Goal: Information Seeking & Learning: Learn about a topic

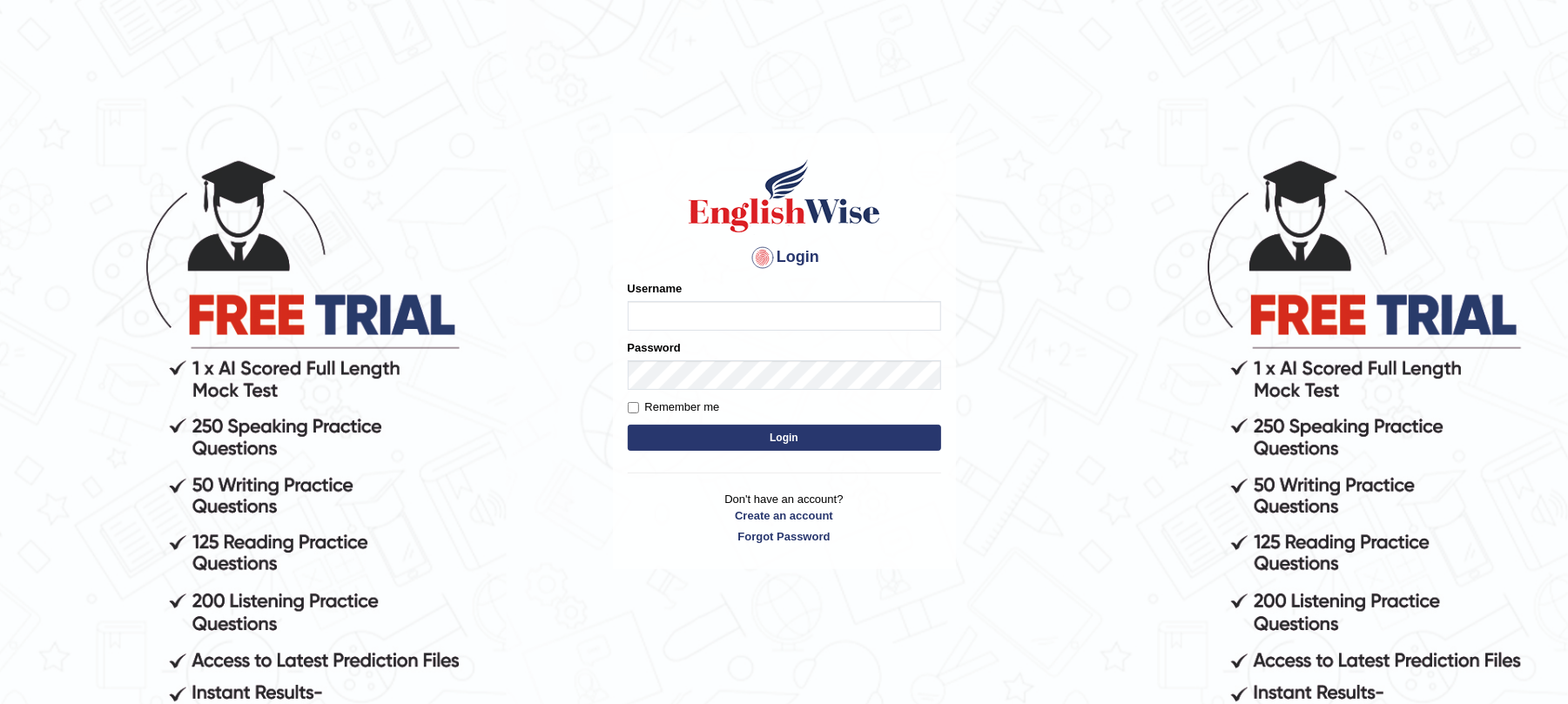
type input "9bands"
click at [764, 432] on button "Login" at bounding box center [784, 437] width 313 height 26
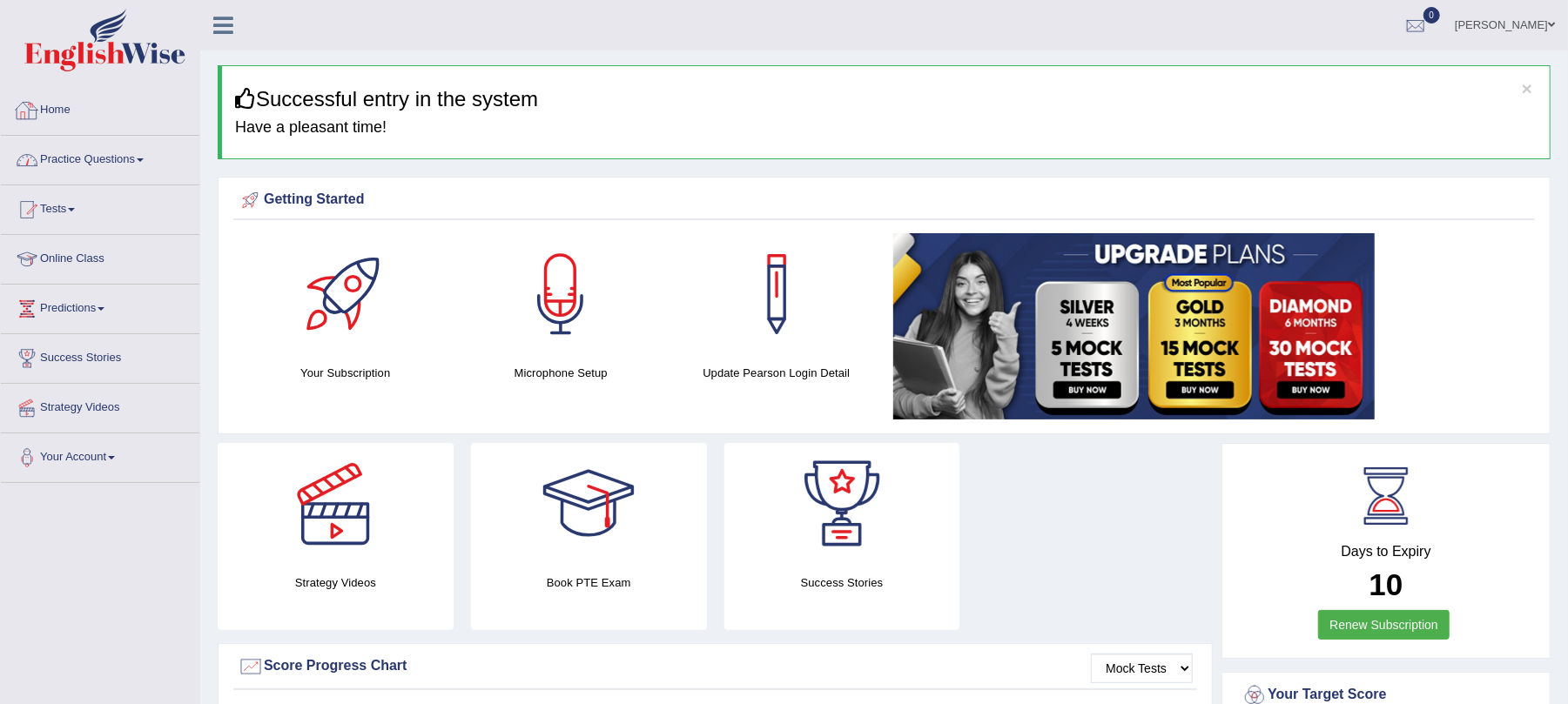
click at [91, 161] on link "Practice Questions" at bounding box center [100, 158] width 199 height 44
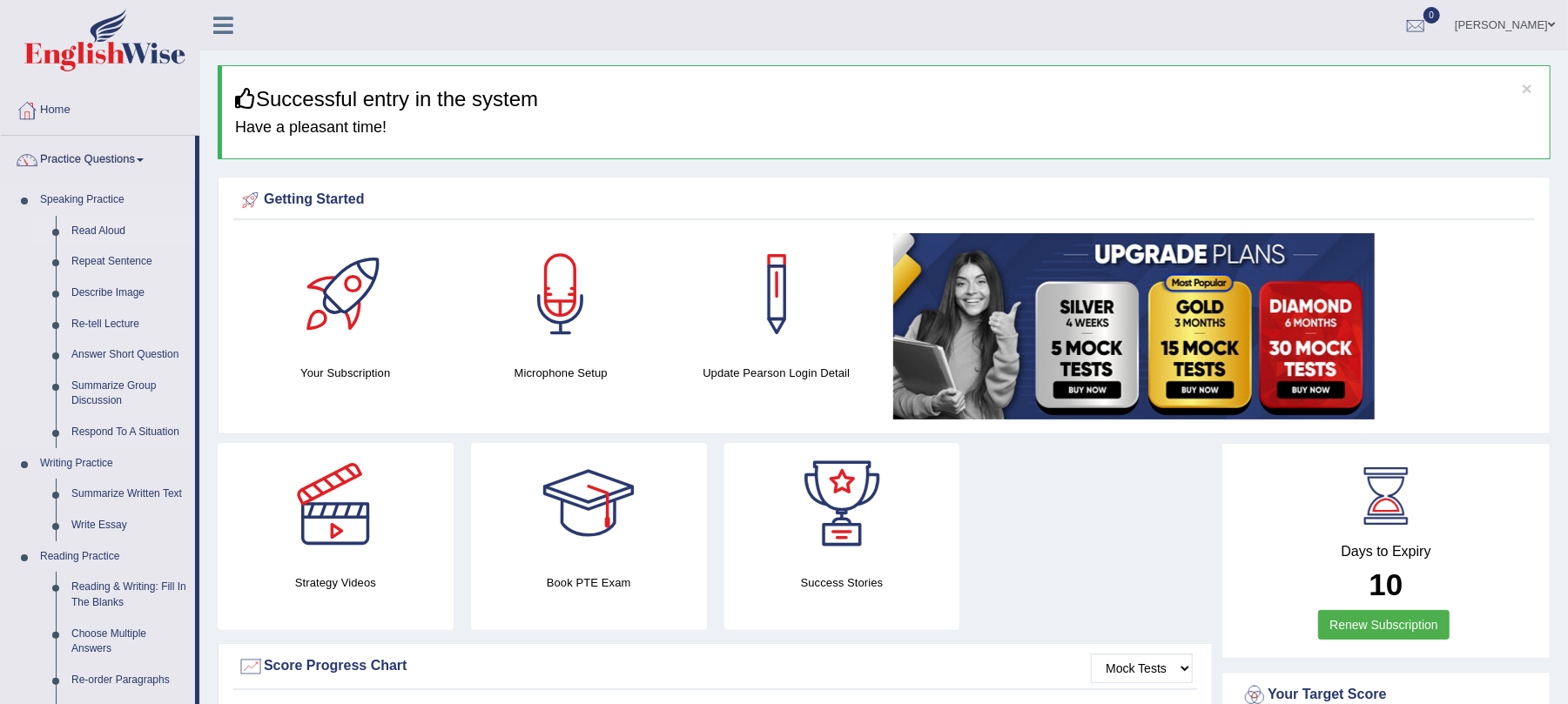
click at [94, 227] on link "Read Aloud" at bounding box center [128, 232] width 131 height 31
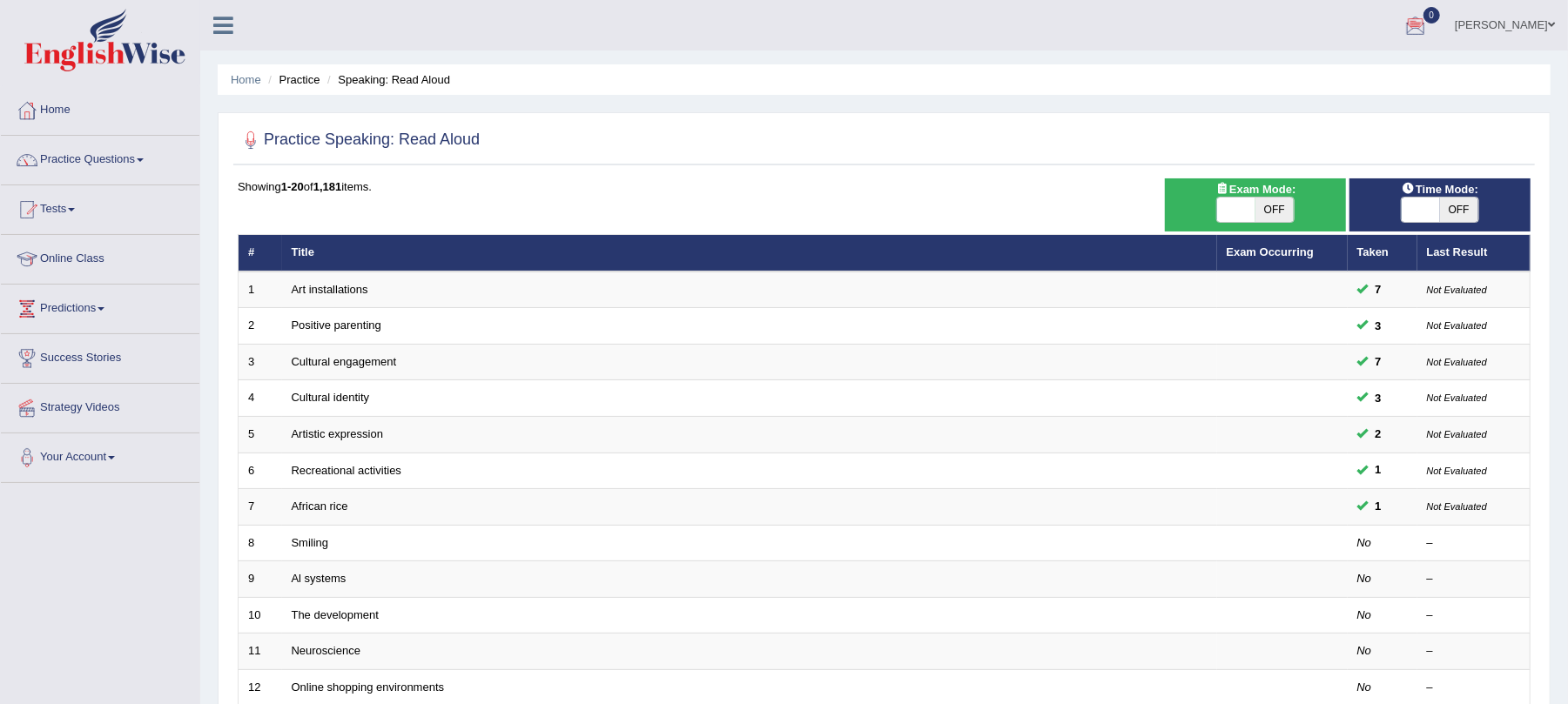
click at [1281, 201] on span "OFF" at bounding box center [1274, 209] width 38 height 24
checkbox input "true"
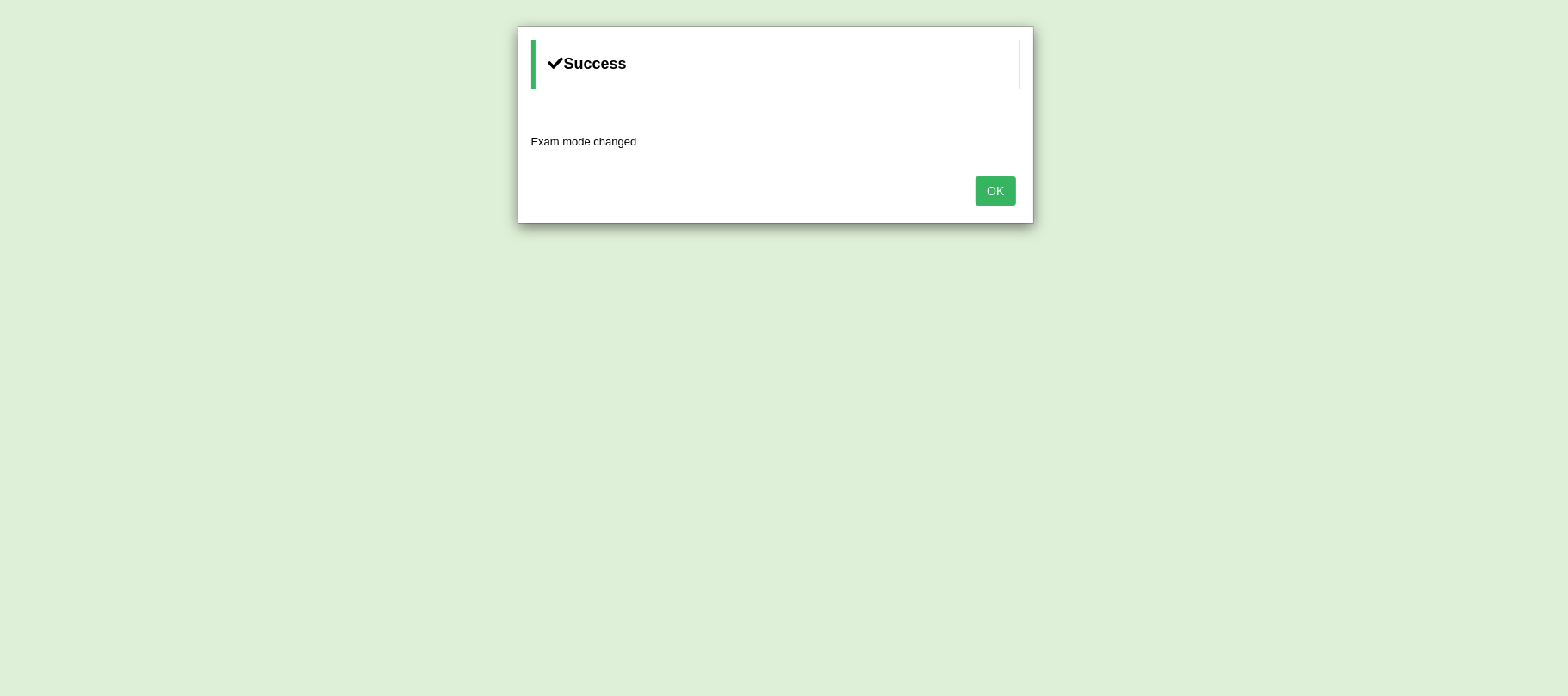
click at [1007, 193] on button "OK" at bounding box center [994, 191] width 39 height 29
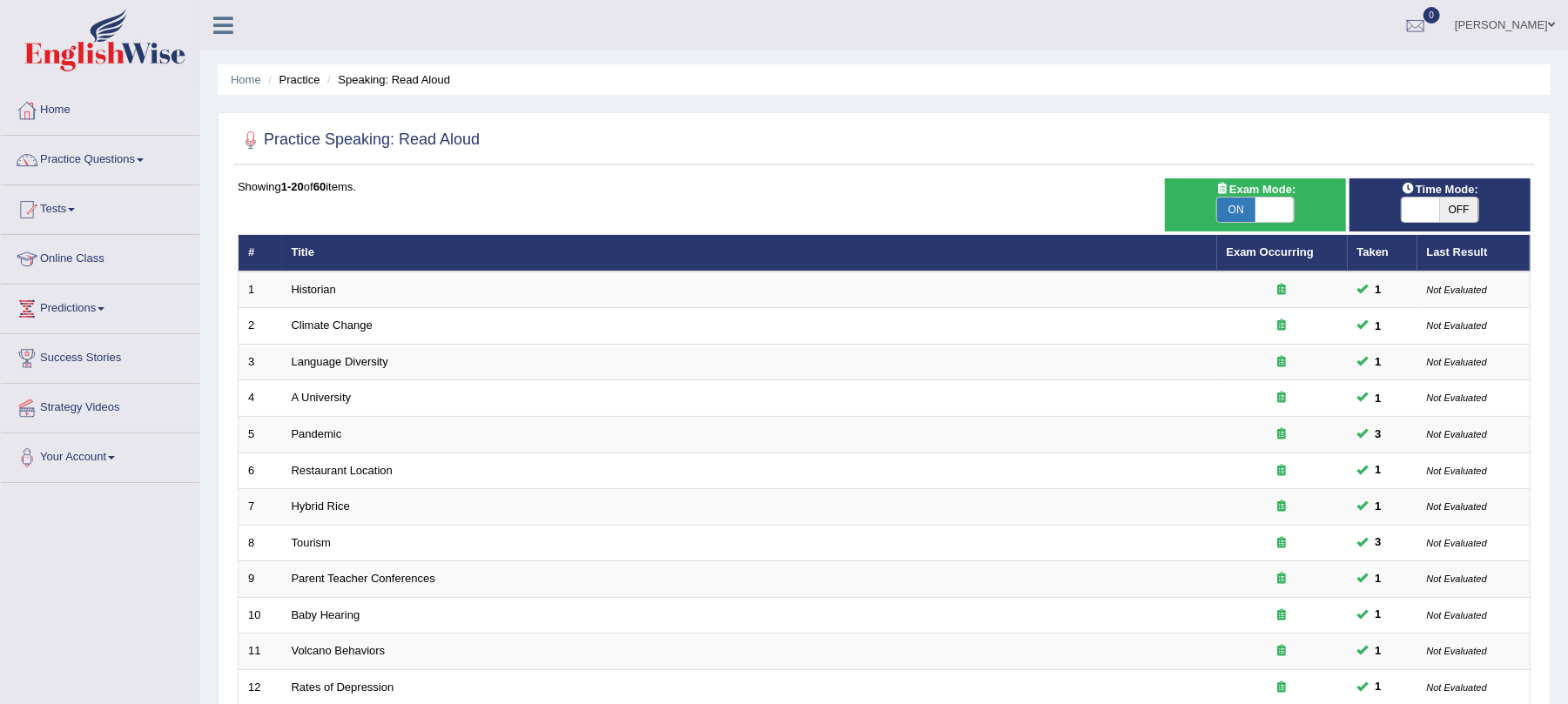
click at [1461, 210] on span "OFF" at bounding box center [1458, 209] width 38 height 24
checkbox input "true"
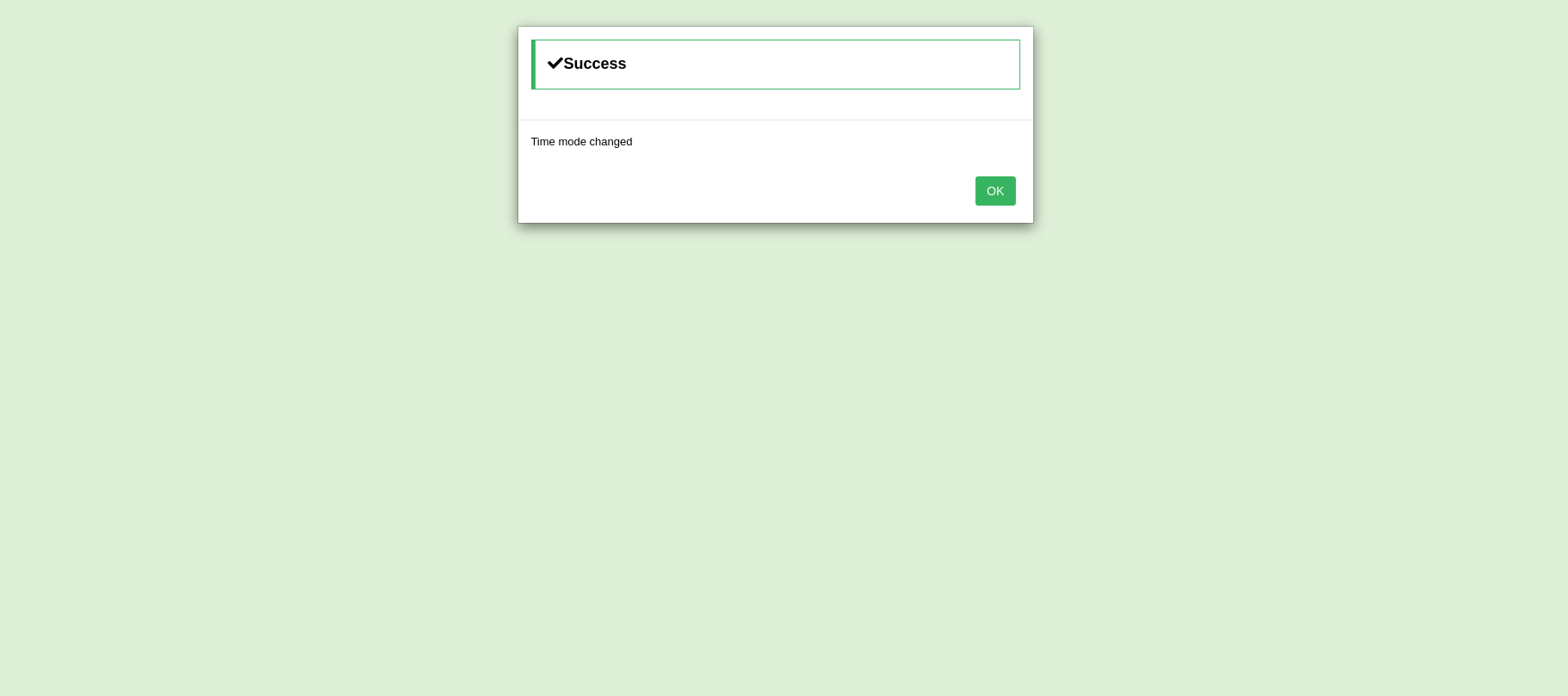
click at [998, 192] on button "OK" at bounding box center [994, 191] width 39 height 29
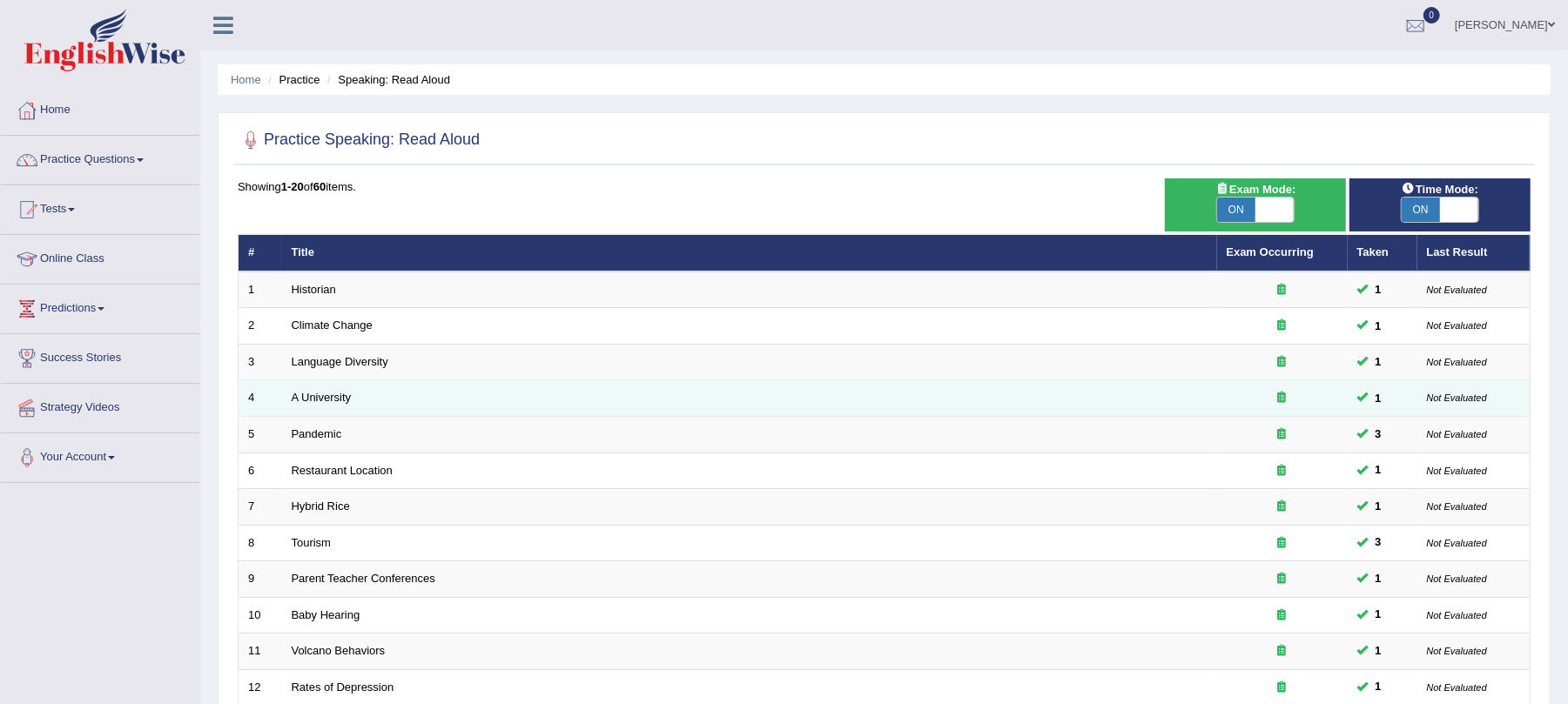
scroll to position [457, 0]
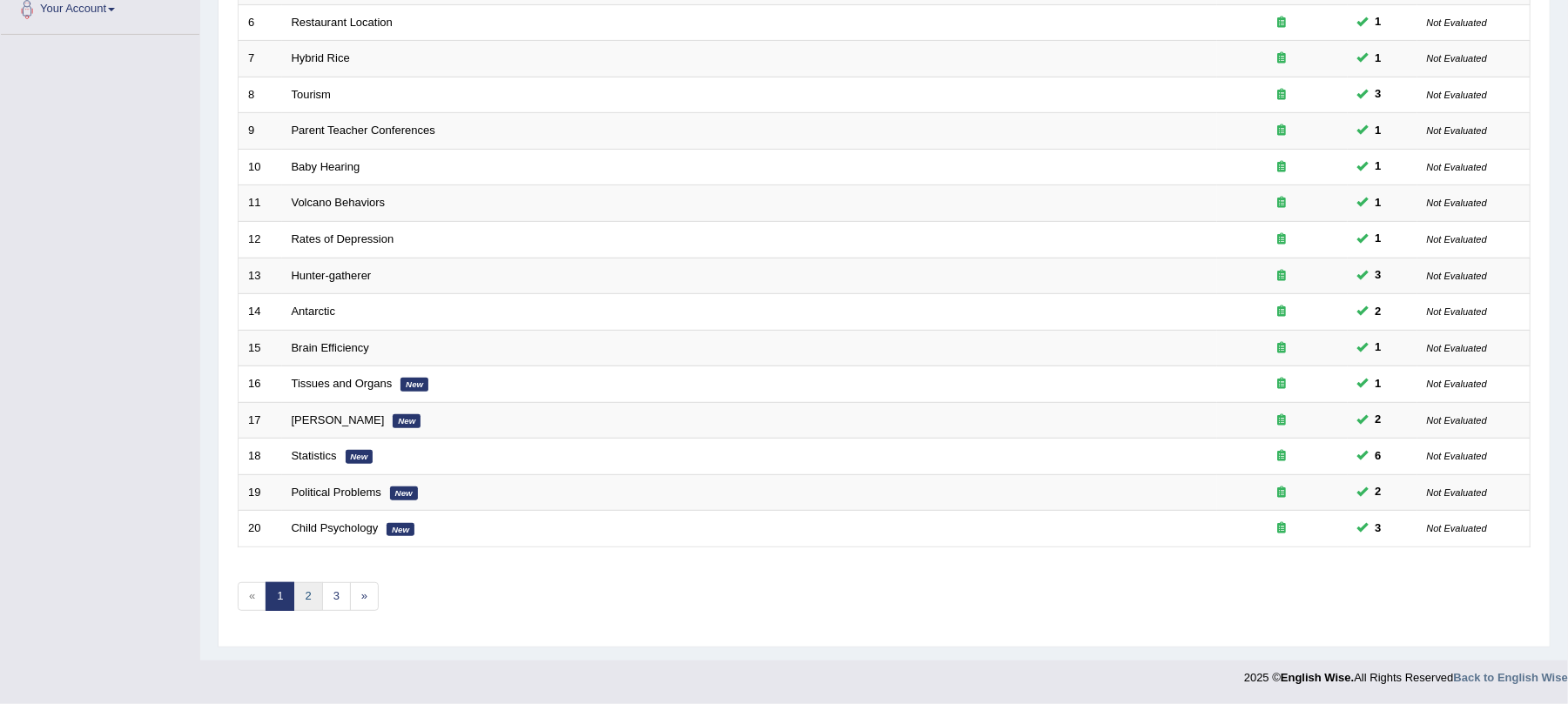
click at [315, 601] on link "2" at bounding box center [308, 597] width 29 height 29
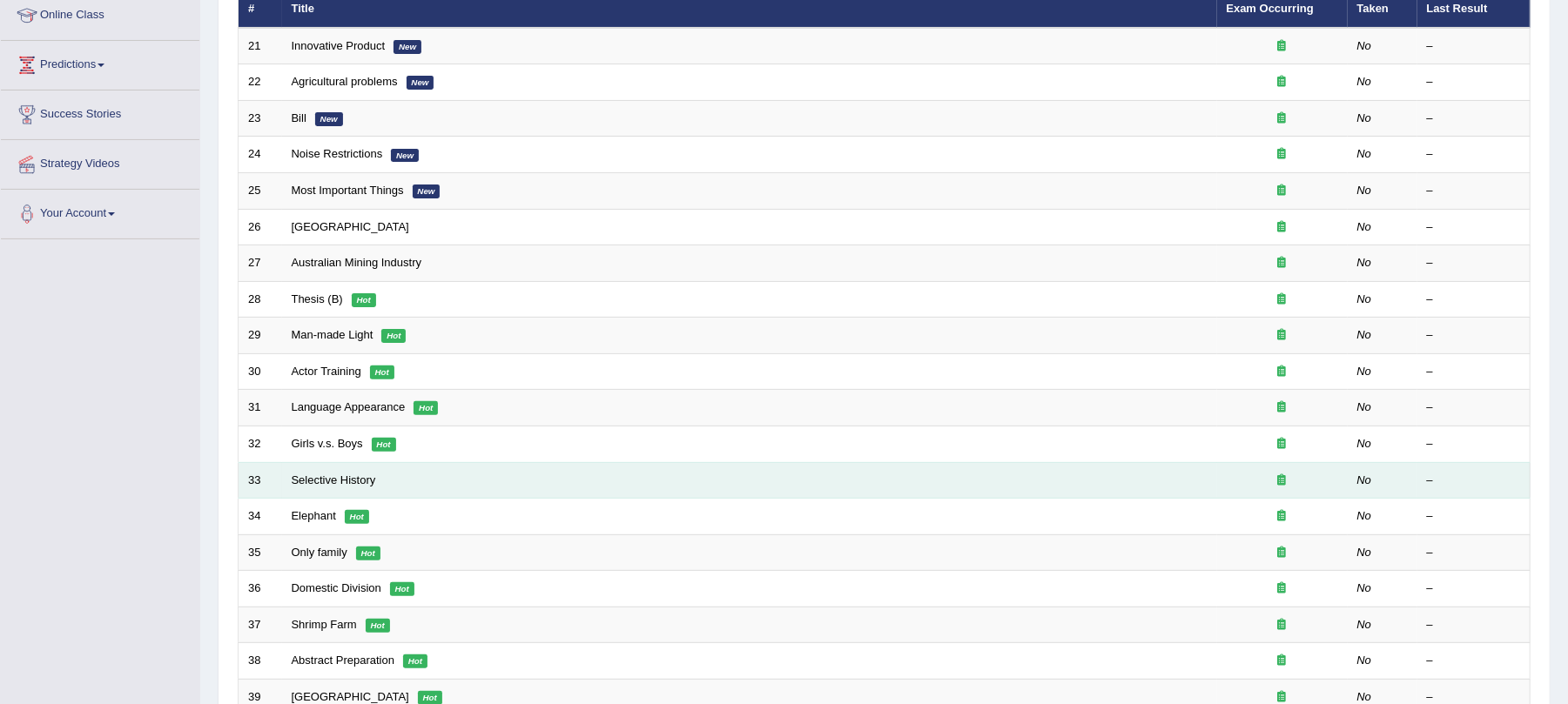
scroll to position [457, 0]
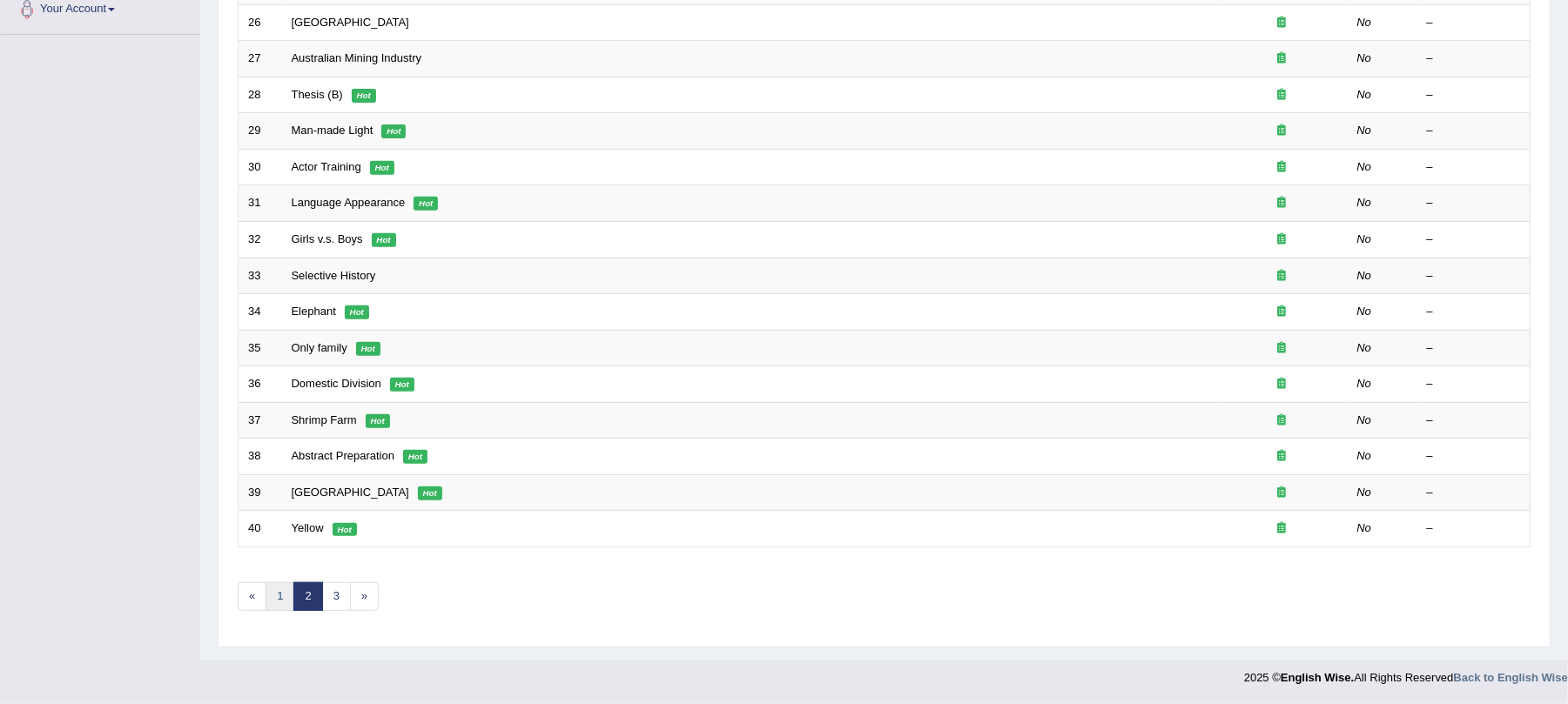
click at [276, 603] on link "1" at bounding box center [280, 597] width 29 height 29
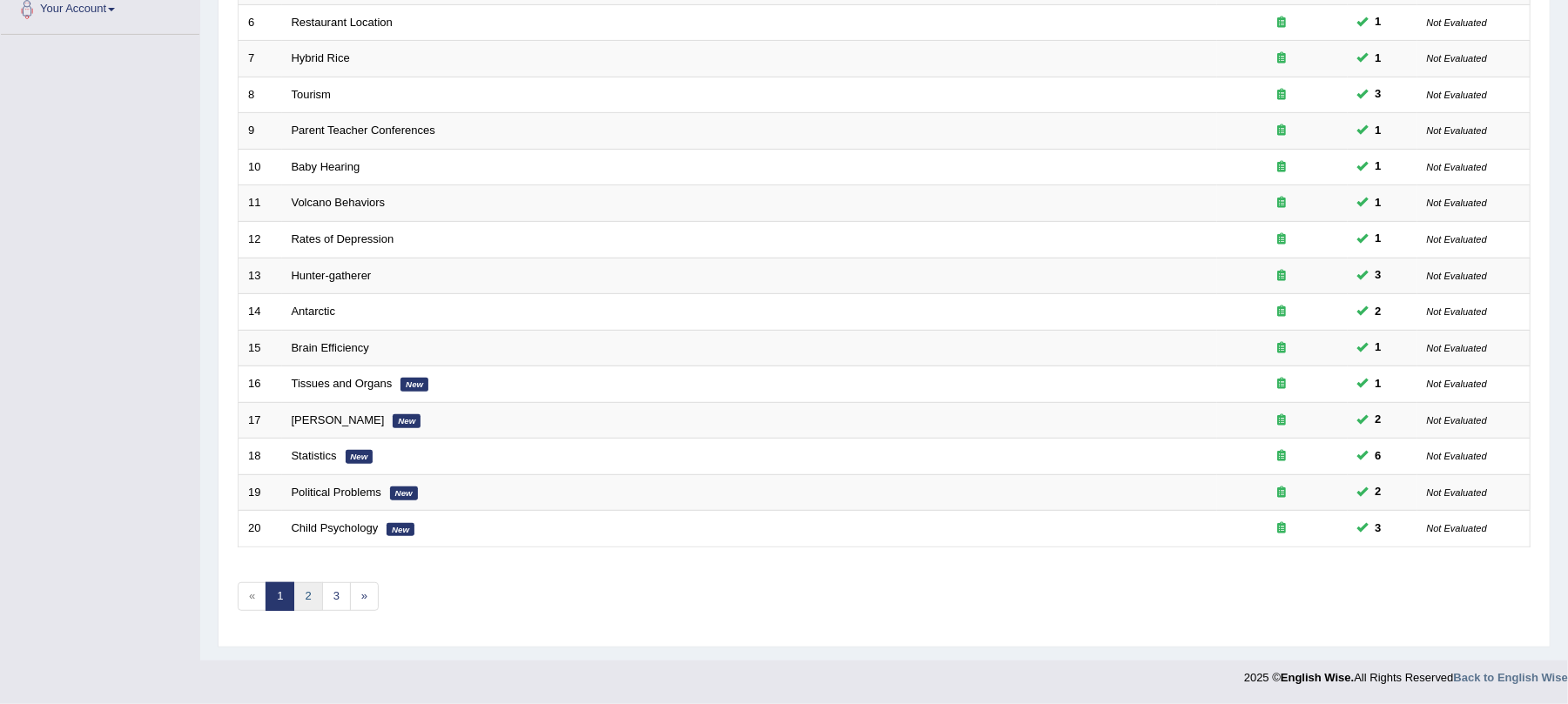
click at [308, 596] on link "2" at bounding box center [308, 597] width 29 height 29
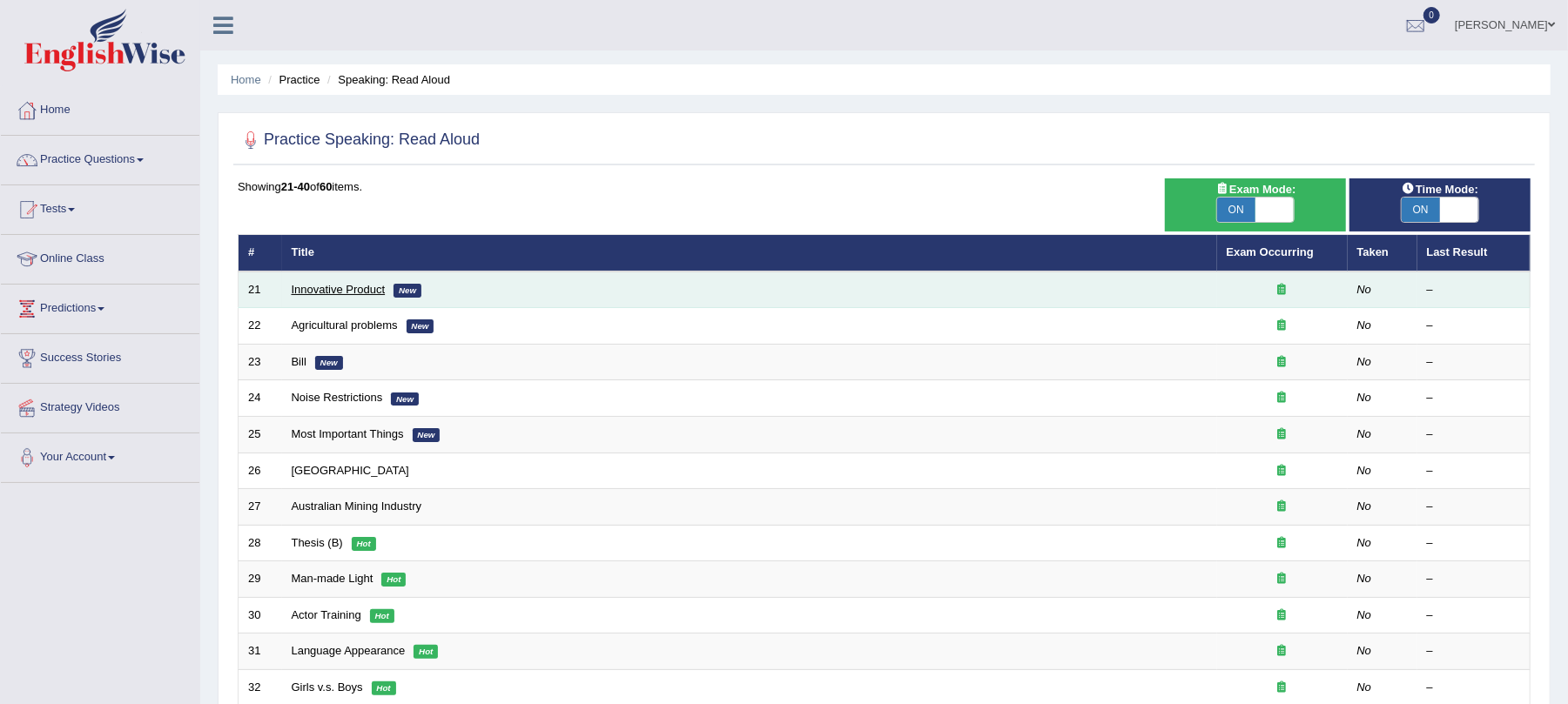
click at [355, 284] on link "Innovative Product" at bounding box center [339, 289] width 94 height 13
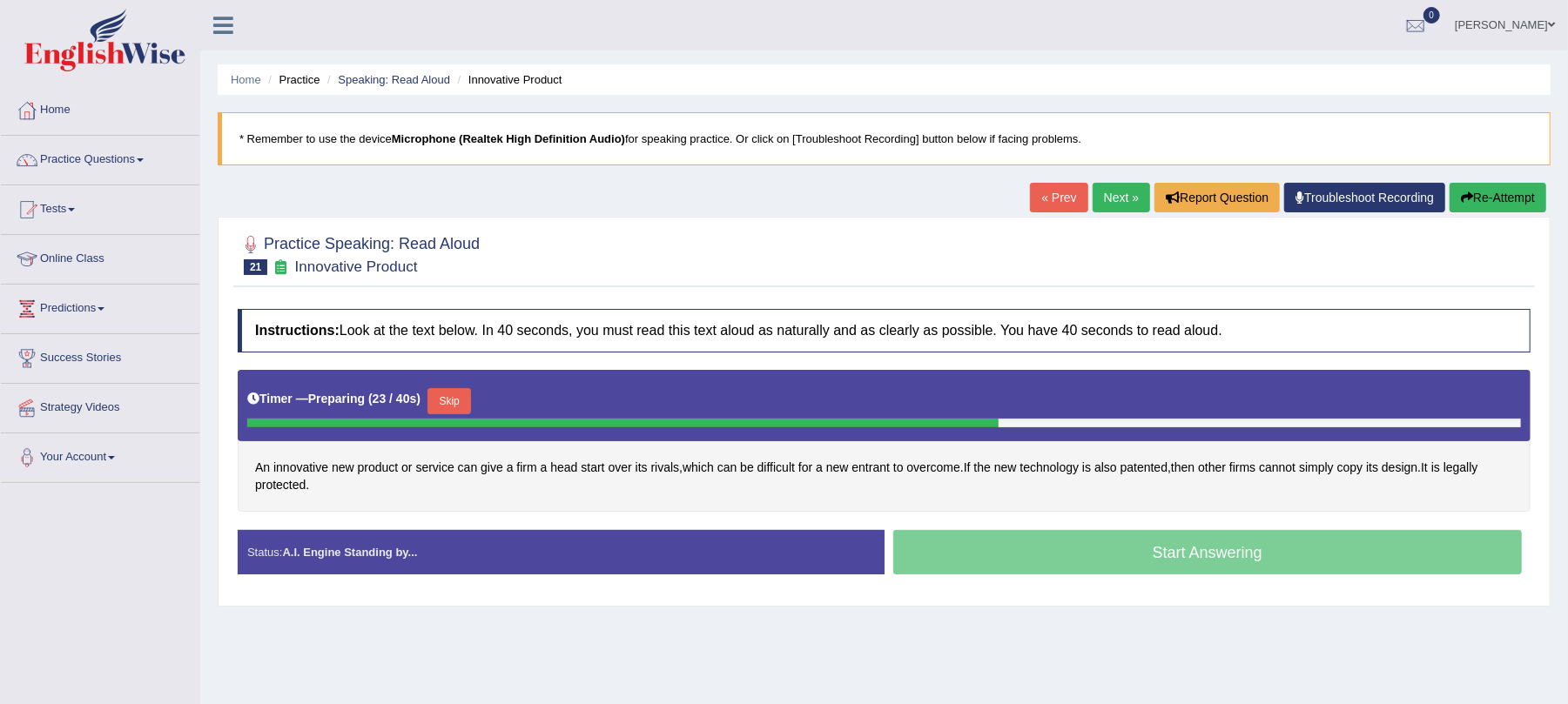
click at [449, 394] on button "Skip" at bounding box center [449, 401] width 44 height 26
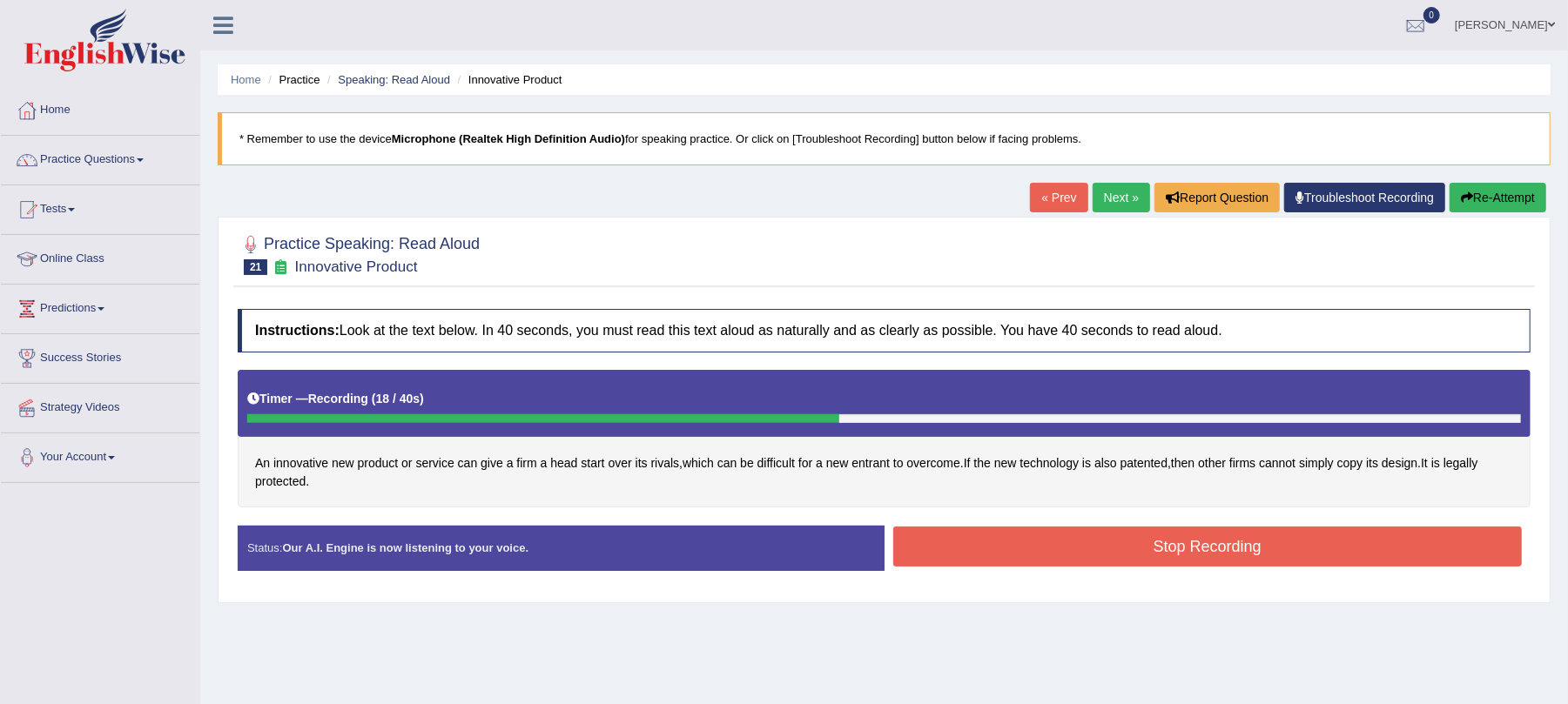
click at [1026, 561] on button "Stop Recording" at bounding box center [1208, 546] width 630 height 40
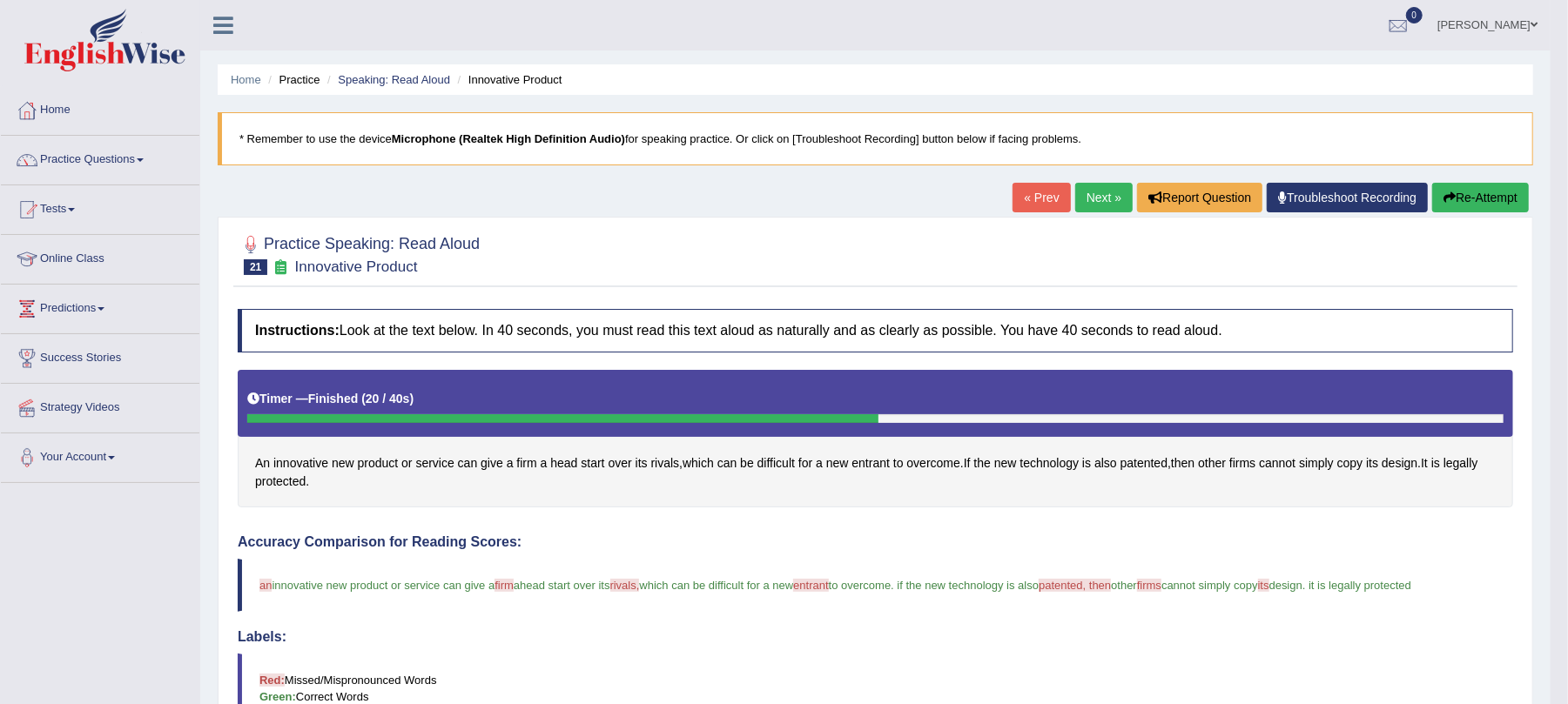
click at [1076, 186] on link "Next »" at bounding box center [1103, 198] width 57 height 29
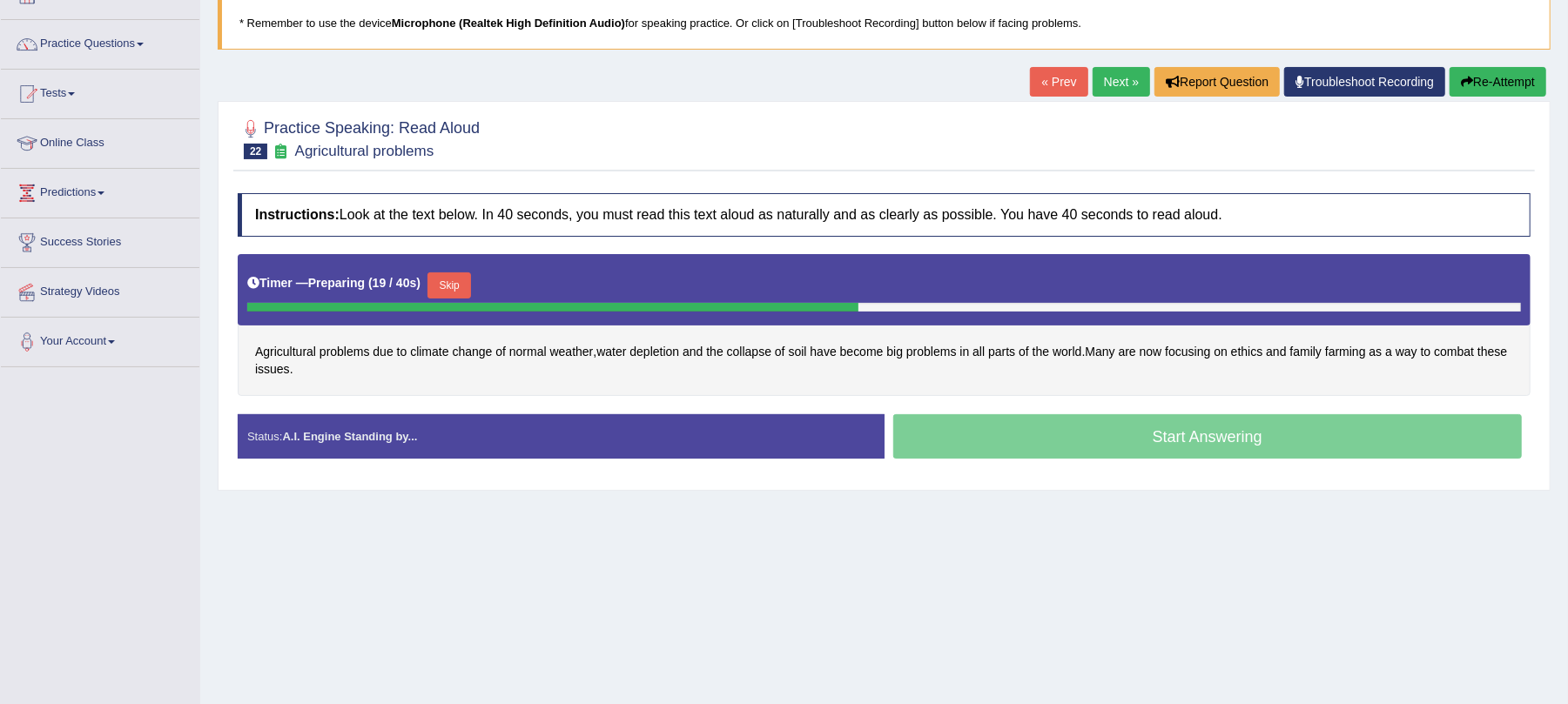
click at [448, 283] on button "Skip" at bounding box center [449, 285] width 44 height 26
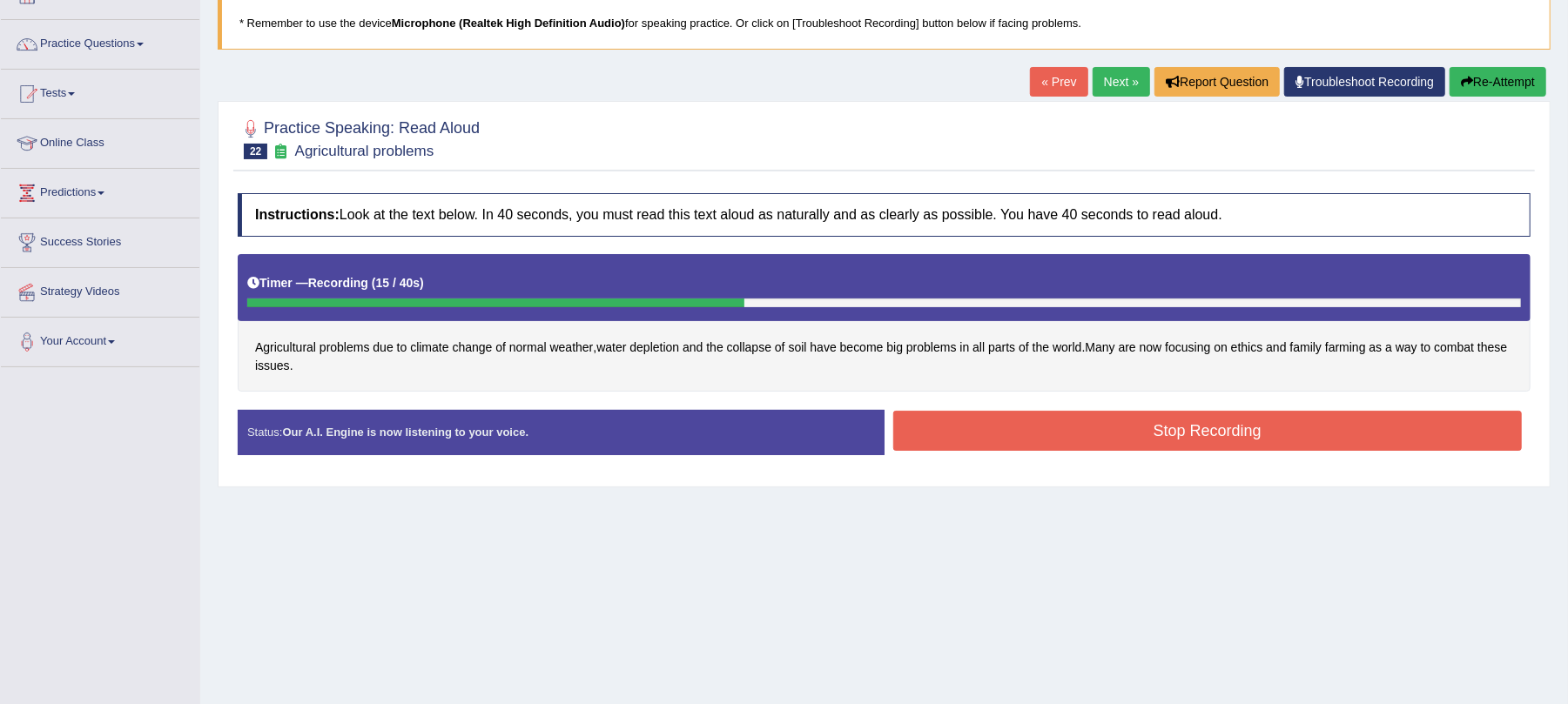
click at [1088, 439] on button "Stop Recording" at bounding box center [1208, 430] width 630 height 40
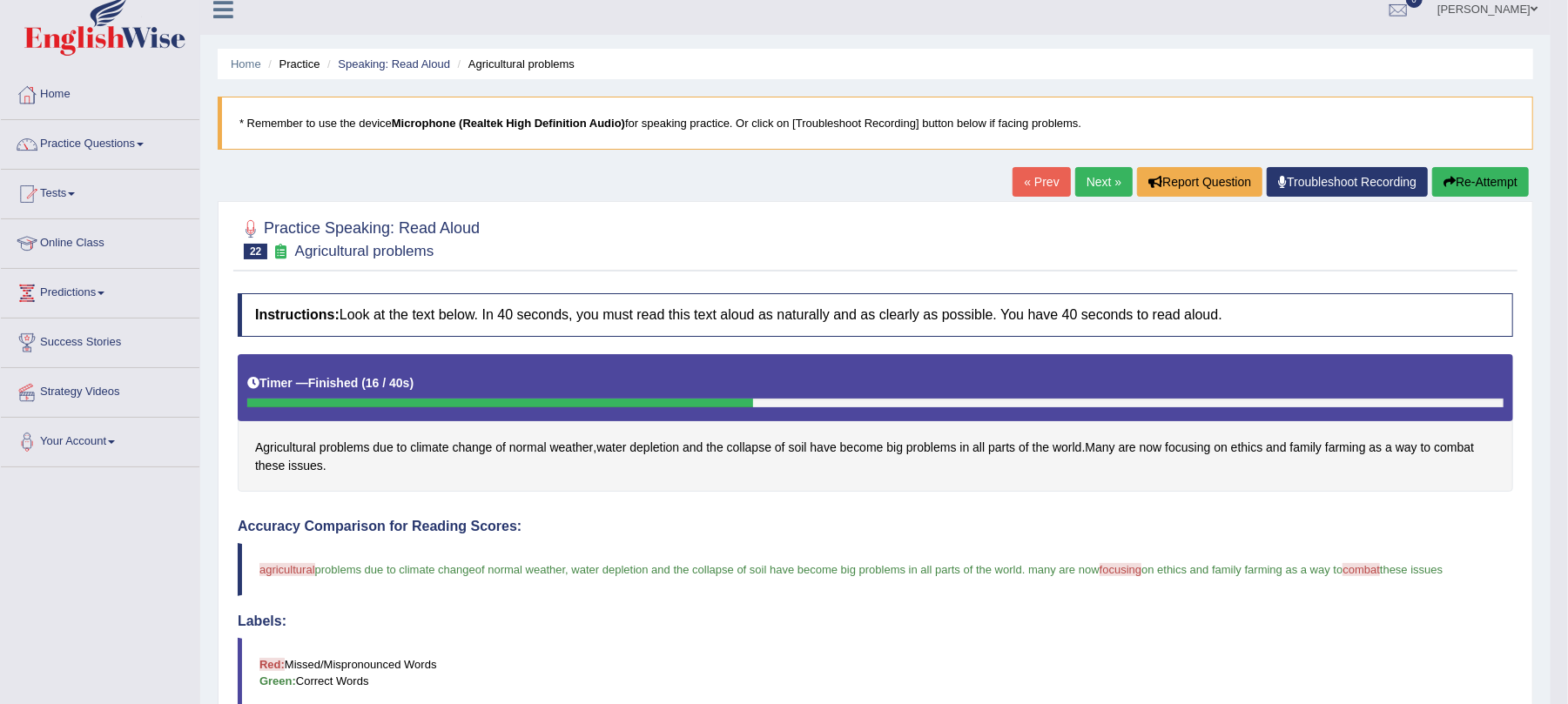
scroll to position [11, 0]
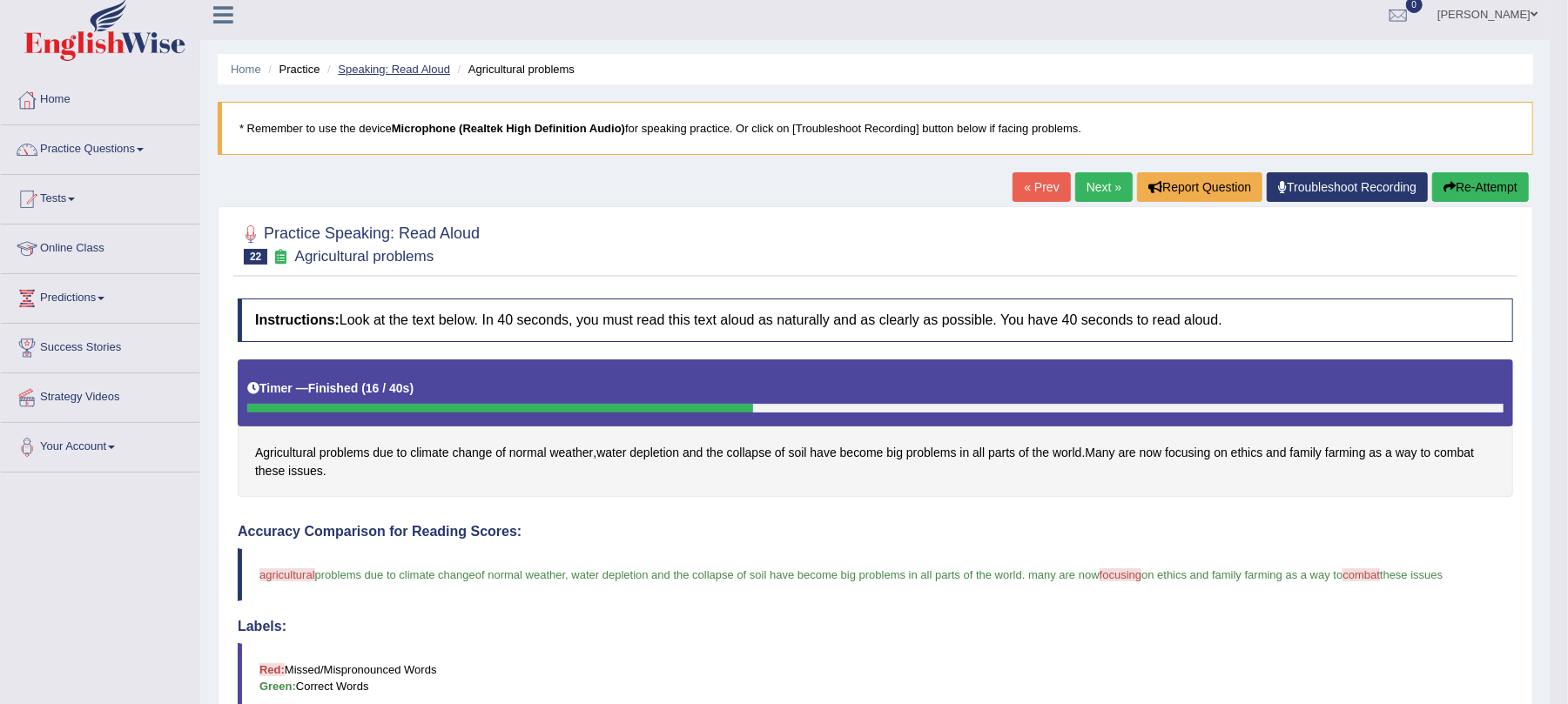
click at [415, 74] on link "Speaking: Read Aloud" at bounding box center [393, 68] width 112 height 13
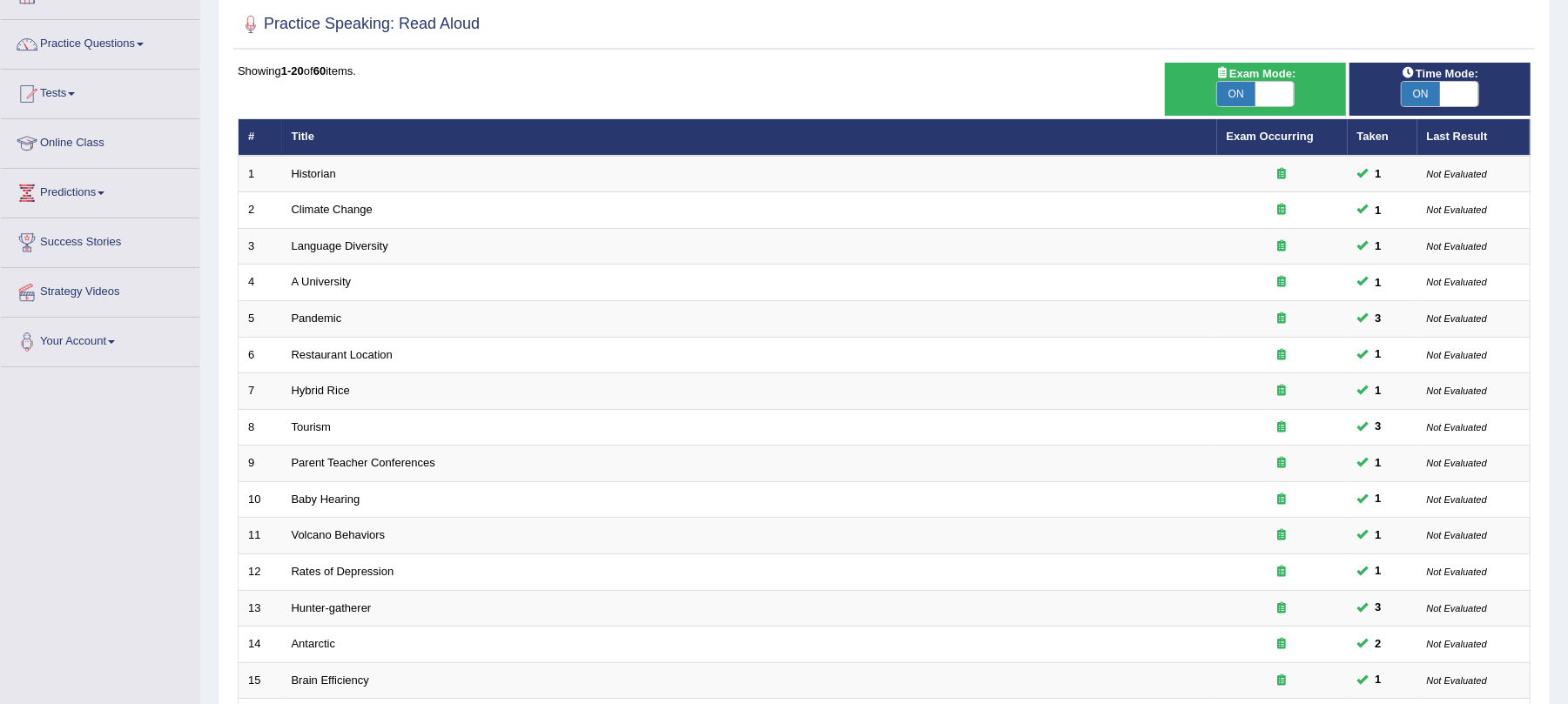
scroll to position [457, 0]
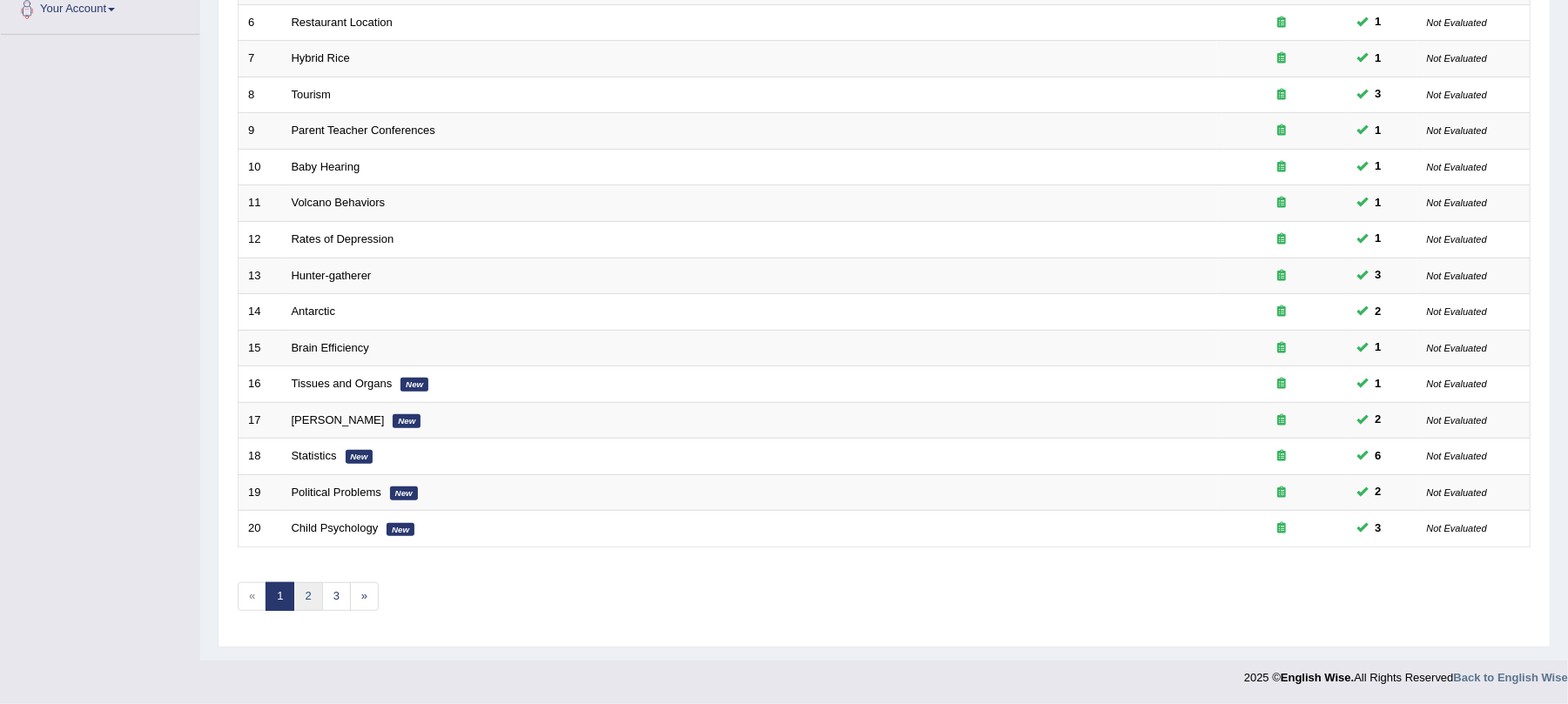
click at [309, 601] on link "2" at bounding box center [308, 597] width 29 height 29
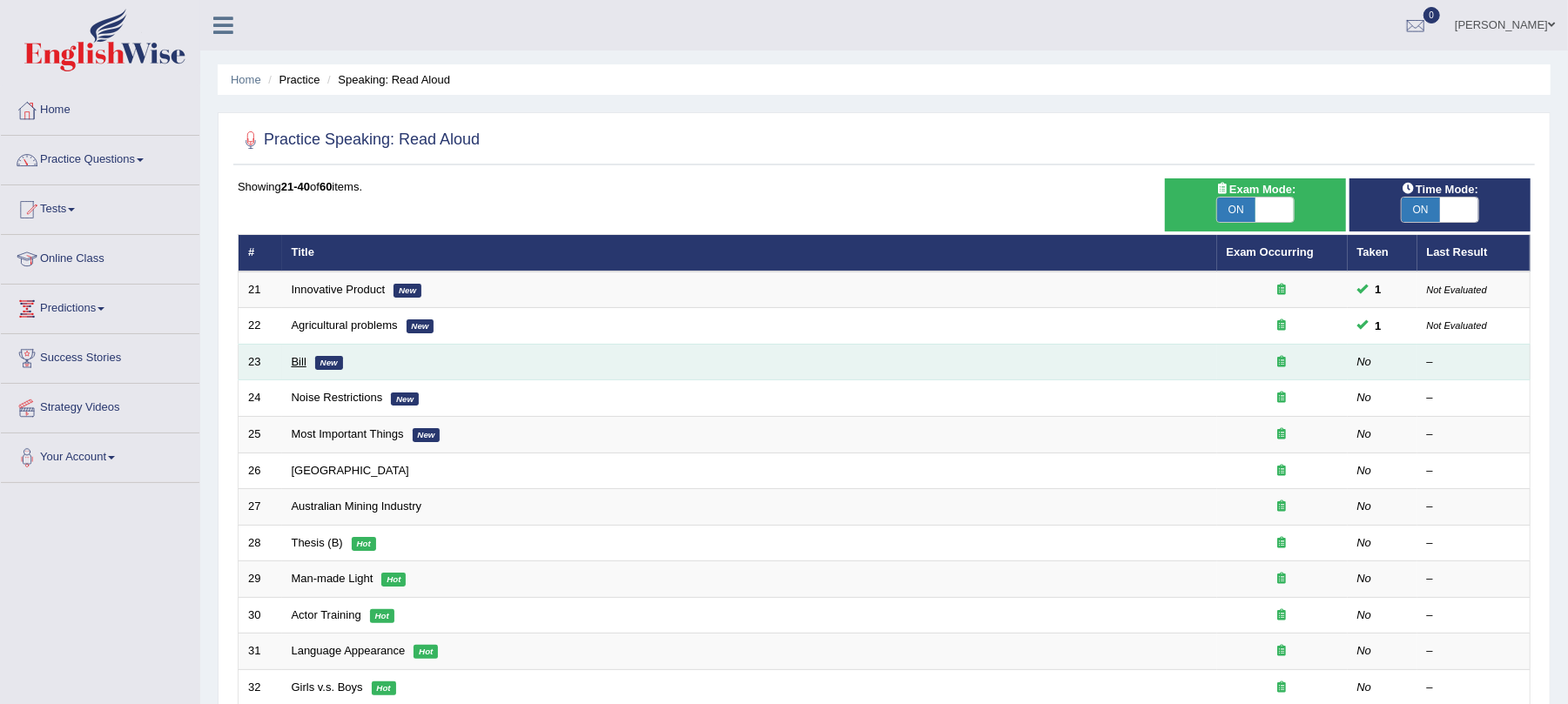
click at [293, 364] on link "Bill" at bounding box center [299, 361] width 15 height 13
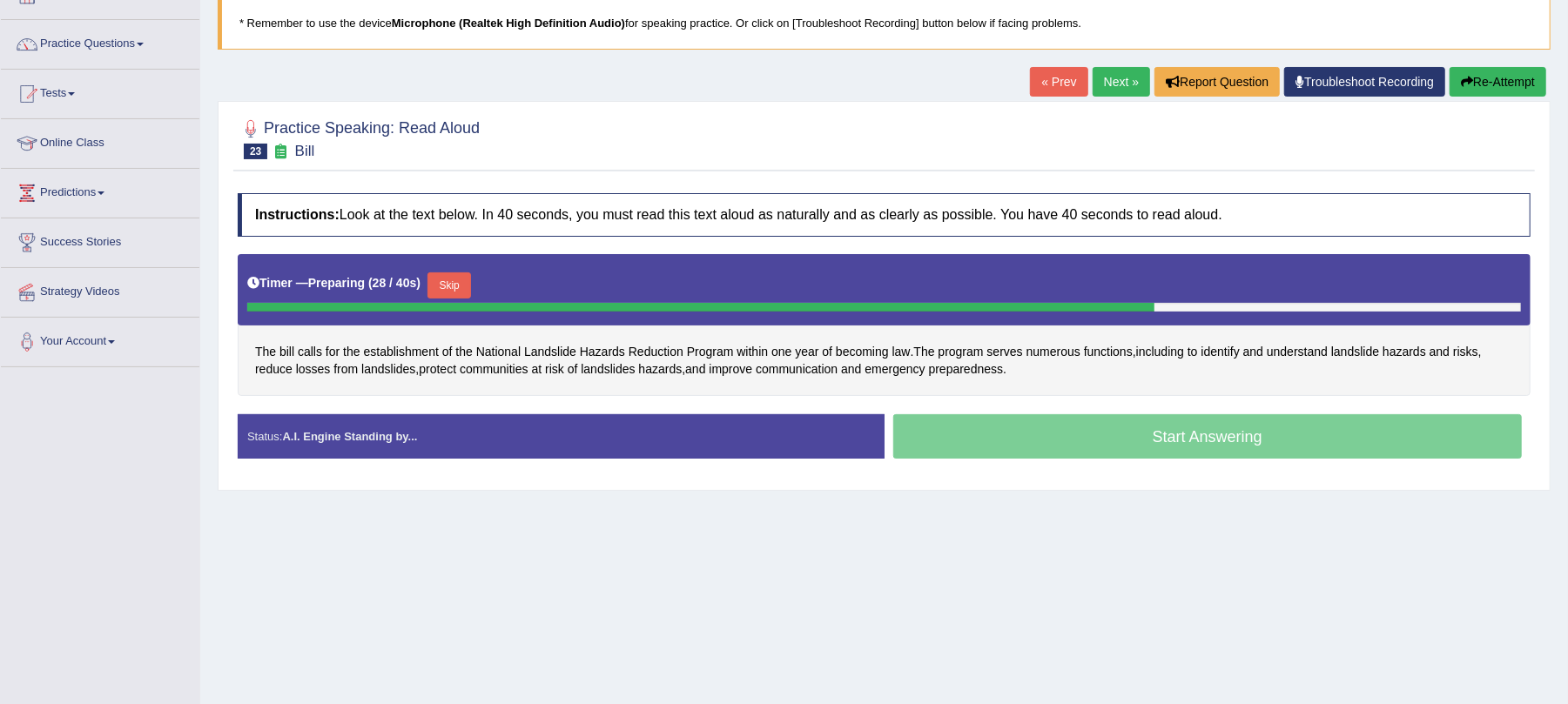
click at [455, 293] on button "Skip" at bounding box center [449, 285] width 44 height 26
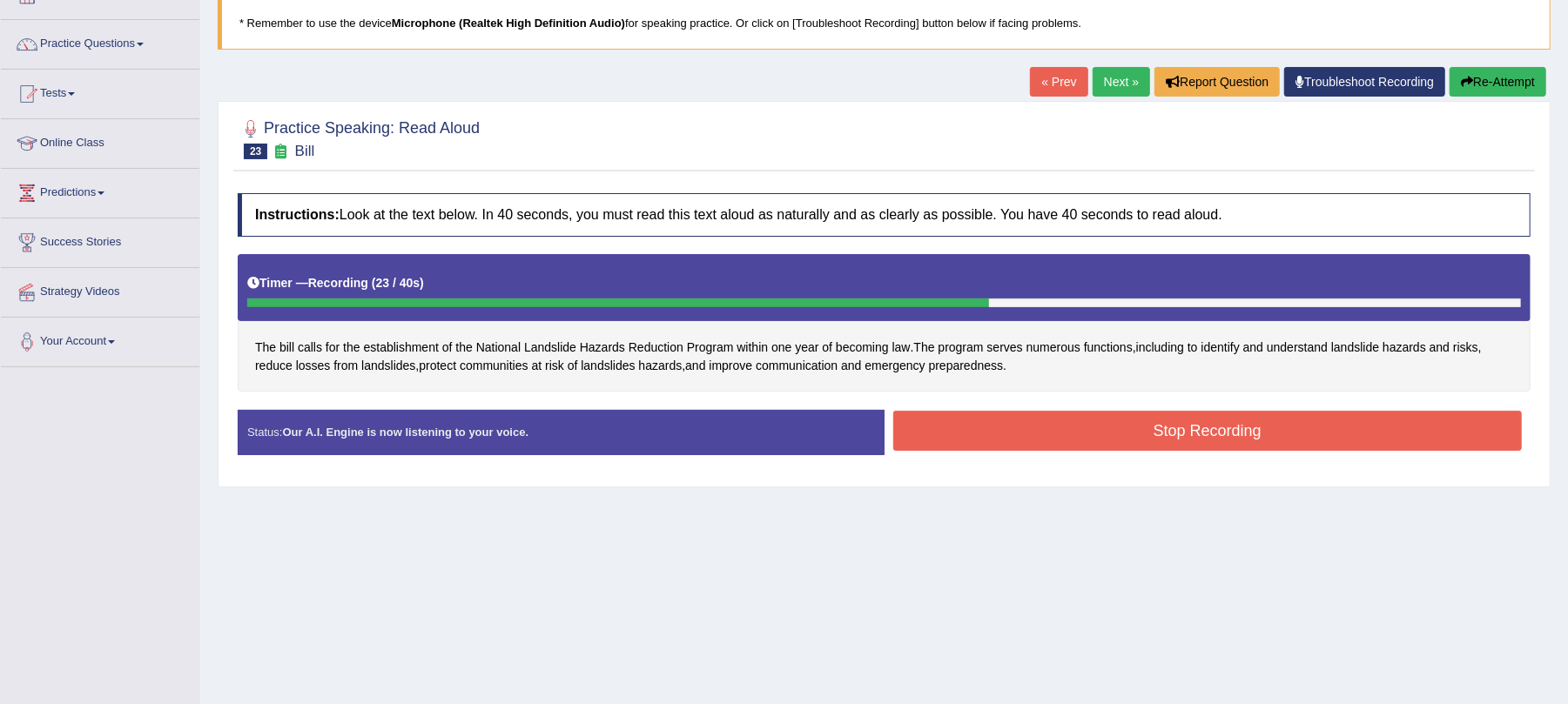
click at [1109, 456] on div "Stop Recording" at bounding box center [1208, 433] width 646 height 45
click at [1114, 444] on button "Stop Recording" at bounding box center [1208, 430] width 630 height 40
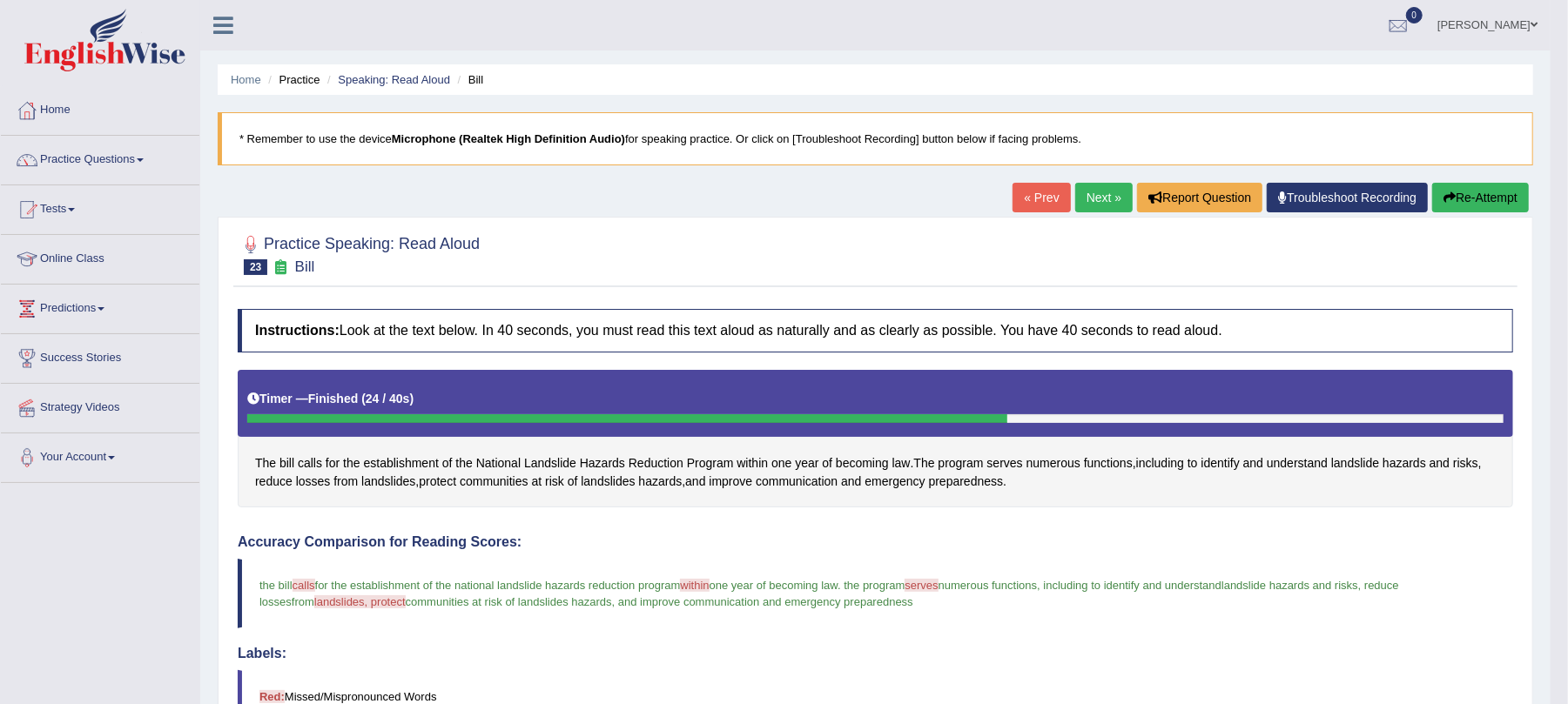
click at [1459, 207] on button "Re-Attempt" at bounding box center [1479, 198] width 96 height 29
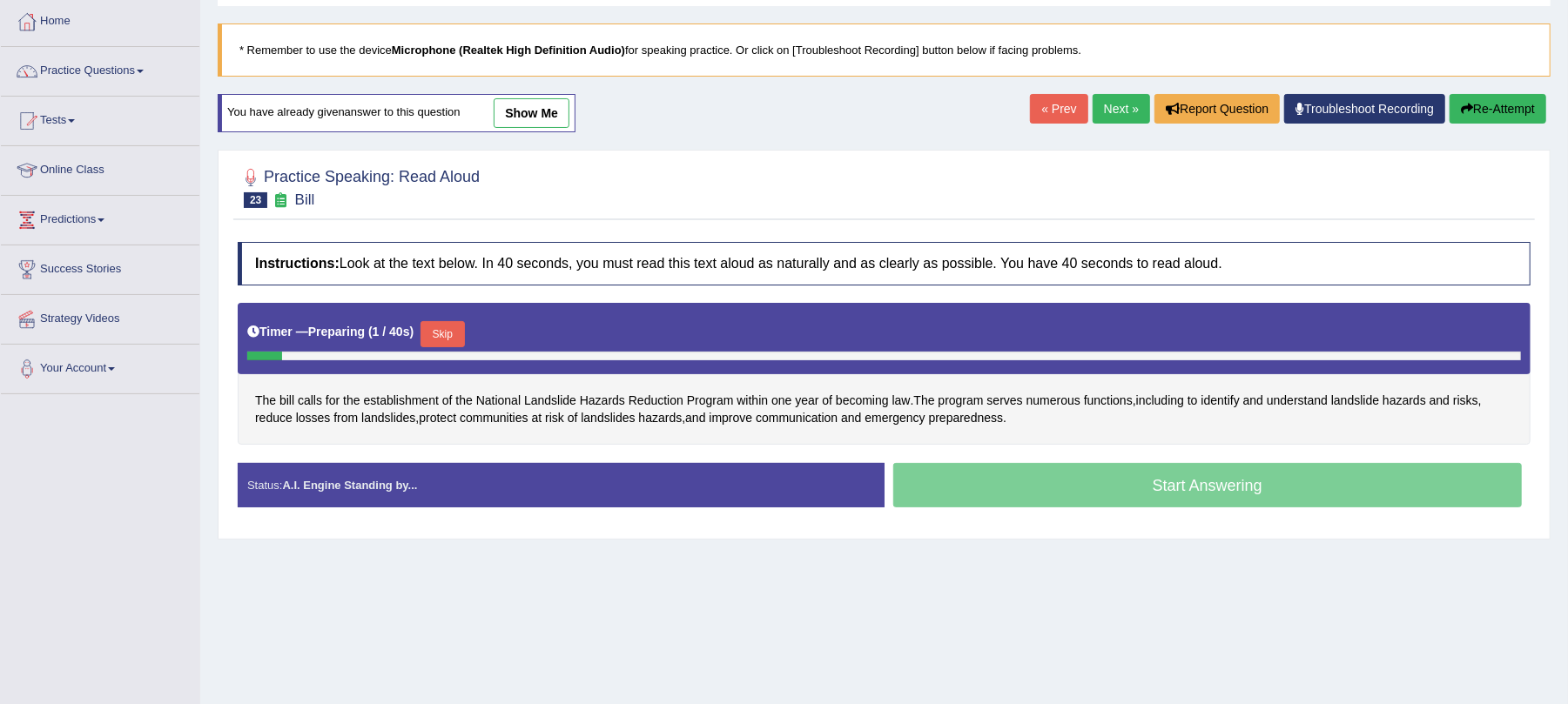
scroll to position [210, 0]
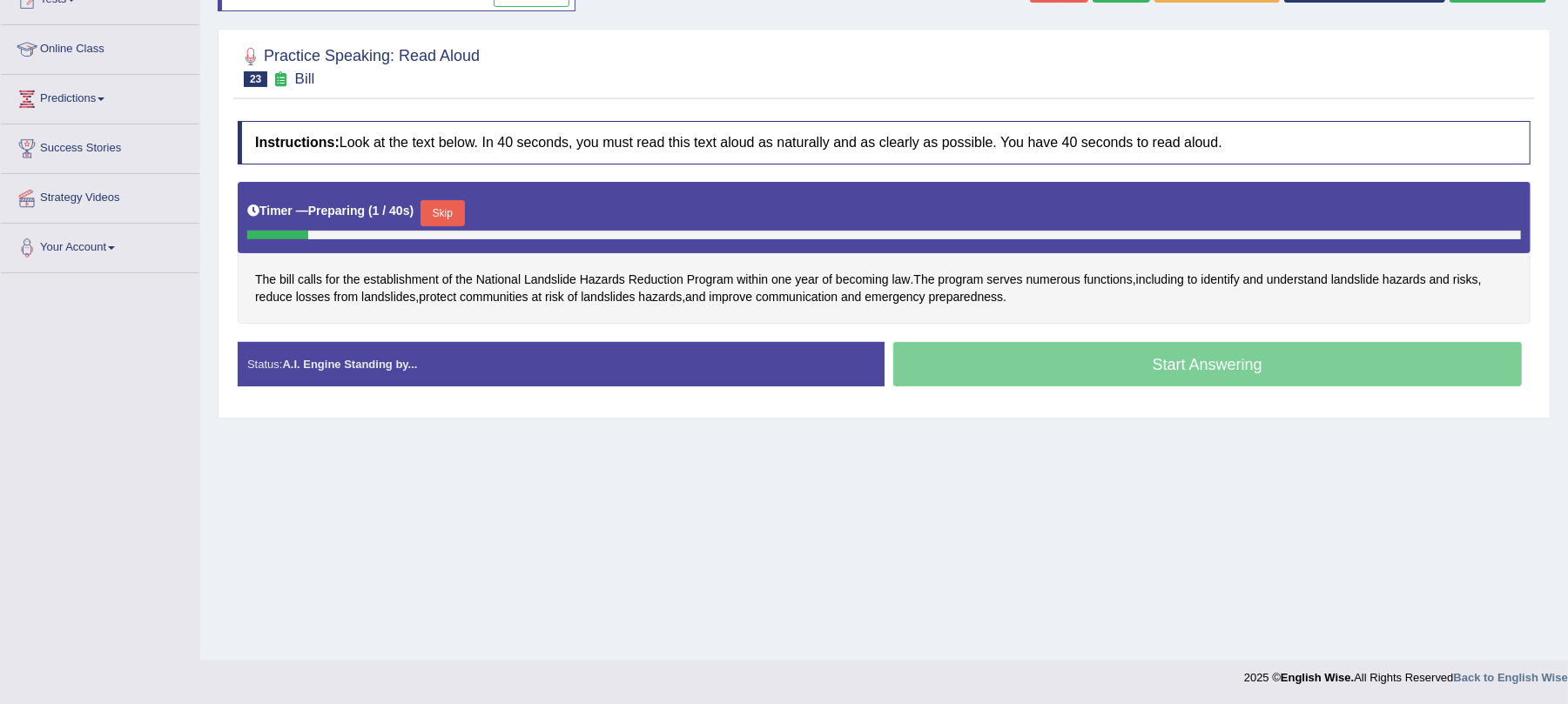
click at [457, 218] on button "Skip" at bounding box center [442, 213] width 44 height 26
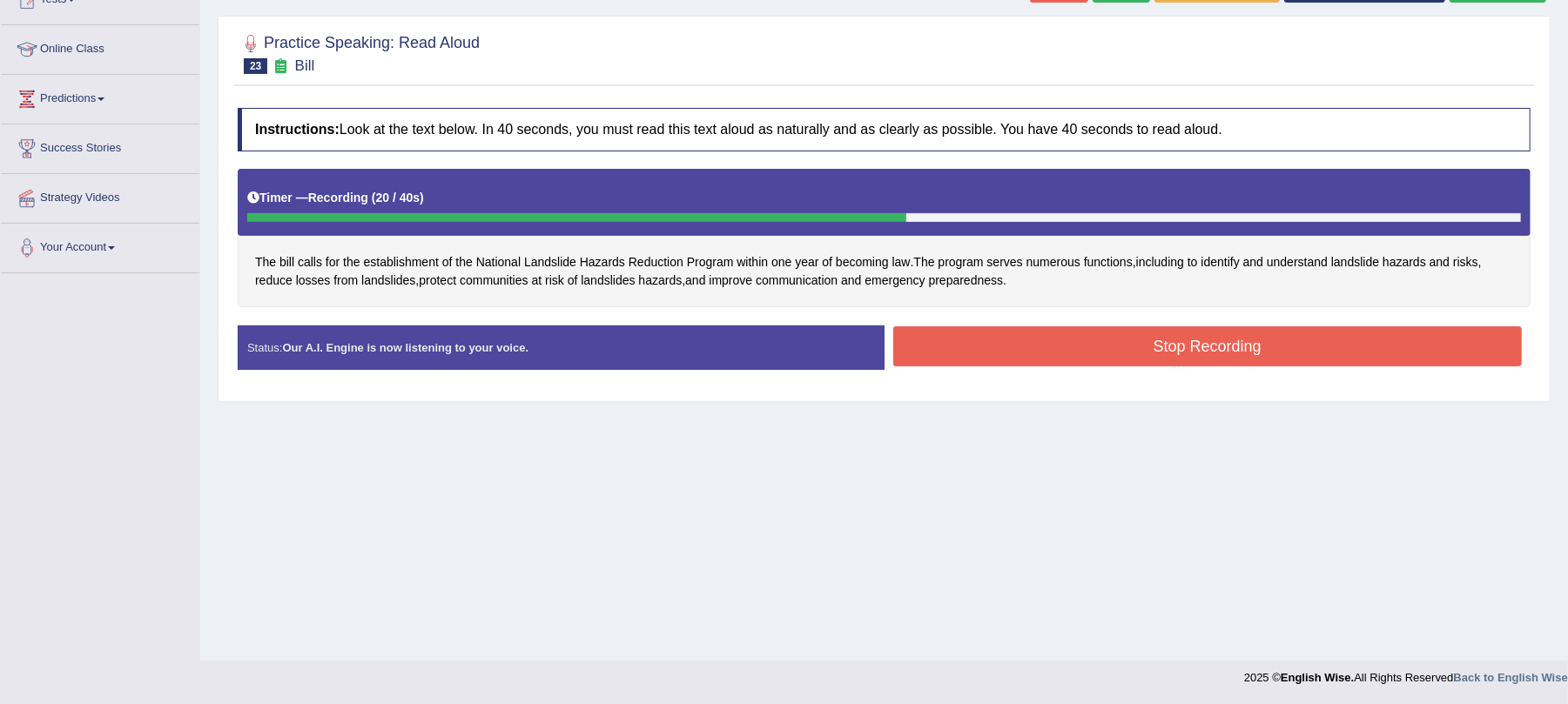
click at [1042, 351] on button "Stop Recording" at bounding box center [1208, 346] width 630 height 40
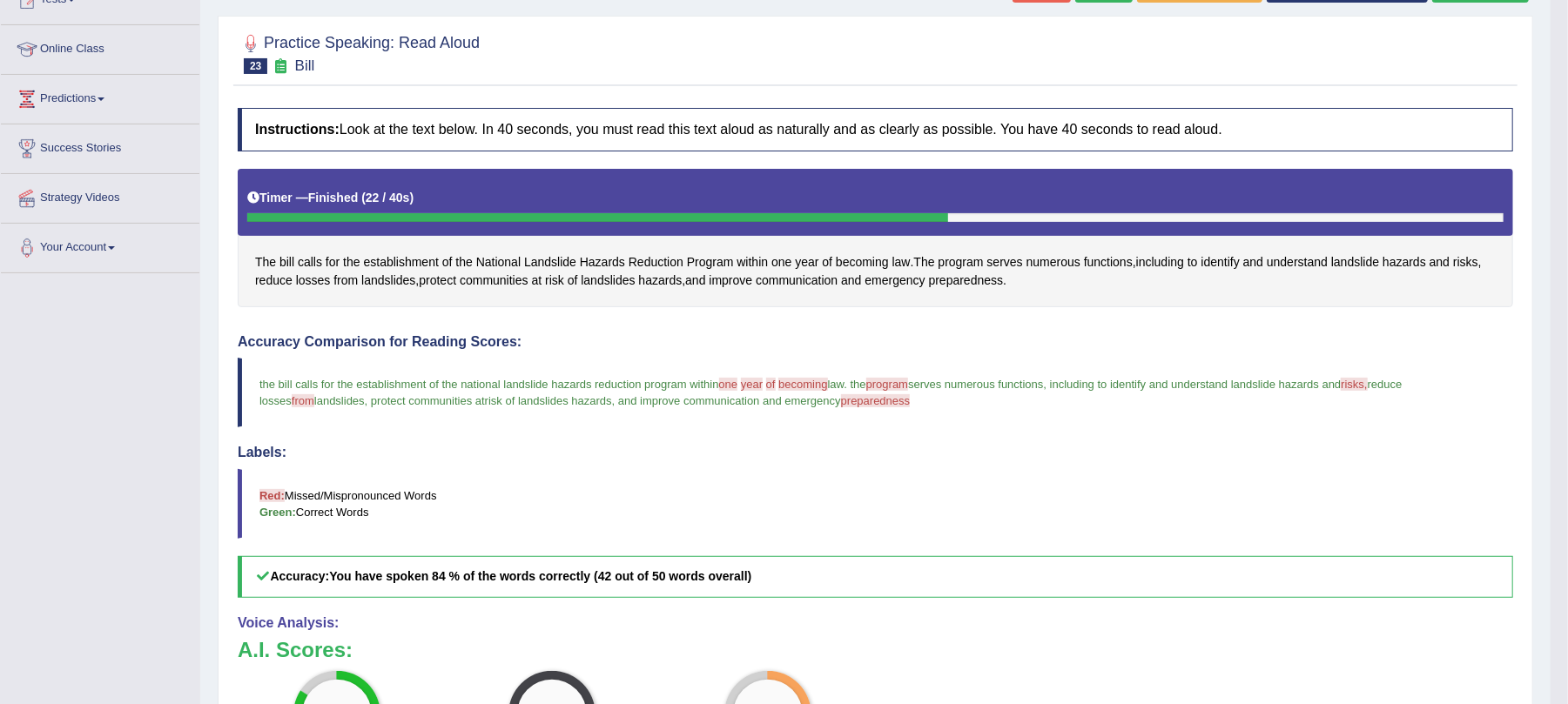
scroll to position [36, 0]
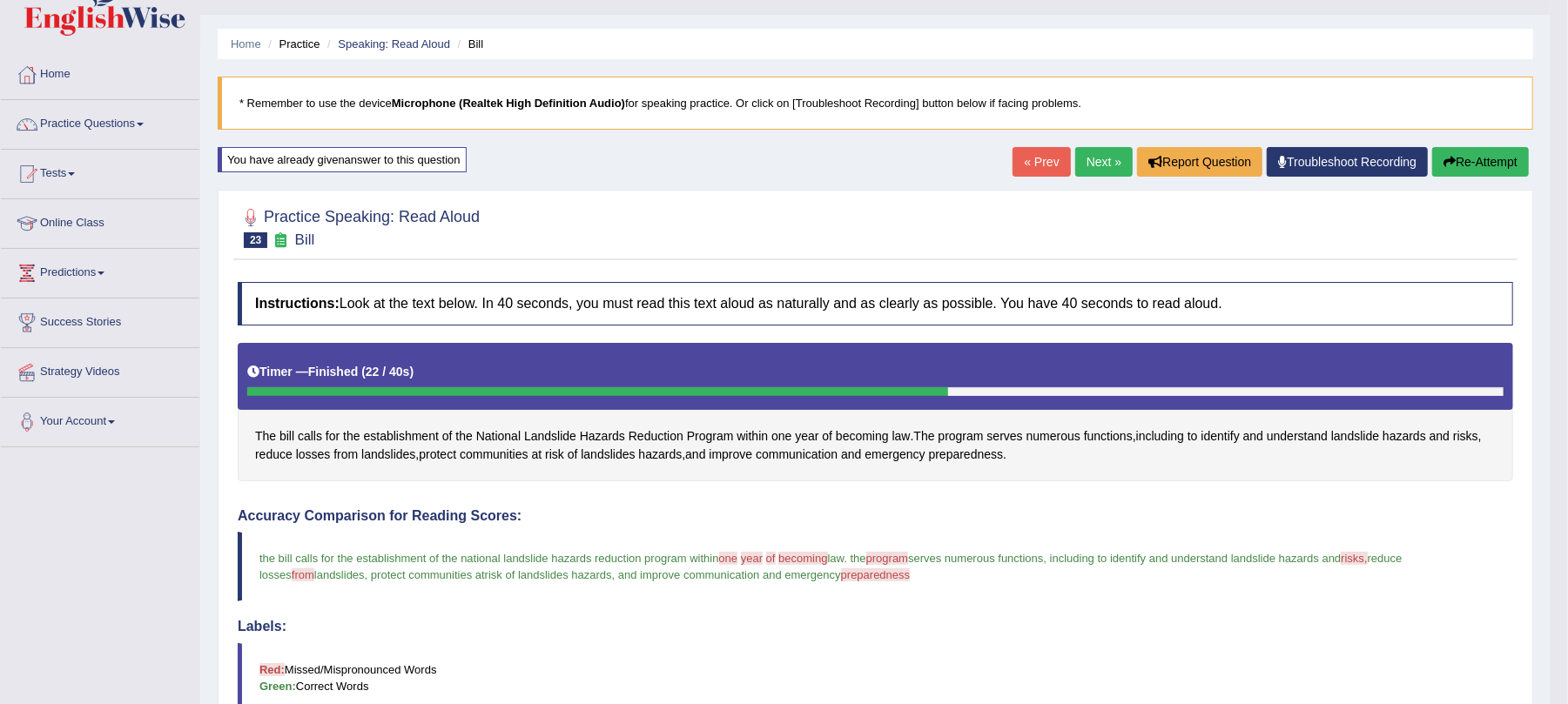
click at [1101, 162] on link "Next »" at bounding box center [1103, 162] width 57 height 29
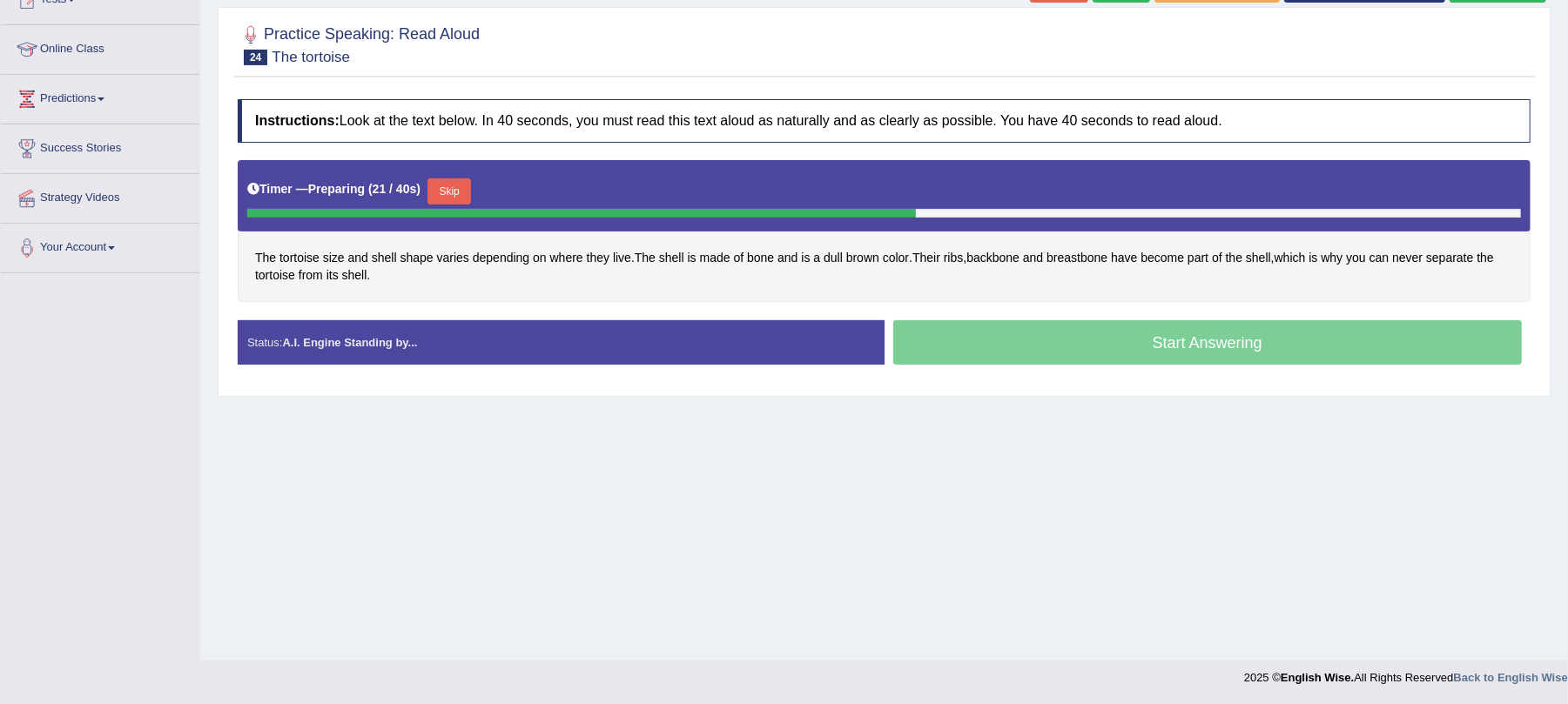
click at [453, 199] on button "Skip" at bounding box center [449, 191] width 44 height 26
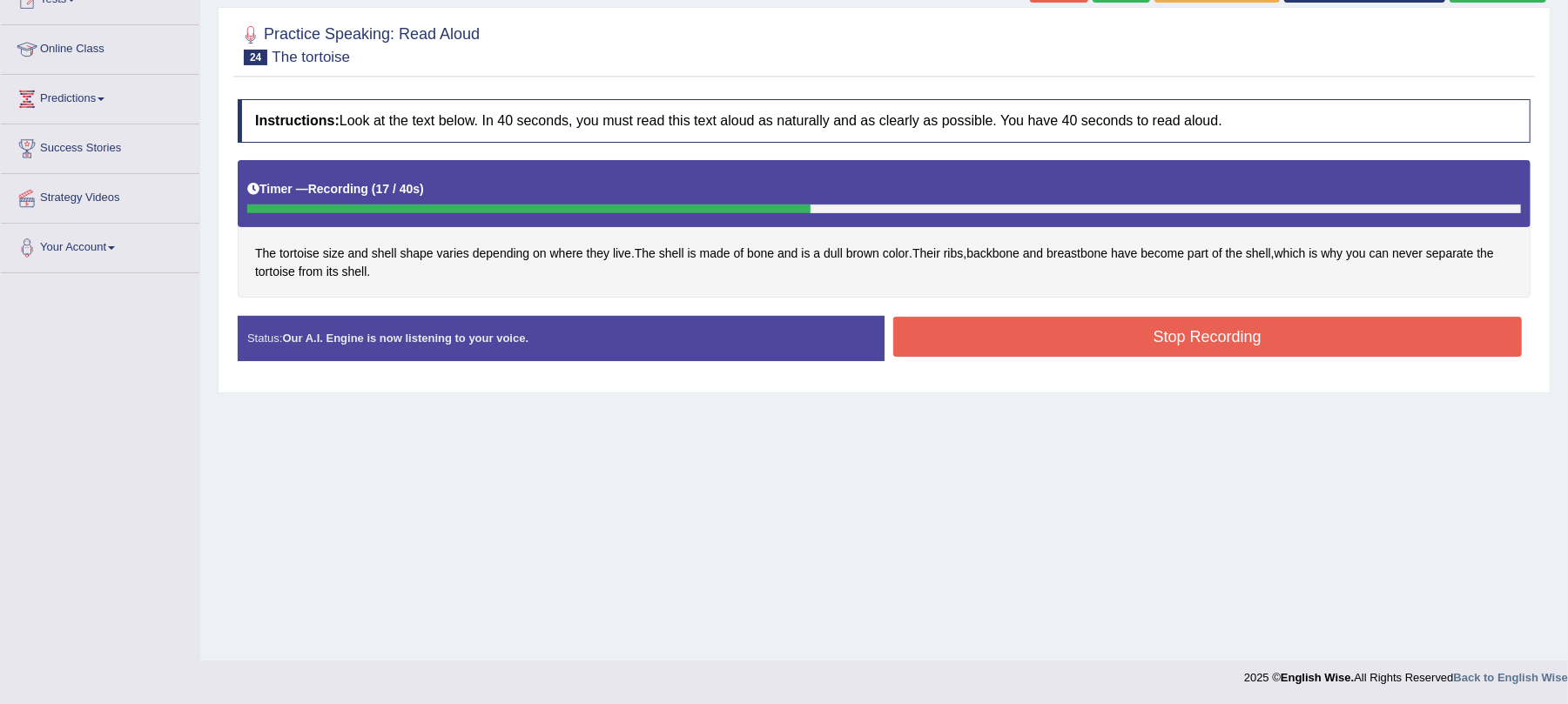
click at [944, 321] on button "Stop Recording" at bounding box center [1208, 337] width 630 height 40
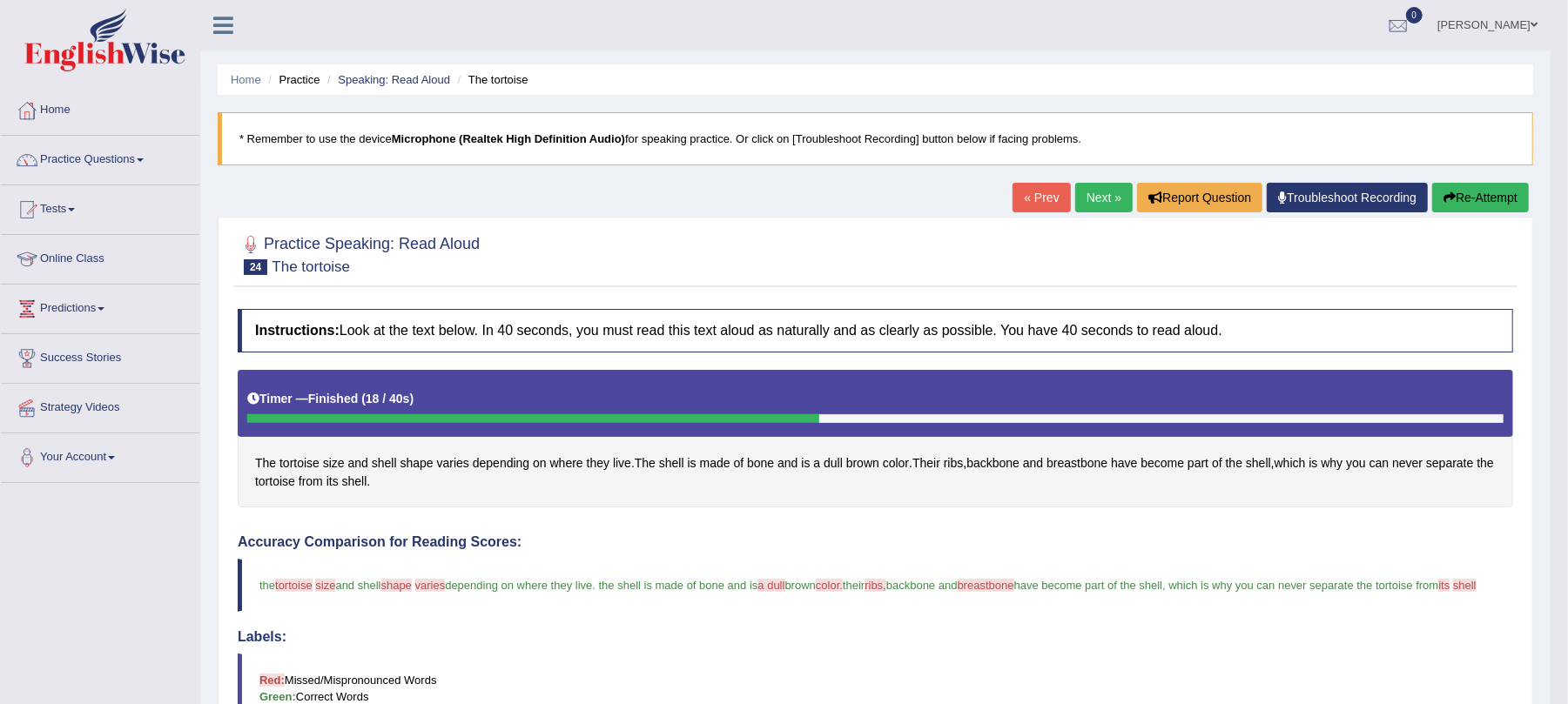
click at [1083, 197] on link "Next »" at bounding box center [1103, 198] width 57 height 29
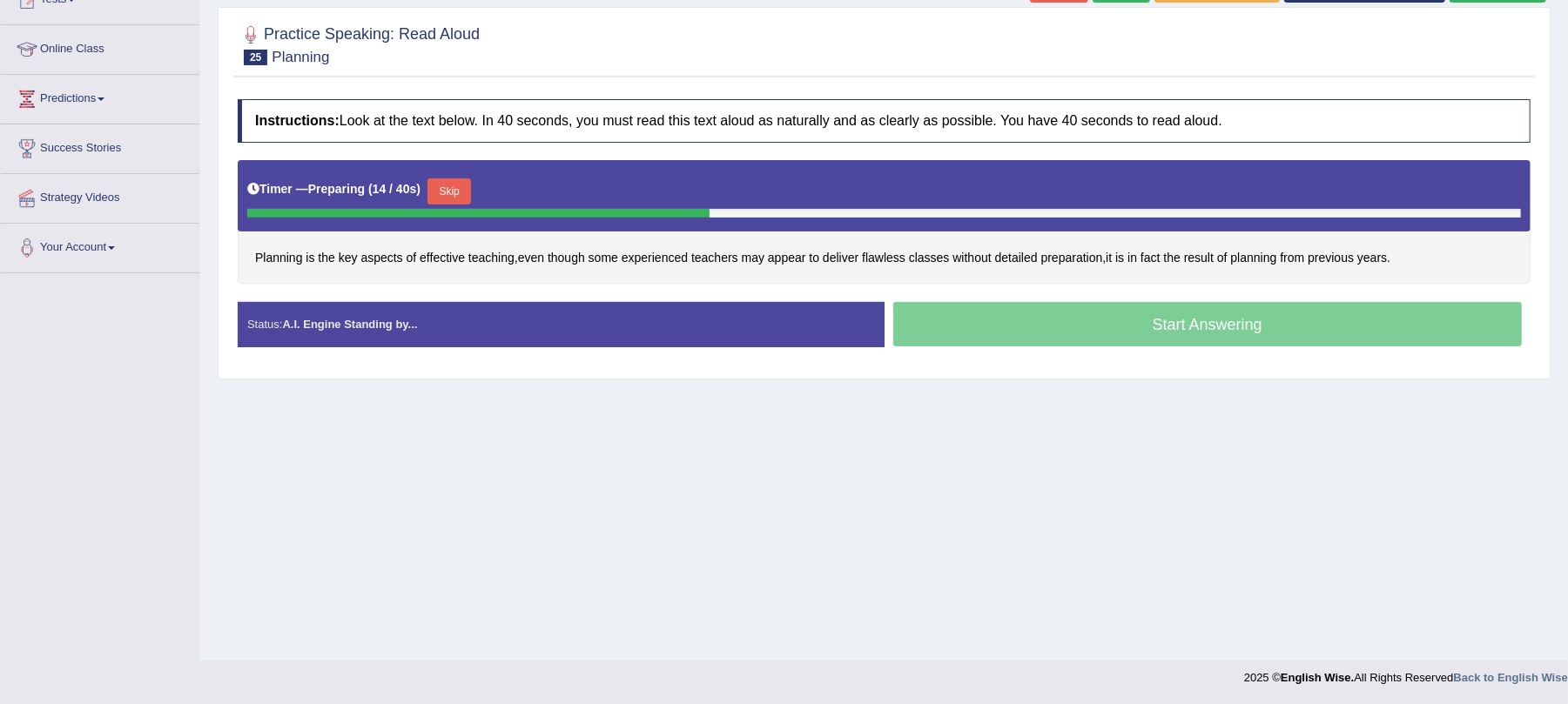
click at [450, 189] on button "Skip" at bounding box center [449, 191] width 44 height 26
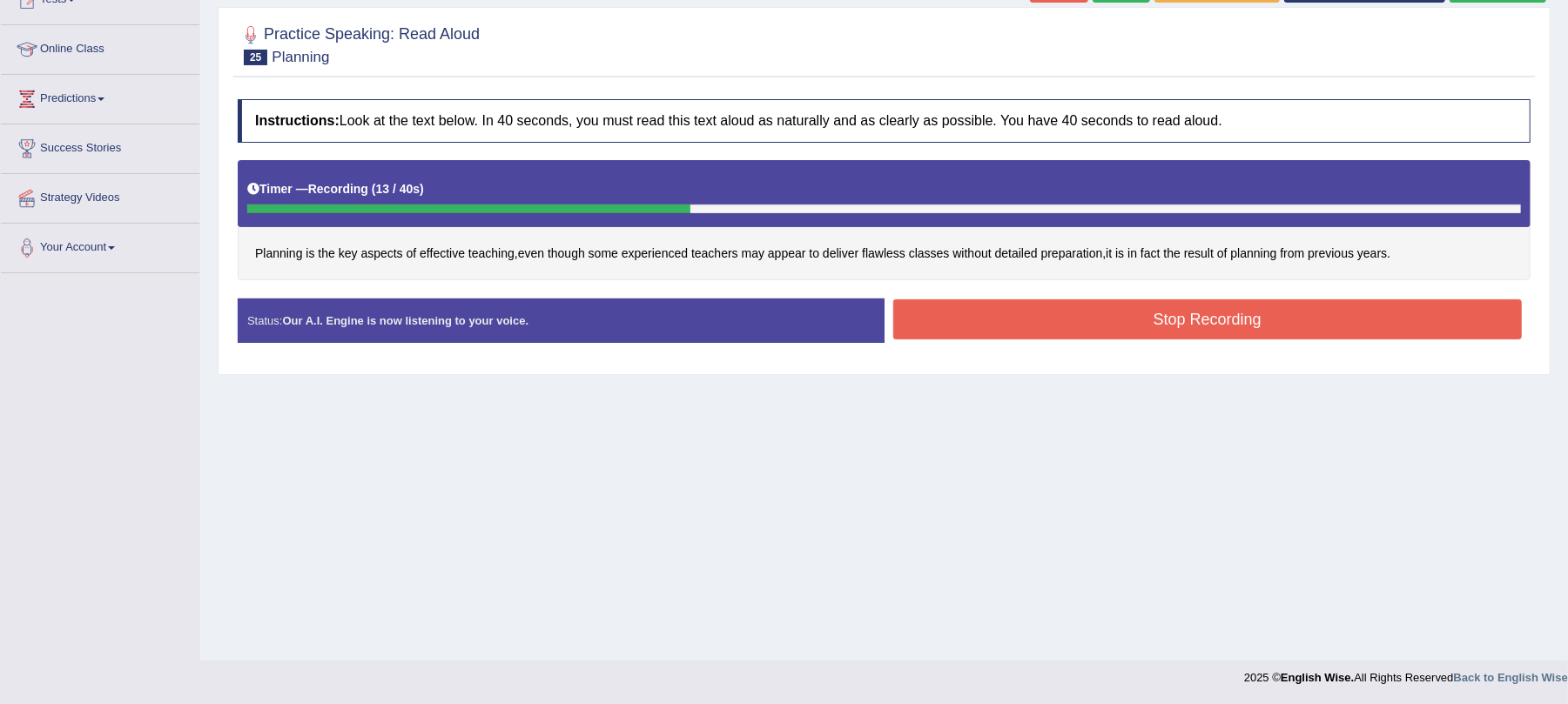
click at [1135, 334] on button "Stop Recording" at bounding box center [1208, 319] width 630 height 40
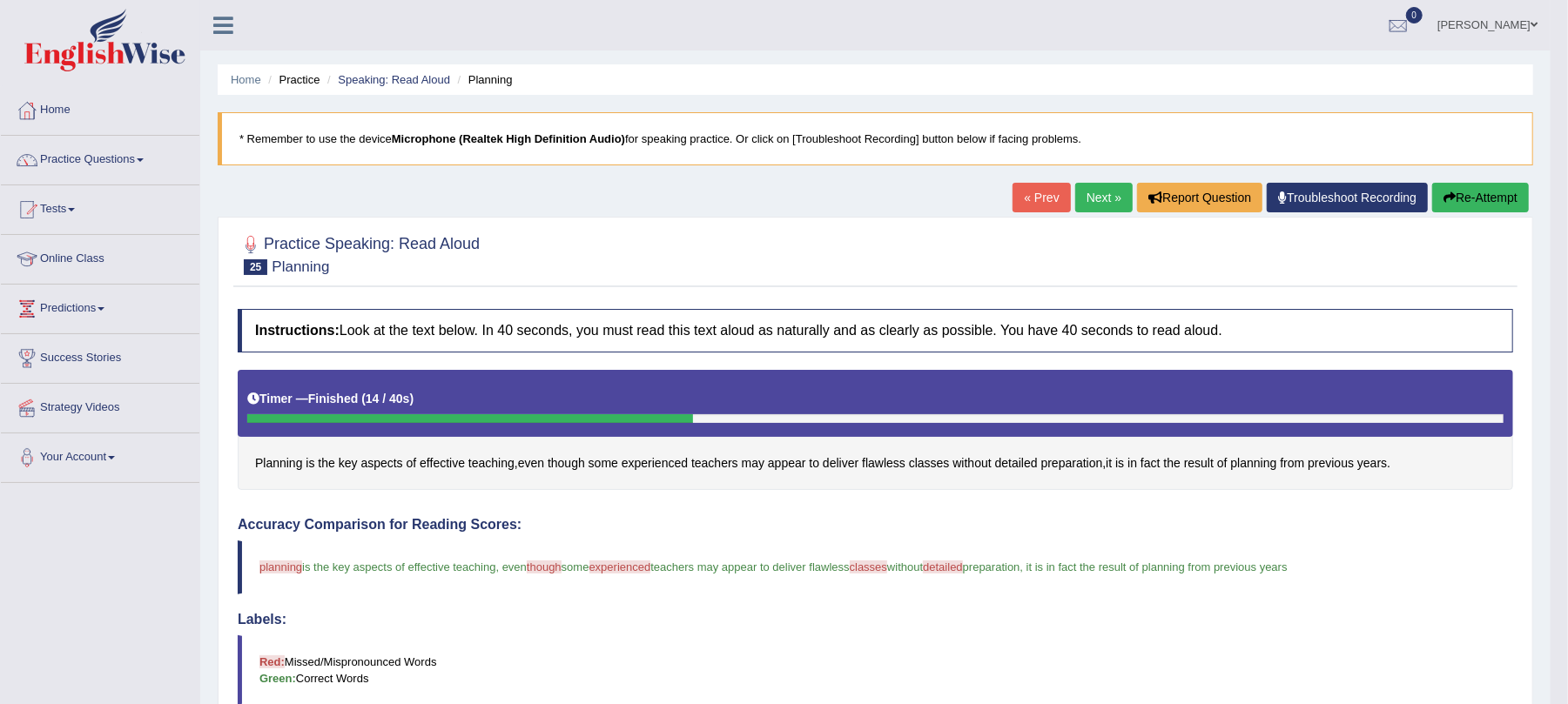
click at [1086, 179] on div "Home Practice Speaking: Read Aloud Planning * Remember to use the device Microp…" at bounding box center [875, 556] width 1350 height 1112
click at [1106, 189] on link "Next »" at bounding box center [1103, 198] width 57 height 29
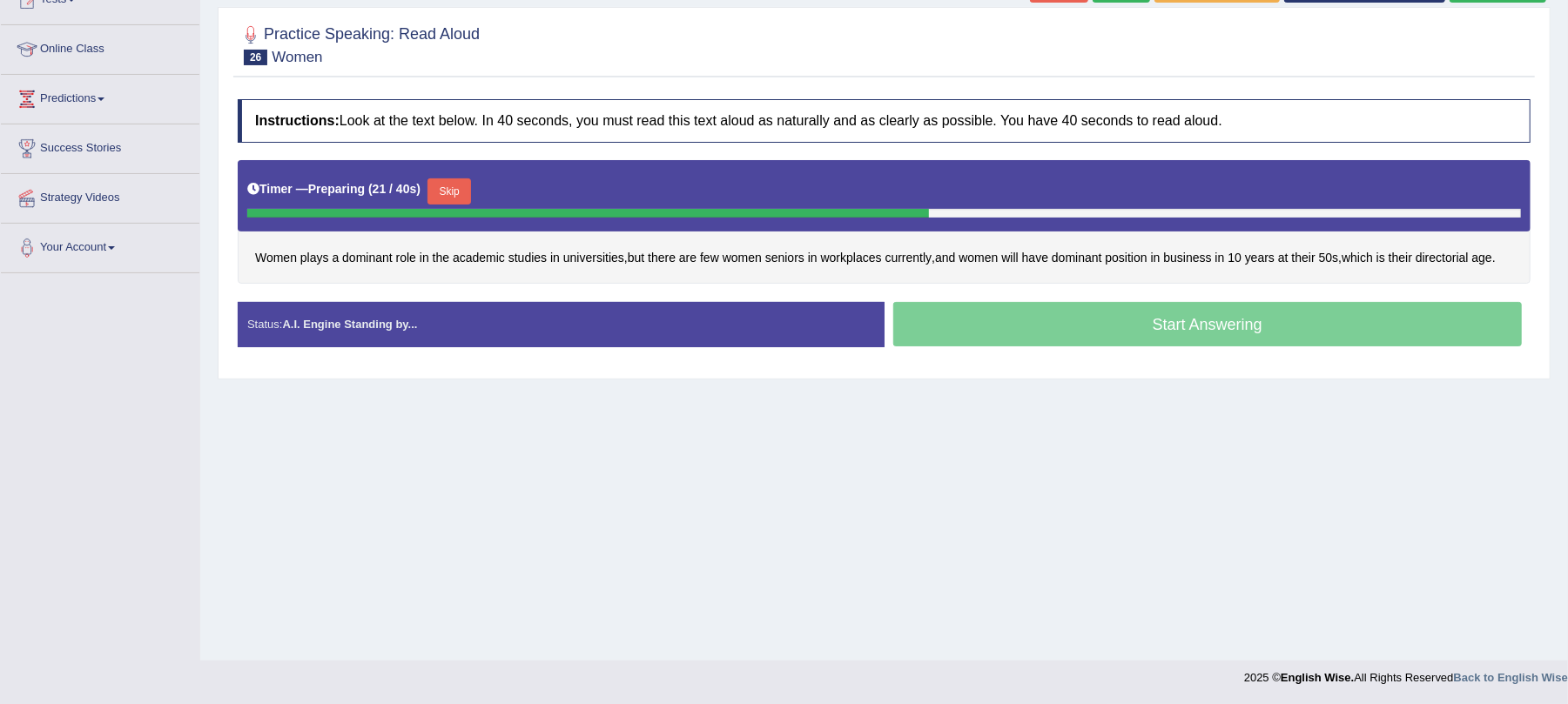
click at [440, 186] on button "Skip" at bounding box center [449, 191] width 44 height 26
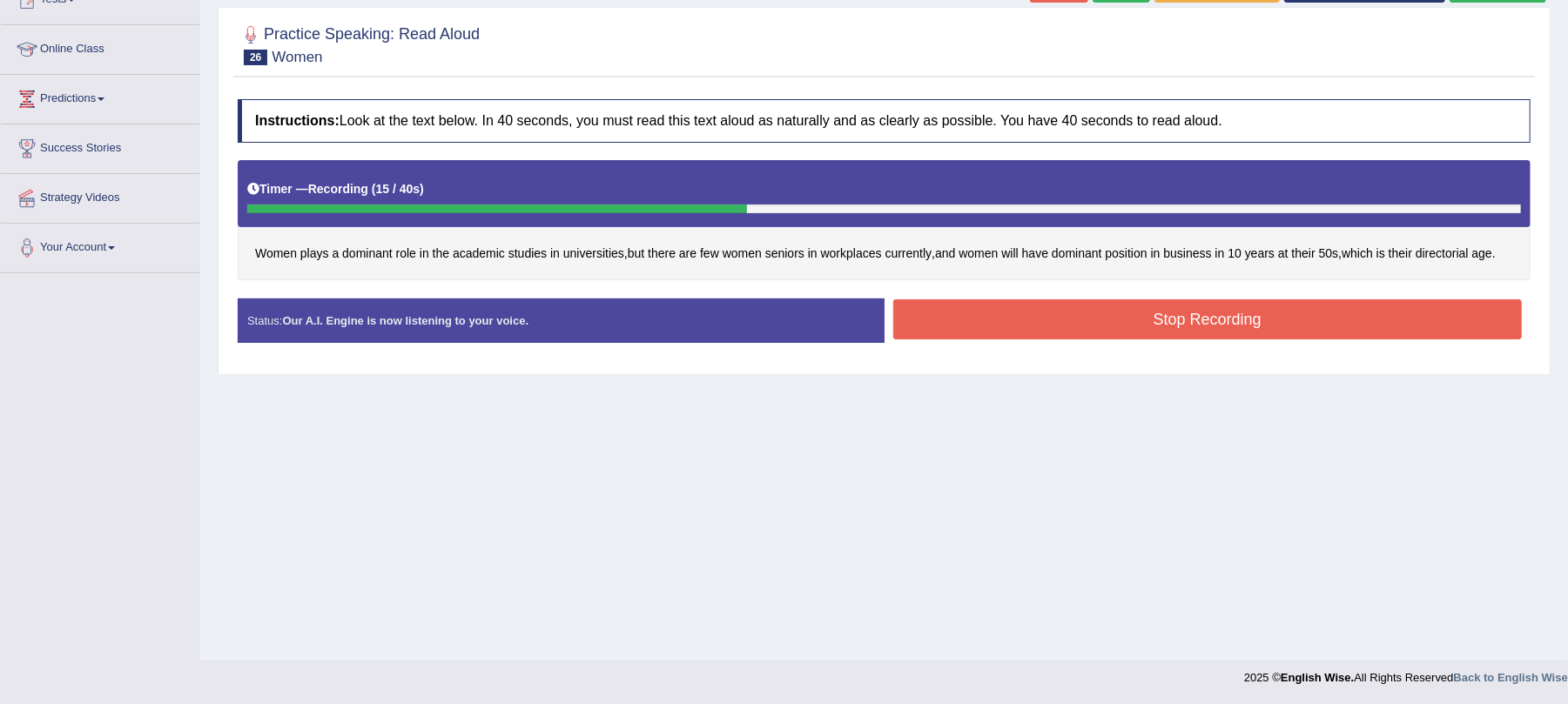
click at [930, 327] on button "Stop Recording" at bounding box center [1208, 319] width 630 height 40
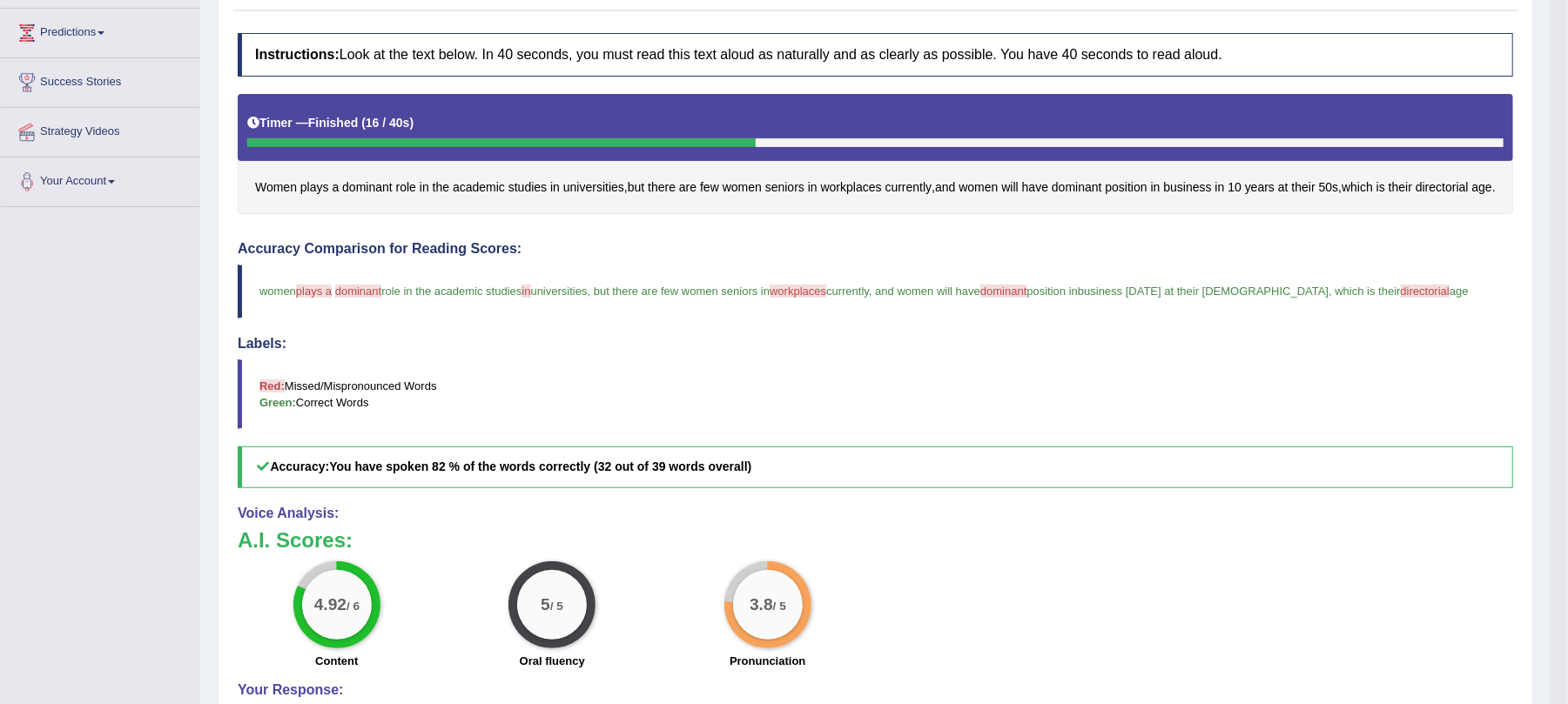
scroll to position [358, 0]
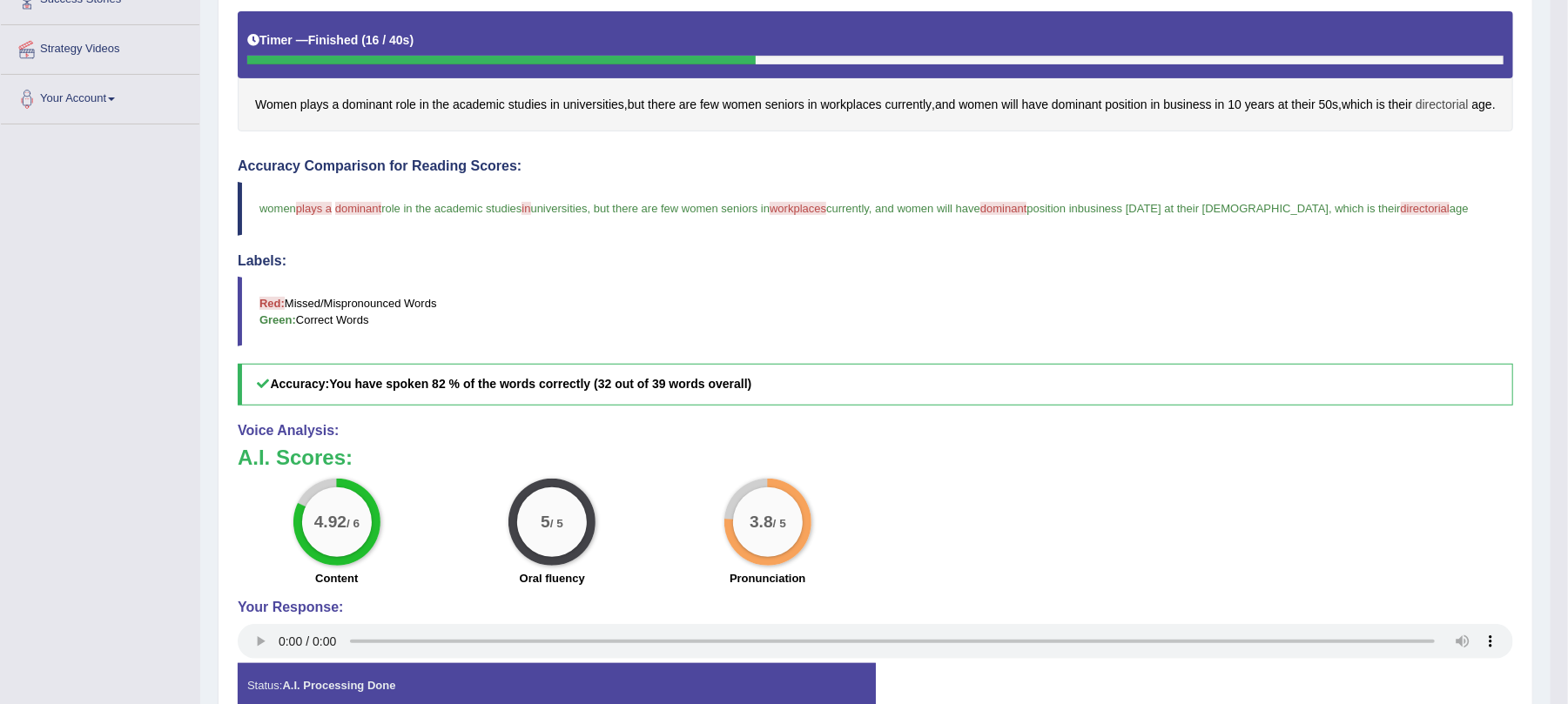
click at [1437, 104] on span "directorial" at bounding box center [1441, 104] width 54 height 19
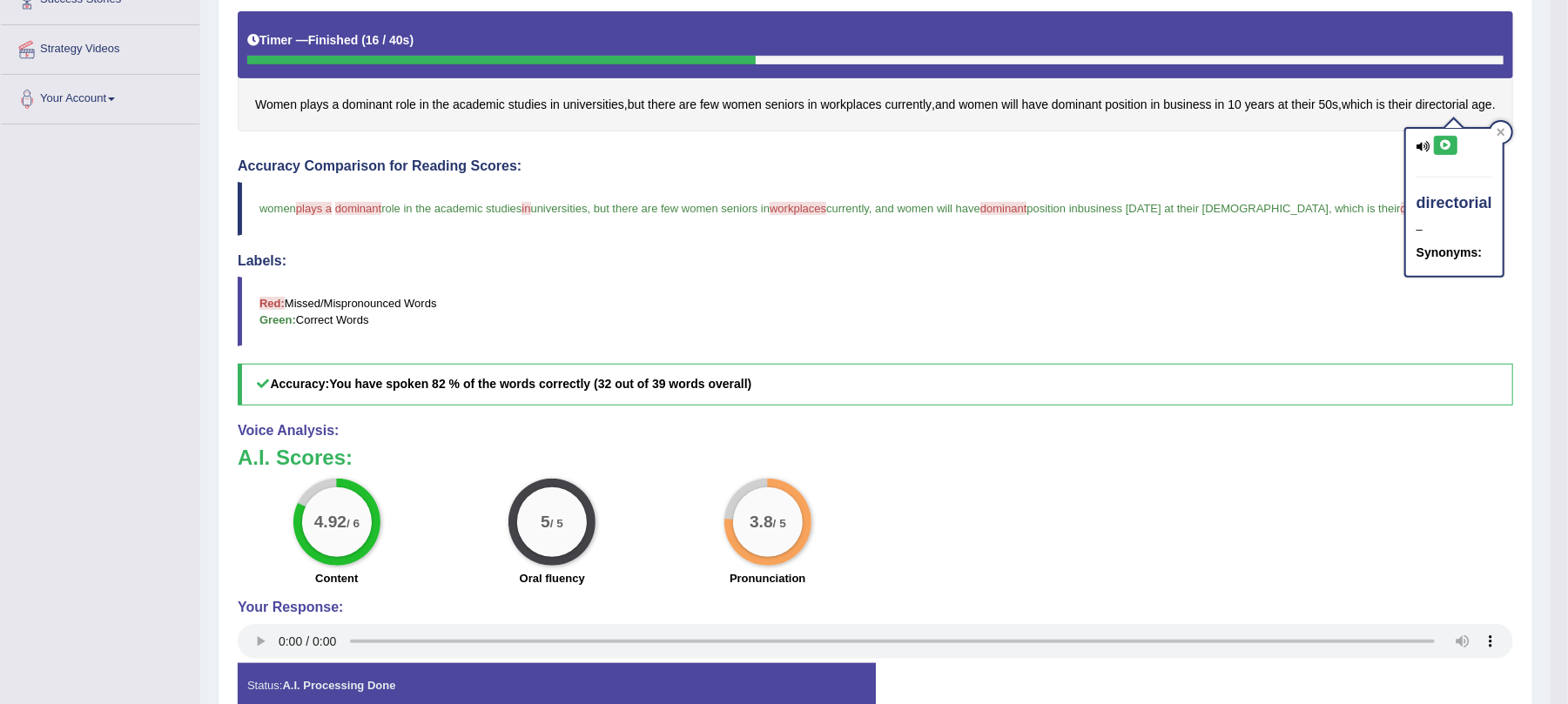
click at [1445, 140] on icon at bounding box center [1444, 145] width 13 height 11
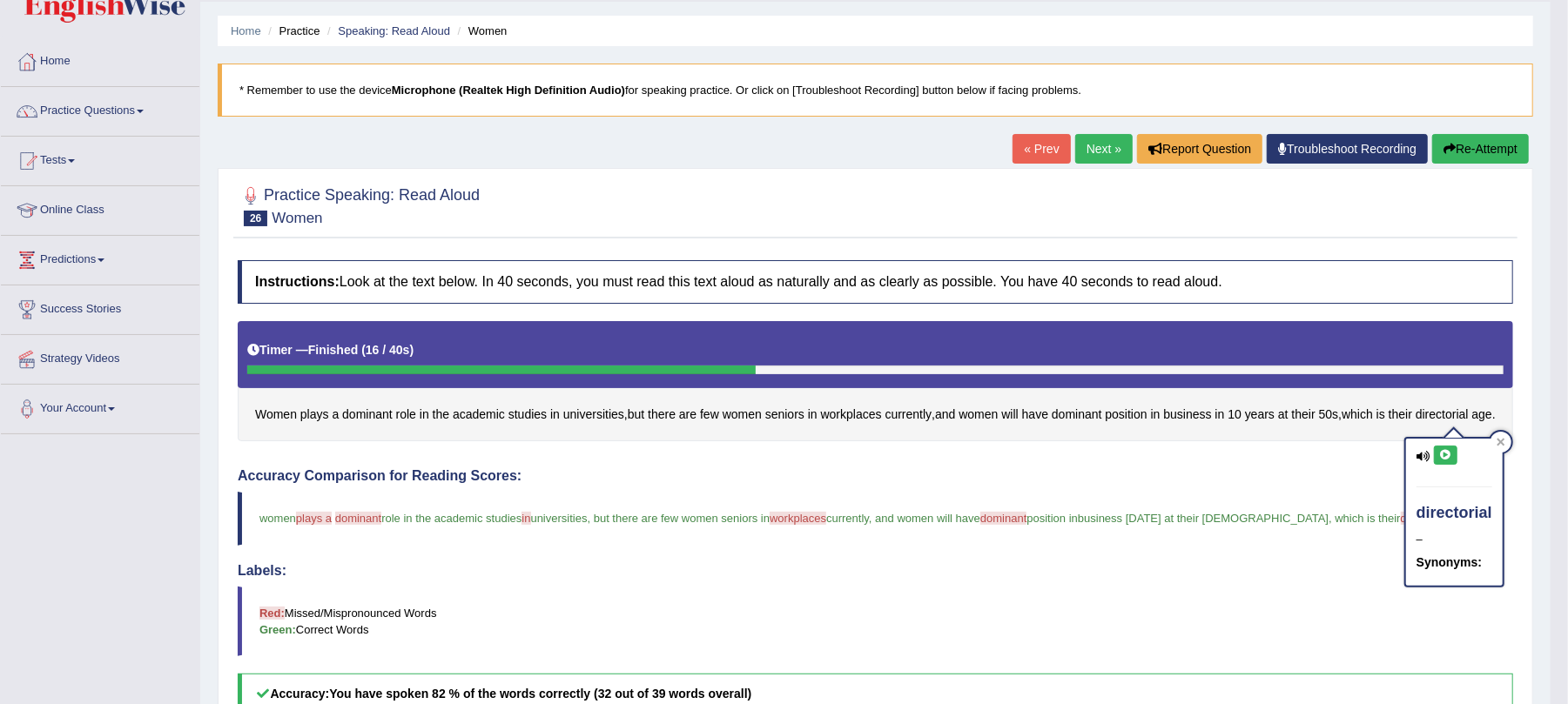
scroll to position [0, 0]
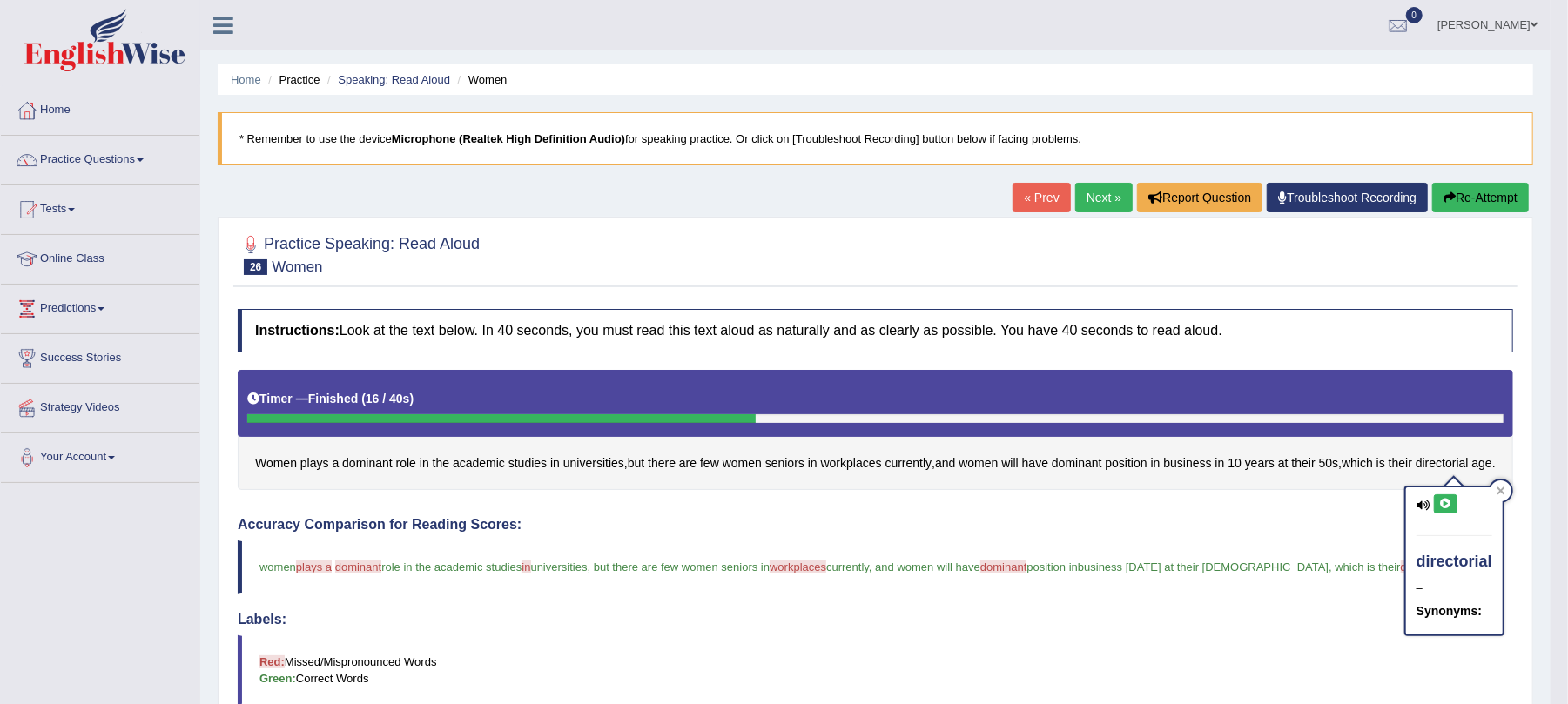
click at [1130, 214] on div "« Prev Next » Report Question Troubleshoot Recording Re-Attempt" at bounding box center [1272, 200] width 521 height 34
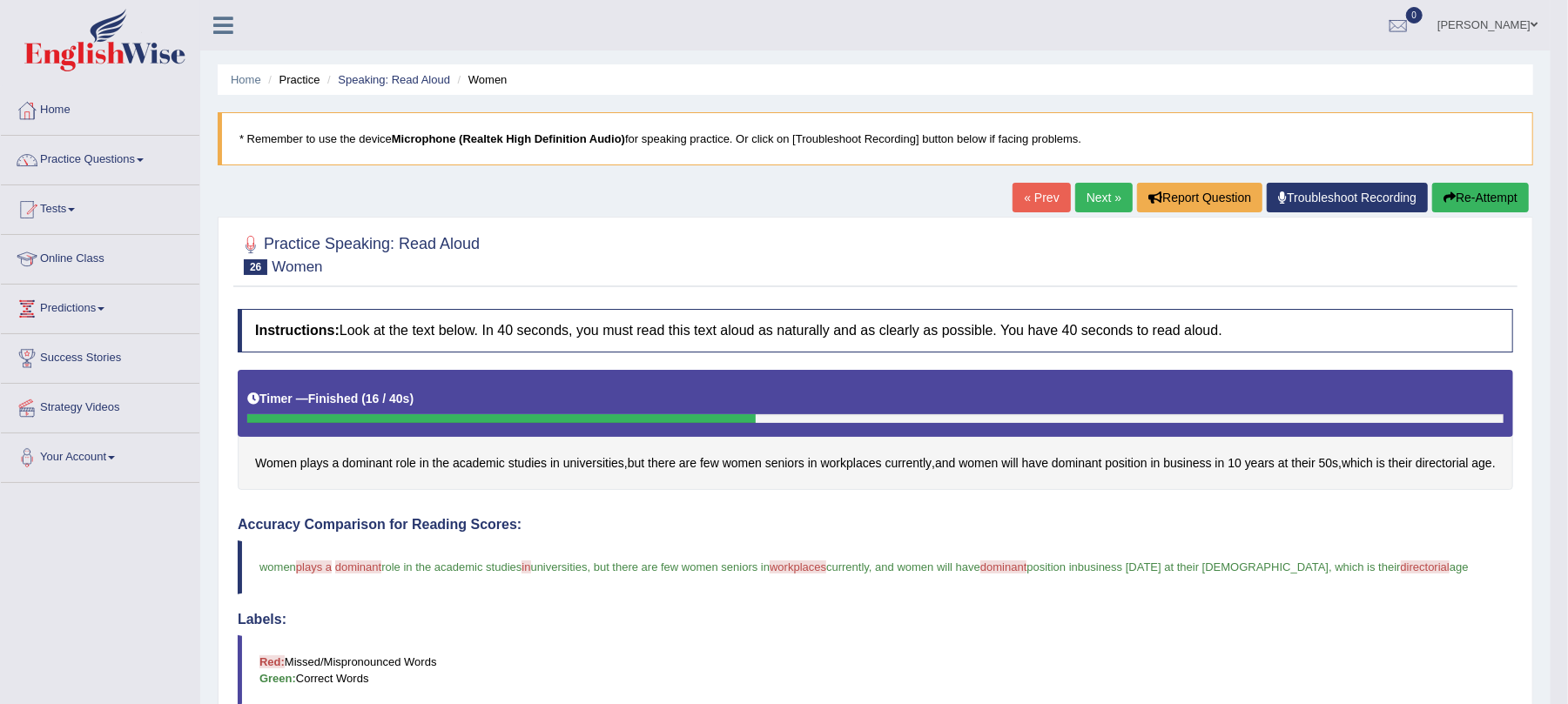
click at [1105, 206] on link "Next »" at bounding box center [1103, 198] width 57 height 29
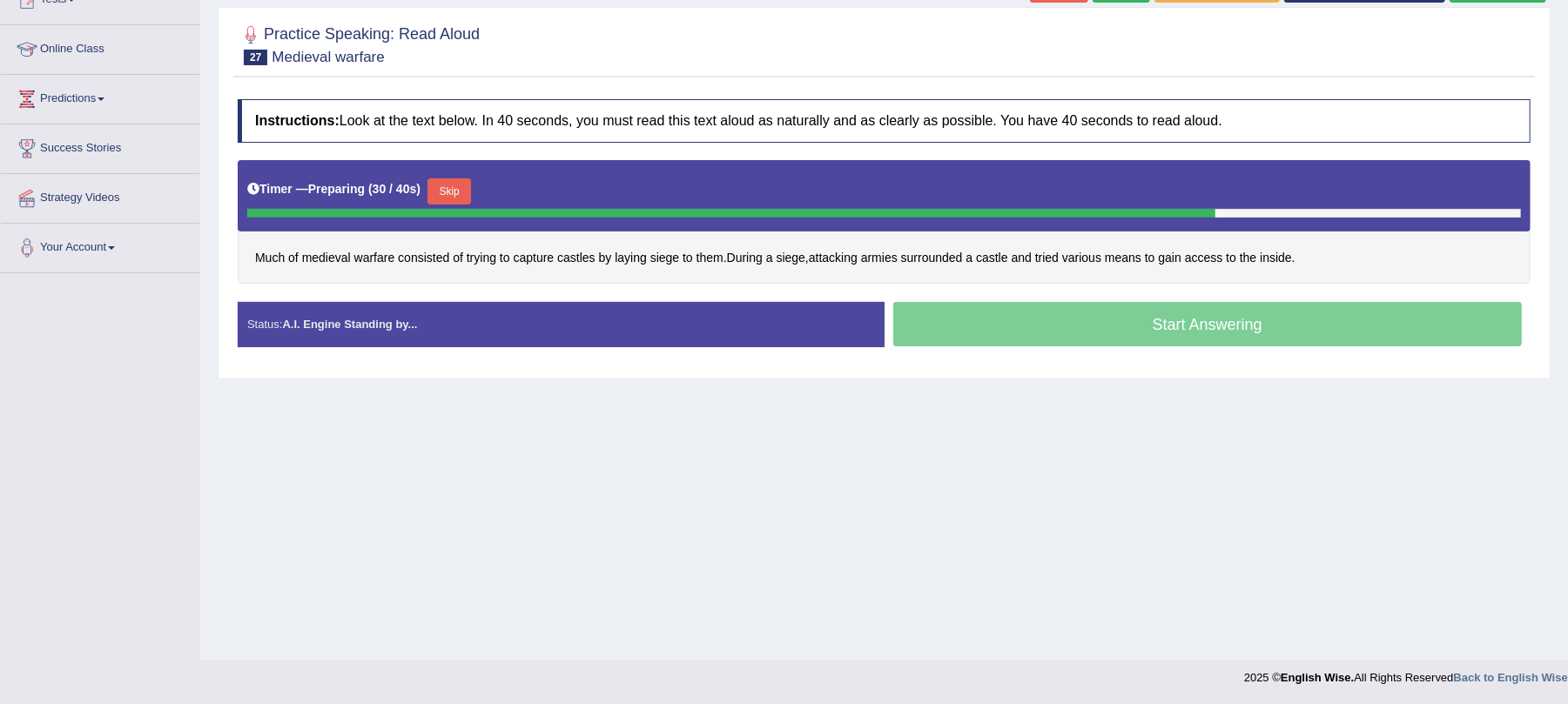
click at [446, 192] on button "Skip" at bounding box center [449, 191] width 44 height 26
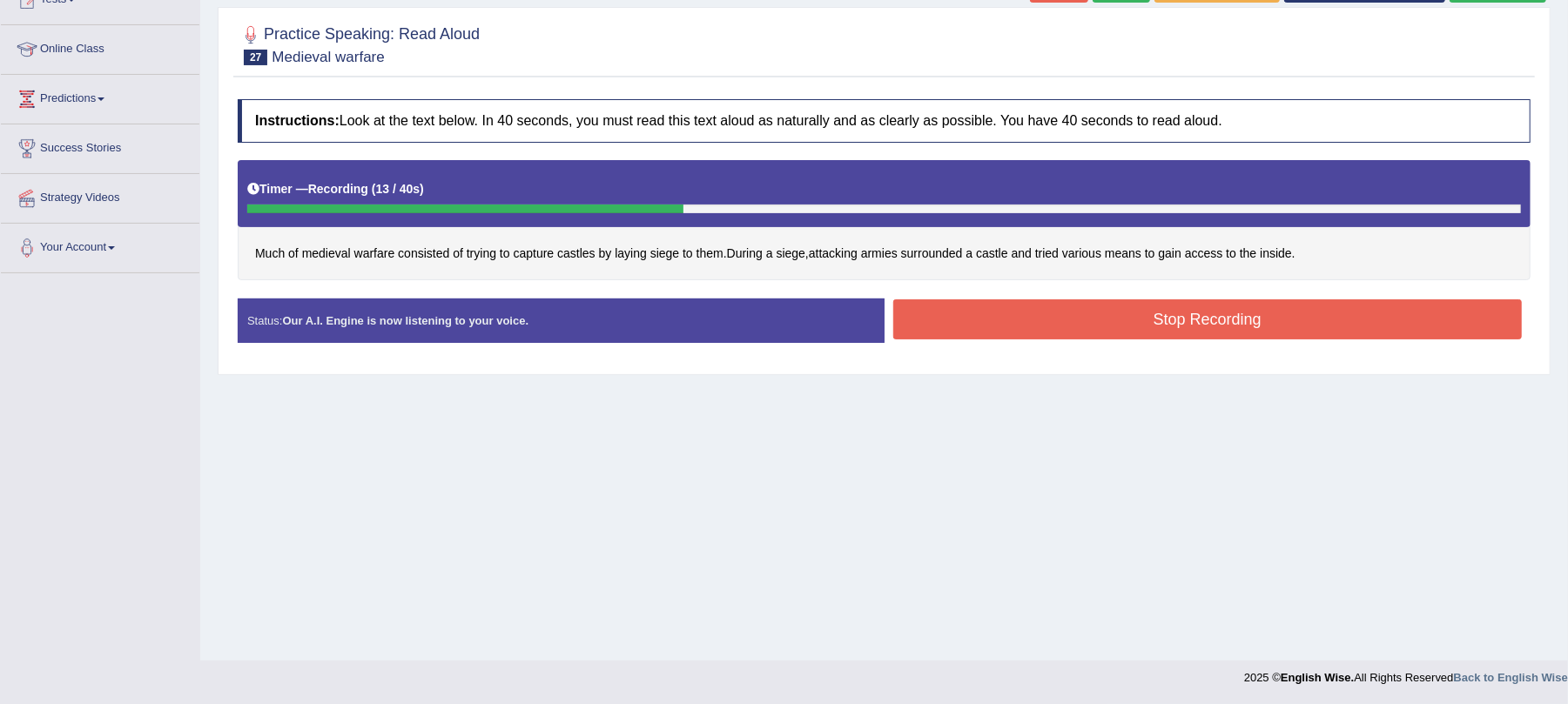
click at [1010, 317] on button "Stop Recording" at bounding box center [1208, 319] width 630 height 40
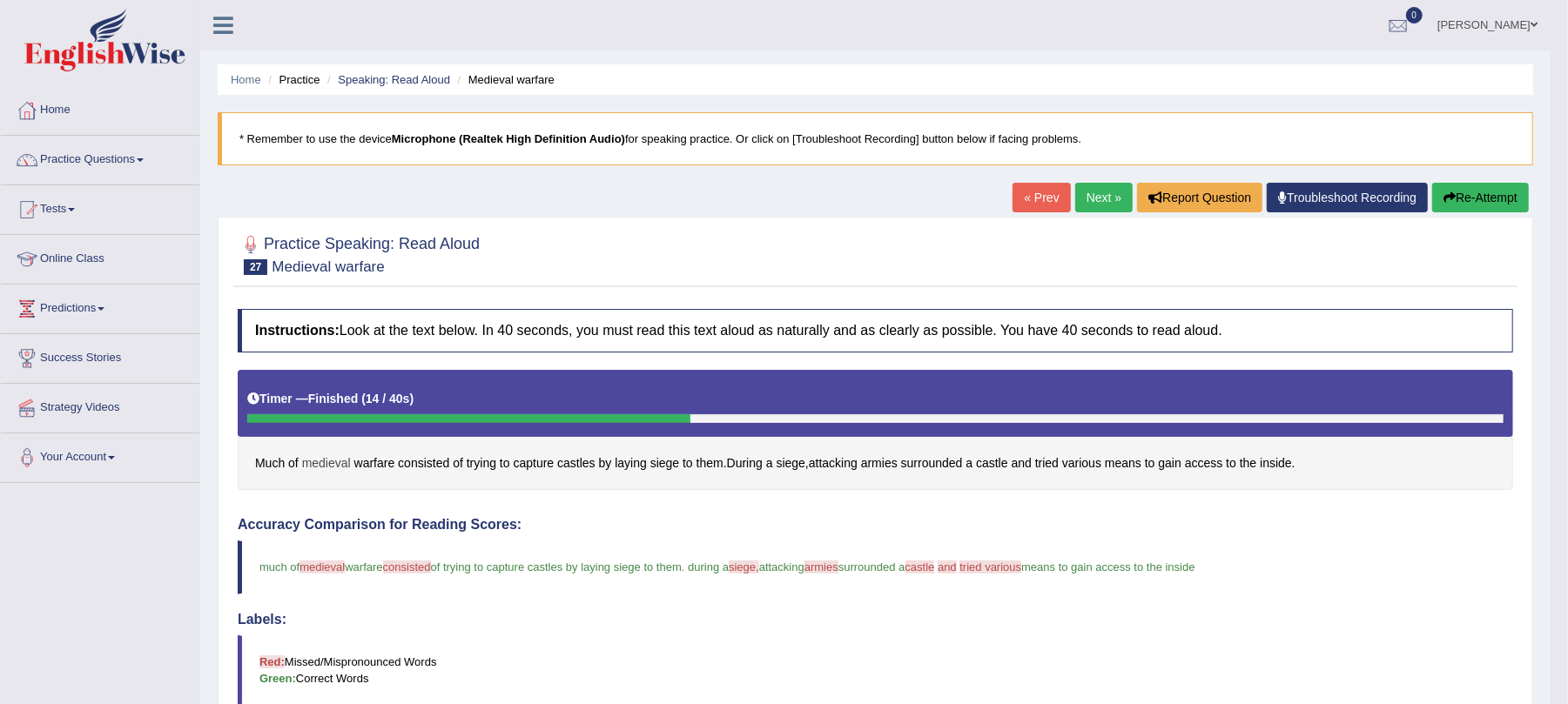
click at [329, 466] on span "medieval" at bounding box center [326, 463] width 49 height 19
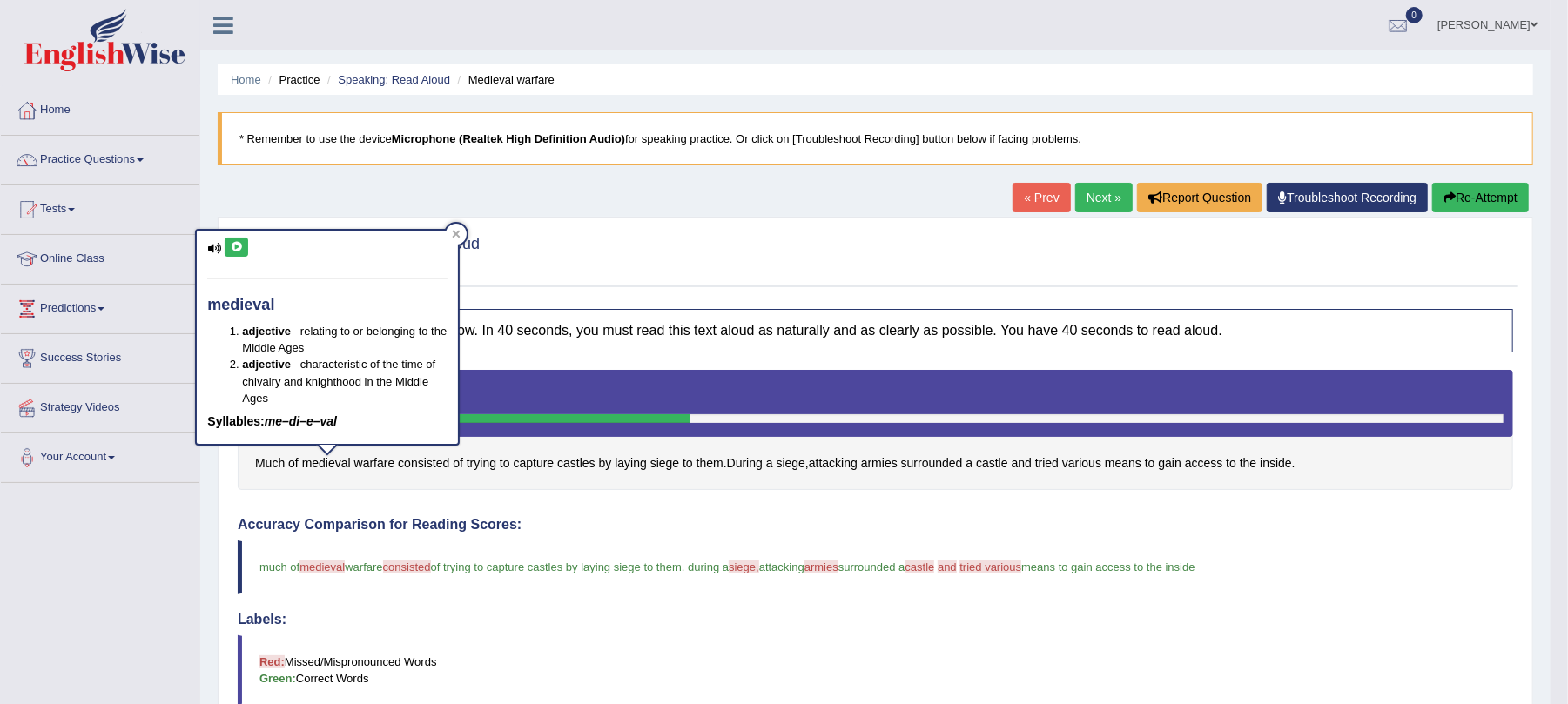
click at [235, 249] on icon at bounding box center [236, 247] width 13 height 11
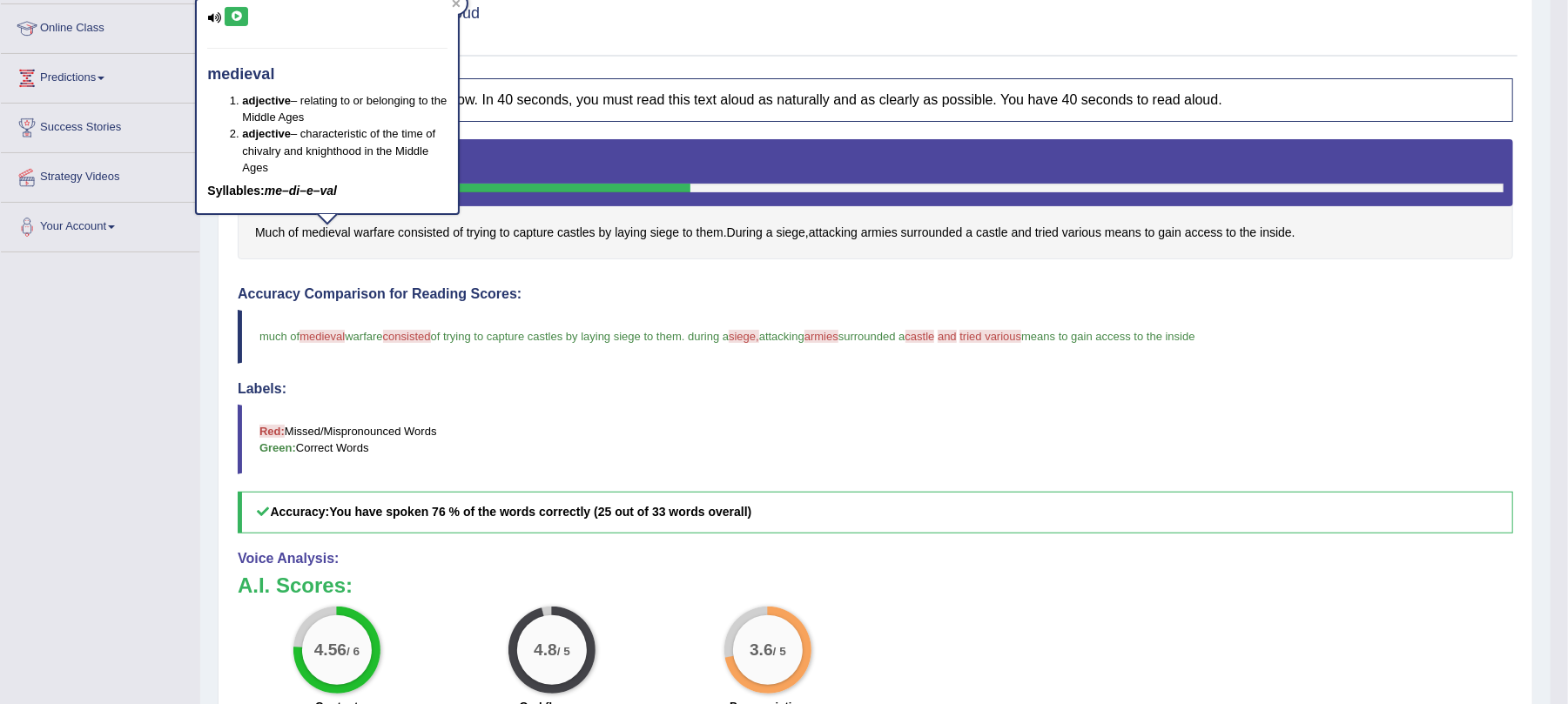
scroll to position [232, 0]
click at [909, 380] on div "Accuracy Comparison for Reading Scores: much of medieval medical warfare consis…" at bounding box center [875, 409] width 1275 height 247
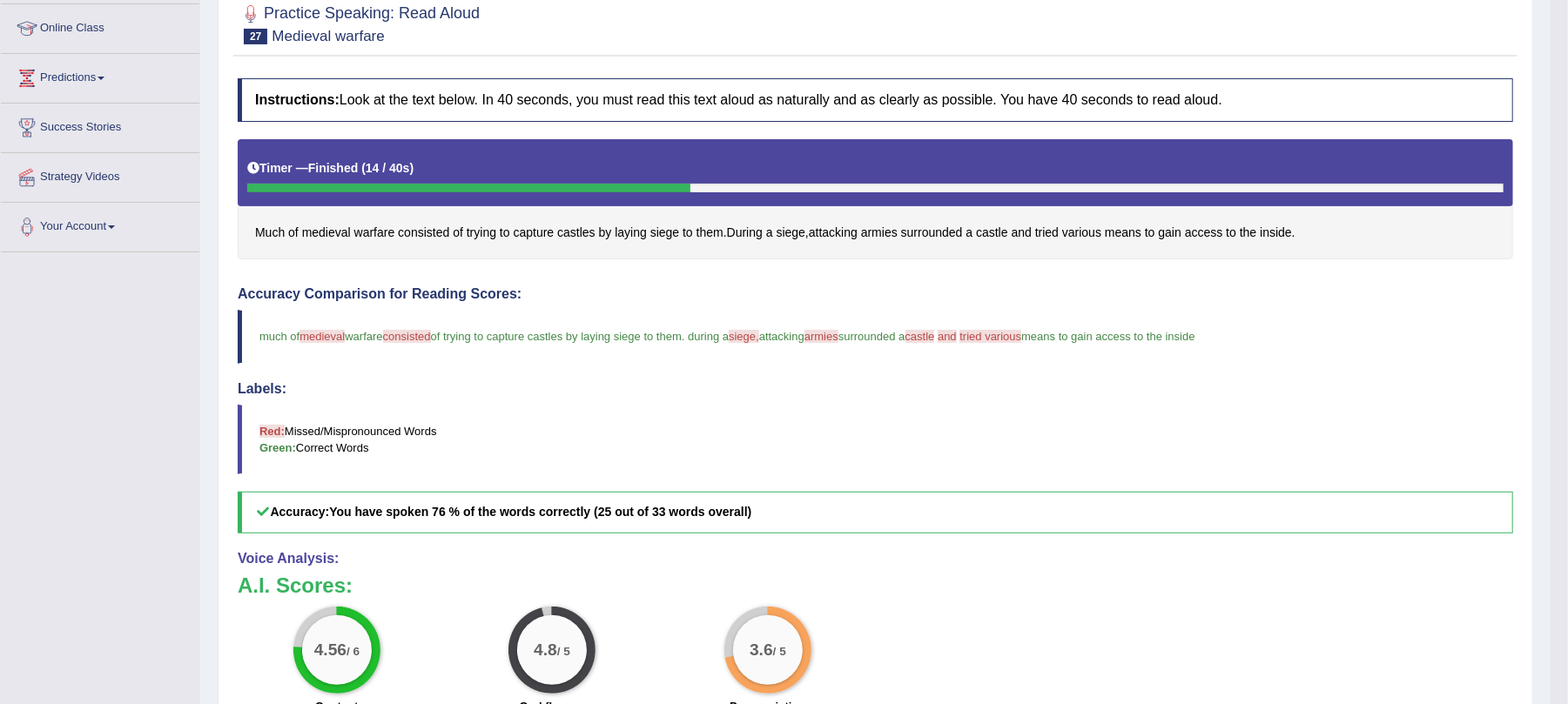
scroll to position [0, 0]
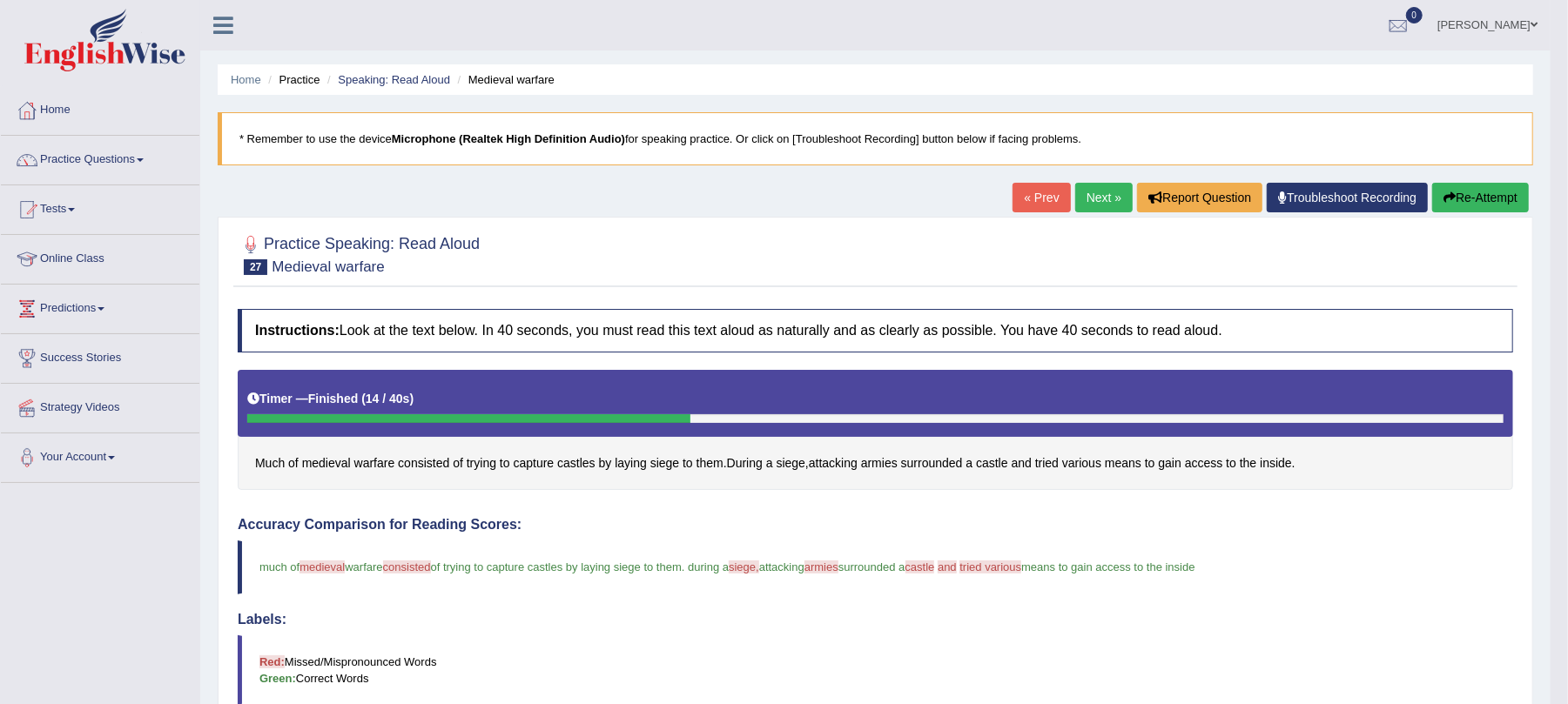
click at [1075, 203] on link "Next »" at bounding box center [1103, 198] width 57 height 29
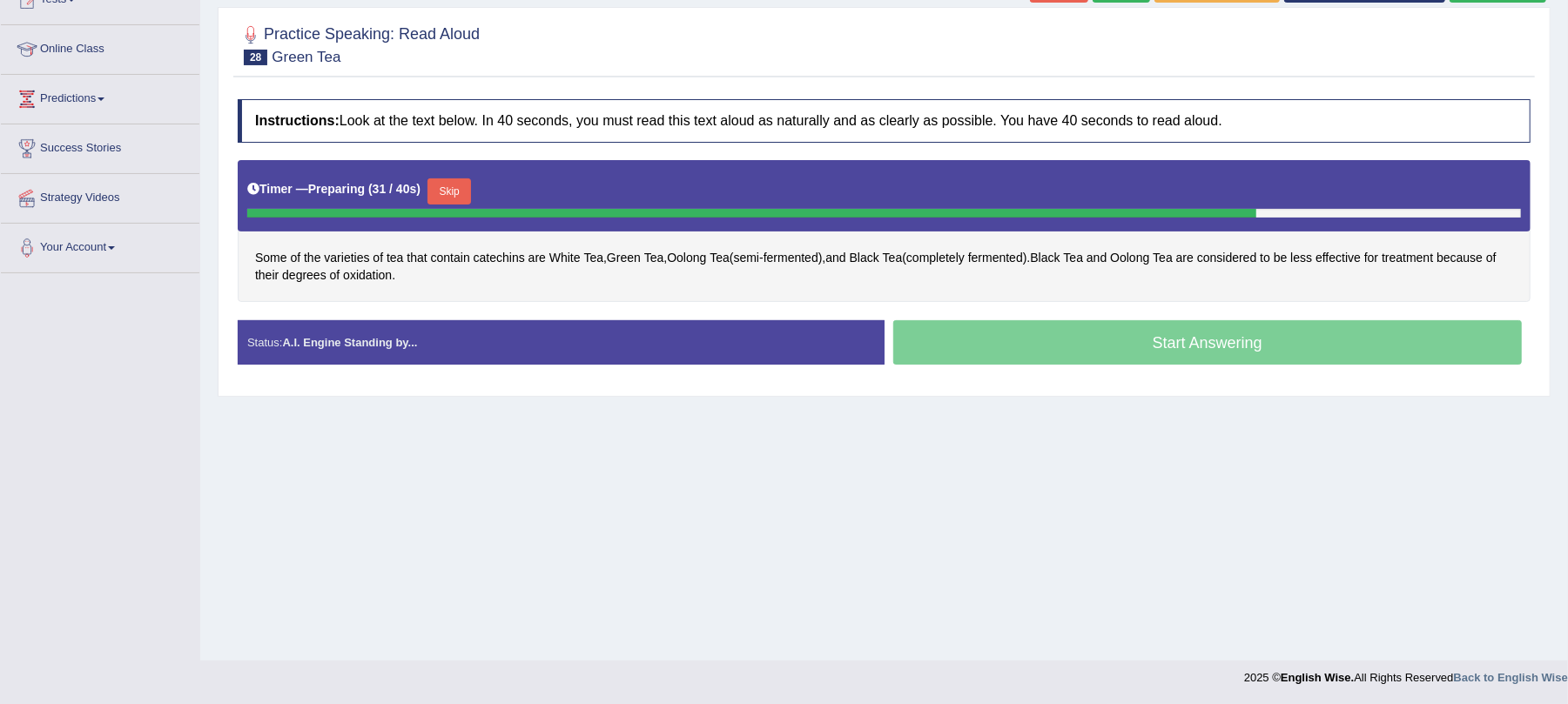
click at [463, 188] on button "Skip" at bounding box center [449, 191] width 44 height 26
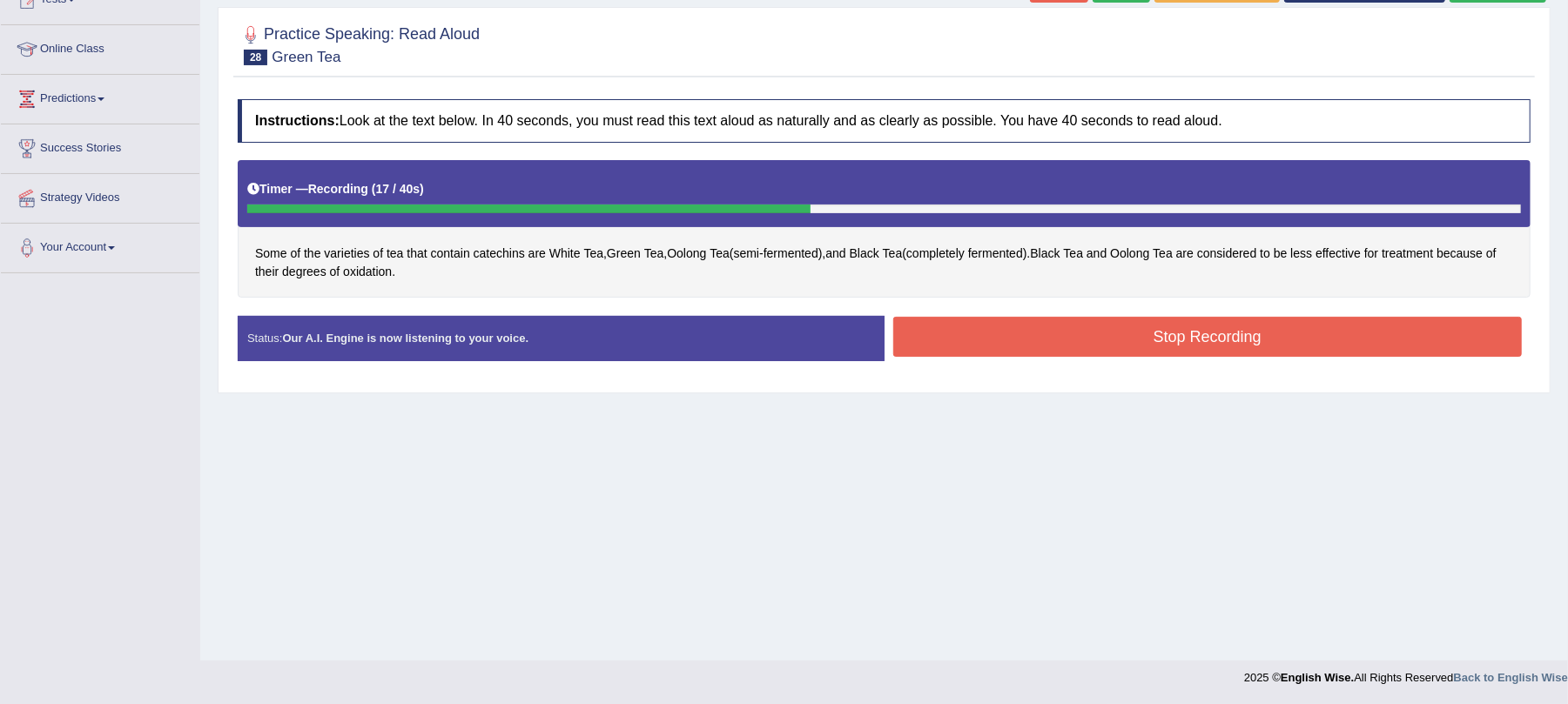
click at [952, 352] on button "Stop Recording" at bounding box center [1208, 337] width 630 height 40
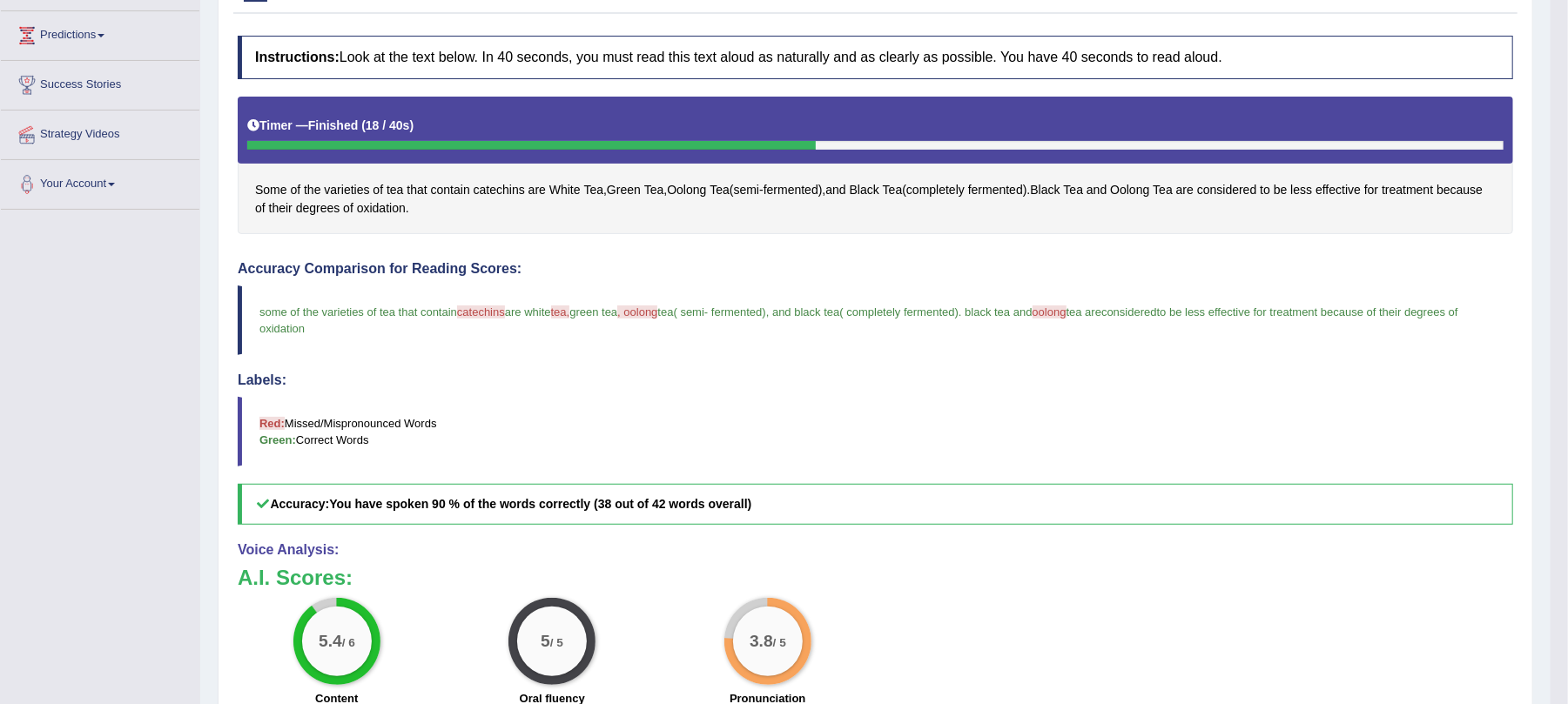
scroll to position [251, 0]
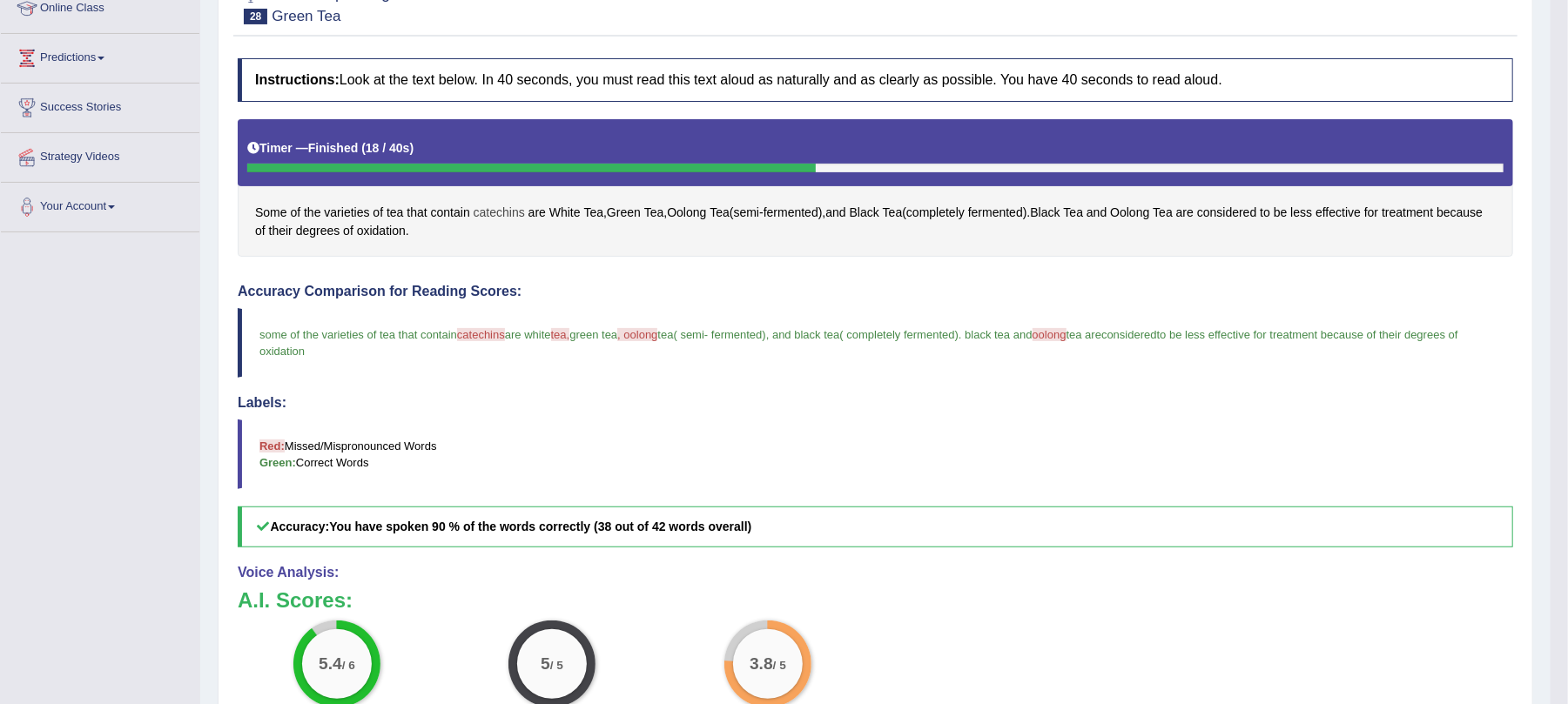
click at [515, 219] on span "catechins" at bounding box center [499, 212] width 52 height 19
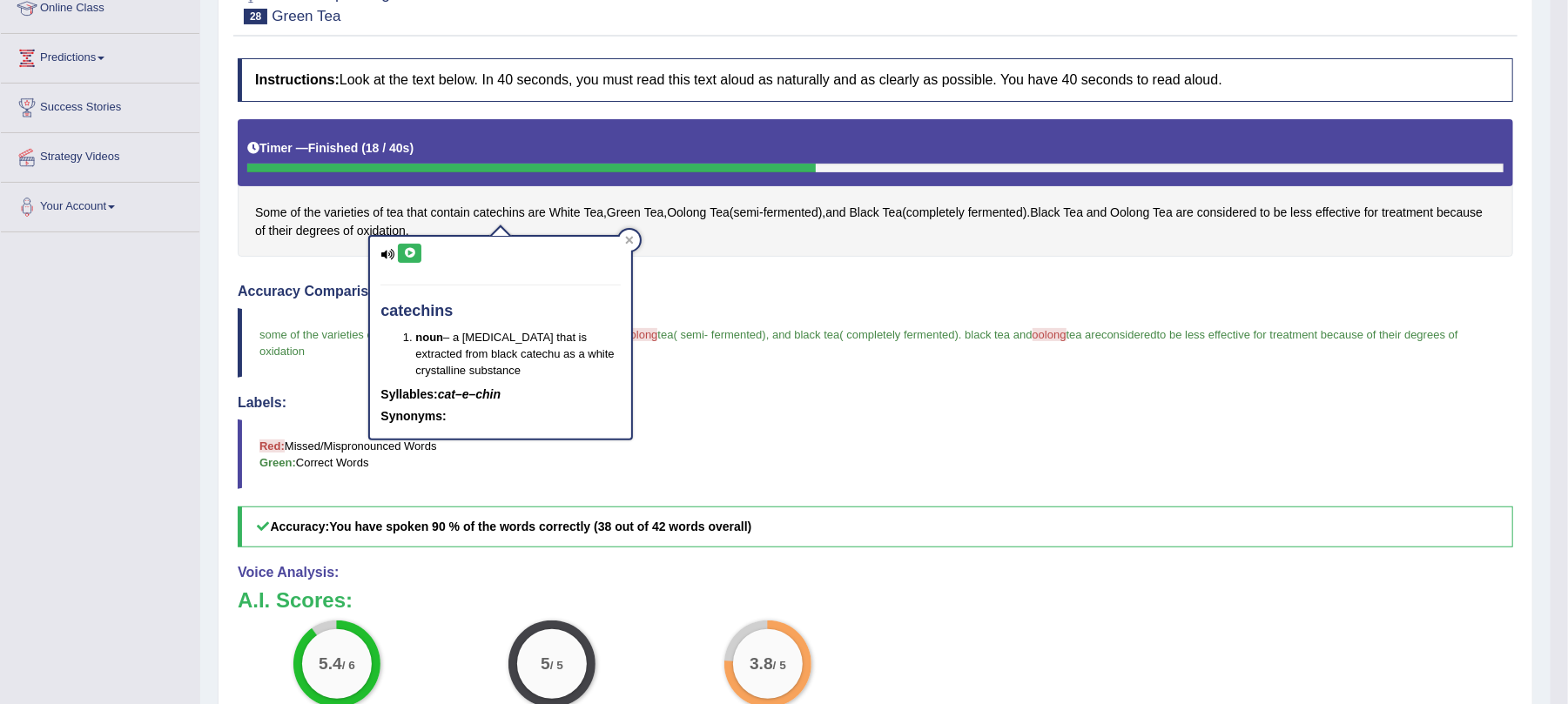
click at [405, 255] on icon at bounding box center [409, 253] width 13 height 11
drag, startPoint x: 529, startPoint y: 214, endPoint x: 479, endPoint y: 217, distance: 50.1
click at [479, 217] on div "Some of the varieties of tea that contain catechins are White Tea , Green Tea ,…" at bounding box center [875, 189] width 1275 height 138
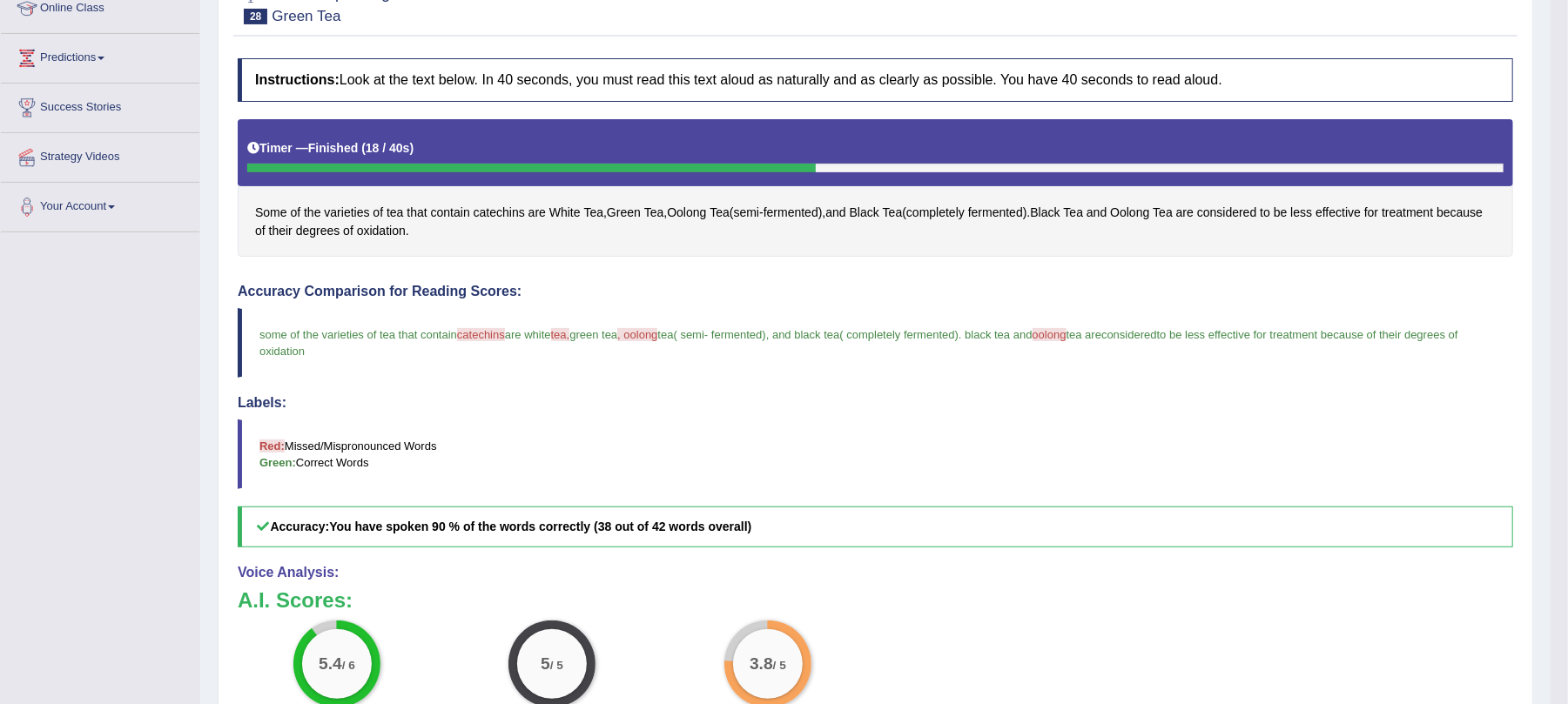
click at [468, 338] on span "catechins" at bounding box center [481, 334] width 48 height 13
click at [491, 210] on span "catechins" at bounding box center [499, 212] width 52 height 19
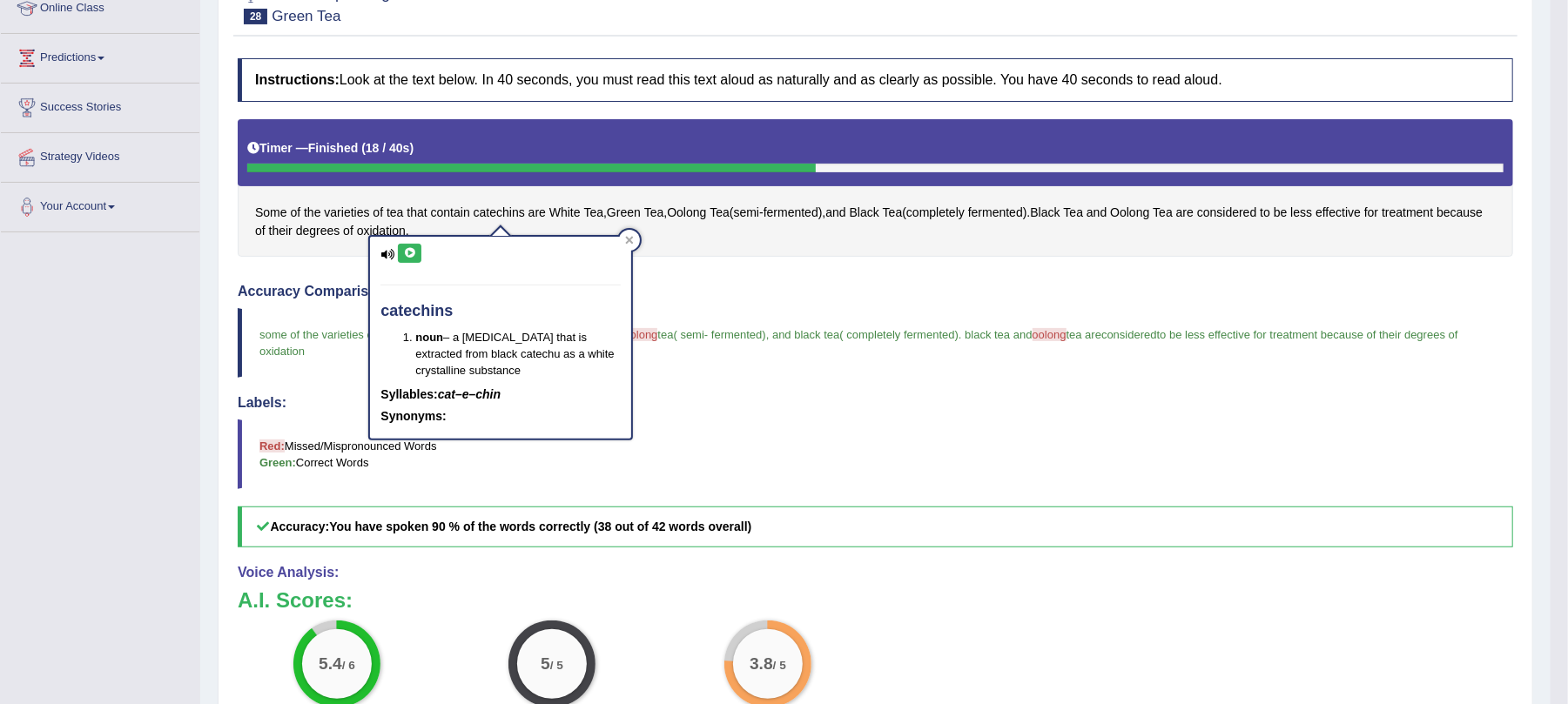
click at [416, 251] on icon at bounding box center [409, 253] width 13 height 11
click at [747, 270] on div "Instructions: Look at the text below. In 40 seconds, you must read this text al…" at bounding box center [875, 461] width 1284 height 823
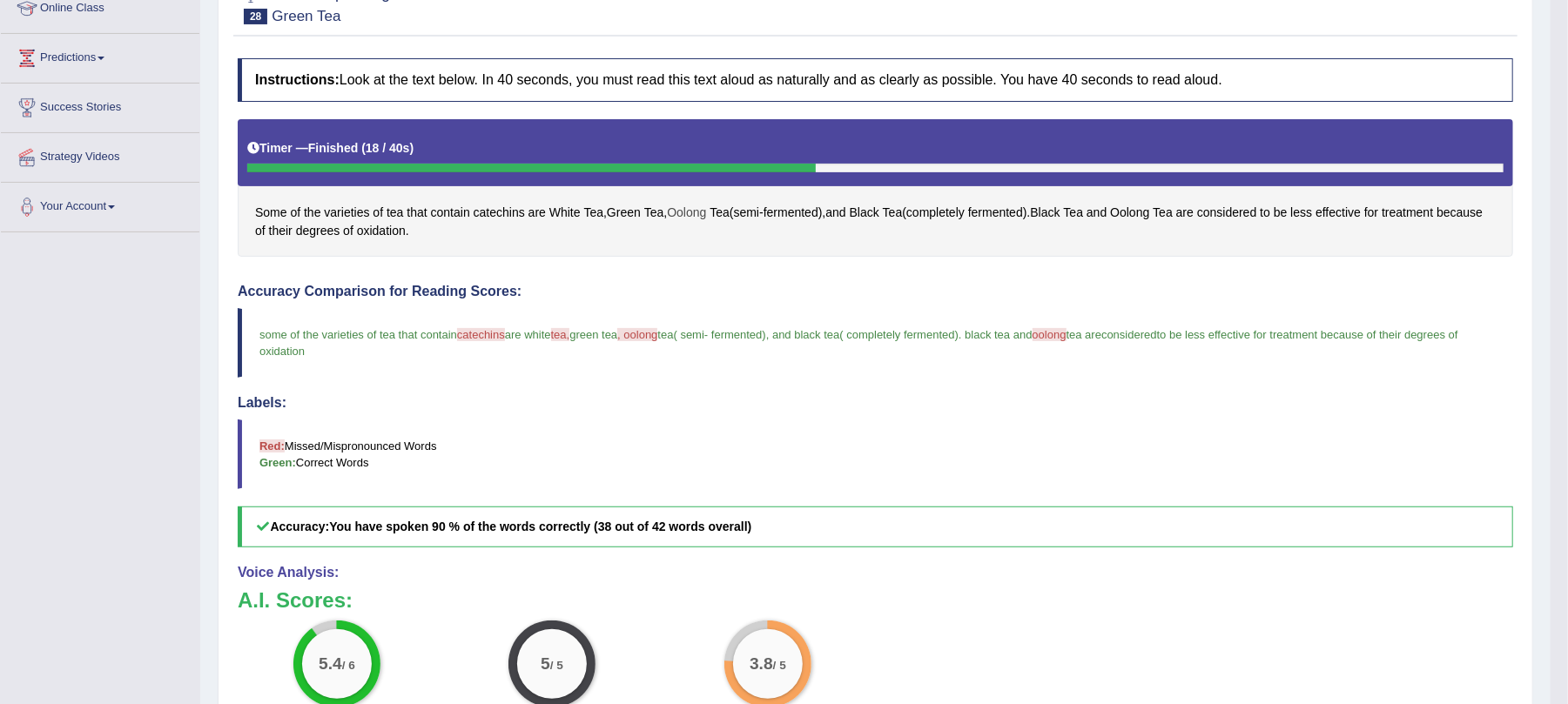
click at [689, 217] on span "Oolong" at bounding box center [686, 212] width 39 height 19
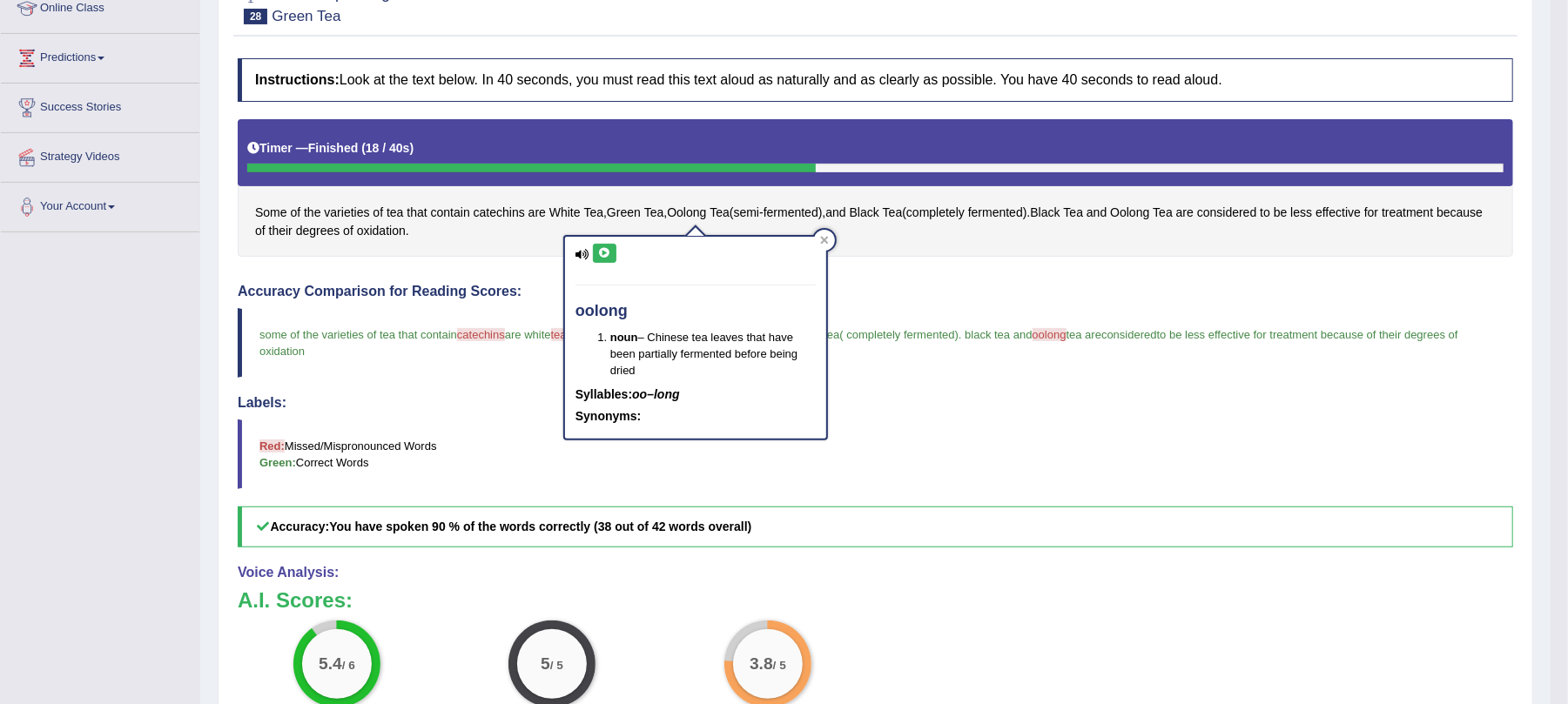
click at [600, 252] on icon at bounding box center [603, 253] width 13 height 11
click at [949, 328] on blockquote "some of the varieties of tea that contain catechins caterings are white tea, t …" at bounding box center [875, 344] width 1275 height 70
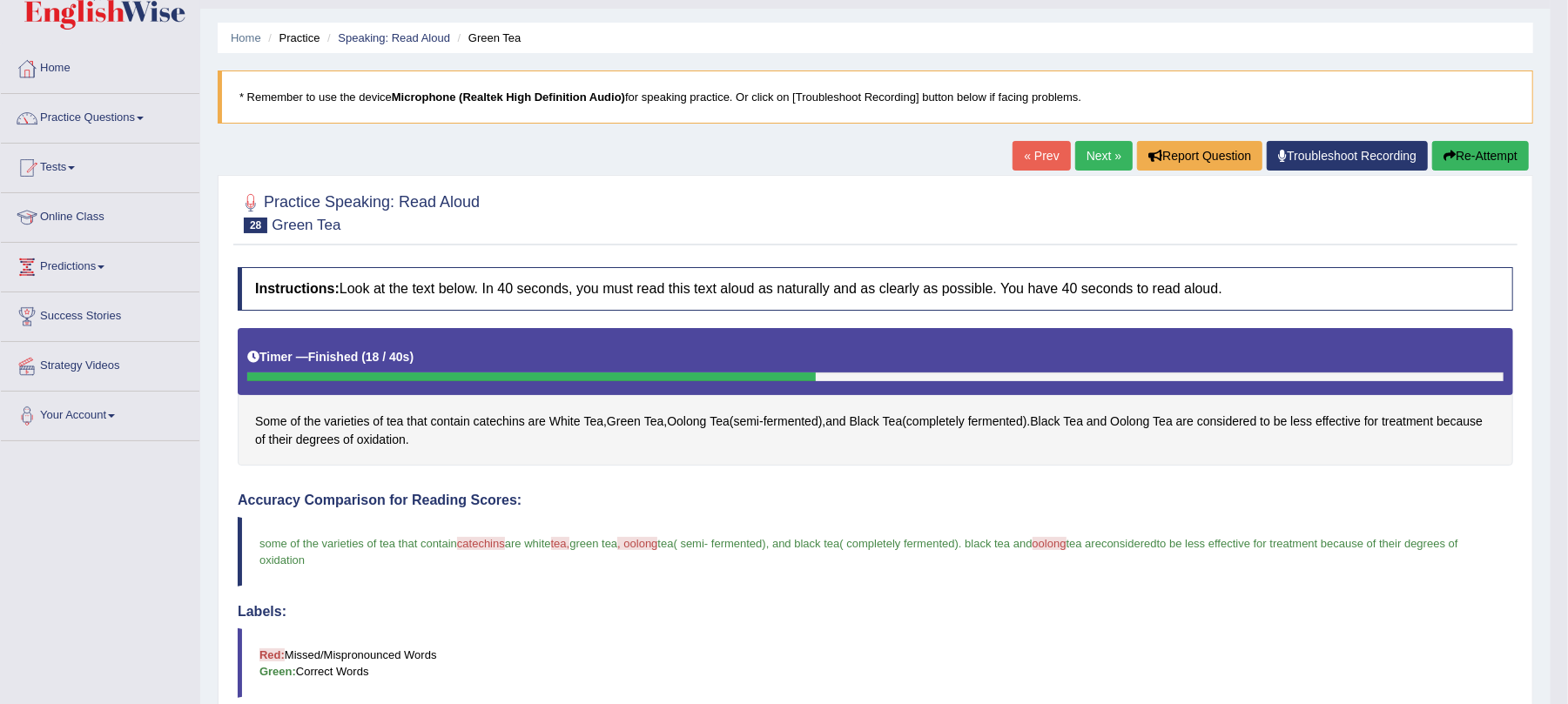
scroll to position [0, 0]
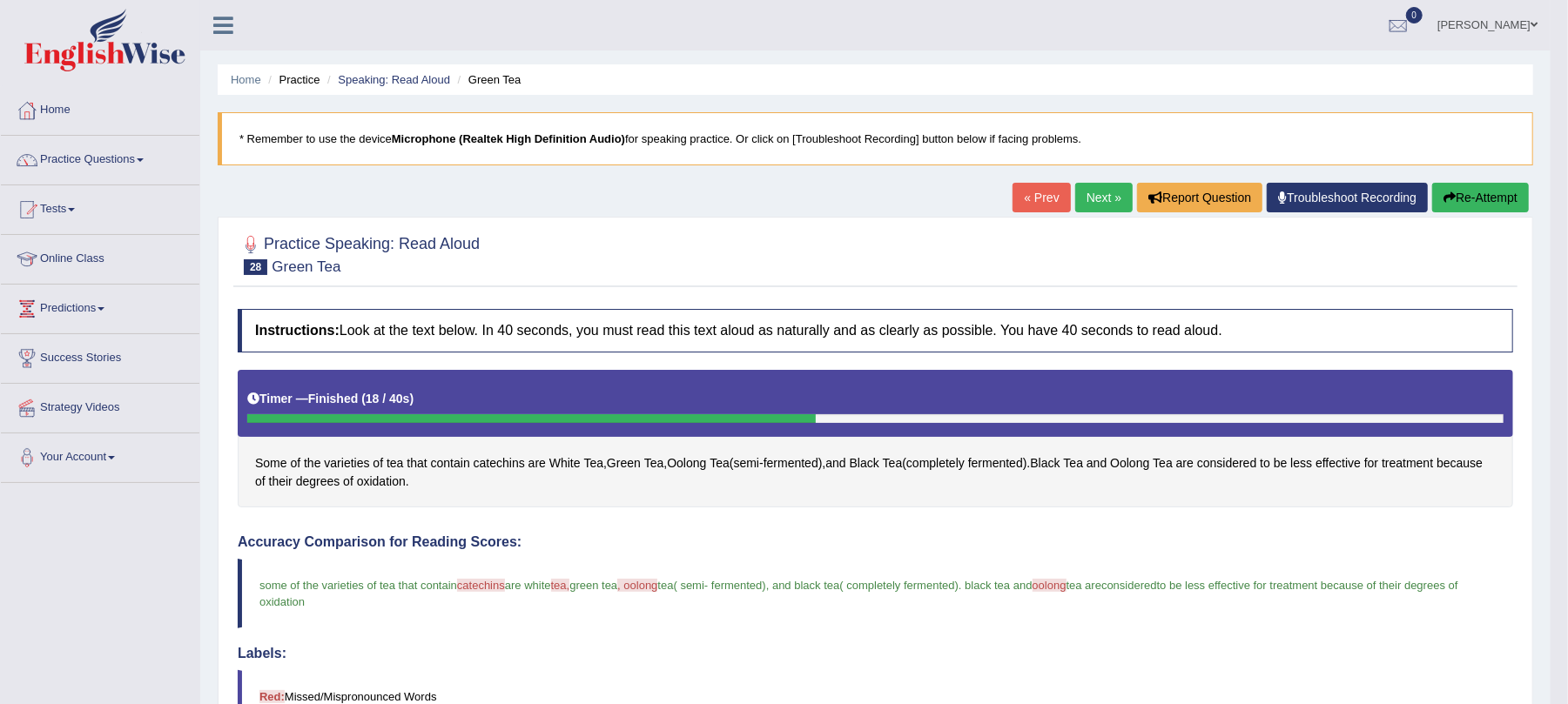
click at [1104, 207] on link "Next »" at bounding box center [1103, 198] width 57 height 29
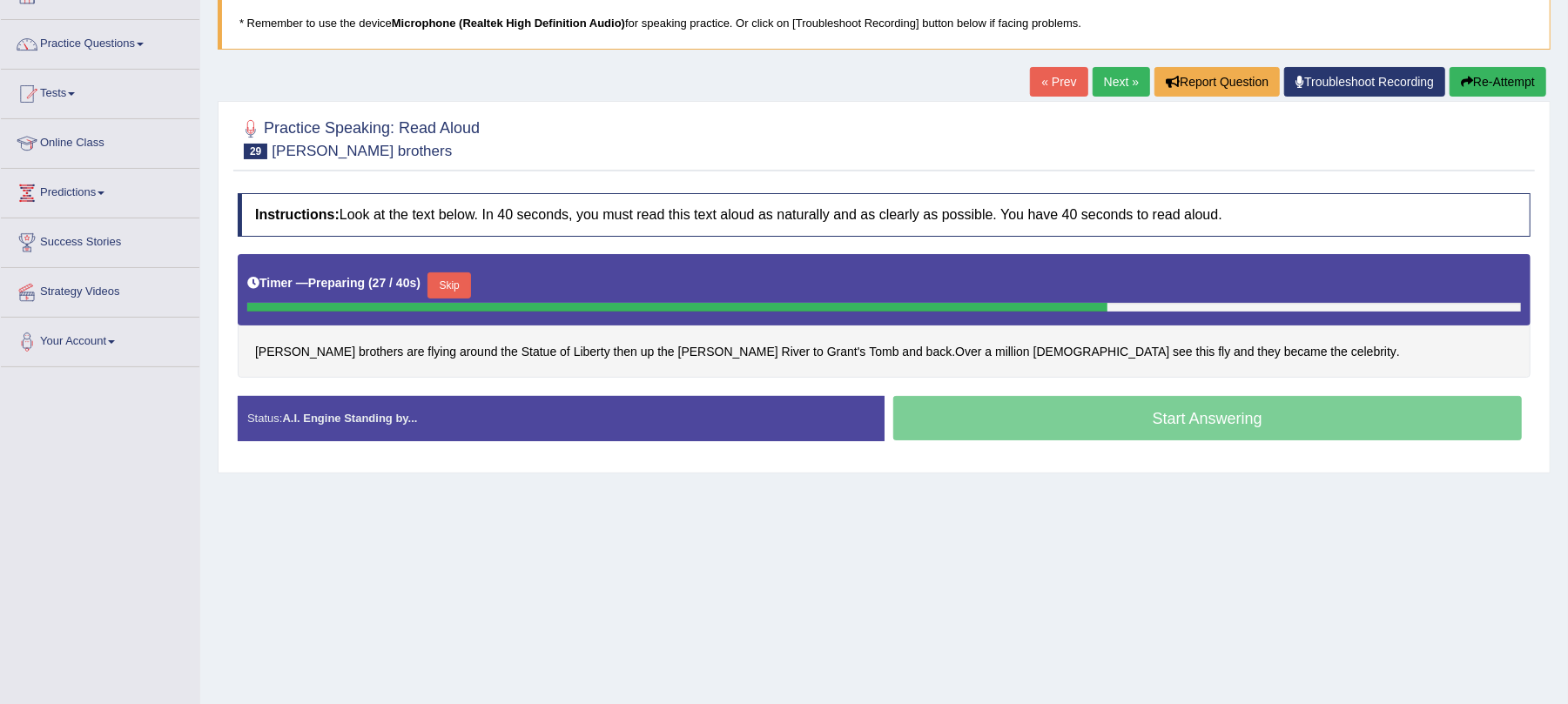
click at [443, 278] on button "Skip" at bounding box center [449, 285] width 44 height 26
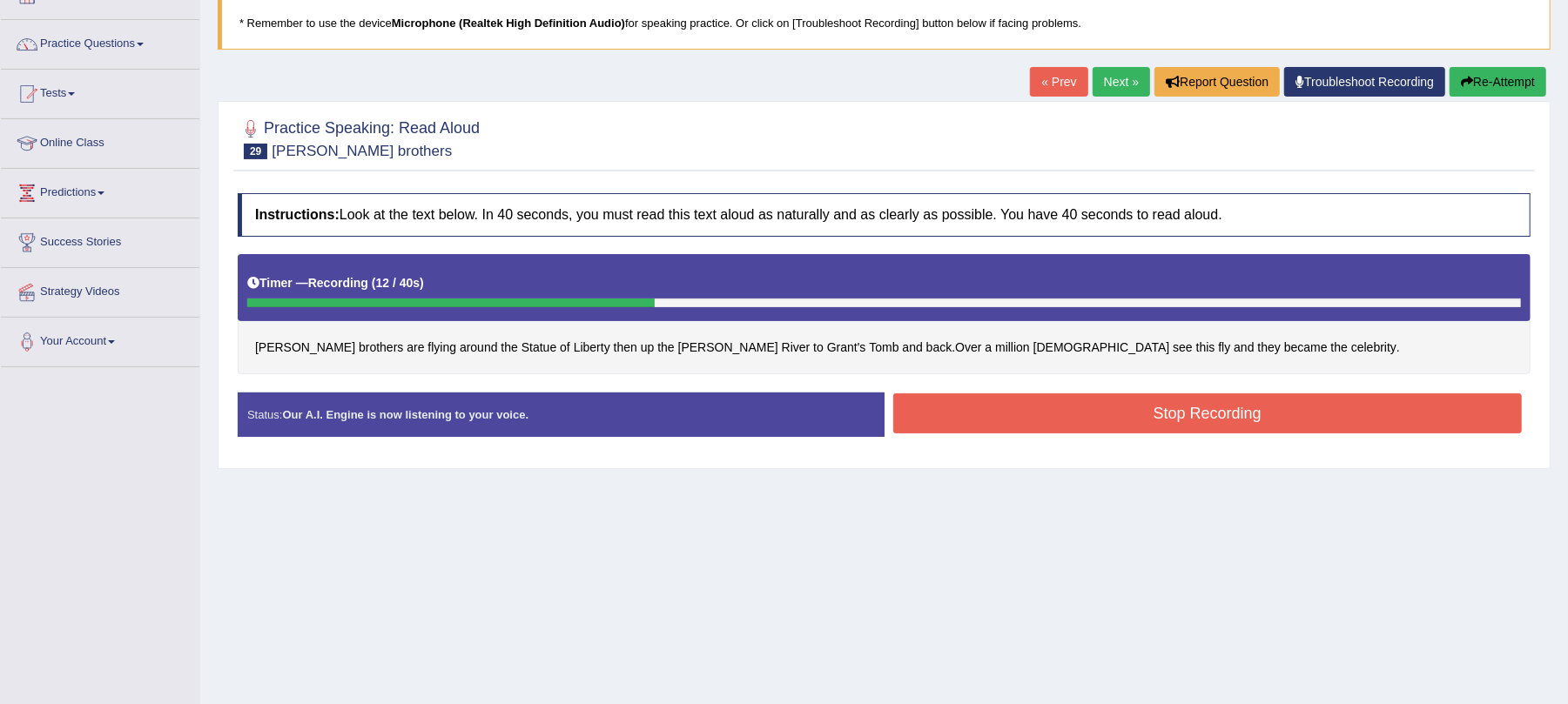
click at [1018, 426] on button "Stop Recording" at bounding box center [1208, 413] width 630 height 40
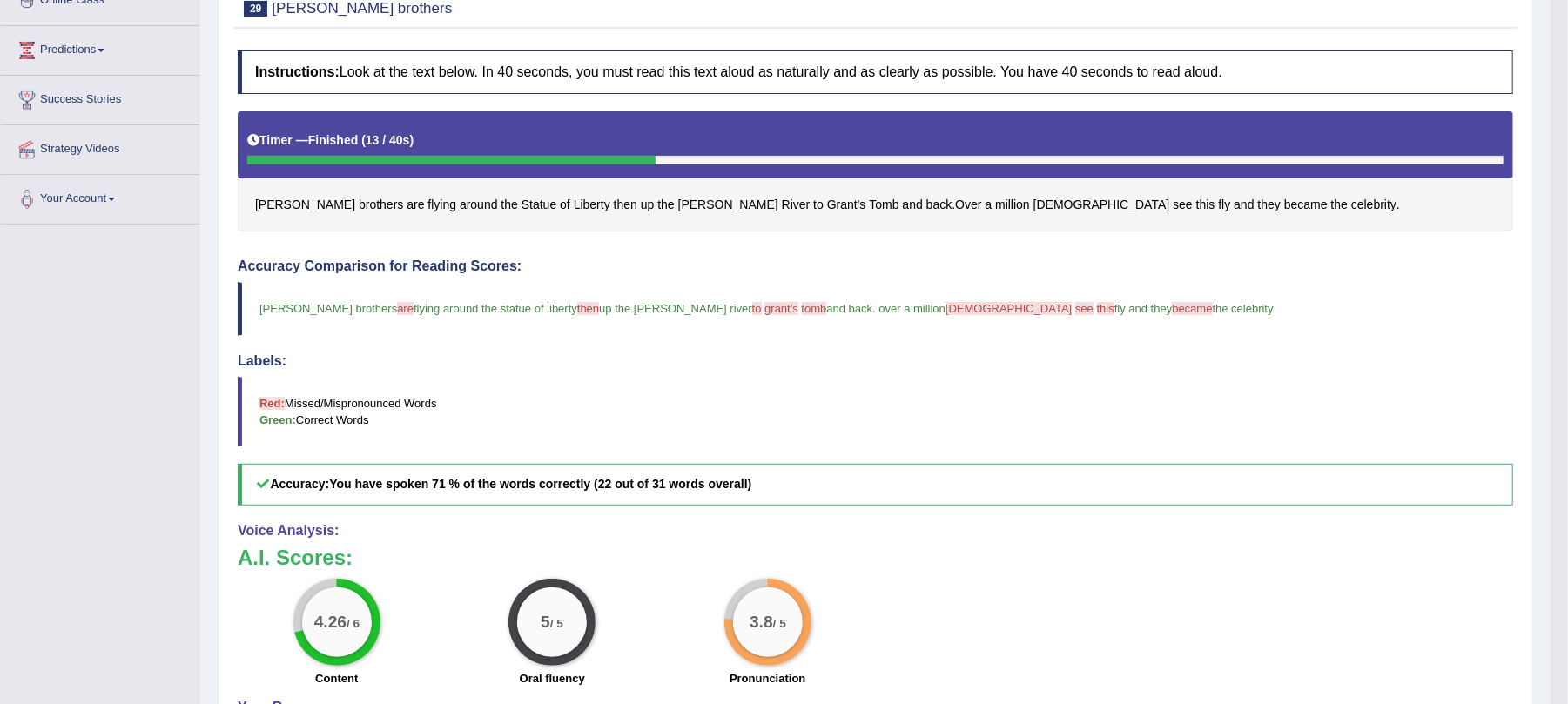
scroll to position [109, 0]
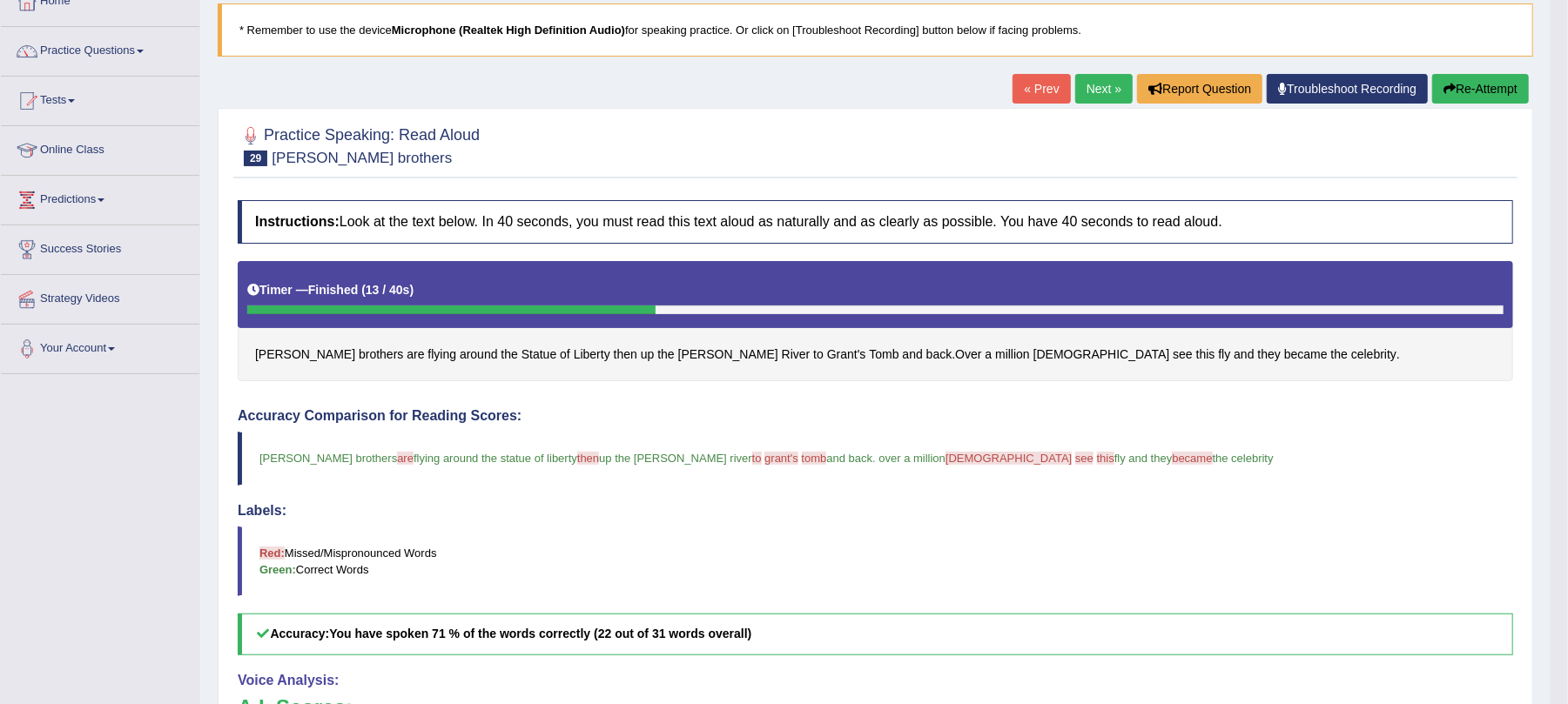
click at [1106, 98] on link "Next »" at bounding box center [1103, 89] width 57 height 29
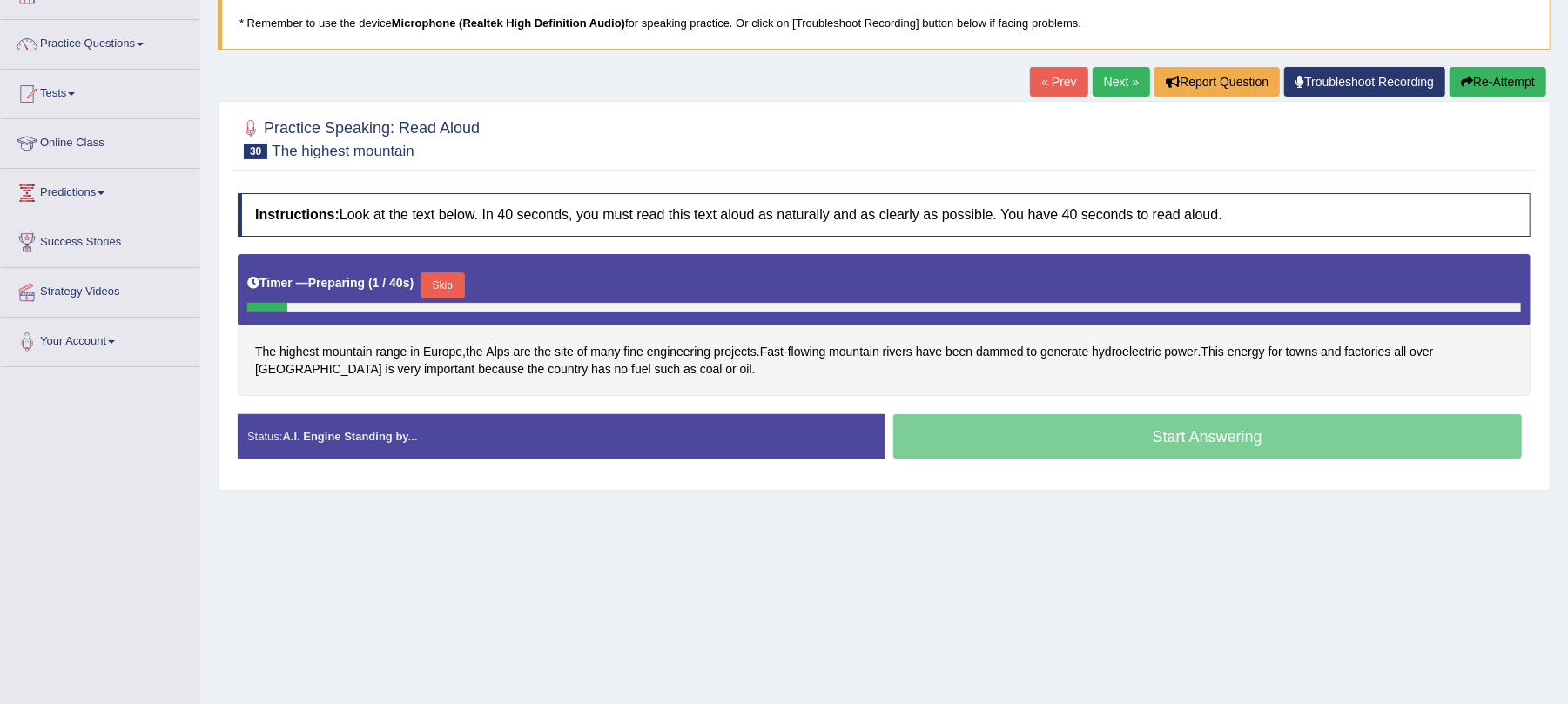
scroll to position [116, 0]
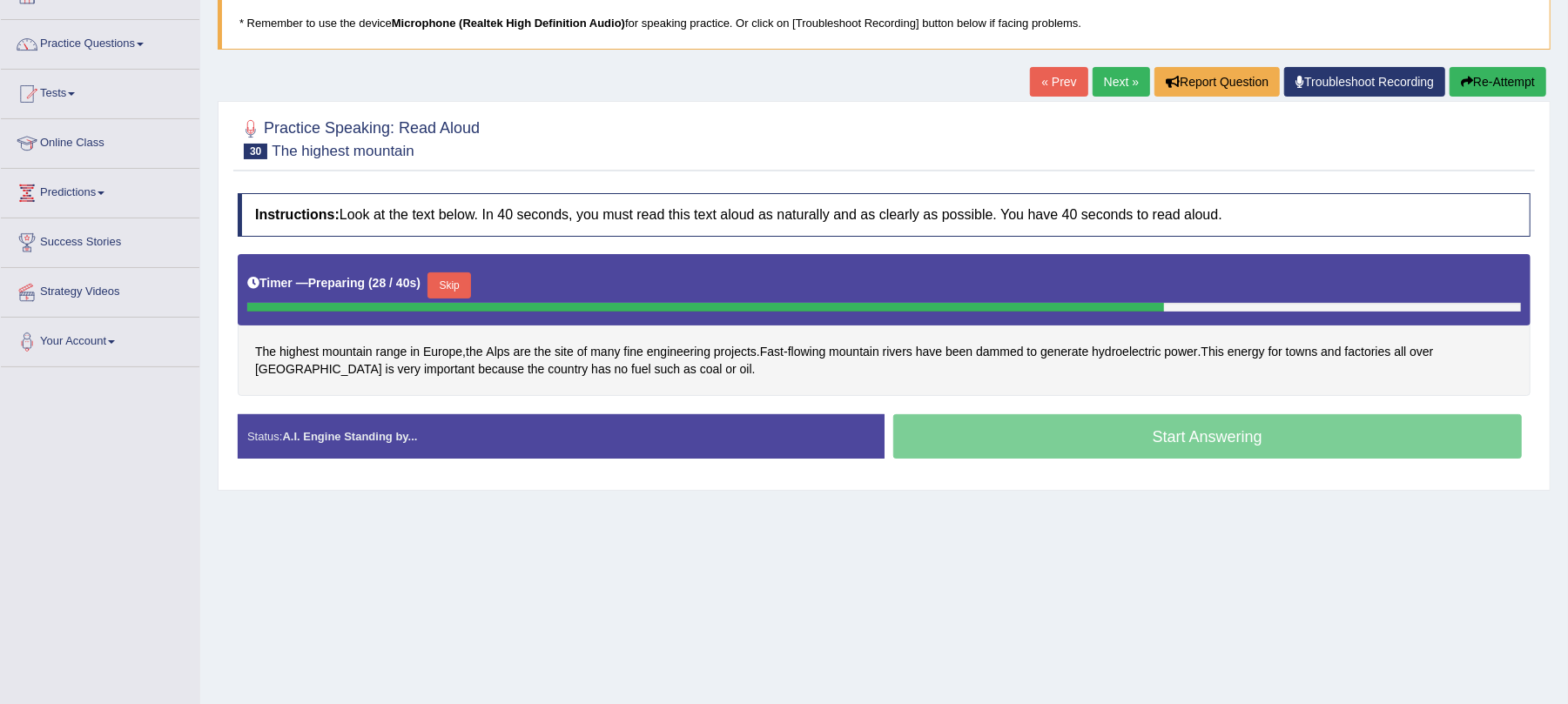
click at [448, 285] on button "Skip" at bounding box center [449, 285] width 44 height 26
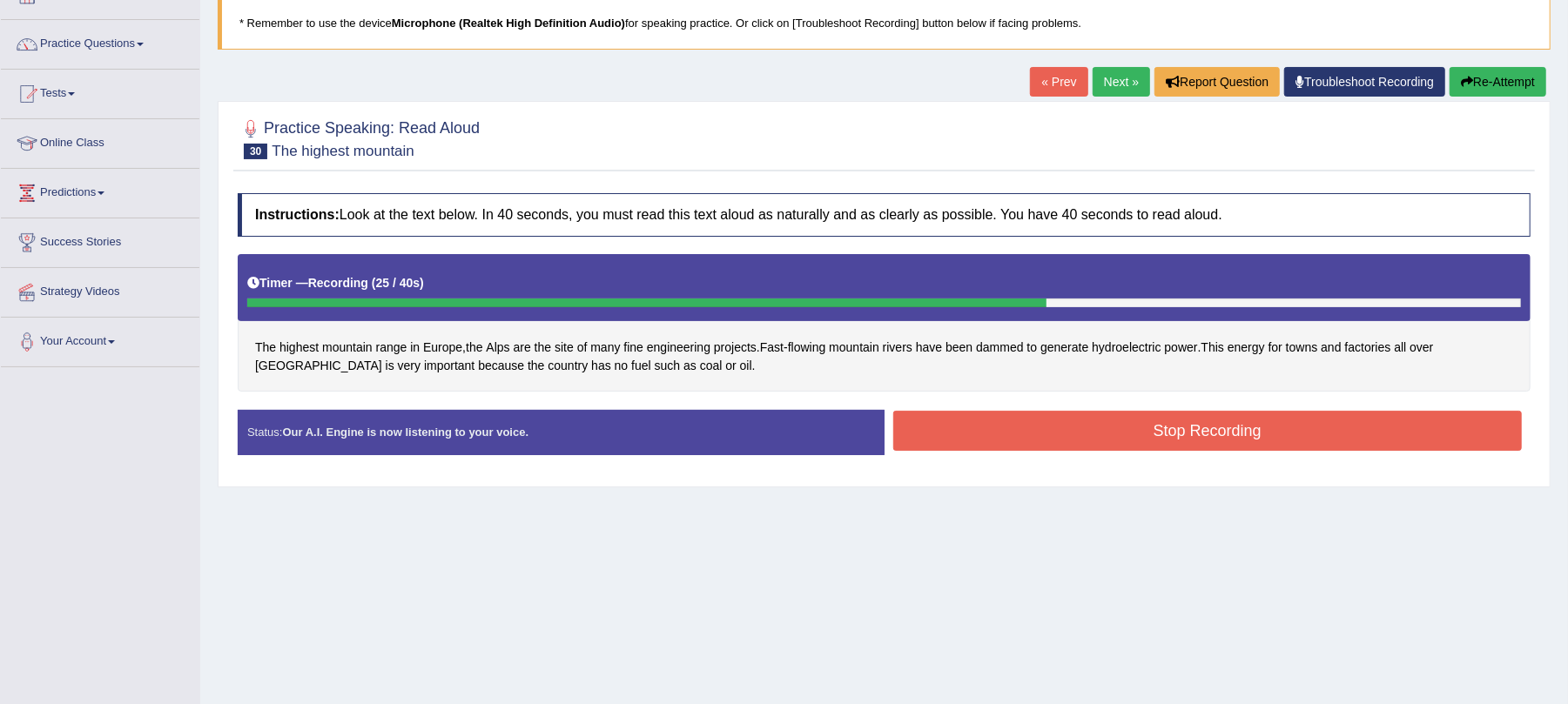
click at [1032, 440] on button "Stop Recording" at bounding box center [1208, 430] width 630 height 40
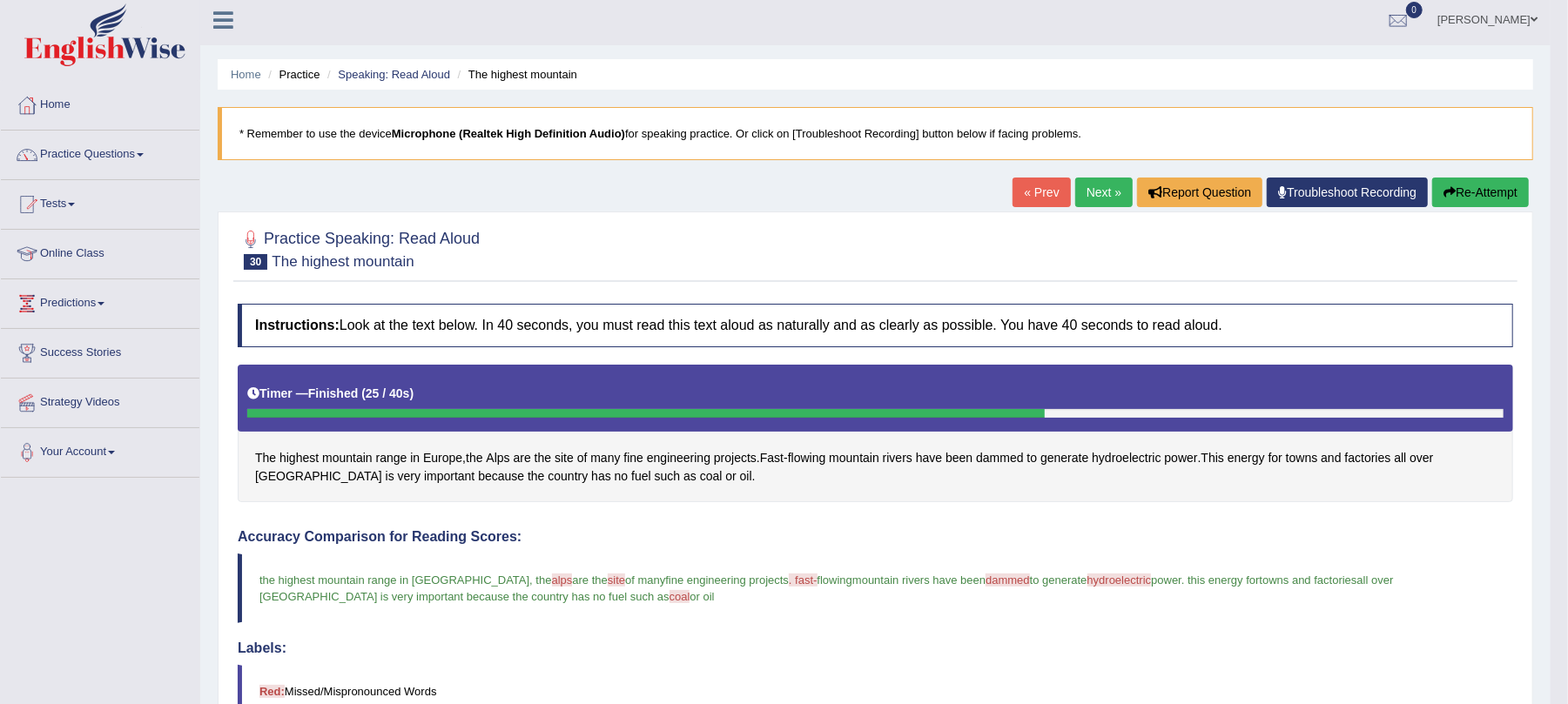
scroll to position [0, 0]
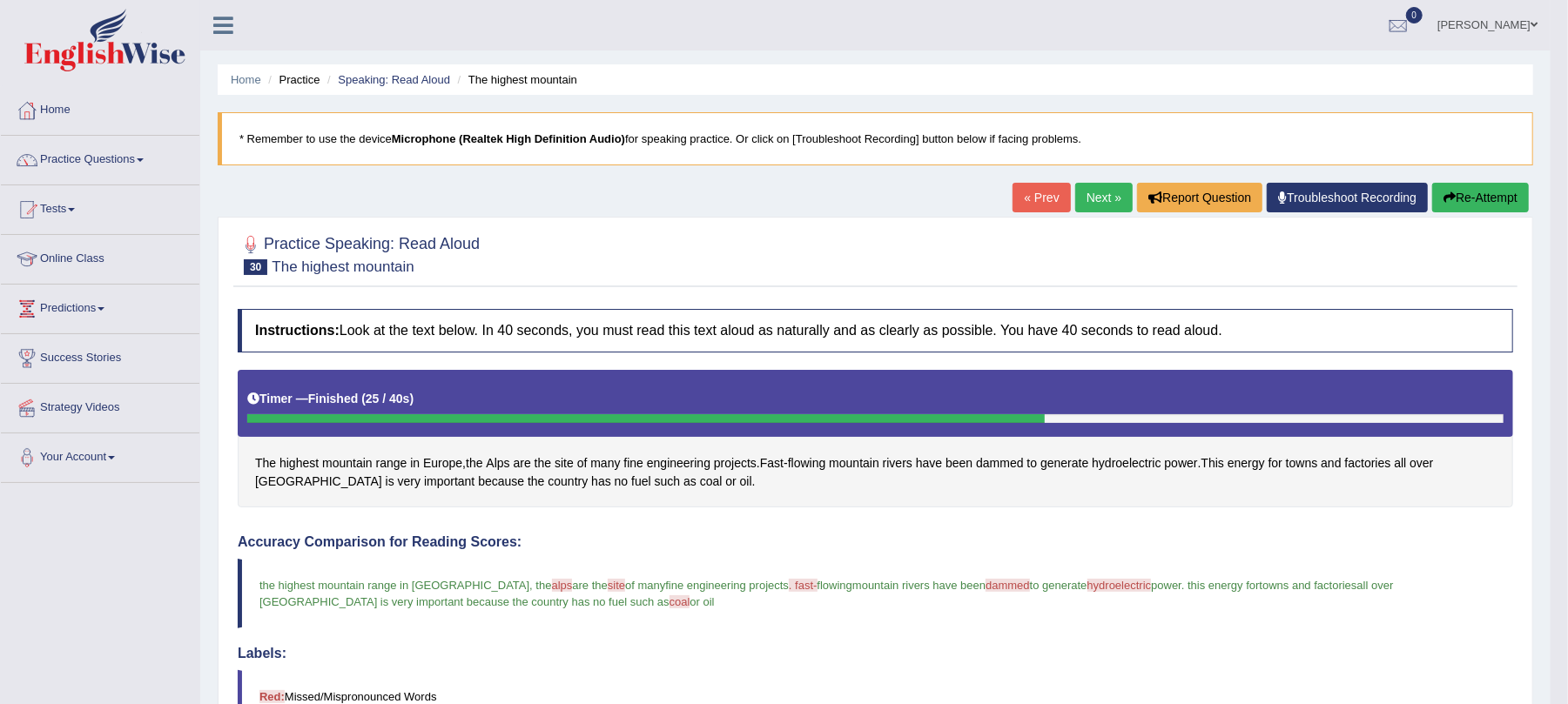
click at [1062, 195] on div "« Prev Next » Report Question Troubleshoot Recording Re-Attempt" at bounding box center [1272, 200] width 521 height 34
click at [1087, 192] on link "Next »" at bounding box center [1103, 198] width 57 height 29
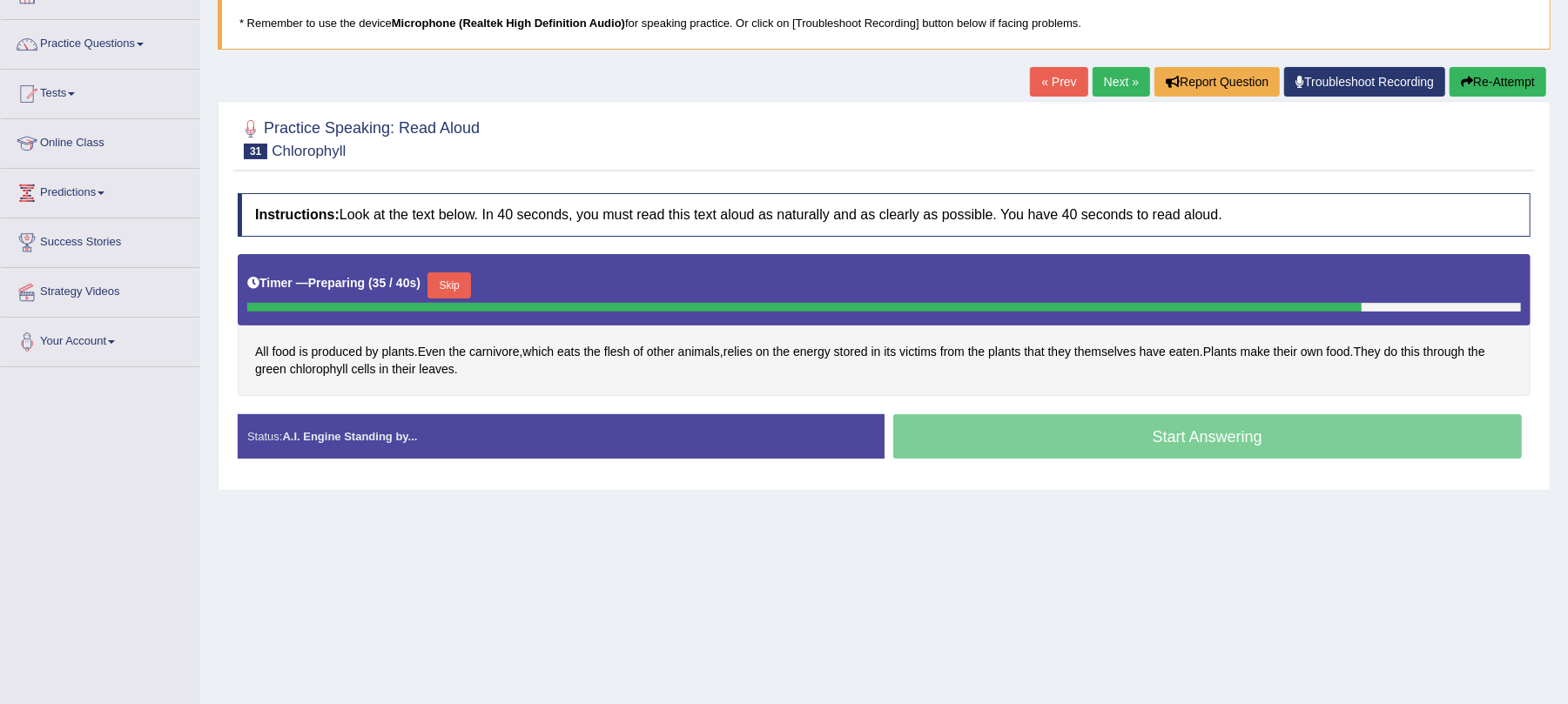
click at [454, 285] on button "Skip" at bounding box center [449, 285] width 44 height 26
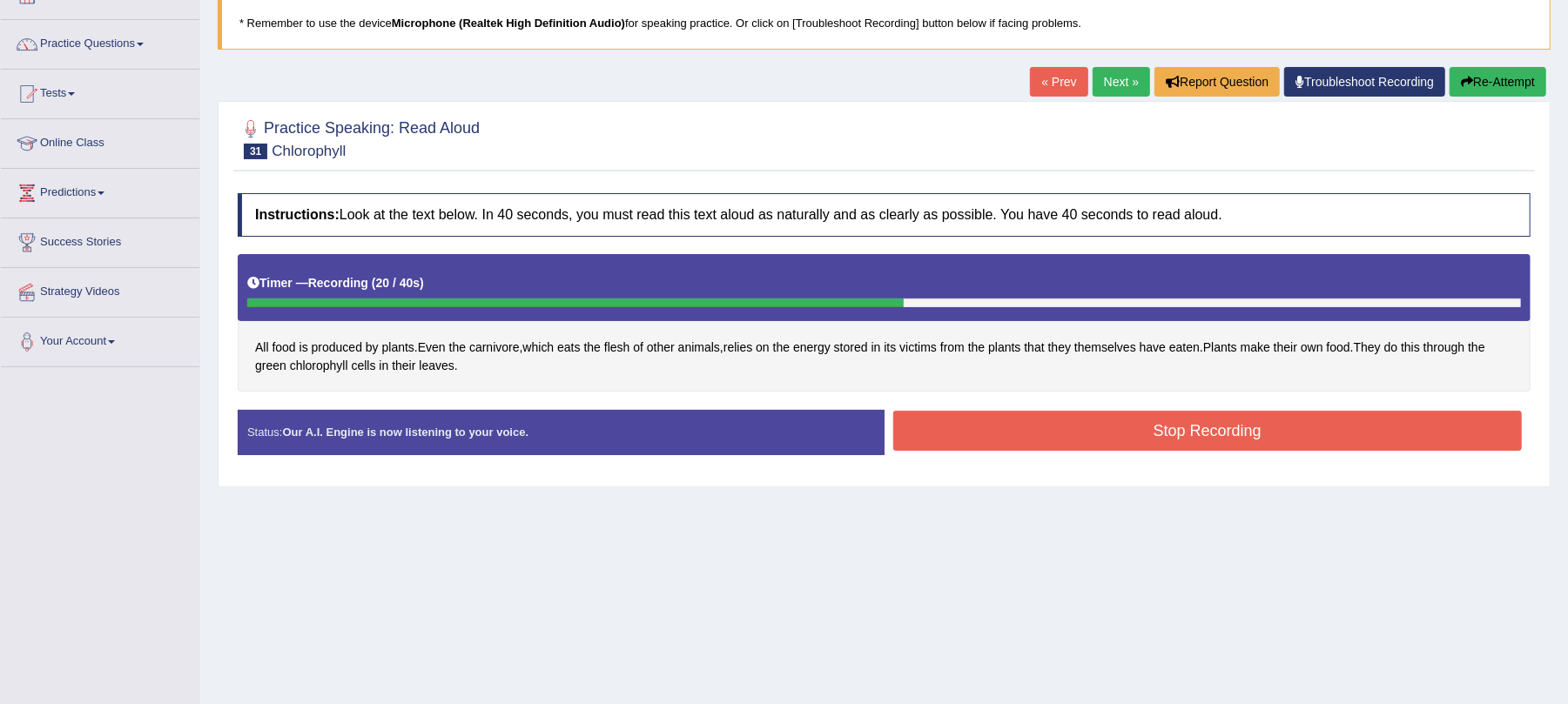
drag, startPoint x: 987, startPoint y: 428, endPoint x: 976, endPoint y: 428, distance: 11.0
click at [989, 429] on button "Stop Recording" at bounding box center [1208, 430] width 630 height 40
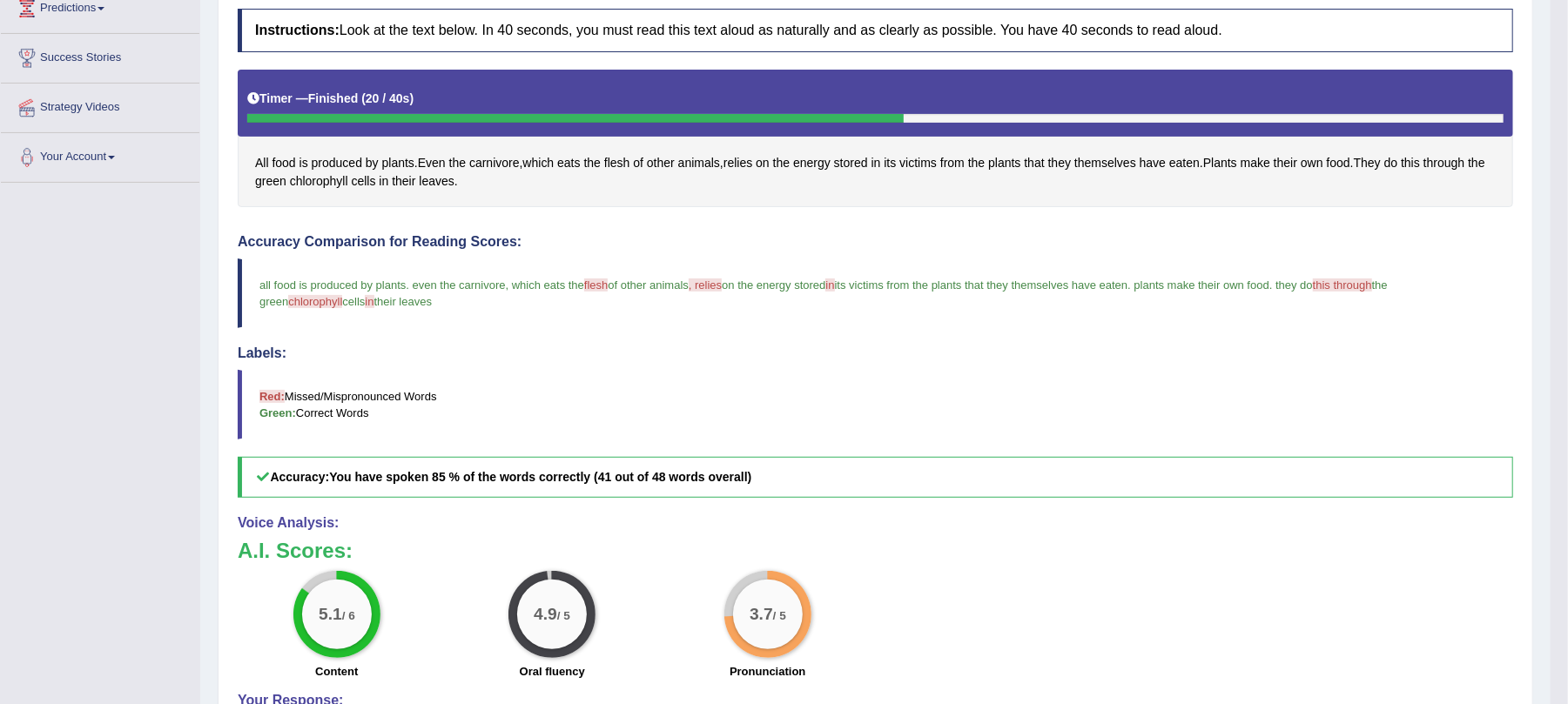
scroll to position [260, 0]
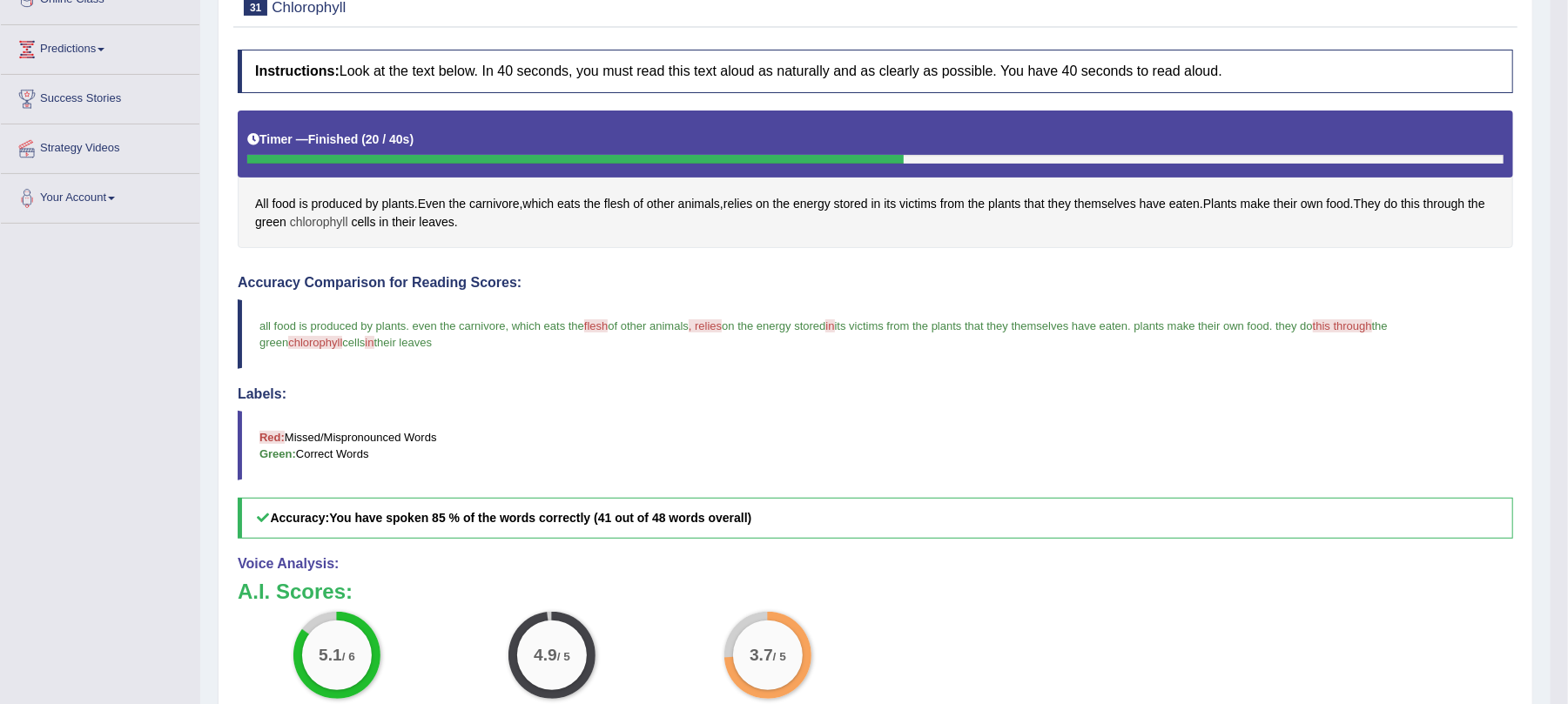
click at [348, 221] on span "chlorophyll" at bounding box center [319, 222] width 58 height 19
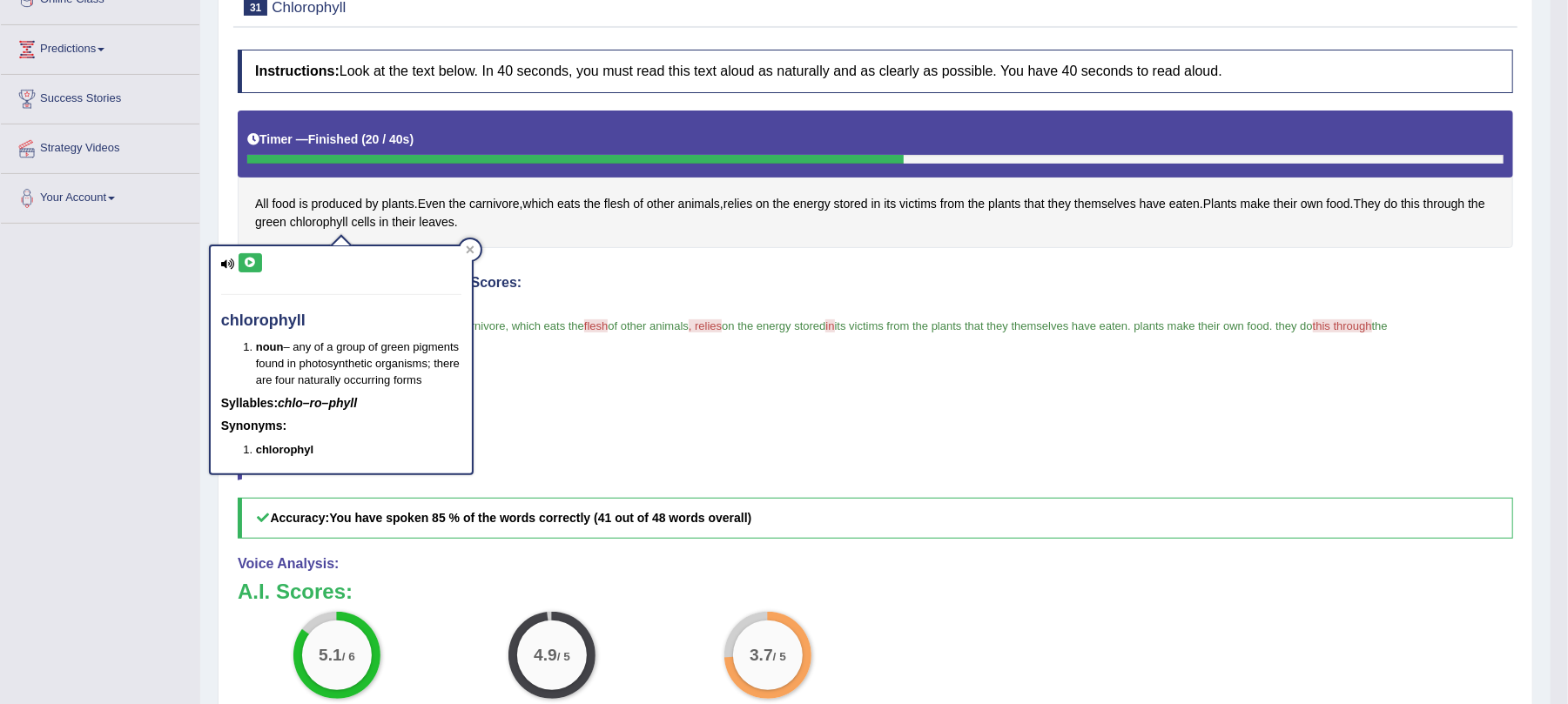
click at [247, 263] on icon at bounding box center [249, 263] width 13 height 11
click at [677, 277] on h4 "Accuracy Comparison for Reading Scores:" at bounding box center [875, 283] width 1275 height 16
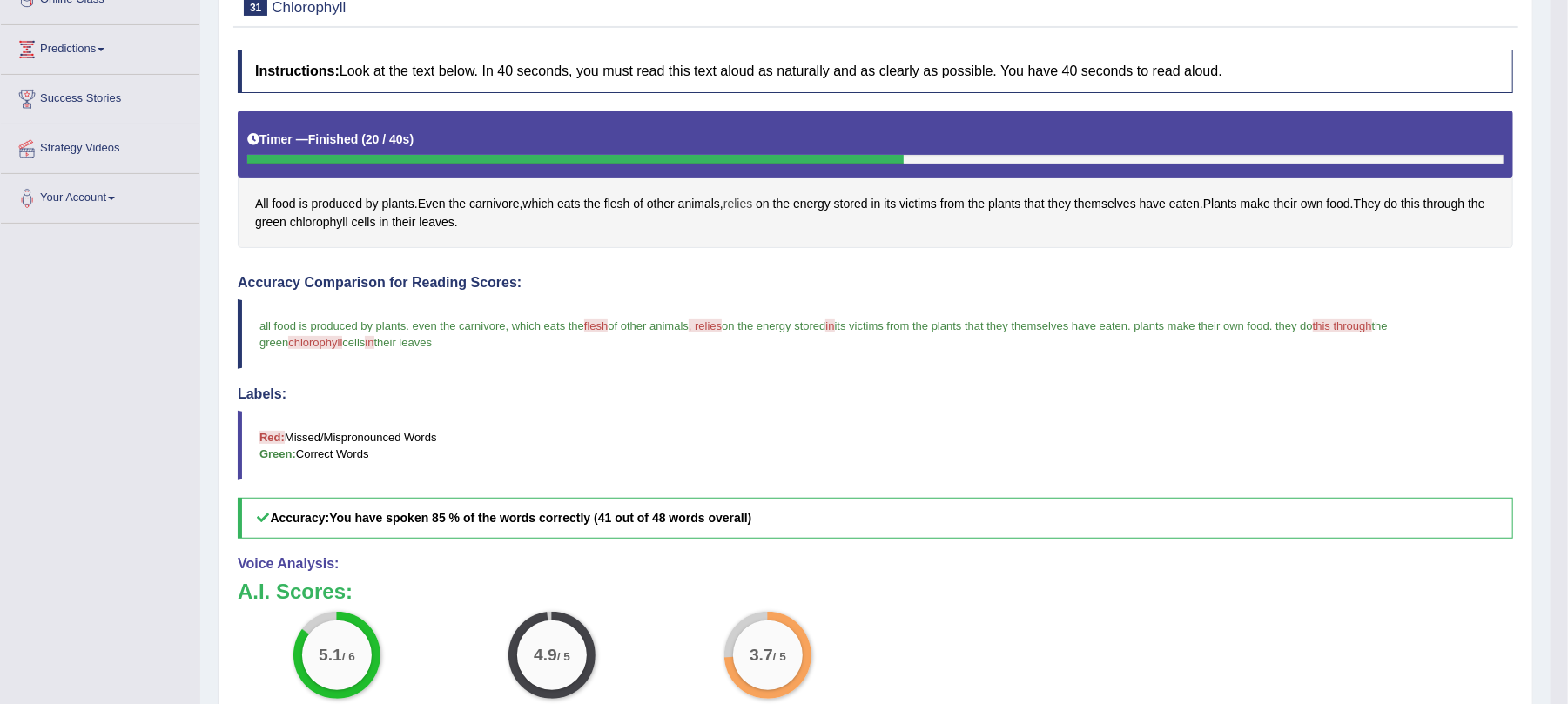
click at [748, 204] on span "relies" at bounding box center [738, 204] width 29 height 19
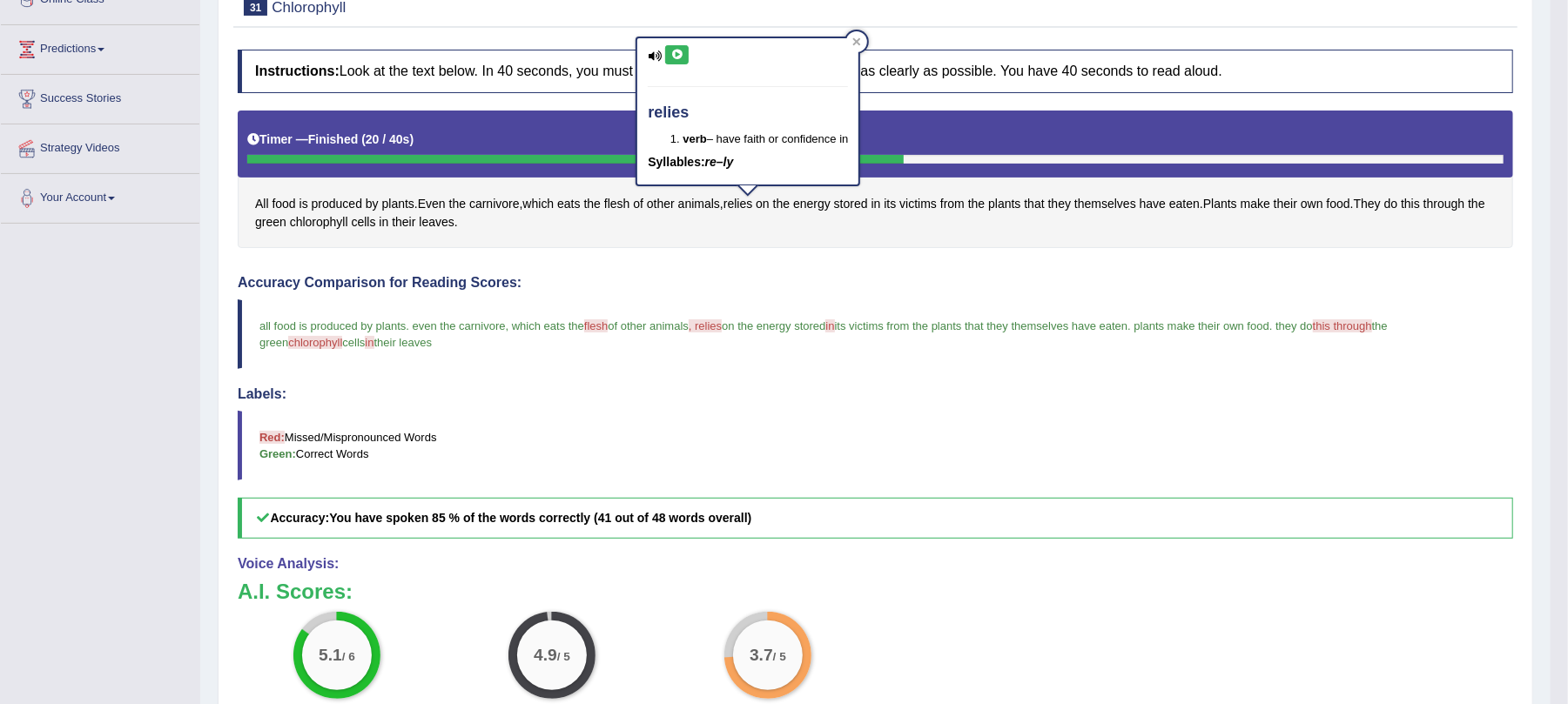
click at [674, 53] on icon at bounding box center [676, 55] width 13 height 11
click at [132, 248] on div "Toggle navigation Home Practice Questions Speaking Practice Read Aloud Repeat S…" at bounding box center [775, 331] width 1550 height 1182
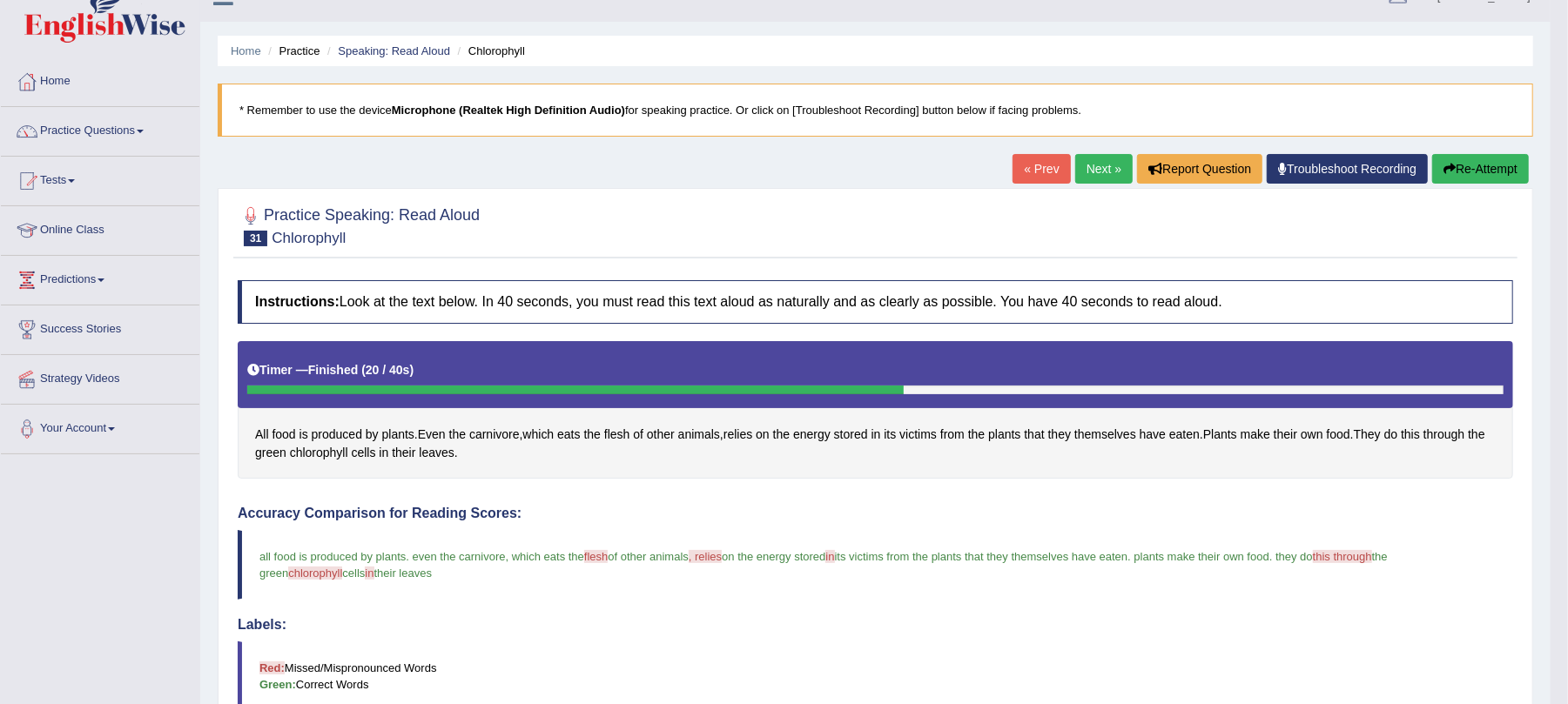
scroll to position [28, 0]
click at [366, 50] on link "Speaking: Read Aloud" at bounding box center [393, 52] width 112 height 13
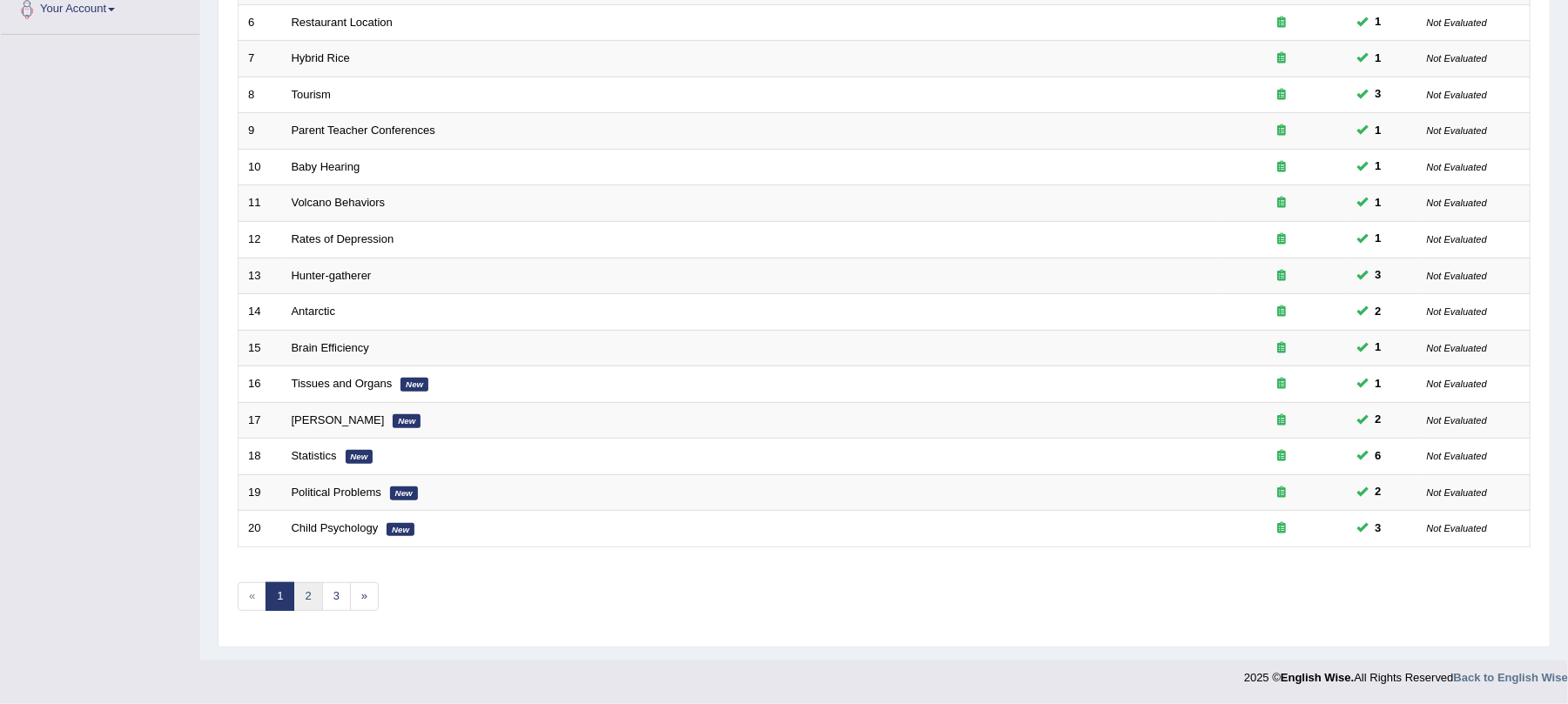
click at [307, 589] on link "2" at bounding box center [308, 597] width 29 height 29
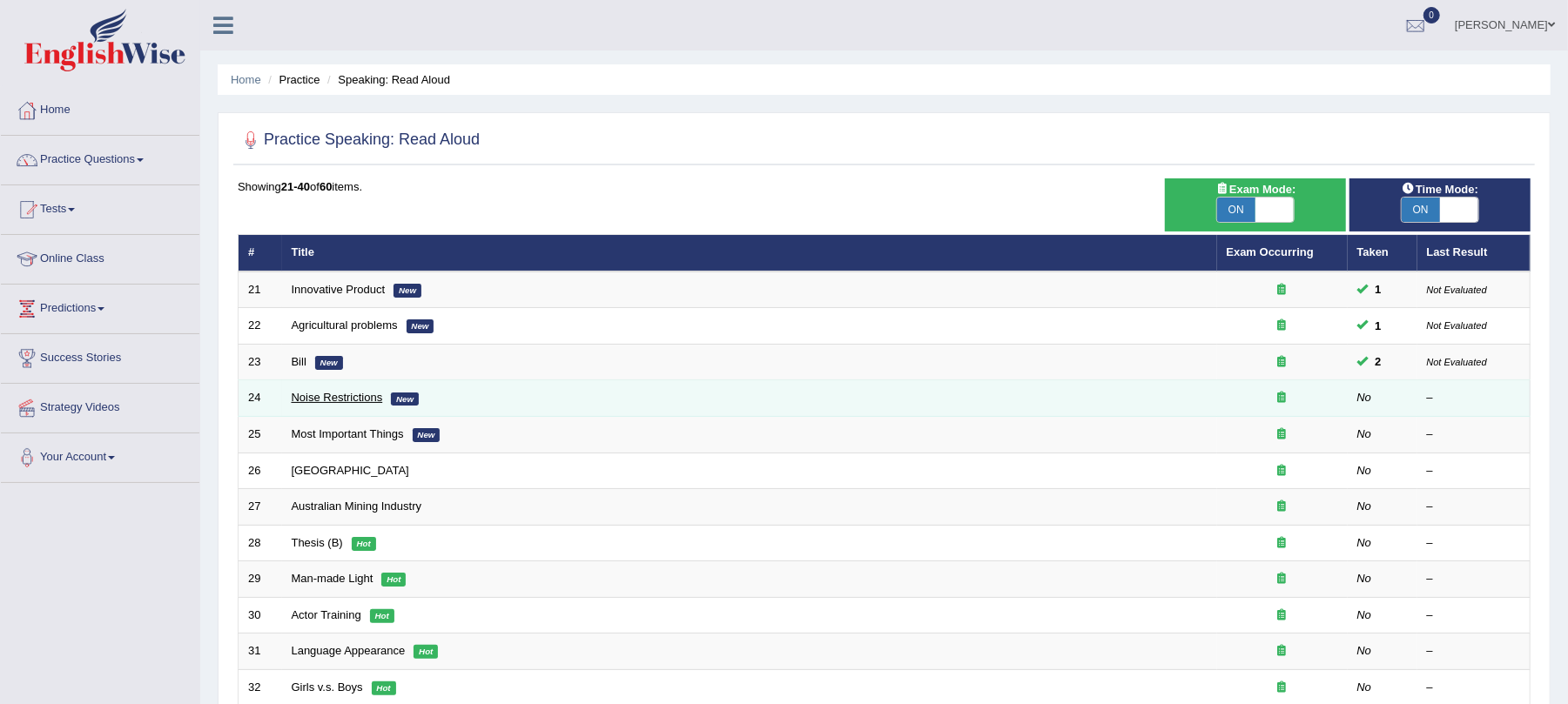
click at [351, 394] on link "Noise Restrictions" at bounding box center [338, 397] width 91 height 13
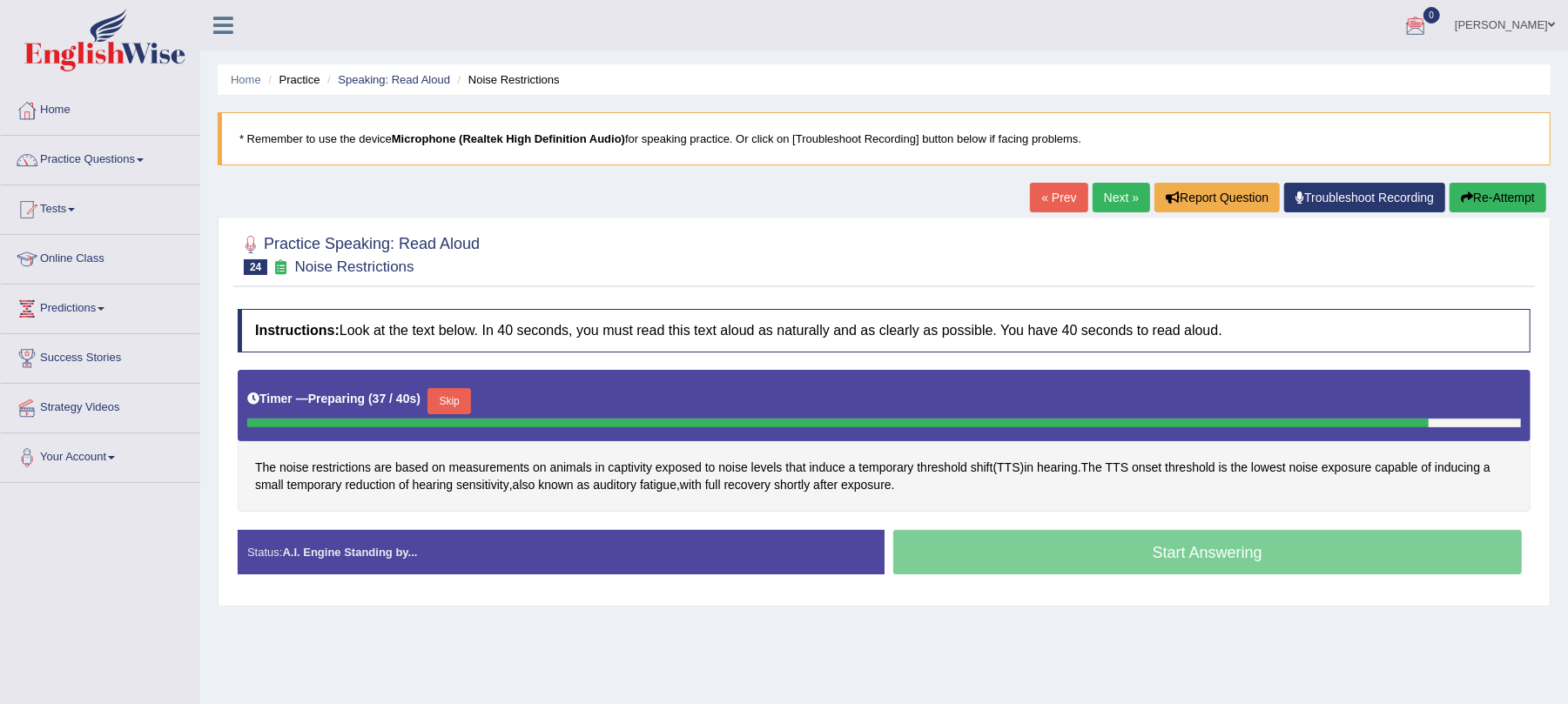
click at [459, 390] on button "Skip" at bounding box center [449, 401] width 44 height 26
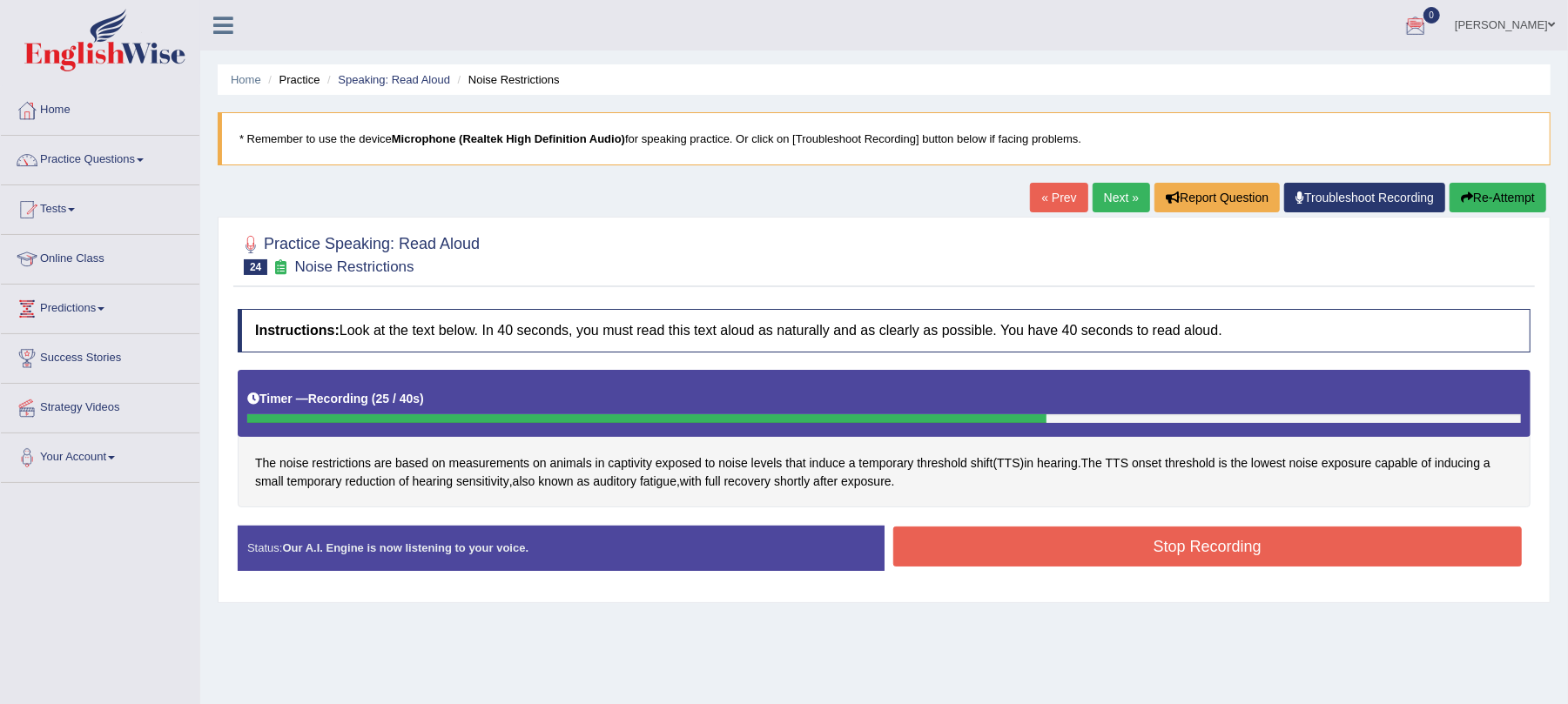
click at [1071, 543] on button "Stop Recording" at bounding box center [1208, 546] width 630 height 40
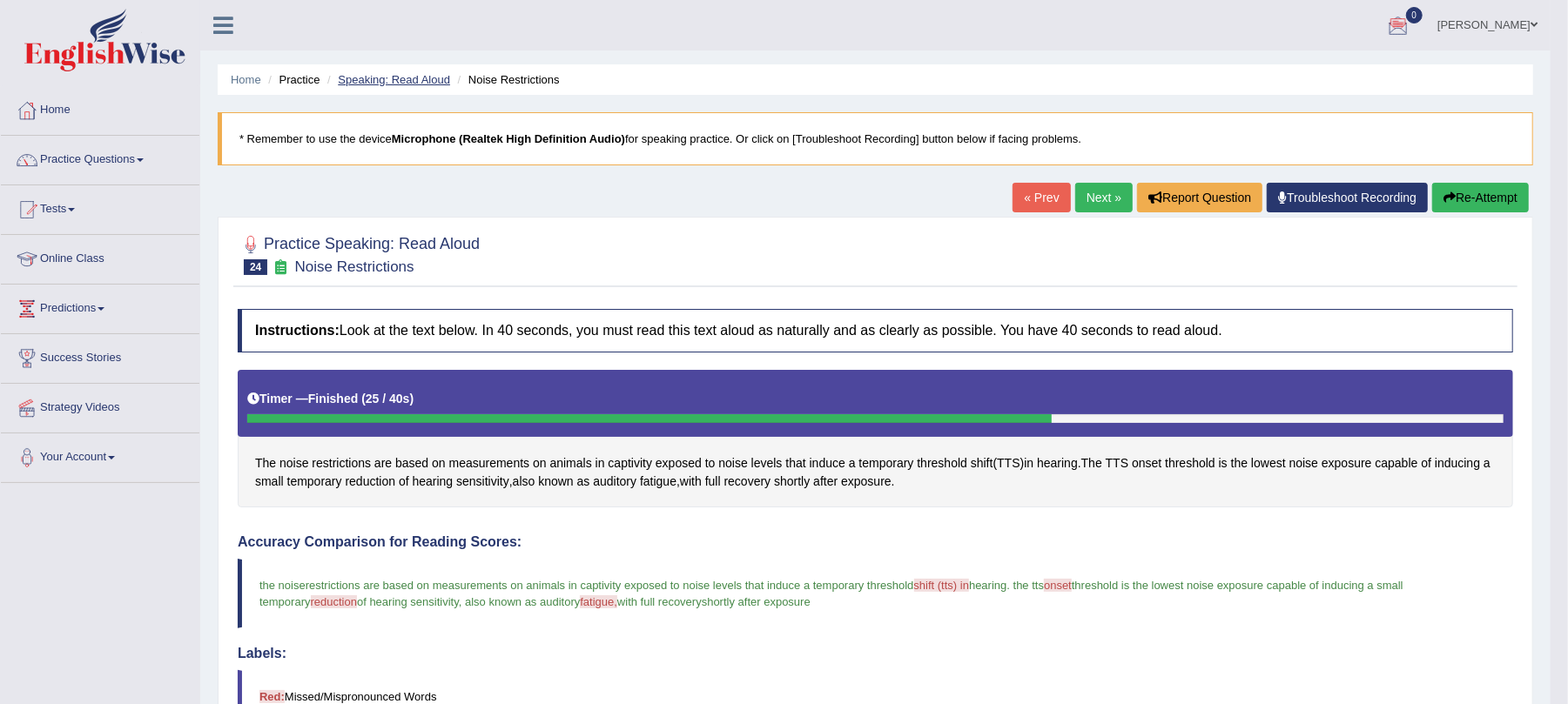
click at [433, 82] on link "Speaking: Read Aloud" at bounding box center [393, 79] width 112 height 13
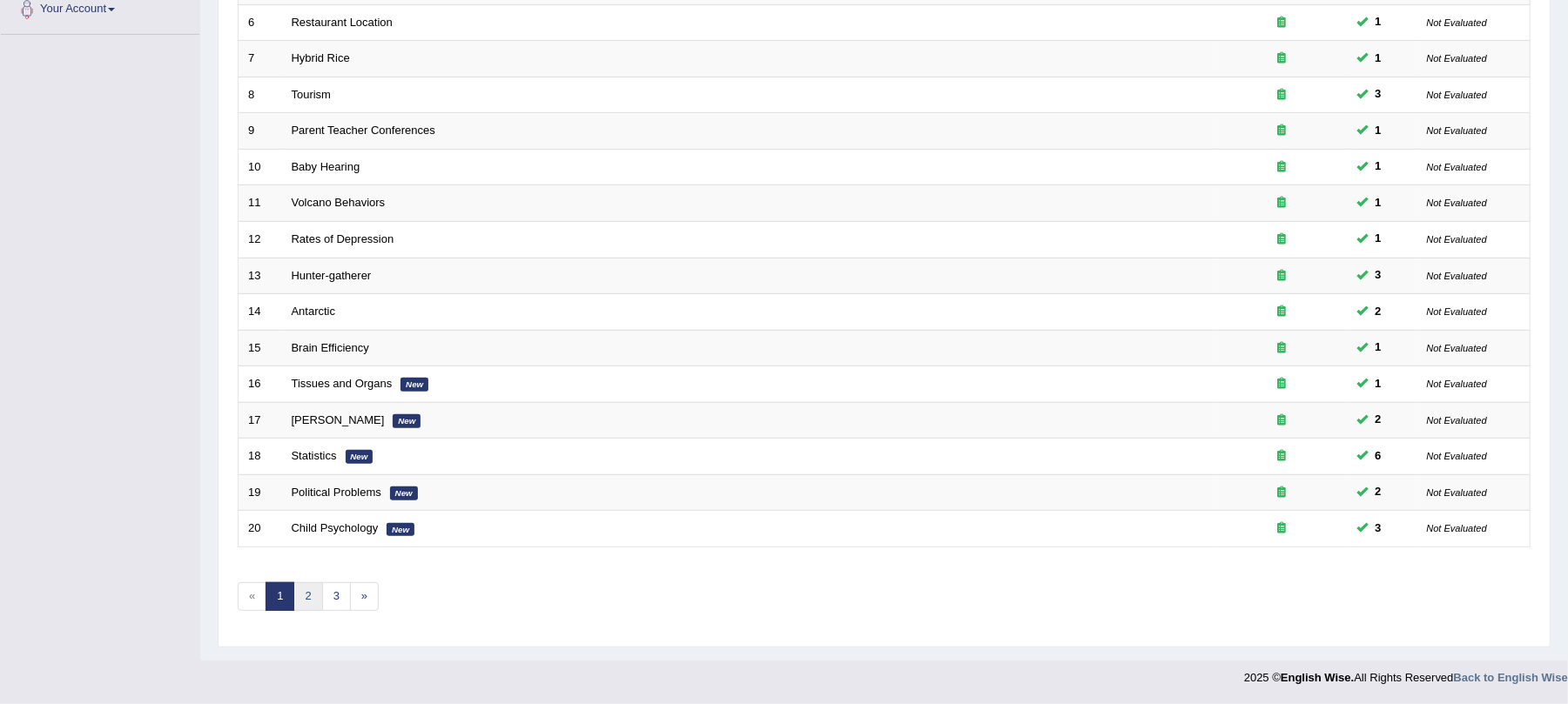
click at [303, 601] on link "2" at bounding box center [308, 597] width 29 height 29
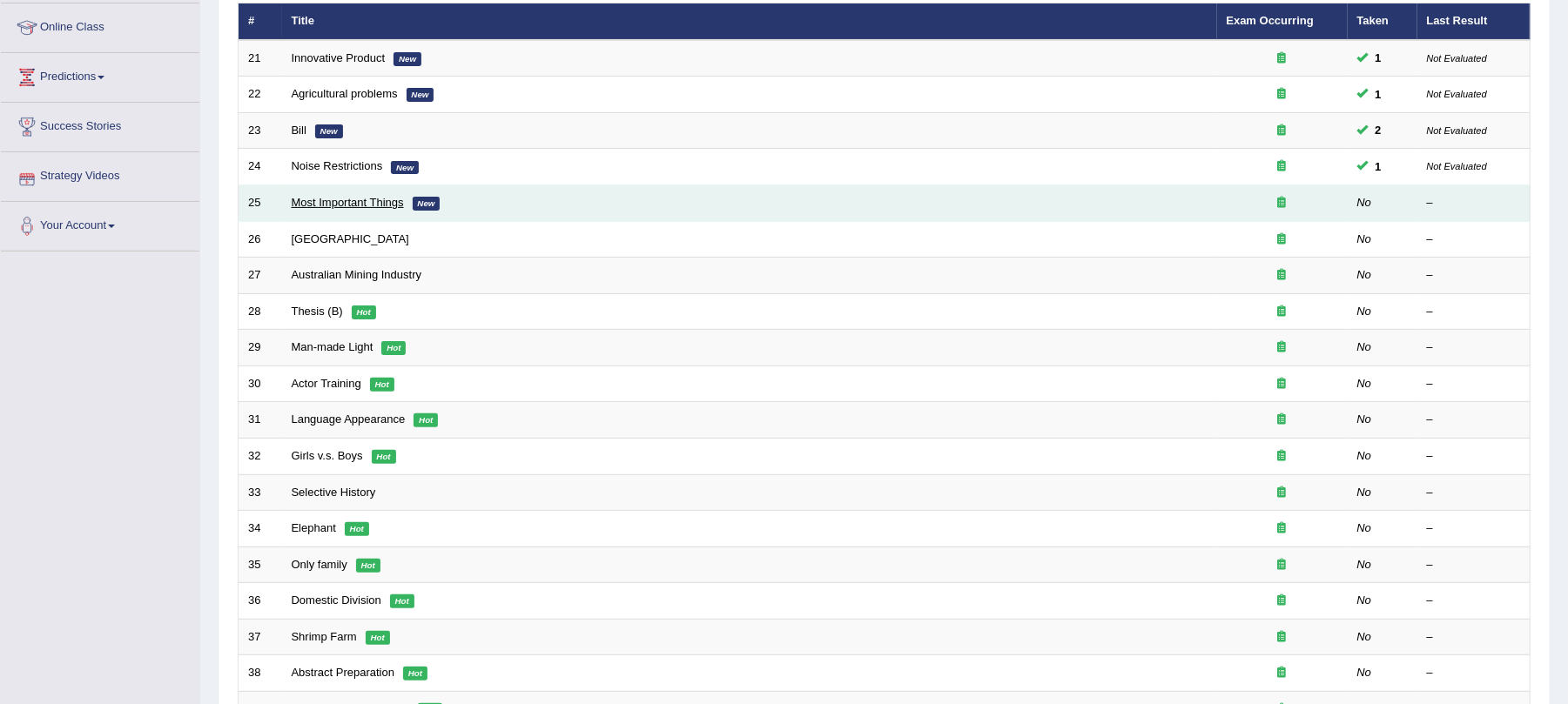
click at [360, 203] on link "Most Important Things" at bounding box center [347, 202] width 112 height 13
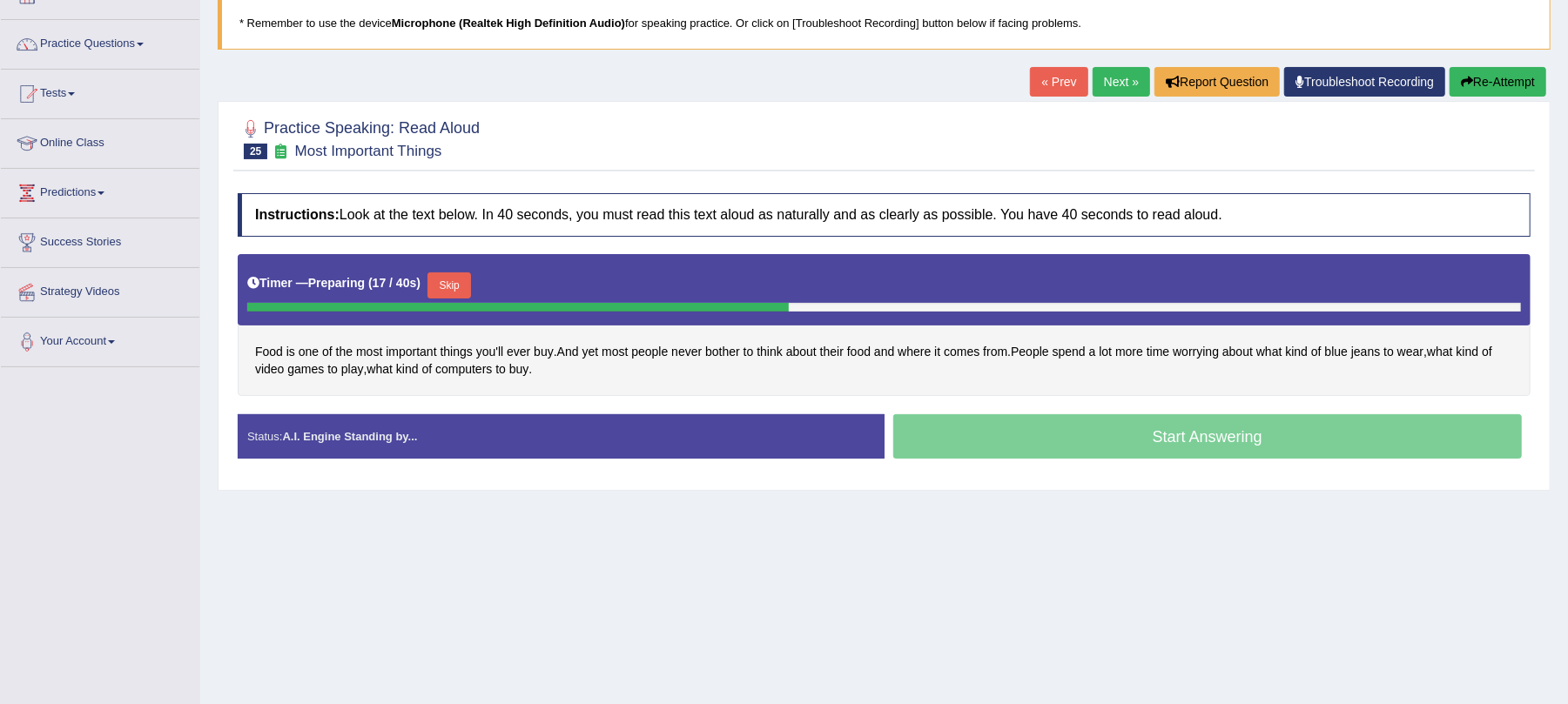
click at [459, 277] on button "Skip" at bounding box center [449, 285] width 44 height 26
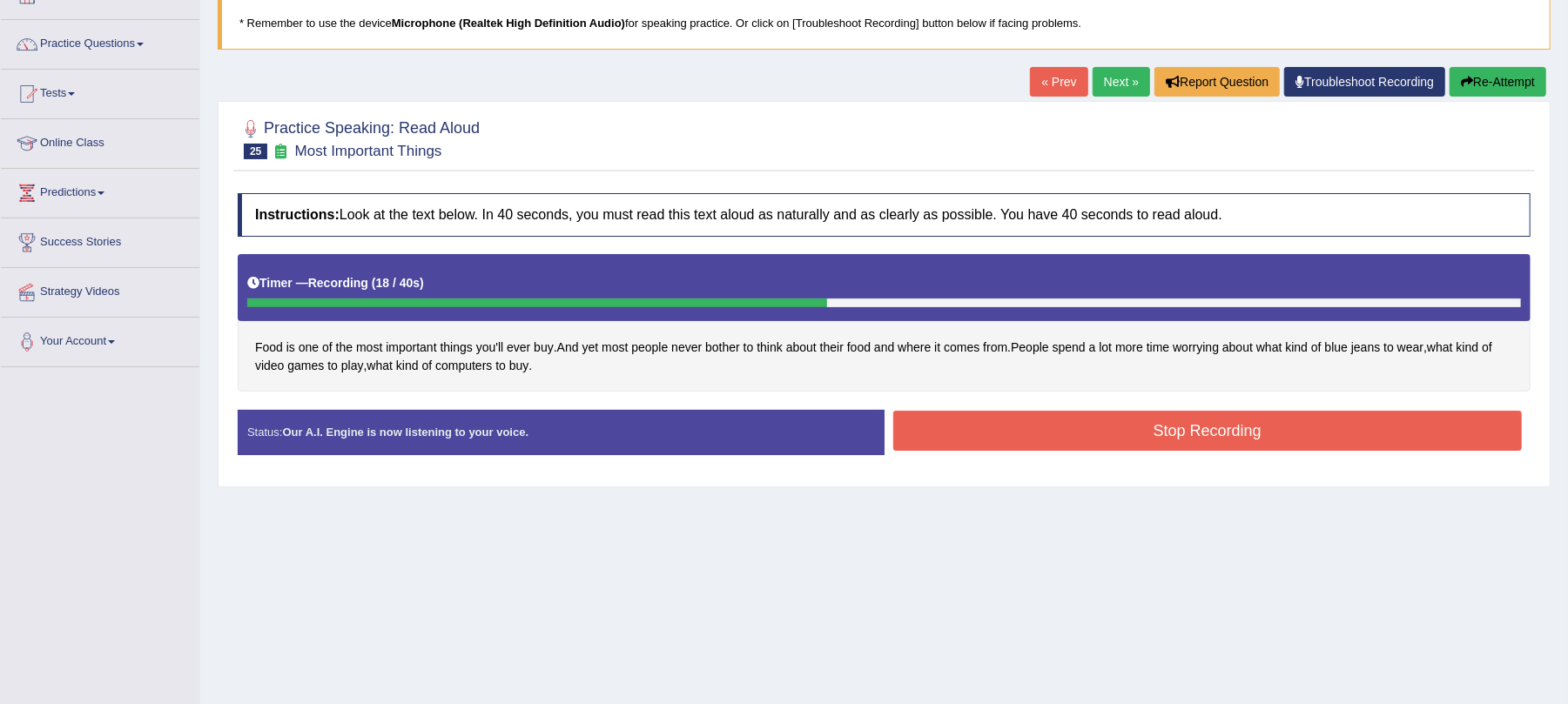
click at [1044, 451] on button "Stop Recording" at bounding box center [1208, 430] width 630 height 40
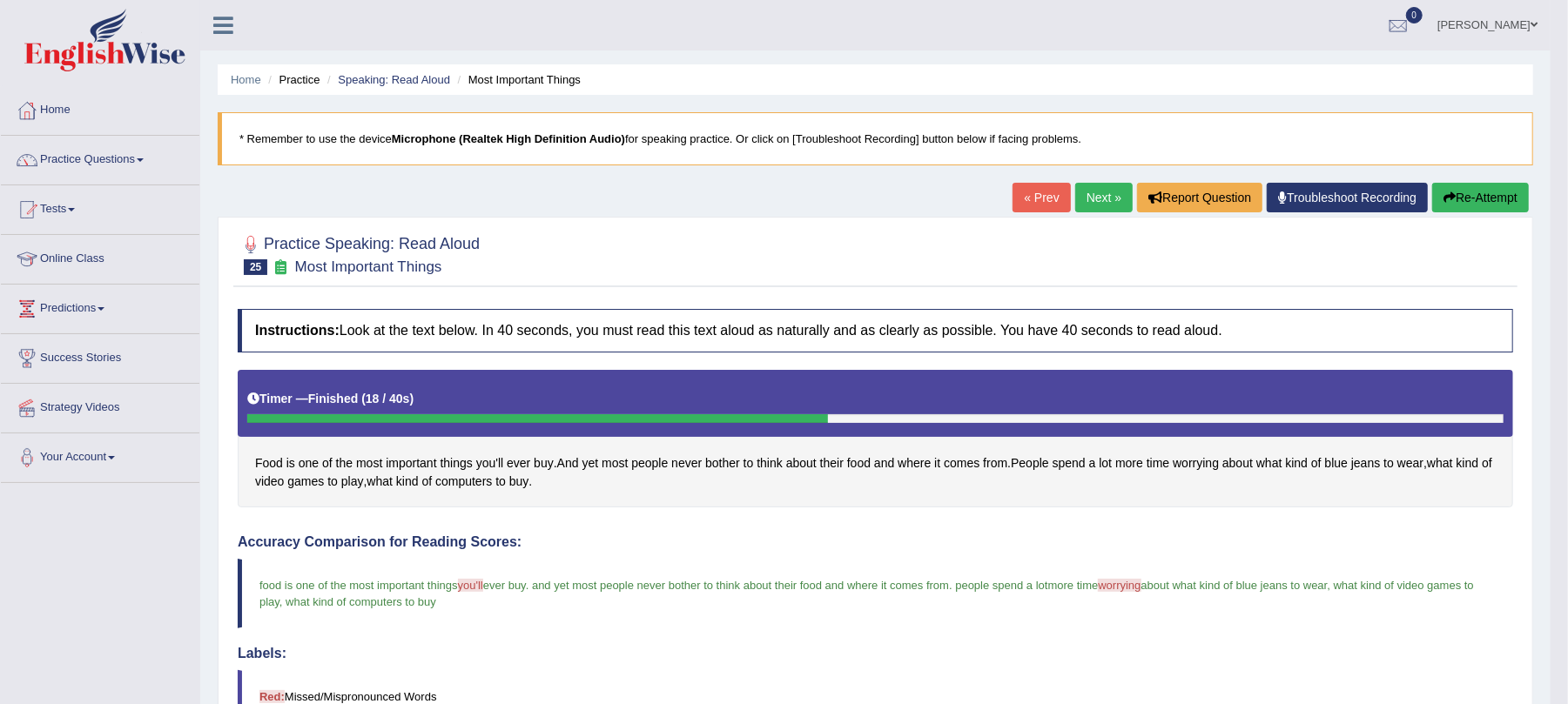
click at [373, 71] on li "Speaking: Read Aloud" at bounding box center [386, 79] width 128 height 17
click at [363, 84] on link "Speaking: Read Aloud" at bounding box center [393, 79] width 112 height 13
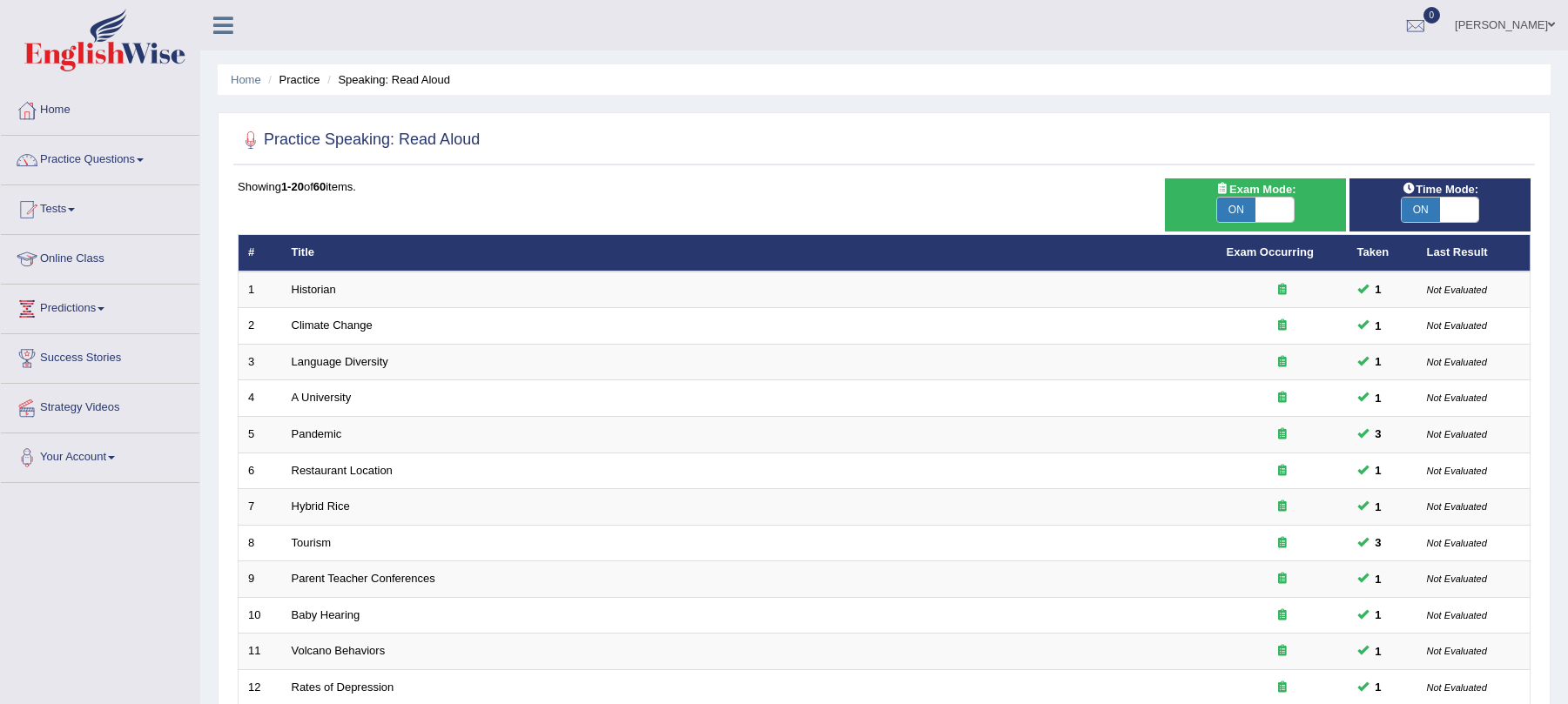
scroll to position [449, 0]
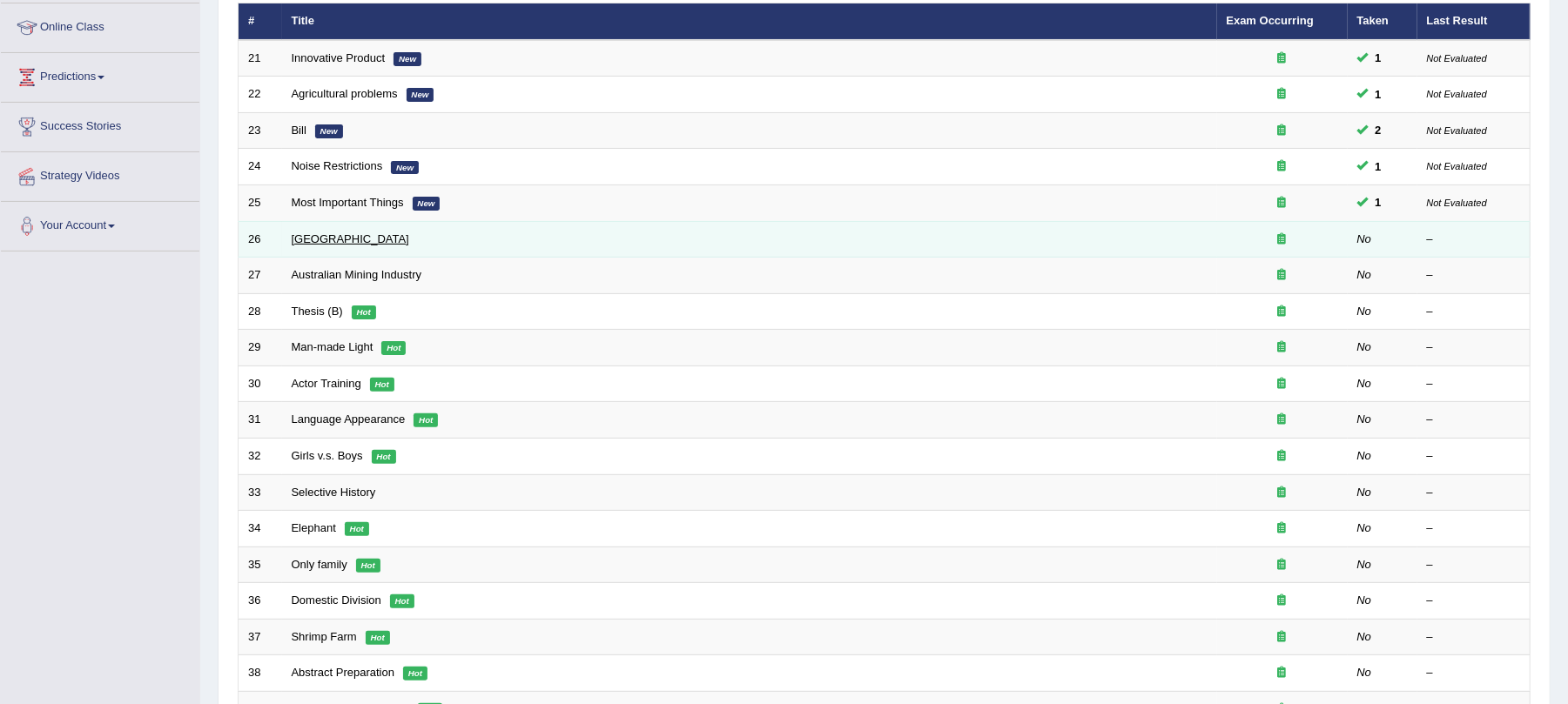
click at [310, 241] on link "Botanic Gardens" at bounding box center [350, 239] width 118 height 13
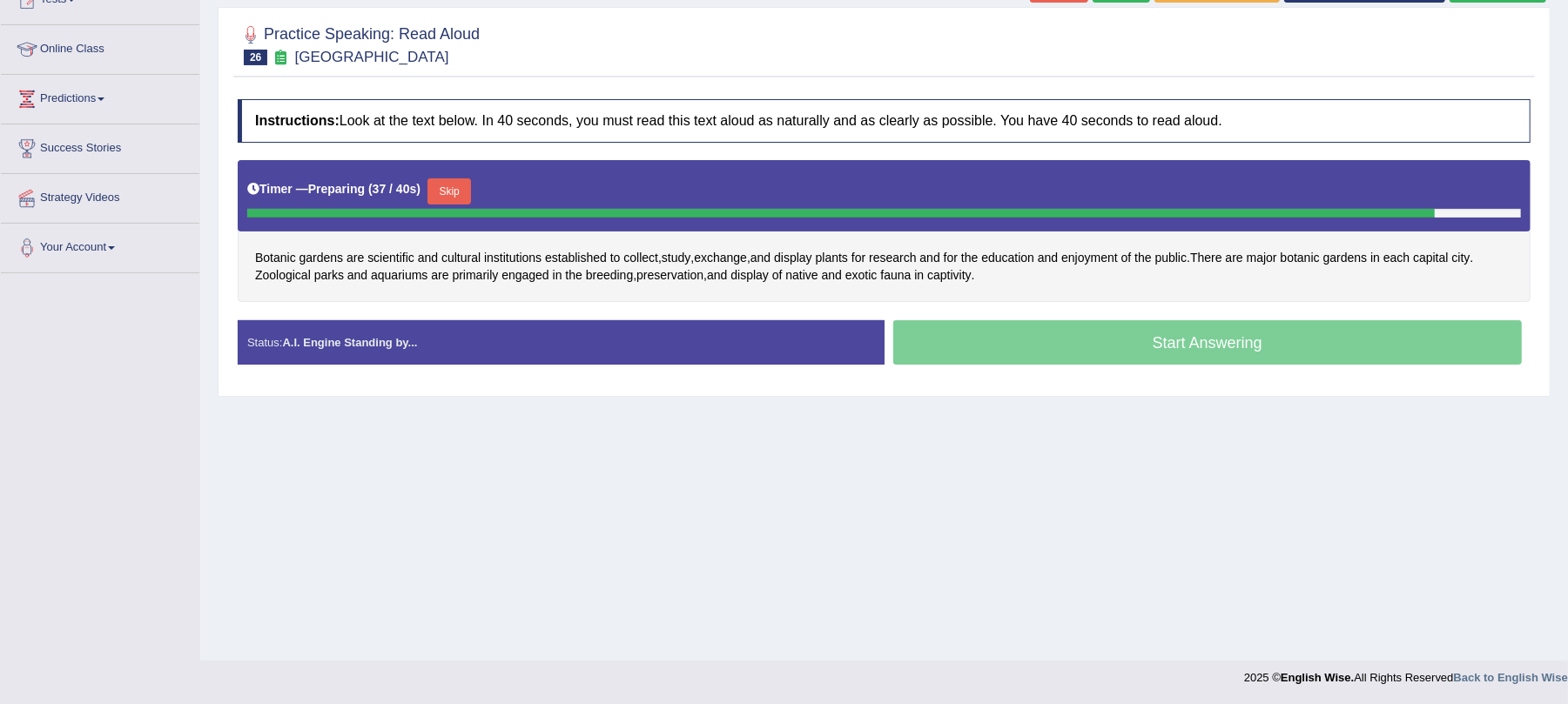
click at [463, 189] on button "Skip" at bounding box center [449, 191] width 44 height 26
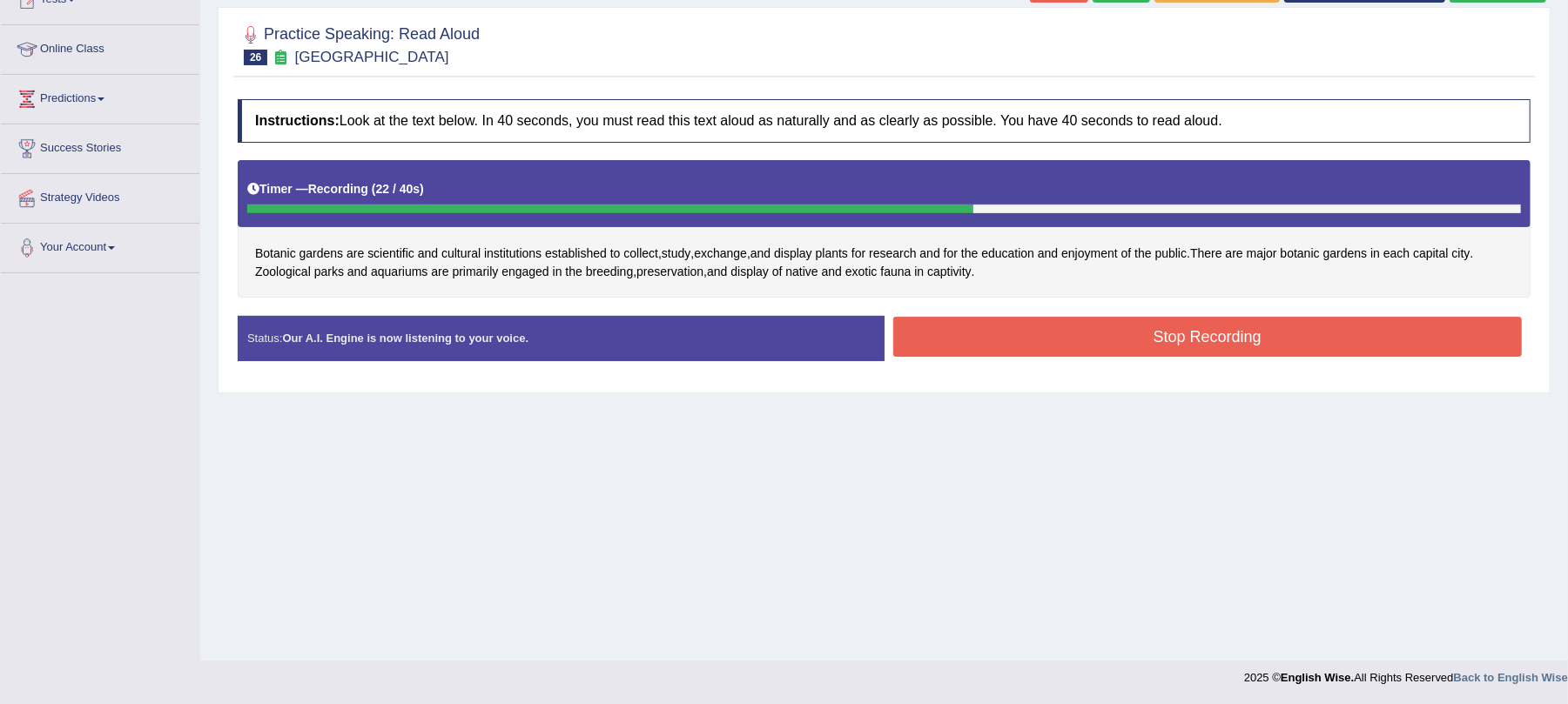
click at [1022, 335] on button "Stop Recording" at bounding box center [1208, 337] width 630 height 40
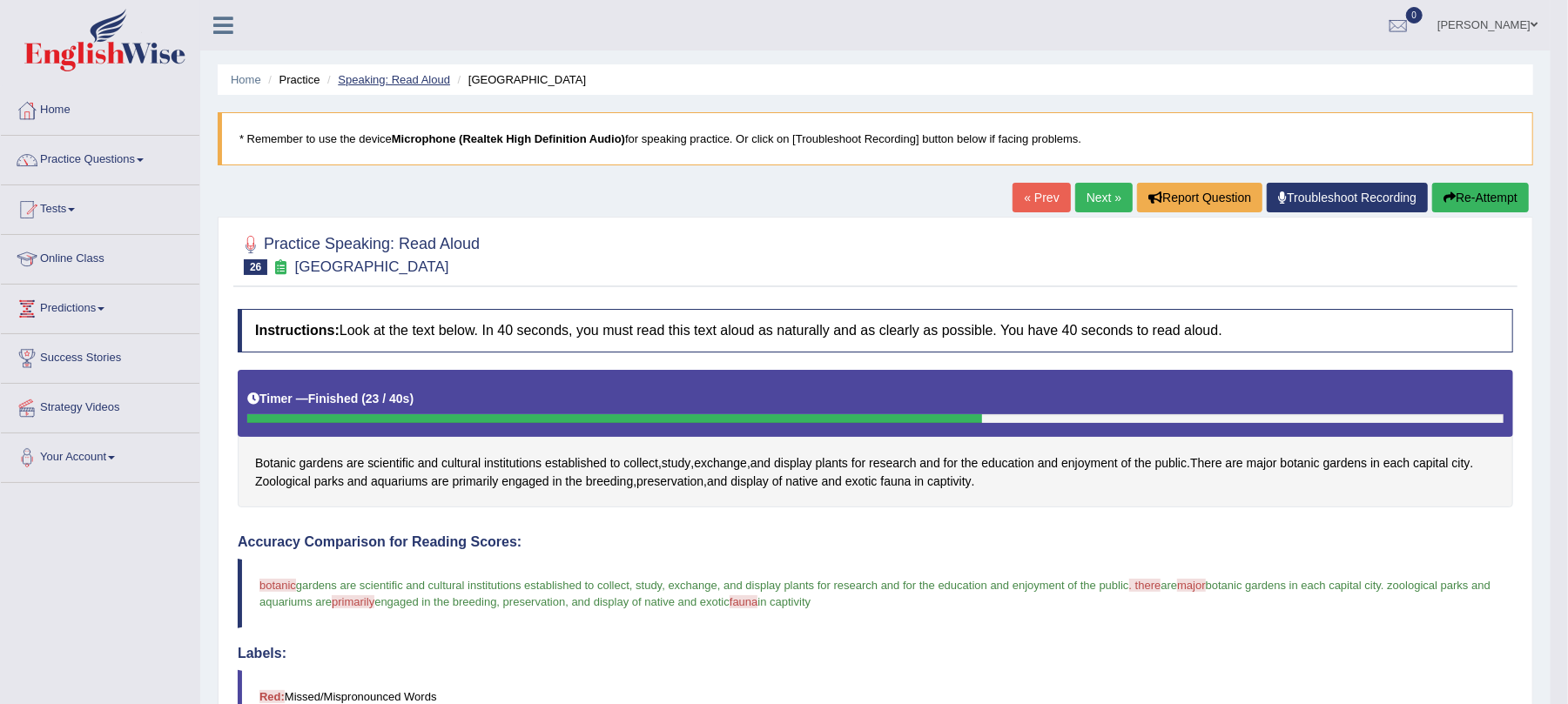
click at [409, 75] on link "Speaking: Read Aloud" at bounding box center [393, 79] width 112 height 13
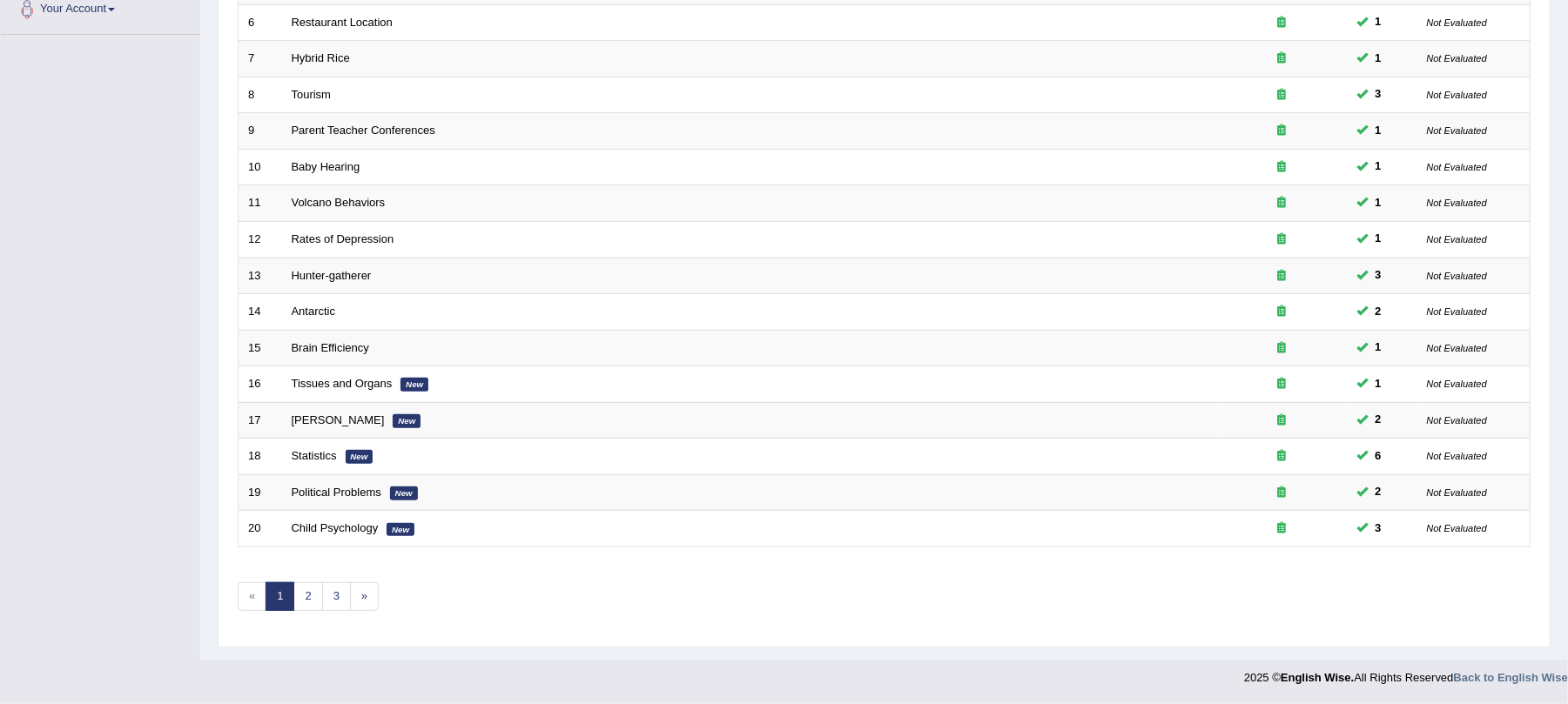
click at [294, 594] on link "1" at bounding box center [280, 597] width 29 height 29
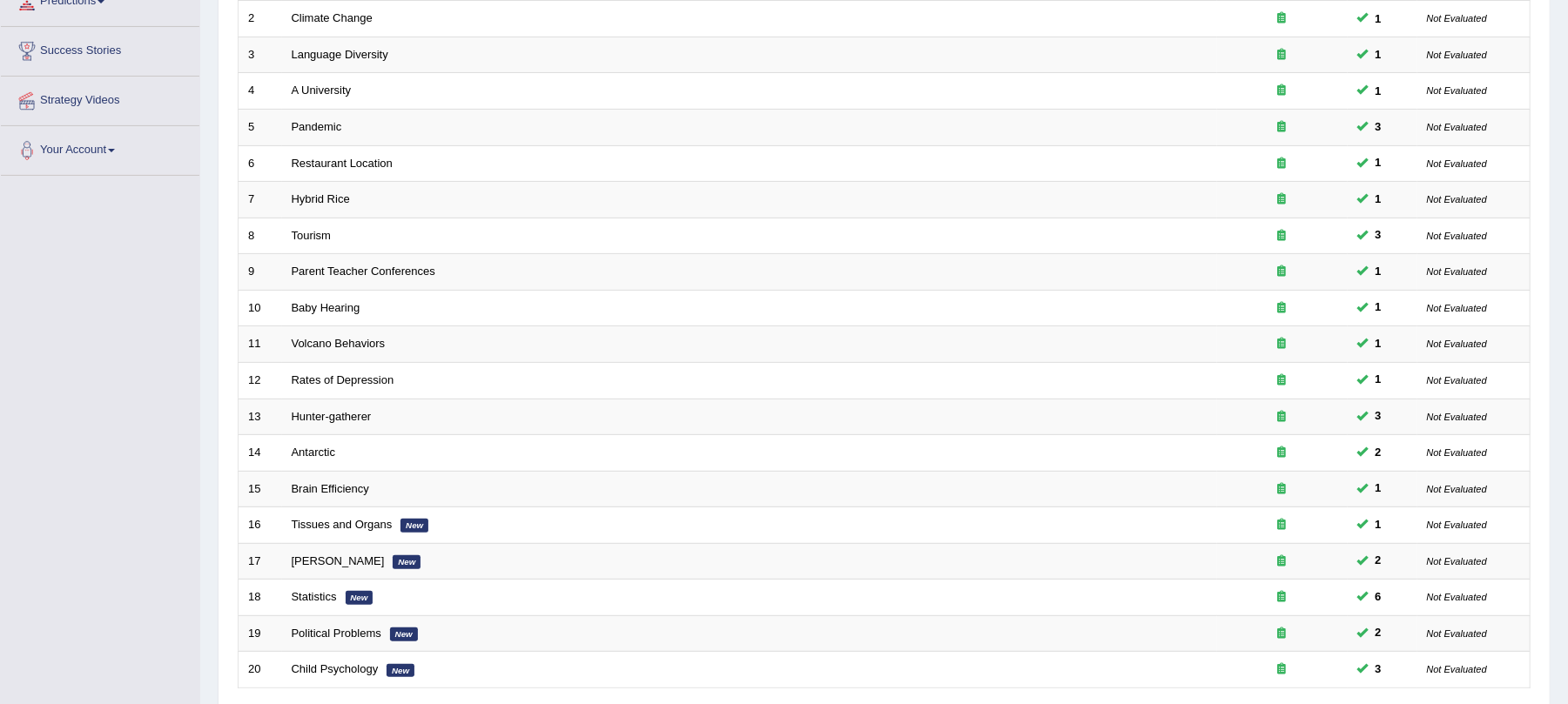
scroll to position [457, 0]
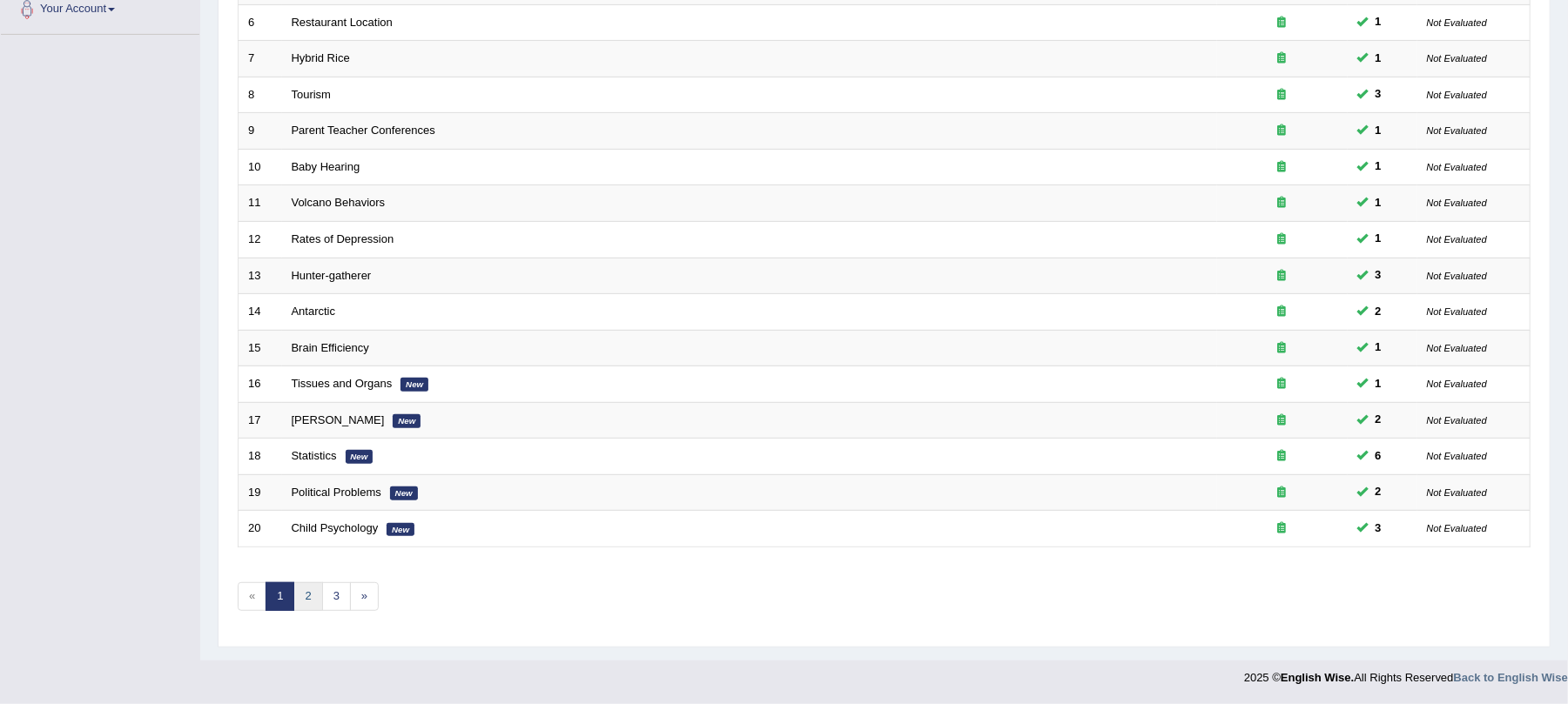
click at [317, 604] on link "2" at bounding box center [308, 597] width 29 height 29
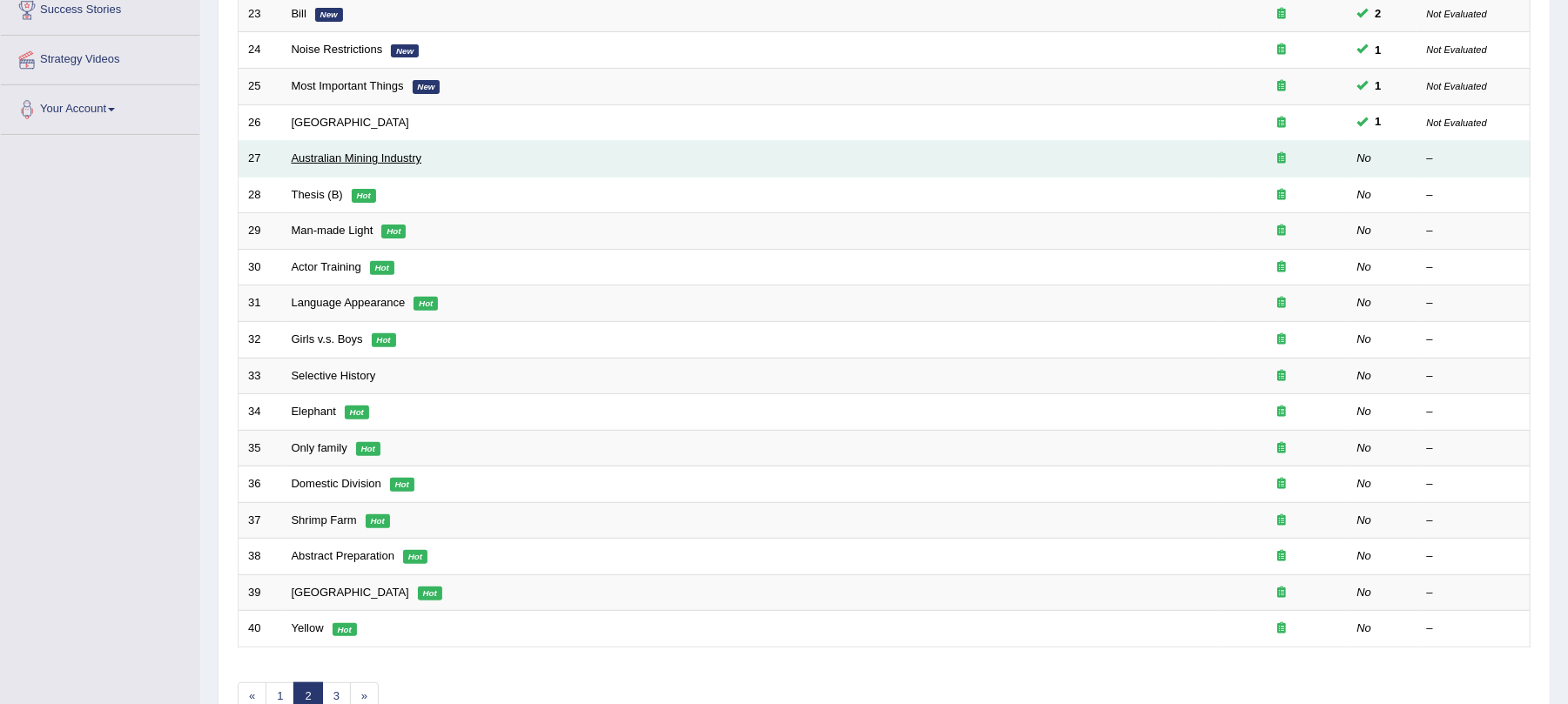
click at [294, 154] on link "Australian Mining Industry" at bounding box center [357, 158] width 130 height 13
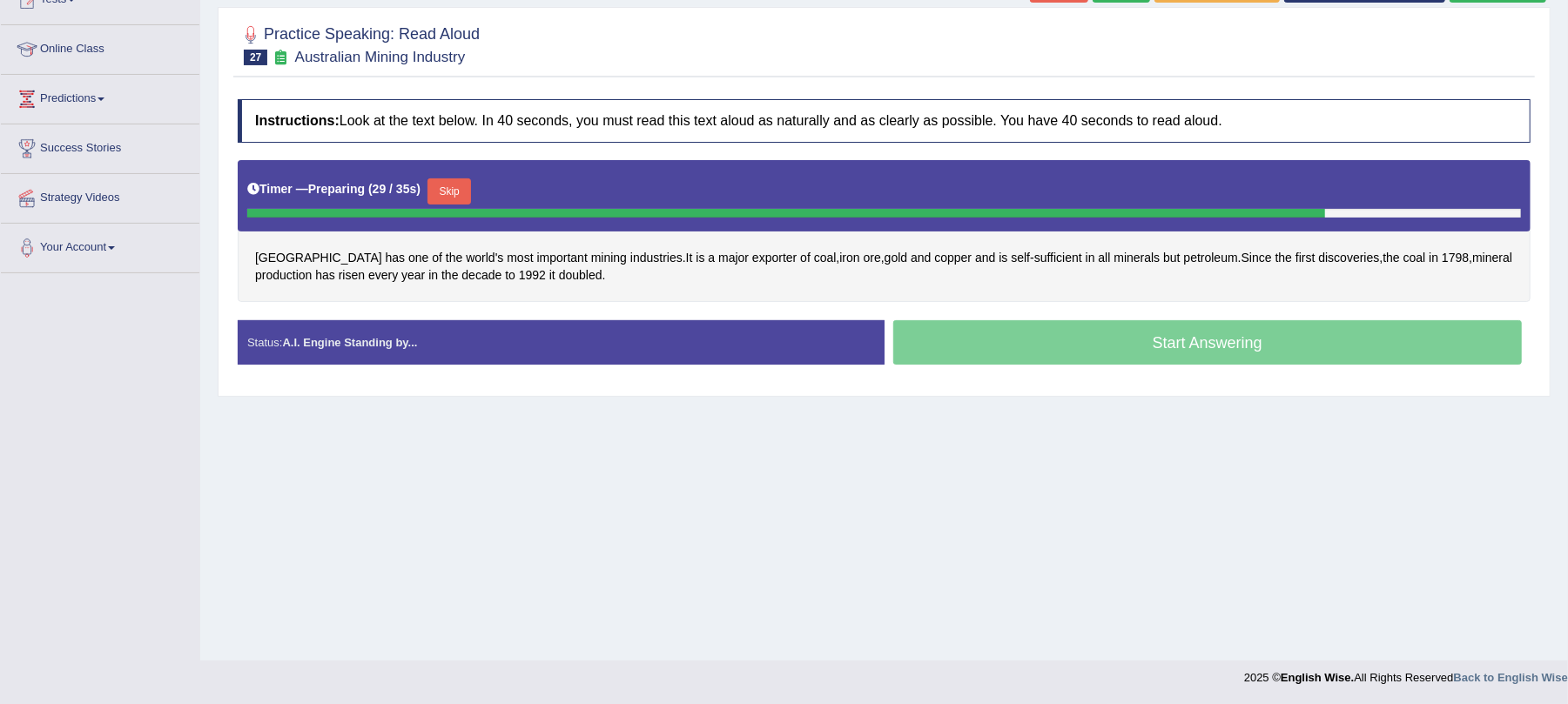
click at [467, 193] on button "Skip" at bounding box center [449, 191] width 44 height 26
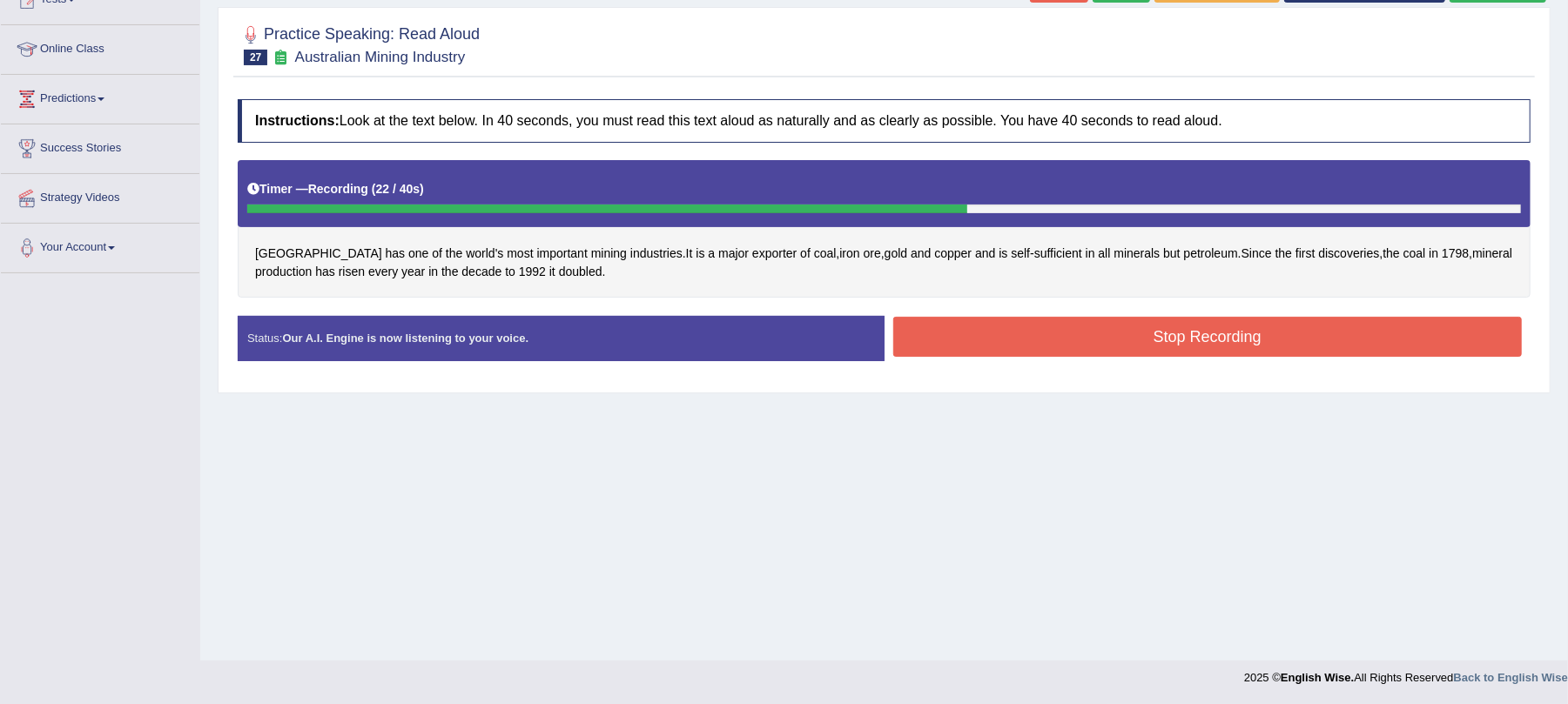
click at [963, 339] on button "Stop Recording" at bounding box center [1208, 337] width 630 height 40
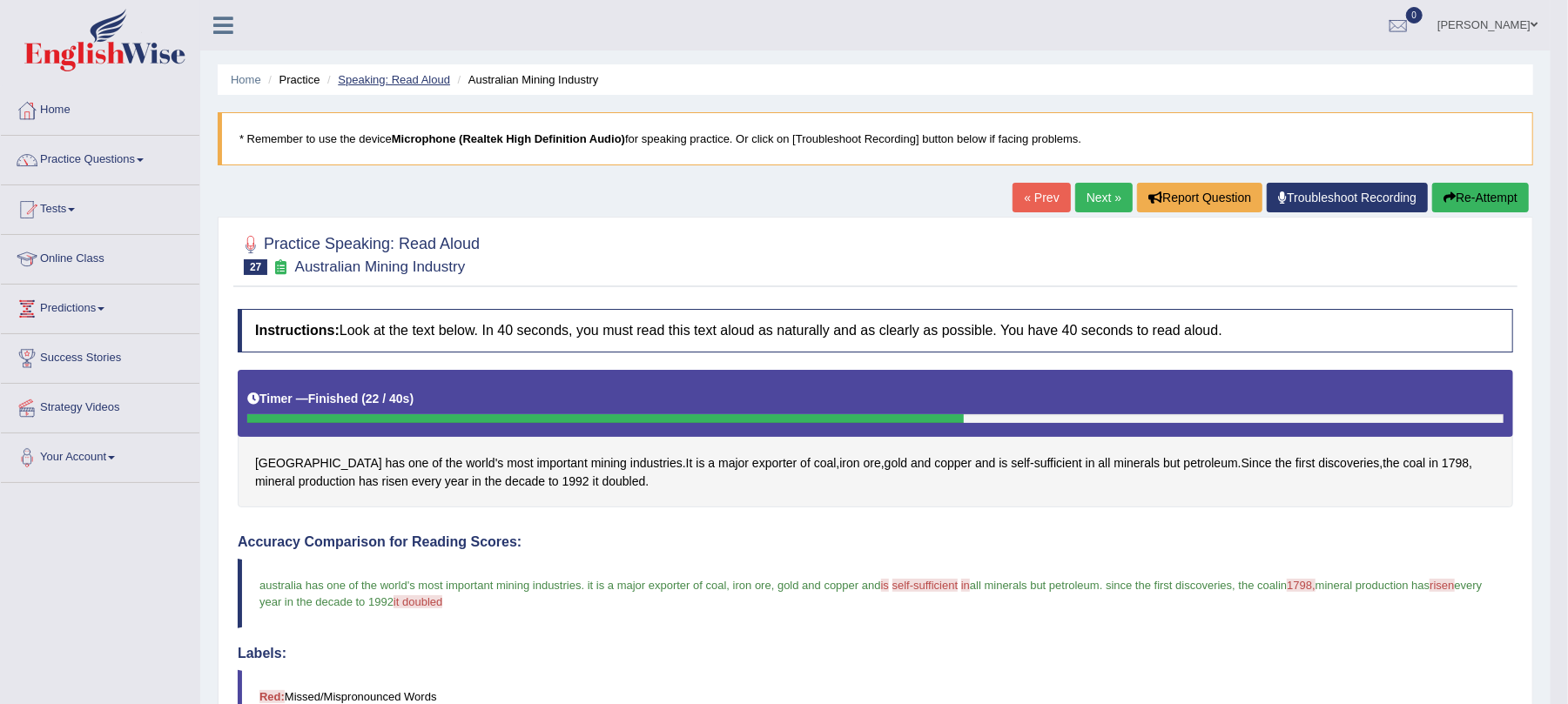
click at [408, 78] on link "Speaking: Read Aloud" at bounding box center [393, 79] width 112 height 13
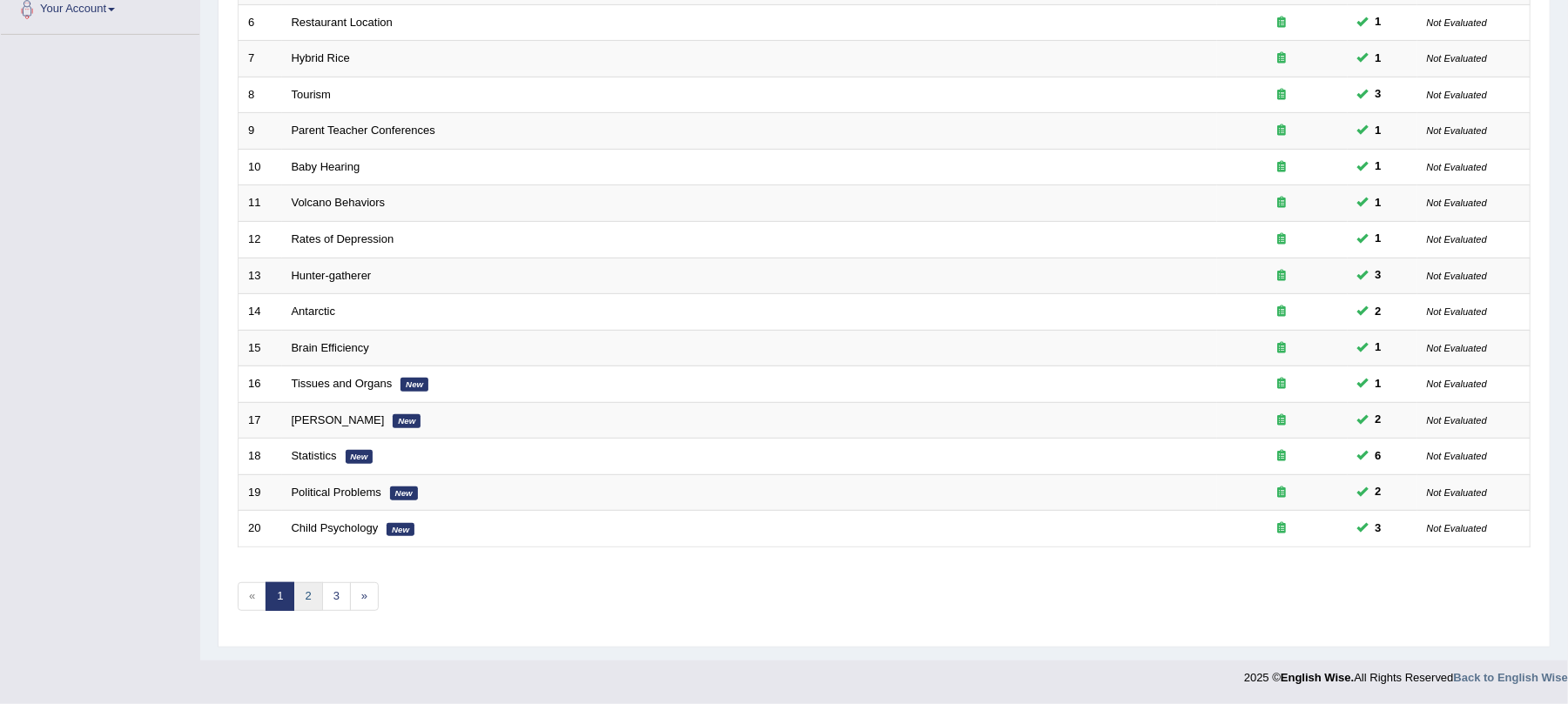
click at [321, 603] on link "2" at bounding box center [308, 597] width 29 height 29
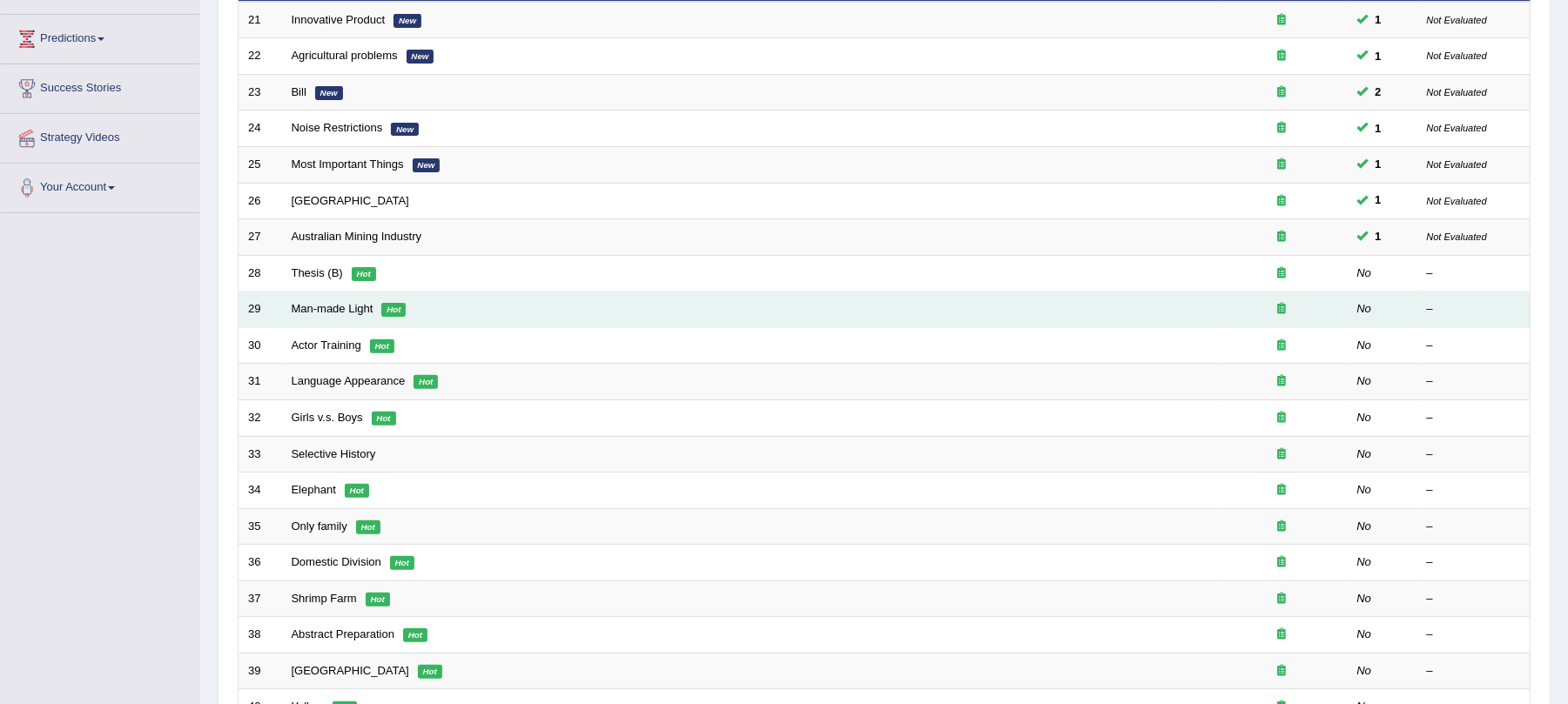
scroll to position [232, 0]
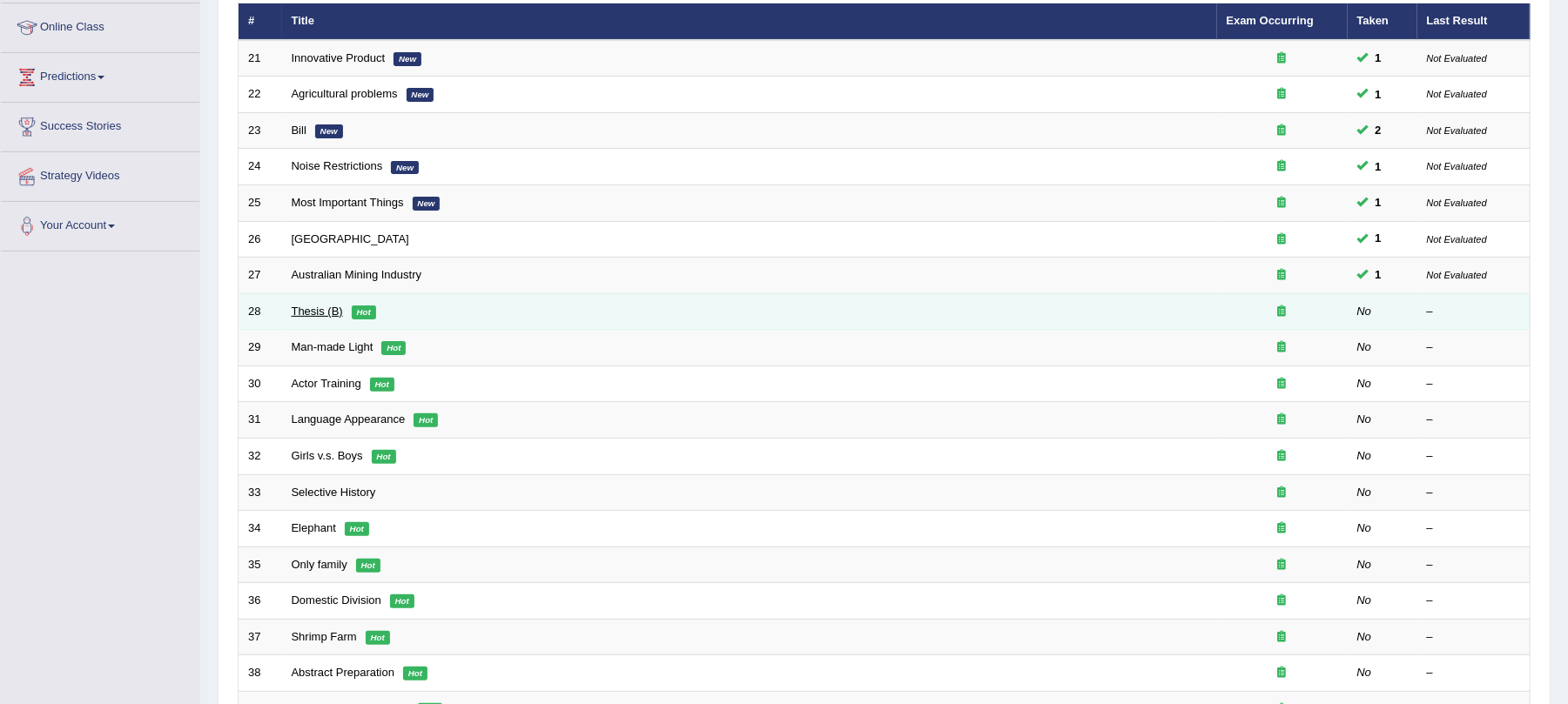
click at [303, 312] on link "Thesis (B)" at bounding box center [317, 311] width 52 height 13
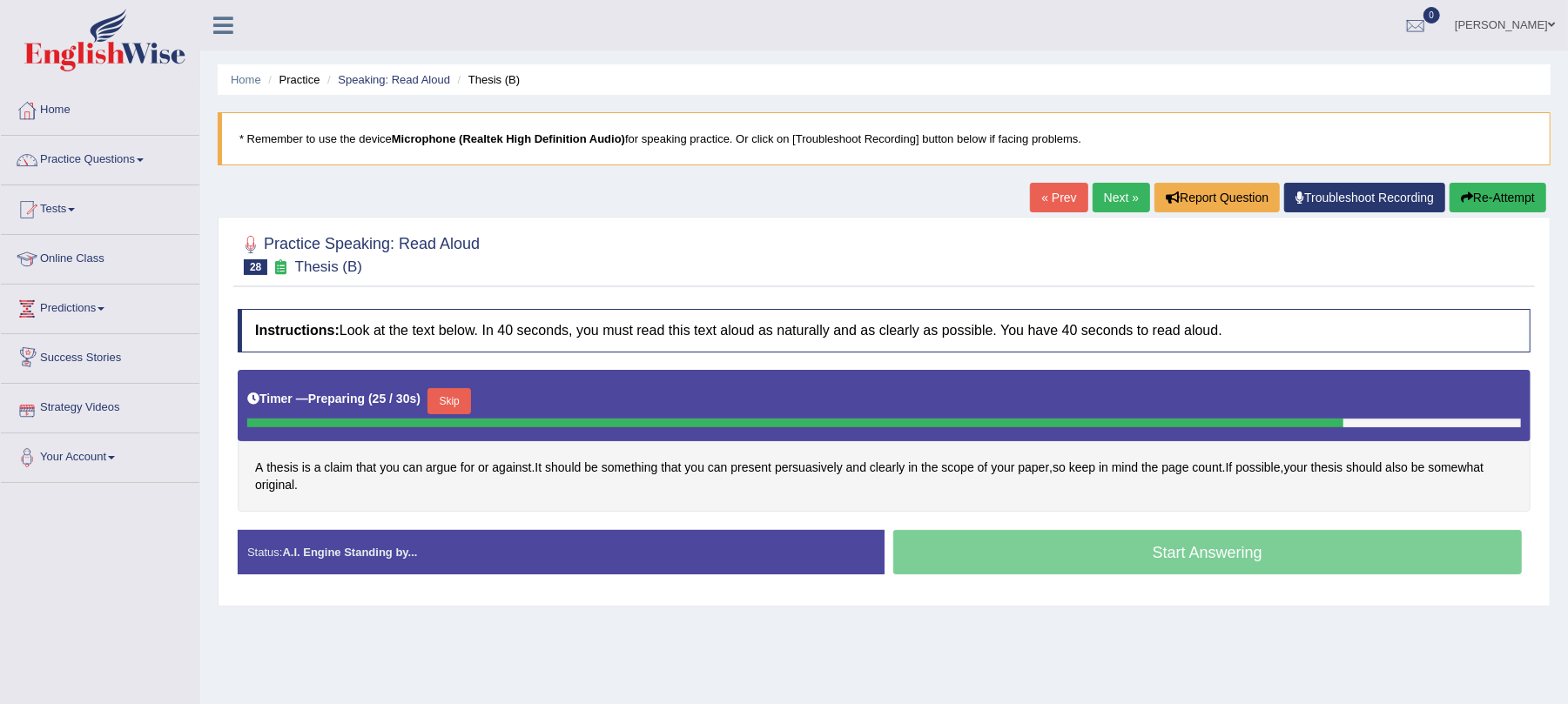
click at [448, 394] on button "Skip" at bounding box center [449, 401] width 44 height 26
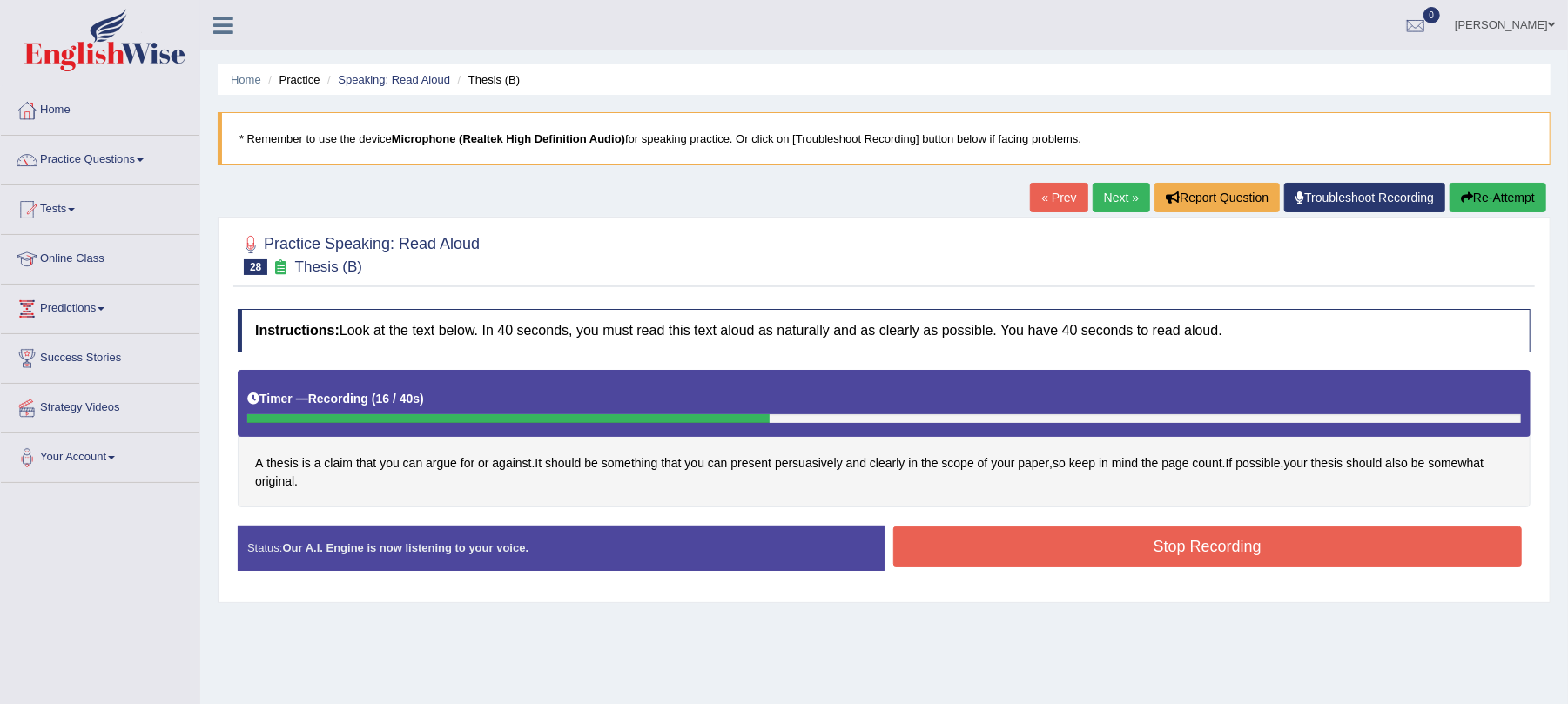
click at [930, 537] on button "Stop Recording" at bounding box center [1208, 546] width 630 height 40
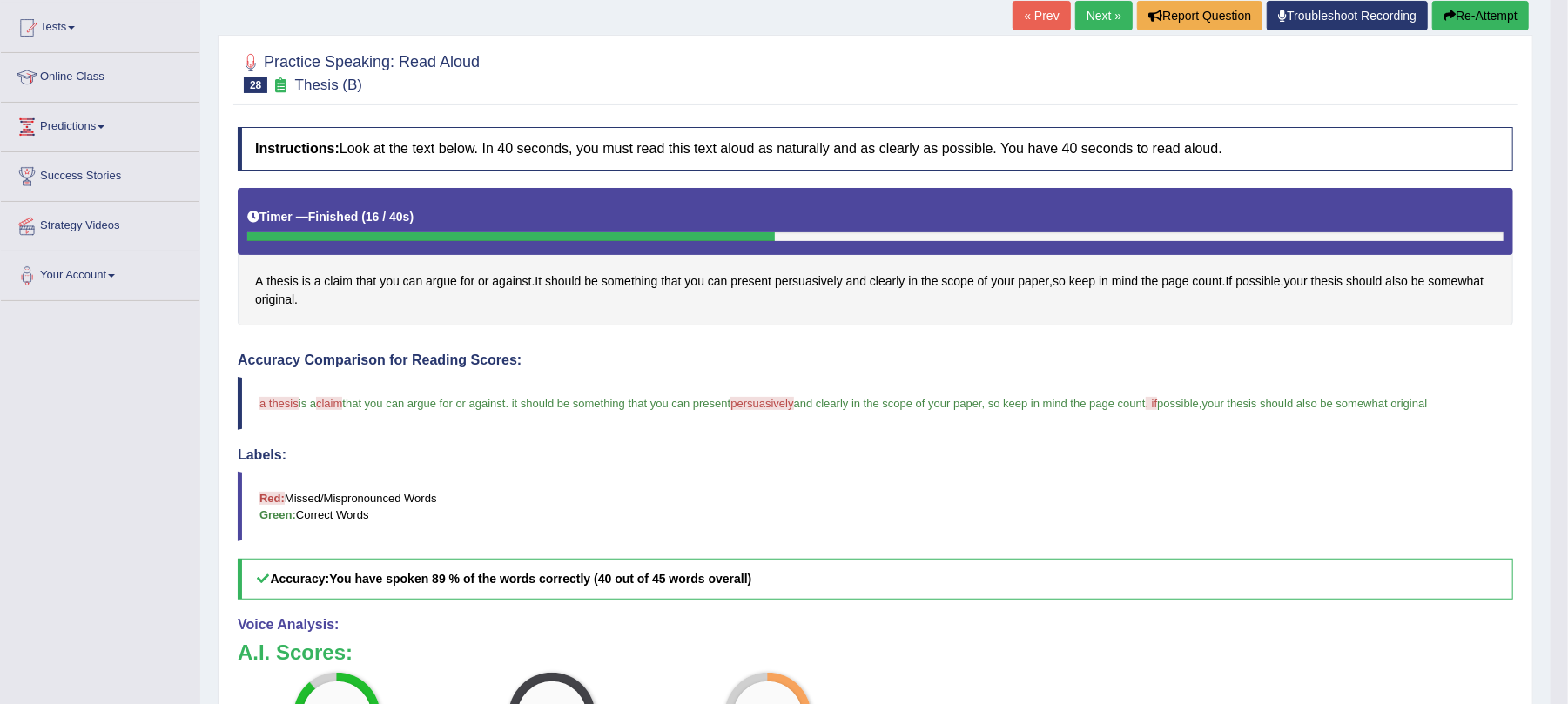
scroll to position [5, 0]
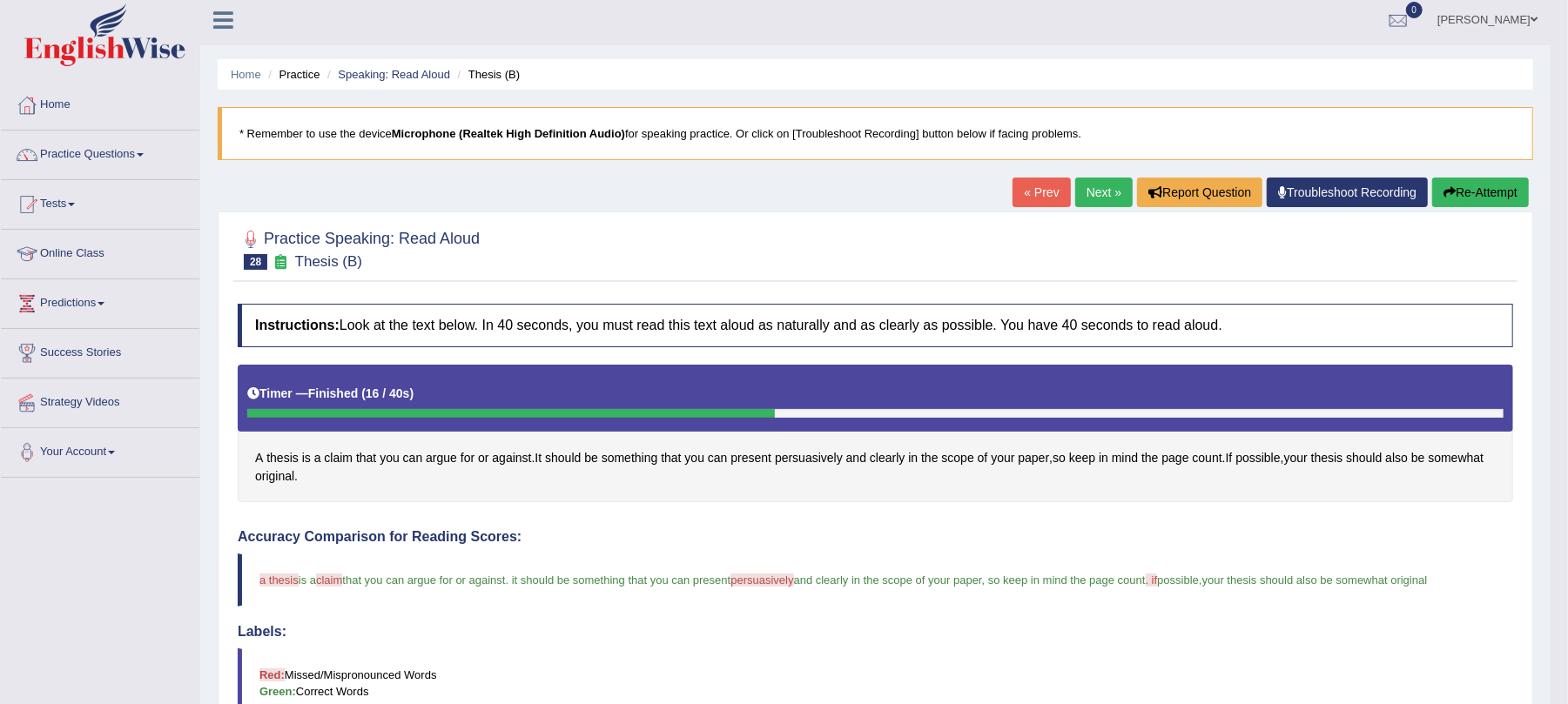
click at [377, 62] on ul "Home Practice Speaking: Read Aloud Thesis (B)" at bounding box center [875, 74] width 1315 height 30
click at [376, 68] on link "Speaking: Read Aloud" at bounding box center [393, 74] width 112 height 13
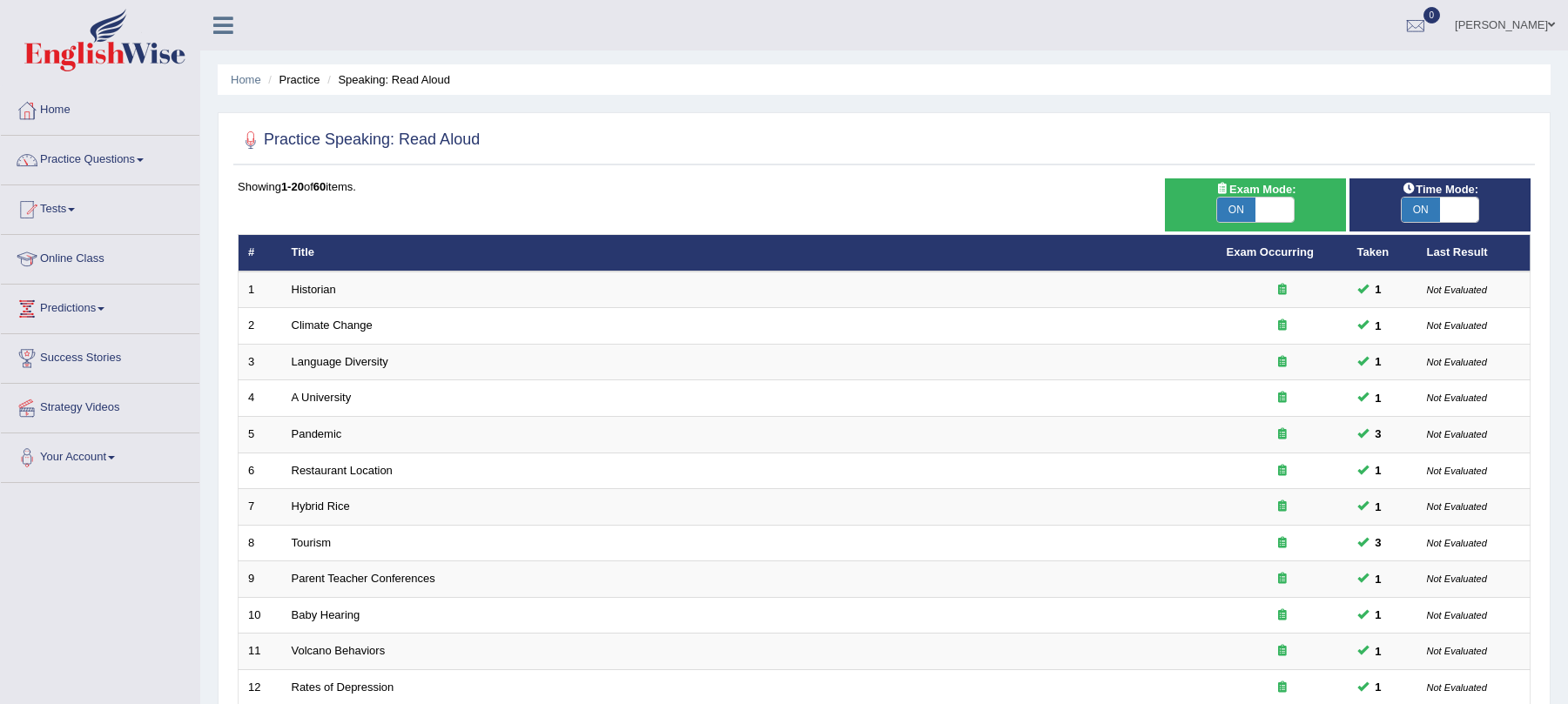
scroll to position [457, 0]
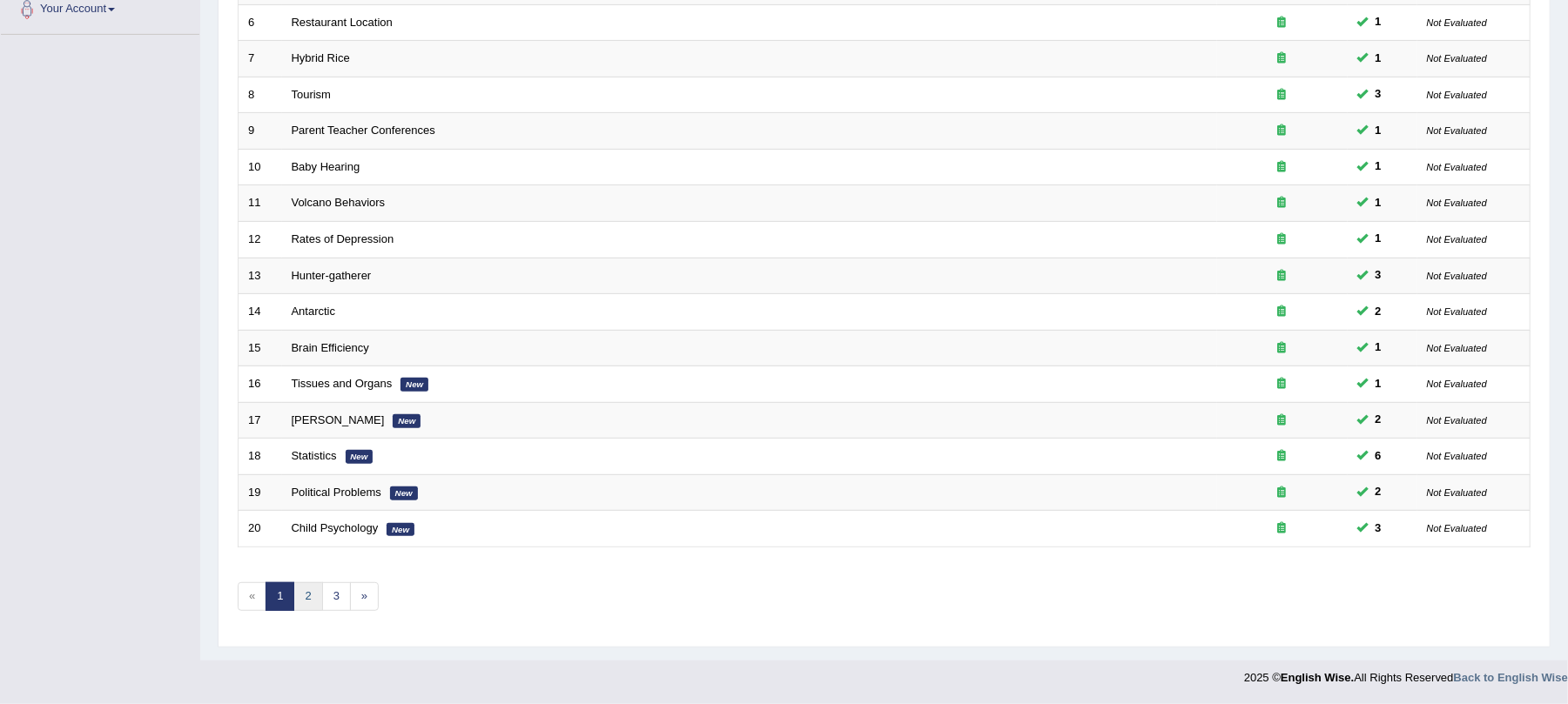
click at [310, 589] on link "2" at bounding box center [308, 597] width 29 height 29
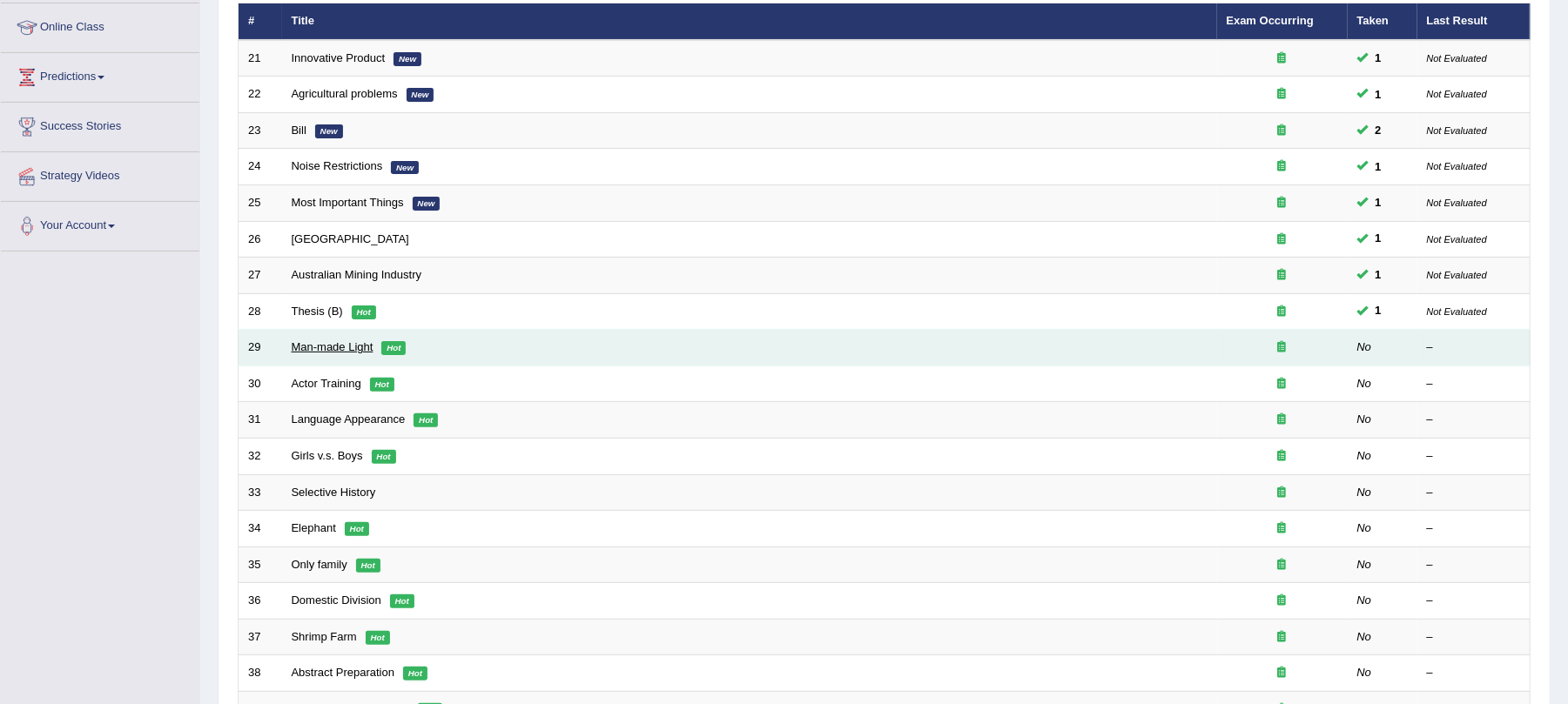
click at [346, 352] on link "Man-made Light" at bounding box center [333, 347] width 82 height 13
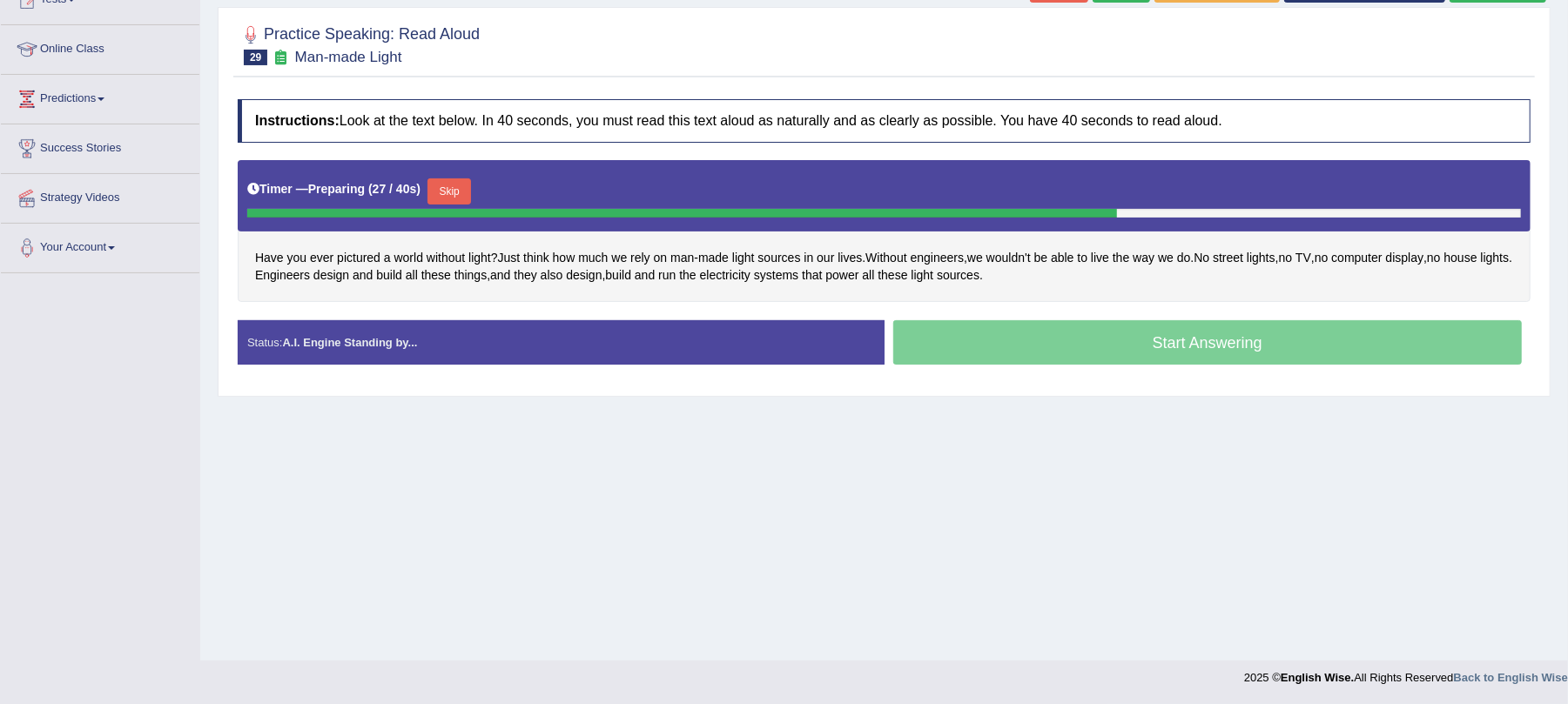
click at [459, 193] on button "Skip" at bounding box center [449, 191] width 44 height 26
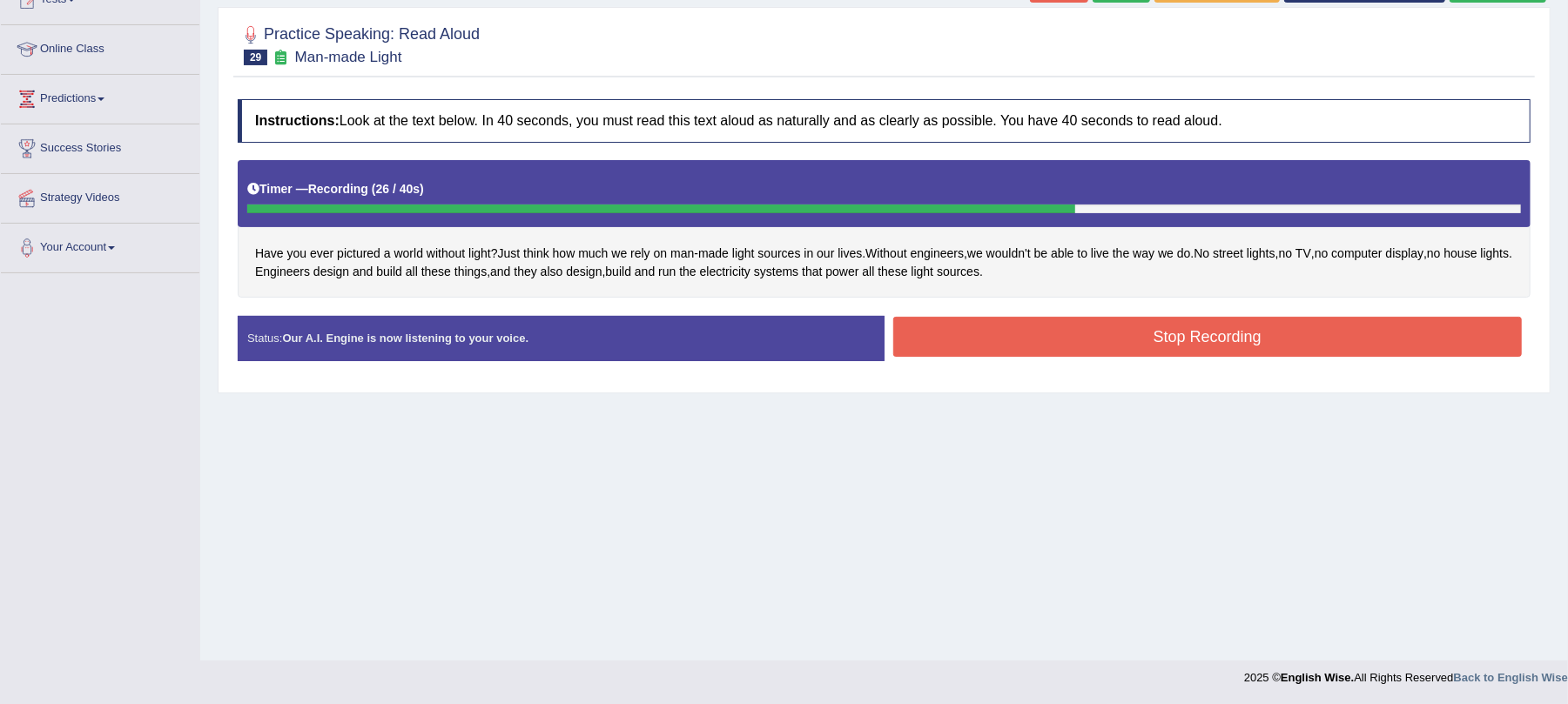
click at [1044, 327] on button "Stop Recording" at bounding box center [1208, 337] width 630 height 40
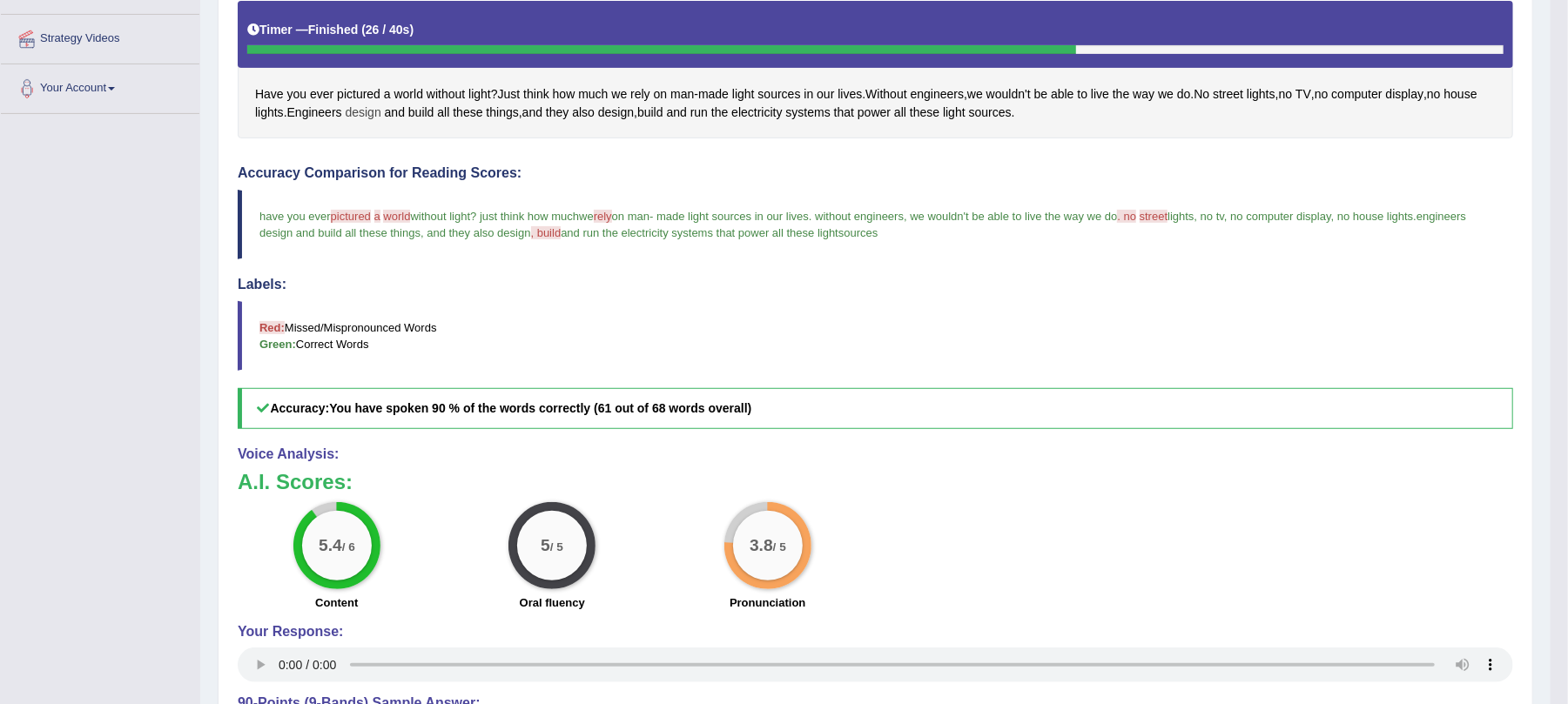
scroll to position [14, 0]
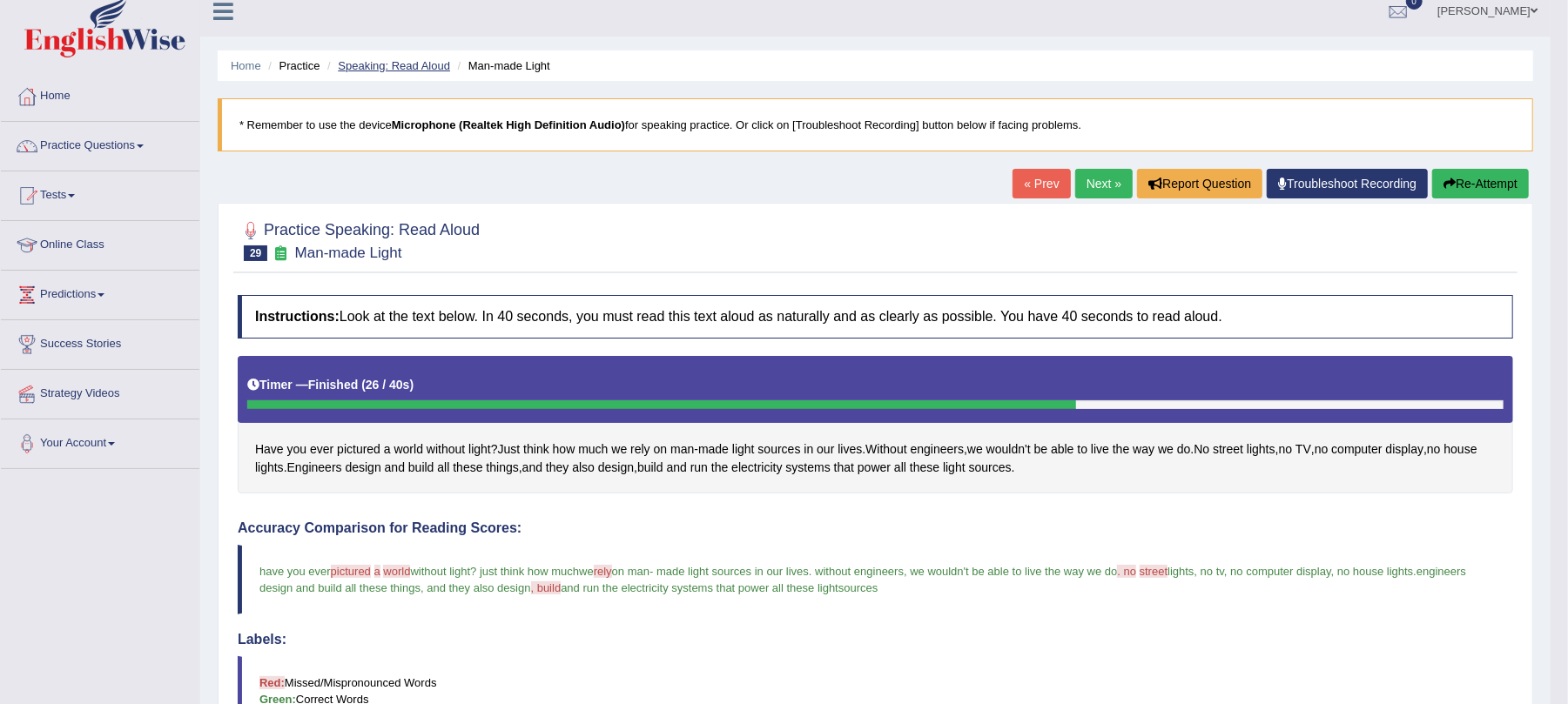
click at [421, 60] on link "Speaking: Read Aloud" at bounding box center [393, 65] width 112 height 13
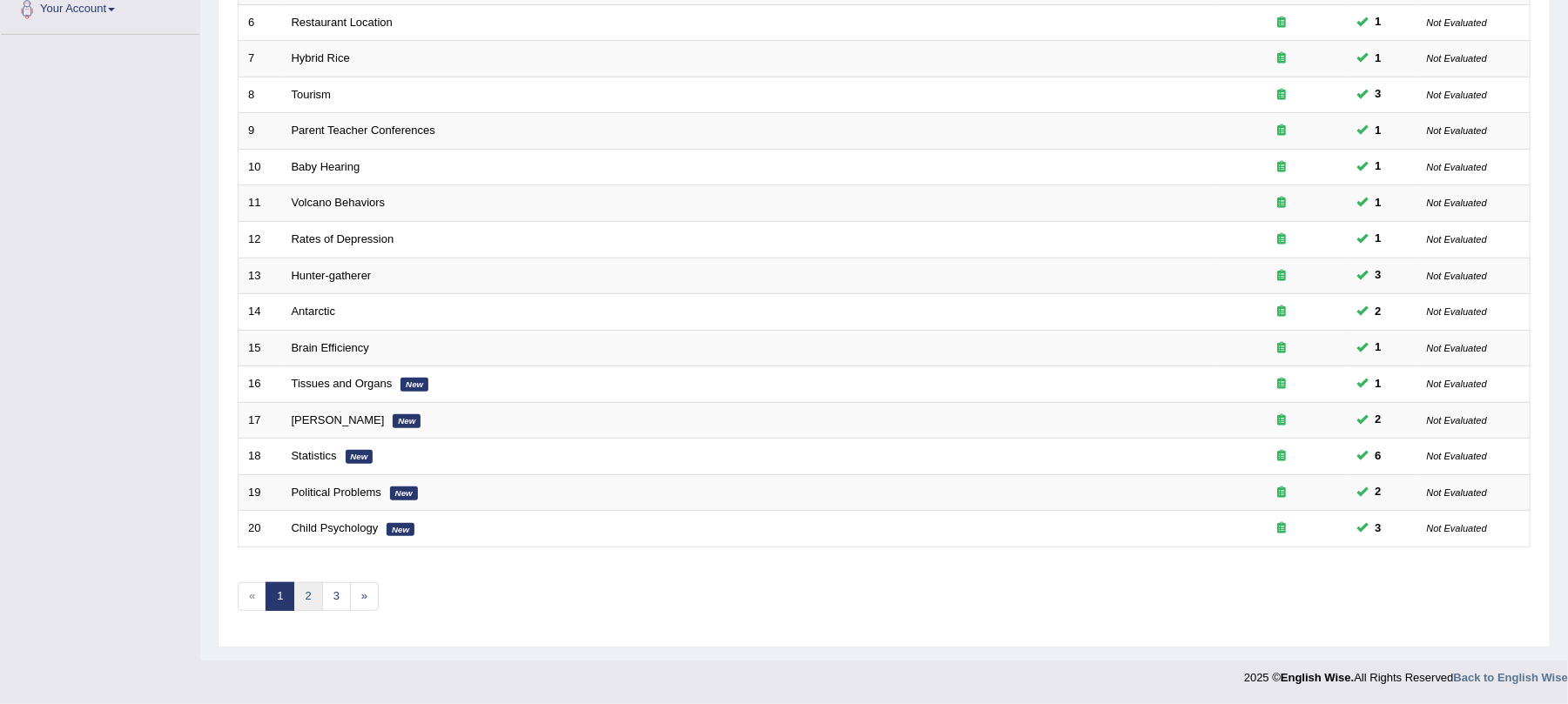
click at [304, 590] on link "2" at bounding box center [308, 597] width 29 height 29
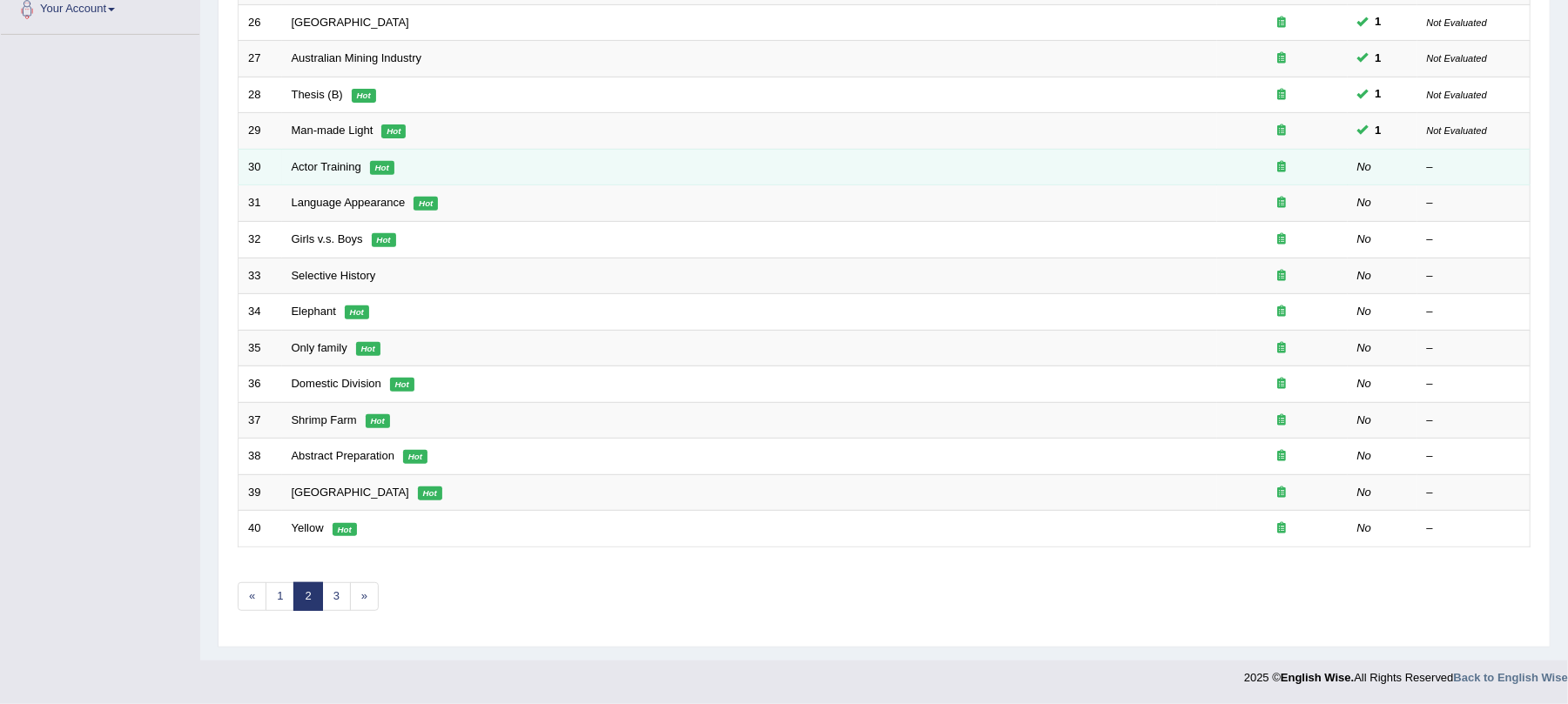
click at [308, 168] on td "Actor Training Hot" at bounding box center [749, 167] width 934 height 37
click at [301, 164] on link "Actor Training" at bounding box center [327, 167] width 70 height 13
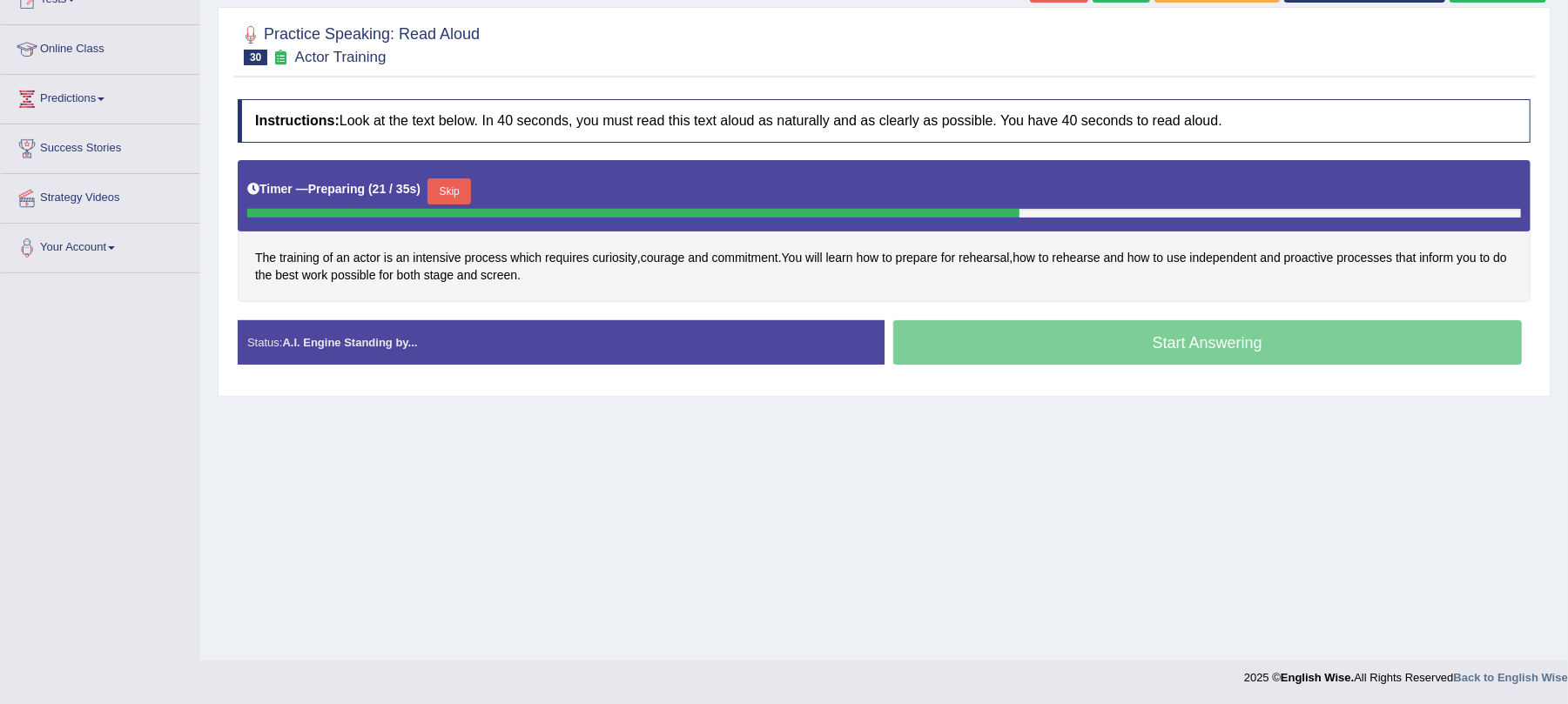
click at [463, 181] on button "Skip" at bounding box center [449, 191] width 44 height 26
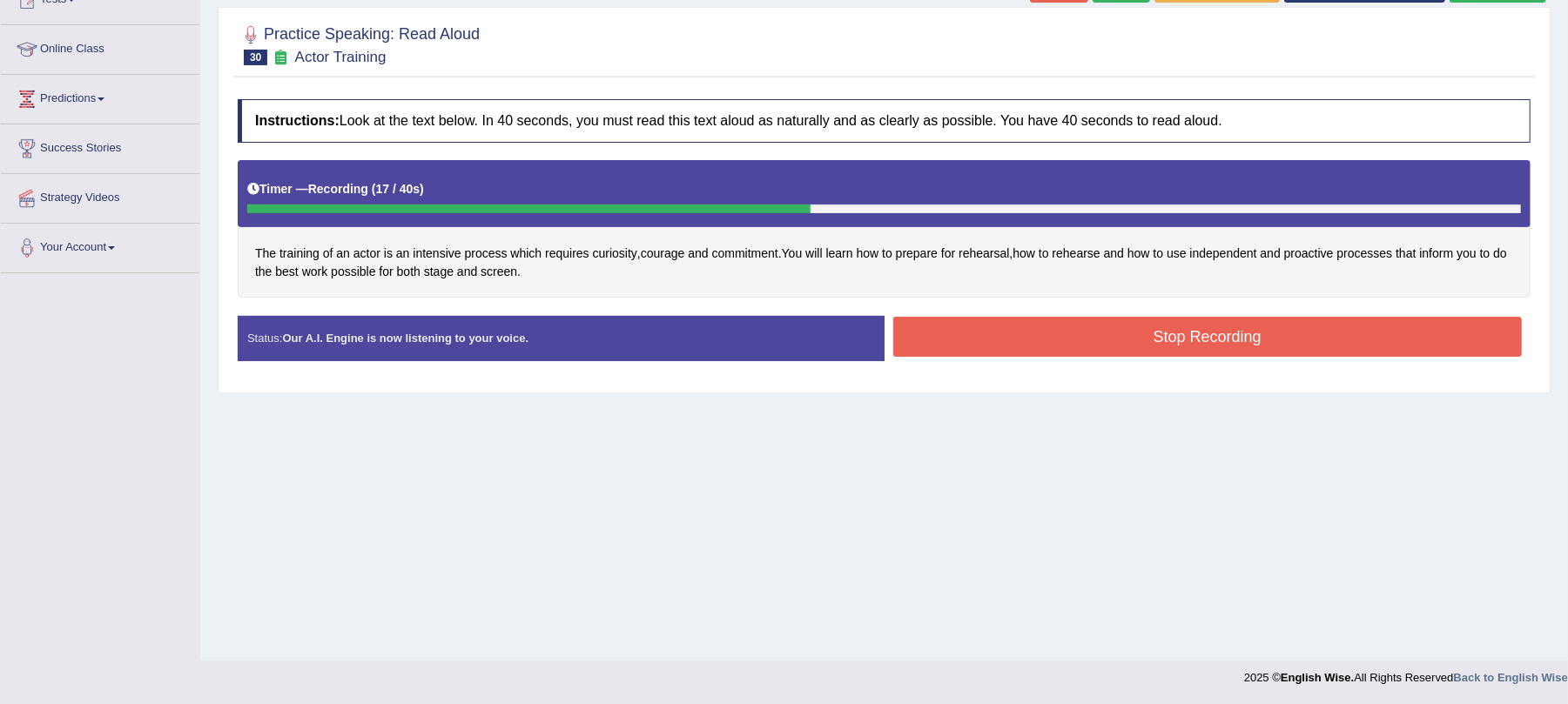
click at [1008, 331] on button "Stop Recording" at bounding box center [1208, 337] width 630 height 40
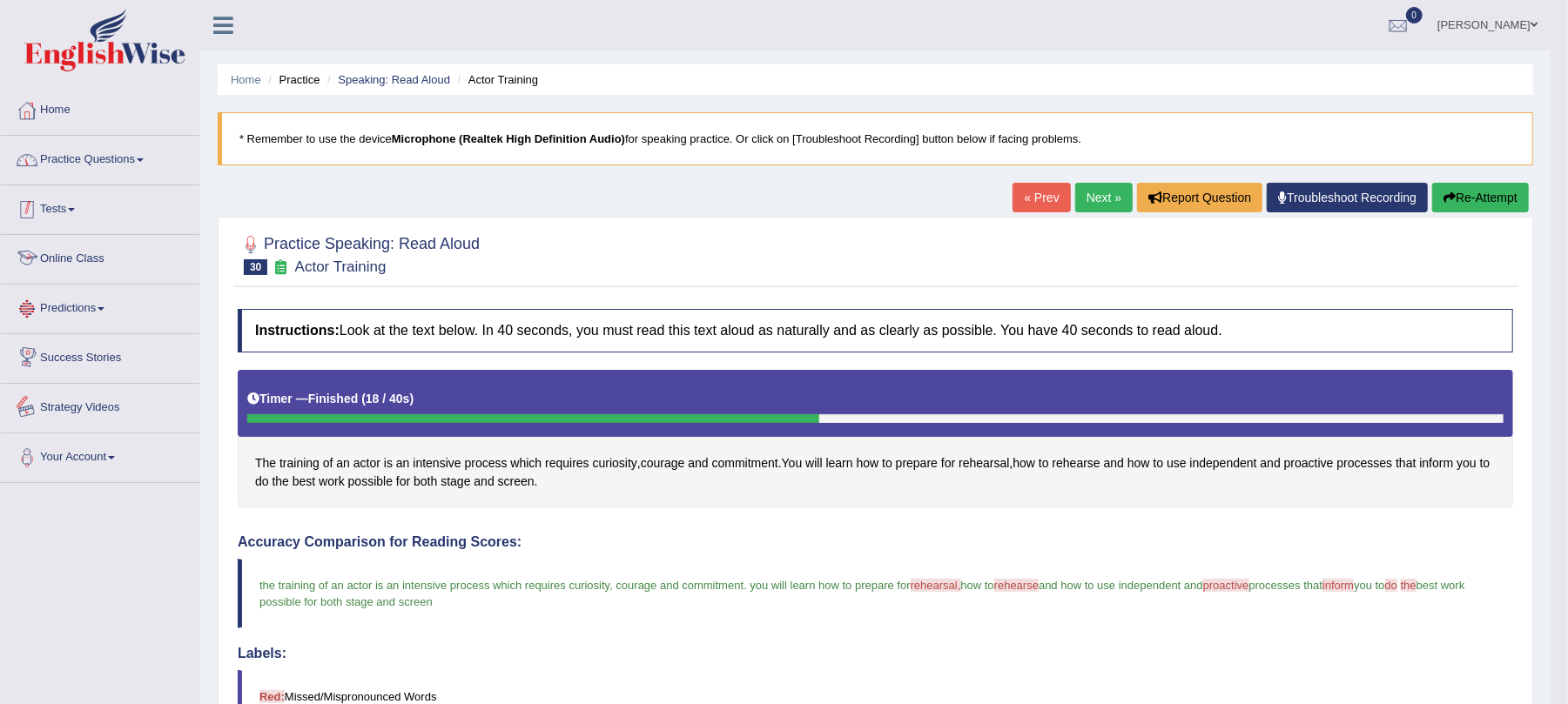
click at [51, 159] on link "Practice Questions" at bounding box center [100, 158] width 199 height 44
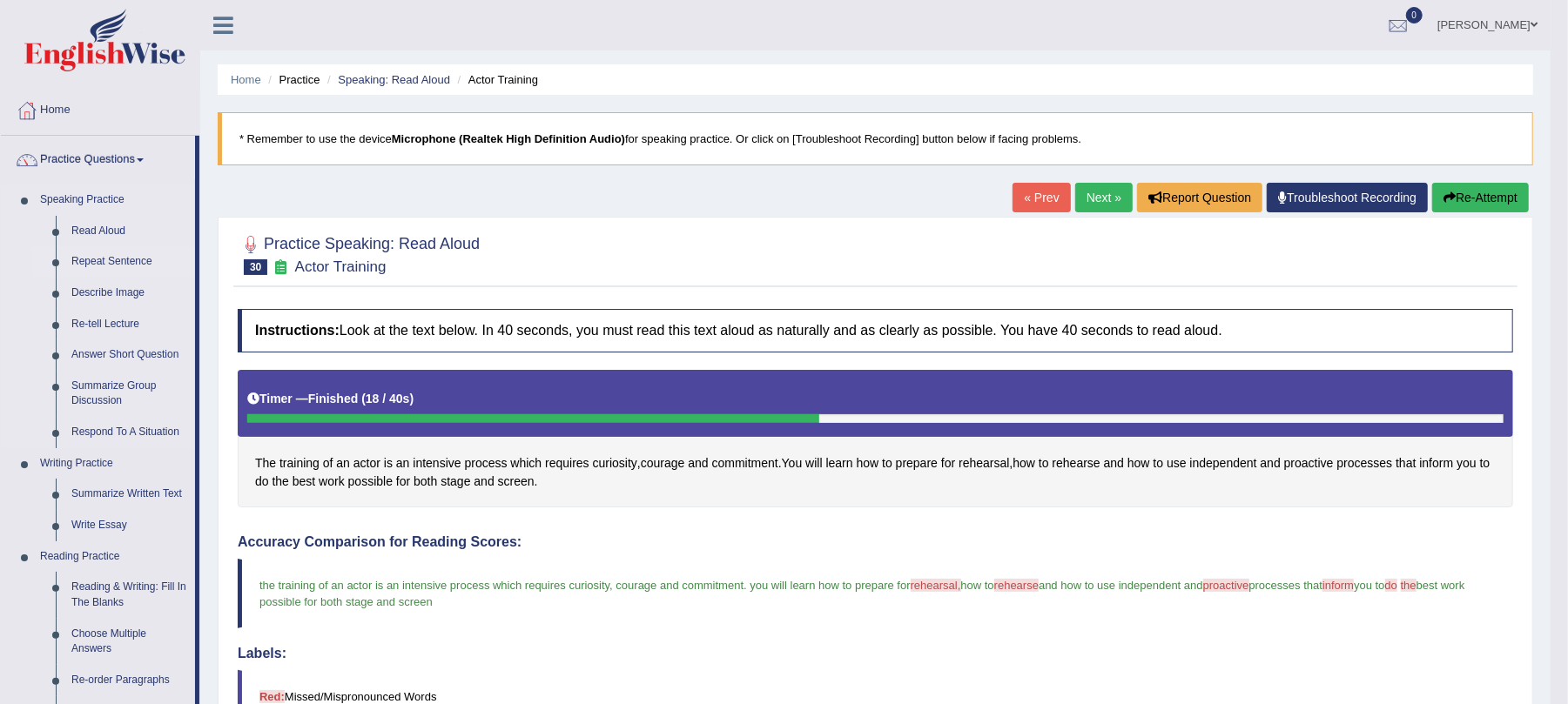
click at [111, 251] on link "Repeat Sentence" at bounding box center [128, 262] width 131 height 31
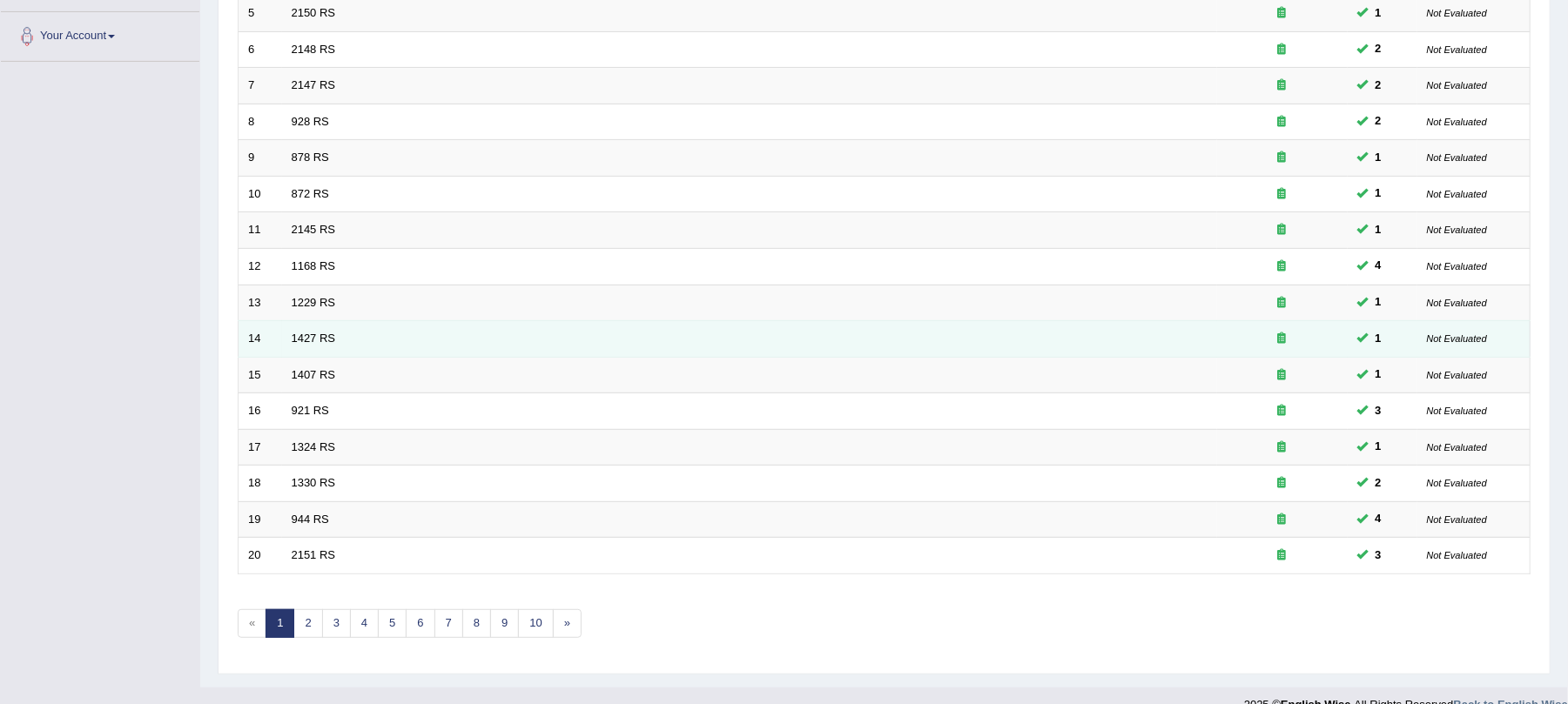
scroll to position [457, 0]
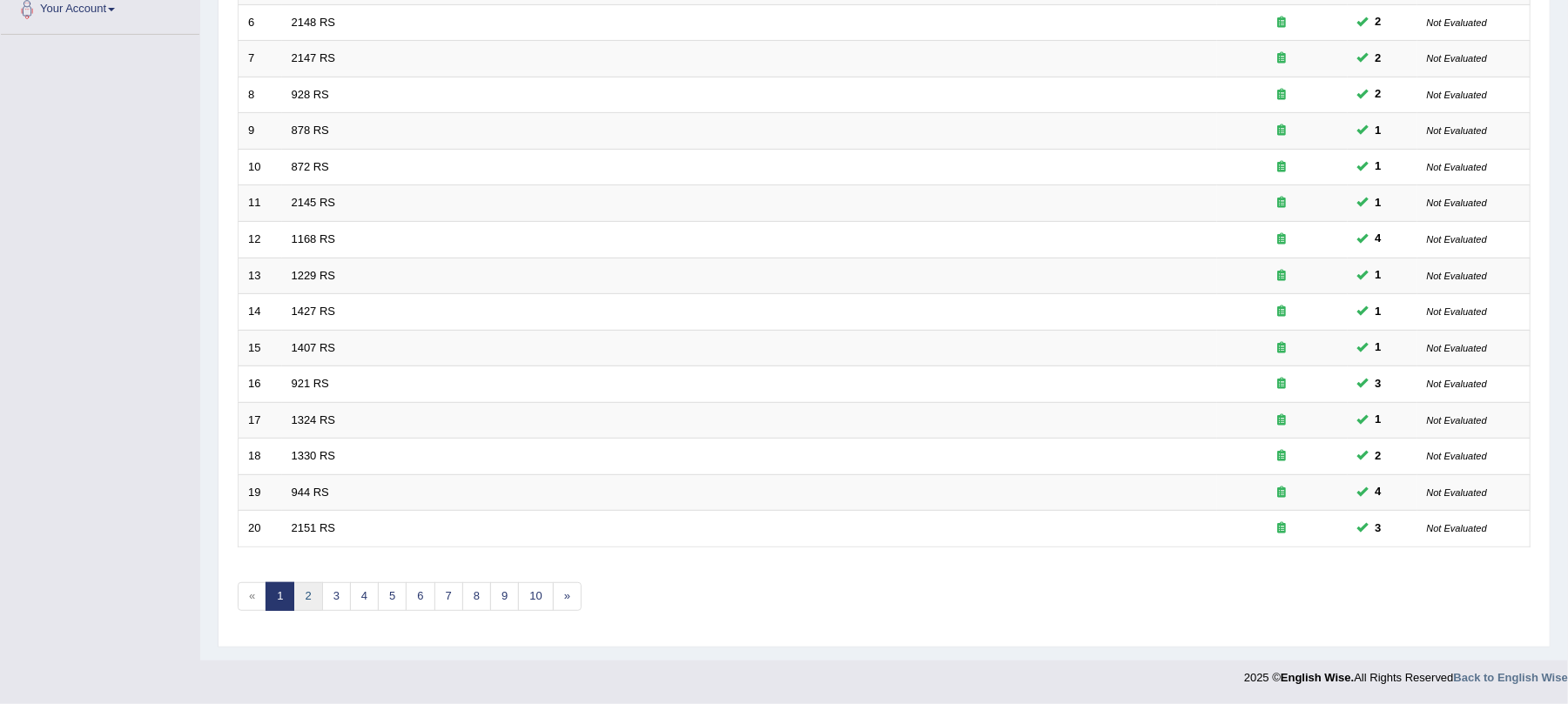
click at [310, 589] on link "2" at bounding box center [308, 597] width 29 height 29
click at [342, 601] on link "3" at bounding box center [337, 597] width 29 height 29
click at [367, 610] on div "Showing 41-60 of 304 items. # Title Exam Occurring Taken Last Result 41 350 RS …" at bounding box center [884, 181] width 1293 height 903
click at [362, 607] on link "4" at bounding box center [365, 597] width 29 height 29
click at [397, 597] on link "5" at bounding box center [392, 597] width 29 height 29
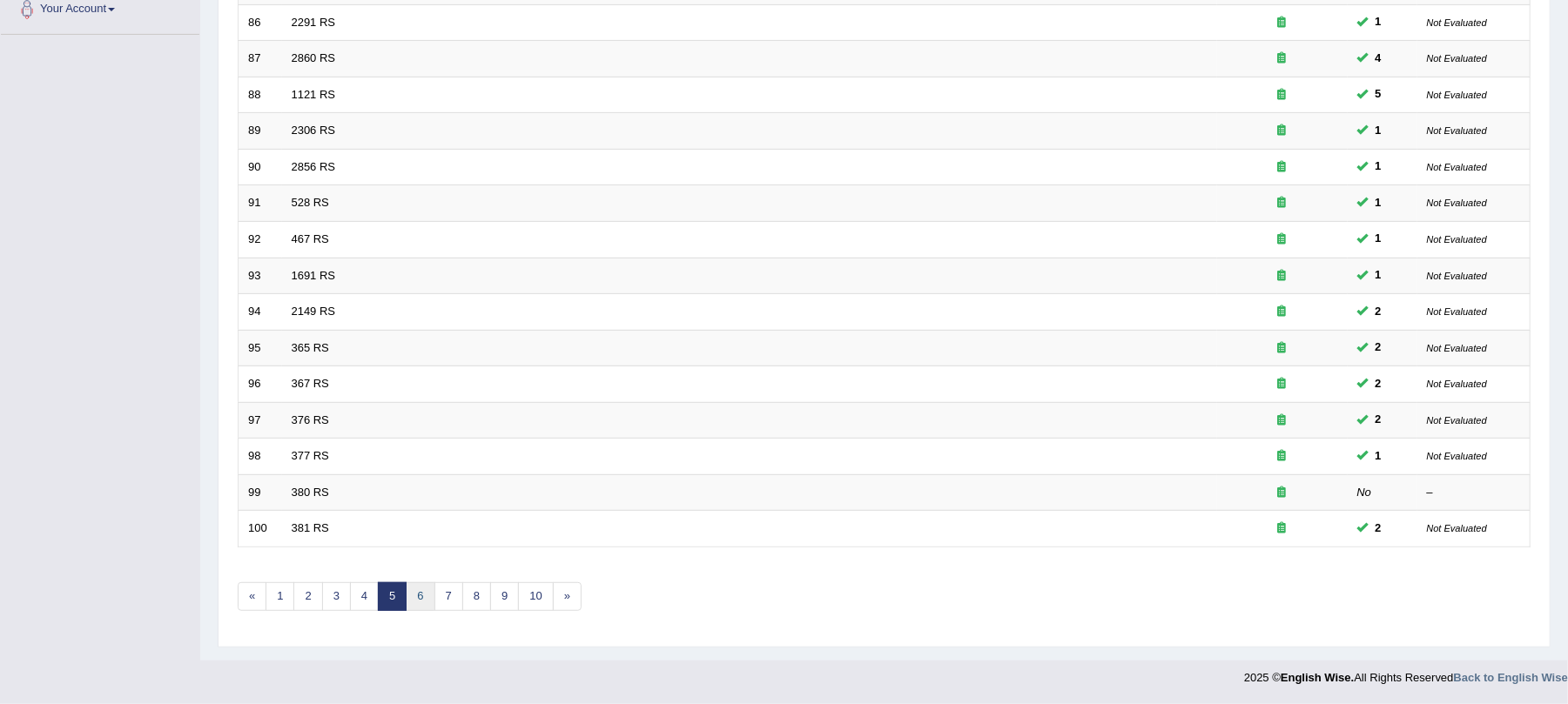
click at [426, 589] on link "6" at bounding box center [420, 597] width 29 height 29
click at [456, 593] on link "7" at bounding box center [449, 597] width 29 height 29
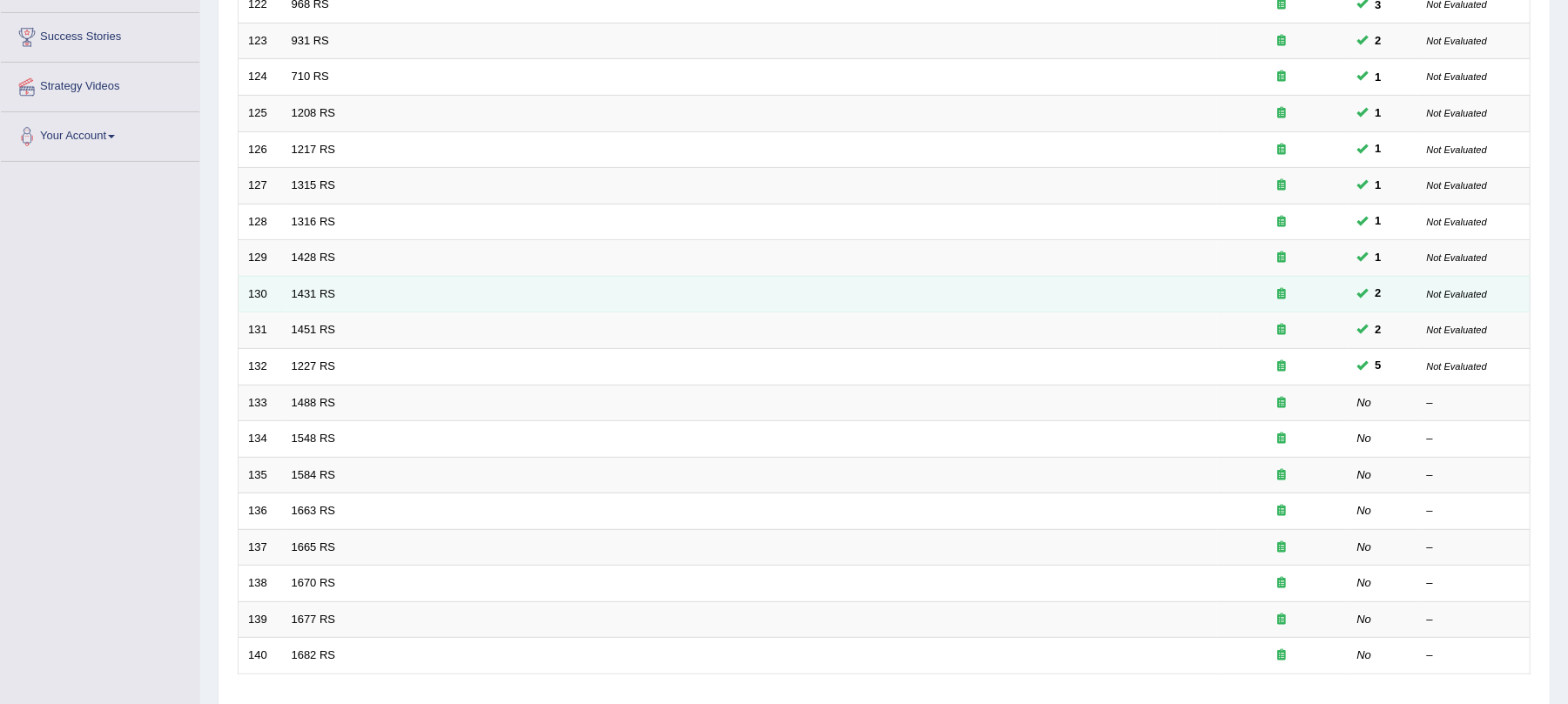
scroll to position [457, 0]
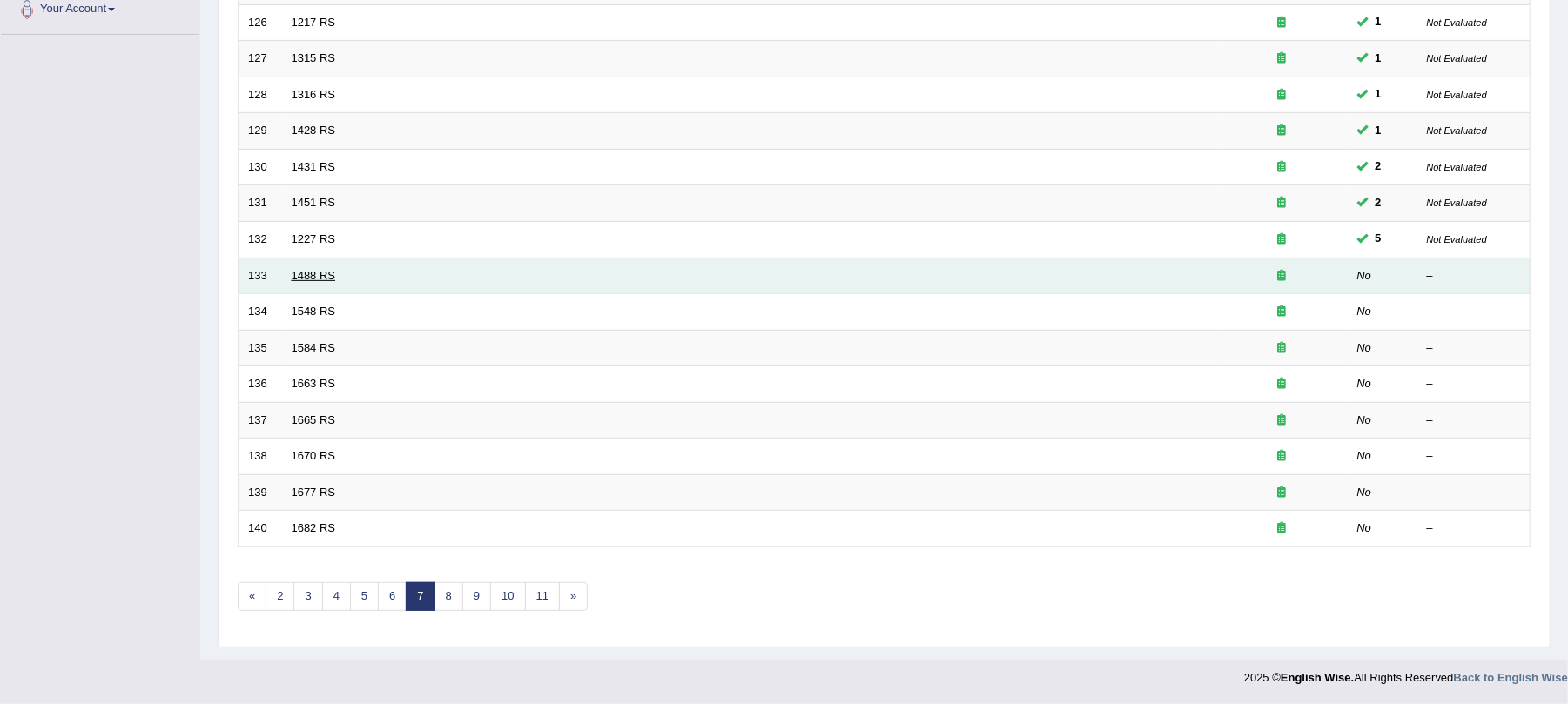
click at [310, 270] on link "1488 RS" at bounding box center [314, 275] width 45 height 13
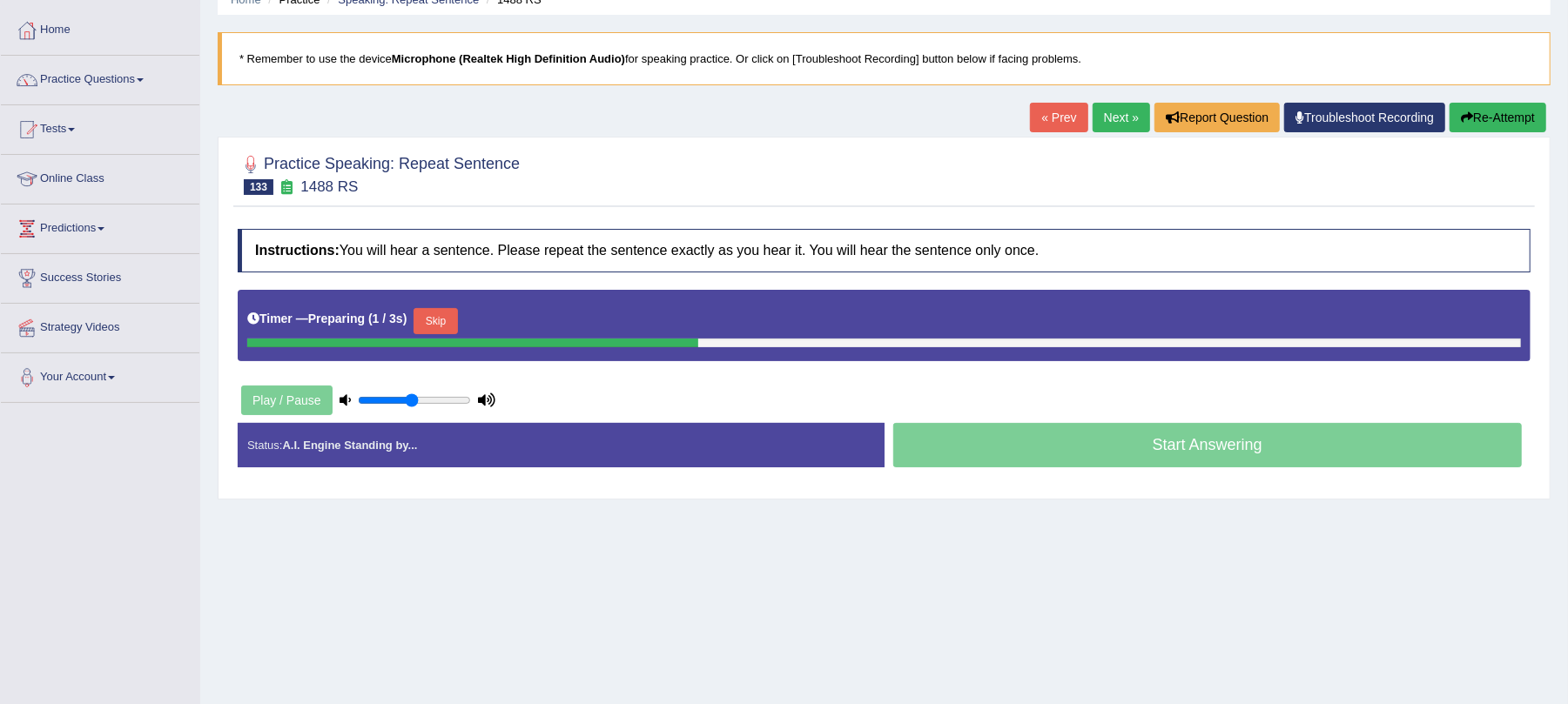
scroll to position [116, 0]
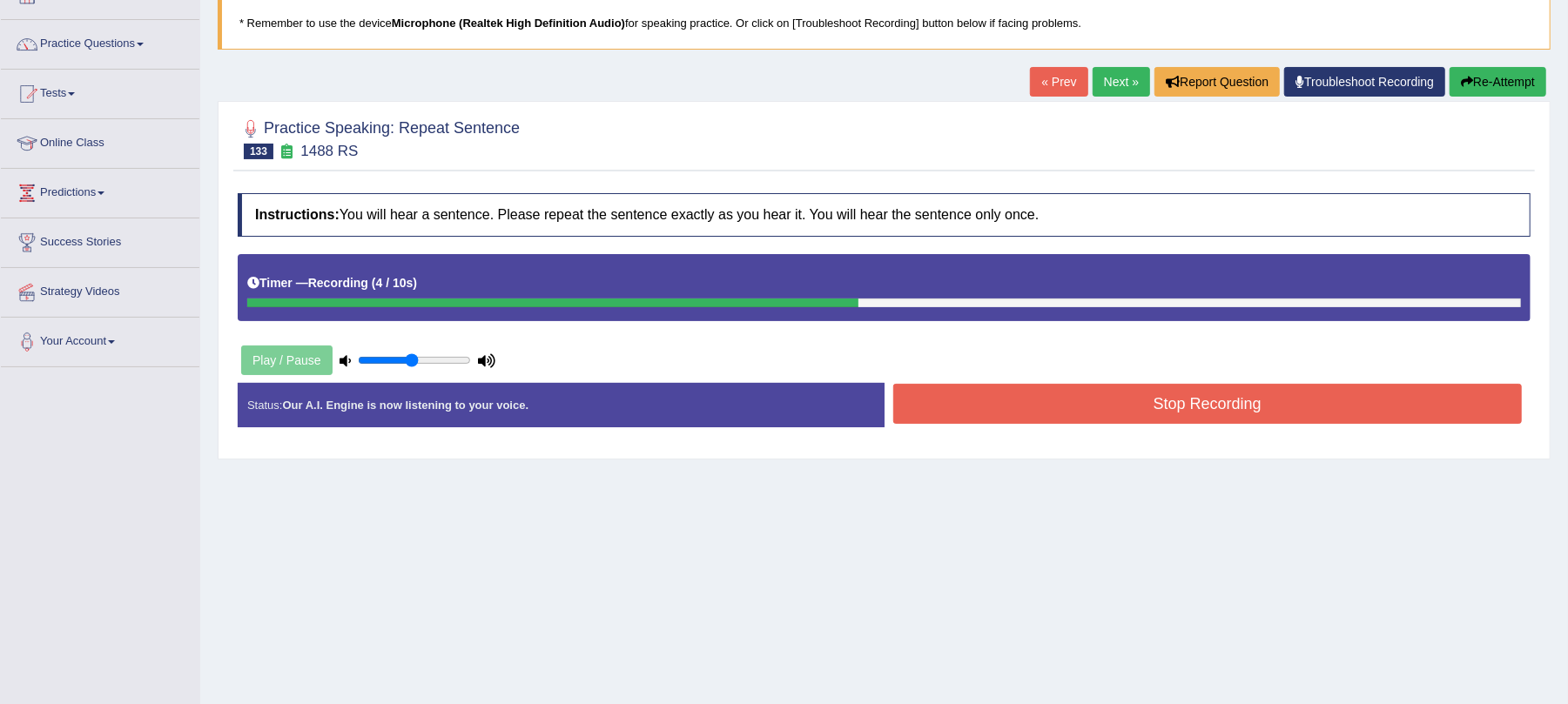
click at [899, 419] on button "Stop Recording" at bounding box center [1208, 403] width 630 height 40
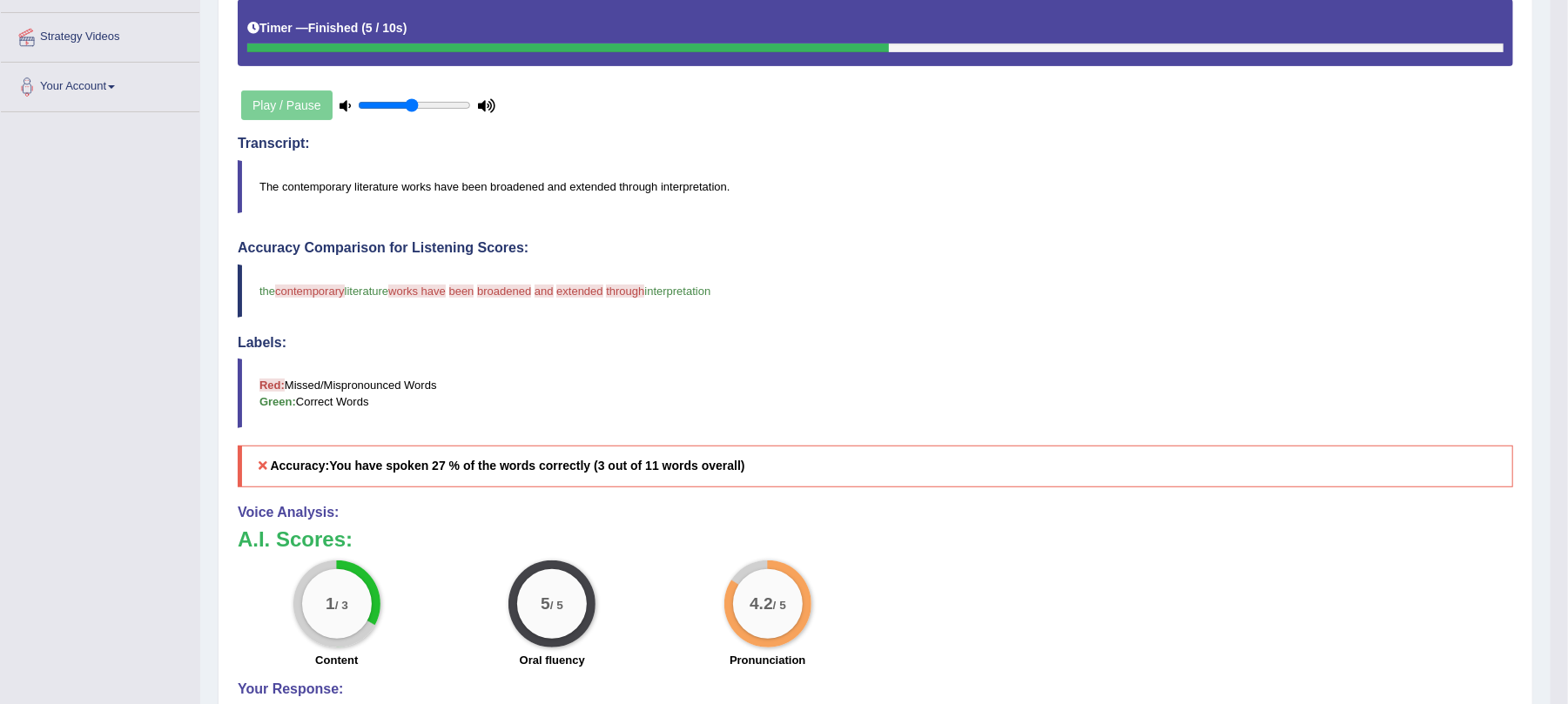
scroll to position [87, 0]
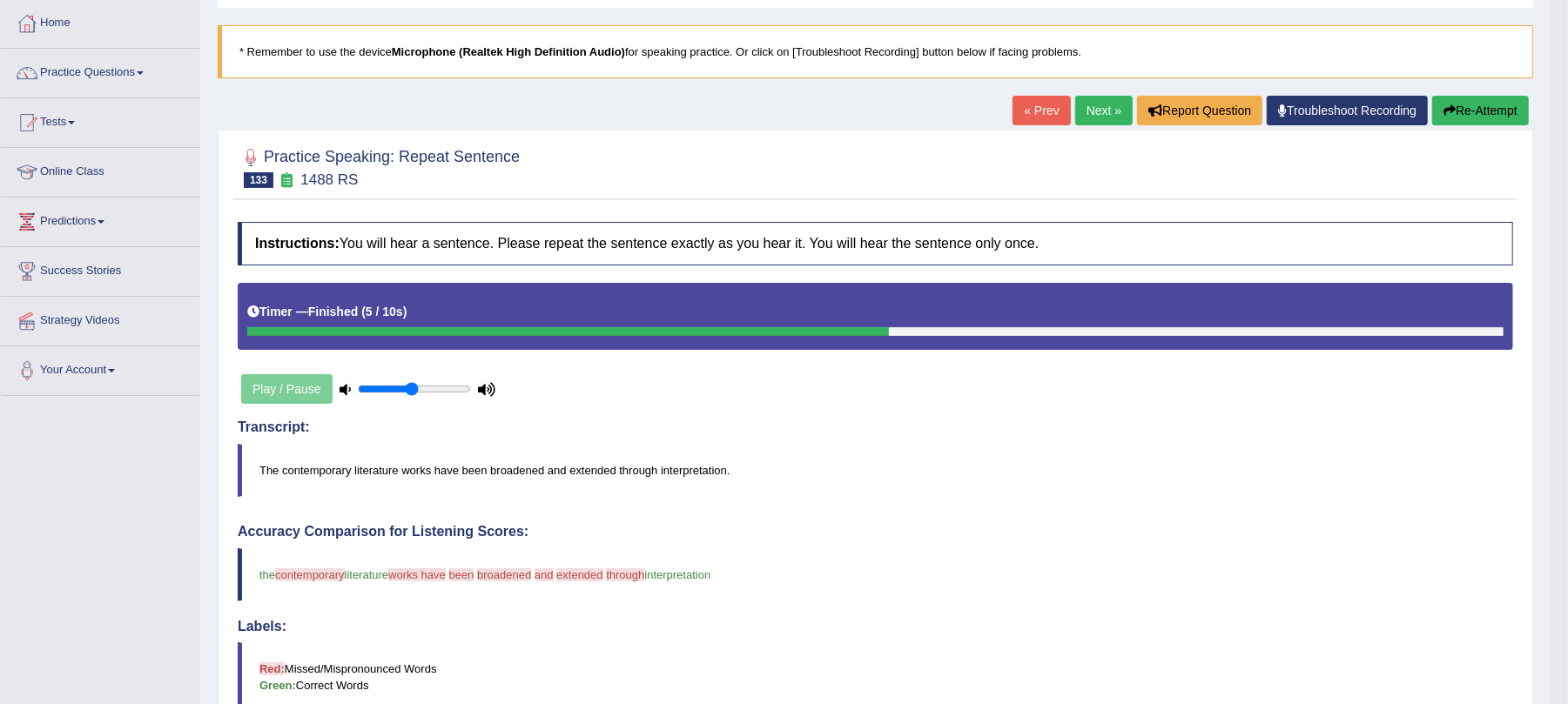
click at [1488, 116] on button "Re-Attempt" at bounding box center [1479, 110] width 96 height 29
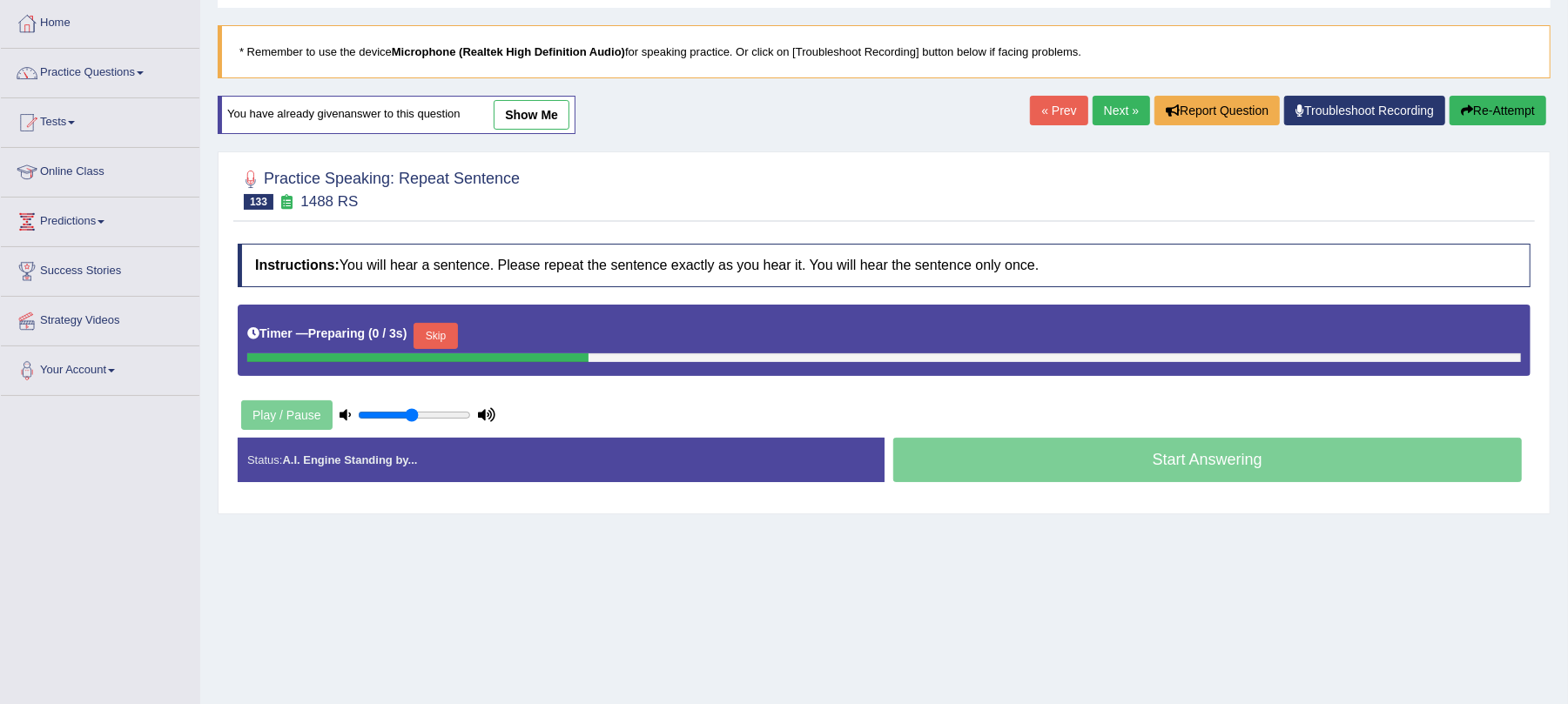
scroll to position [87, 0]
click at [446, 347] on button "Skip" at bounding box center [435, 336] width 44 height 26
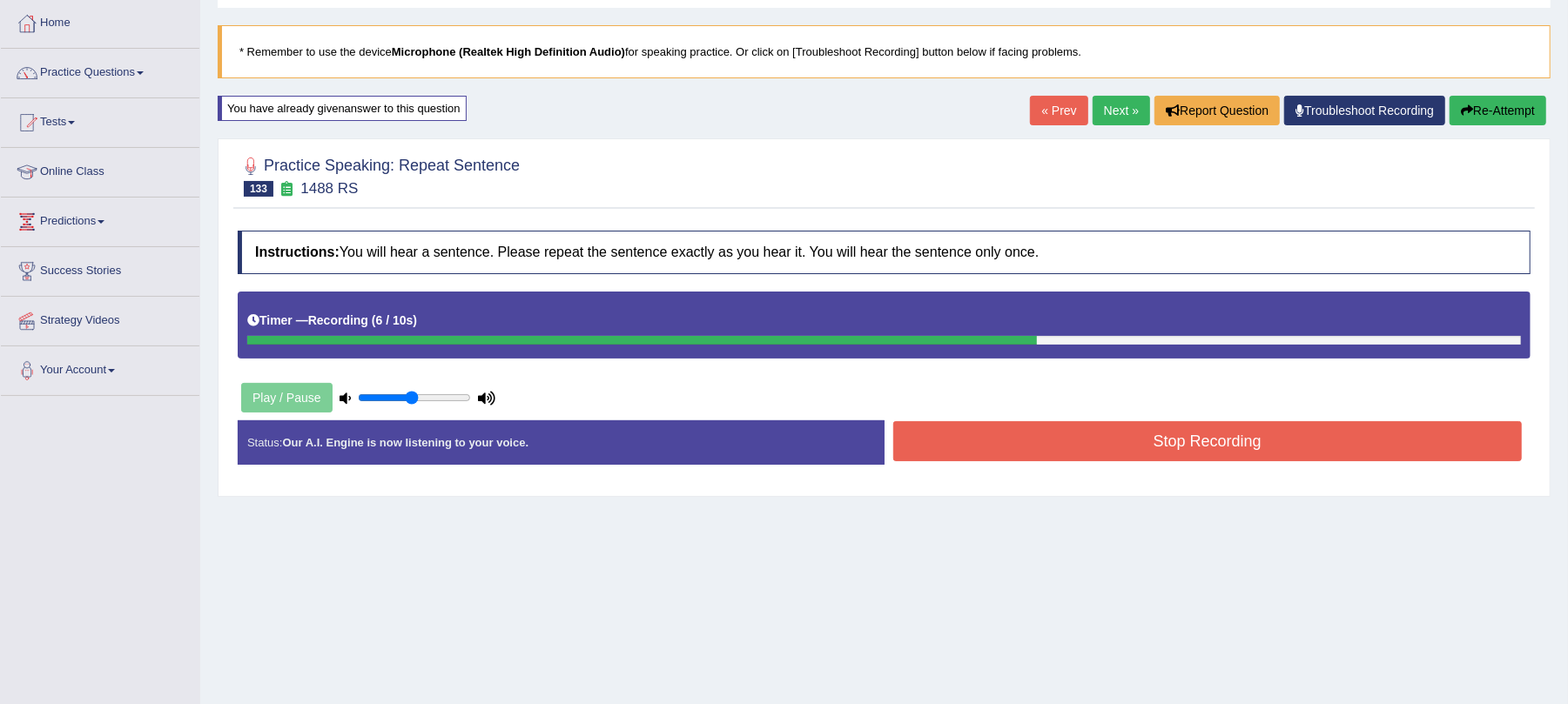
click at [1046, 419] on div "Instructions: You will hear a sentence. Please repeat the sentence exactly as y…" at bounding box center [884, 354] width 1301 height 266
click at [1028, 444] on button "Stop Recording" at bounding box center [1208, 441] width 630 height 40
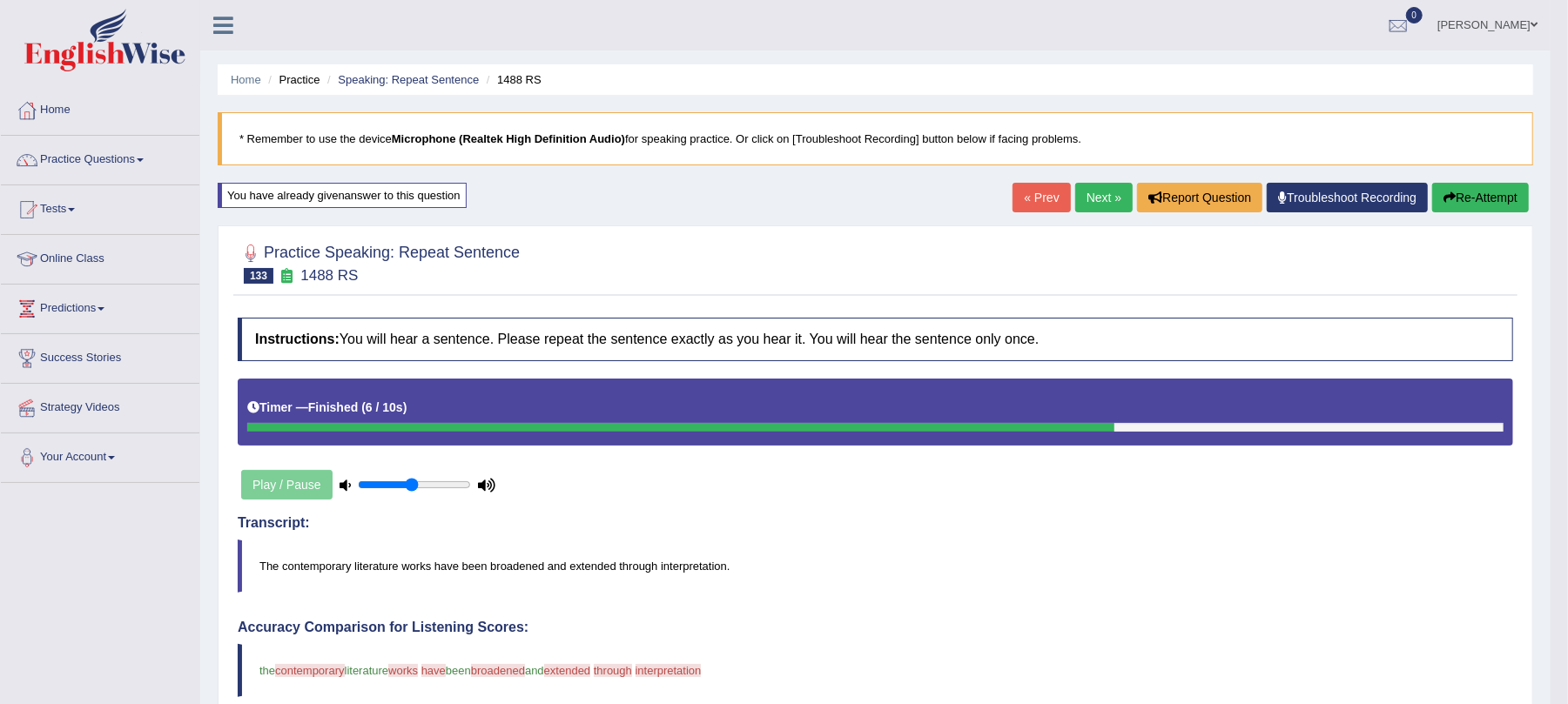
click at [1083, 203] on link "Next »" at bounding box center [1103, 198] width 57 height 29
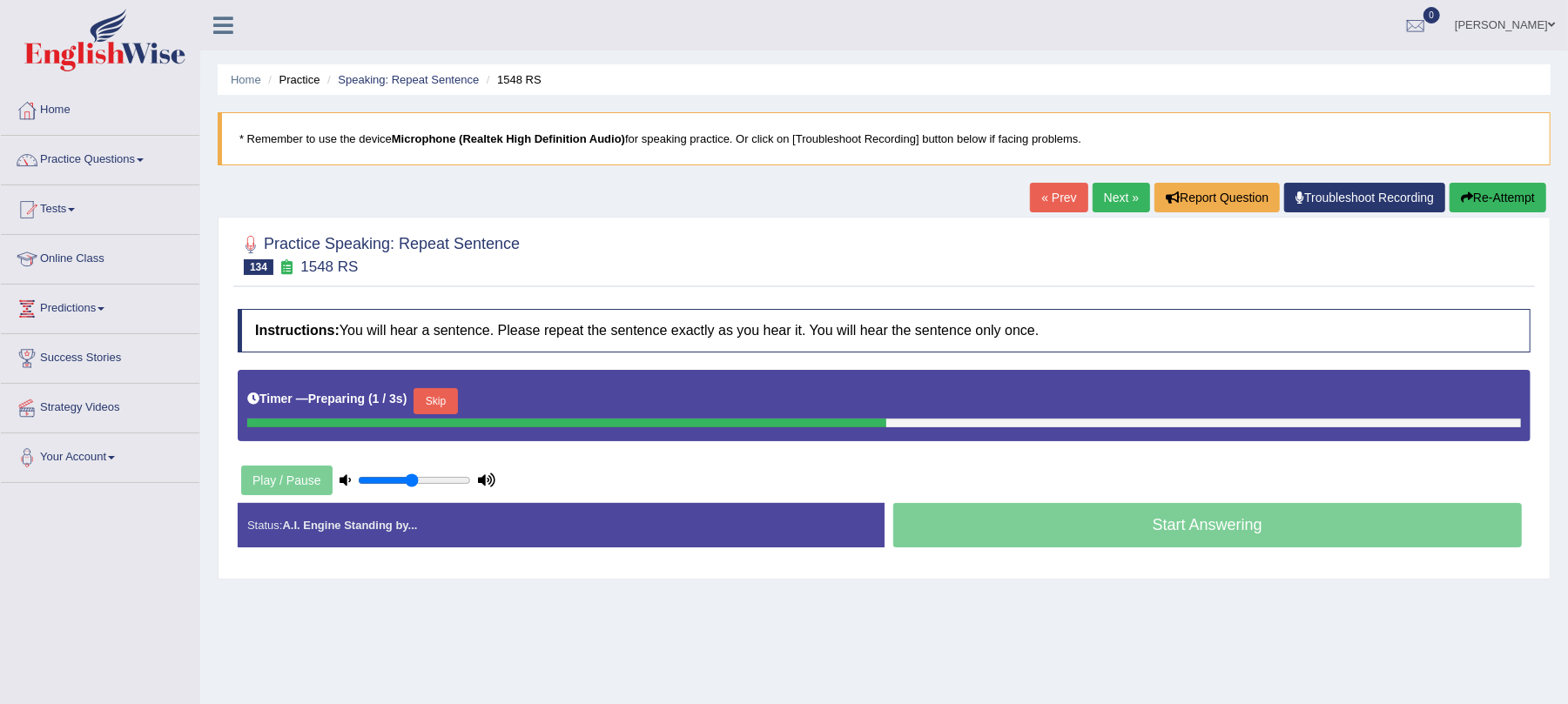
click at [457, 401] on button "Skip" at bounding box center [435, 401] width 44 height 26
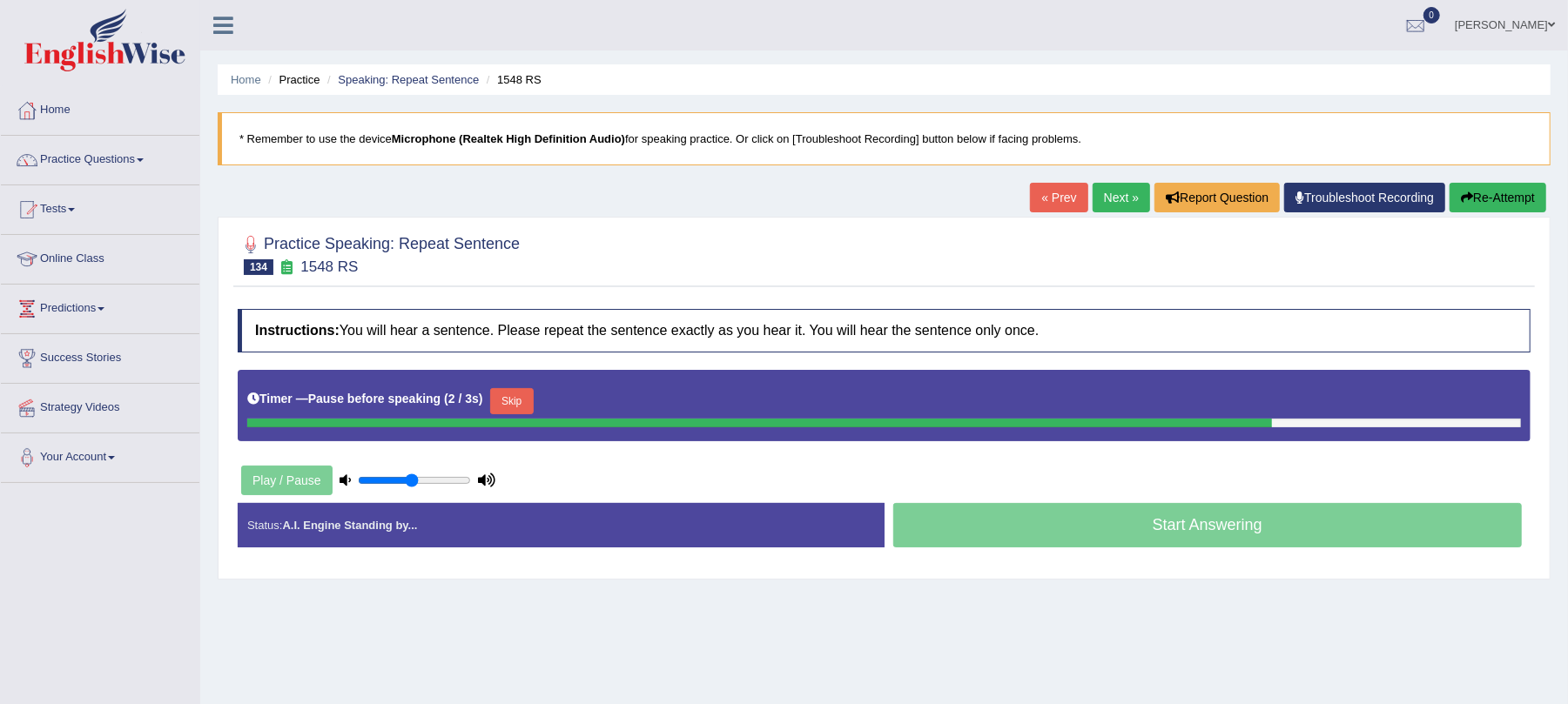
click at [502, 391] on button "Skip" at bounding box center [511, 401] width 44 height 26
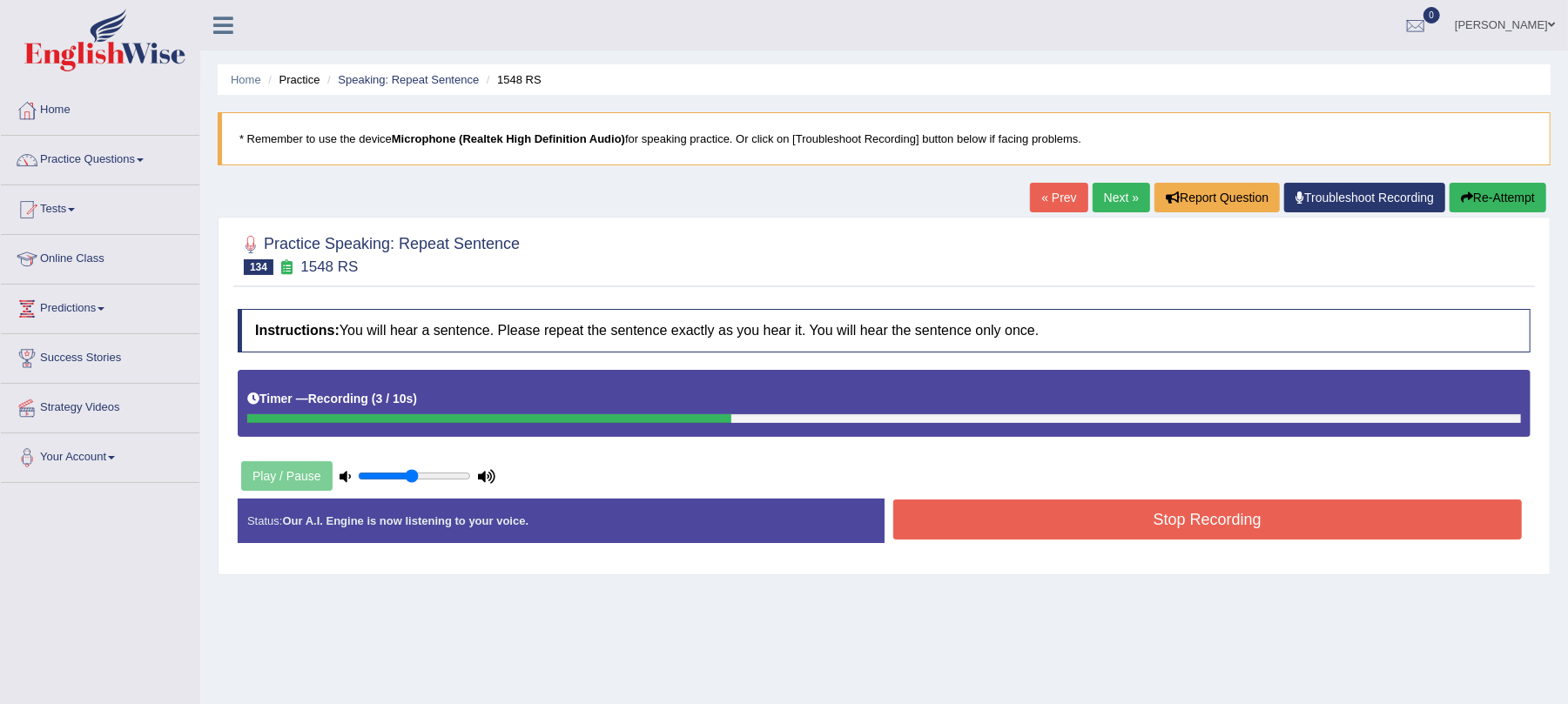
click at [1115, 517] on button "Stop Recording" at bounding box center [1208, 519] width 630 height 40
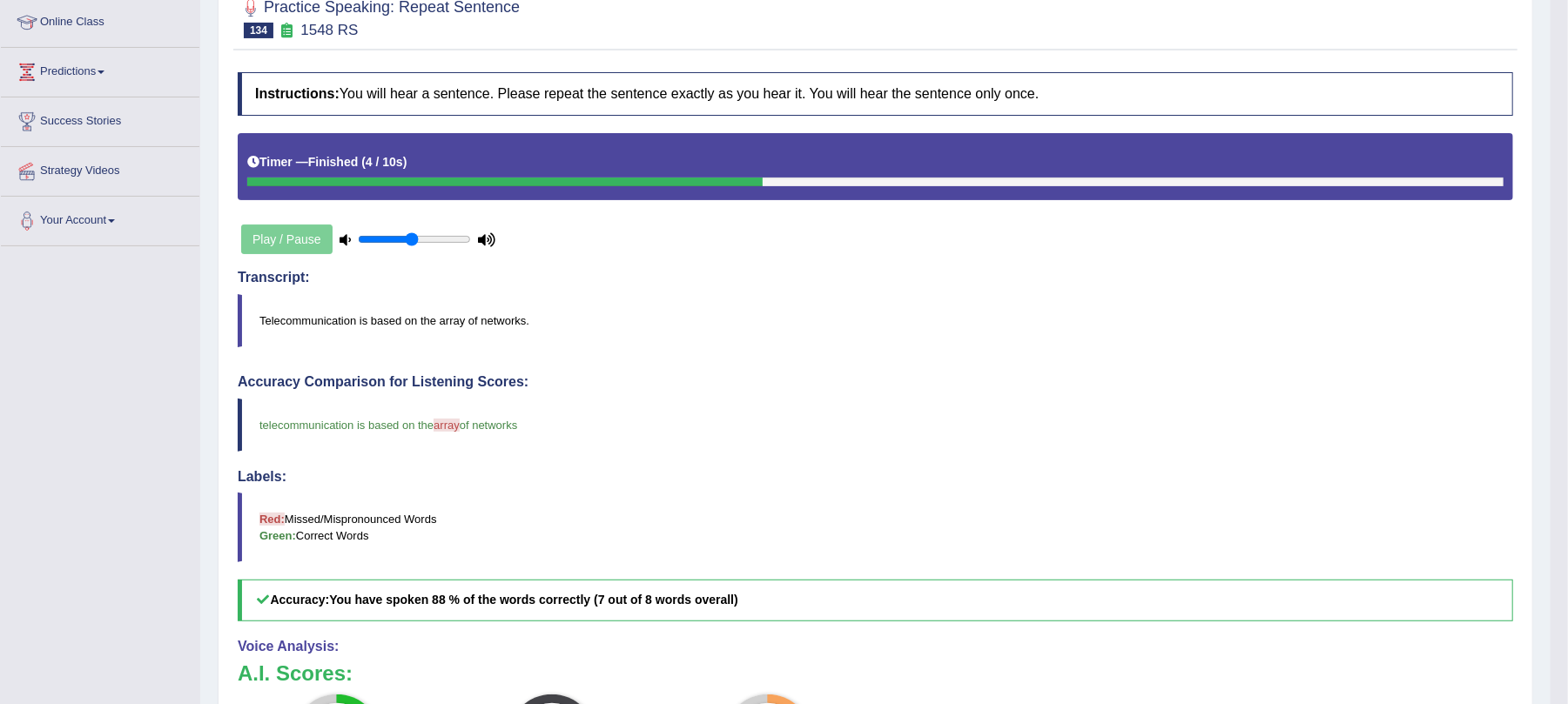
scroll to position [116, 0]
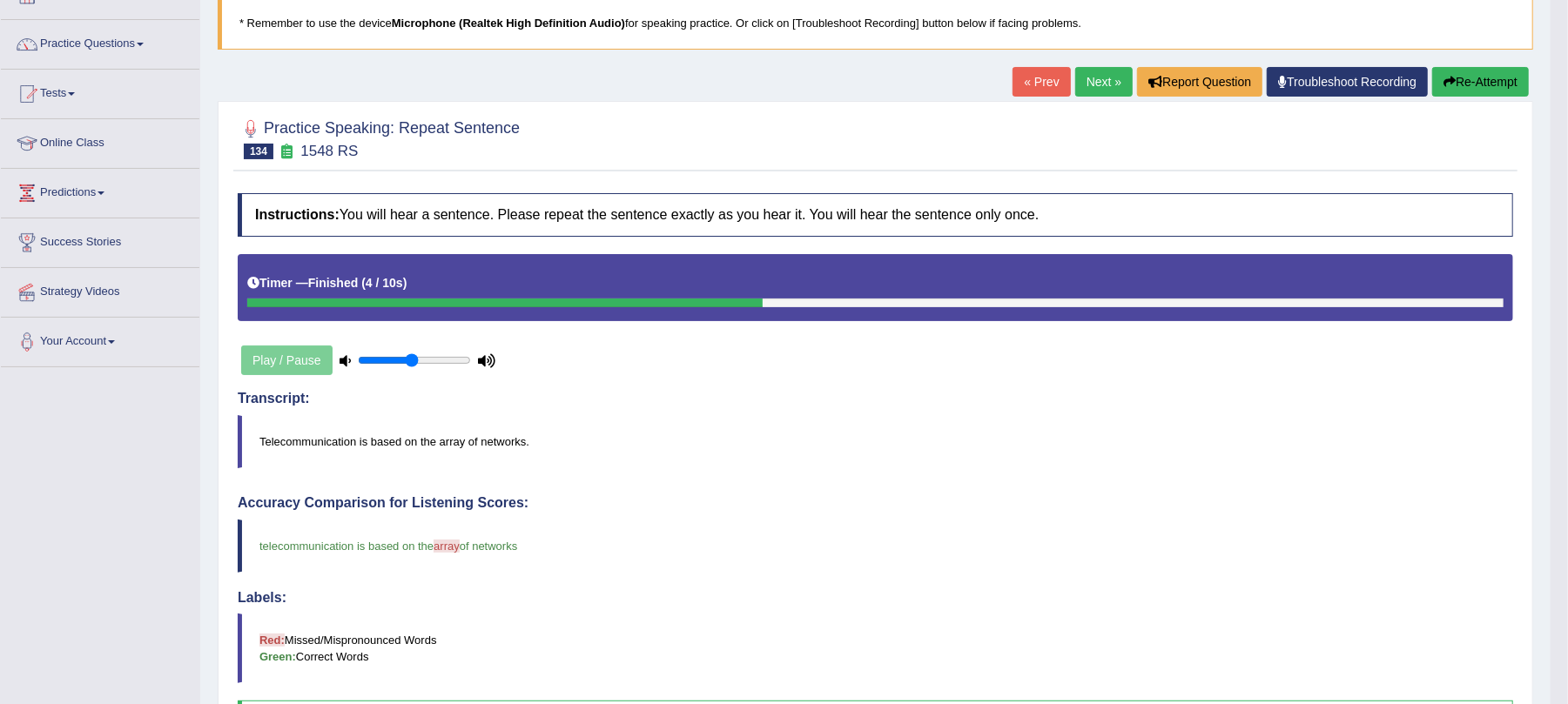
click at [1450, 78] on icon "button" at bounding box center [1449, 82] width 13 height 13
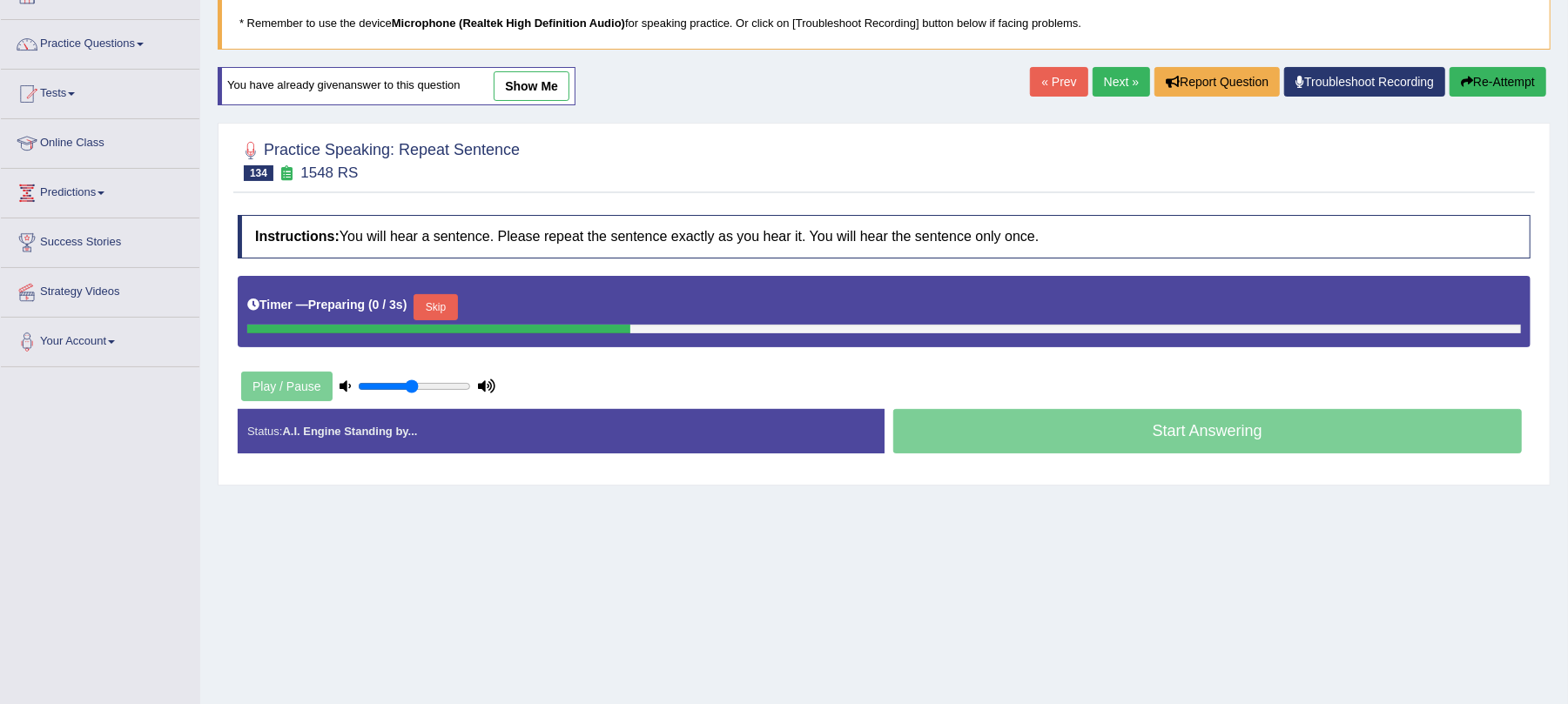
click at [447, 308] on button "Skip" at bounding box center [435, 307] width 44 height 26
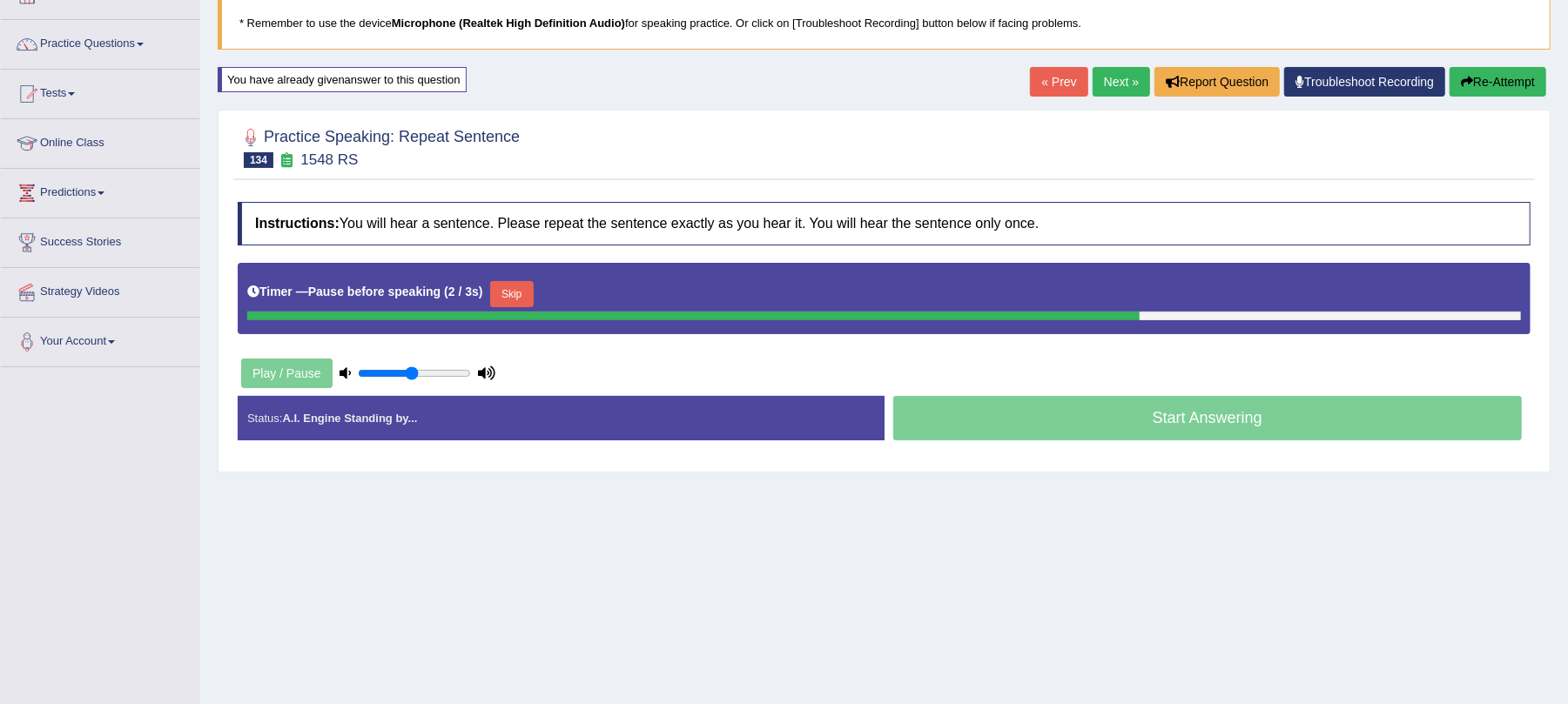
click at [533, 300] on button "Skip" at bounding box center [511, 294] width 44 height 26
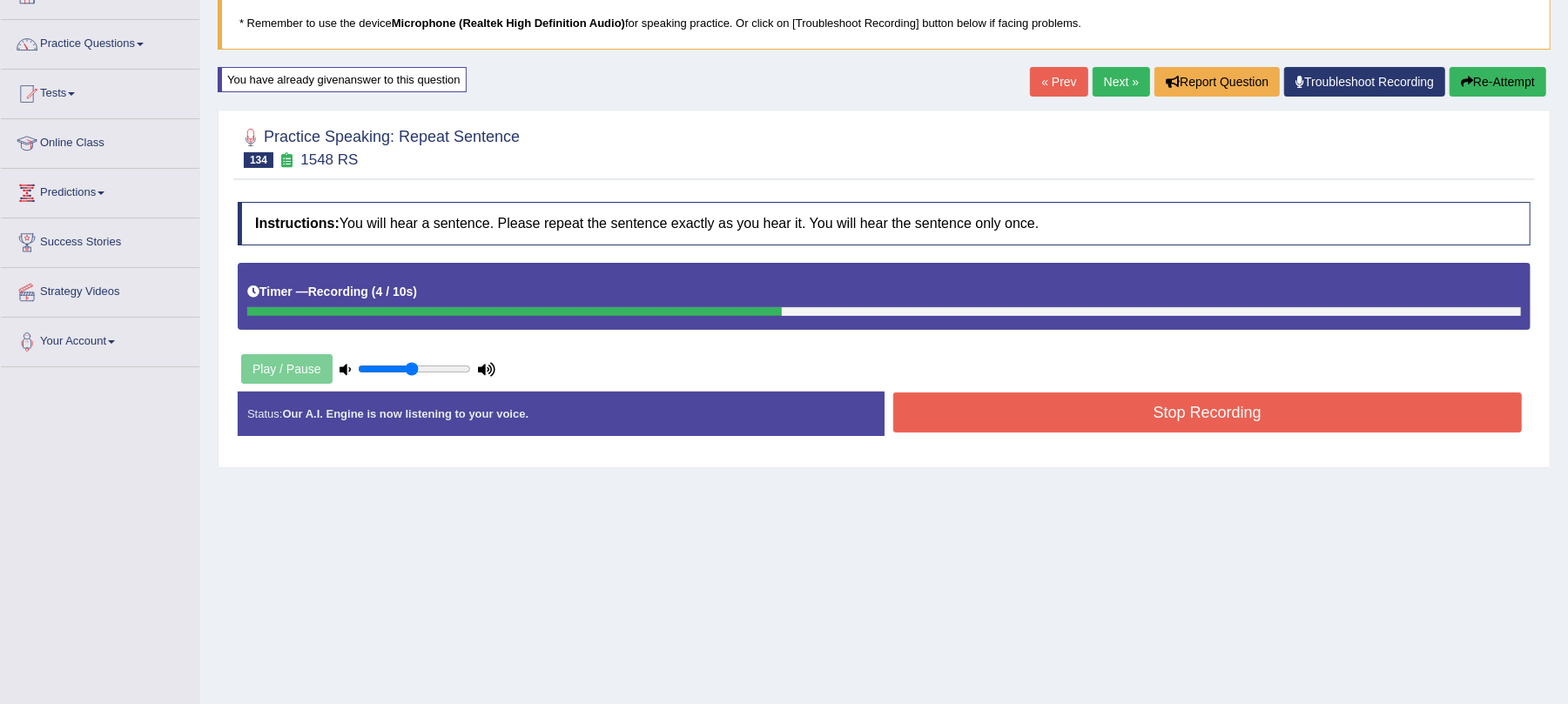
click at [1112, 413] on button "Stop Recording" at bounding box center [1208, 412] width 630 height 40
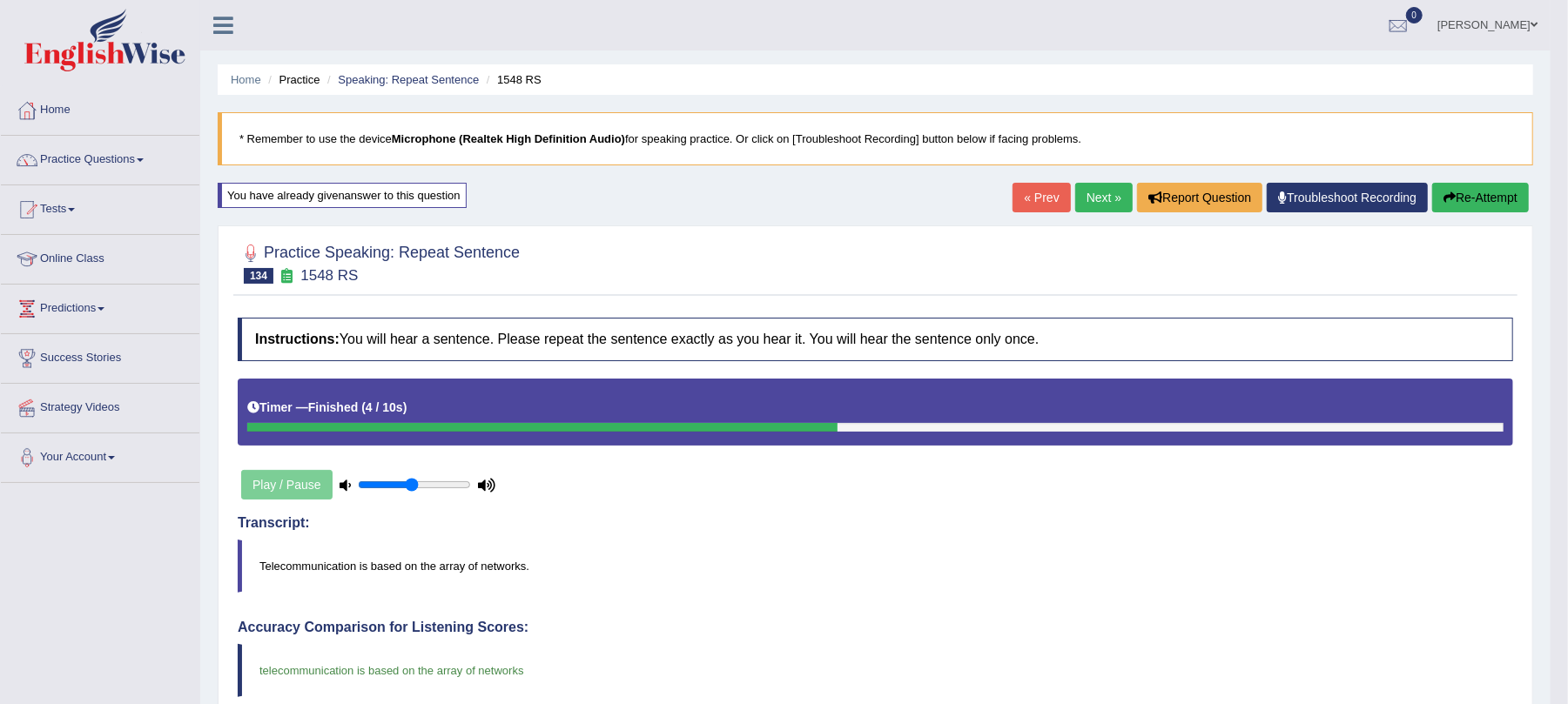
click at [1076, 192] on link "Next »" at bounding box center [1103, 198] width 57 height 29
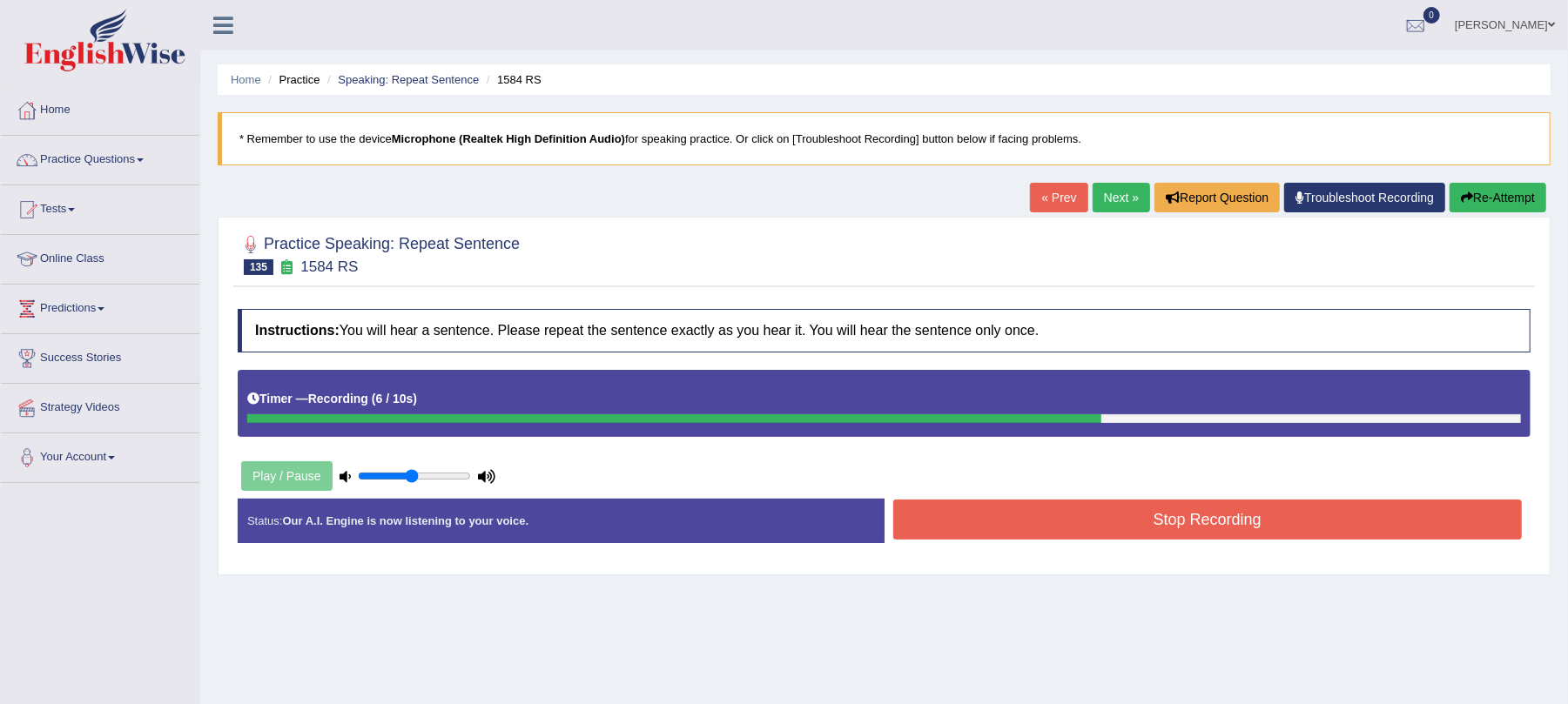
click at [1042, 521] on button "Stop Recording" at bounding box center [1208, 519] width 630 height 40
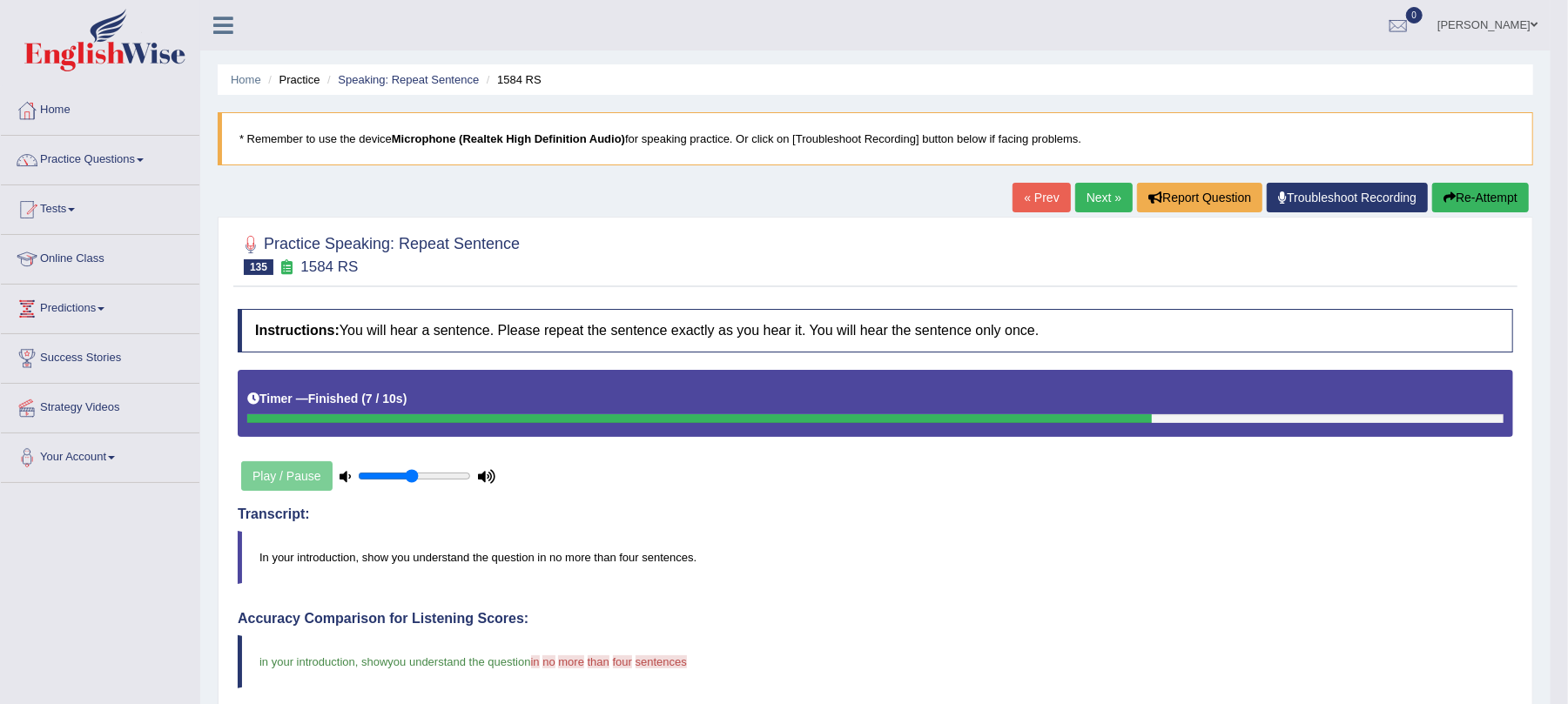
click at [1484, 197] on button "Re-Attempt" at bounding box center [1479, 198] width 96 height 29
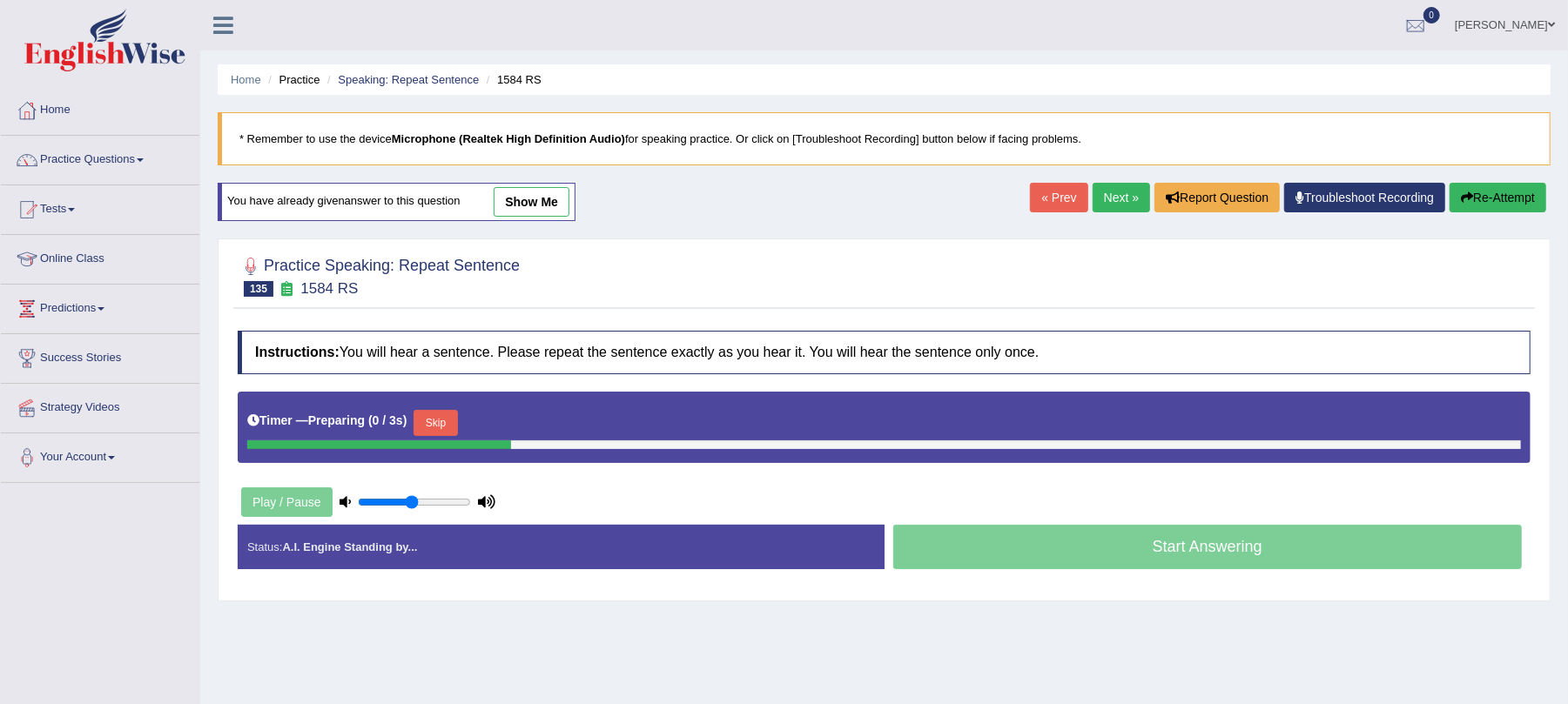
click at [448, 435] on button "Skip" at bounding box center [435, 423] width 44 height 26
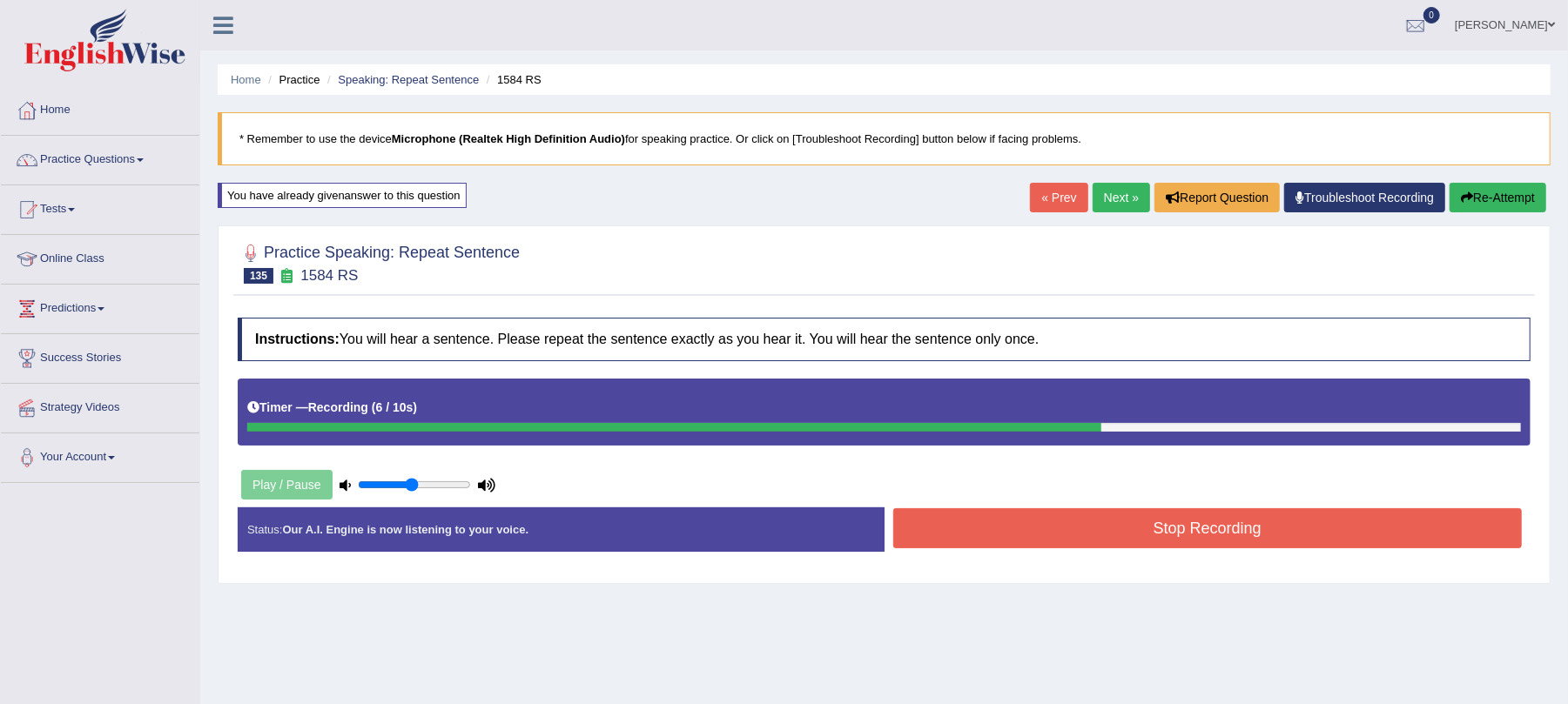
click at [972, 540] on button "Stop Recording" at bounding box center [1208, 528] width 630 height 40
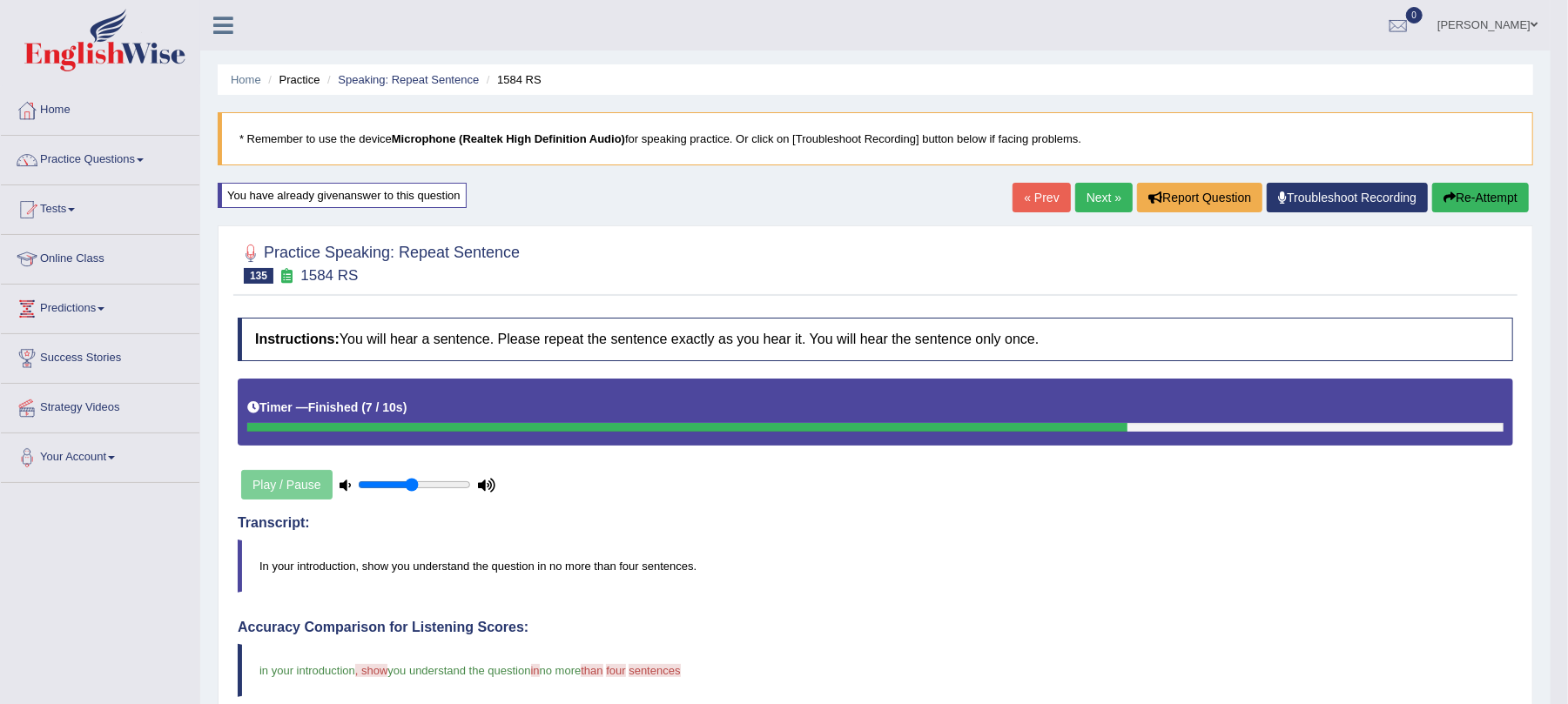
click at [1083, 207] on link "Next »" at bounding box center [1103, 198] width 57 height 29
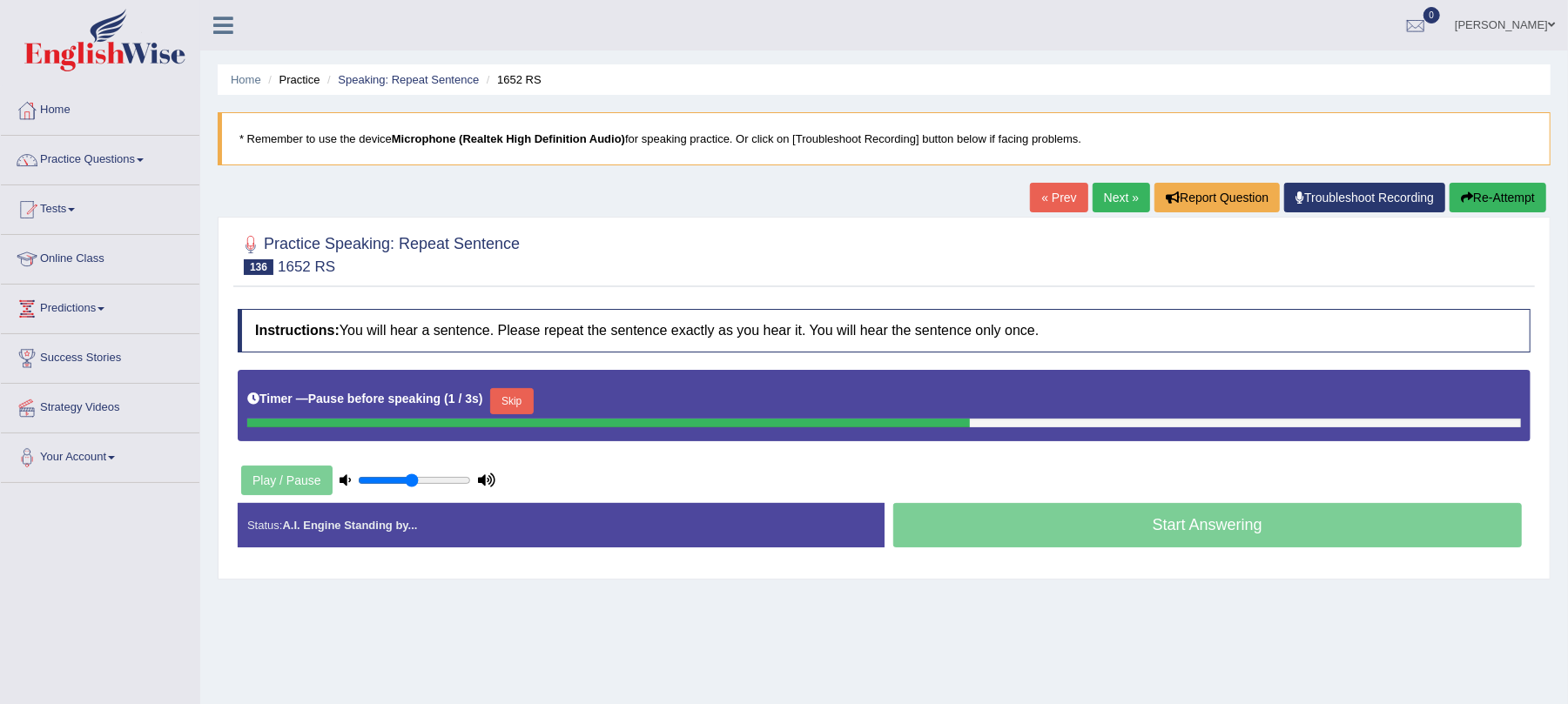
click at [517, 397] on button "Skip" at bounding box center [511, 401] width 44 height 26
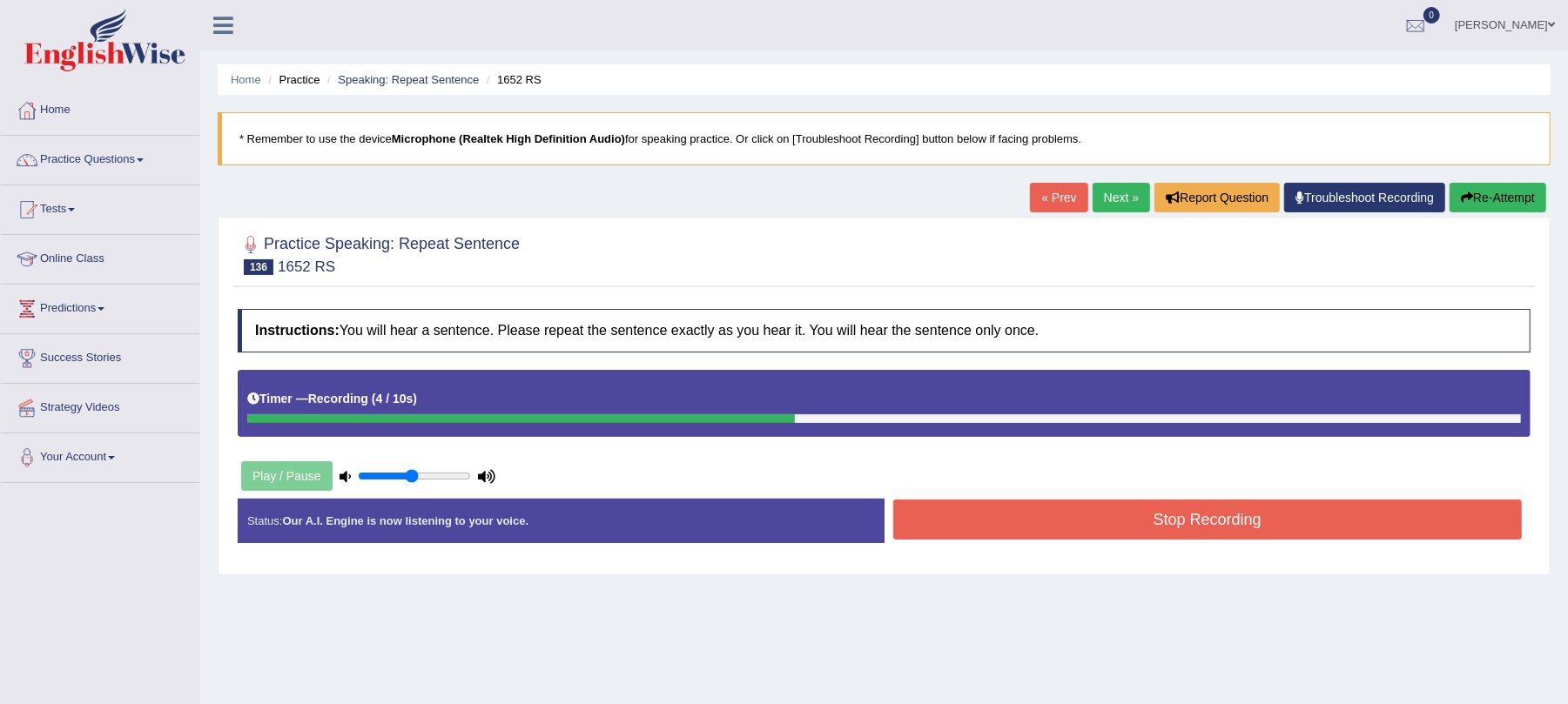
click at [1205, 534] on button "Stop Recording" at bounding box center [1208, 519] width 630 height 40
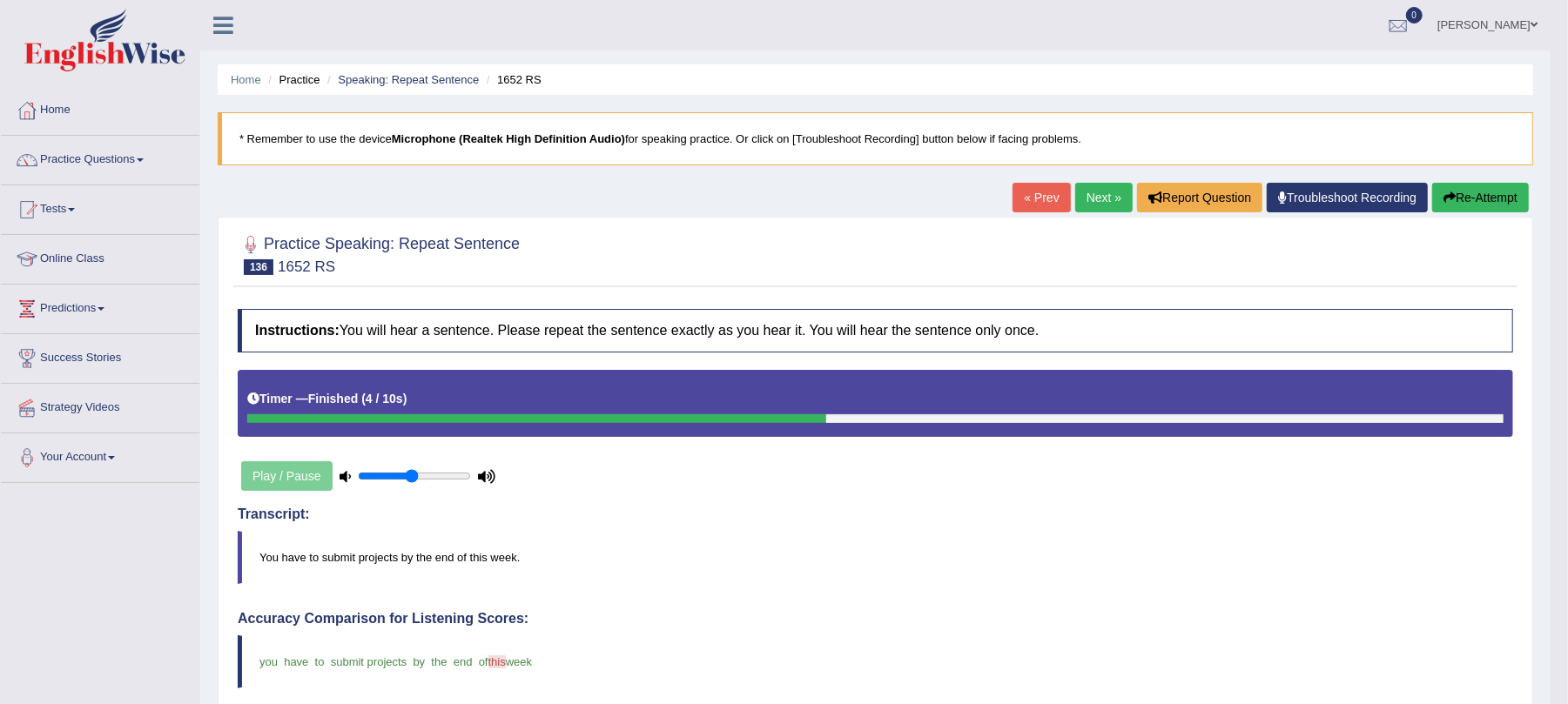
click at [1098, 179] on div "Home Practice Speaking: Repeat Sentence 1652 RS * Remember to use the device Mi…" at bounding box center [875, 603] width 1350 height 1206
click at [1075, 200] on link "Next »" at bounding box center [1103, 198] width 57 height 29
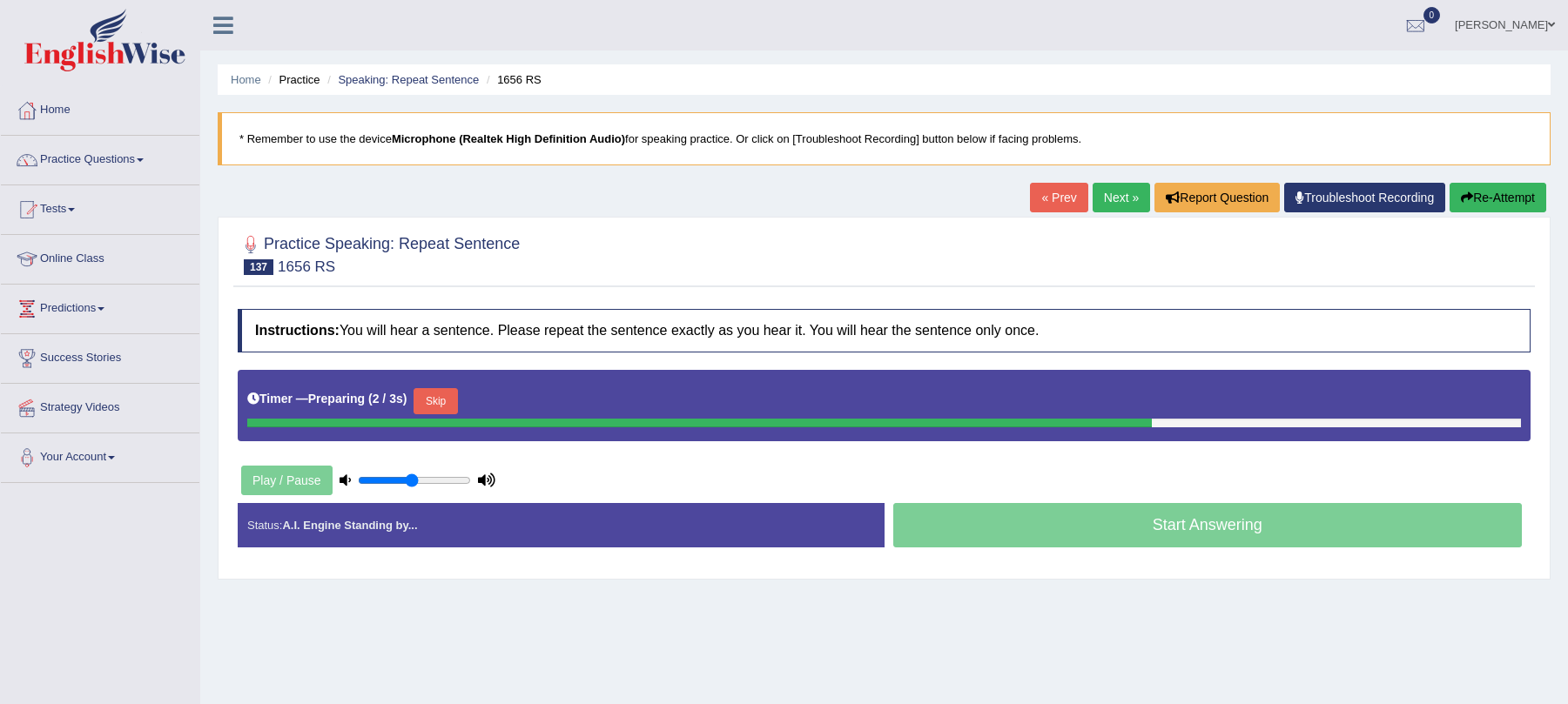
click at [449, 408] on button "Skip" at bounding box center [435, 401] width 44 height 26
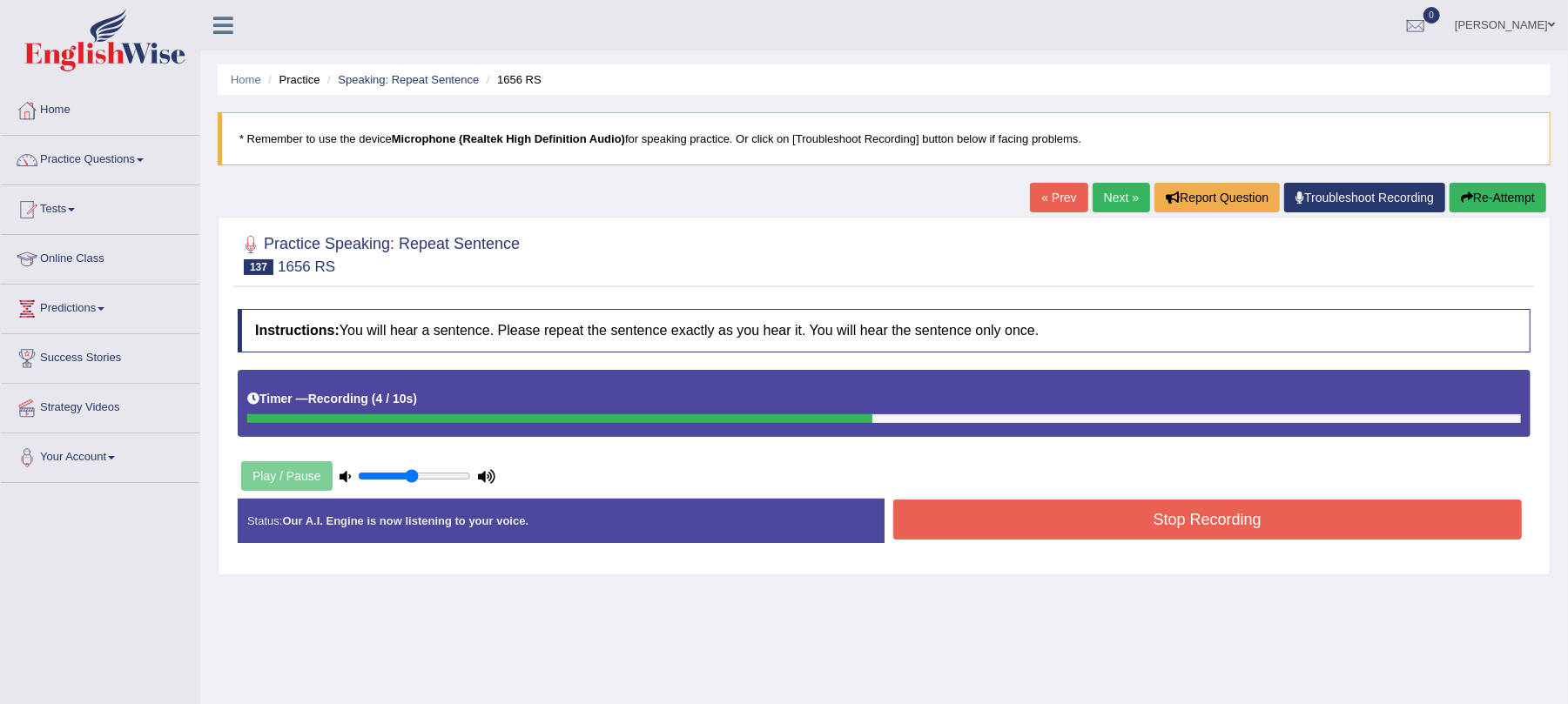
click at [1039, 523] on button "Stop Recording" at bounding box center [1208, 519] width 630 height 40
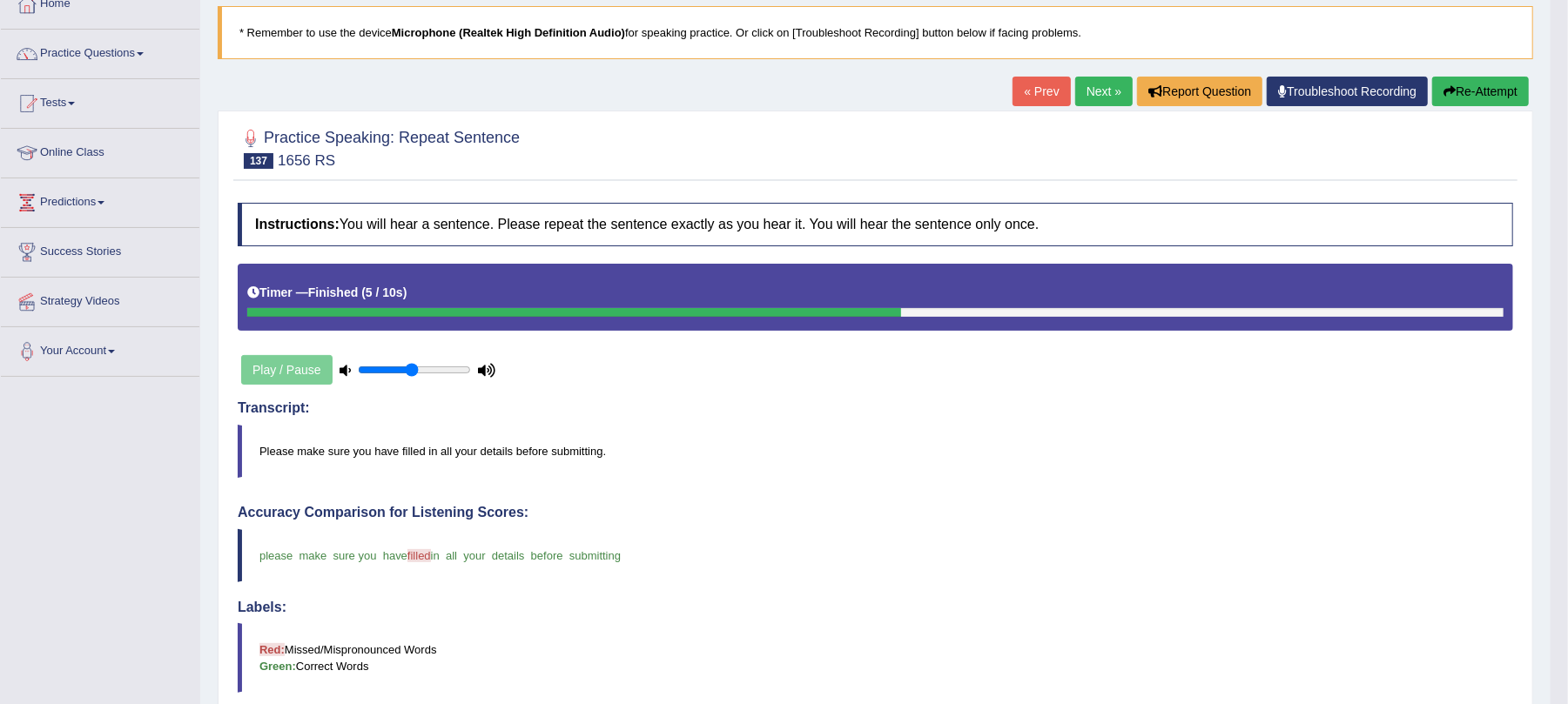
scroll to position [87, 0]
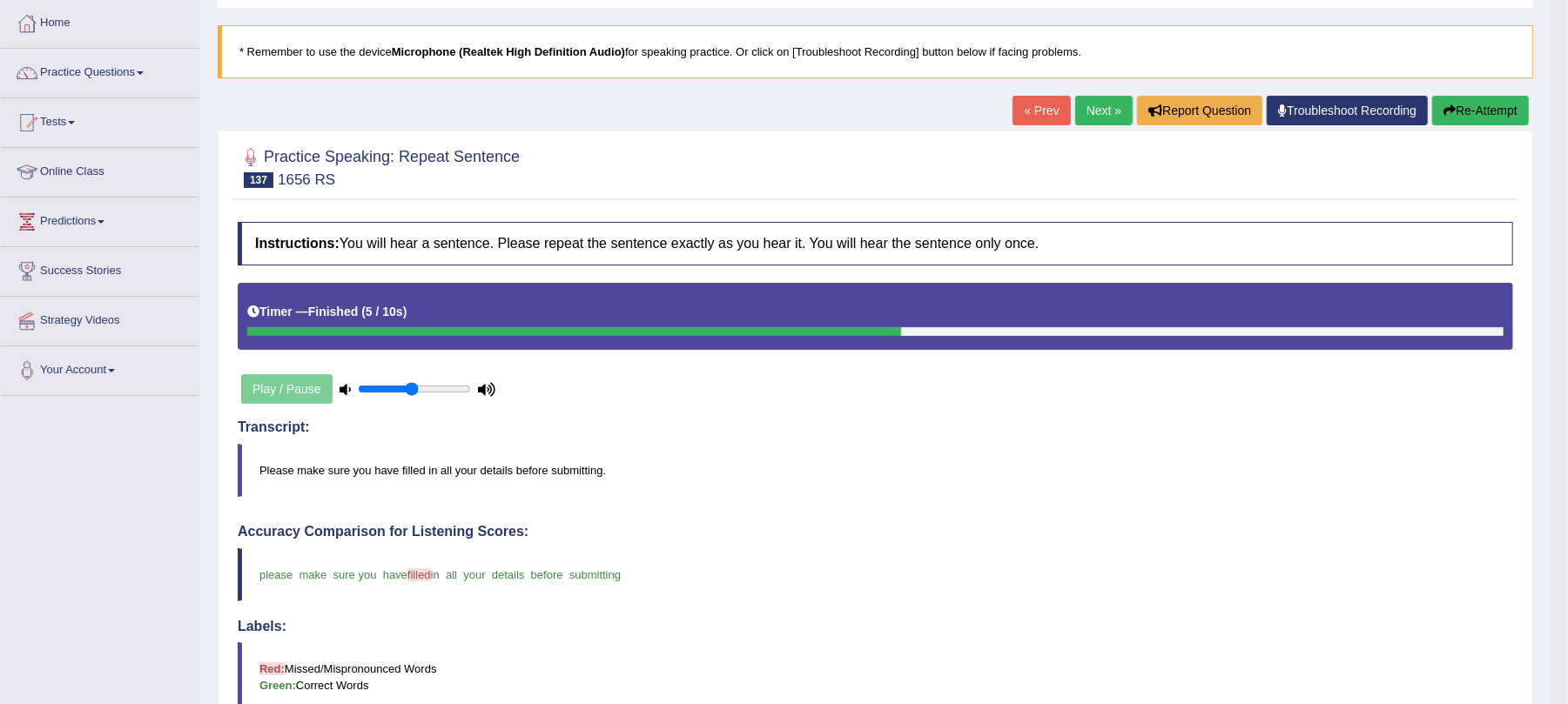
click at [1077, 106] on link "Next »" at bounding box center [1103, 110] width 57 height 29
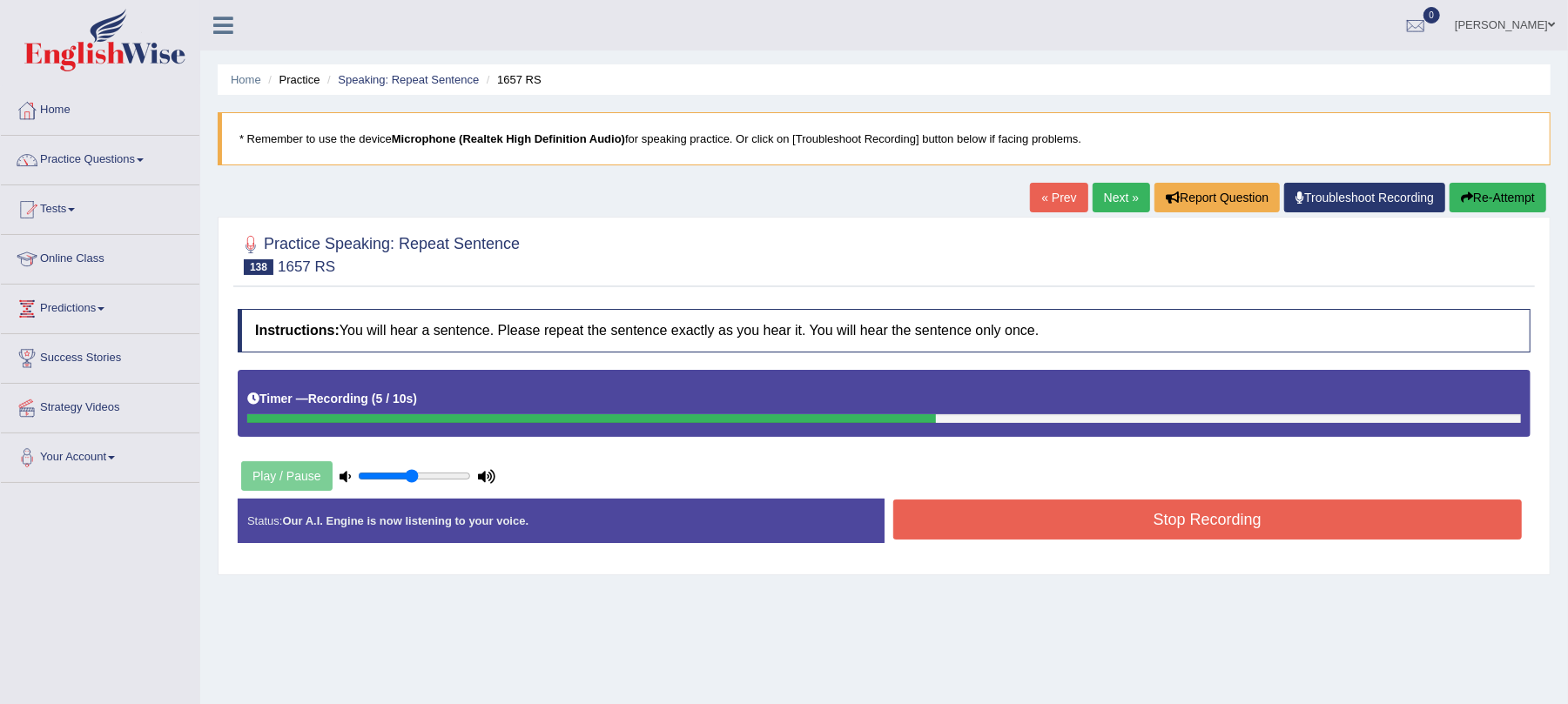
click at [1066, 527] on button "Stop Recording" at bounding box center [1208, 519] width 630 height 40
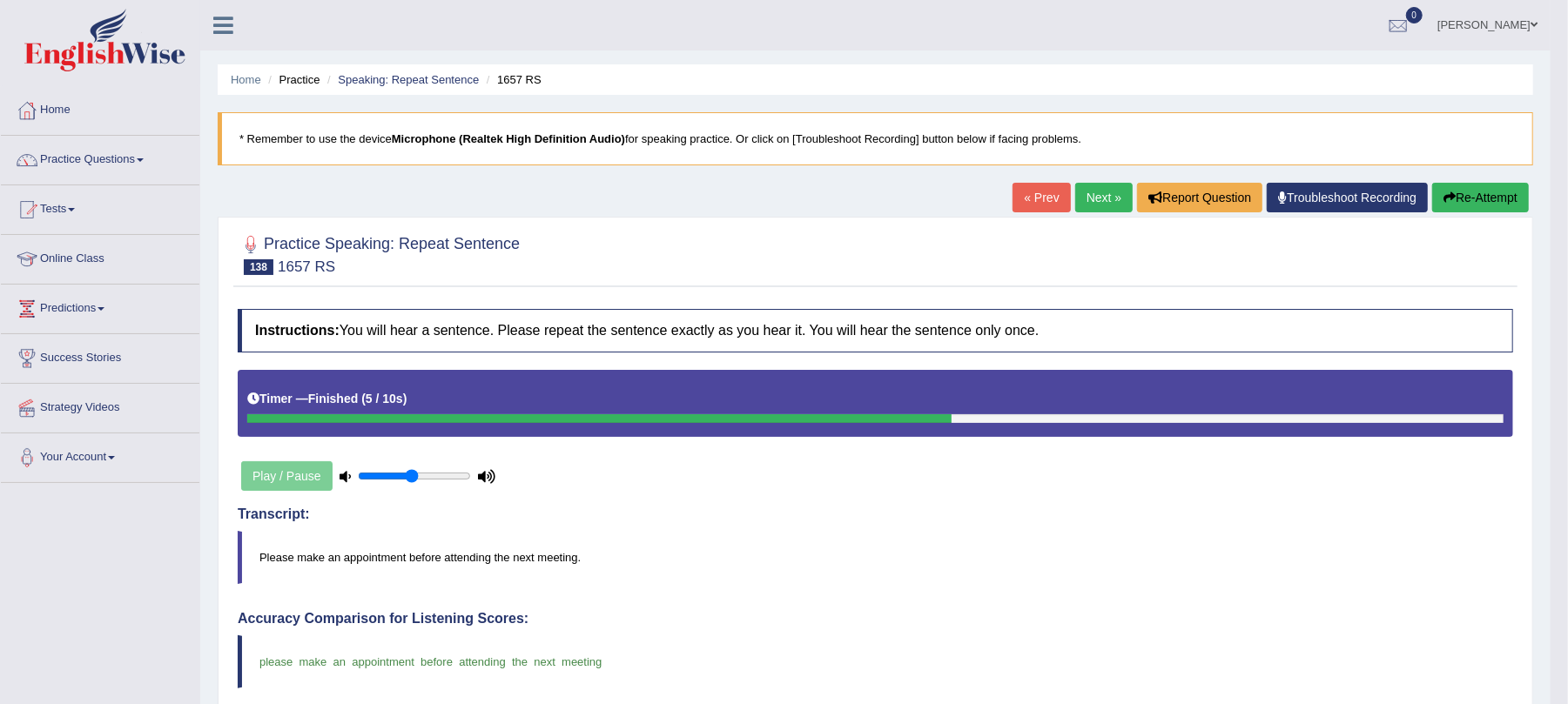
click at [1104, 195] on link "Next »" at bounding box center [1103, 198] width 57 height 29
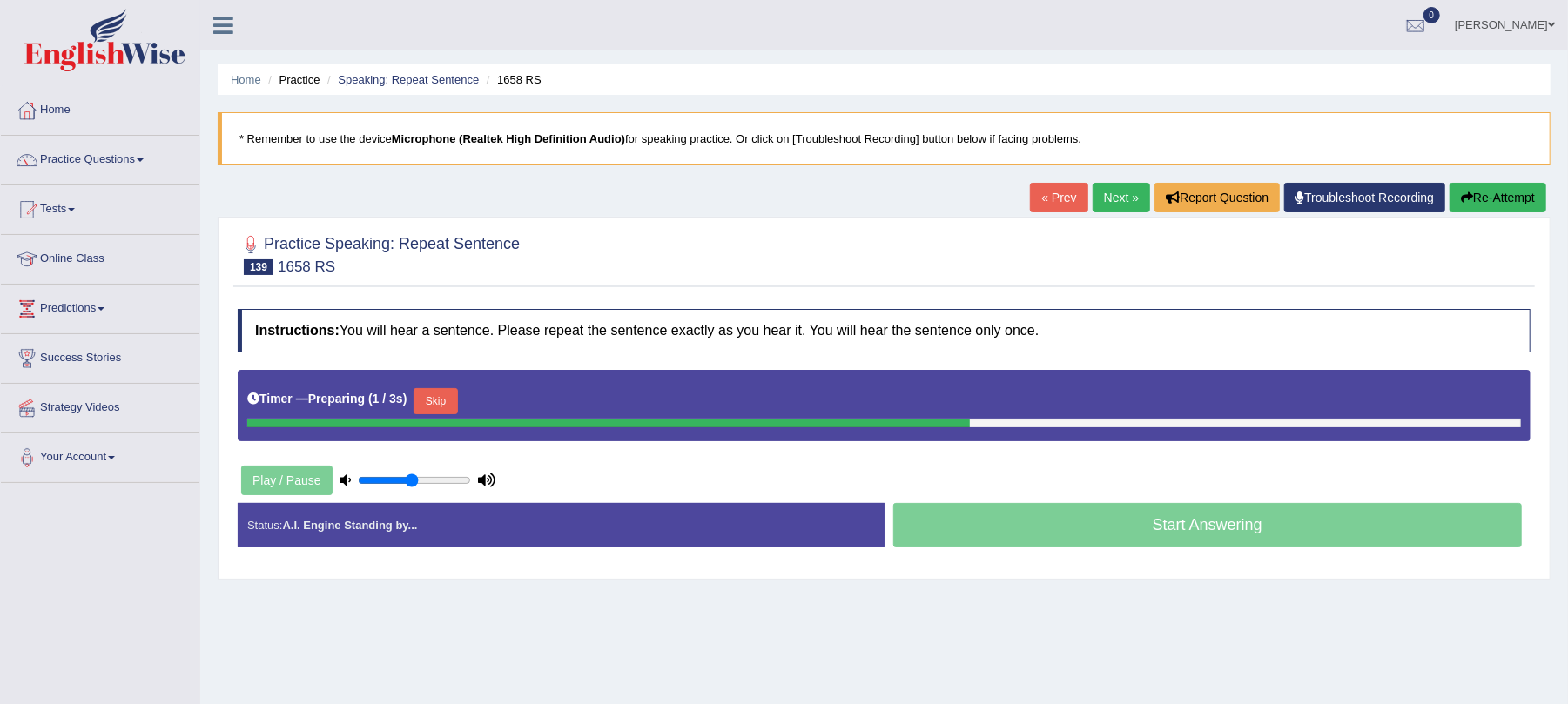
click at [453, 397] on button "Skip" at bounding box center [435, 401] width 44 height 26
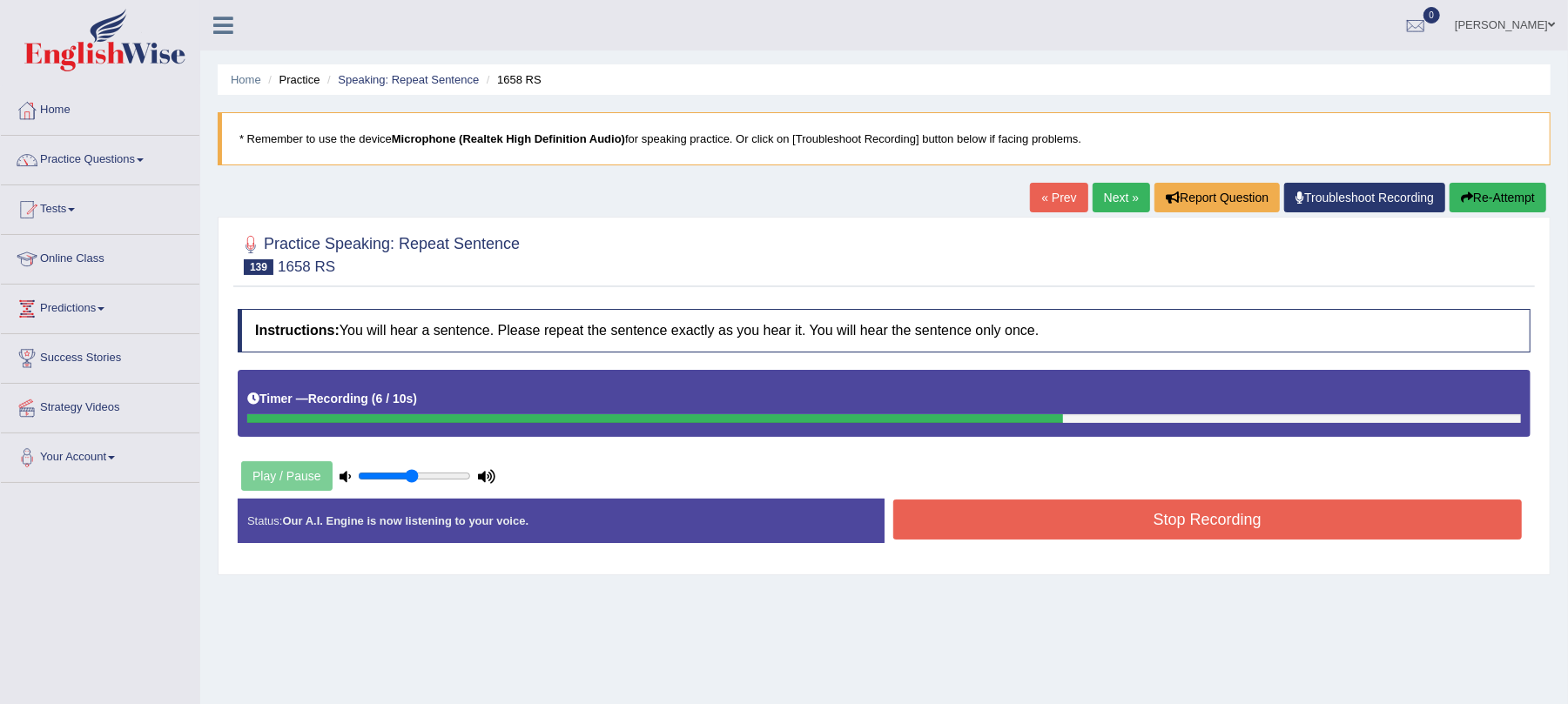
click at [1028, 502] on button "Stop Recording" at bounding box center [1208, 519] width 630 height 40
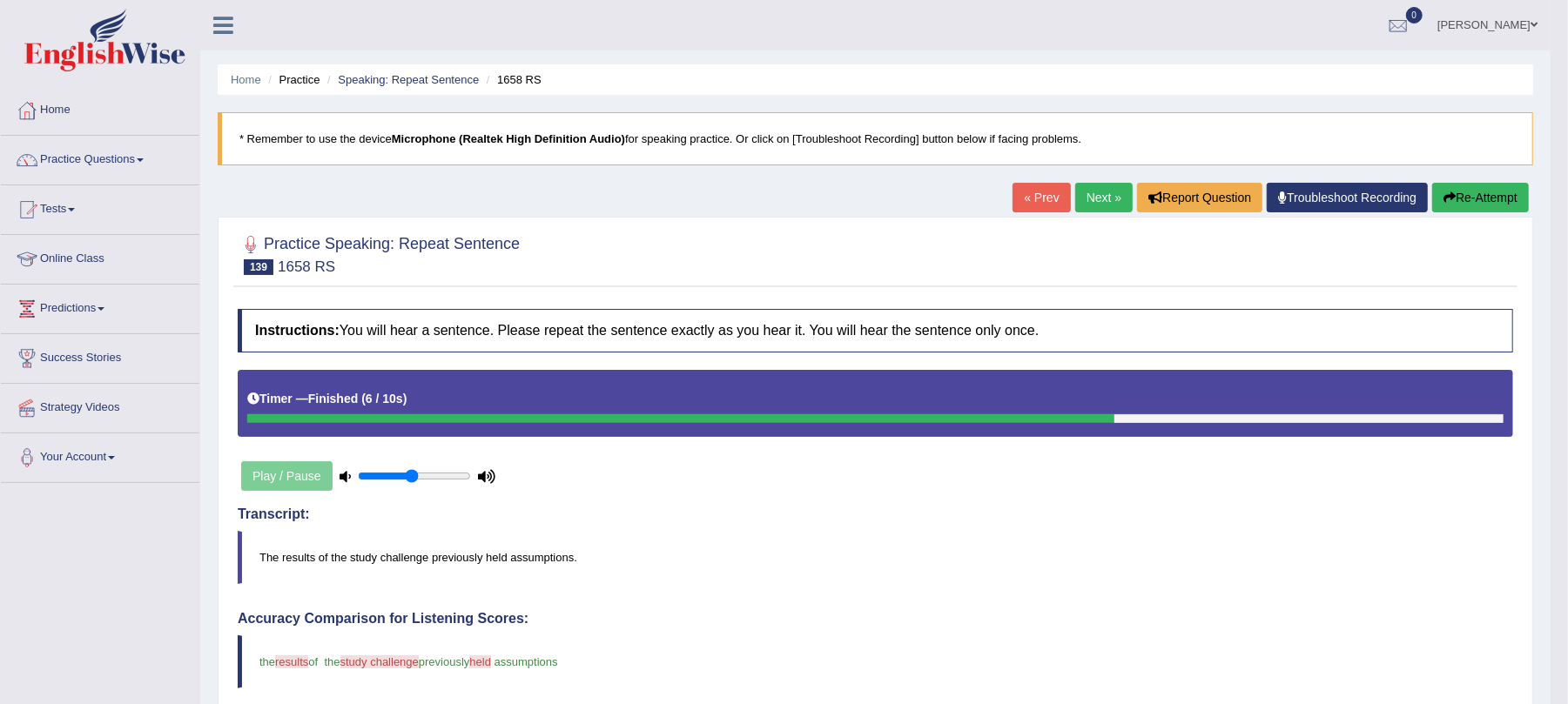
click at [1474, 188] on button "Re-Attempt" at bounding box center [1479, 198] width 96 height 29
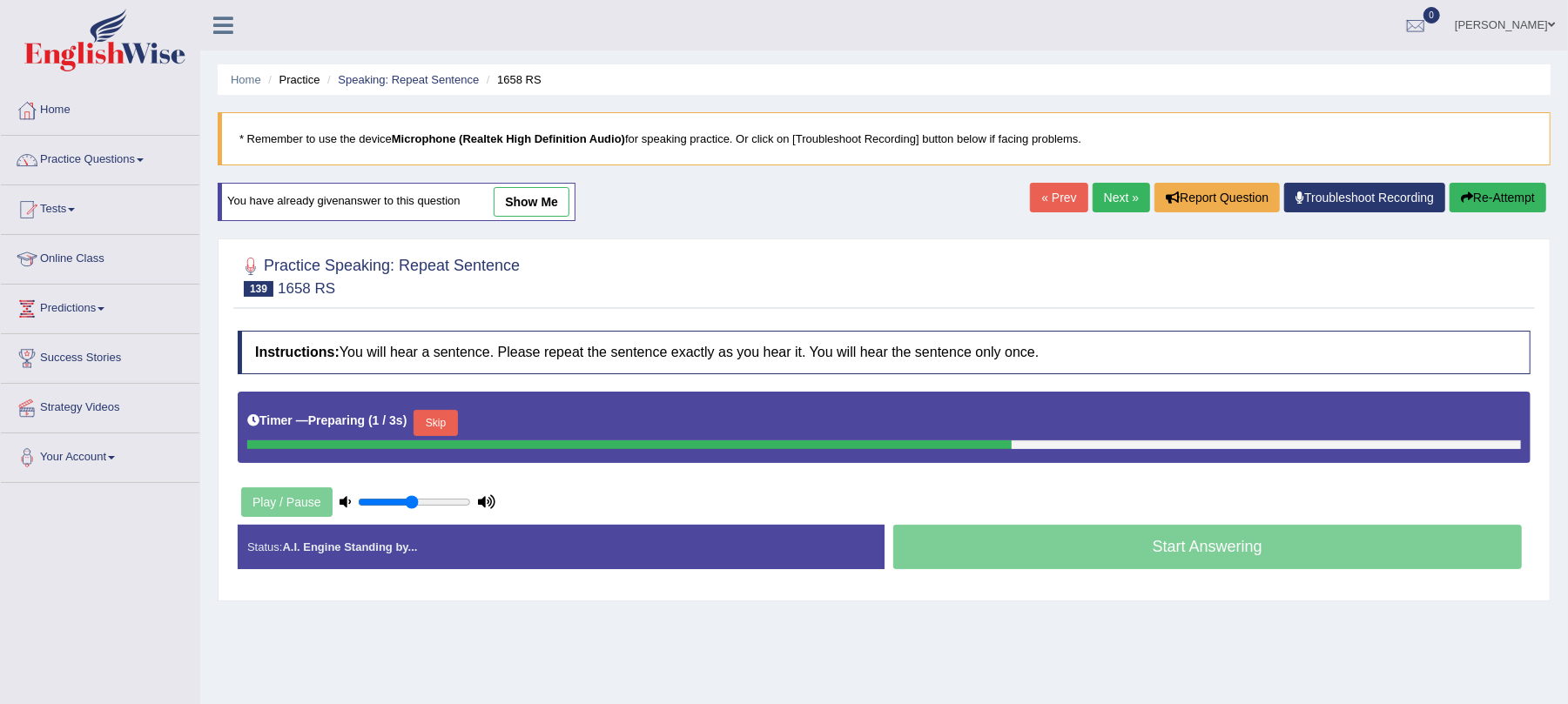
click at [430, 412] on button "Skip" at bounding box center [435, 423] width 44 height 26
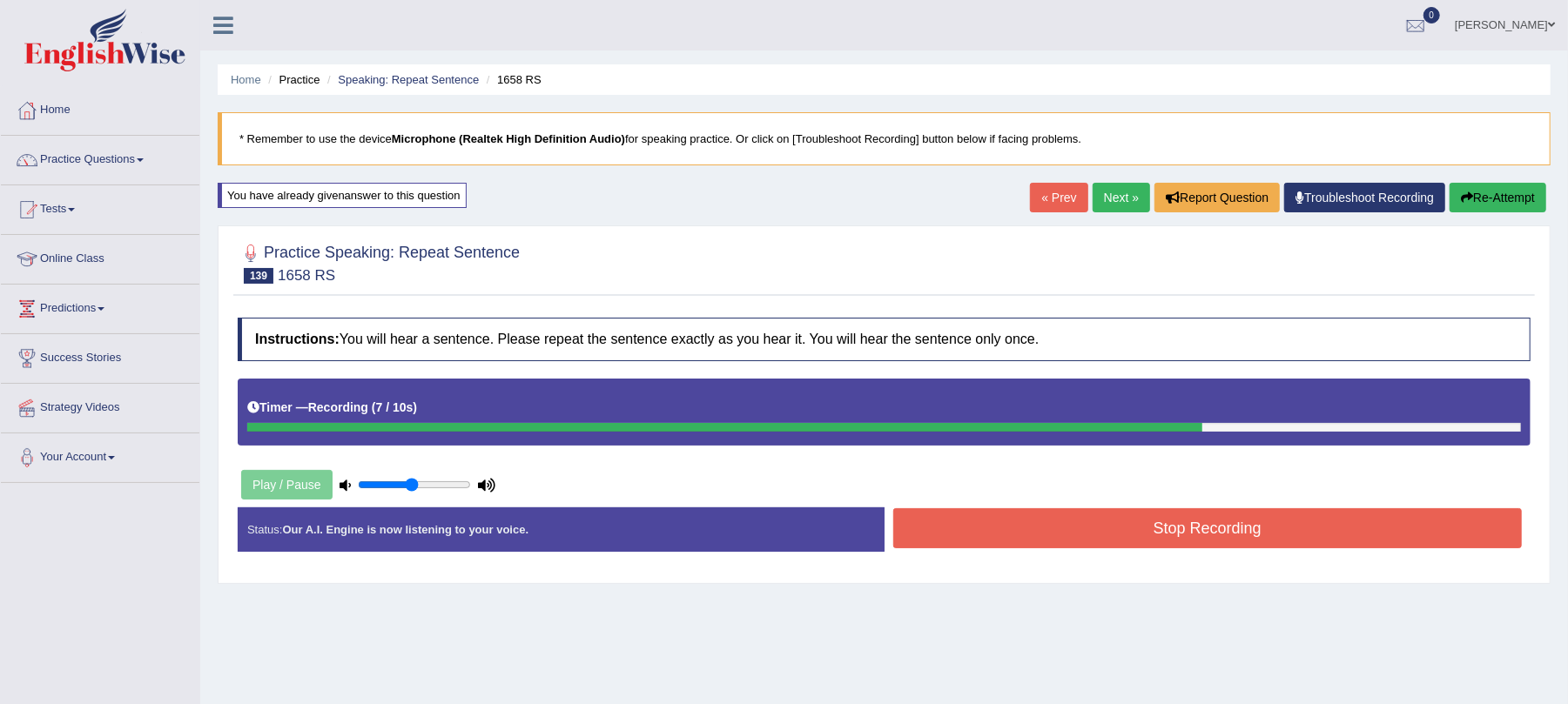
click at [1003, 534] on button "Stop Recording" at bounding box center [1208, 528] width 630 height 40
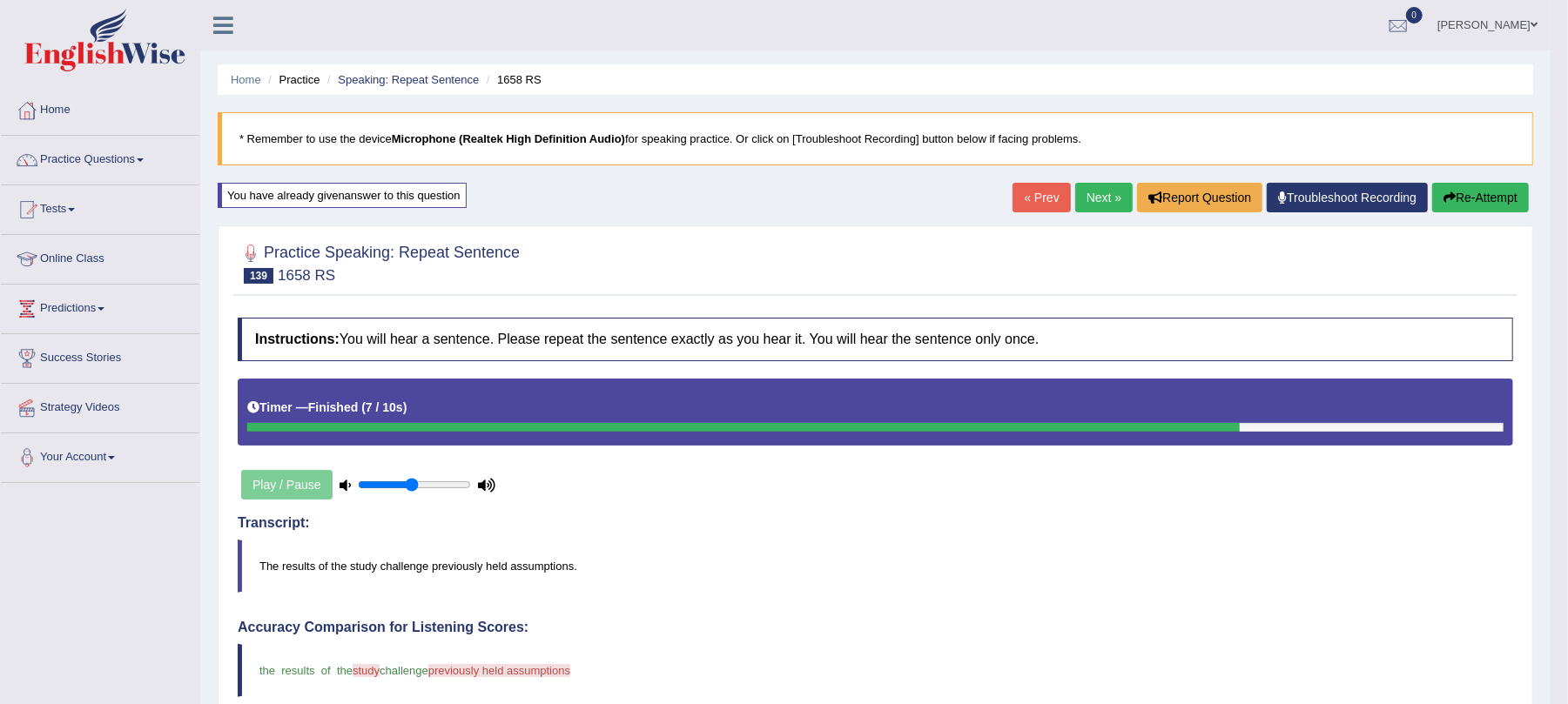
click at [1470, 189] on button "Re-Attempt" at bounding box center [1479, 198] width 96 height 29
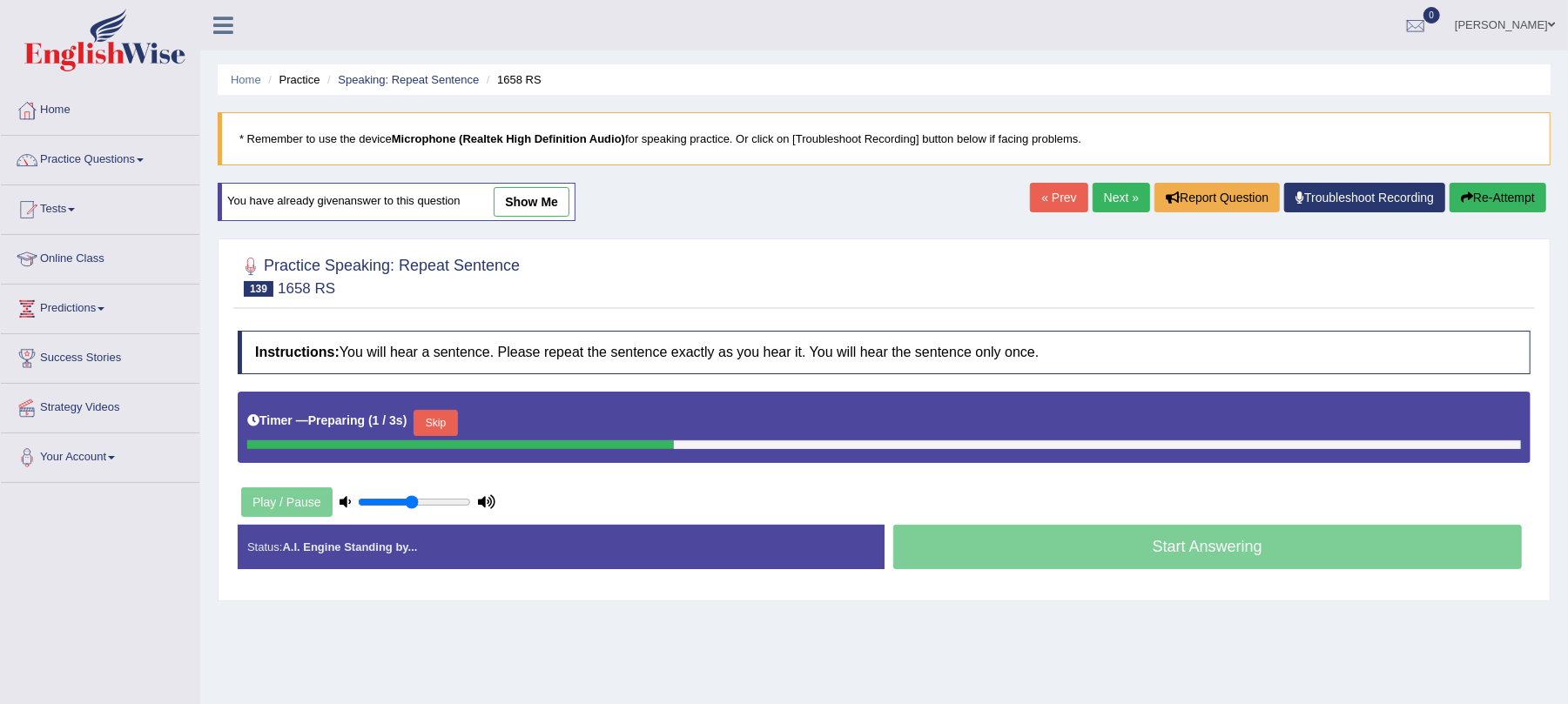
click at [441, 416] on button "Skip" at bounding box center [435, 423] width 44 height 26
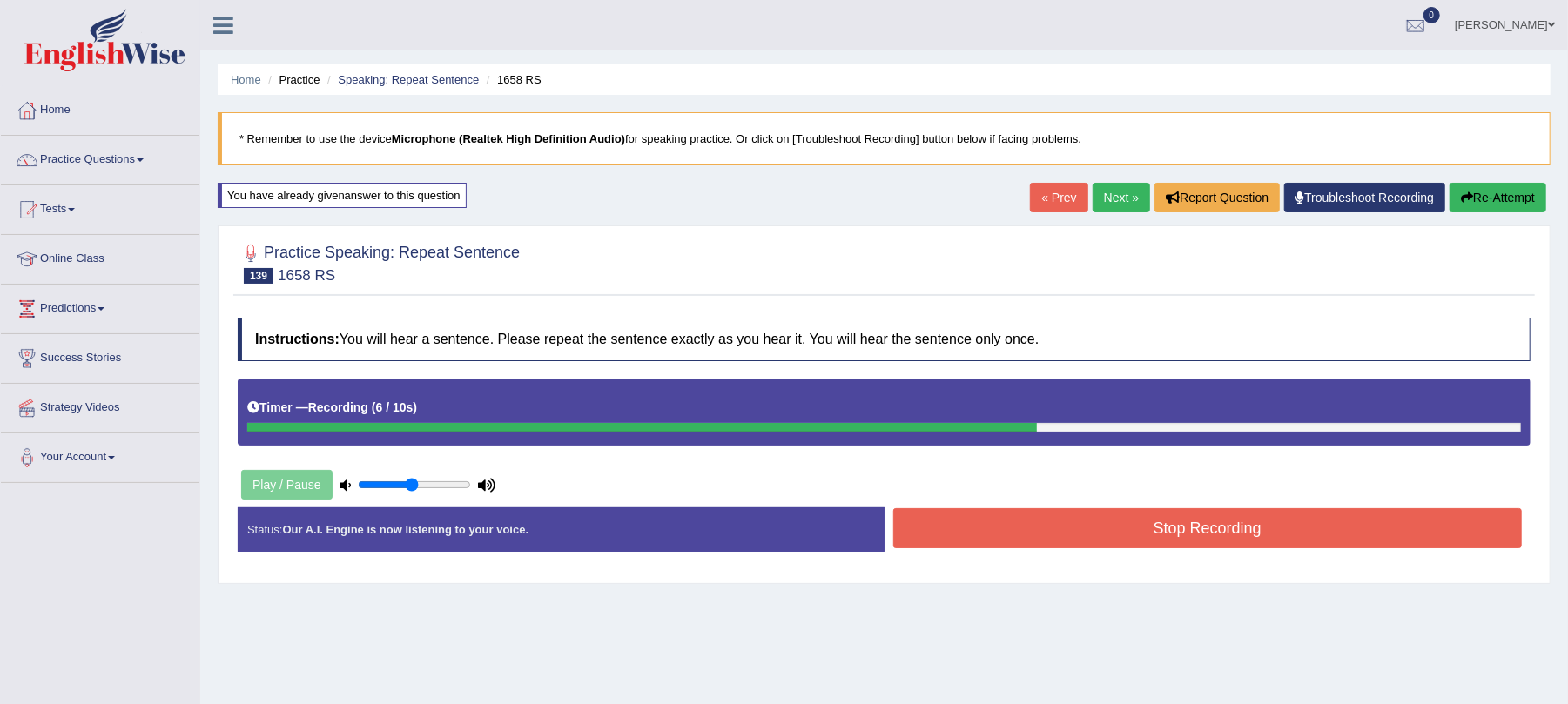
click at [1018, 534] on button "Stop Recording" at bounding box center [1208, 528] width 630 height 40
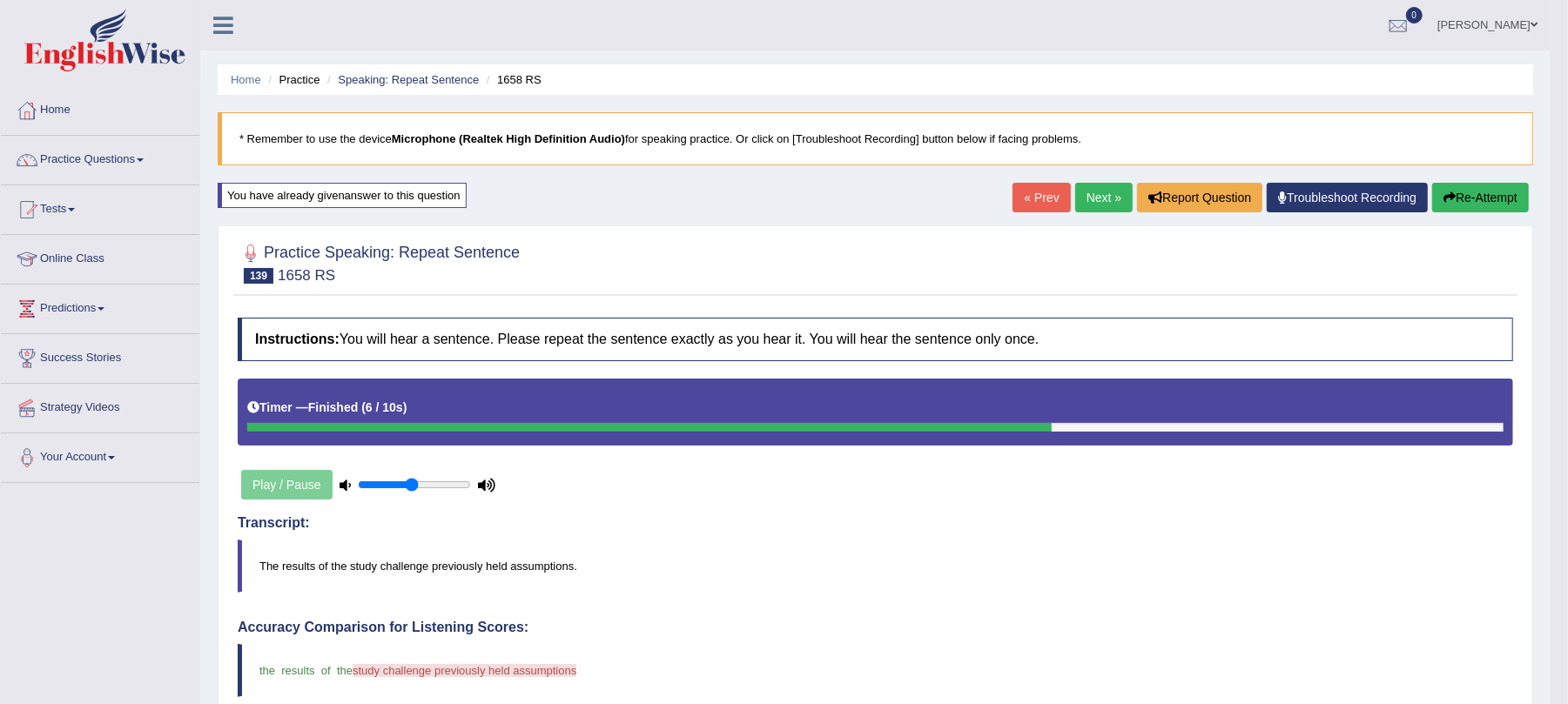
click at [1466, 197] on button "Re-Attempt" at bounding box center [1479, 198] width 96 height 29
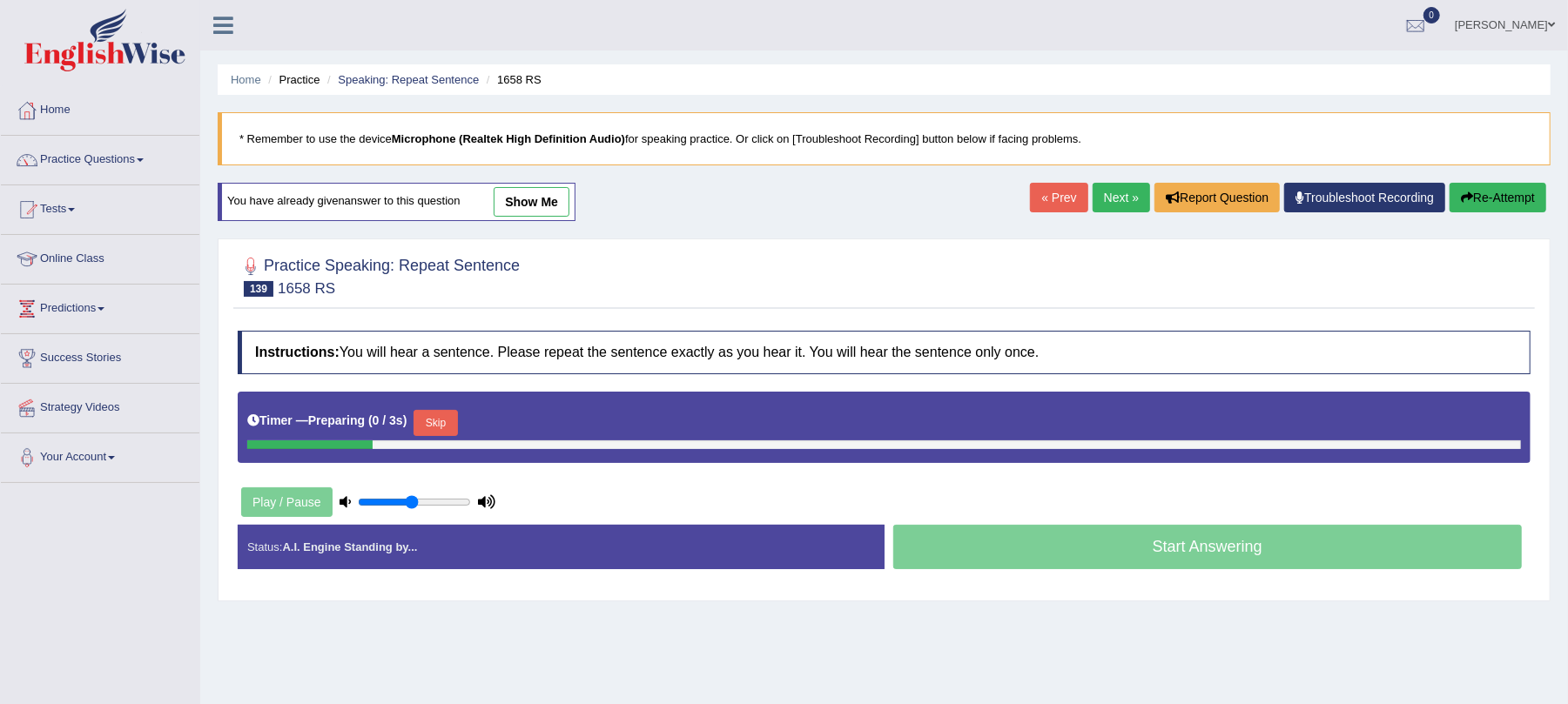
click at [463, 408] on div "Timer — Preparing ( 0 / 3s ) Skip" at bounding box center [884, 424] width 1273 height 35
click at [442, 429] on button "Skip" at bounding box center [435, 423] width 44 height 26
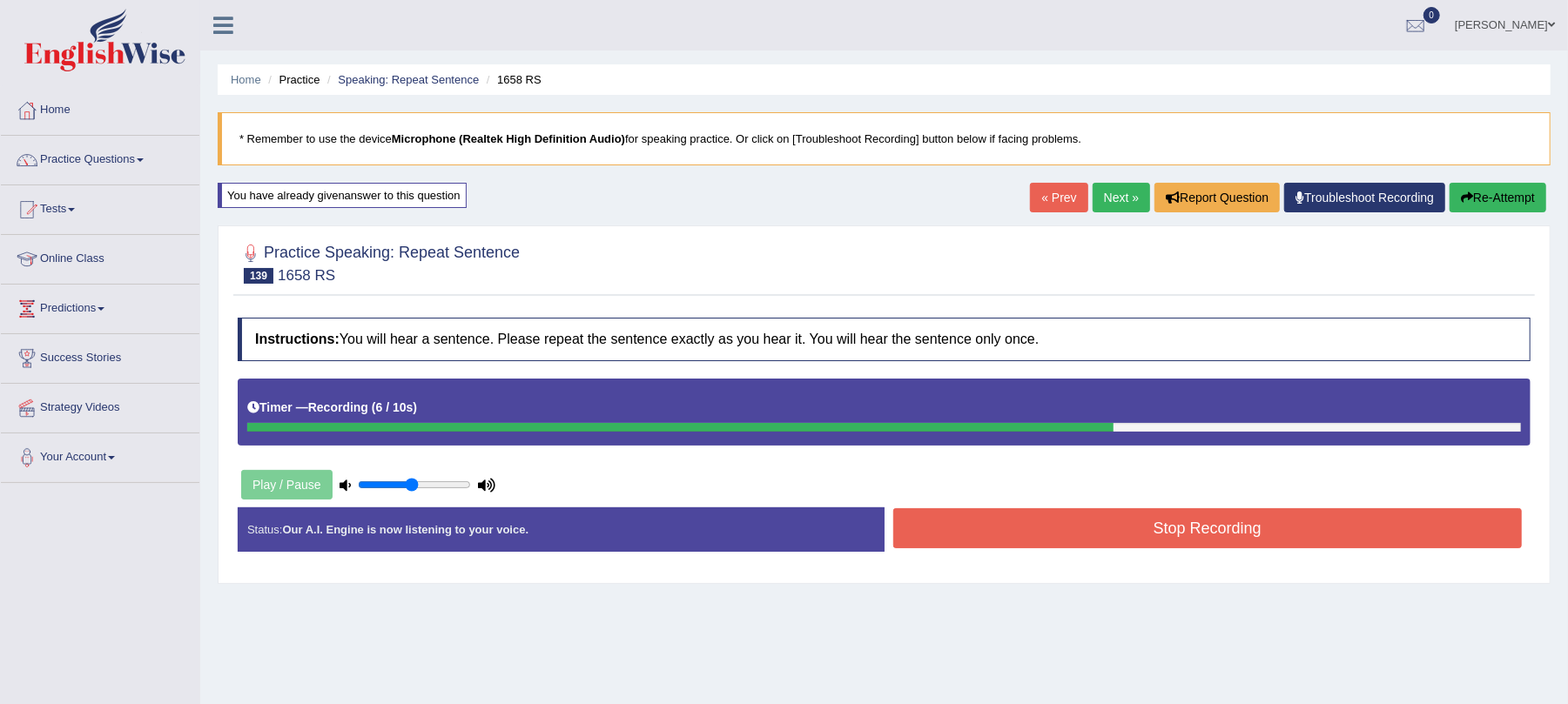
click at [980, 541] on button "Stop Recording" at bounding box center [1208, 528] width 630 height 40
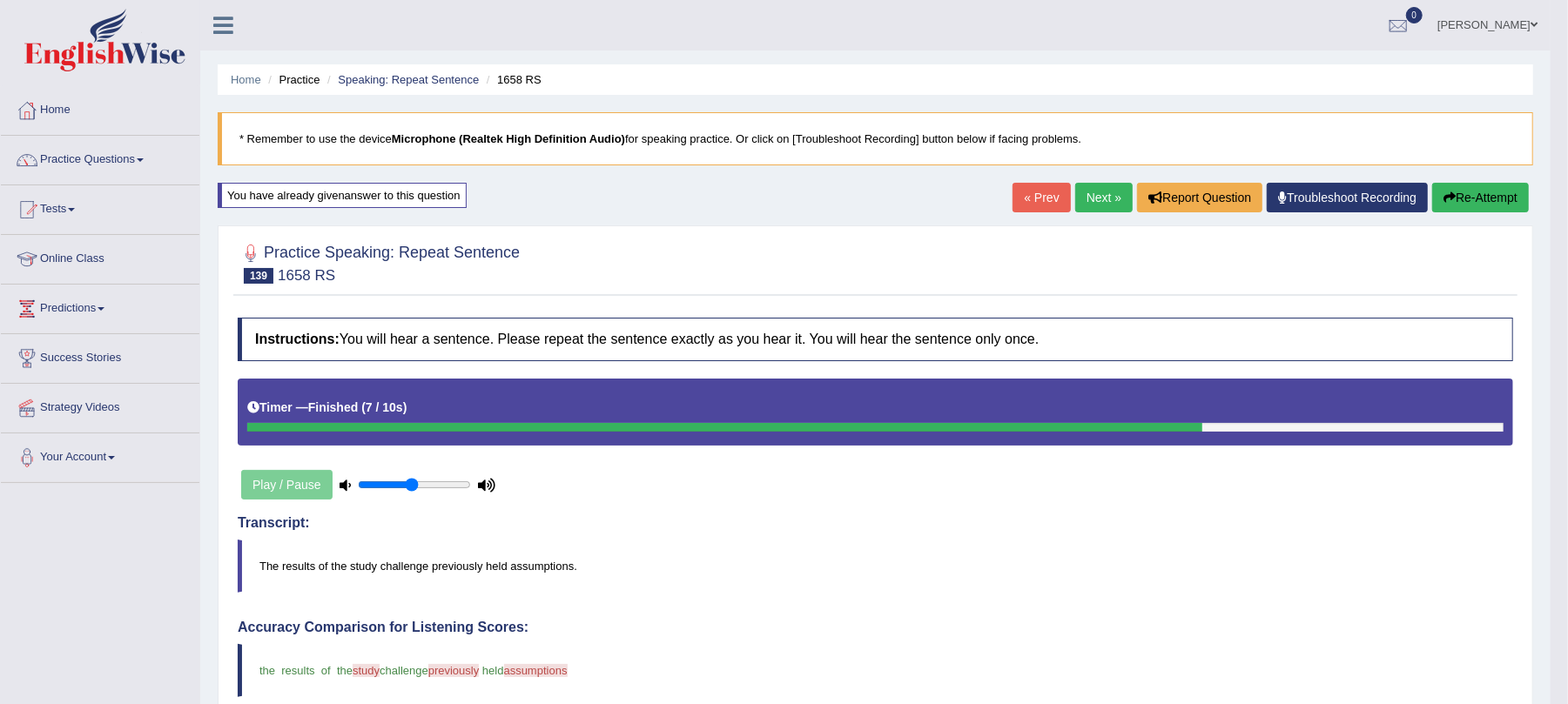
click at [1093, 200] on link "Next »" at bounding box center [1103, 198] width 57 height 29
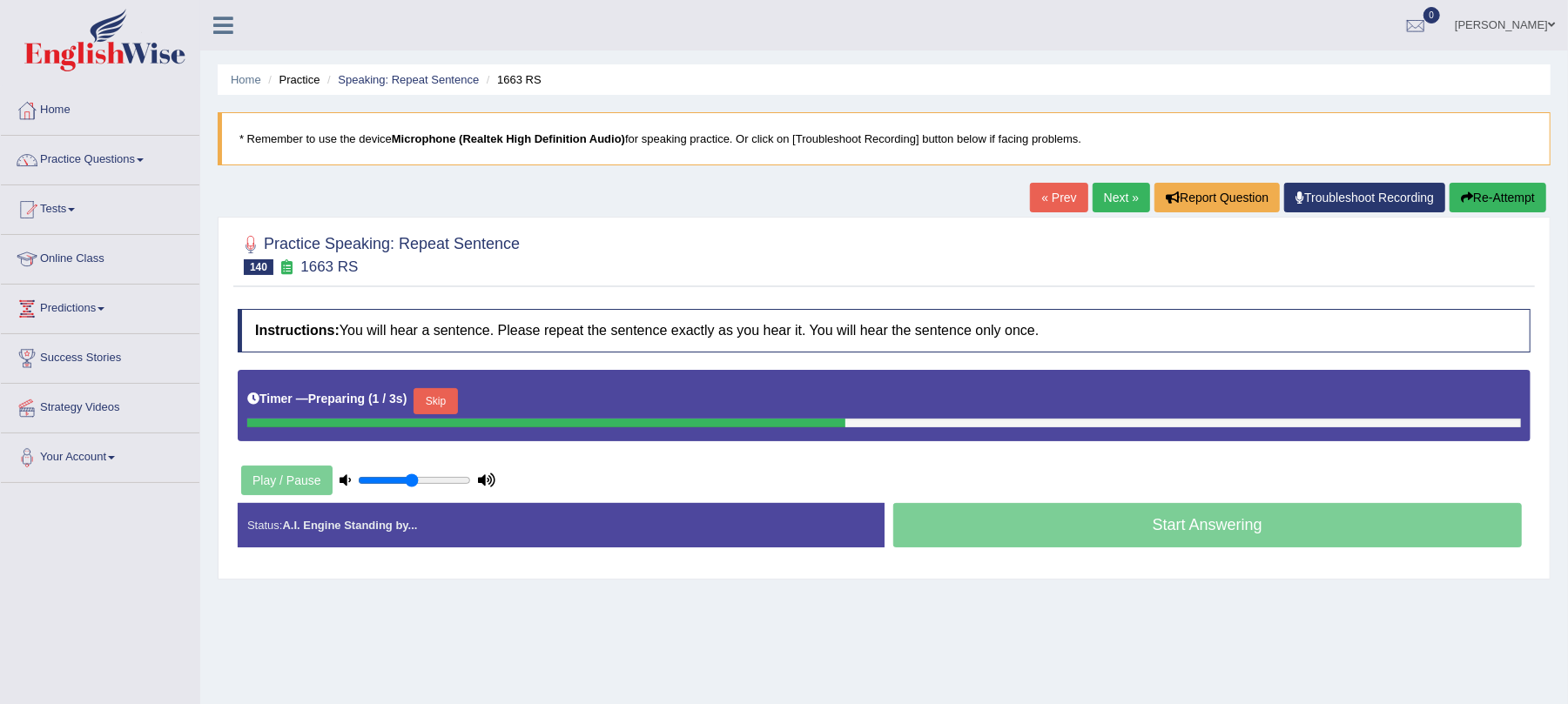
click at [448, 399] on button "Skip" at bounding box center [435, 401] width 44 height 26
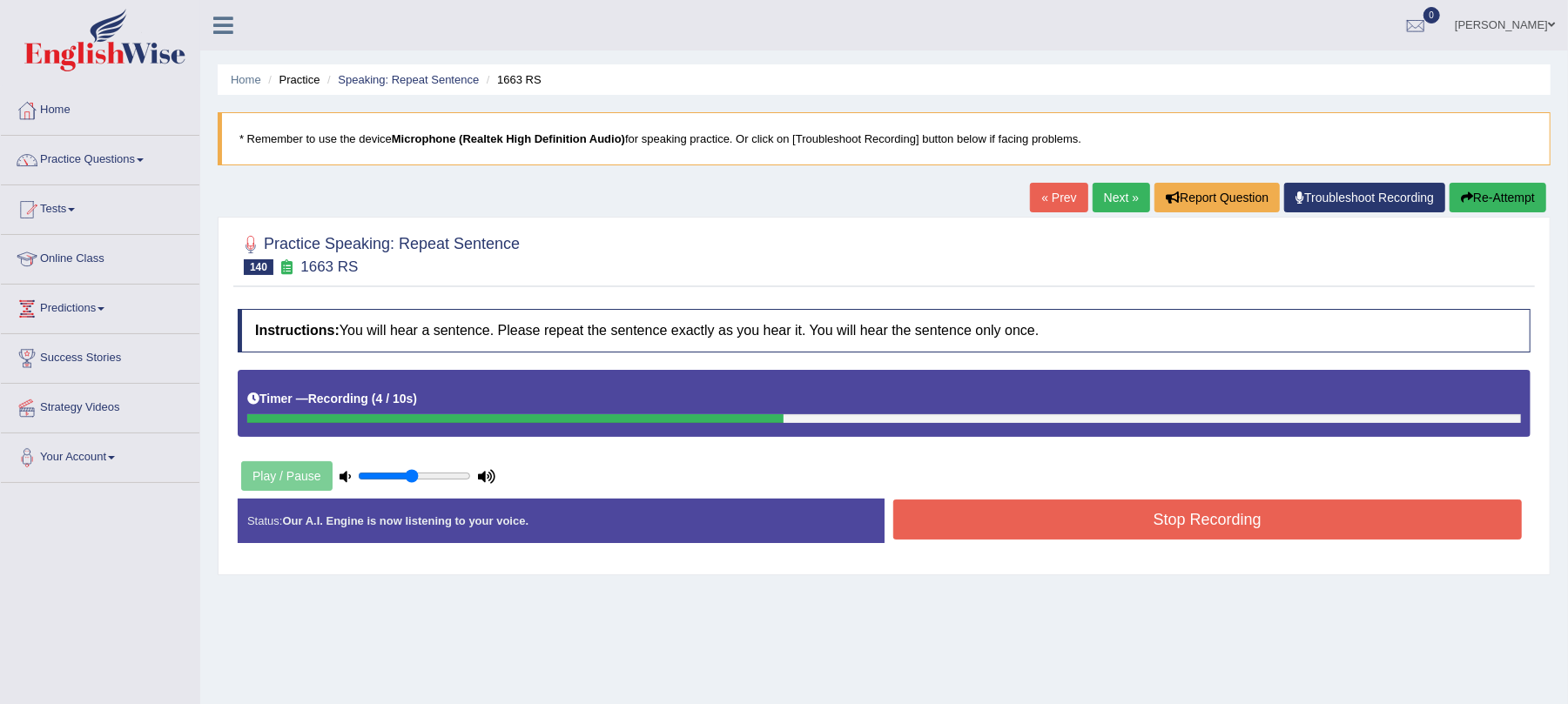
click at [1106, 533] on button "Stop Recording" at bounding box center [1208, 519] width 630 height 40
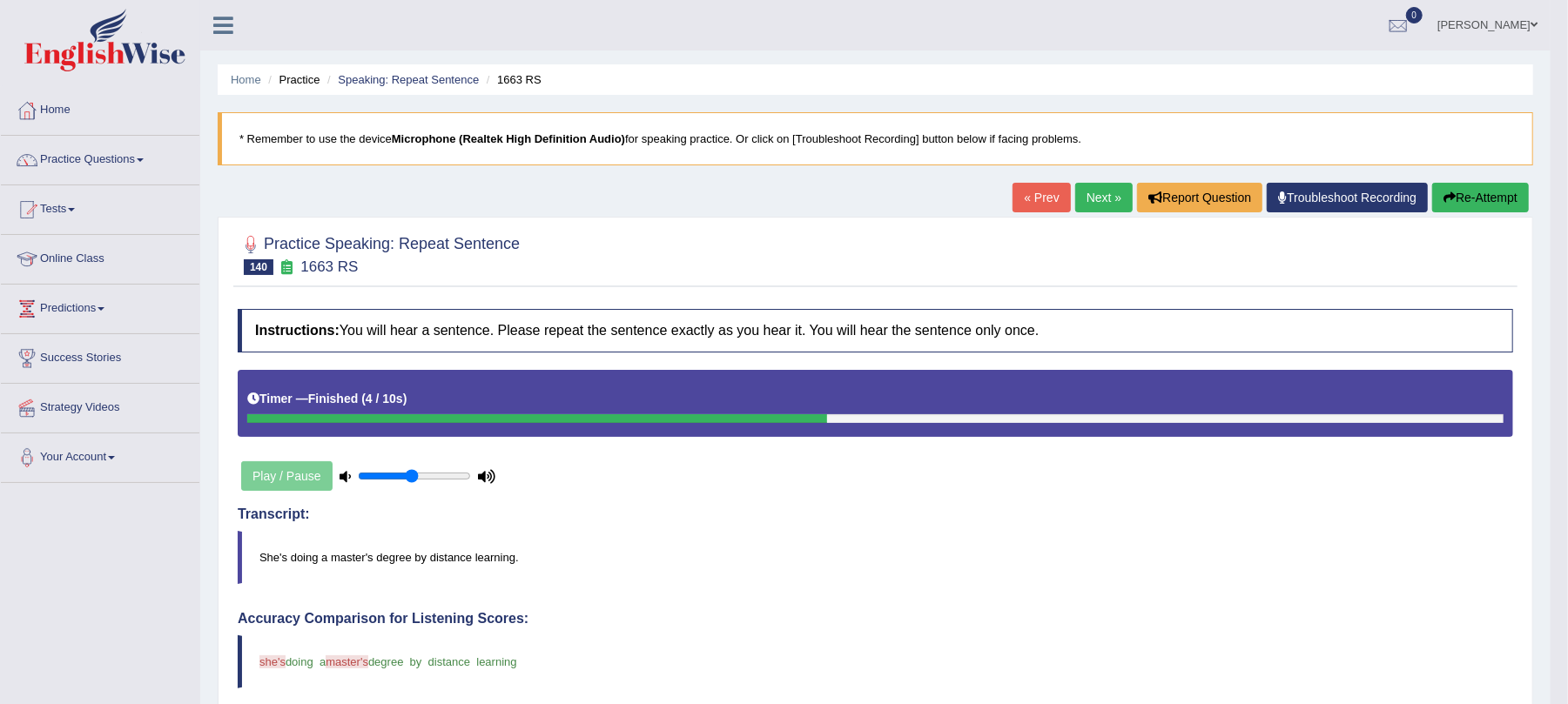
click at [1108, 204] on link "Next »" at bounding box center [1103, 198] width 57 height 29
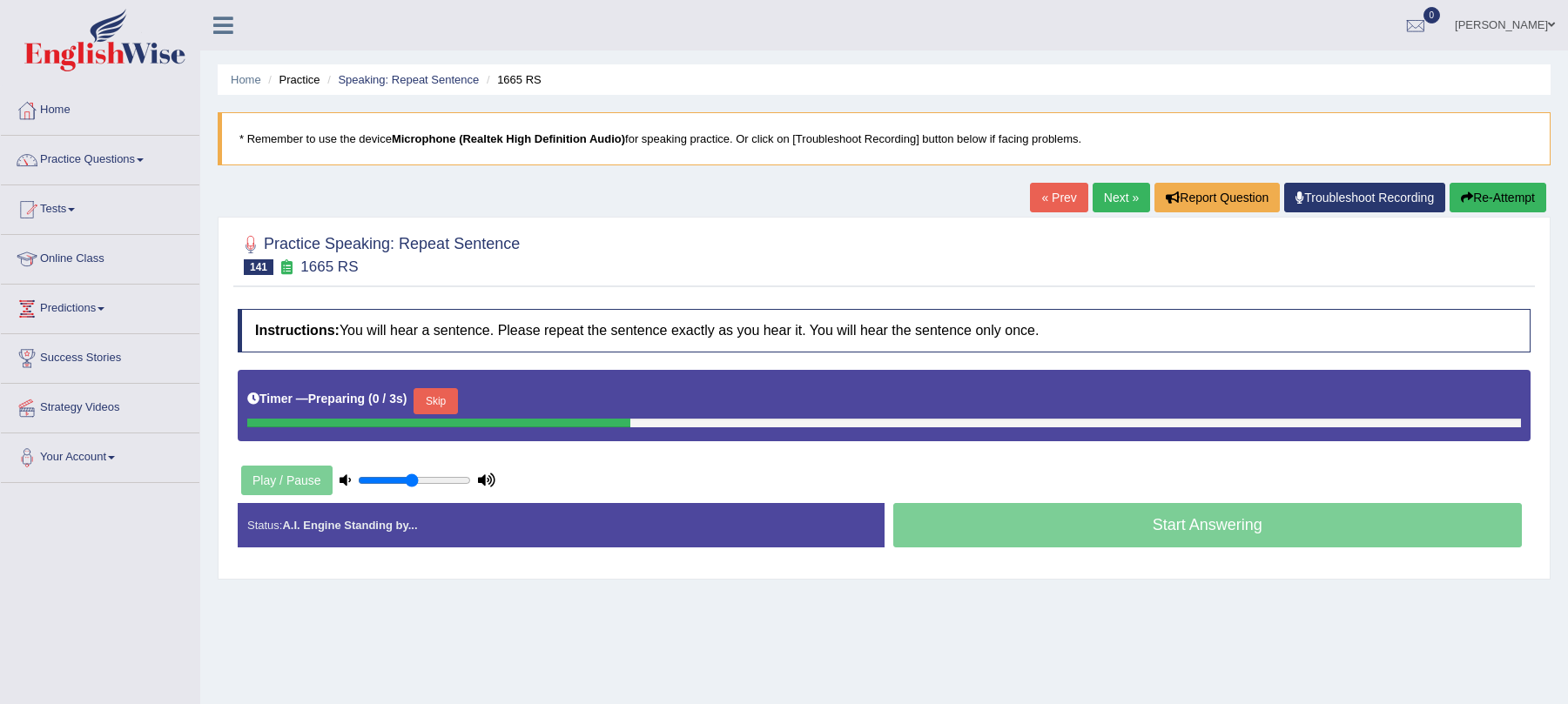
click at [457, 398] on button "Skip" at bounding box center [435, 401] width 44 height 26
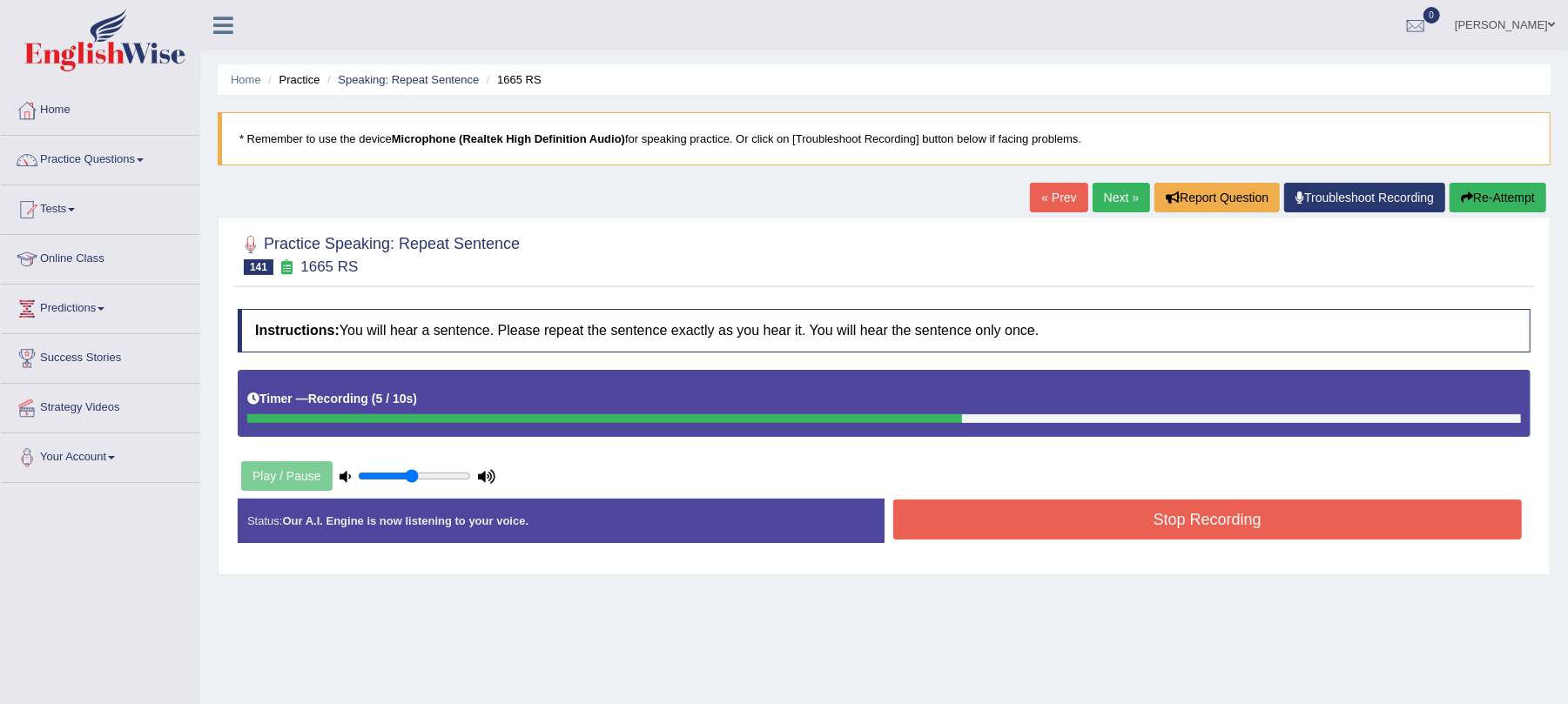
click at [1059, 516] on button "Stop Recording" at bounding box center [1208, 519] width 630 height 40
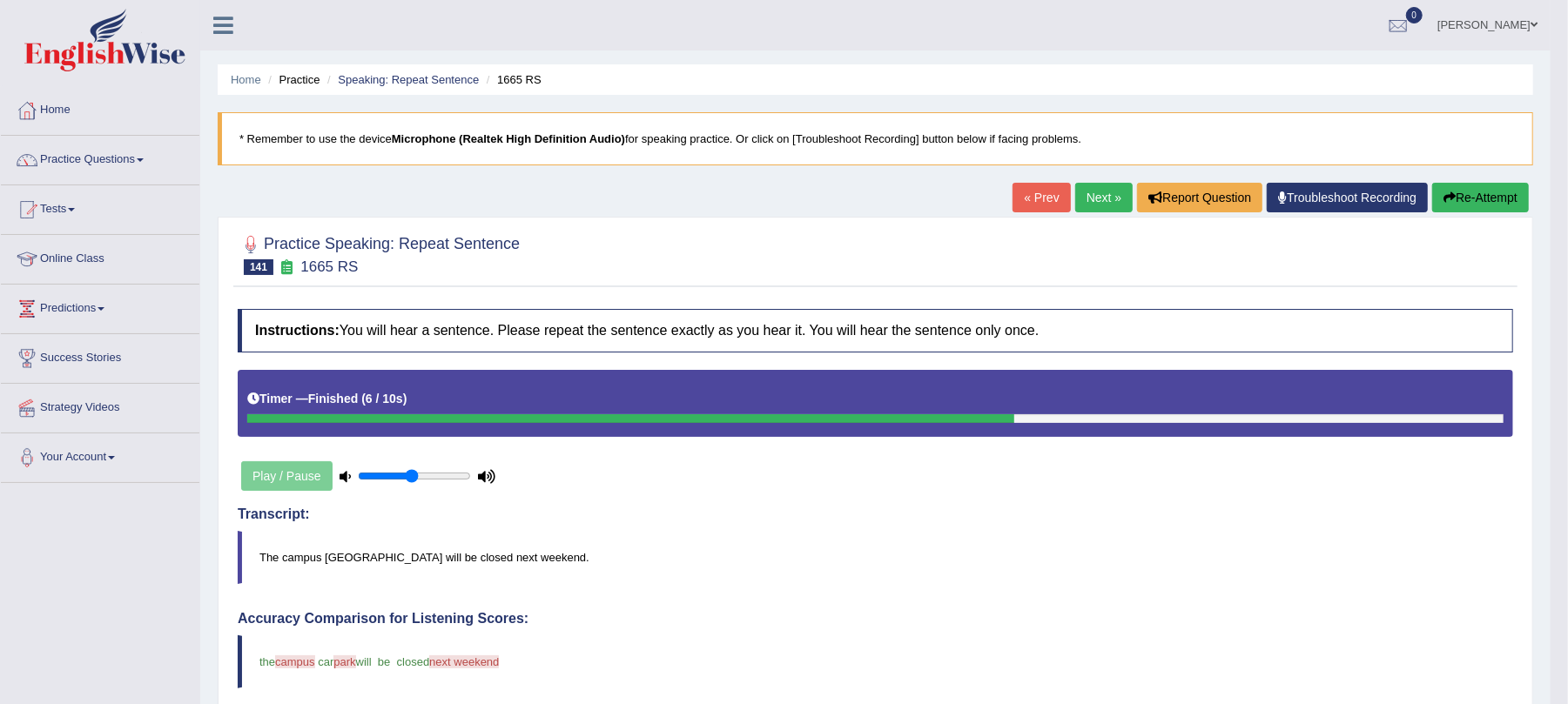
click at [1470, 200] on button "Re-Attempt" at bounding box center [1479, 198] width 96 height 29
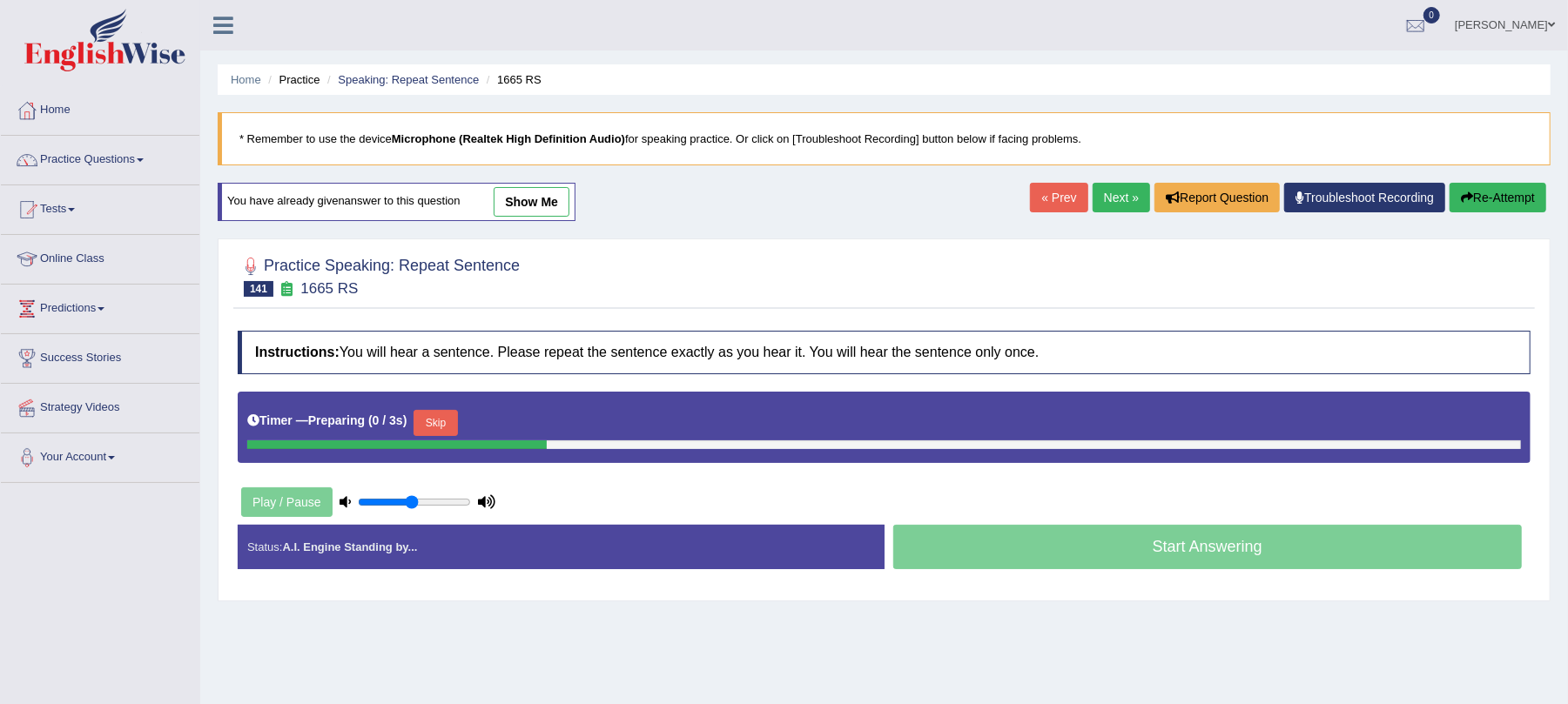
click at [449, 428] on button "Skip" at bounding box center [435, 423] width 44 height 26
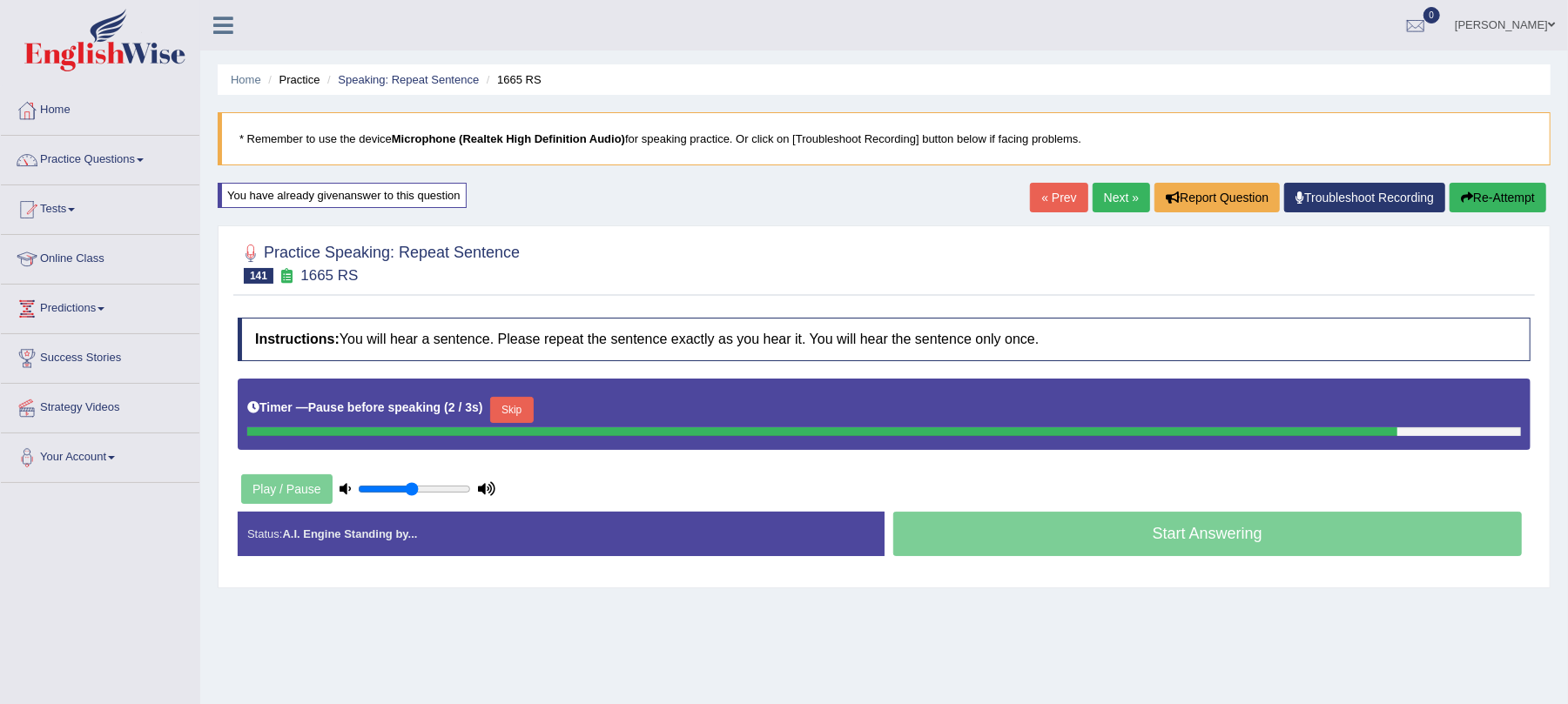
click at [513, 409] on button "Skip" at bounding box center [511, 410] width 44 height 26
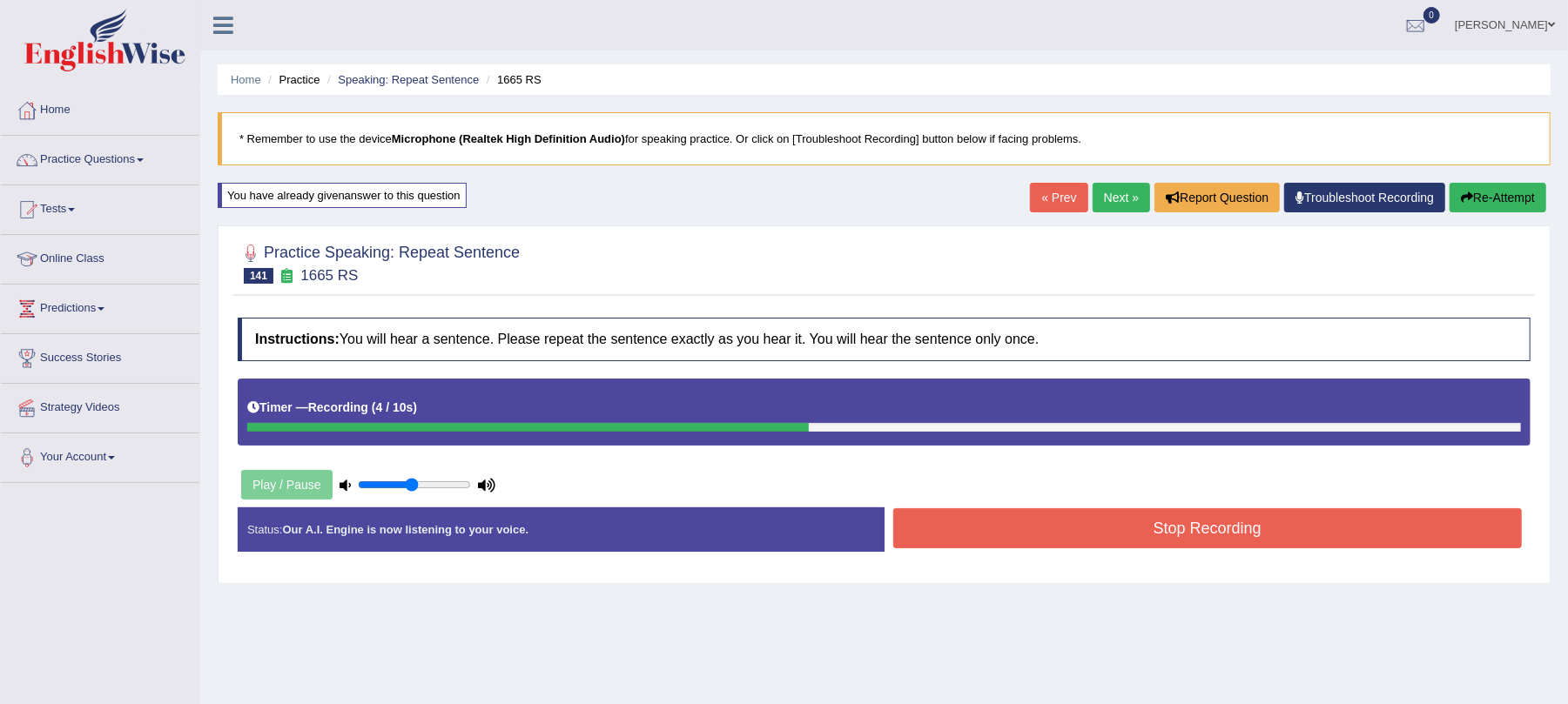
click at [976, 532] on button "Stop Recording" at bounding box center [1208, 528] width 630 height 40
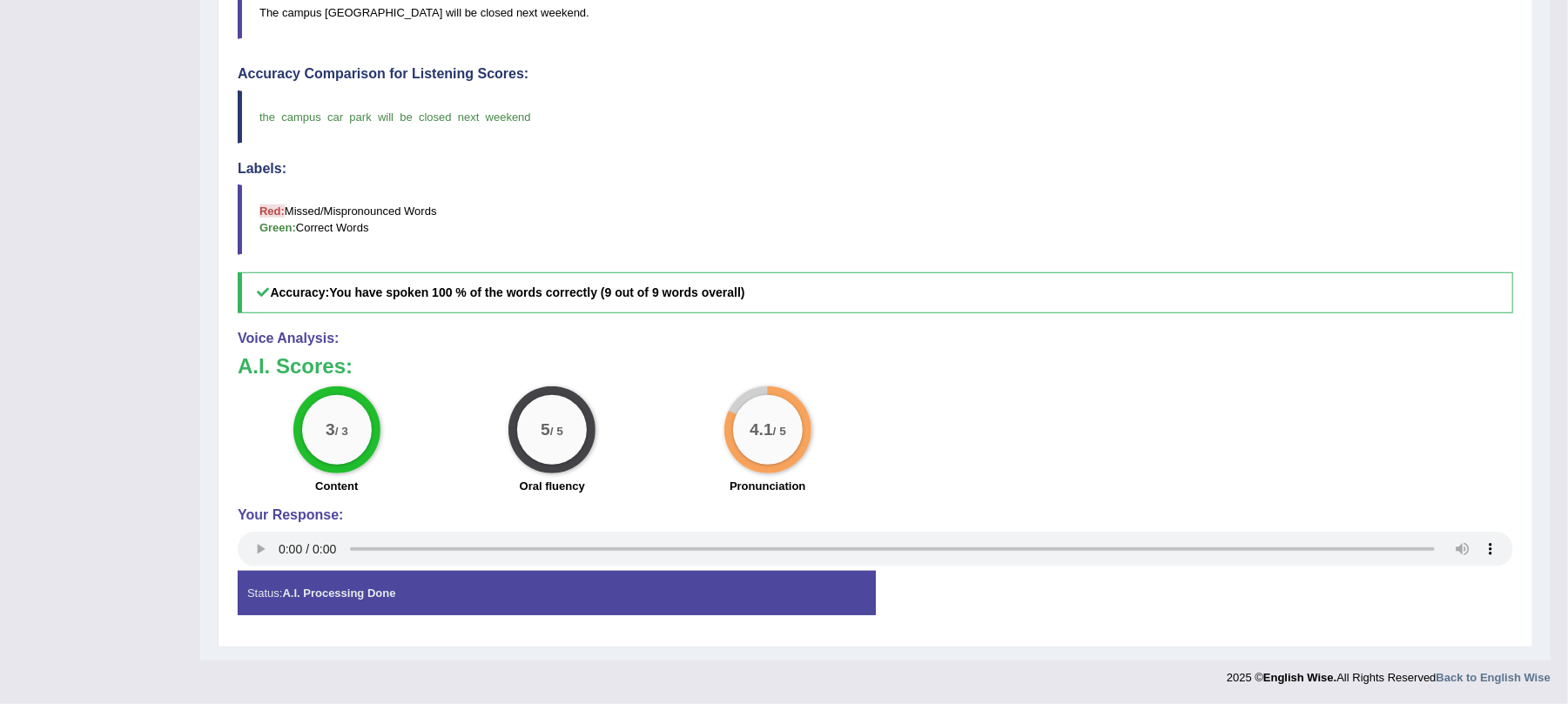
scroll to position [95, 0]
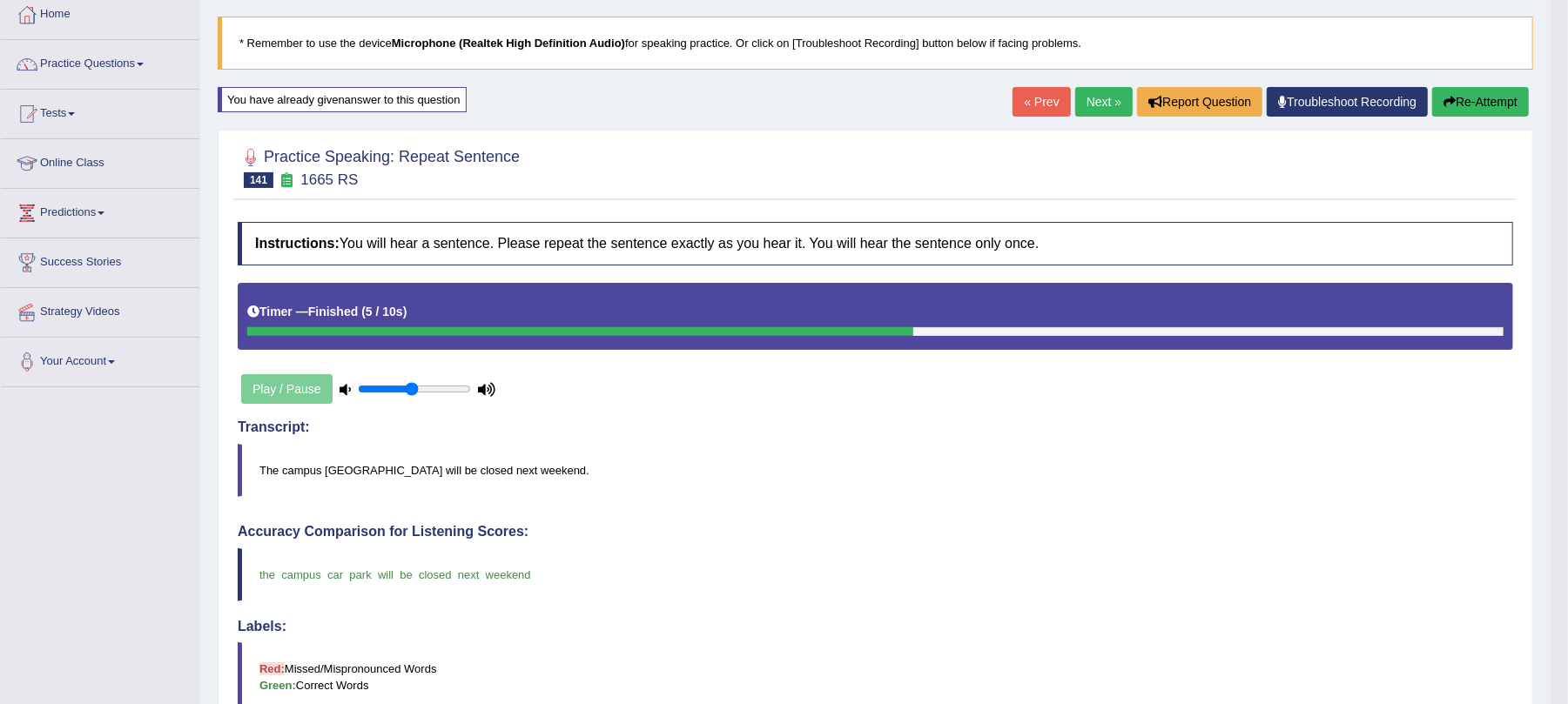
click at [1075, 101] on link "Next »" at bounding box center [1103, 101] width 57 height 29
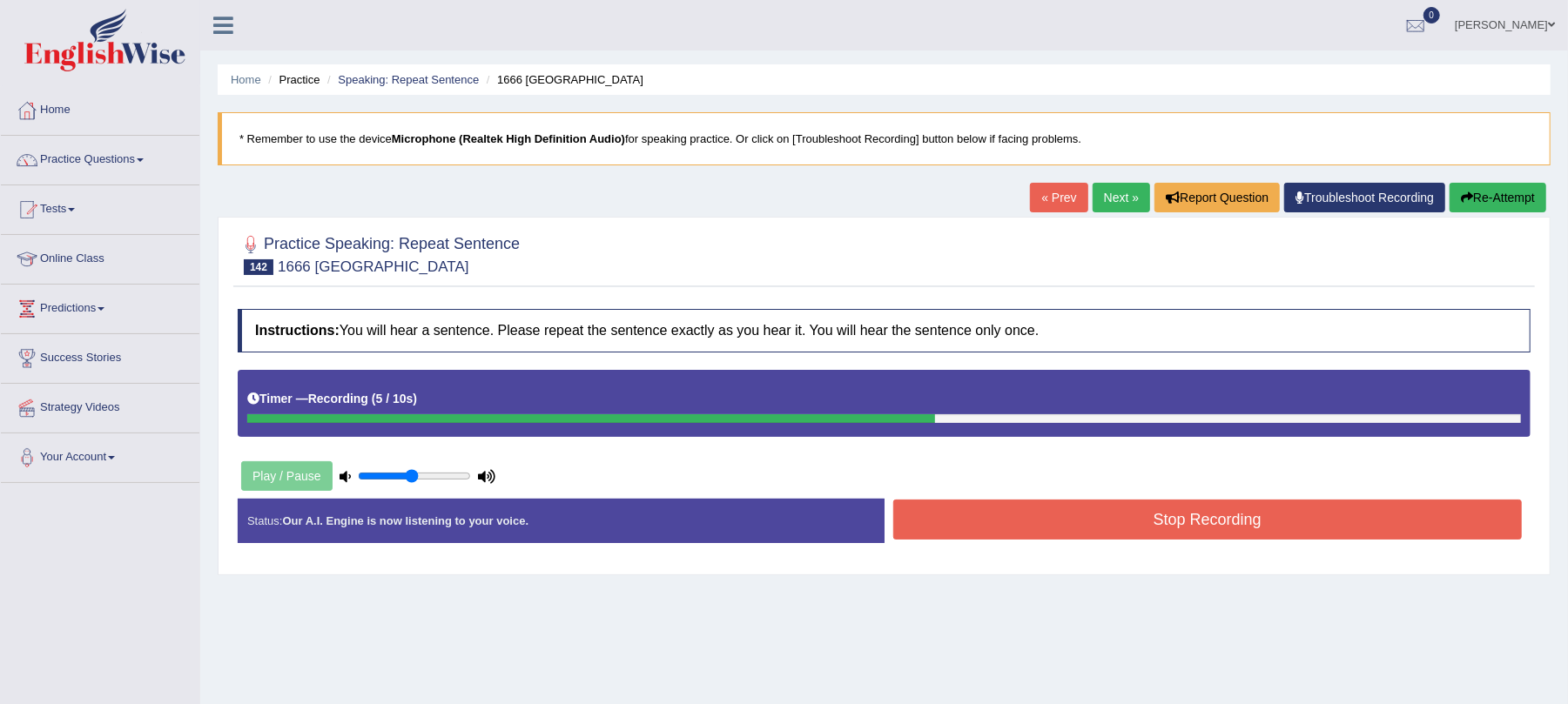
click at [1074, 530] on button "Stop Recording" at bounding box center [1208, 519] width 630 height 40
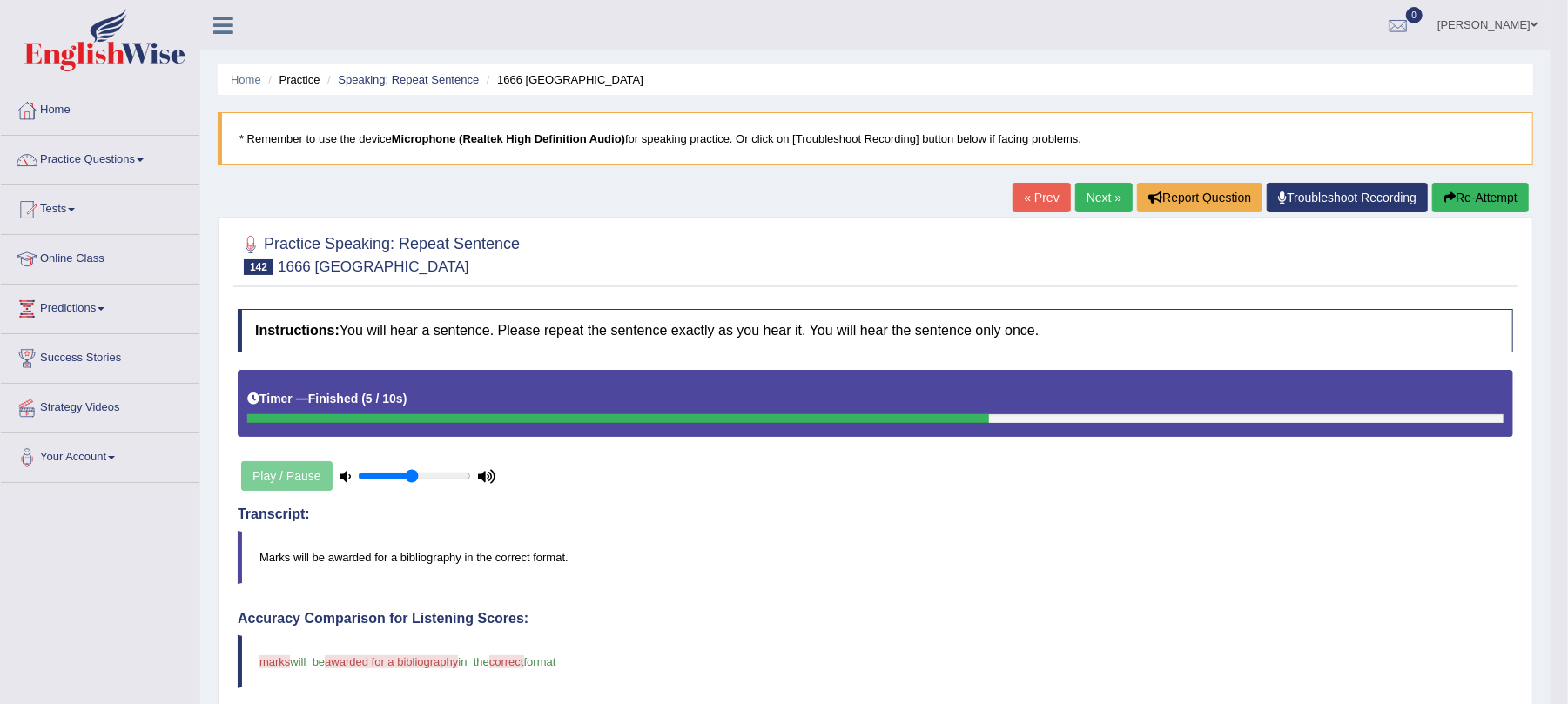
click at [1470, 202] on button "Re-Attempt" at bounding box center [1479, 198] width 96 height 29
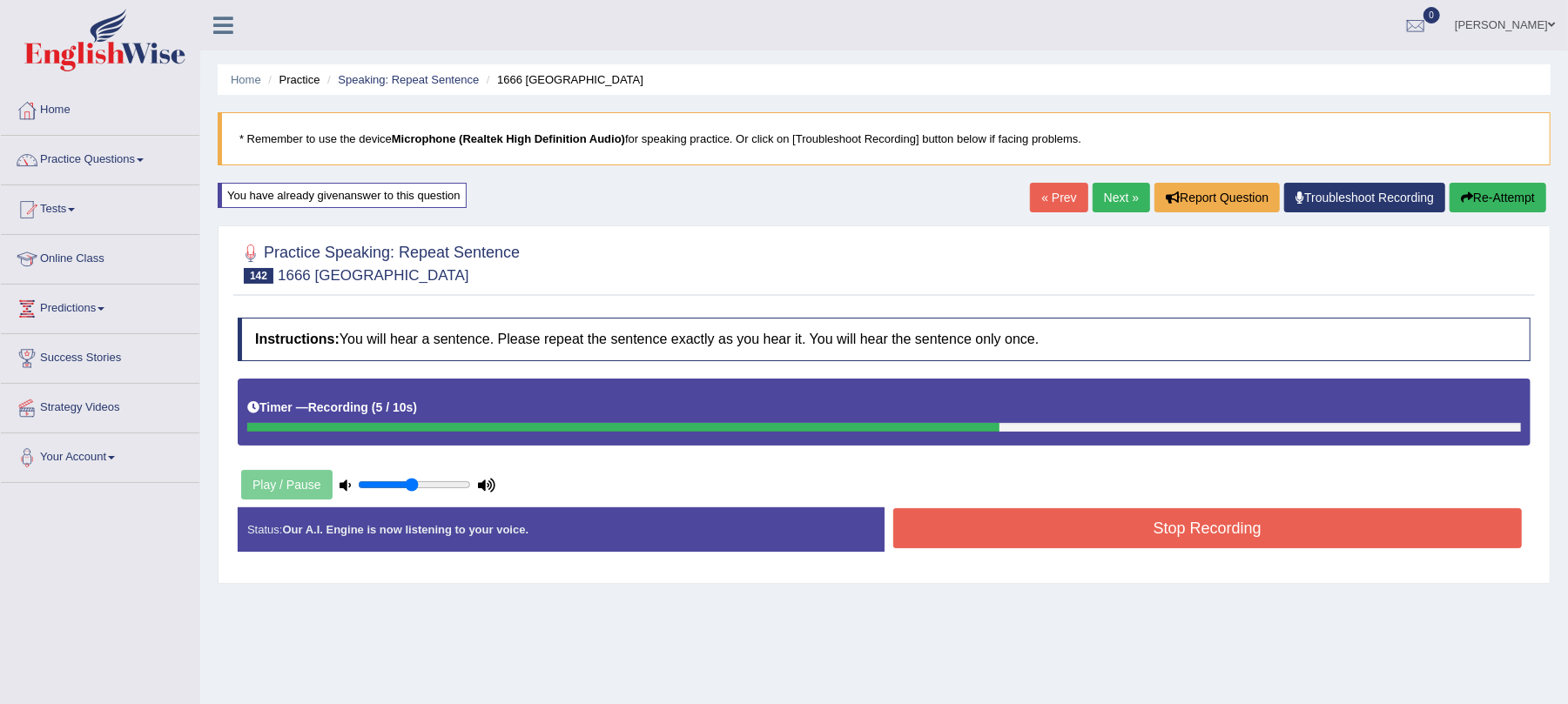
click at [1029, 521] on button "Stop Recording" at bounding box center [1208, 528] width 630 height 40
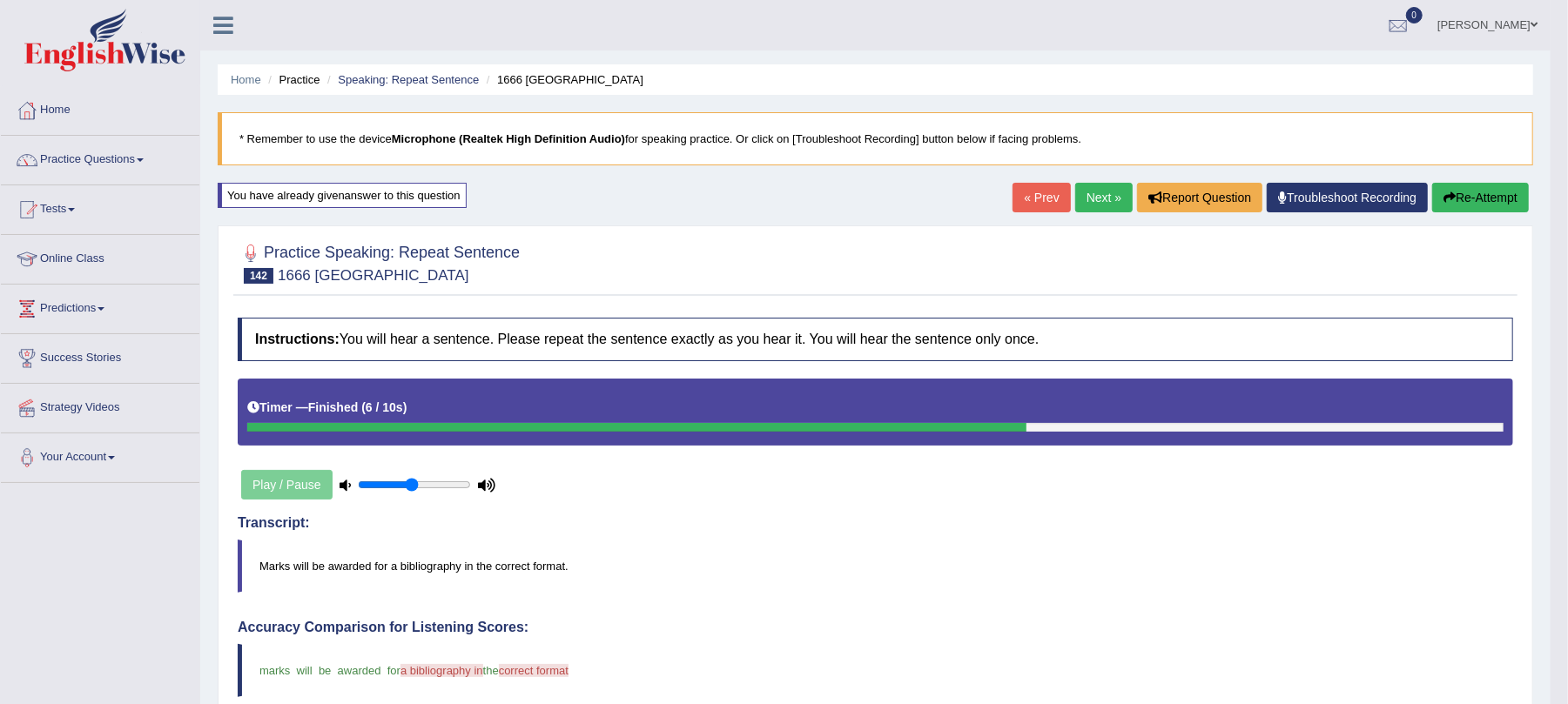
click at [1454, 194] on button "Re-Attempt" at bounding box center [1479, 198] width 96 height 29
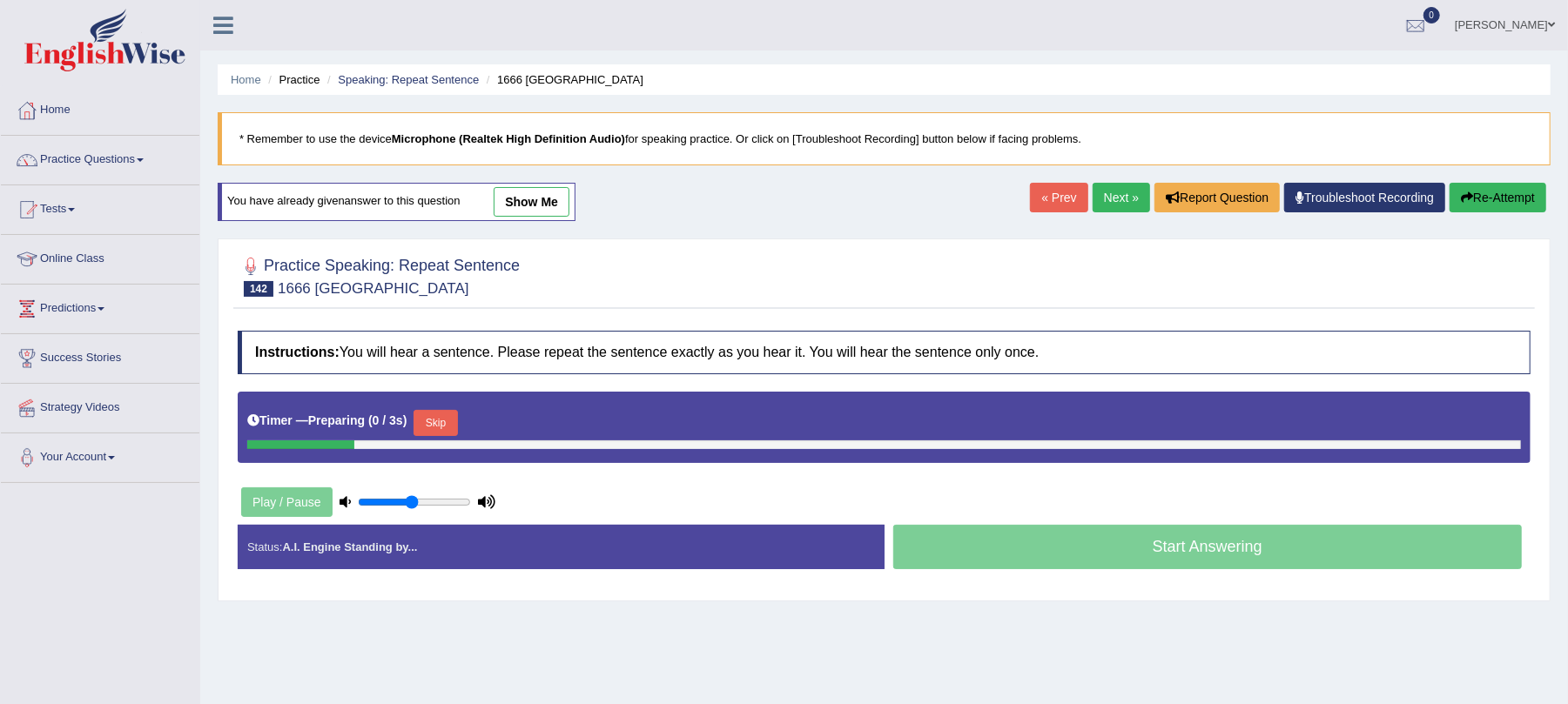
click at [429, 424] on button "Skip" at bounding box center [435, 423] width 44 height 26
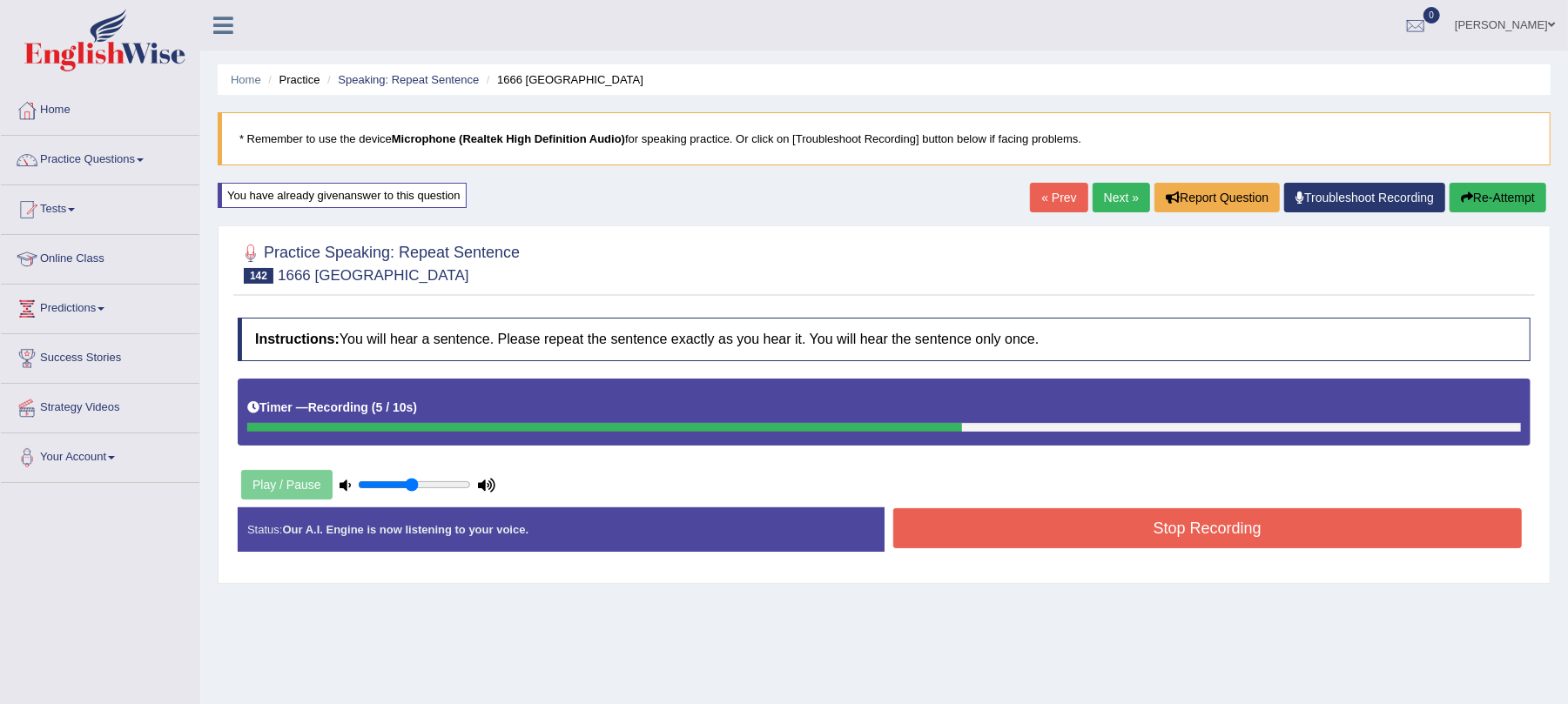
click at [1038, 537] on button "Stop Recording" at bounding box center [1208, 528] width 630 height 40
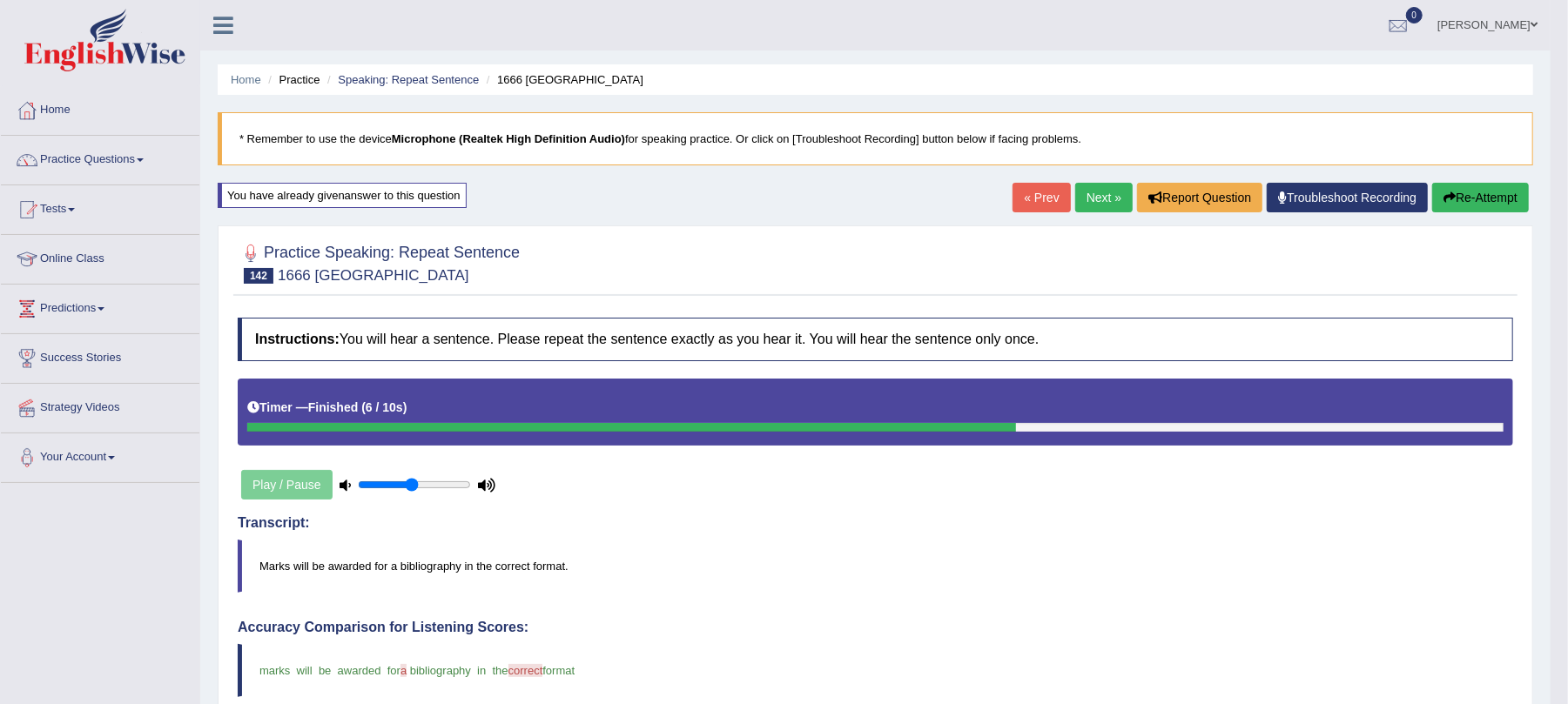
click at [1090, 192] on link "Next »" at bounding box center [1103, 198] width 57 height 29
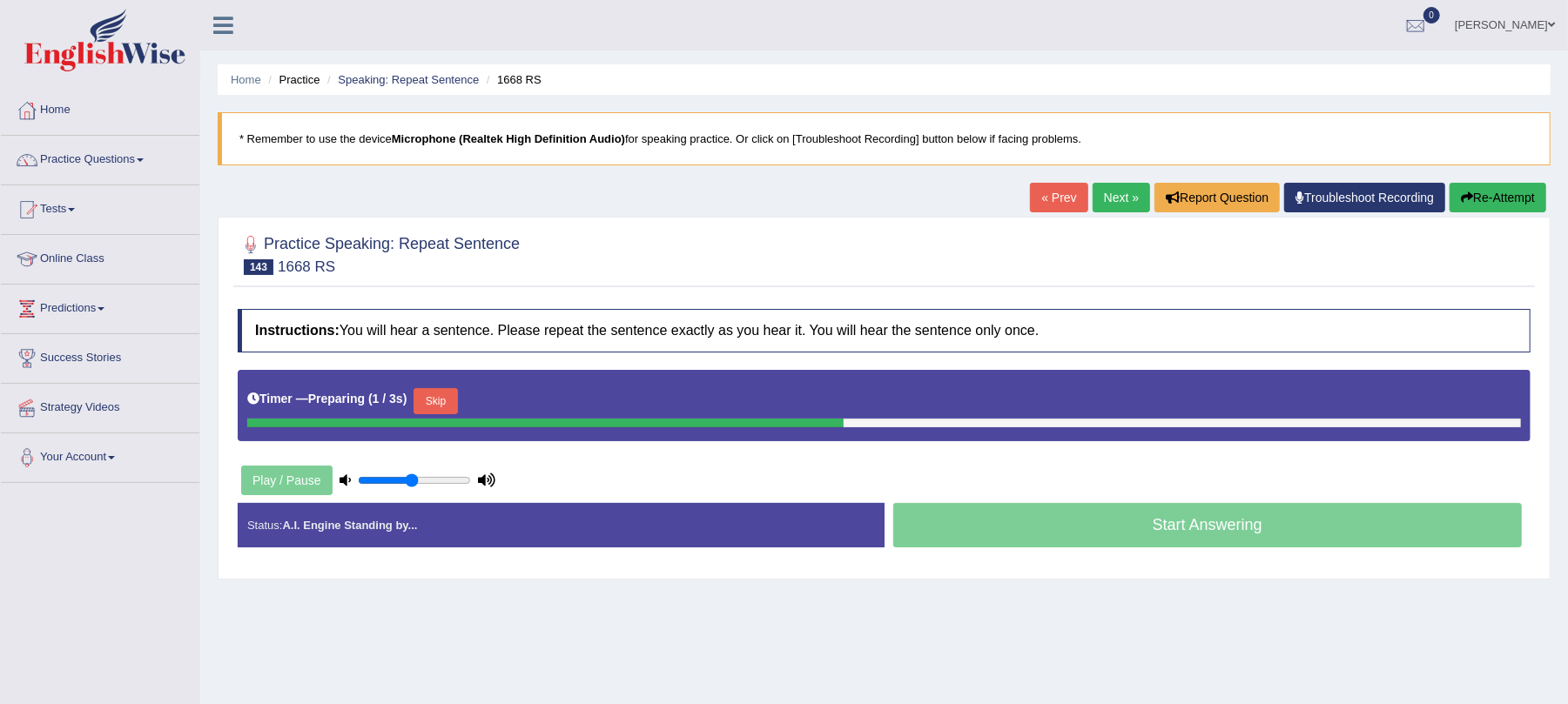
click at [454, 404] on button "Skip" at bounding box center [435, 401] width 44 height 26
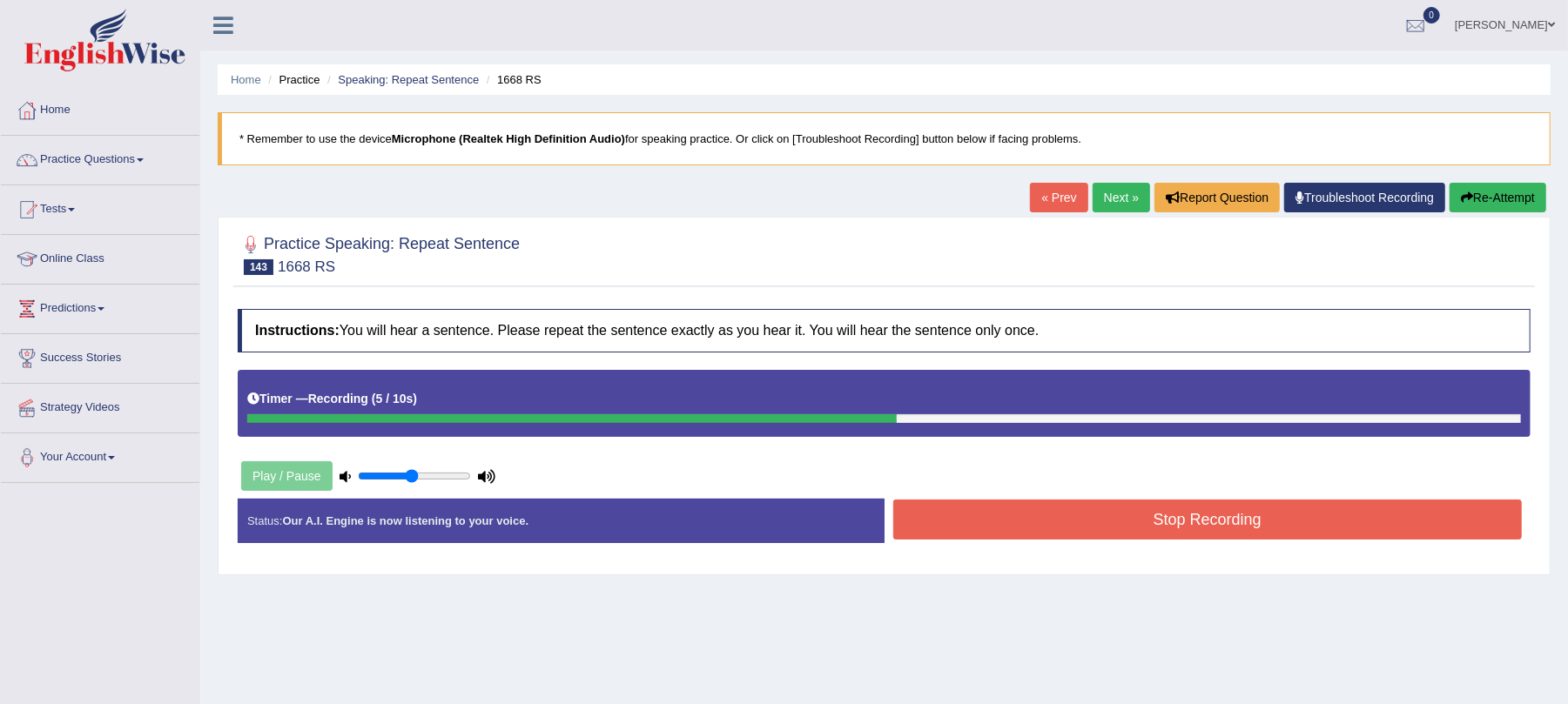
click at [989, 524] on button "Stop Recording" at bounding box center [1208, 519] width 630 height 40
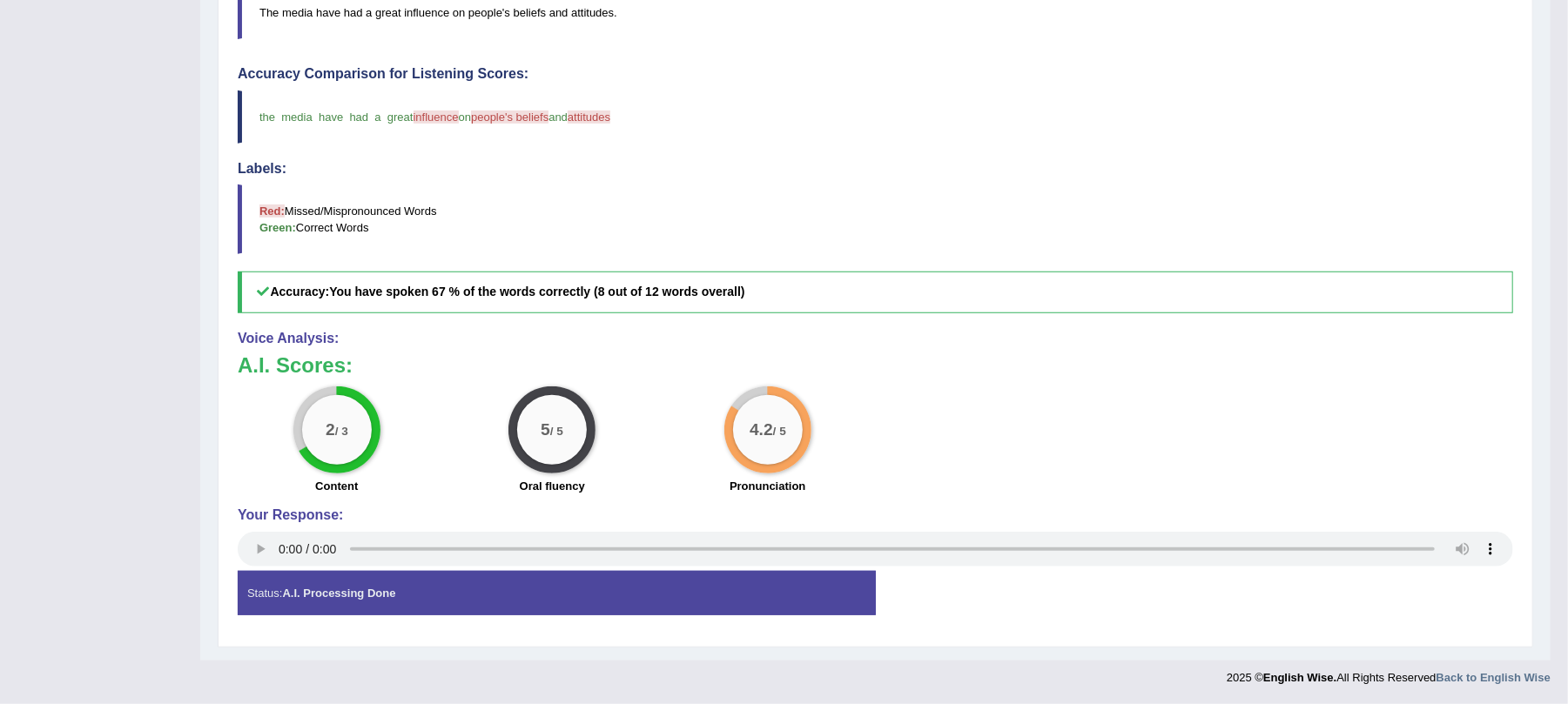
scroll to position [87, 0]
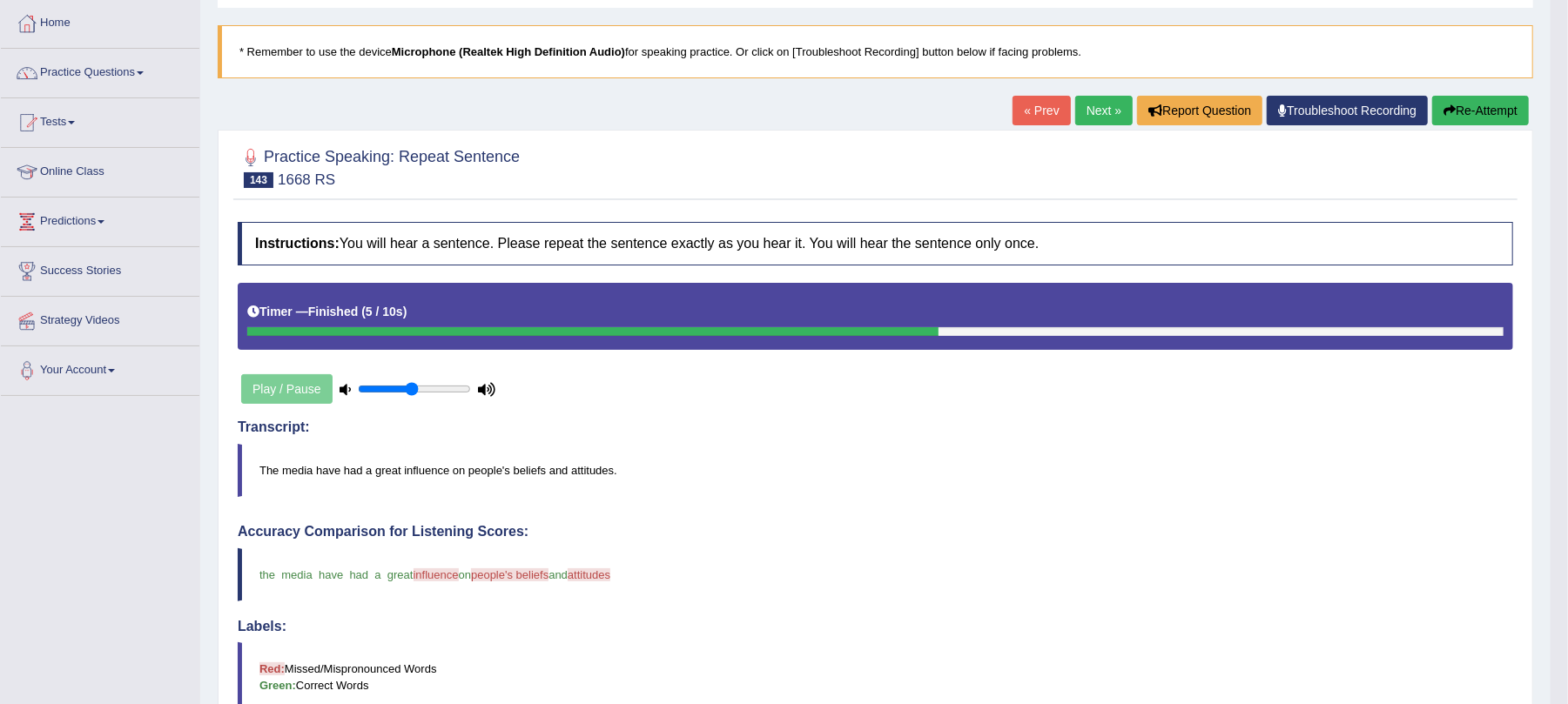
click at [1094, 102] on link "Next »" at bounding box center [1103, 110] width 57 height 29
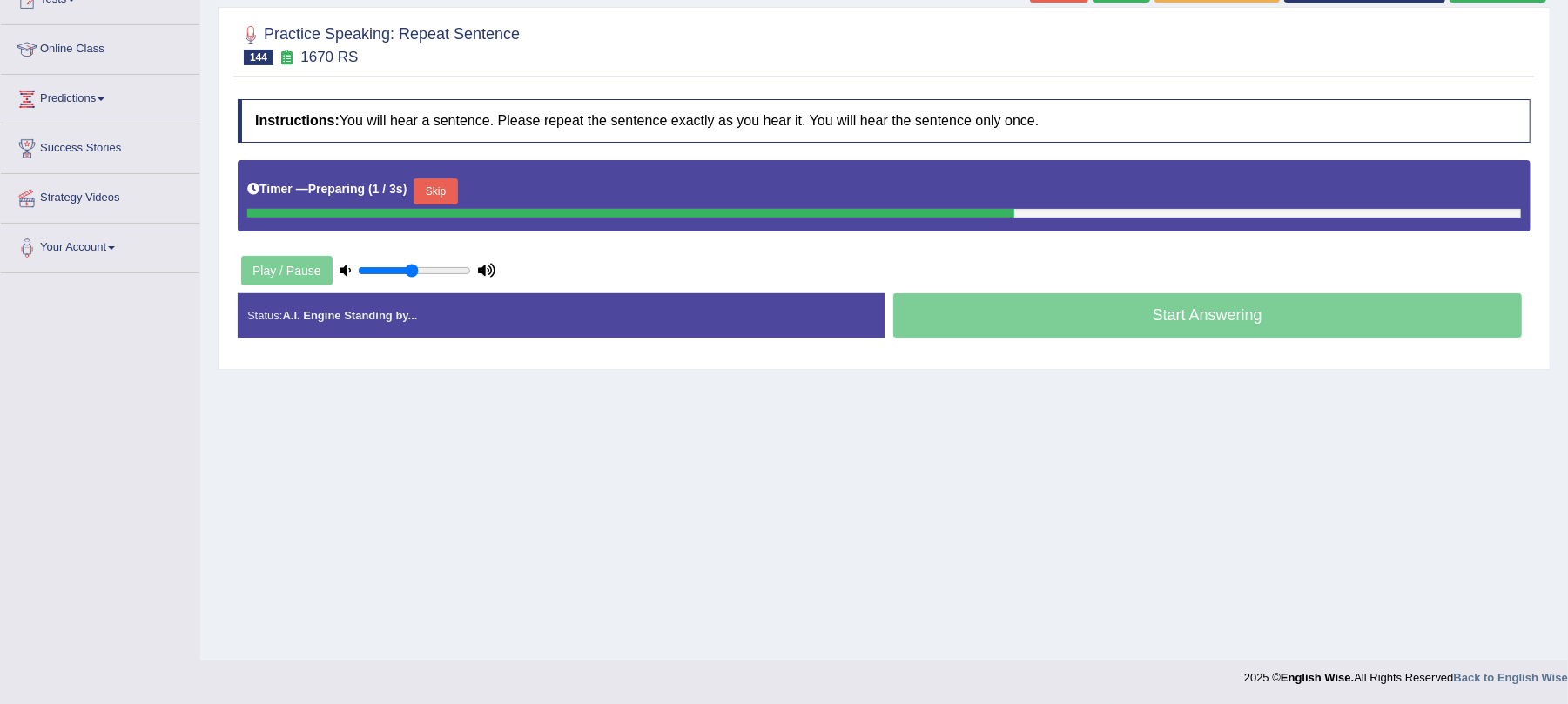
click at [426, 183] on button "Skip" at bounding box center [435, 191] width 44 height 26
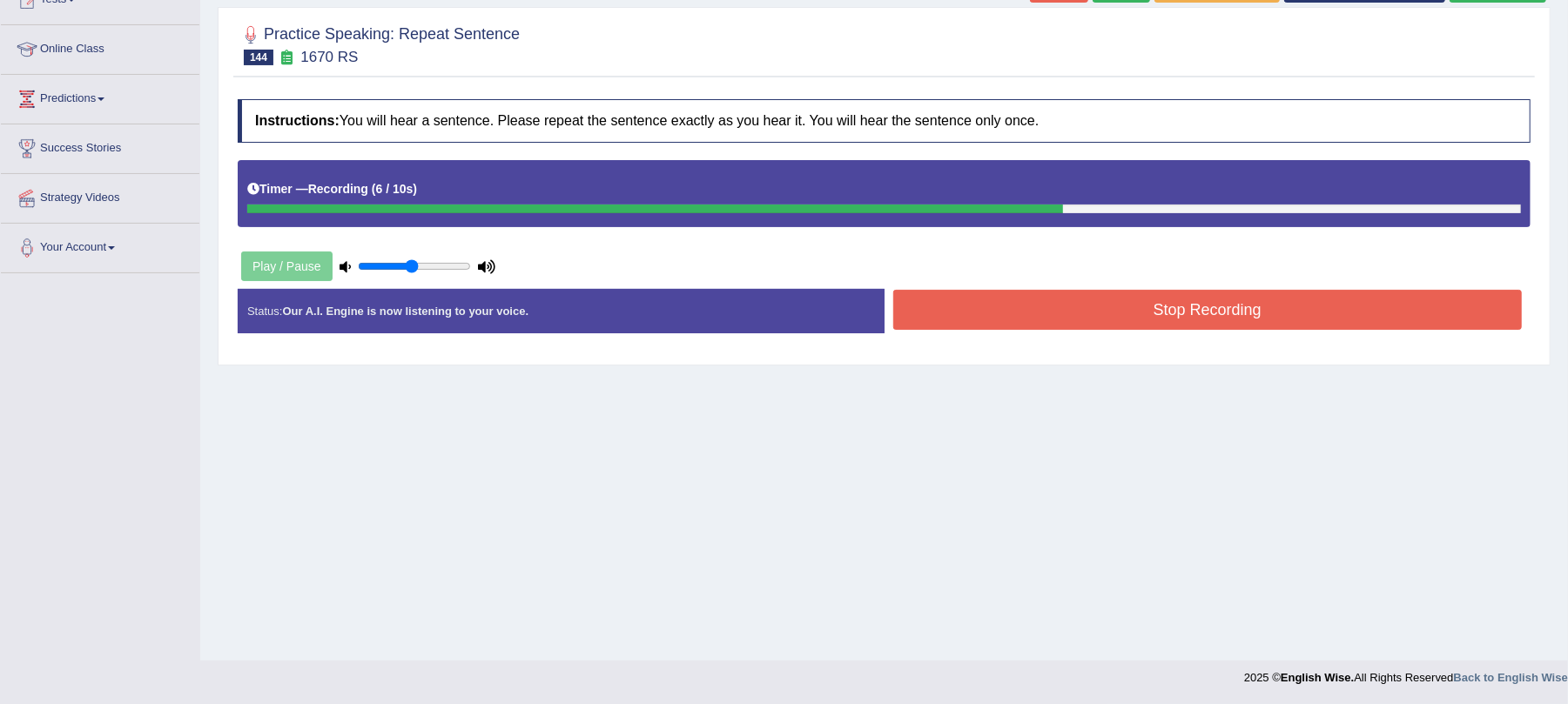
click at [1285, 301] on button "Stop Recording" at bounding box center [1208, 310] width 630 height 40
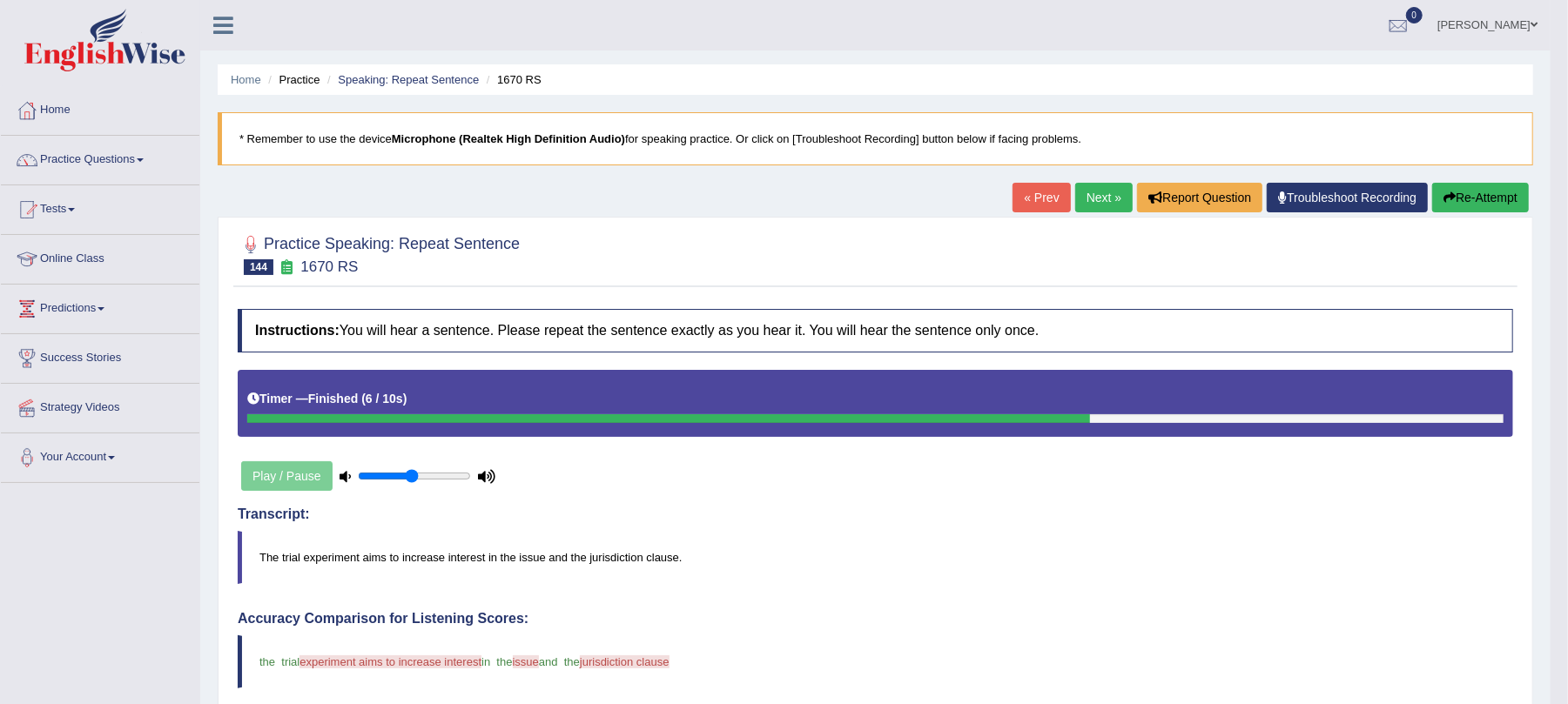
click at [1462, 189] on button "Re-Attempt" at bounding box center [1479, 198] width 96 height 29
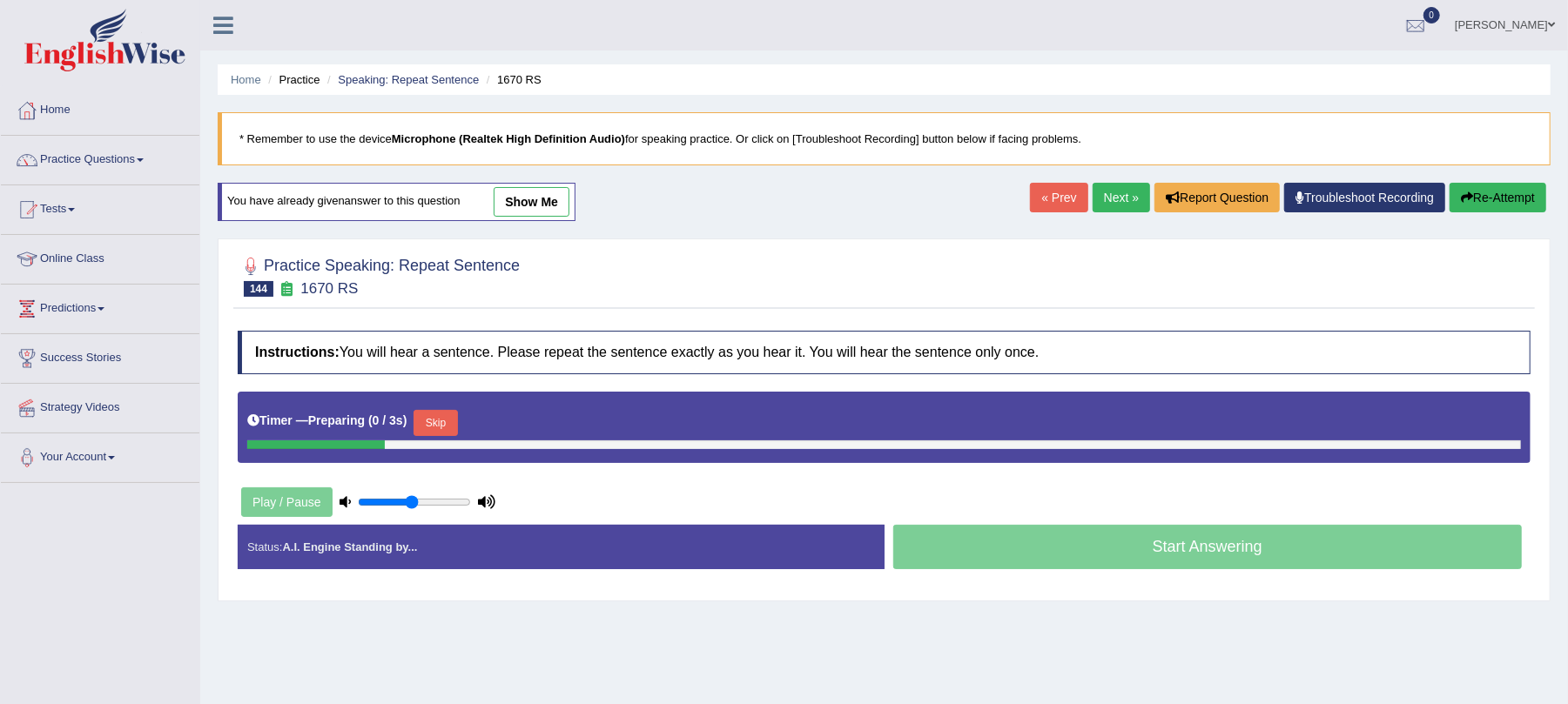
click at [437, 426] on button "Skip" at bounding box center [435, 423] width 44 height 26
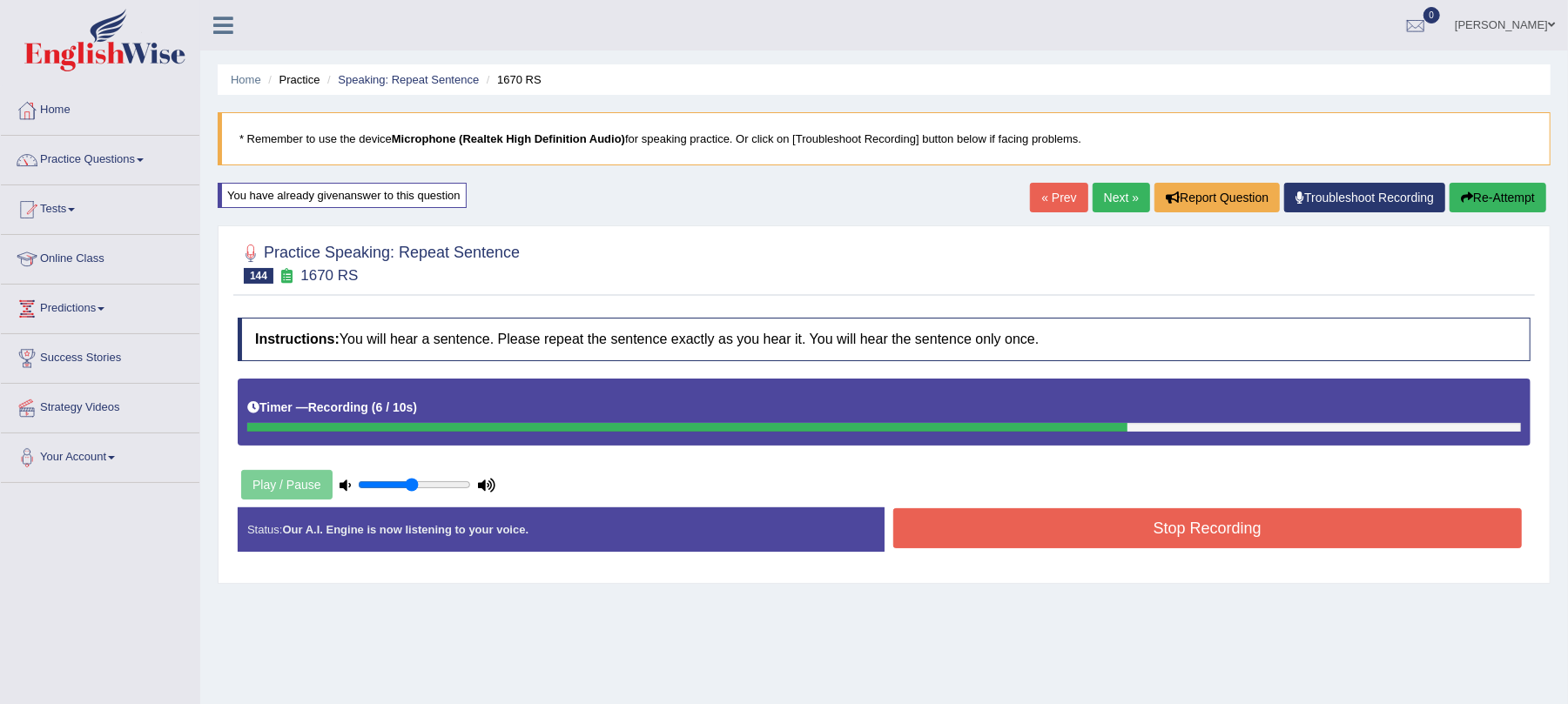
click at [955, 519] on button "Stop Recording" at bounding box center [1208, 528] width 630 height 40
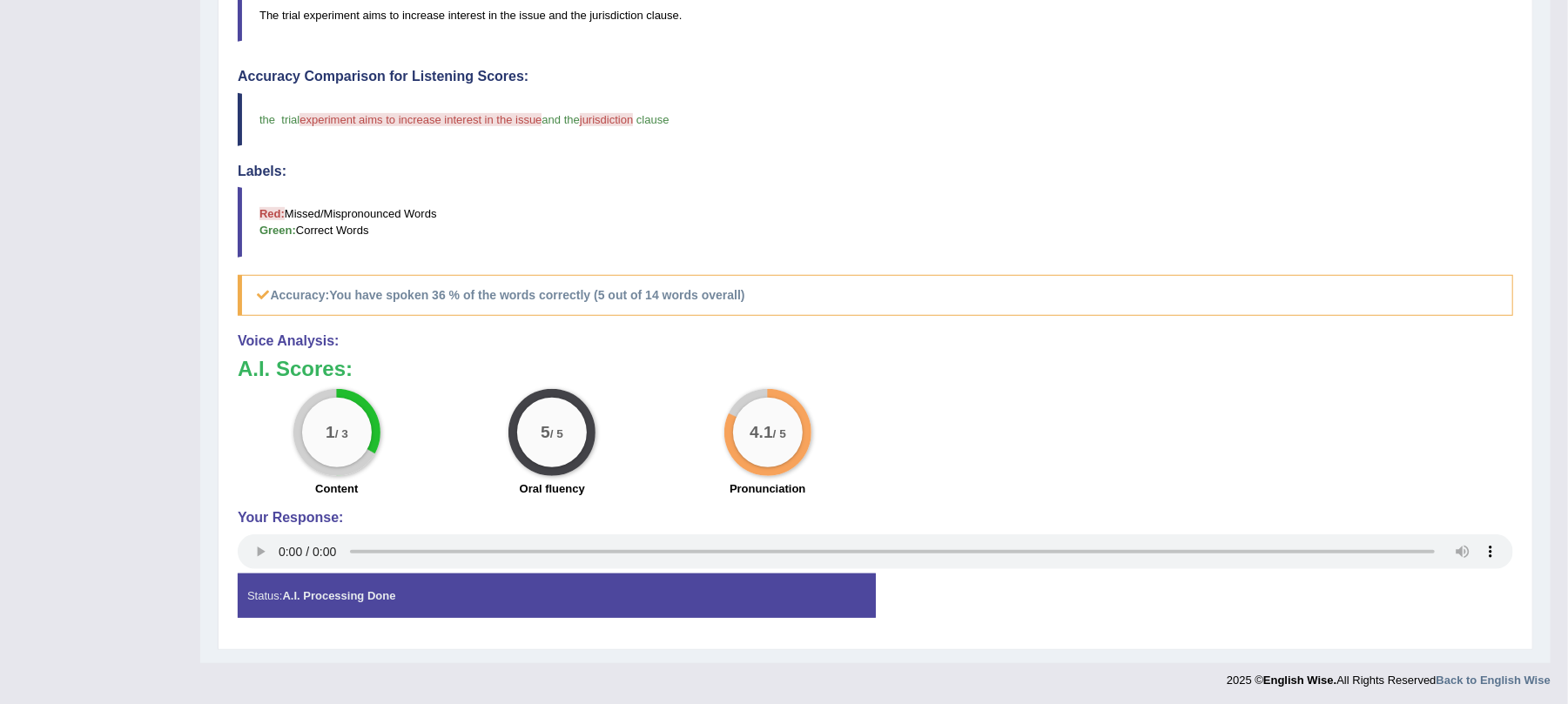
scroll to position [87, 0]
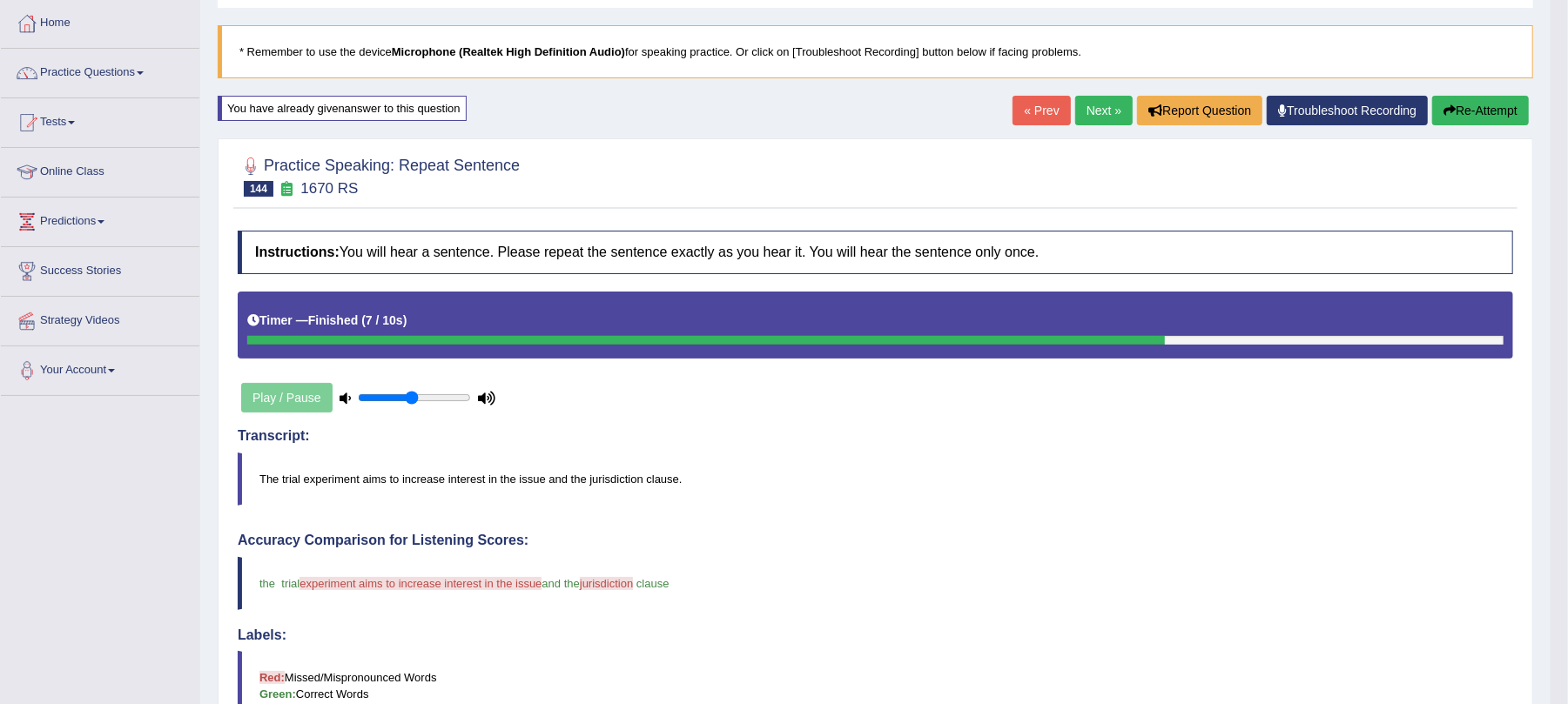
click at [1477, 104] on button "Re-Attempt" at bounding box center [1479, 110] width 96 height 29
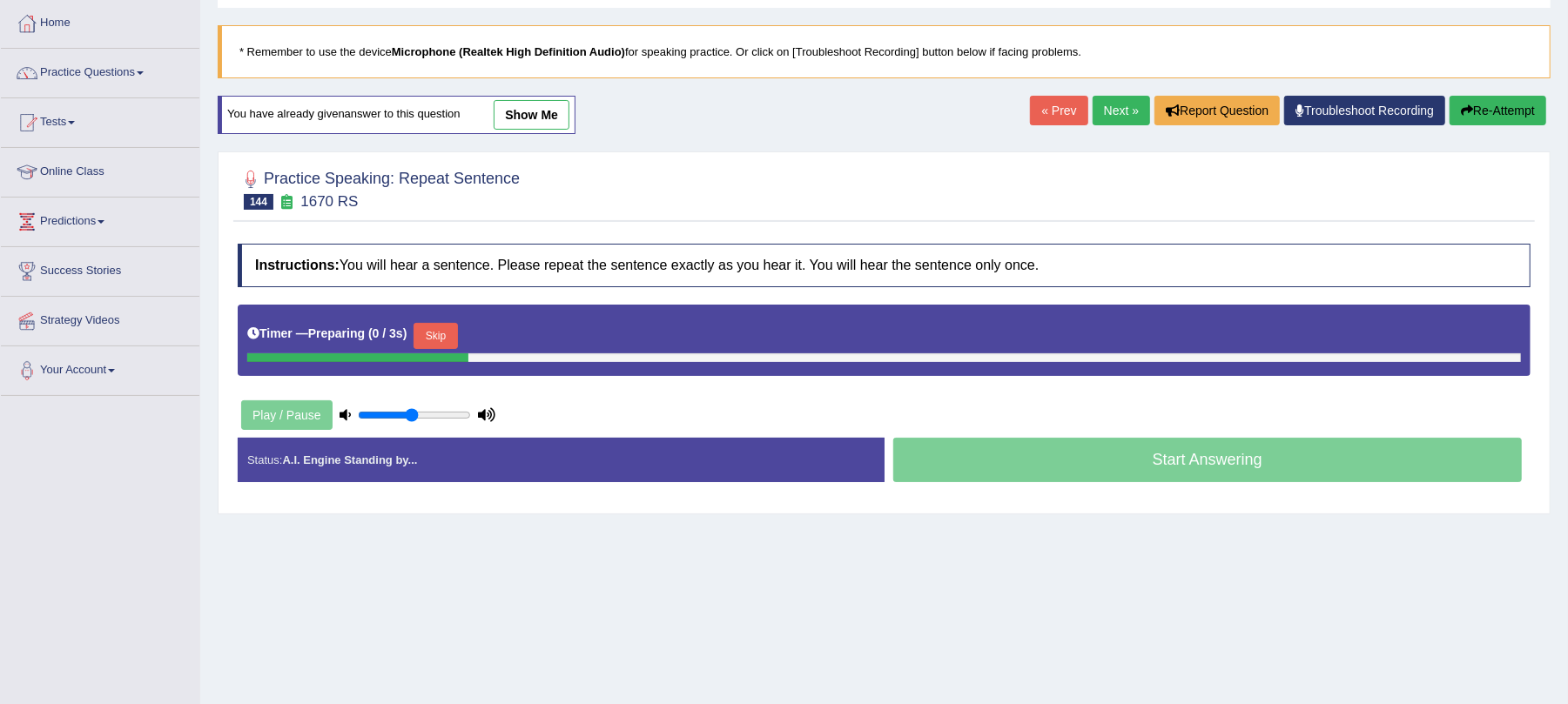
click at [444, 346] on button "Skip" at bounding box center [435, 336] width 44 height 26
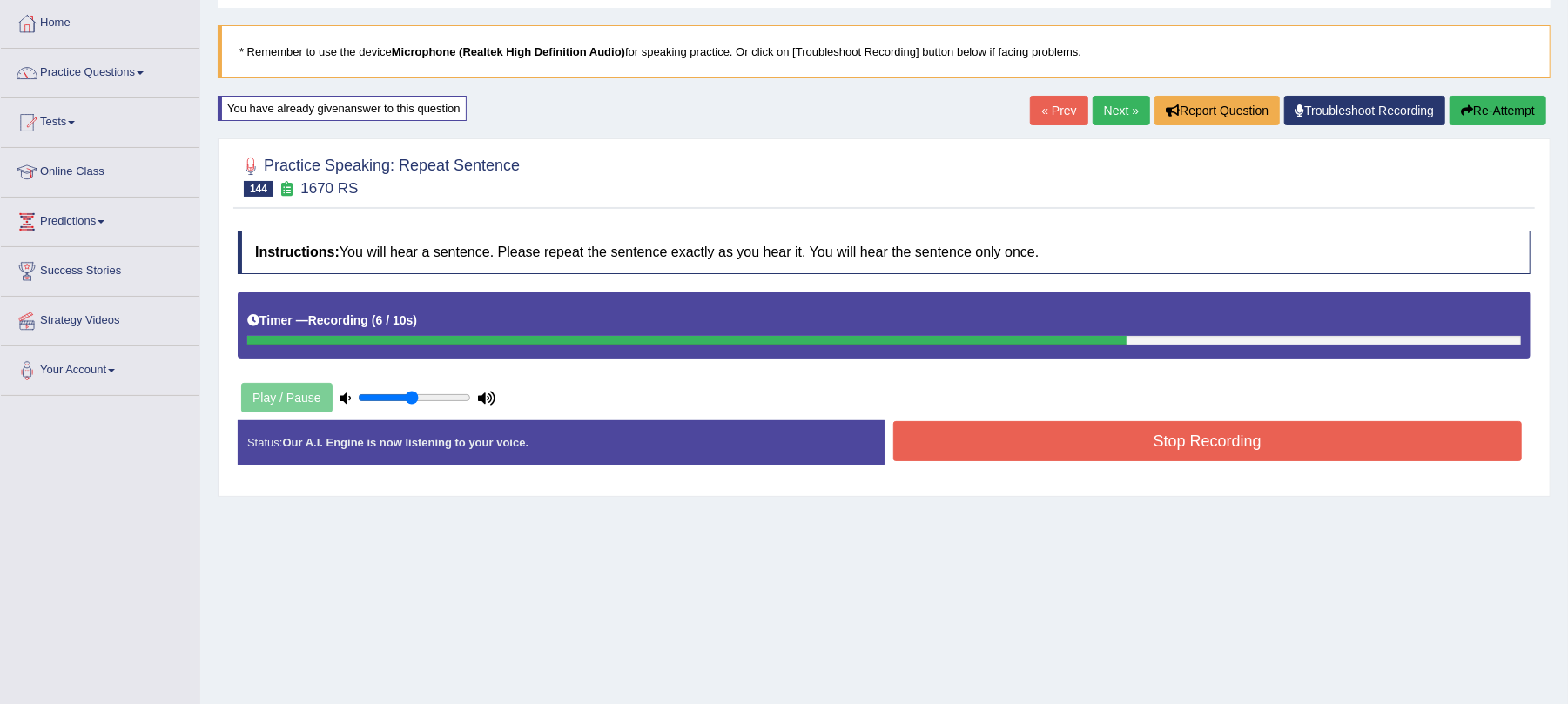
click at [1041, 437] on button "Stop Recording" at bounding box center [1208, 441] width 630 height 40
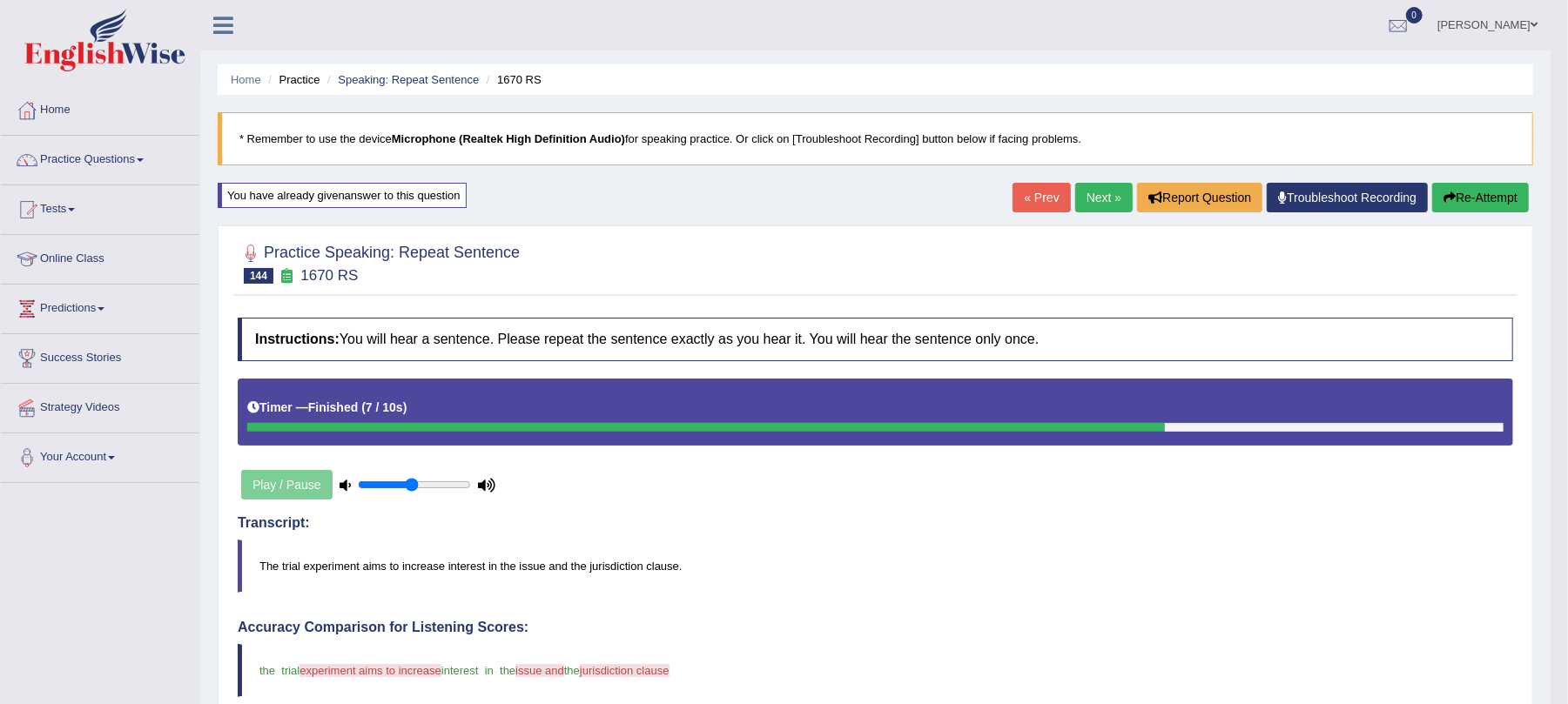
click at [1087, 186] on link "Next »" at bounding box center [1103, 198] width 57 height 29
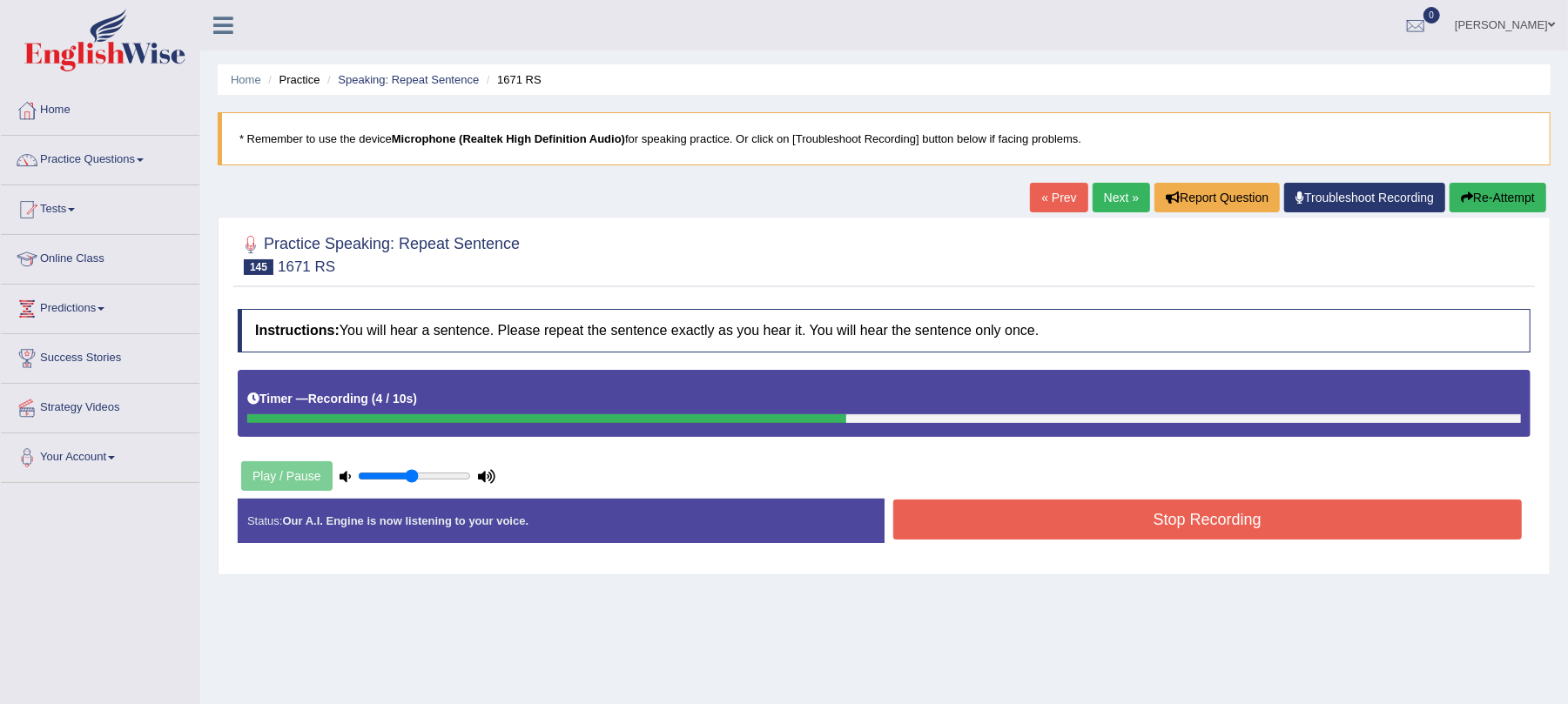
click at [965, 505] on button "Stop Recording" at bounding box center [1208, 519] width 630 height 40
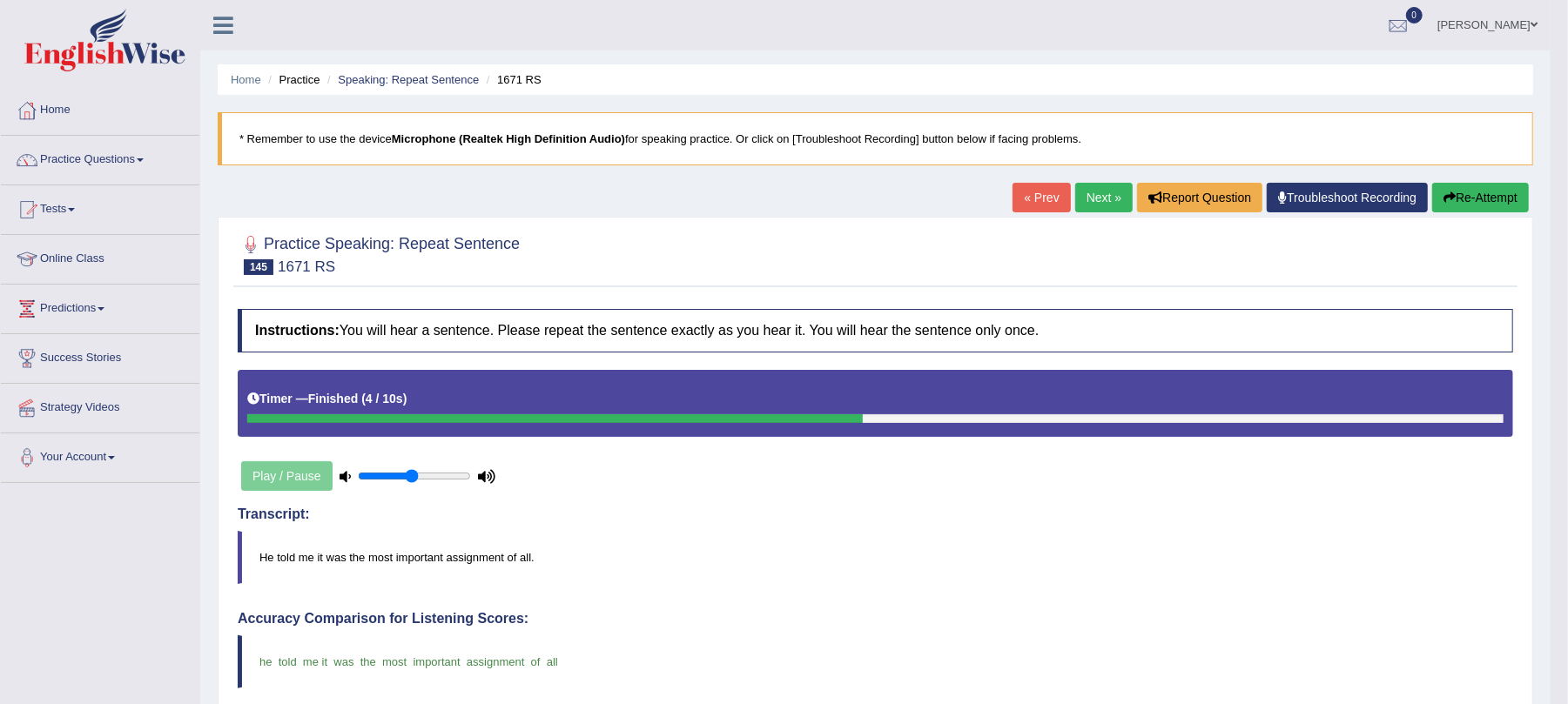
click at [1075, 188] on link "Next »" at bounding box center [1103, 198] width 57 height 29
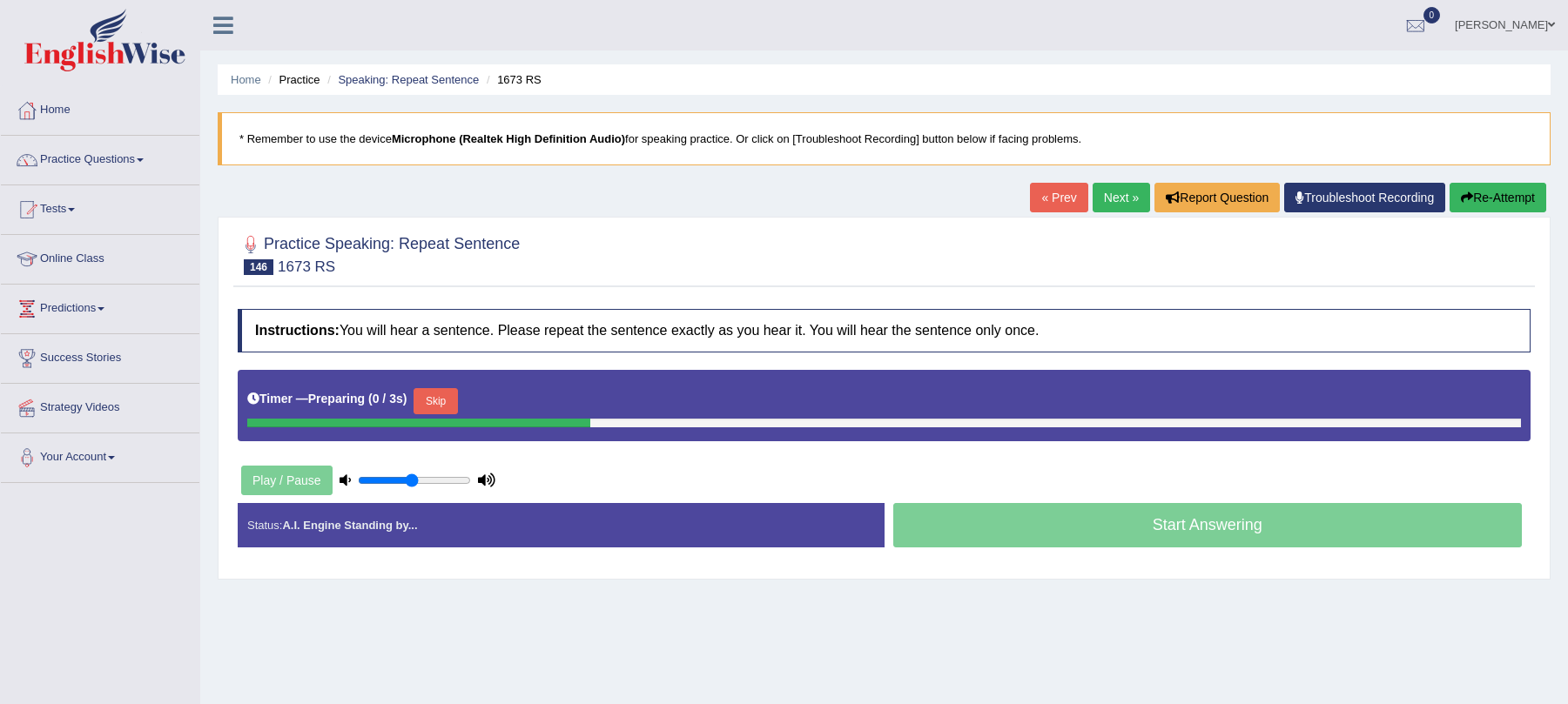
click at [455, 408] on button "Skip" at bounding box center [435, 401] width 44 height 26
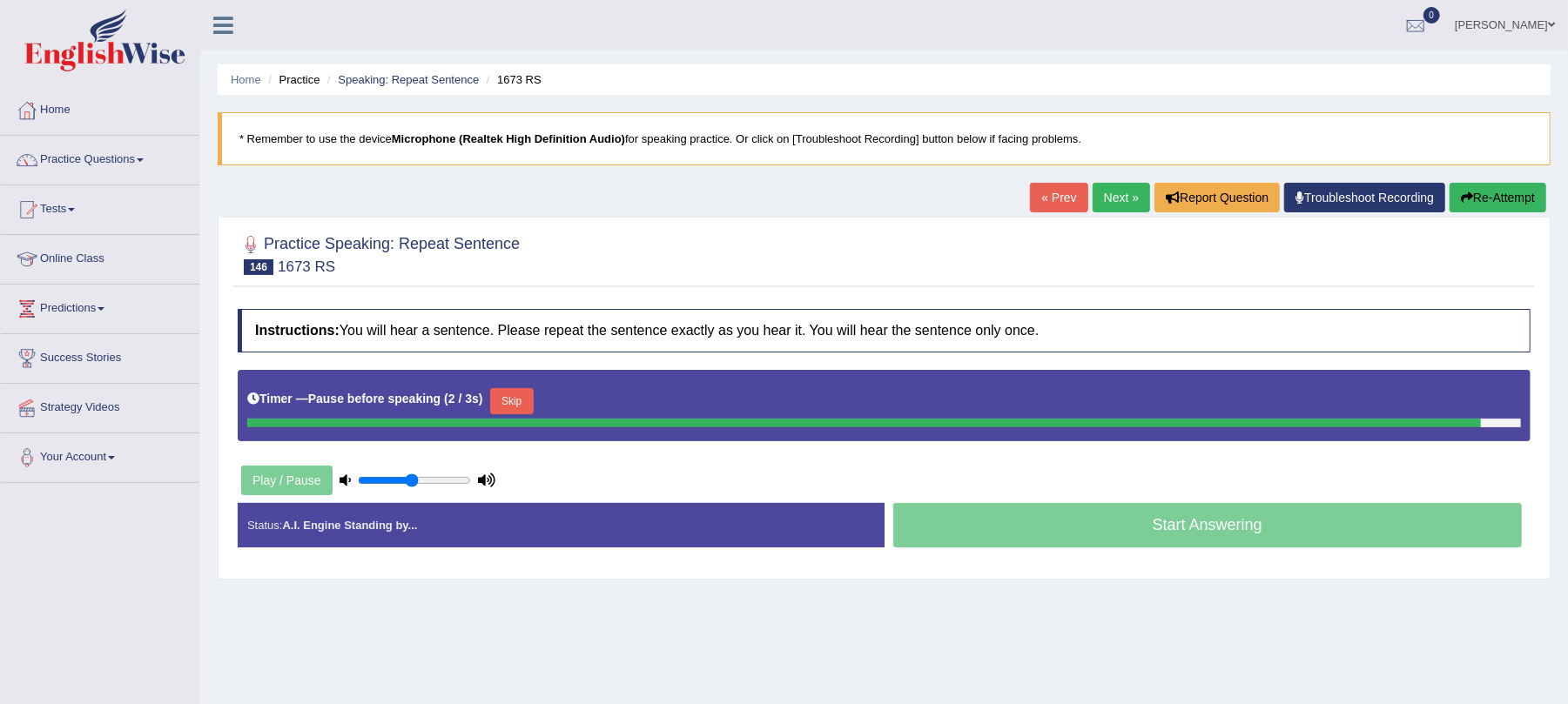
click at [508, 394] on button "Skip" at bounding box center [511, 401] width 44 height 26
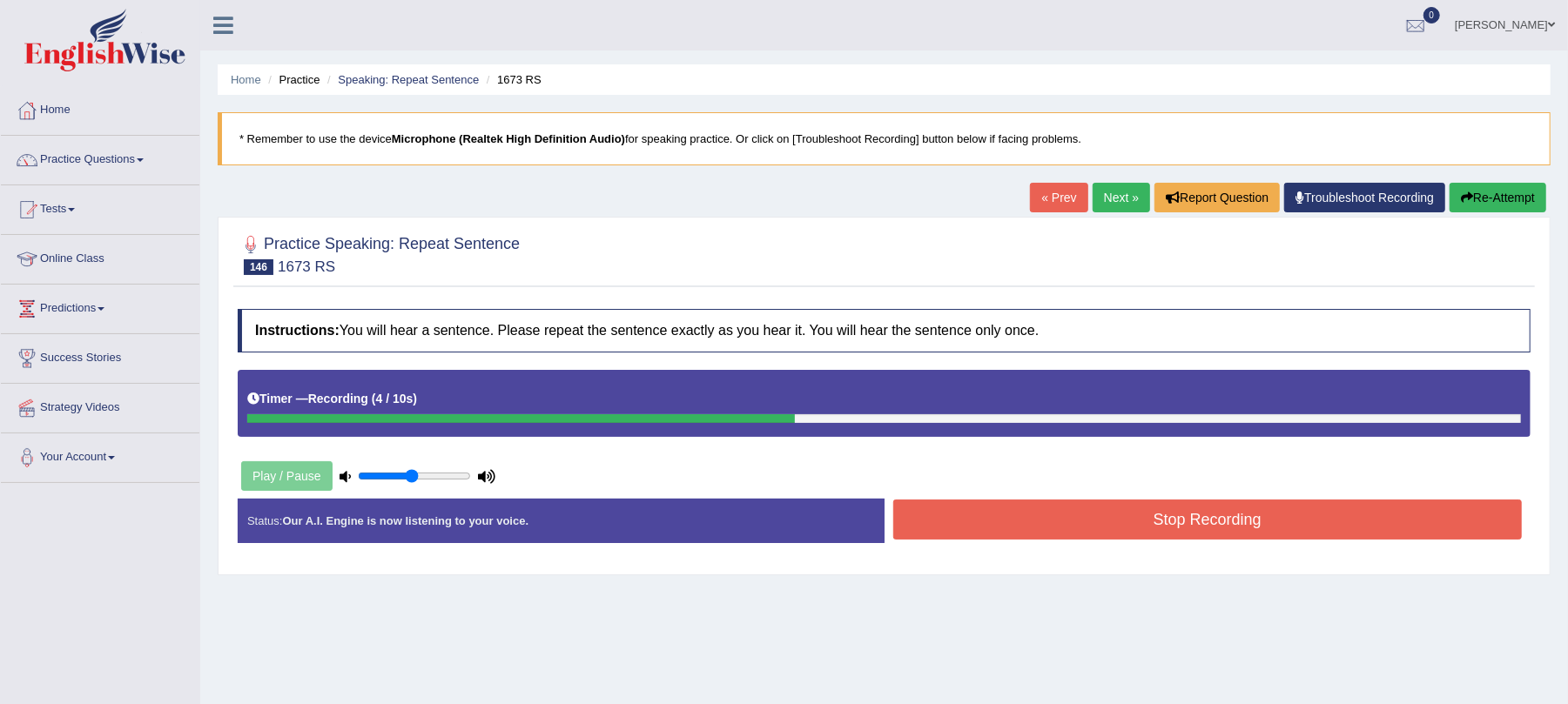
click at [960, 512] on button "Stop Recording" at bounding box center [1208, 519] width 630 height 40
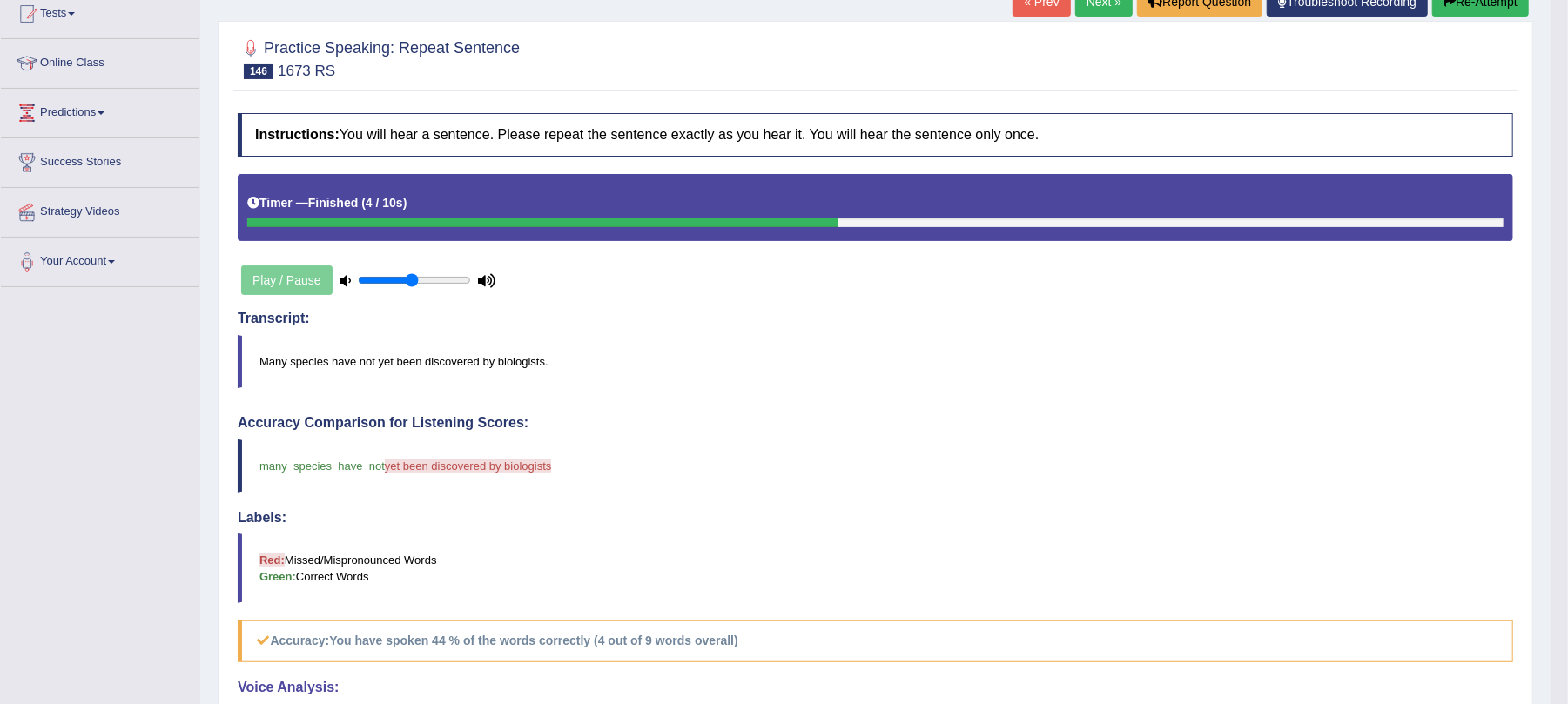
scroll to position [87, 0]
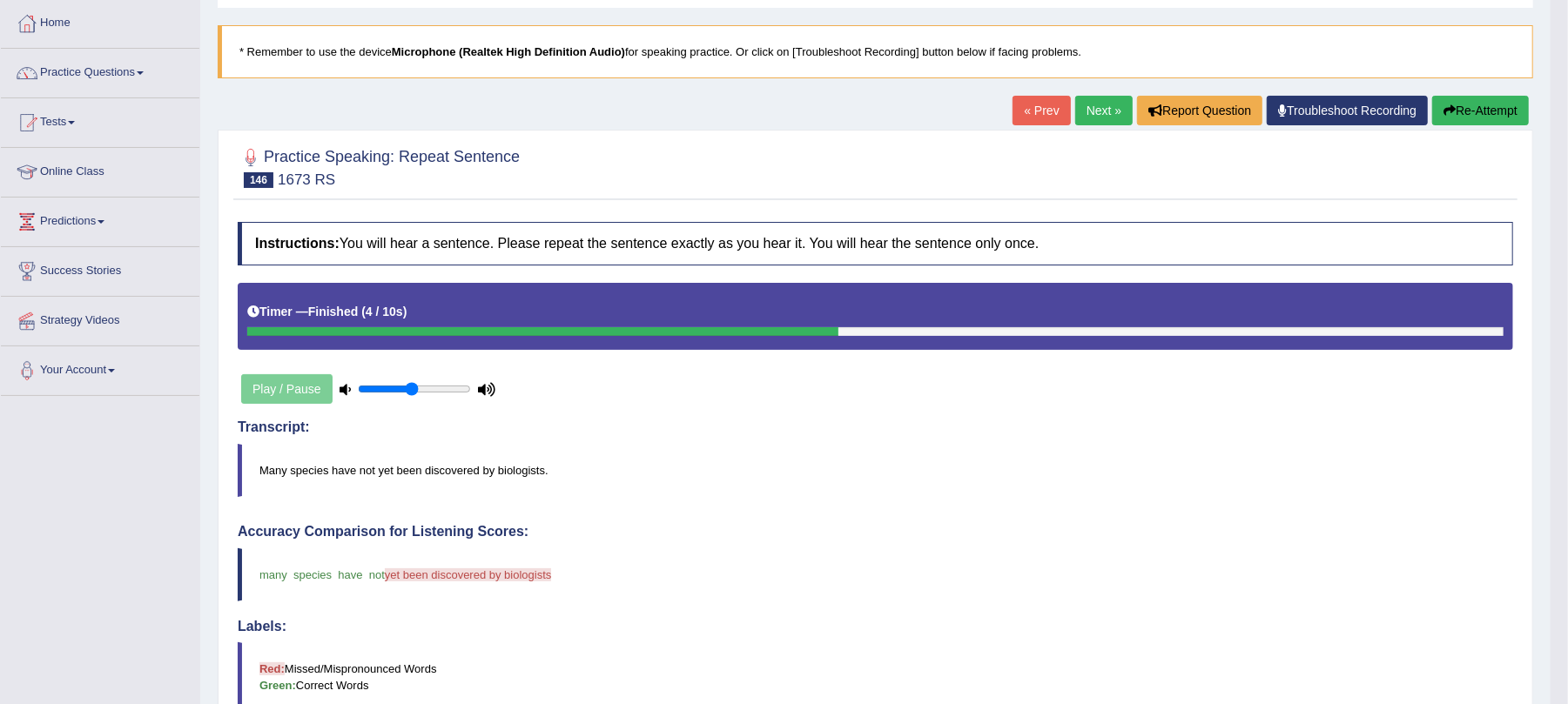
click at [1455, 97] on button "Re-Attempt" at bounding box center [1479, 110] width 96 height 29
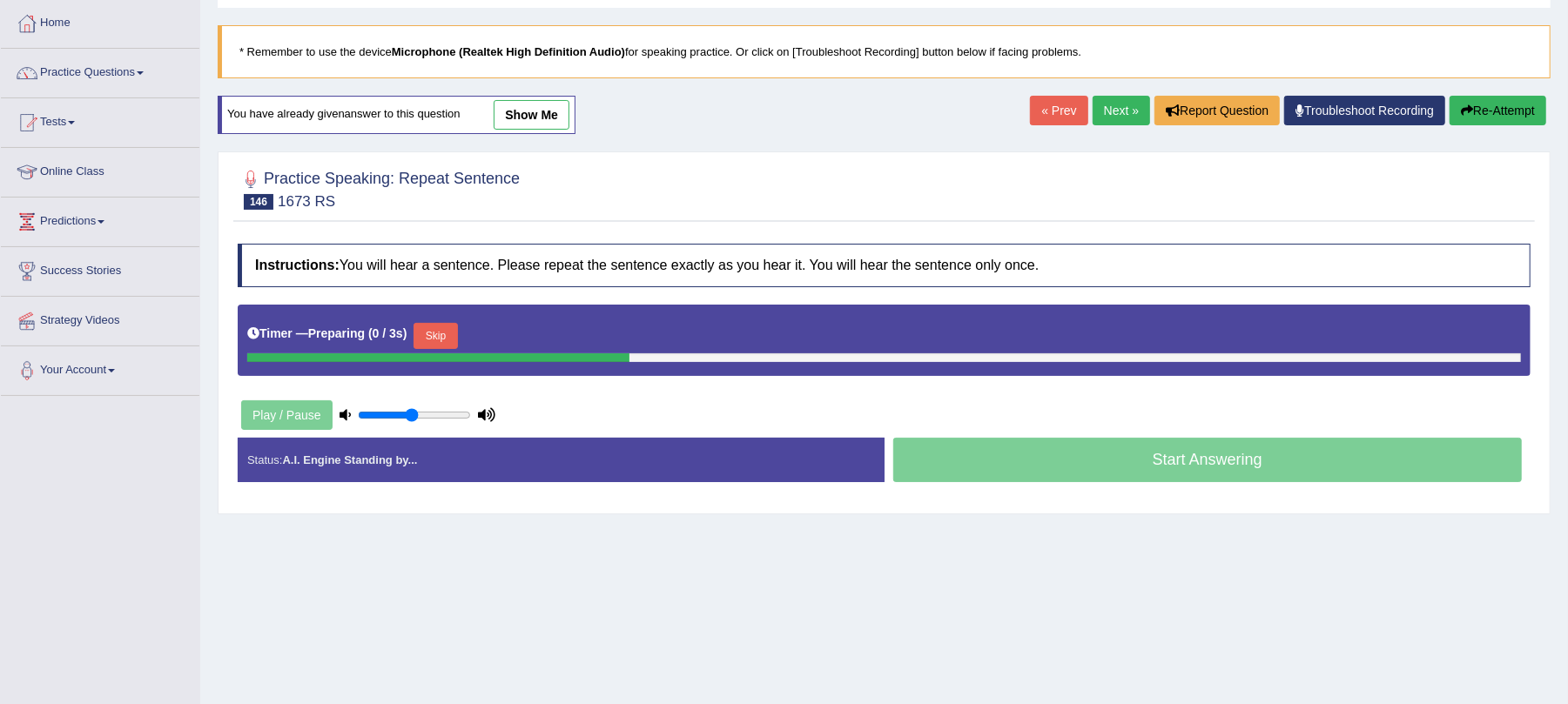
click at [449, 333] on button "Skip" at bounding box center [435, 336] width 44 height 26
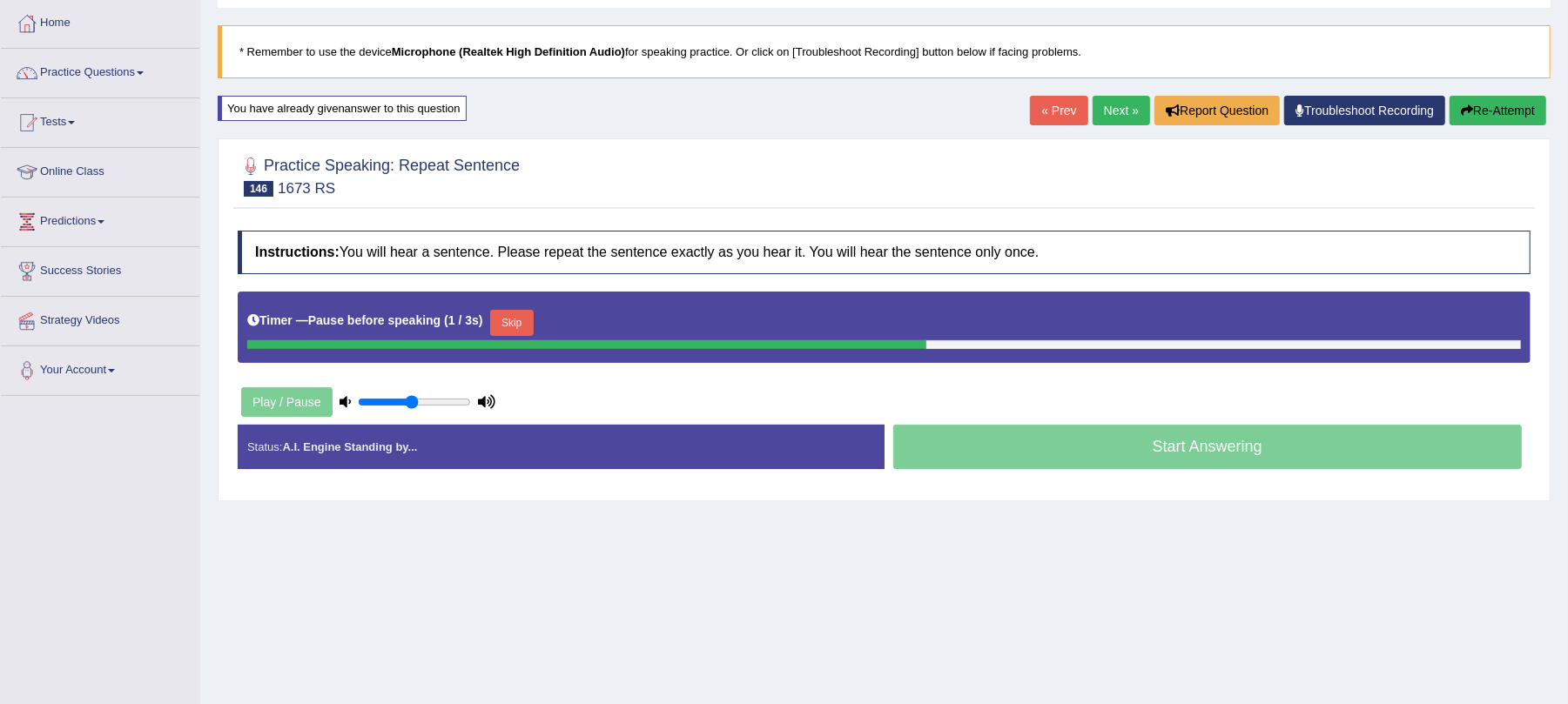
click at [521, 333] on button "Skip" at bounding box center [511, 322] width 44 height 26
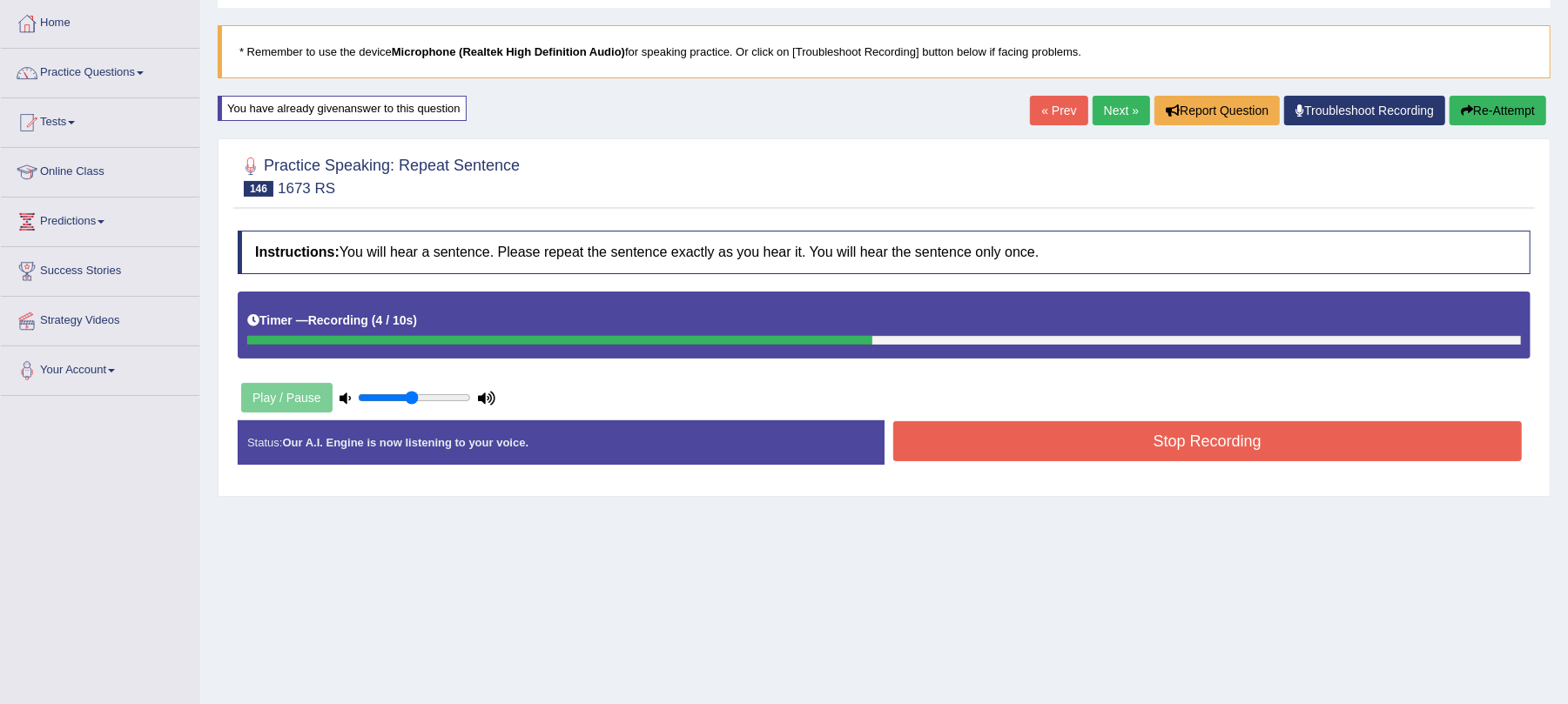
click at [1050, 458] on button "Stop Recording" at bounding box center [1208, 441] width 630 height 40
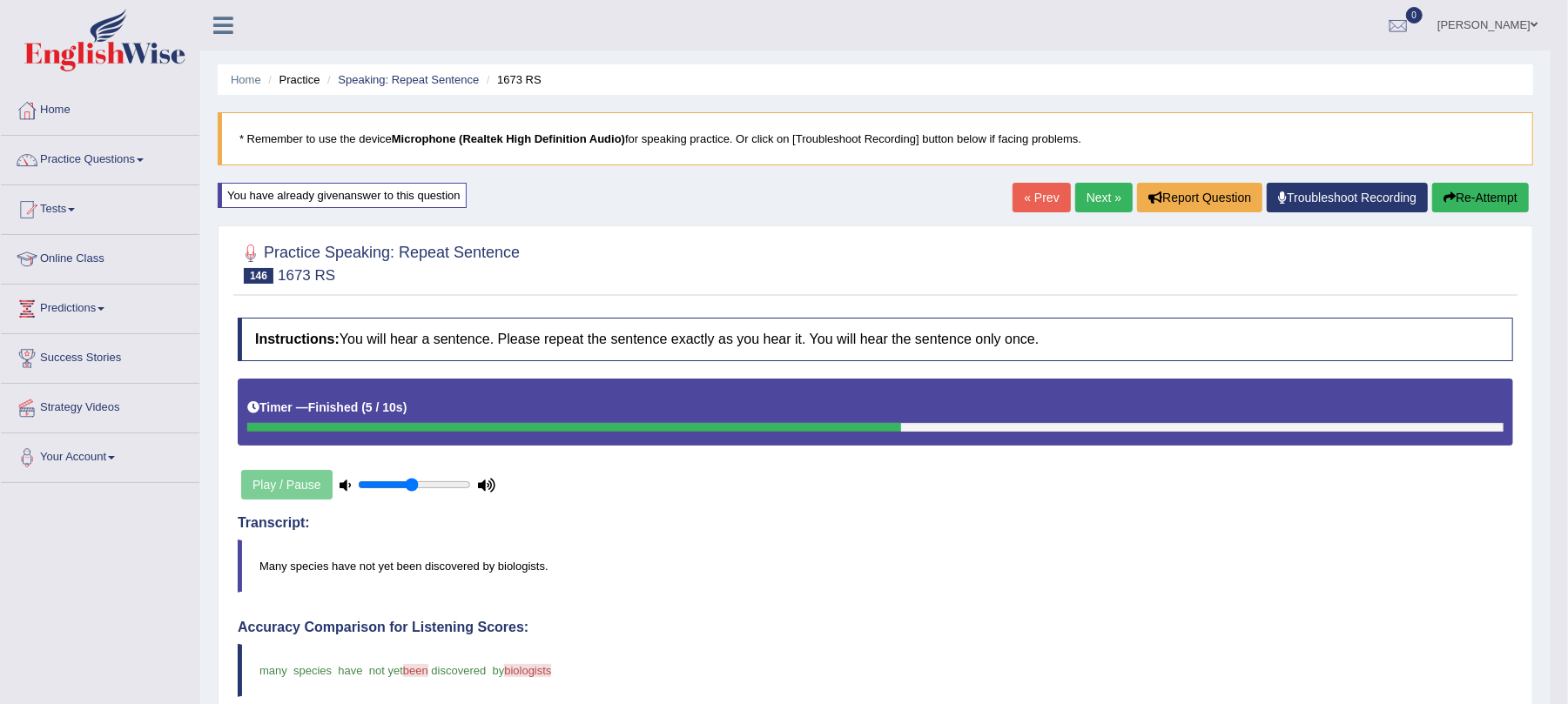
click at [1102, 197] on link "Next »" at bounding box center [1103, 198] width 57 height 29
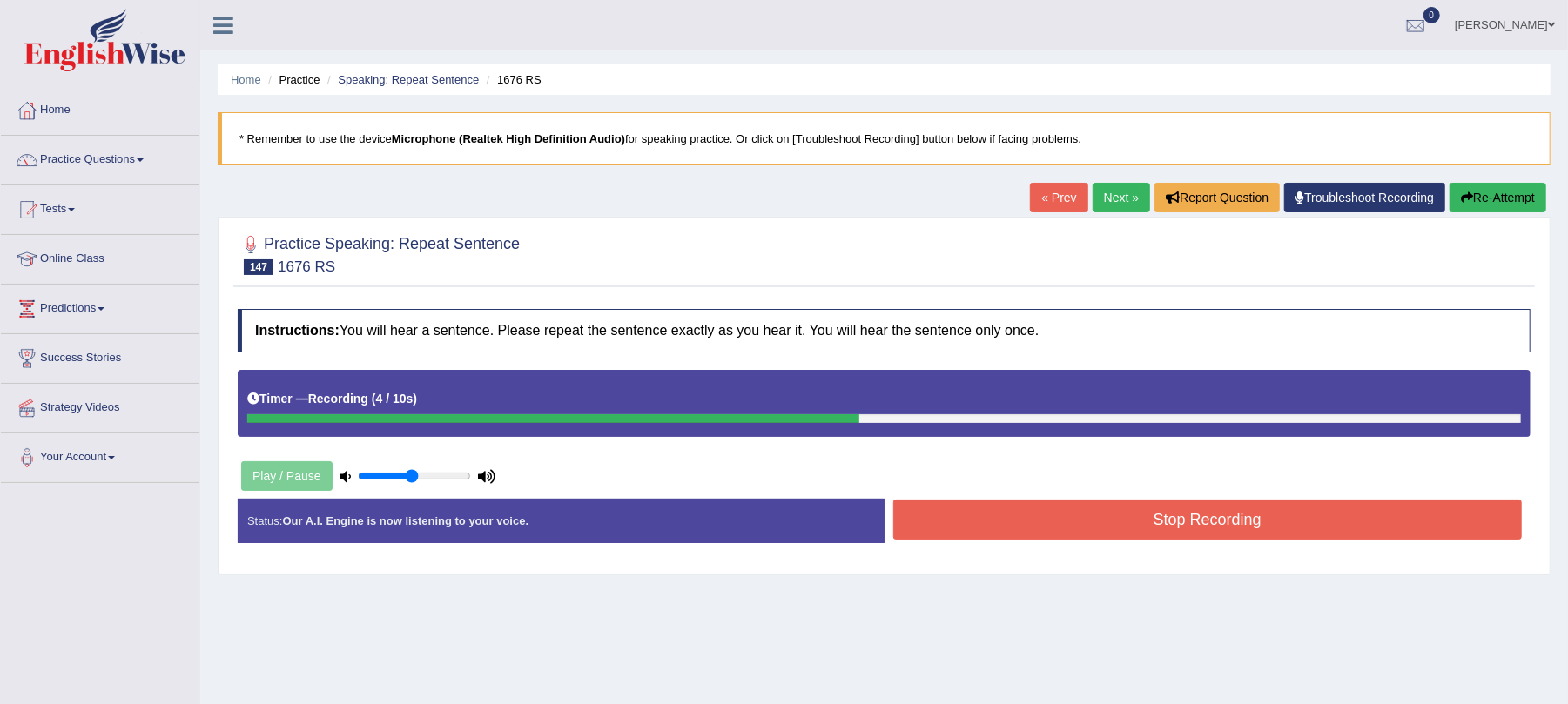
click at [1001, 520] on button "Stop Recording" at bounding box center [1208, 519] width 630 height 40
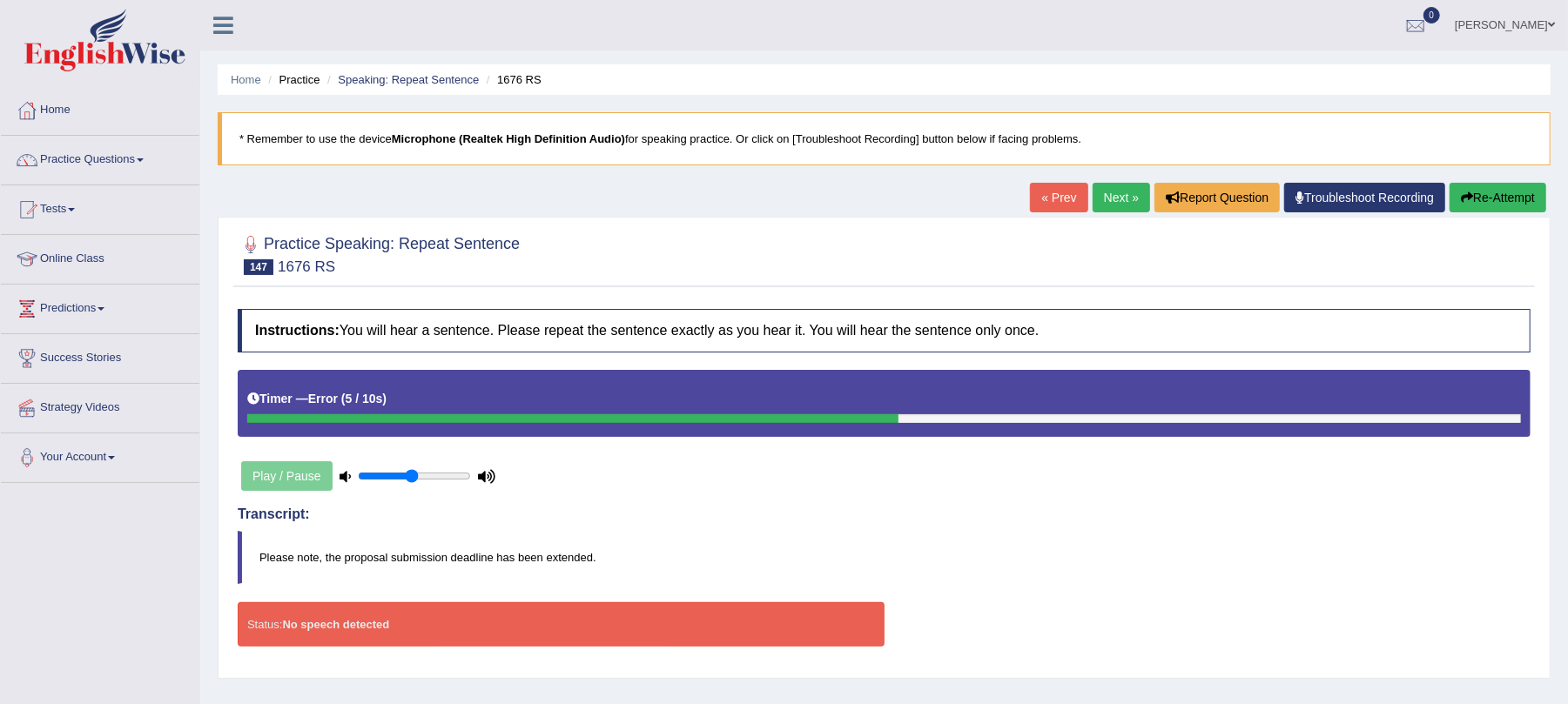
click at [1461, 199] on icon "button" at bounding box center [1467, 198] width 13 height 13
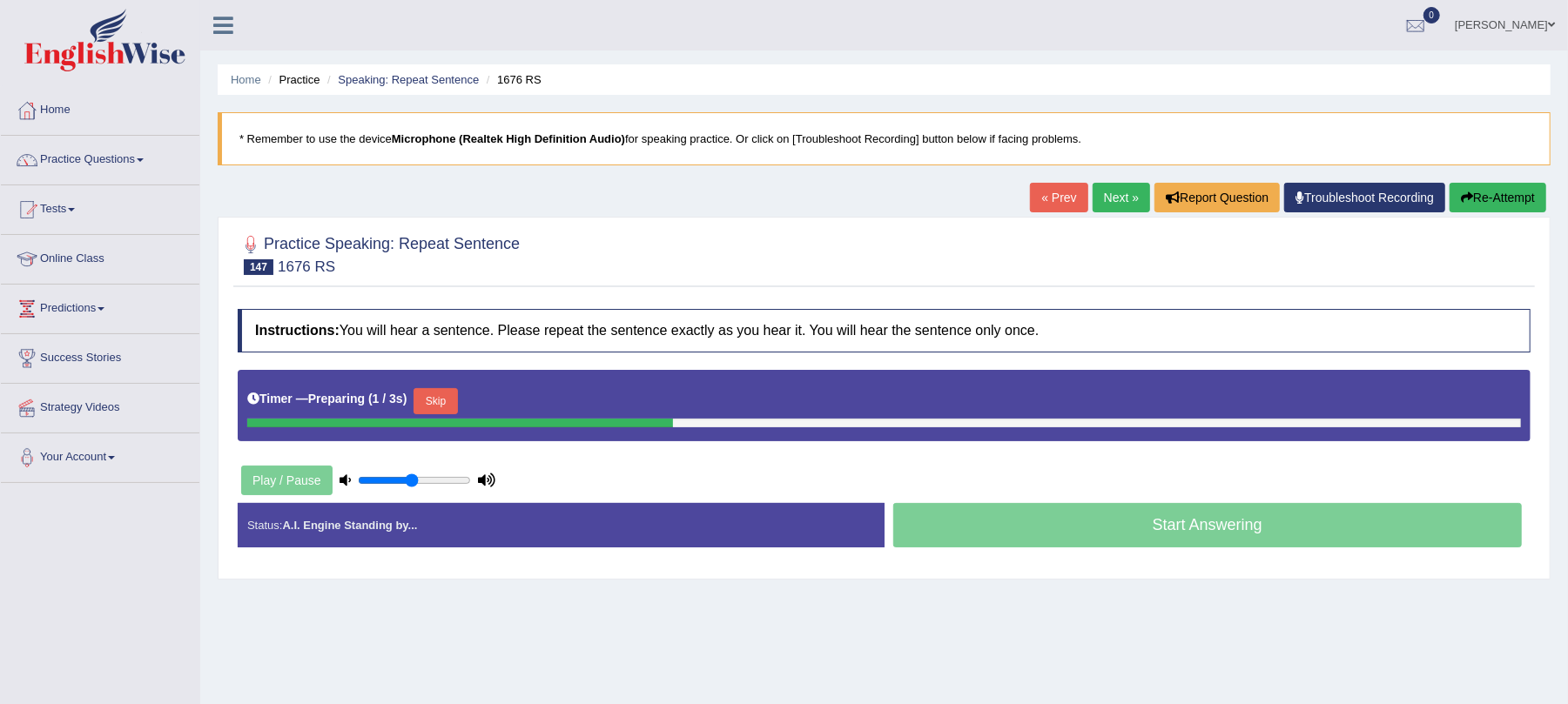
click at [446, 409] on button "Skip" at bounding box center [435, 401] width 44 height 26
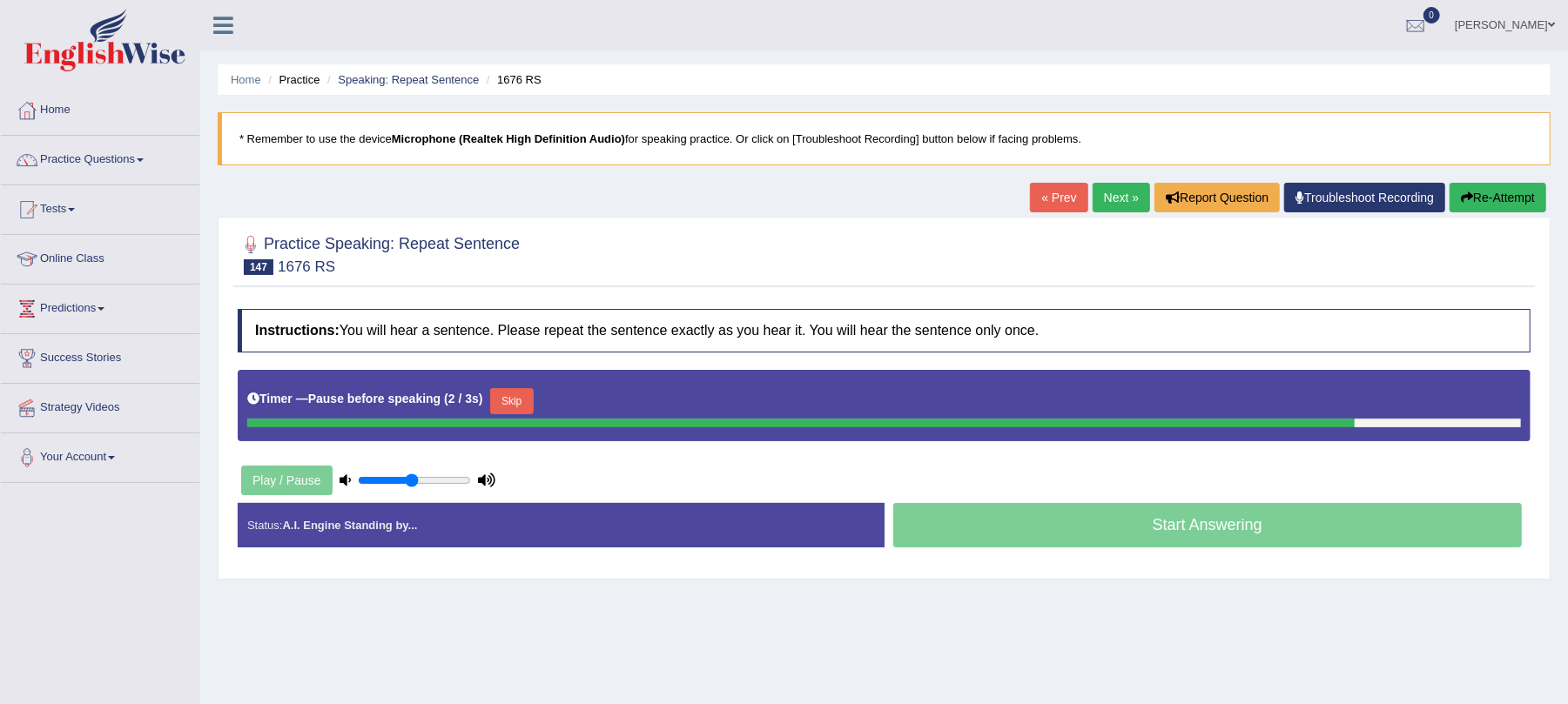
click at [515, 408] on button "Skip" at bounding box center [511, 401] width 44 height 26
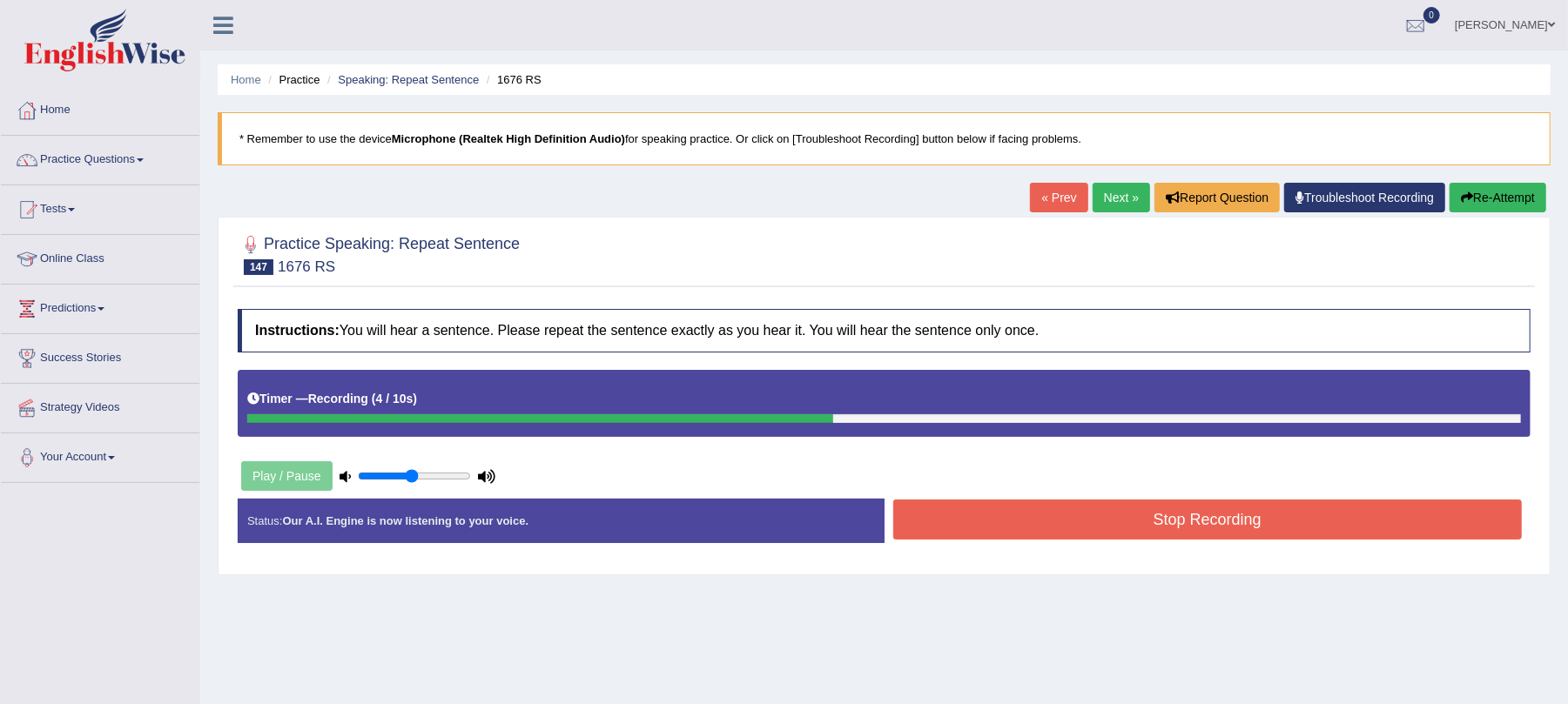
click at [1156, 544] on div "Stop Recording" at bounding box center [1208, 522] width 646 height 45
click at [1121, 514] on button "Stop Recording" at bounding box center [1208, 519] width 630 height 40
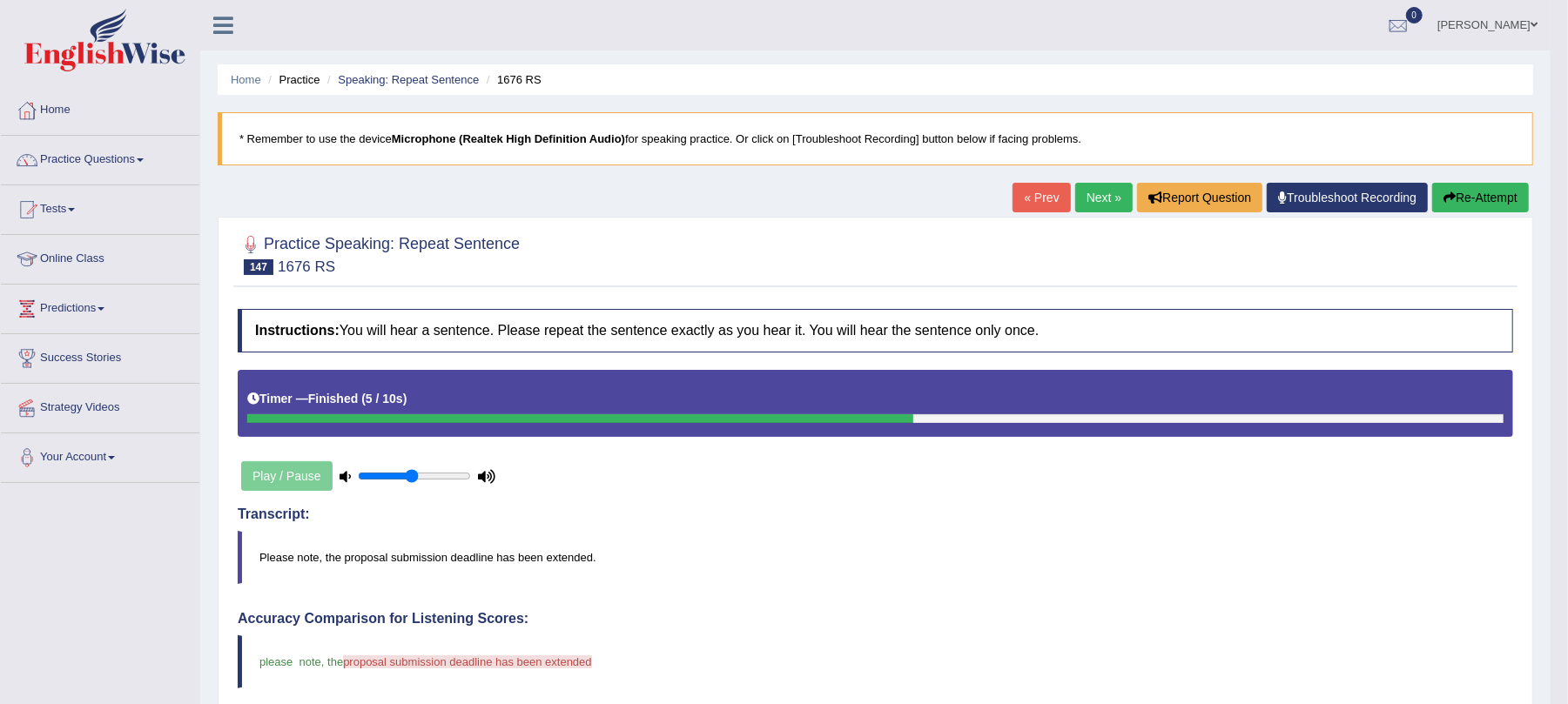
click at [1076, 201] on link "Next »" at bounding box center [1103, 198] width 57 height 29
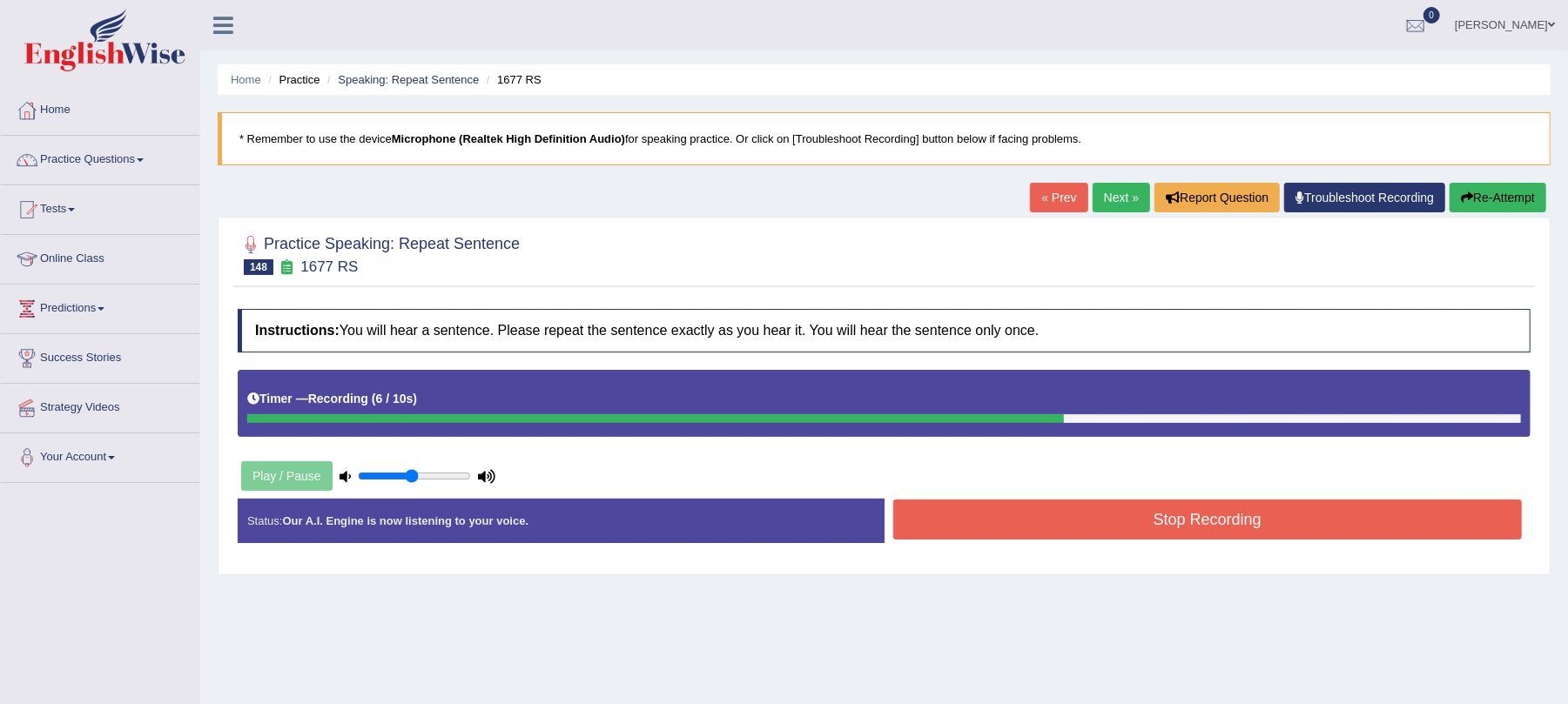
click at [1066, 521] on button "Stop Recording" at bounding box center [1208, 519] width 630 height 40
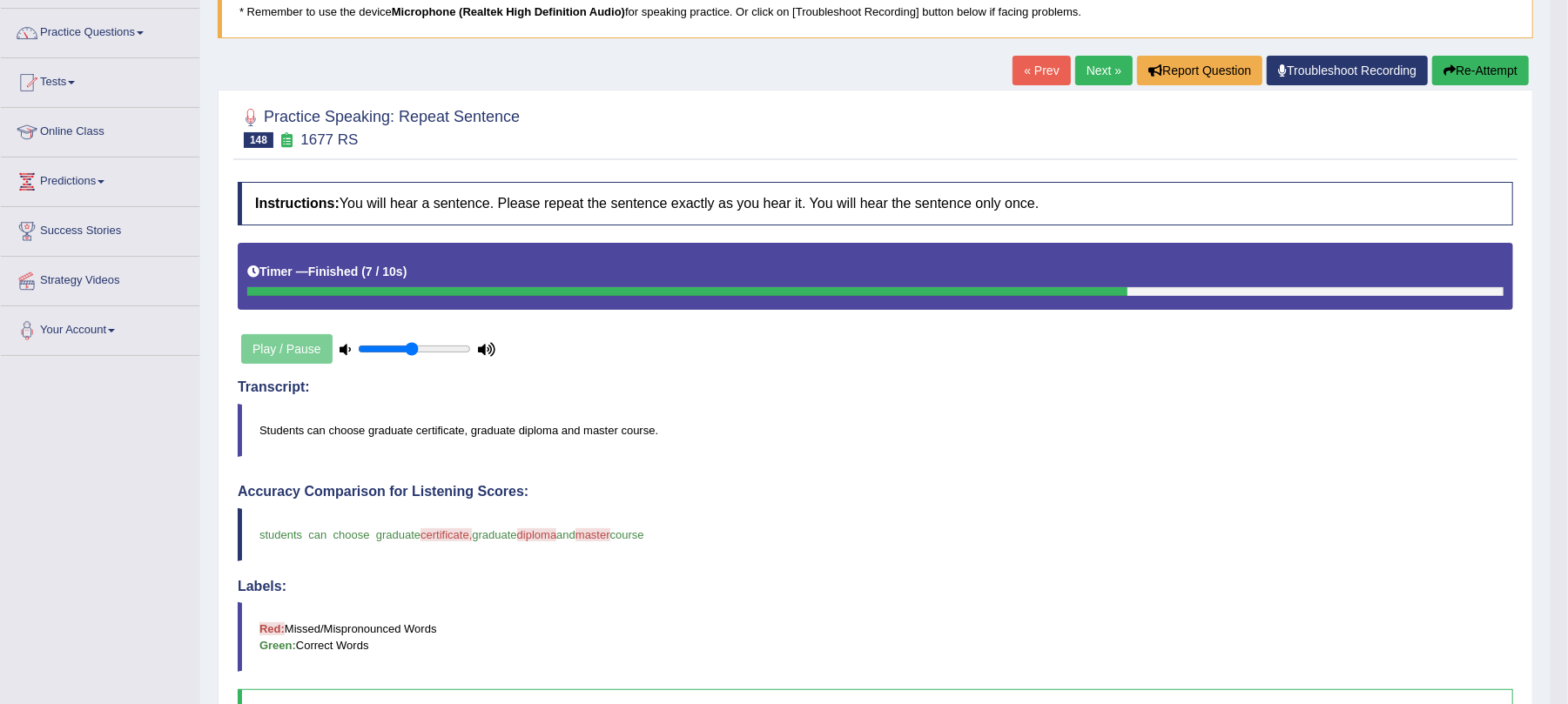
scroll to position [87, 0]
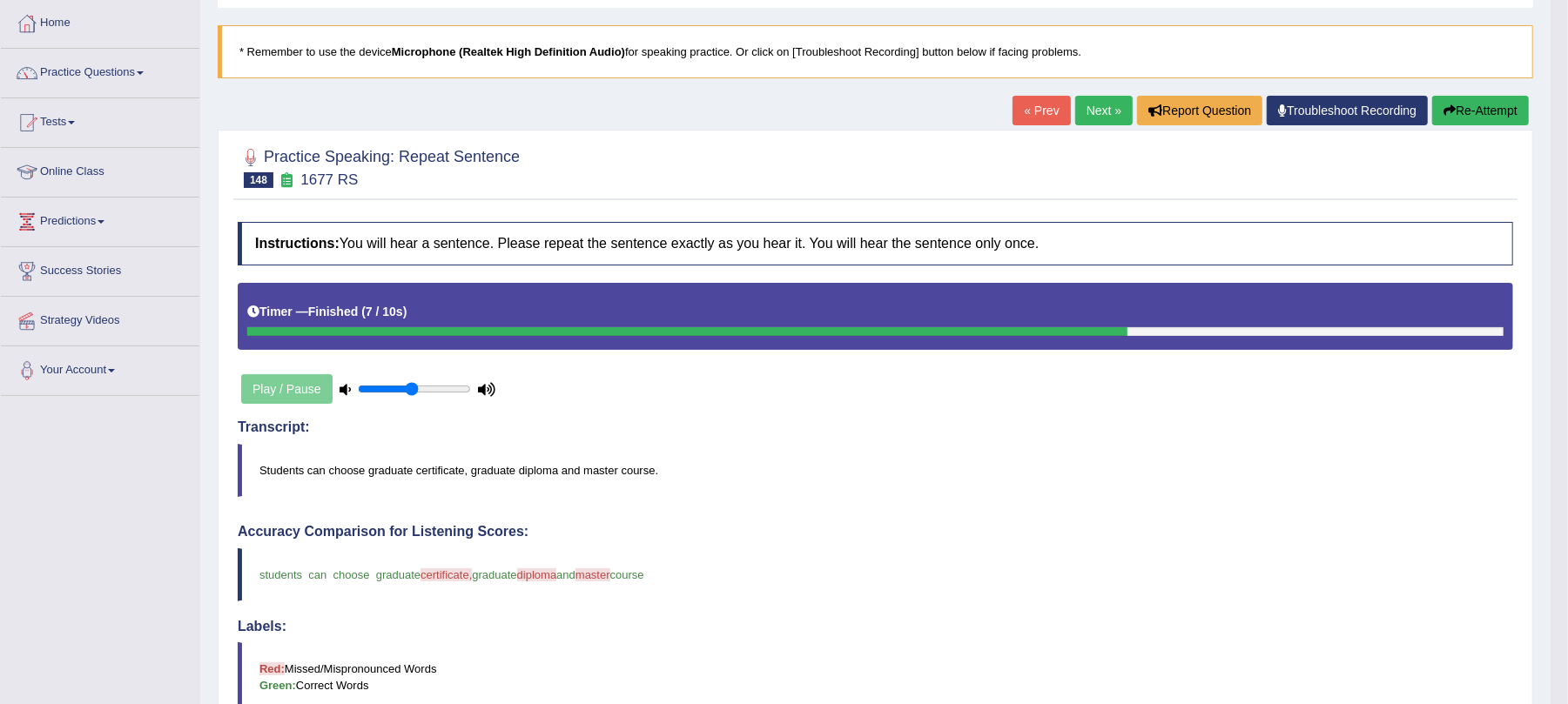
click at [1099, 110] on link "Next »" at bounding box center [1103, 110] width 57 height 29
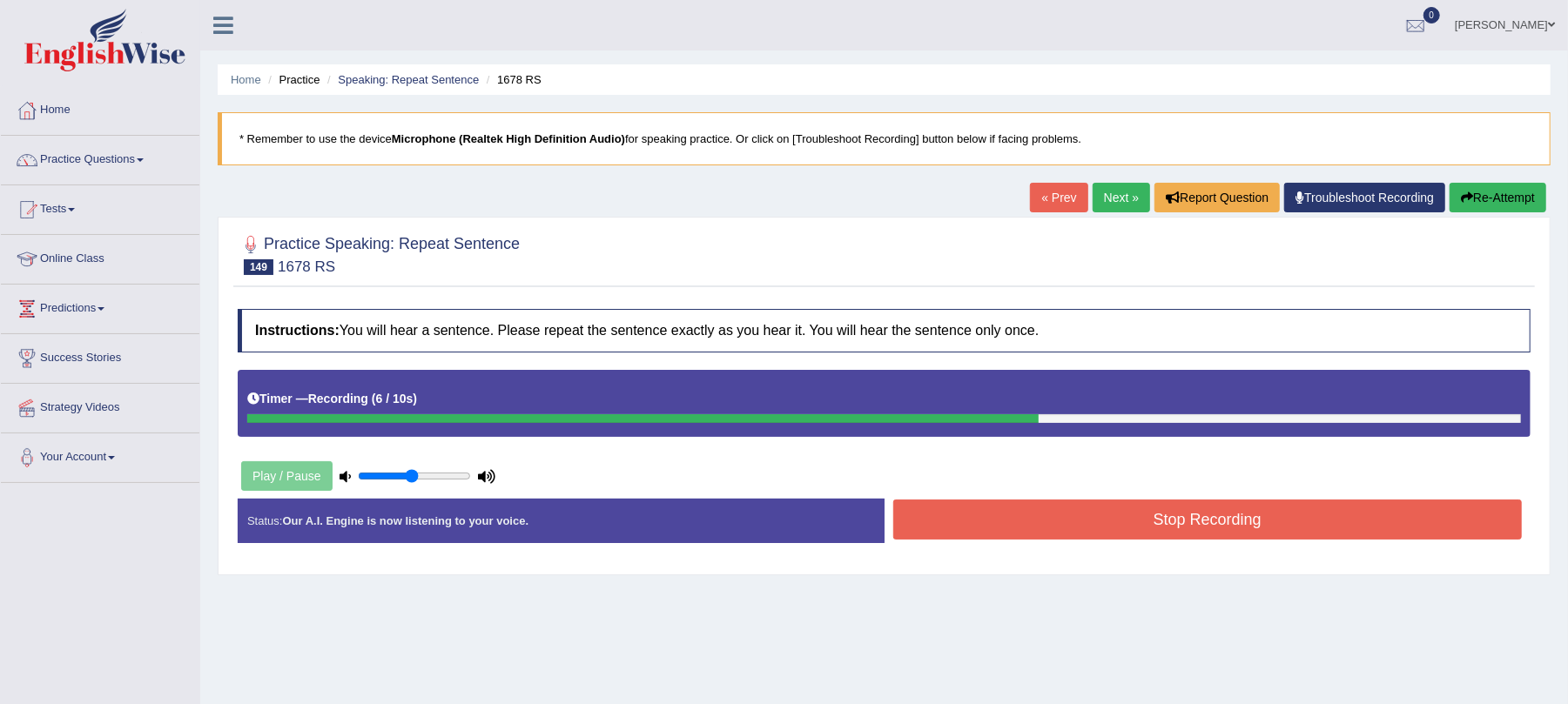
click at [983, 517] on button "Stop Recording" at bounding box center [1208, 519] width 630 height 40
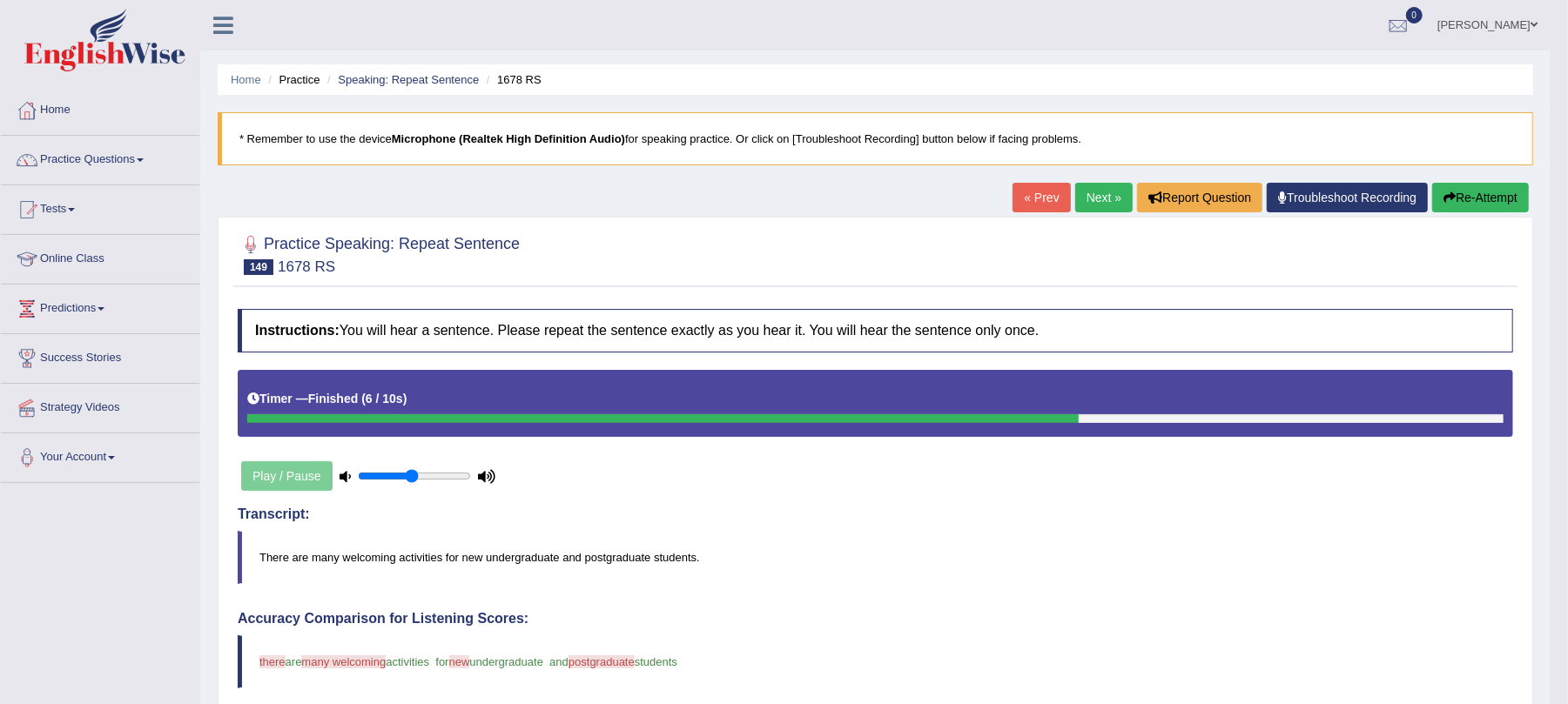
click at [1091, 203] on link "Next »" at bounding box center [1103, 198] width 57 height 29
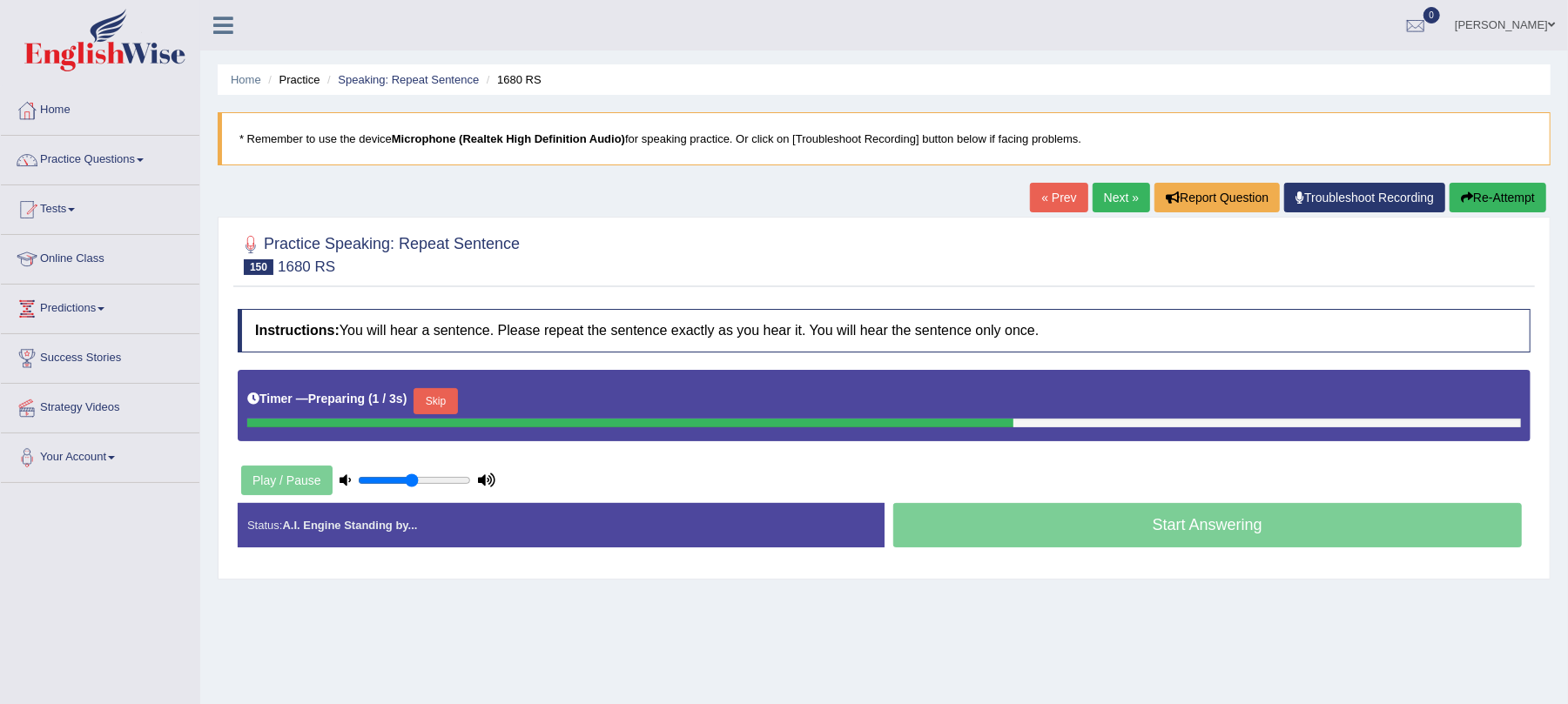
click at [453, 409] on button "Skip" at bounding box center [435, 401] width 44 height 26
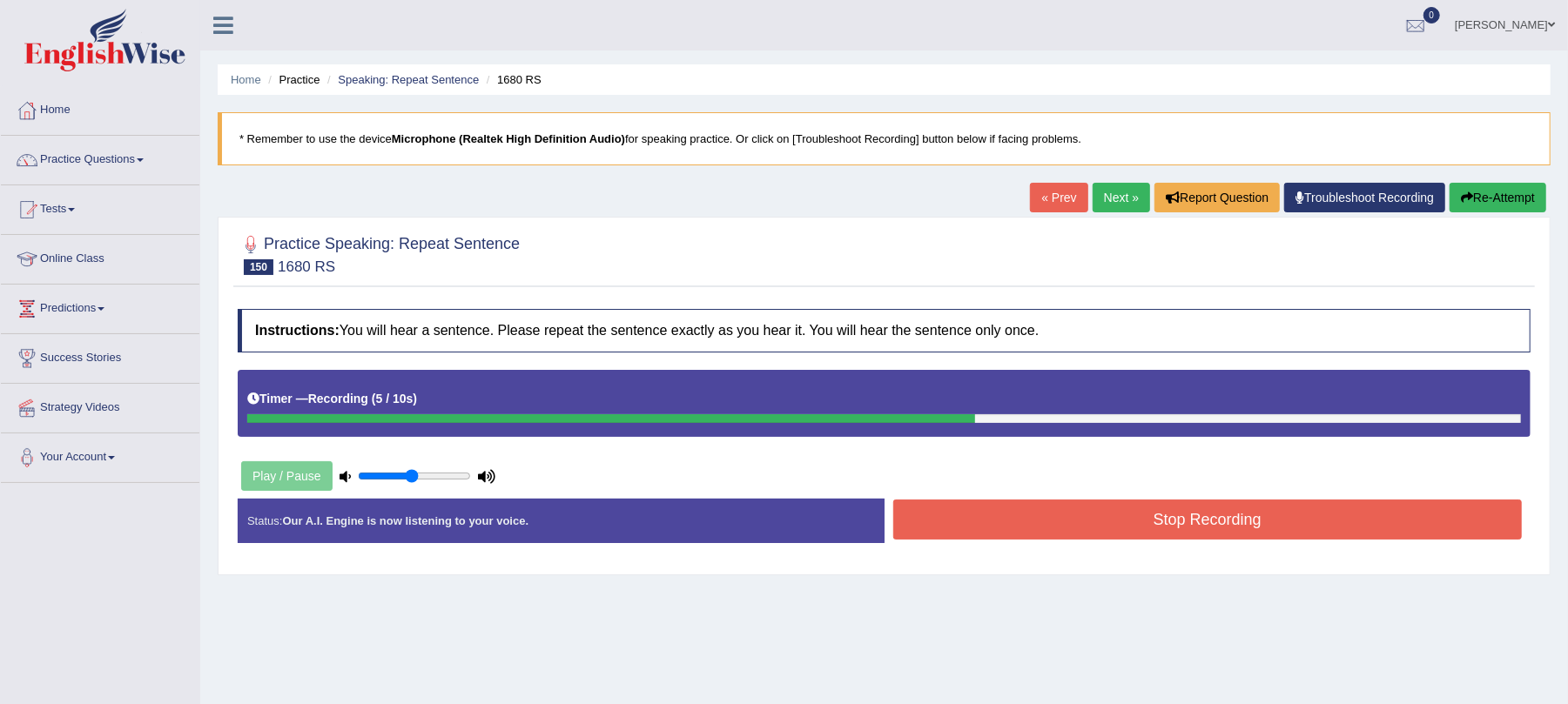
click at [1075, 533] on button "Stop Recording" at bounding box center [1208, 519] width 630 height 40
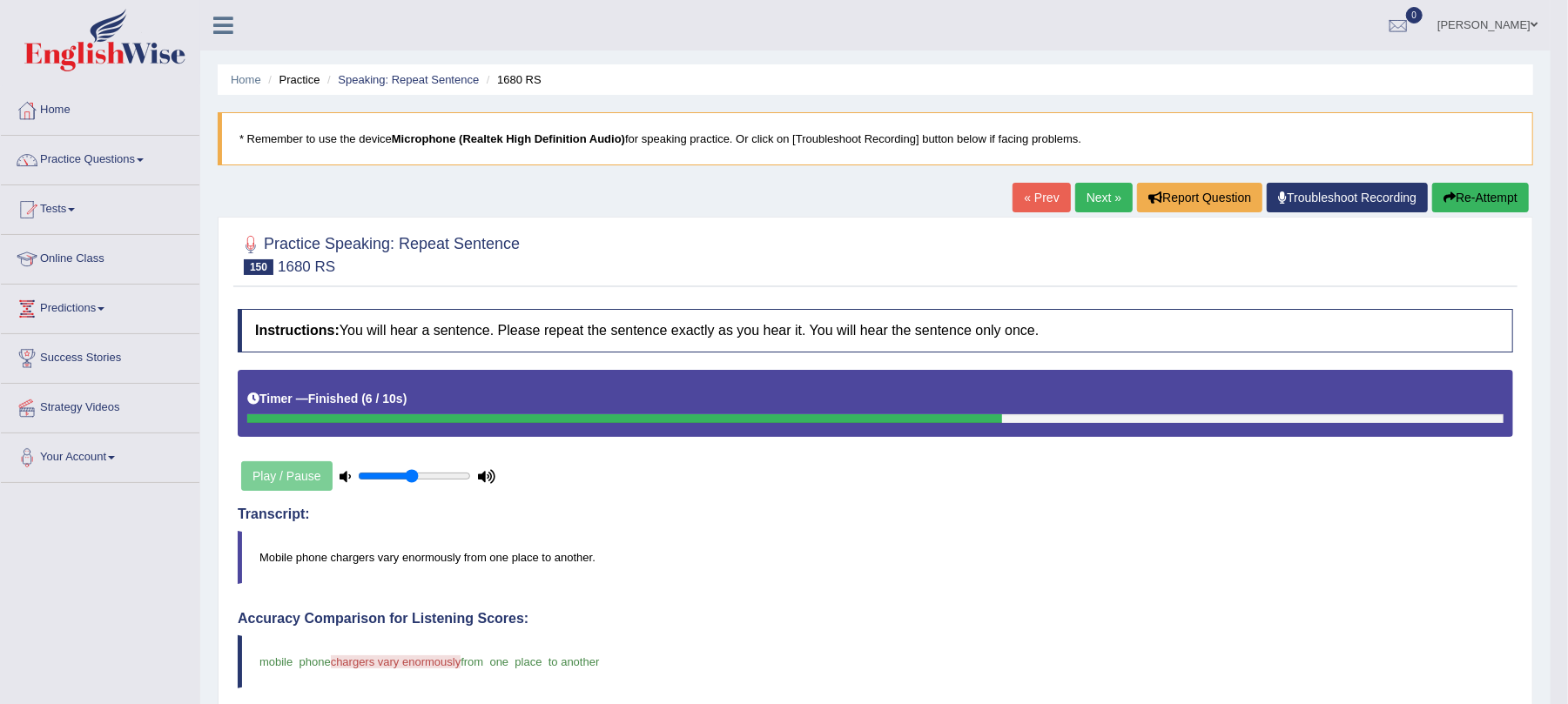
click at [1086, 189] on link "Next »" at bounding box center [1103, 198] width 57 height 29
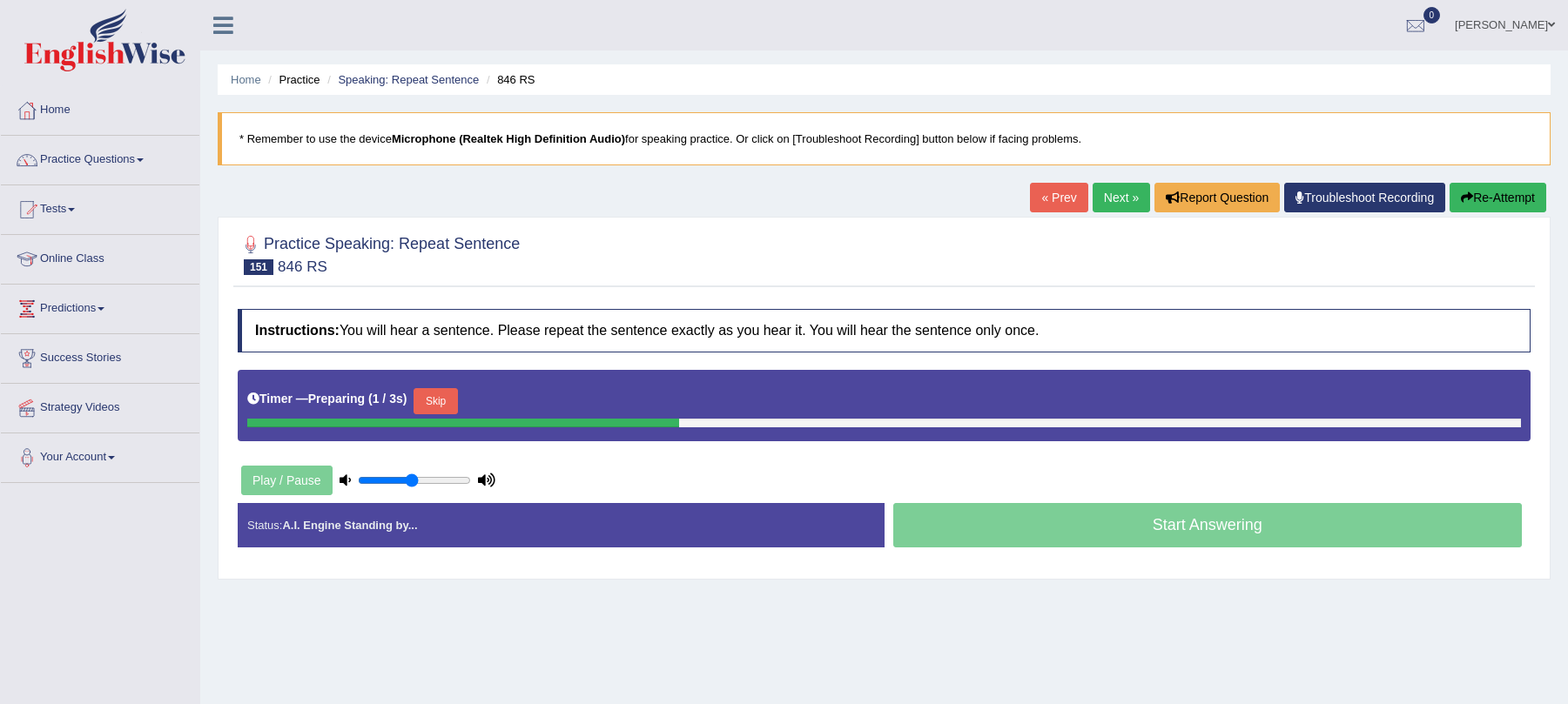
click at [457, 408] on button "Skip" at bounding box center [435, 401] width 44 height 26
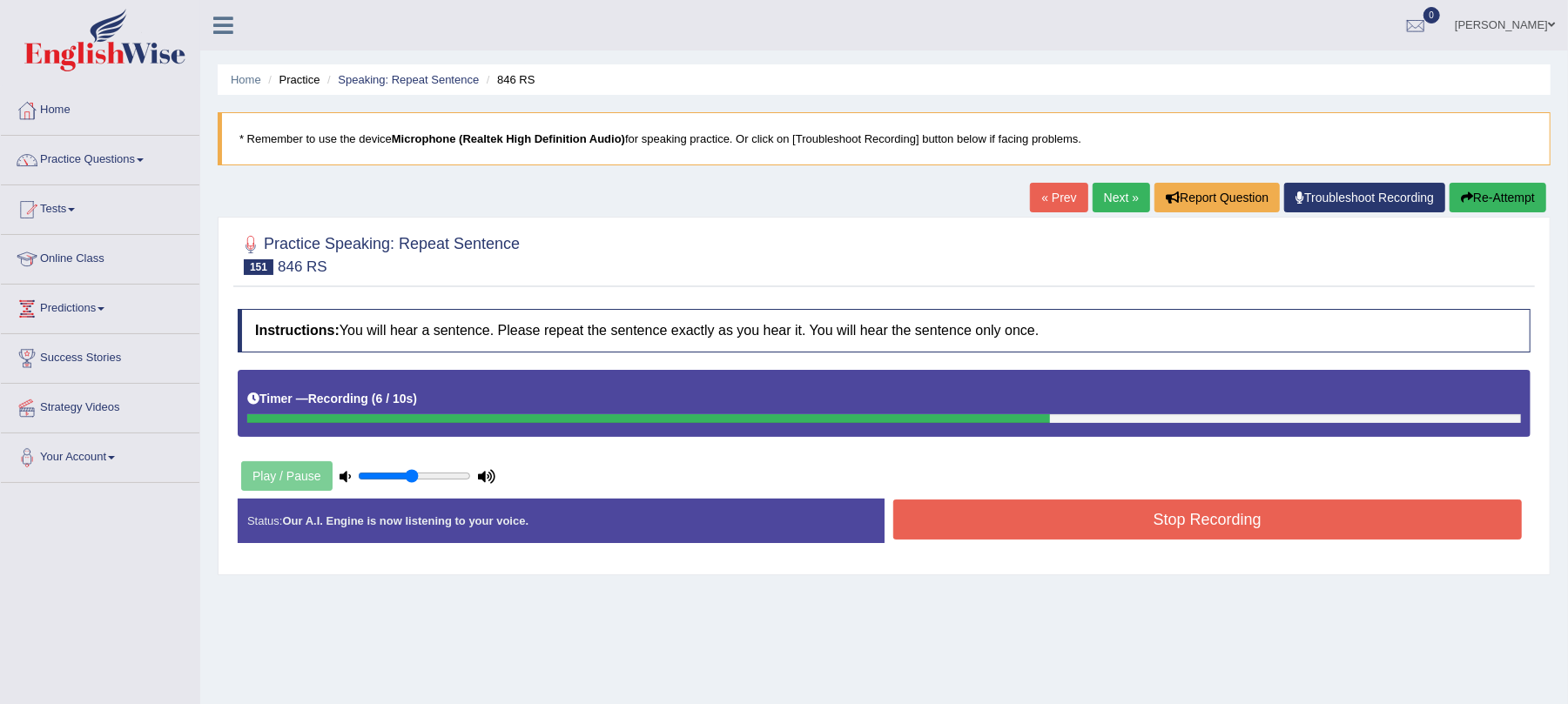
click at [1009, 519] on button "Stop Recording" at bounding box center [1208, 519] width 630 height 40
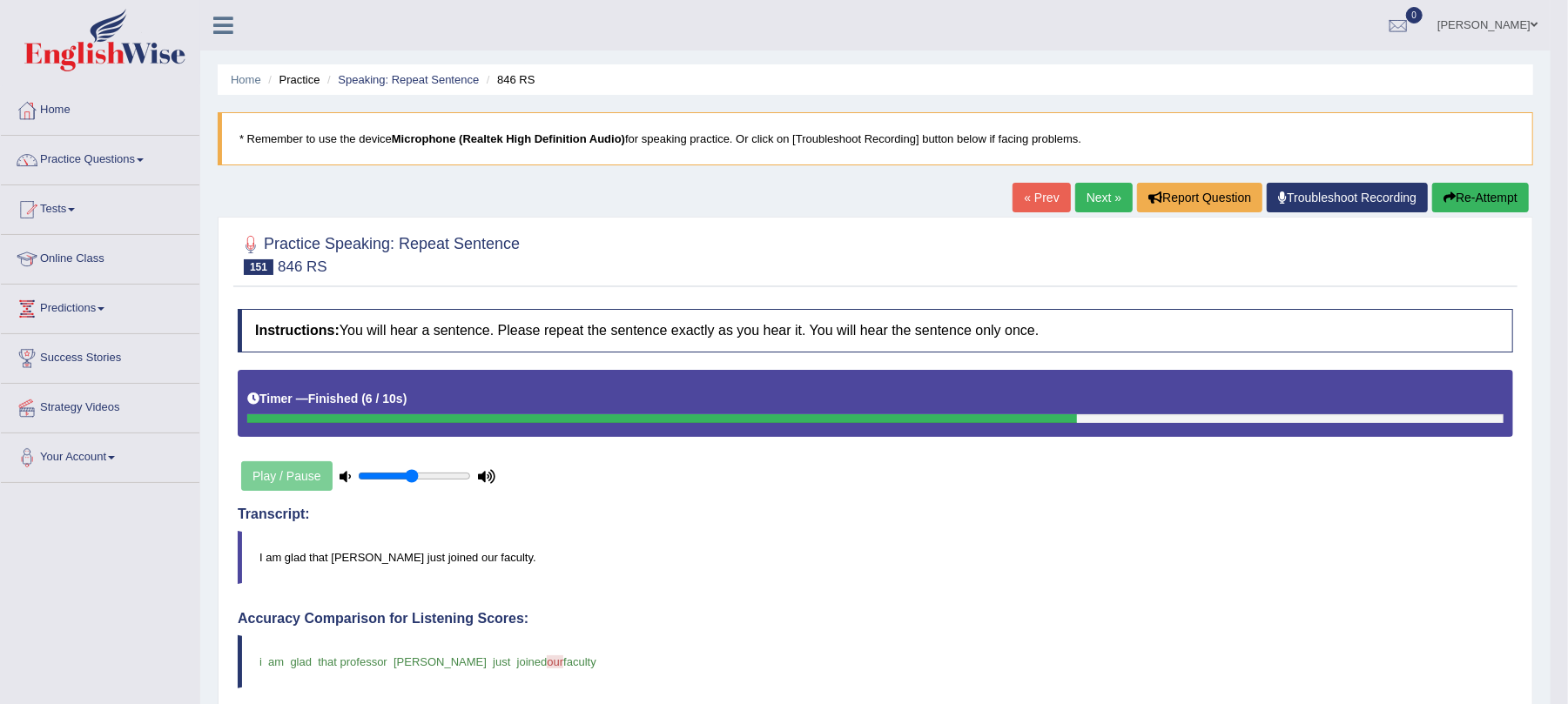
click at [1097, 207] on link "Next »" at bounding box center [1103, 198] width 57 height 29
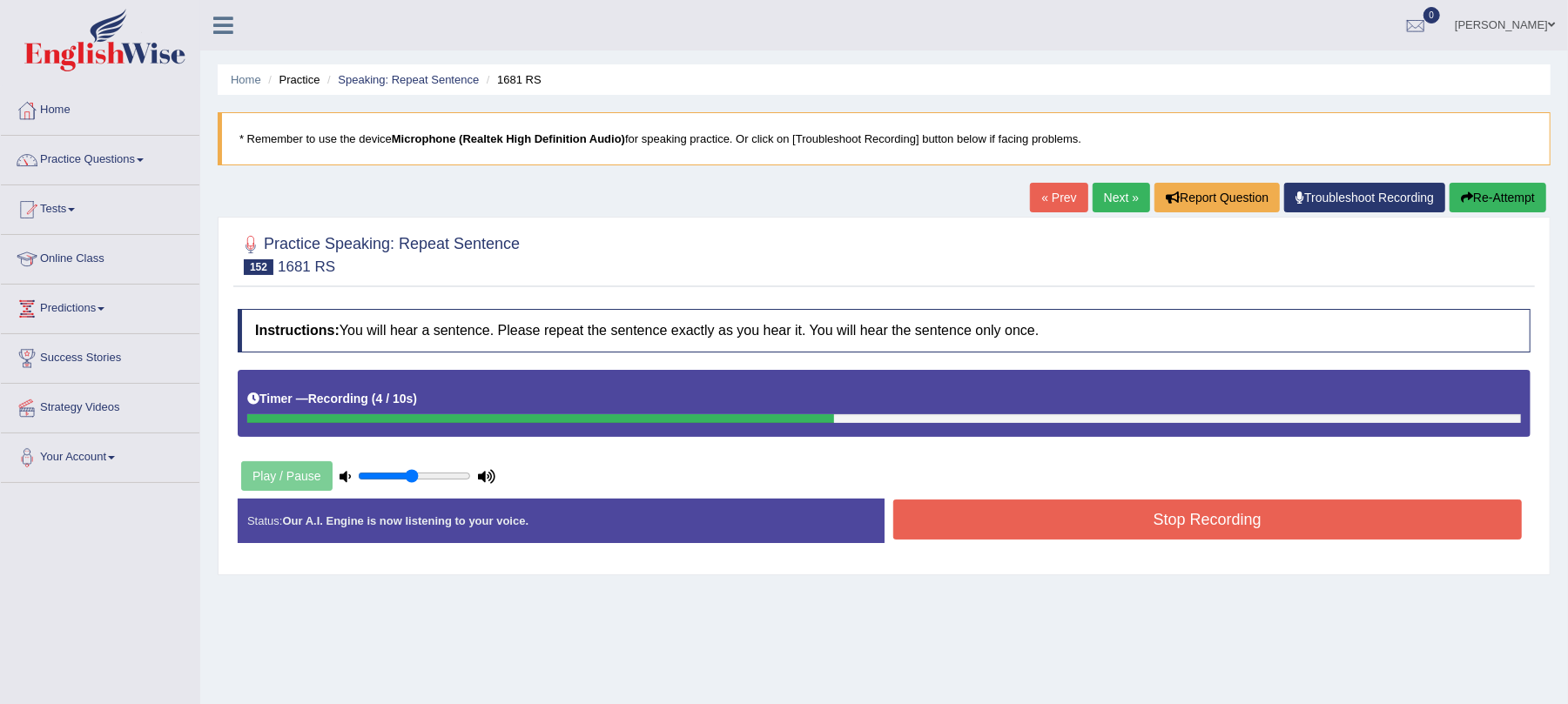
click at [1044, 516] on button "Stop Recording" at bounding box center [1208, 519] width 630 height 40
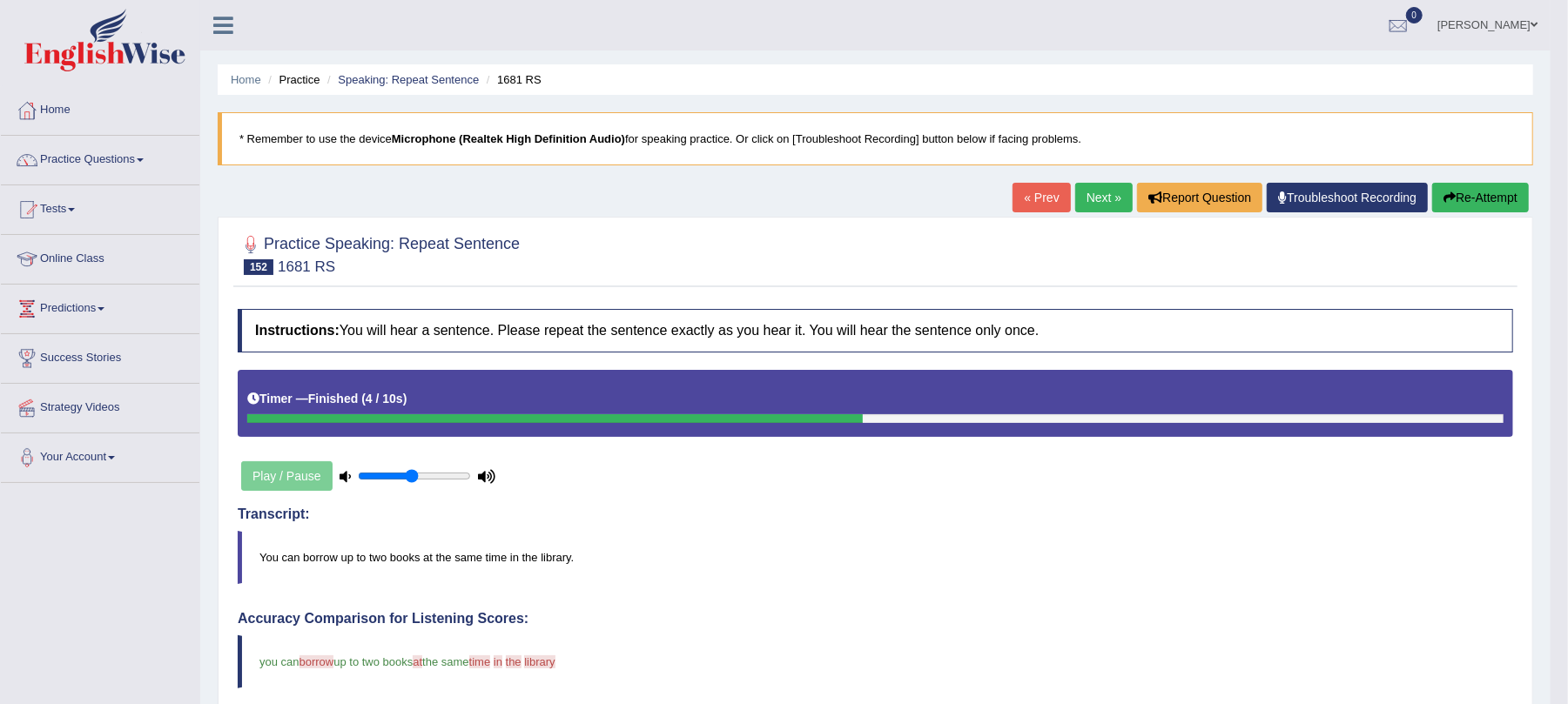
click at [1100, 193] on link "Next »" at bounding box center [1103, 198] width 57 height 29
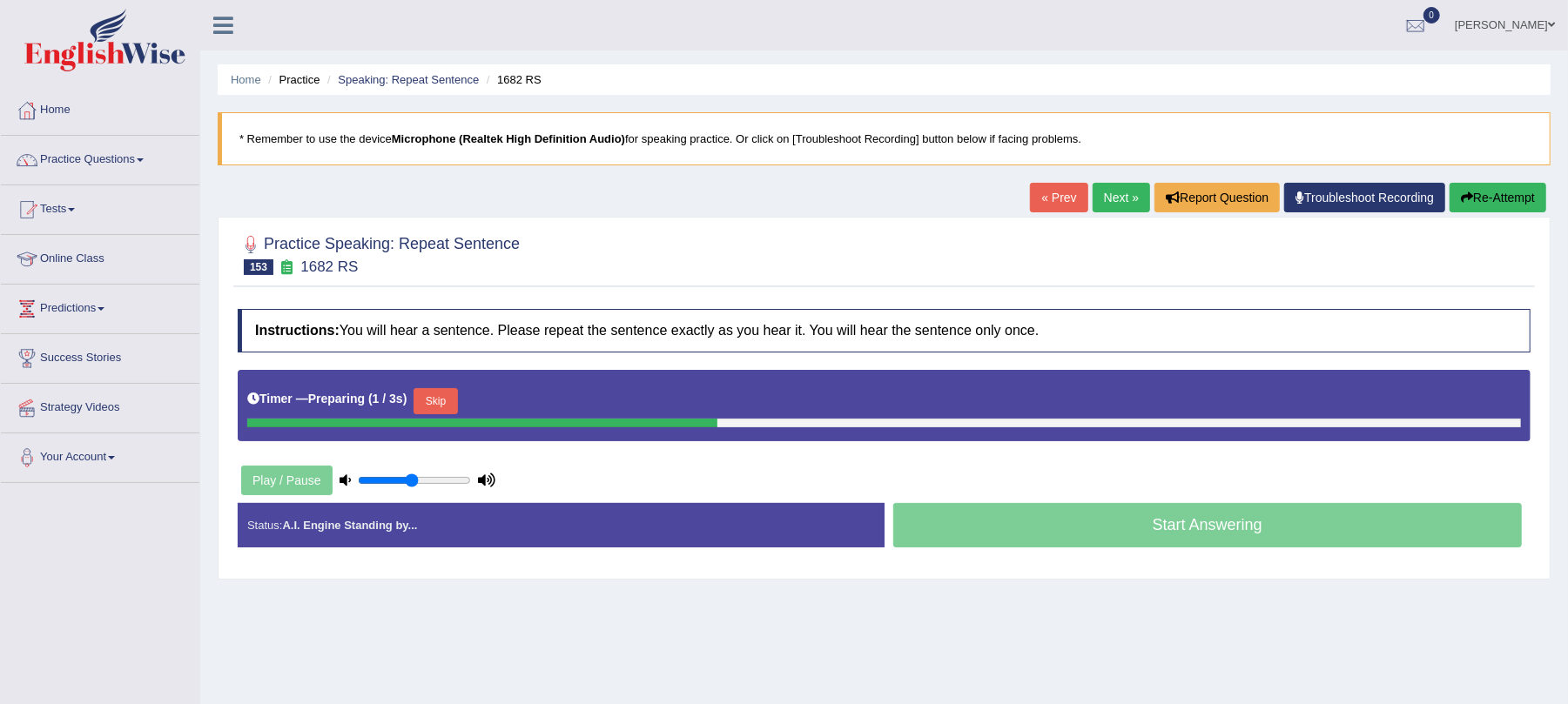
click at [457, 405] on button "Skip" at bounding box center [435, 401] width 44 height 26
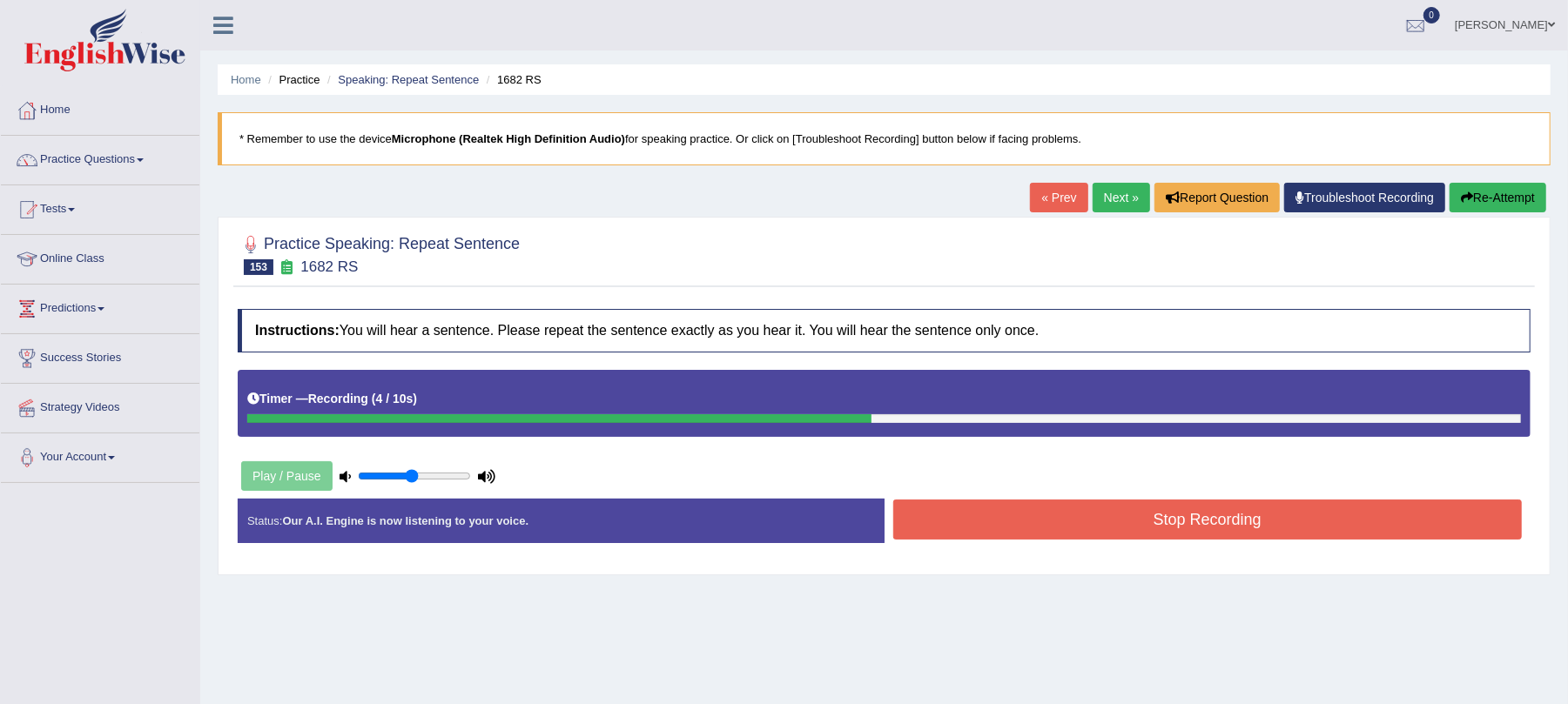
click at [984, 517] on button "Stop Recording" at bounding box center [1208, 519] width 630 height 40
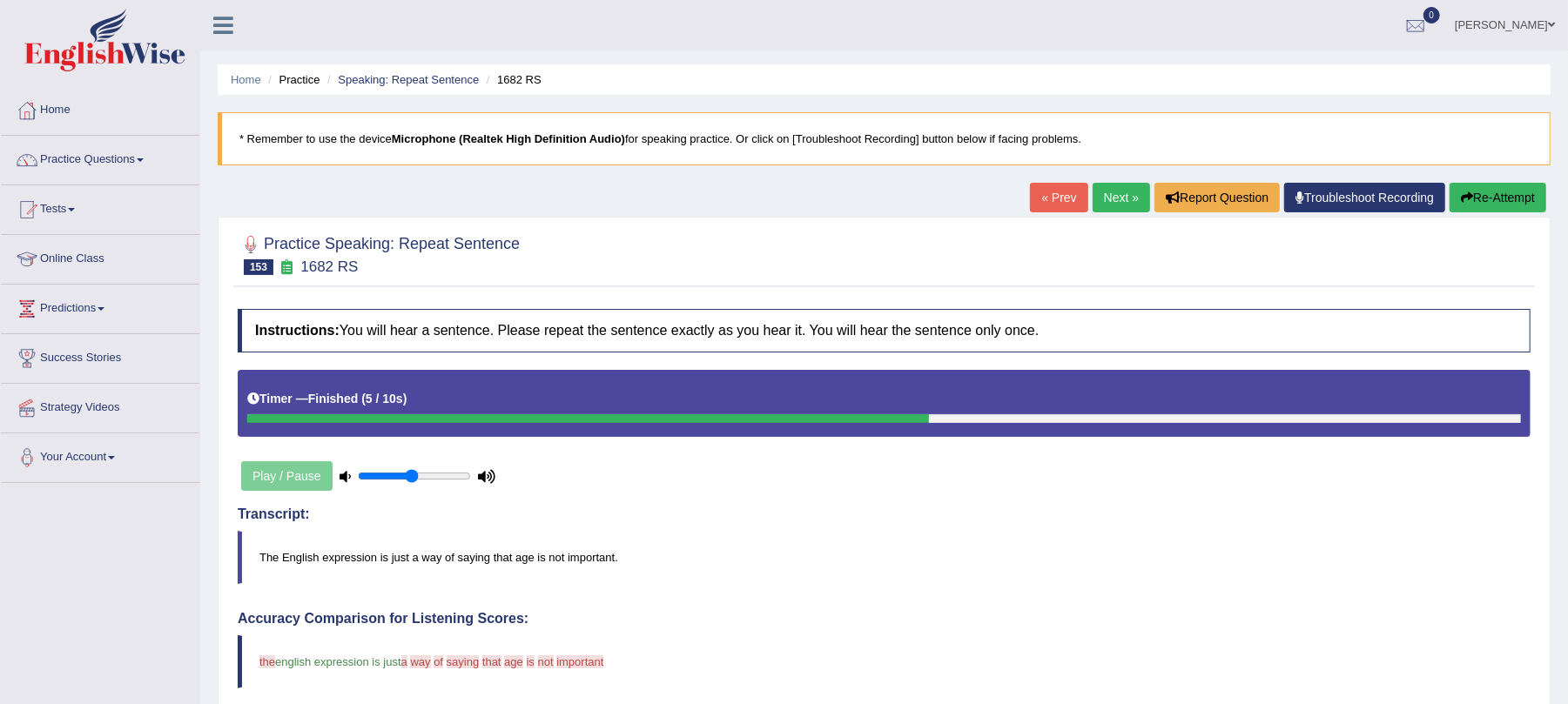
click at [1478, 194] on button "Re-Attempt" at bounding box center [1497, 198] width 96 height 29
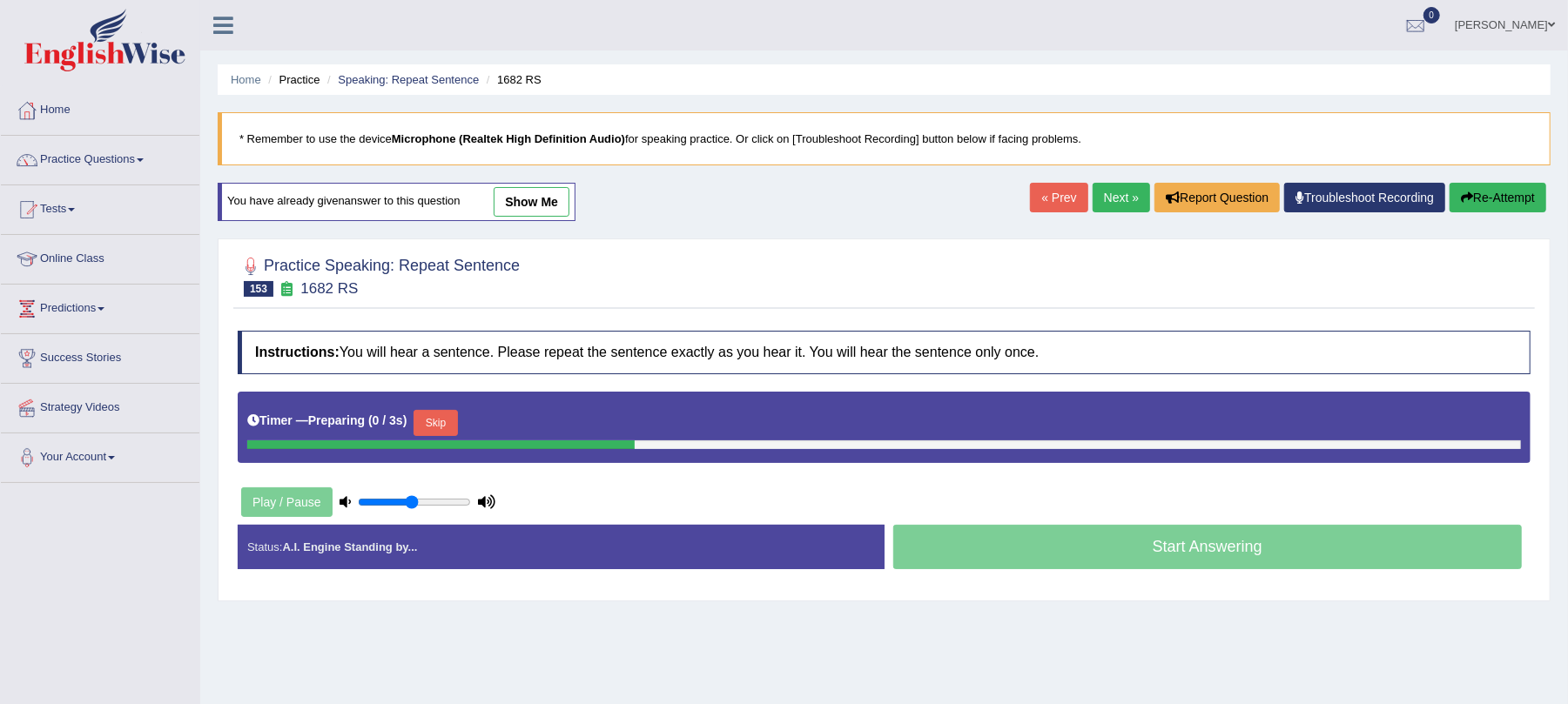
click at [450, 422] on button "Skip" at bounding box center [435, 423] width 44 height 26
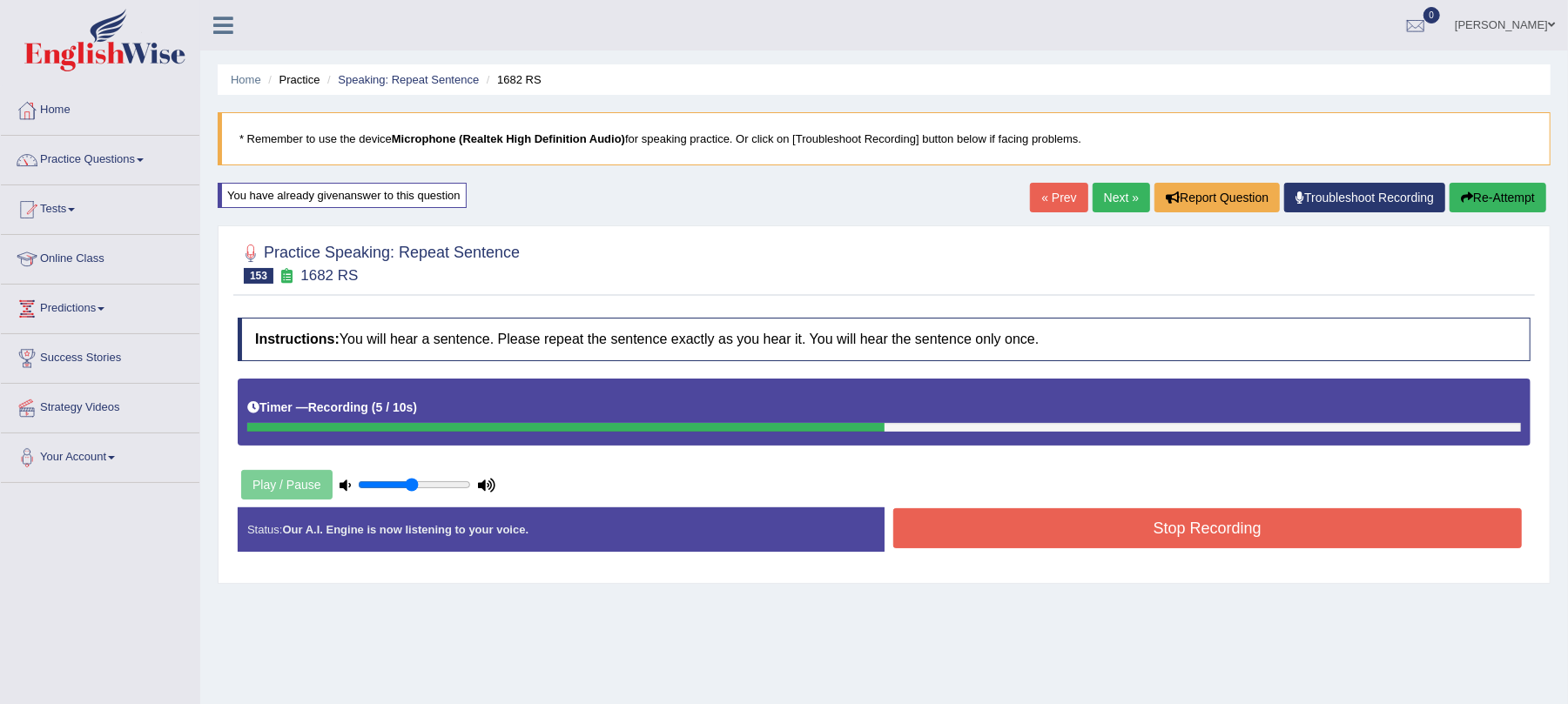
click at [1031, 538] on button "Stop Recording" at bounding box center [1208, 528] width 630 height 40
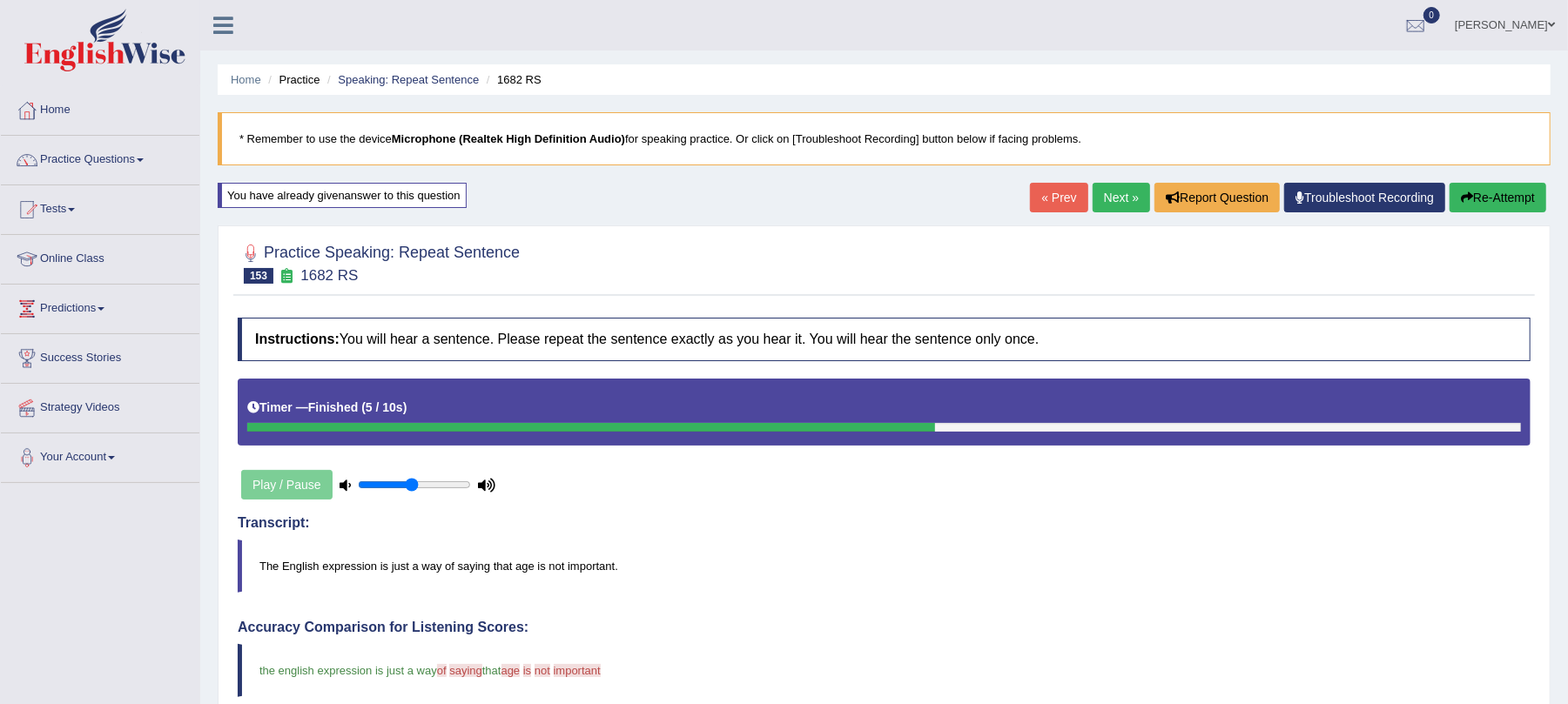
click at [1114, 203] on link "Next »" at bounding box center [1120, 198] width 57 height 29
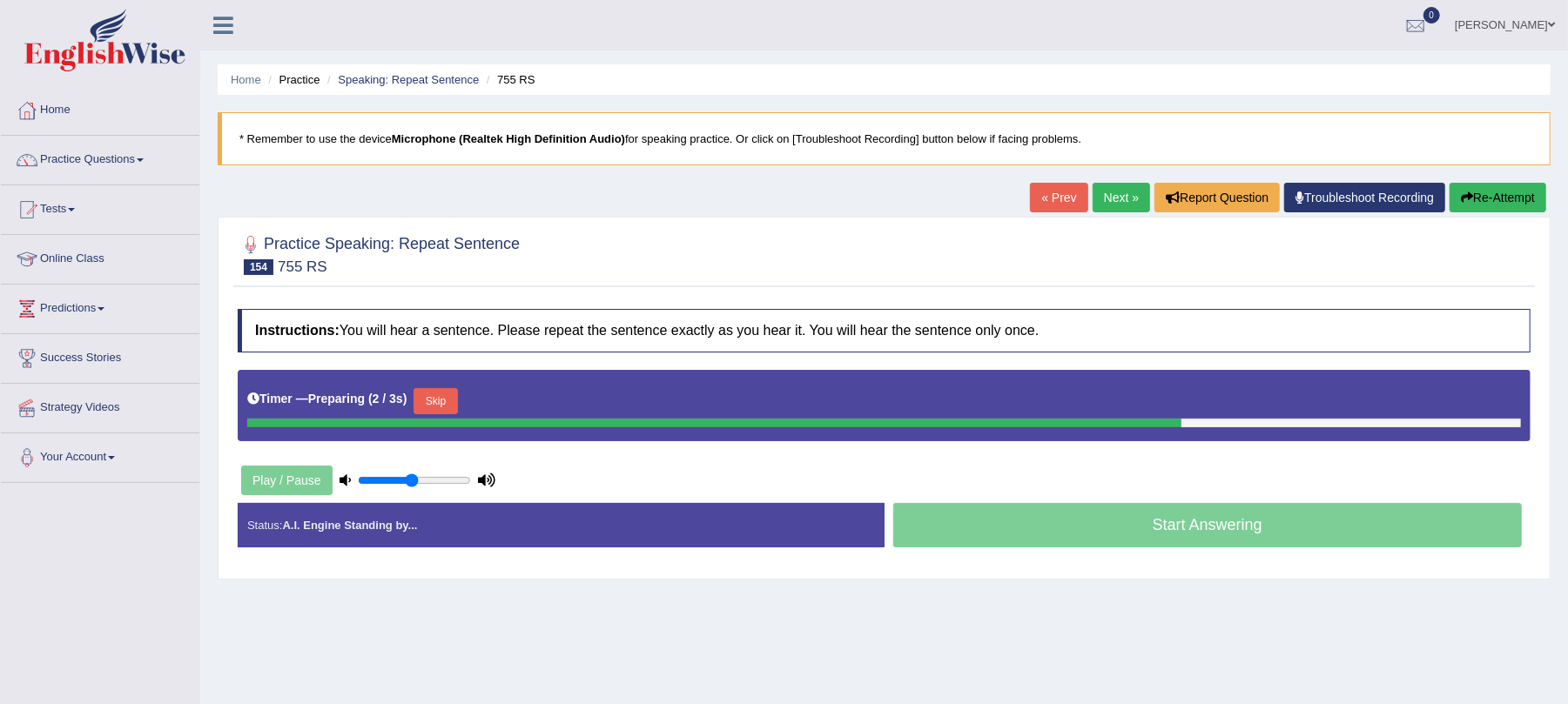
click at [450, 408] on button "Skip" at bounding box center [435, 401] width 44 height 26
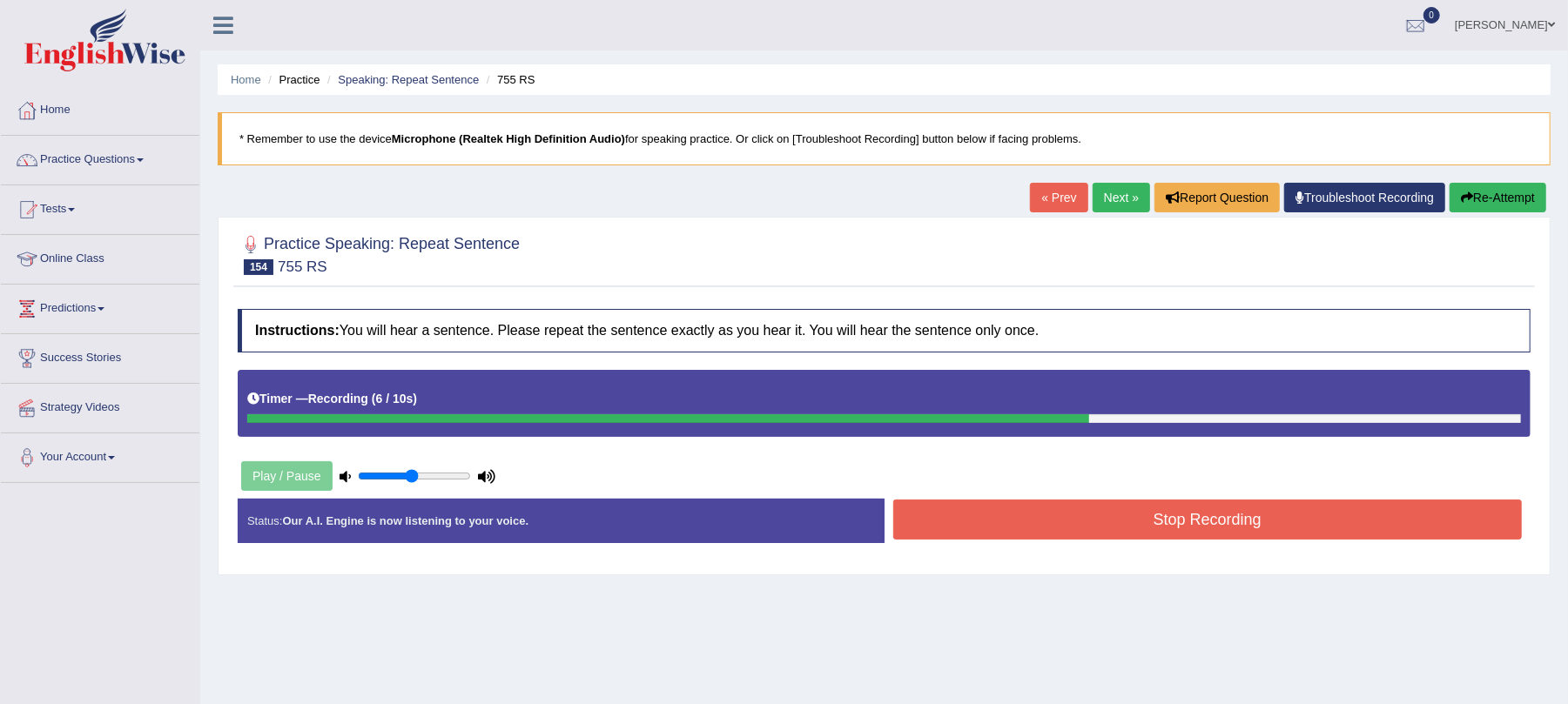
click at [987, 519] on button "Stop Recording" at bounding box center [1208, 519] width 630 height 40
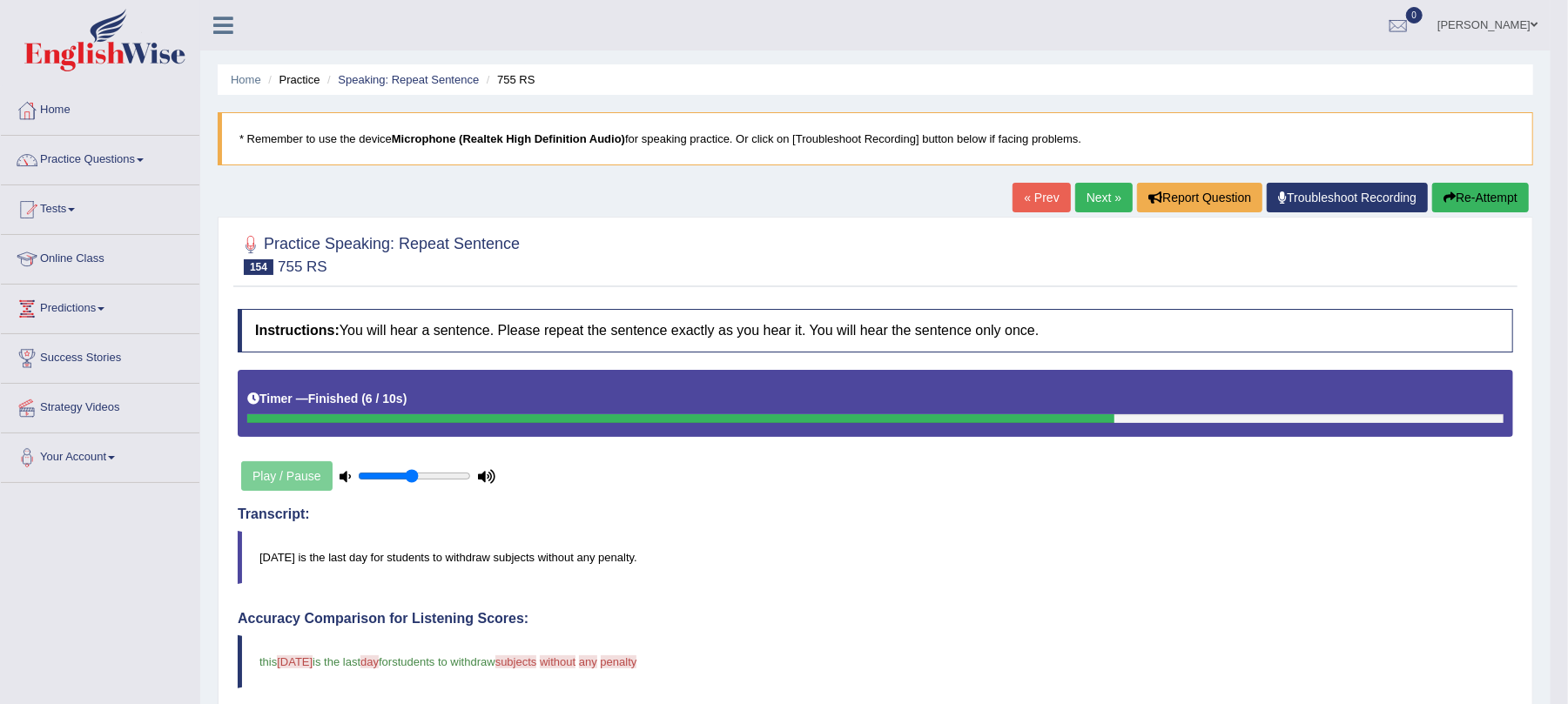
click at [1466, 205] on button "Re-Attempt" at bounding box center [1479, 198] width 96 height 29
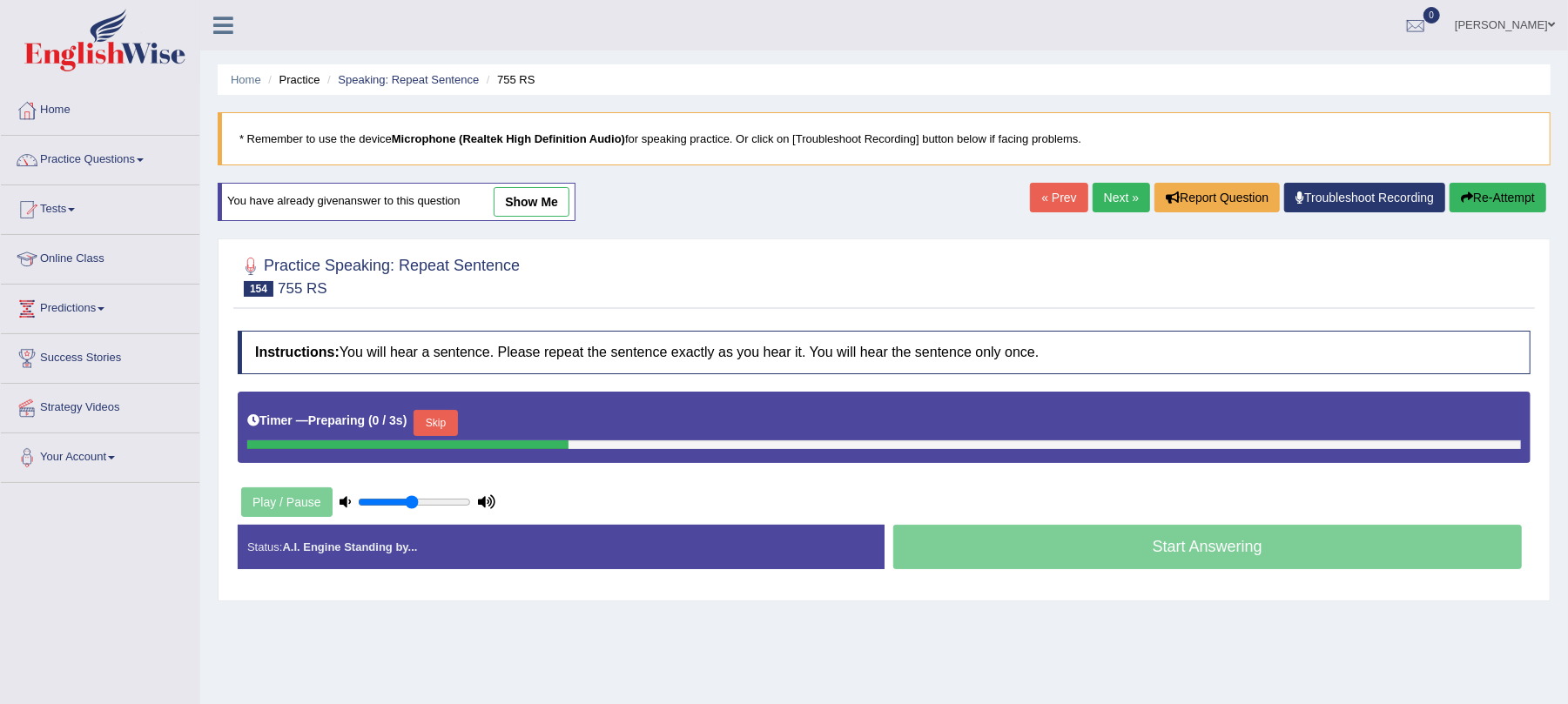
click at [443, 429] on button "Skip" at bounding box center [435, 423] width 44 height 26
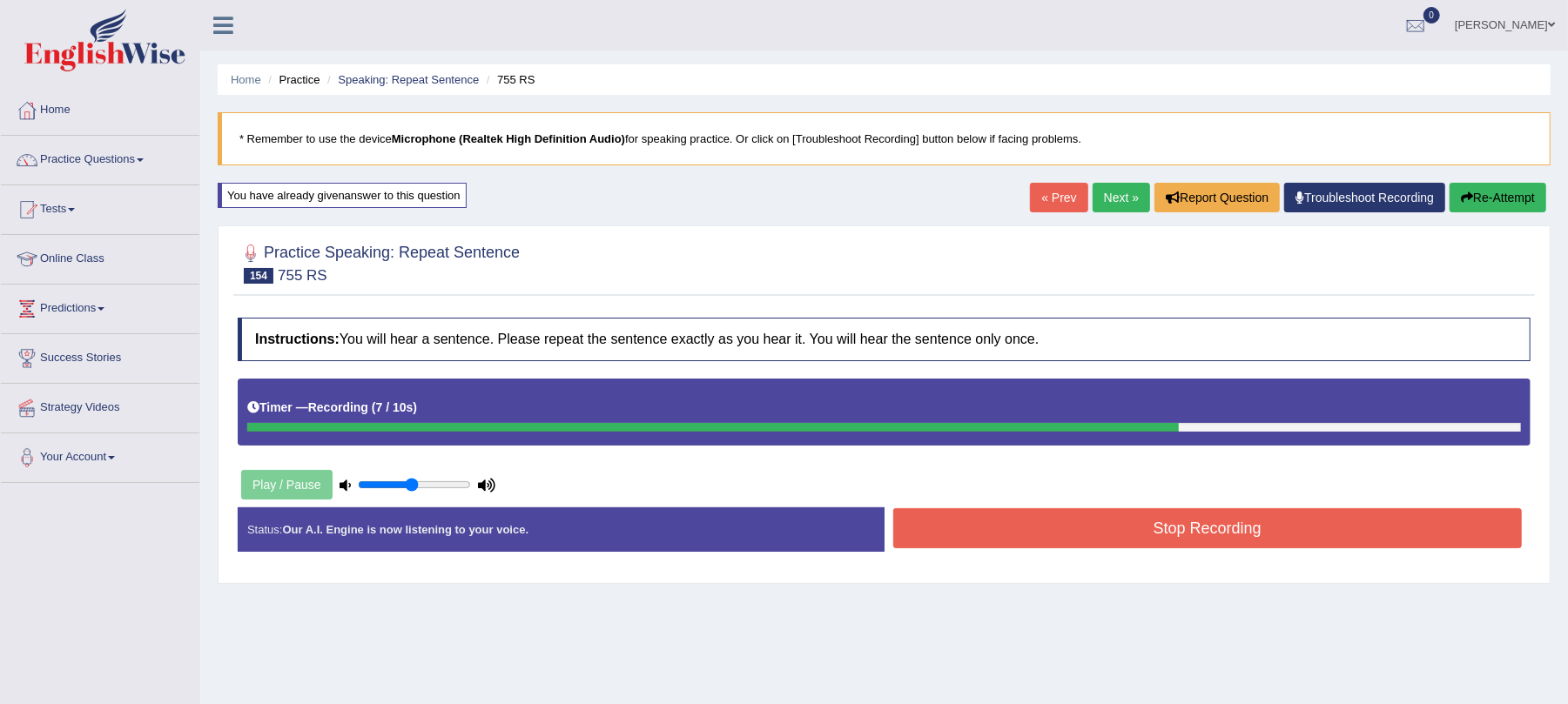
click at [991, 523] on button "Stop Recording" at bounding box center [1208, 528] width 630 height 40
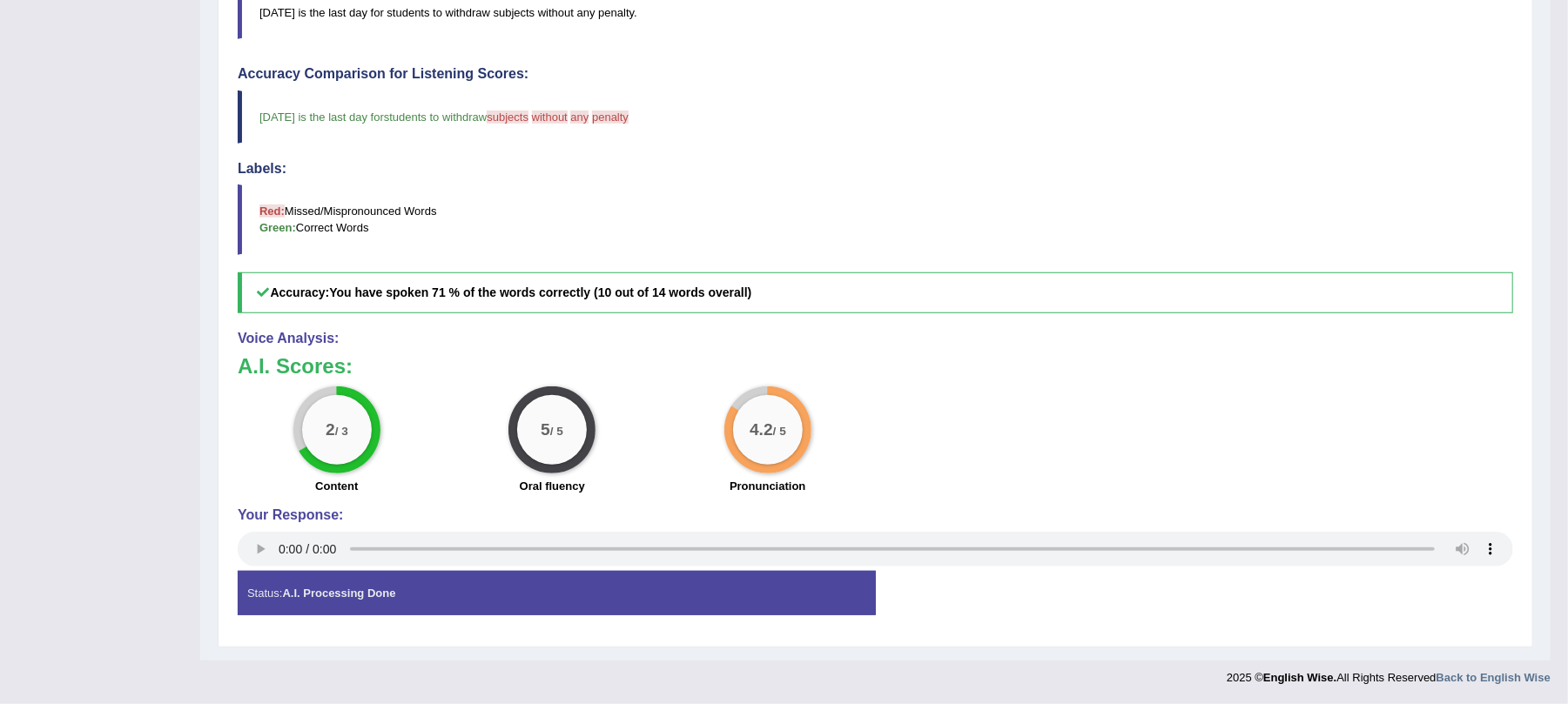
scroll to position [95, 0]
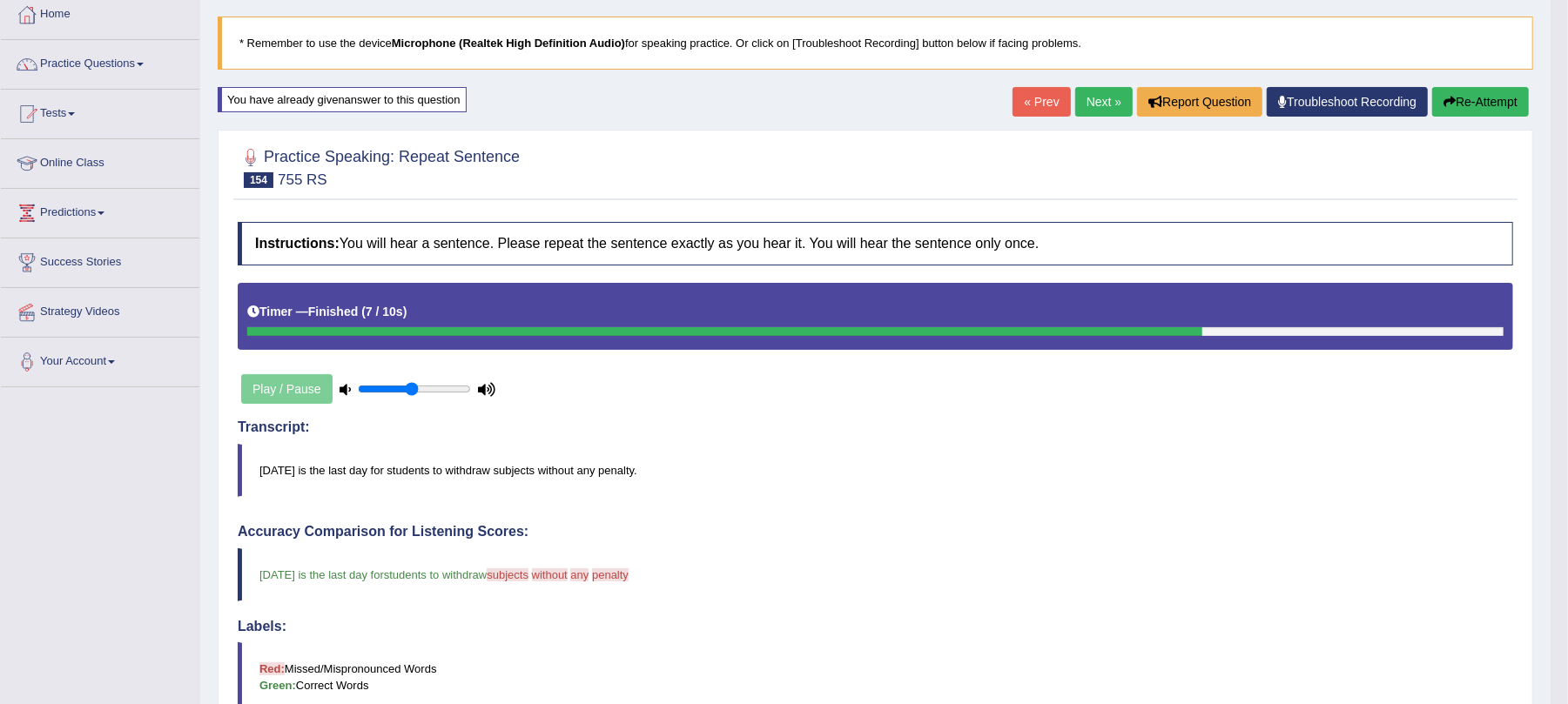
click at [1100, 104] on link "Next »" at bounding box center [1103, 101] width 57 height 29
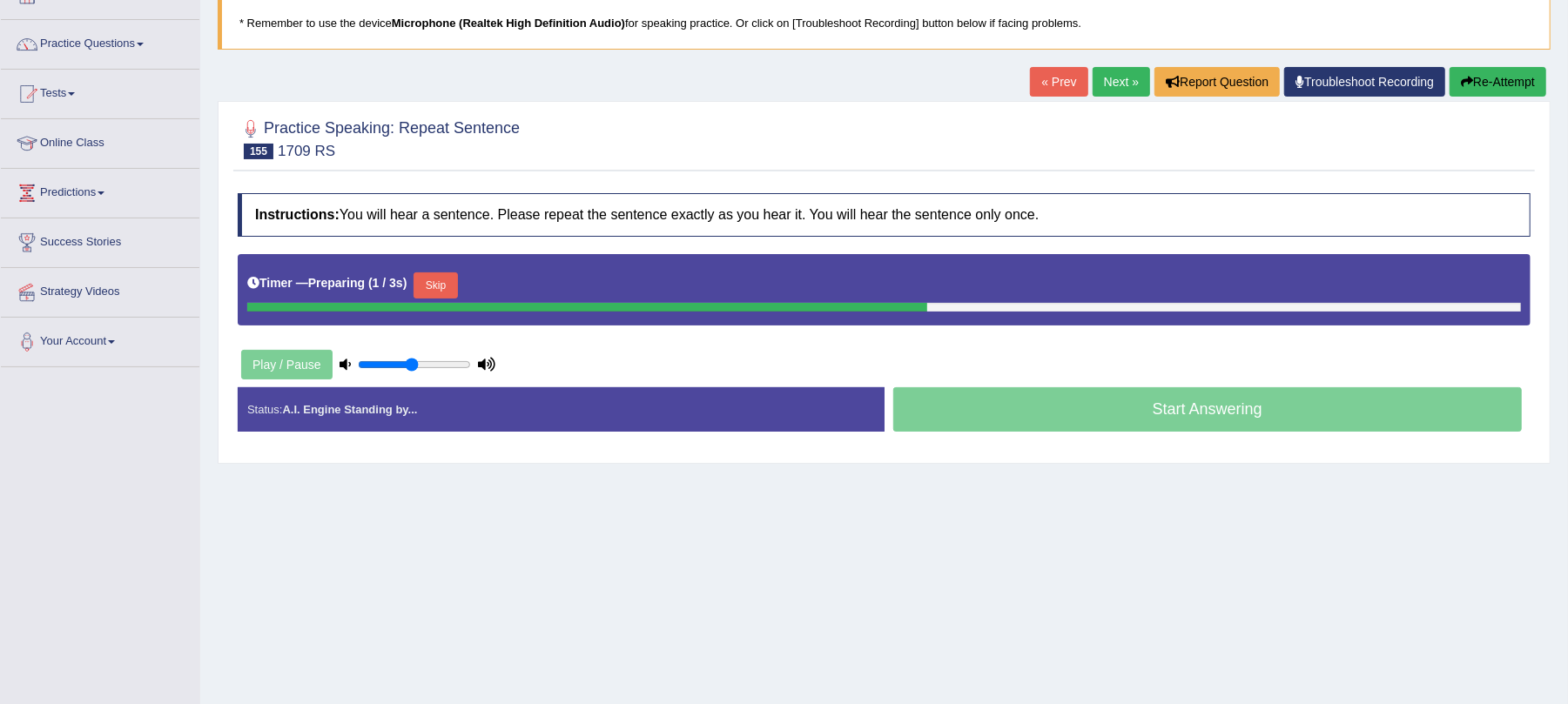
click at [455, 284] on button "Skip" at bounding box center [435, 285] width 44 height 26
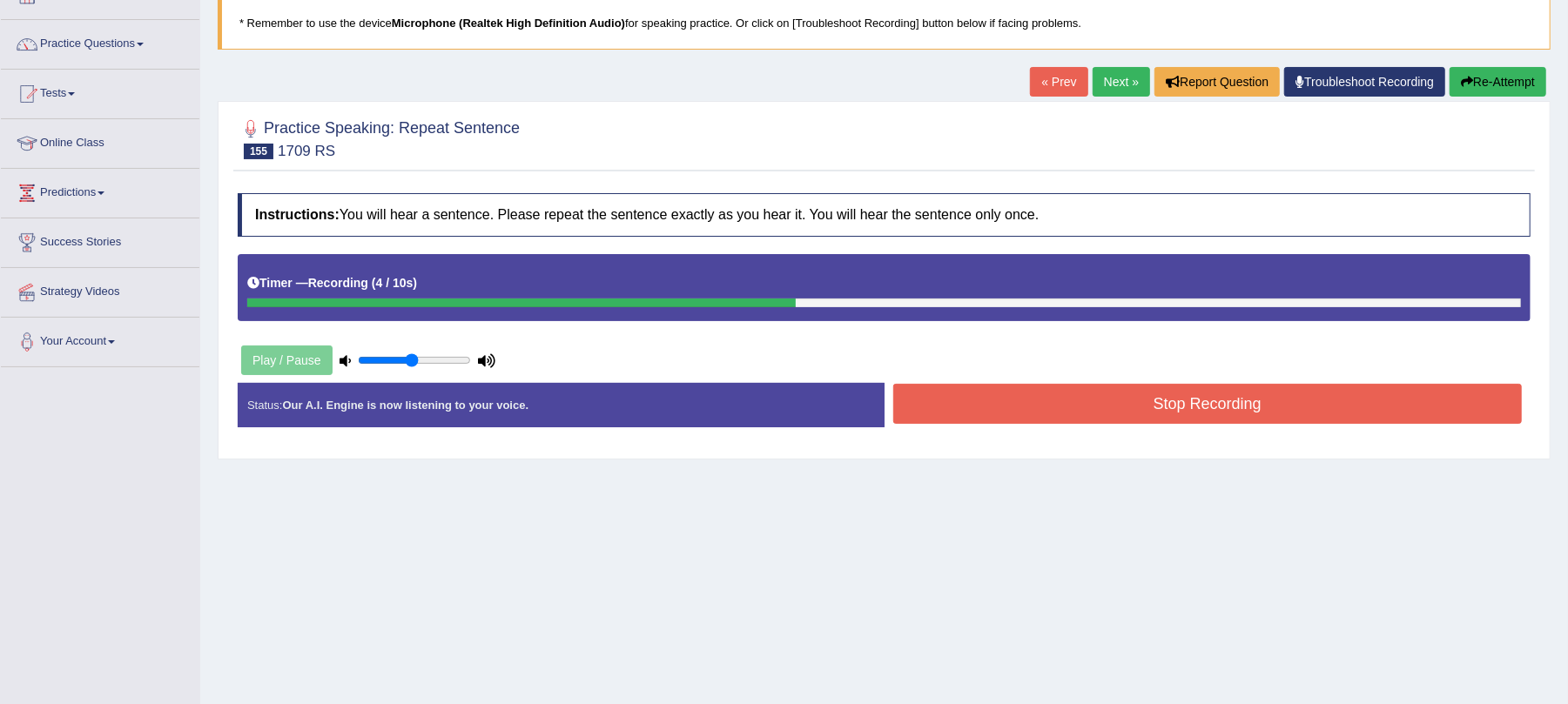
click at [1058, 402] on button "Stop Recording" at bounding box center [1208, 403] width 630 height 40
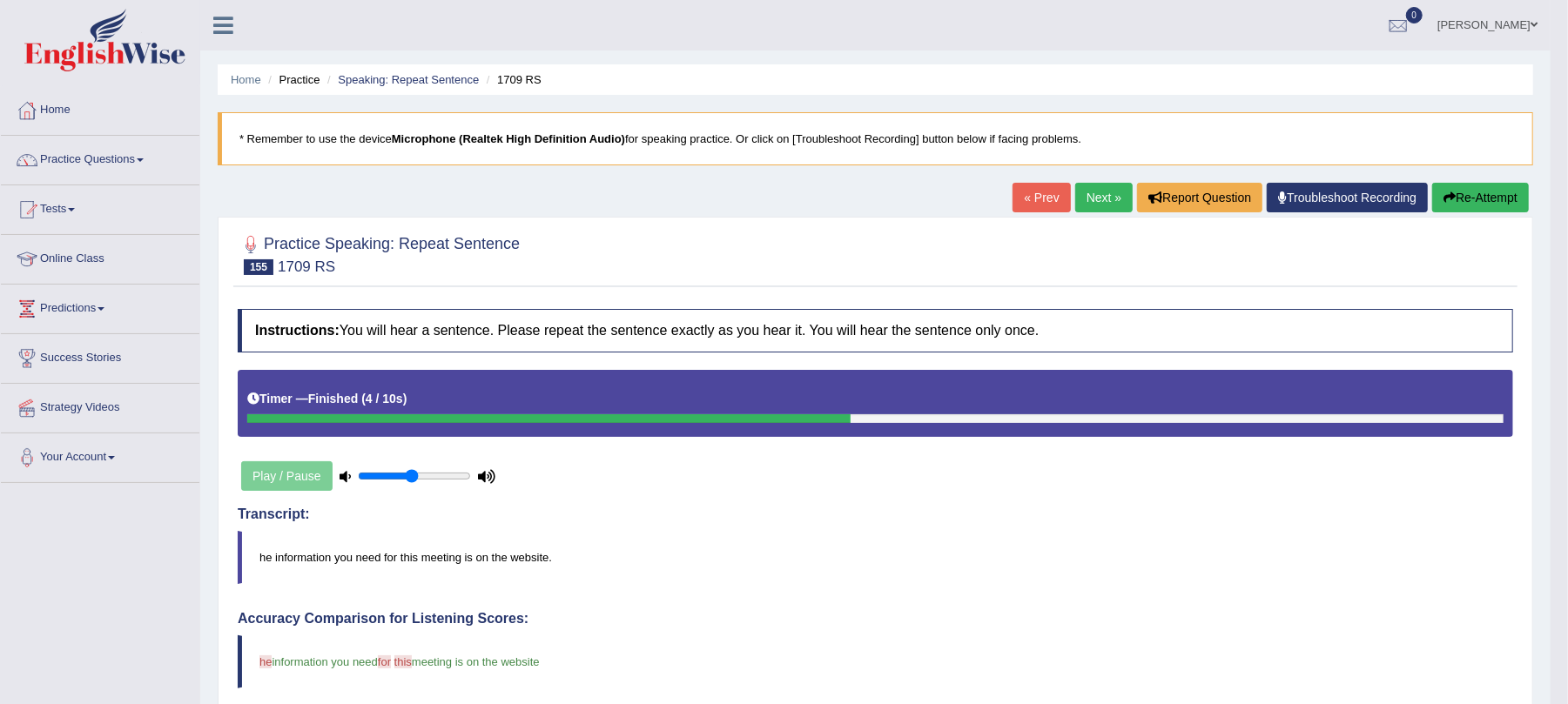
click at [1075, 206] on link "Next »" at bounding box center [1103, 198] width 57 height 29
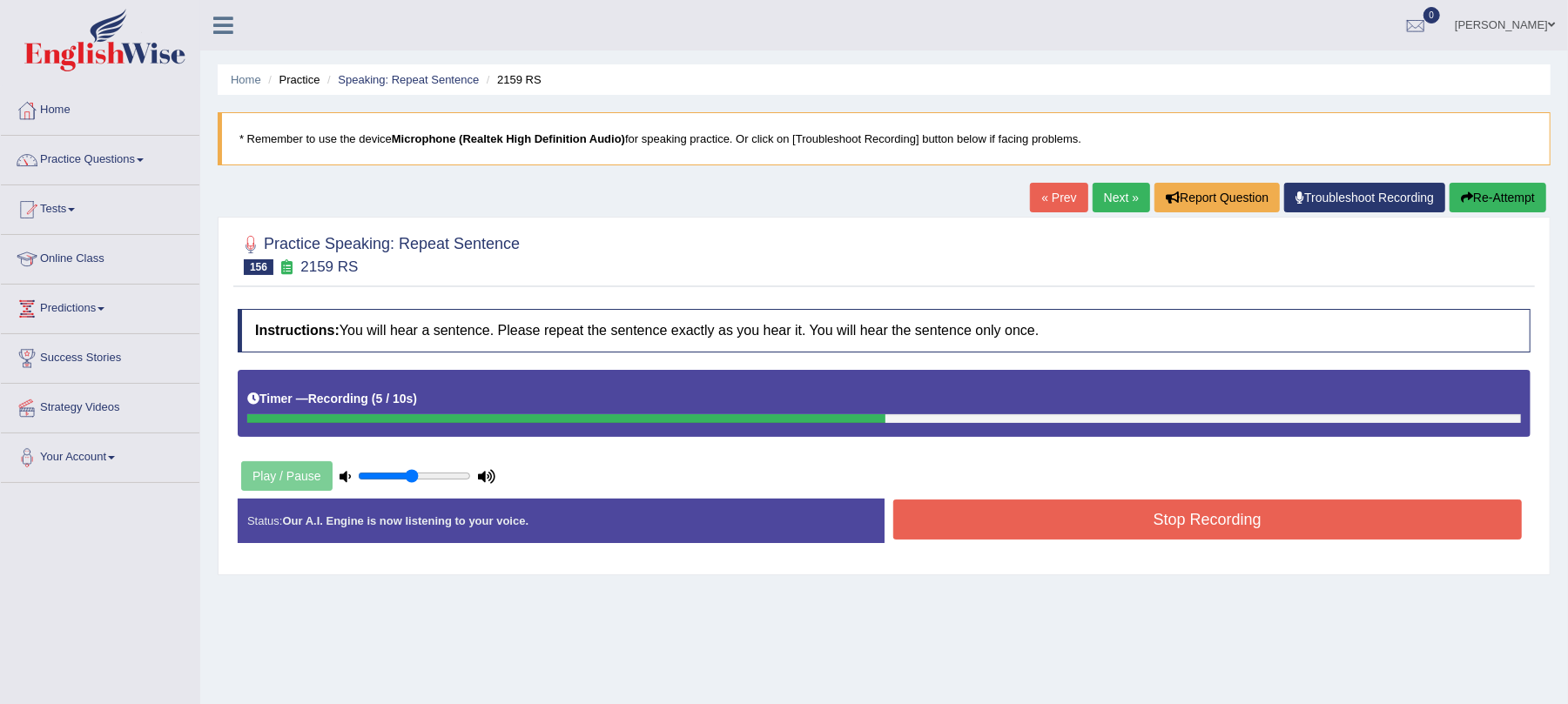
click at [944, 514] on button "Stop Recording" at bounding box center [1208, 519] width 630 height 40
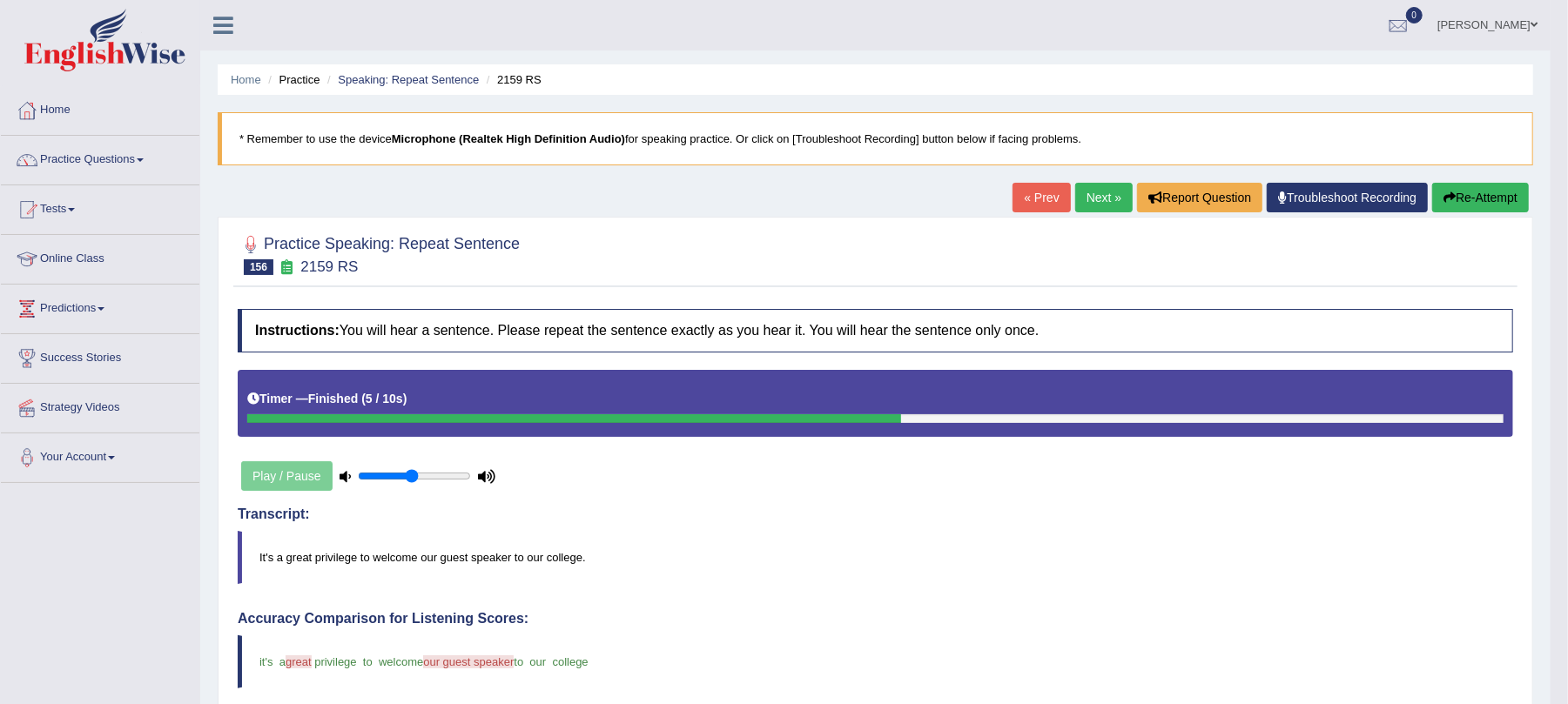
click at [1114, 204] on link "Next »" at bounding box center [1103, 198] width 57 height 29
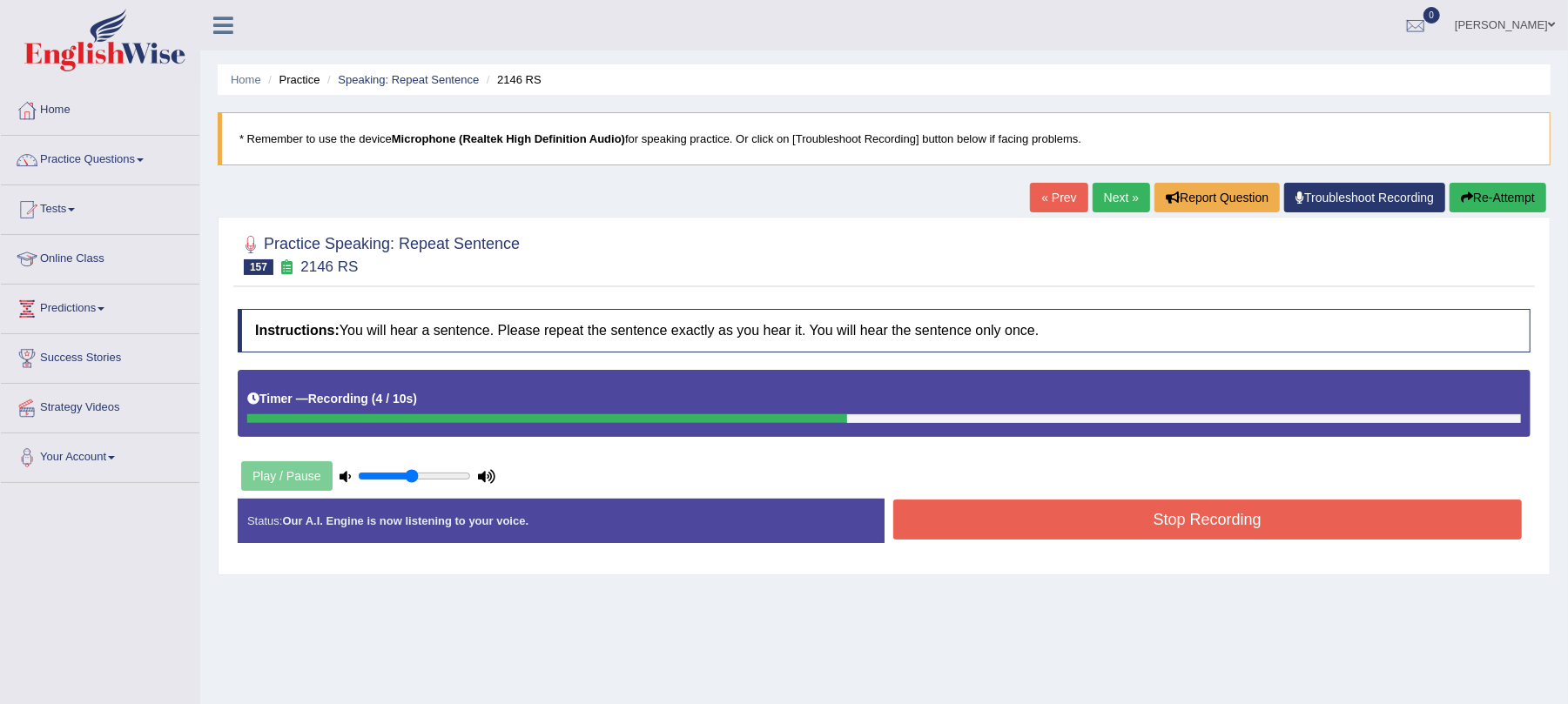
click at [972, 532] on button "Stop Recording" at bounding box center [1208, 519] width 630 height 40
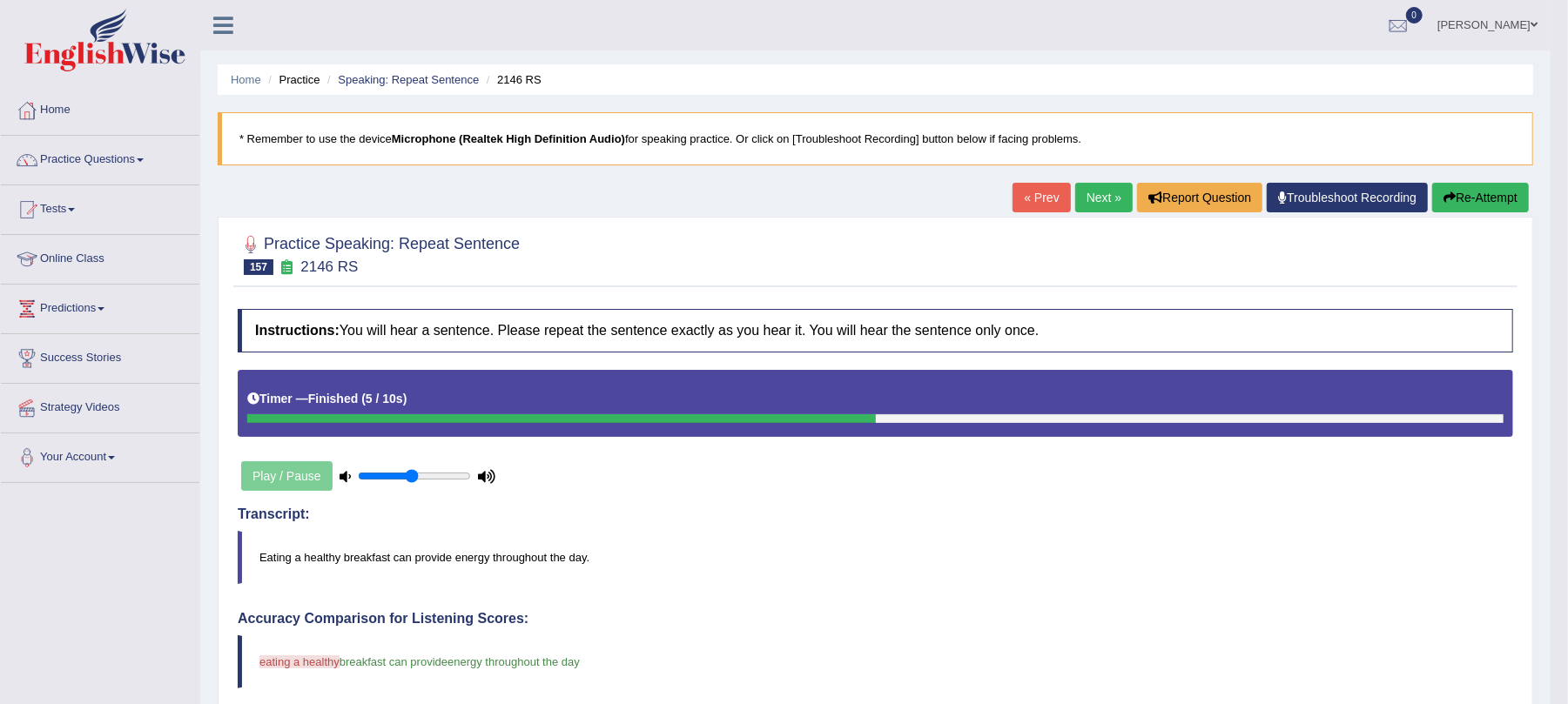
click at [1090, 197] on link "Next »" at bounding box center [1103, 198] width 57 height 29
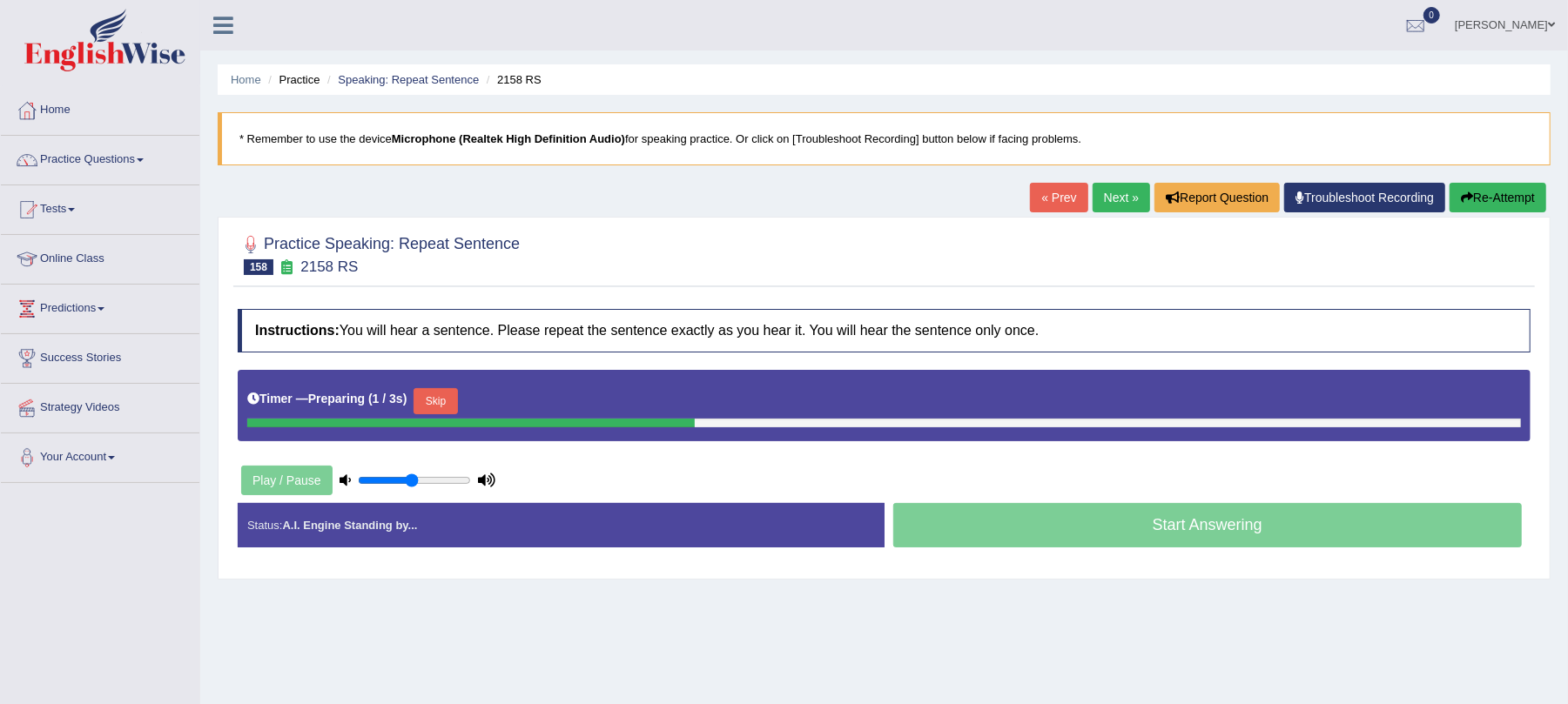
click at [447, 399] on button "Skip" at bounding box center [435, 401] width 44 height 26
click at [513, 399] on button "Skip" at bounding box center [511, 401] width 44 height 26
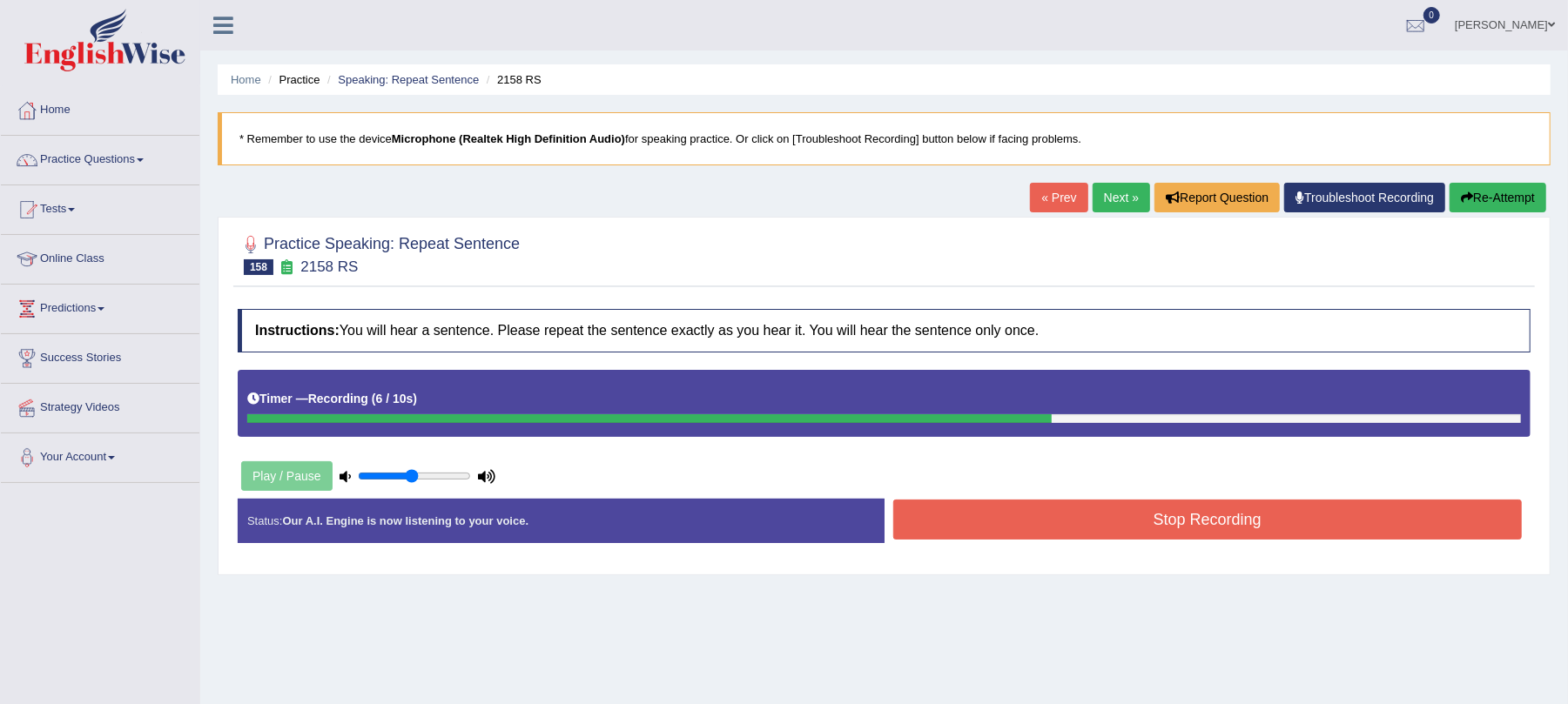
click at [1026, 516] on button "Stop Recording" at bounding box center [1208, 519] width 630 height 40
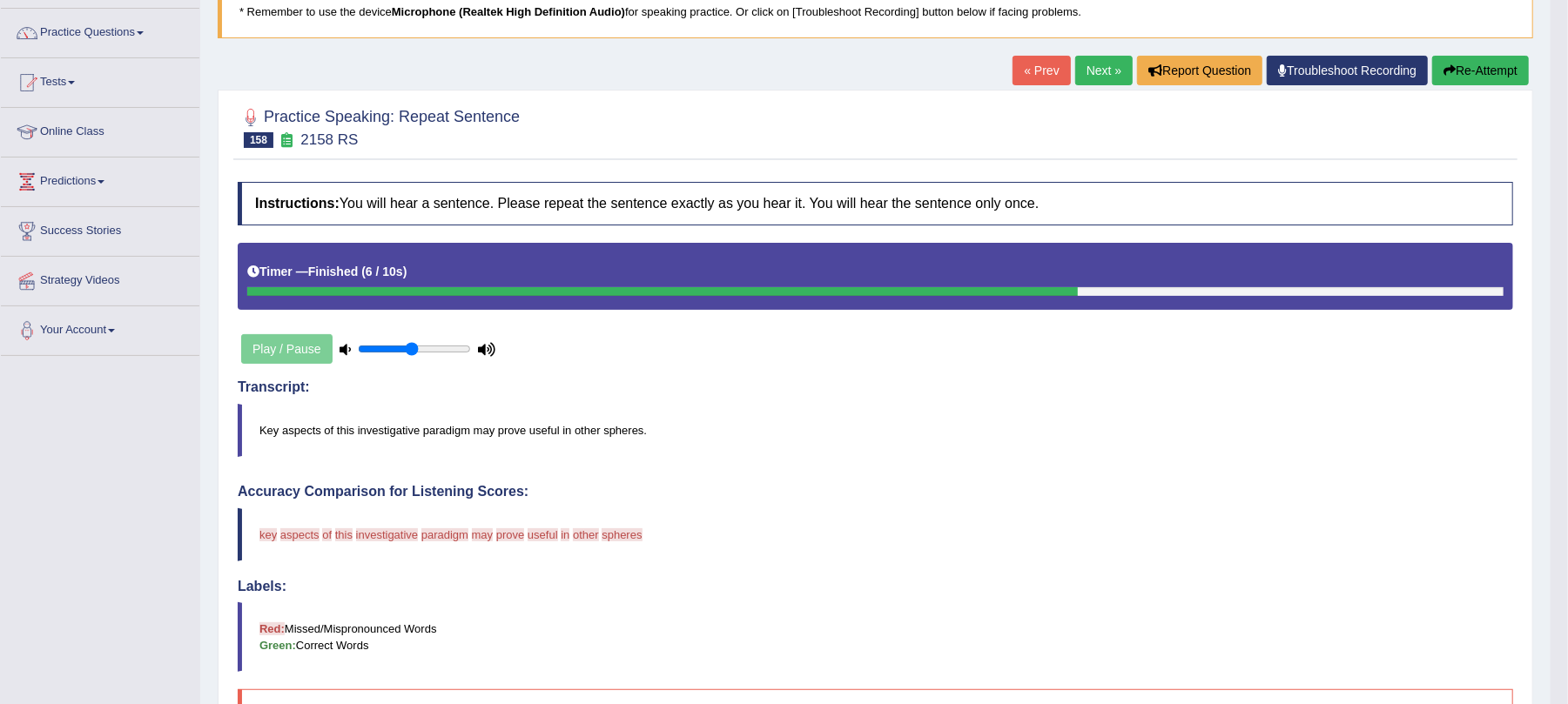
scroll to position [87, 0]
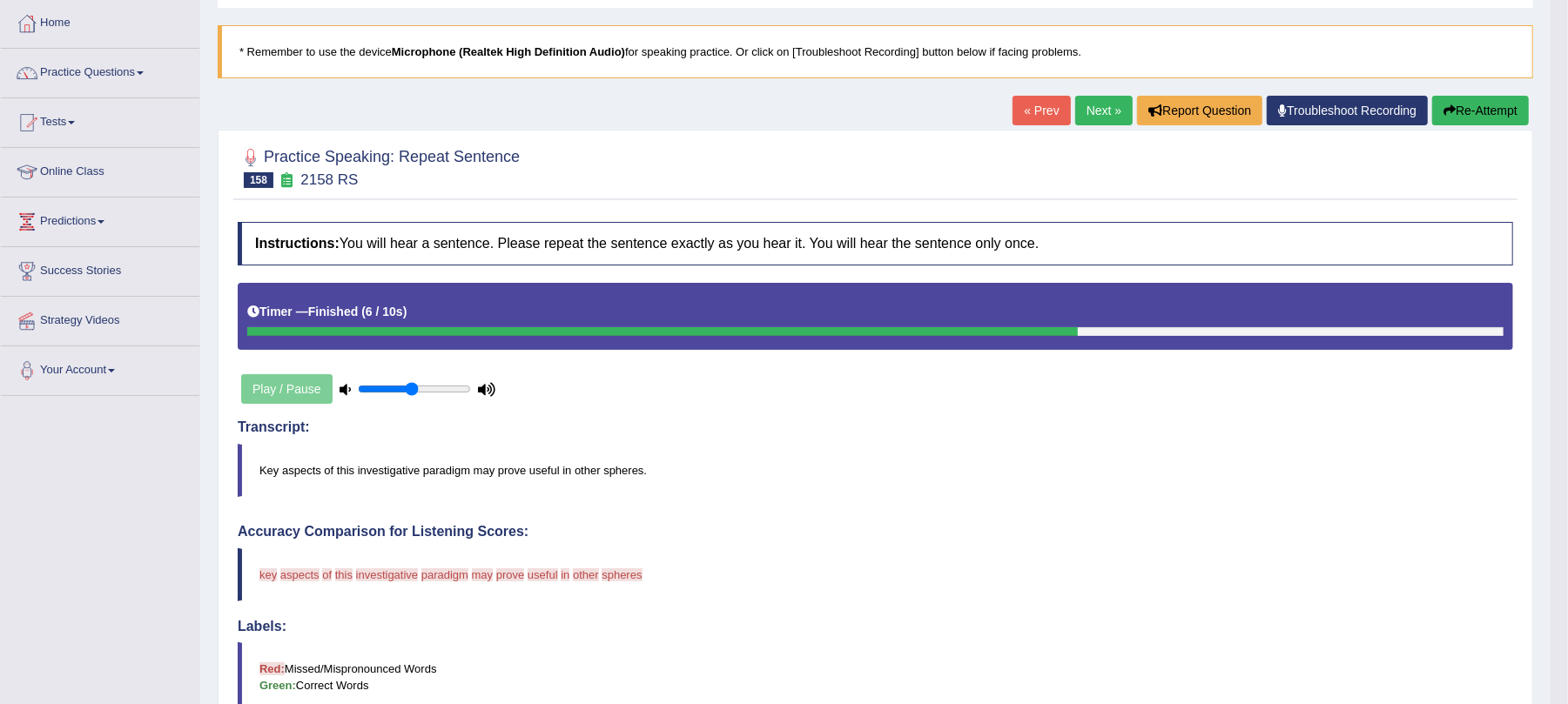
click at [1480, 116] on button "Re-Attempt" at bounding box center [1479, 110] width 96 height 29
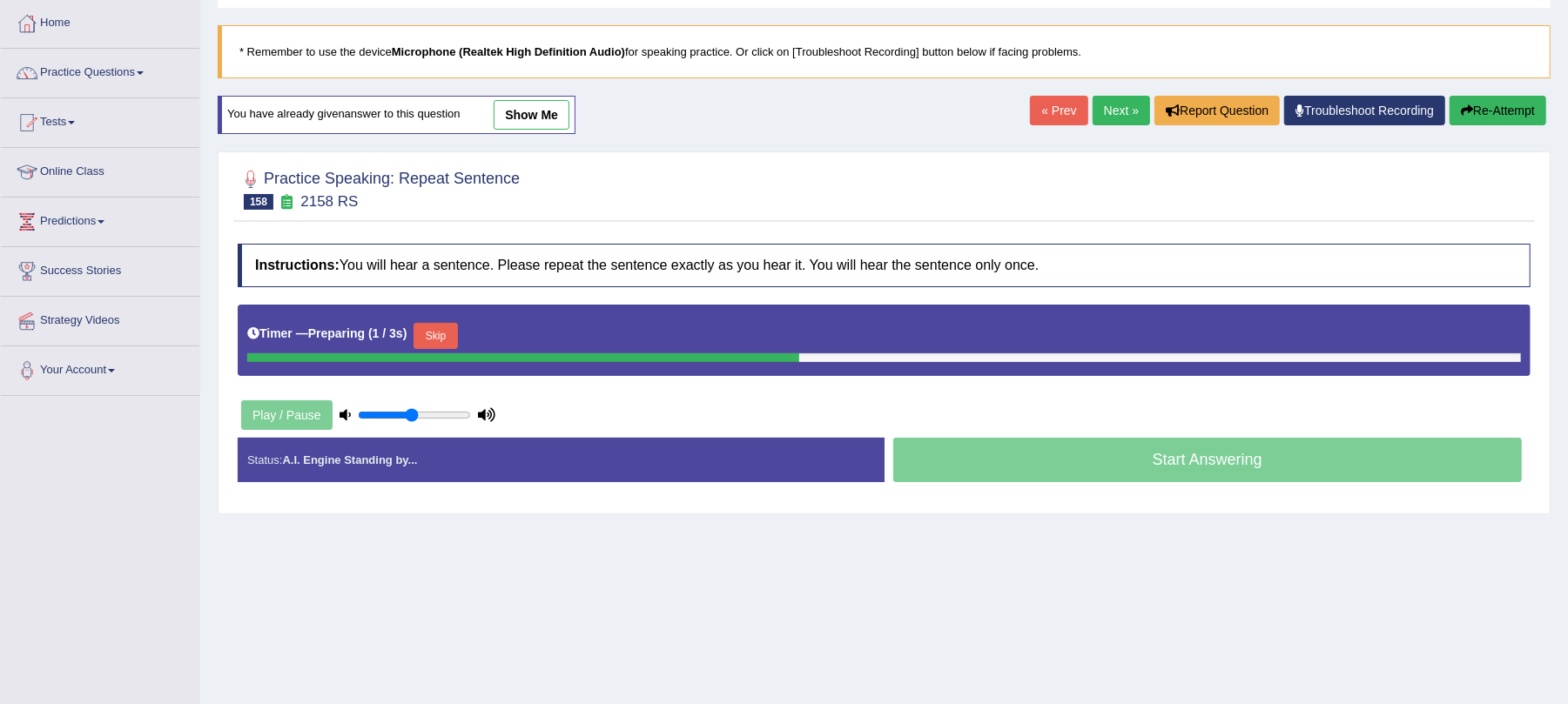
click at [429, 342] on button "Skip" at bounding box center [435, 336] width 44 height 26
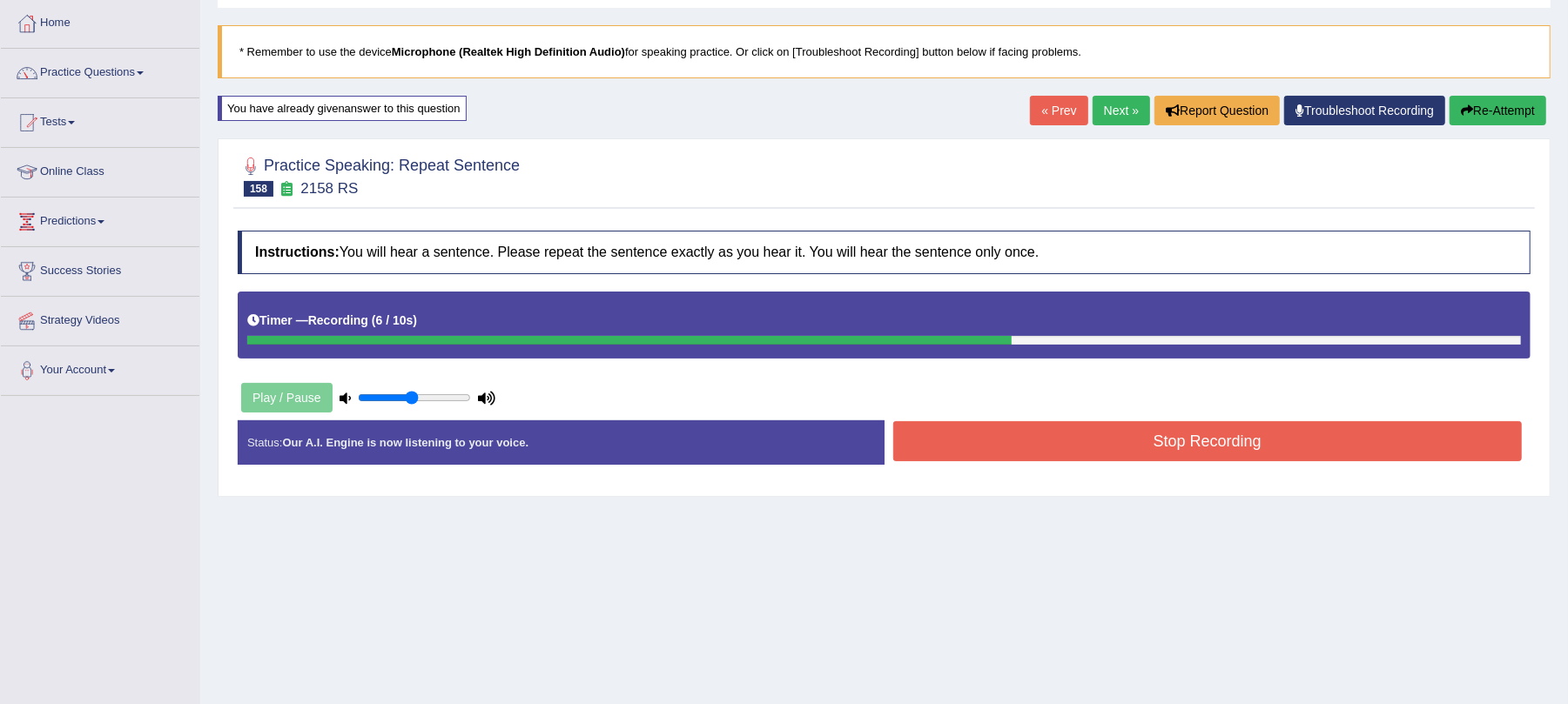
click at [961, 442] on button "Stop Recording" at bounding box center [1208, 441] width 630 height 40
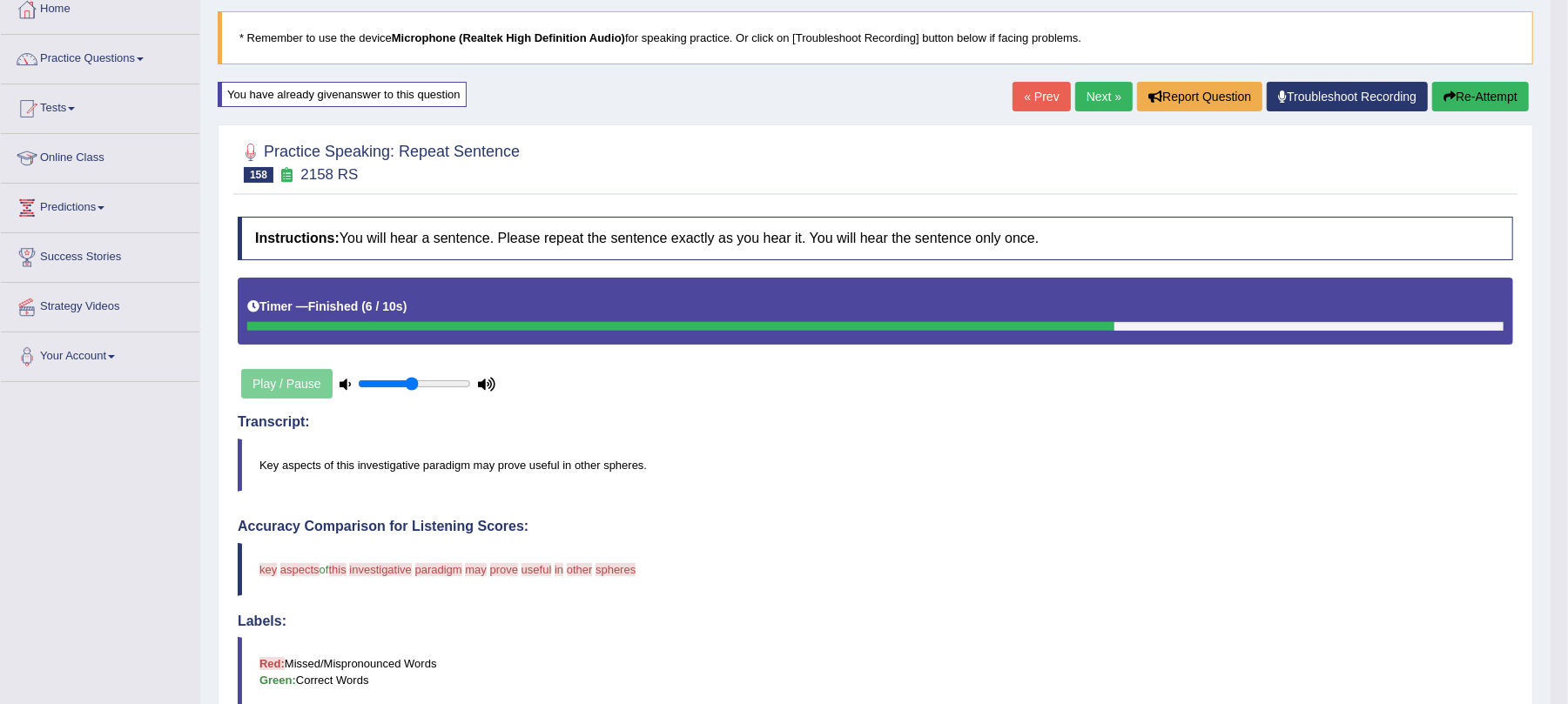
scroll to position [95, 0]
